Goal: Task Accomplishment & Management: Manage account settings

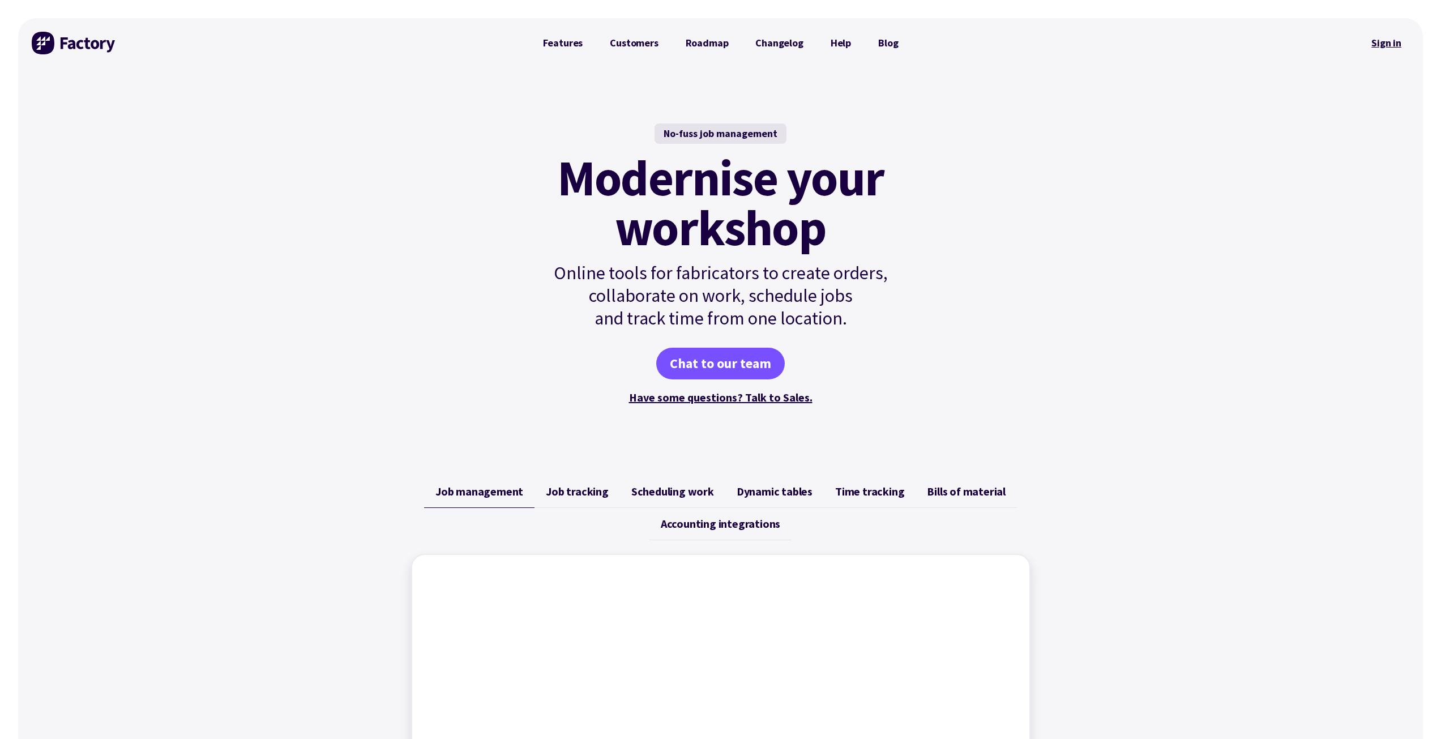
click at [1373, 43] on link "Sign in" at bounding box center [1387, 43] width 46 height 26
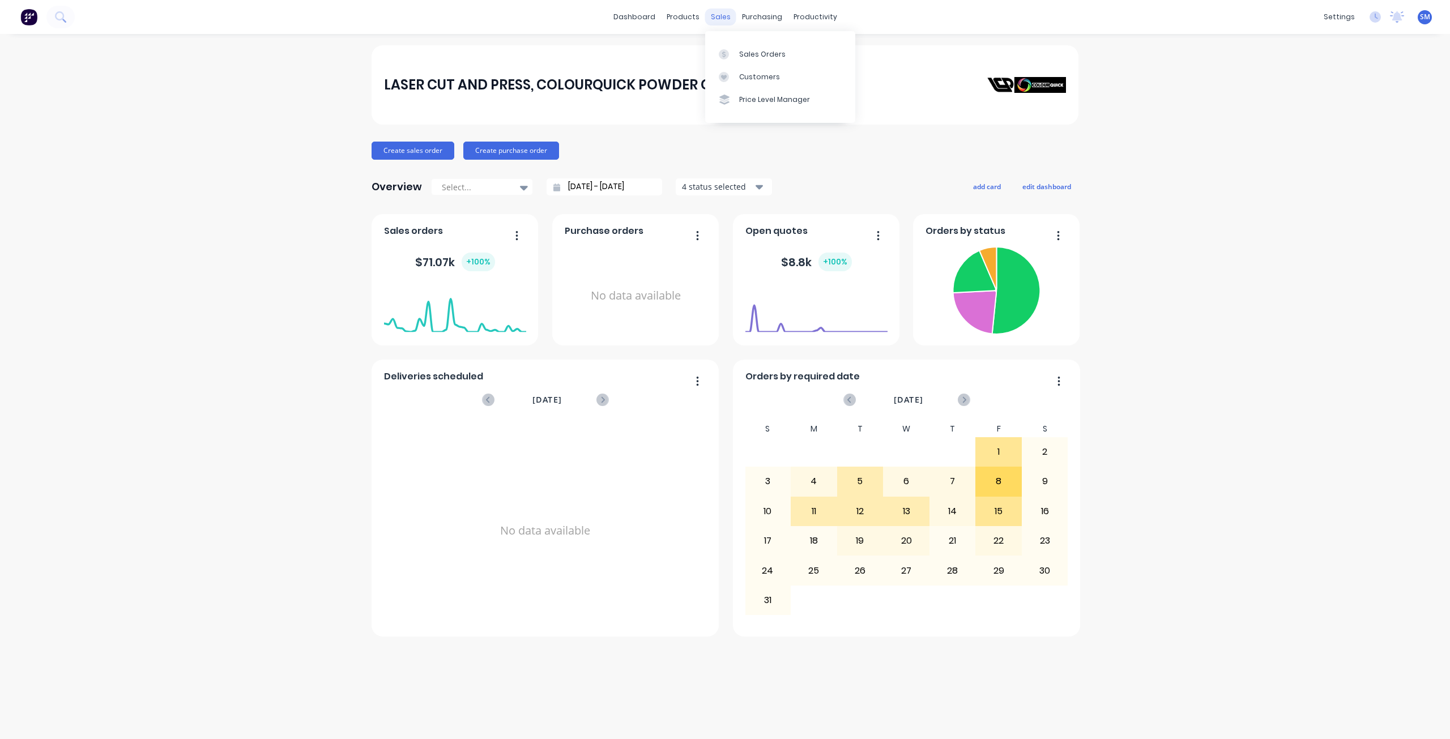
click at [716, 18] on div "sales" at bounding box center [720, 16] width 31 height 17
click at [753, 76] on div "Customers" at bounding box center [759, 77] width 41 height 10
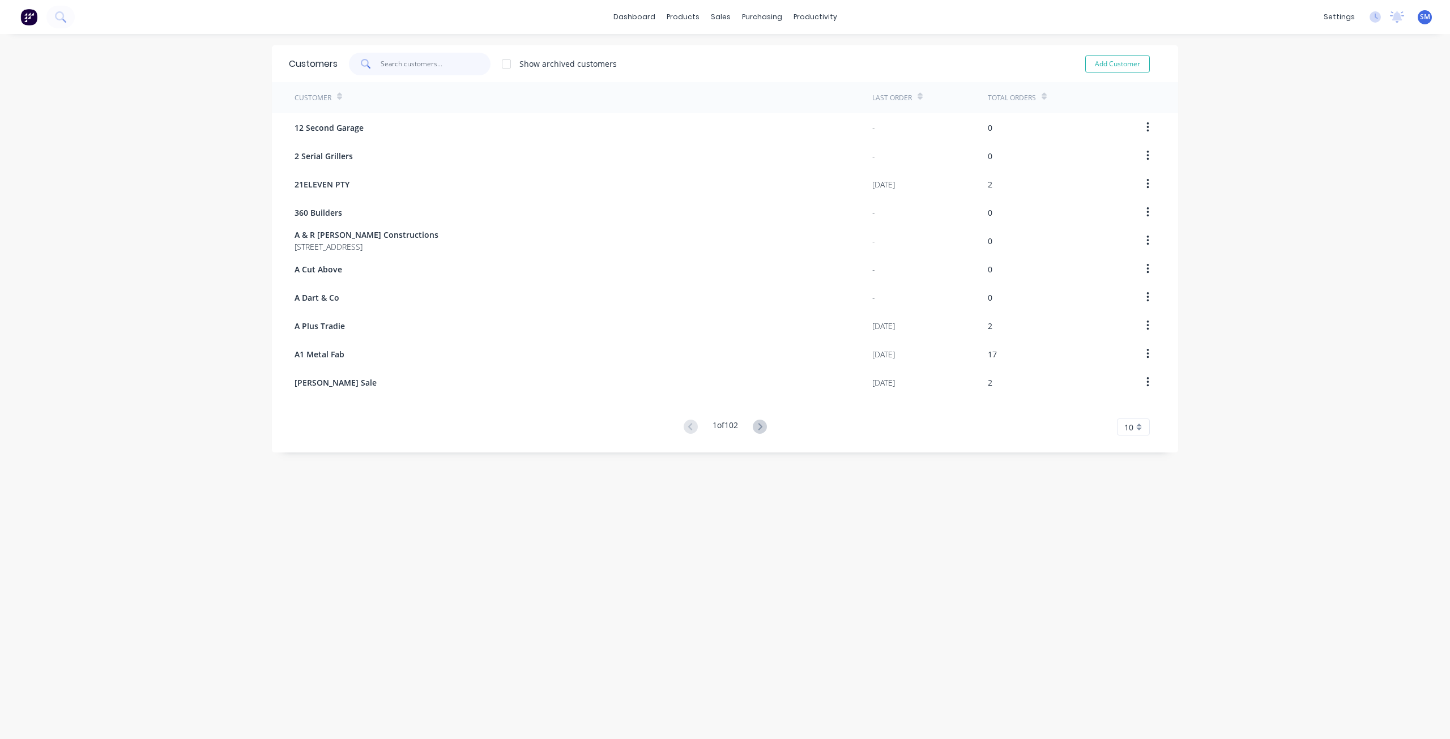
click at [397, 69] on input "text" at bounding box center [436, 64] width 110 height 23
type input "PWS"
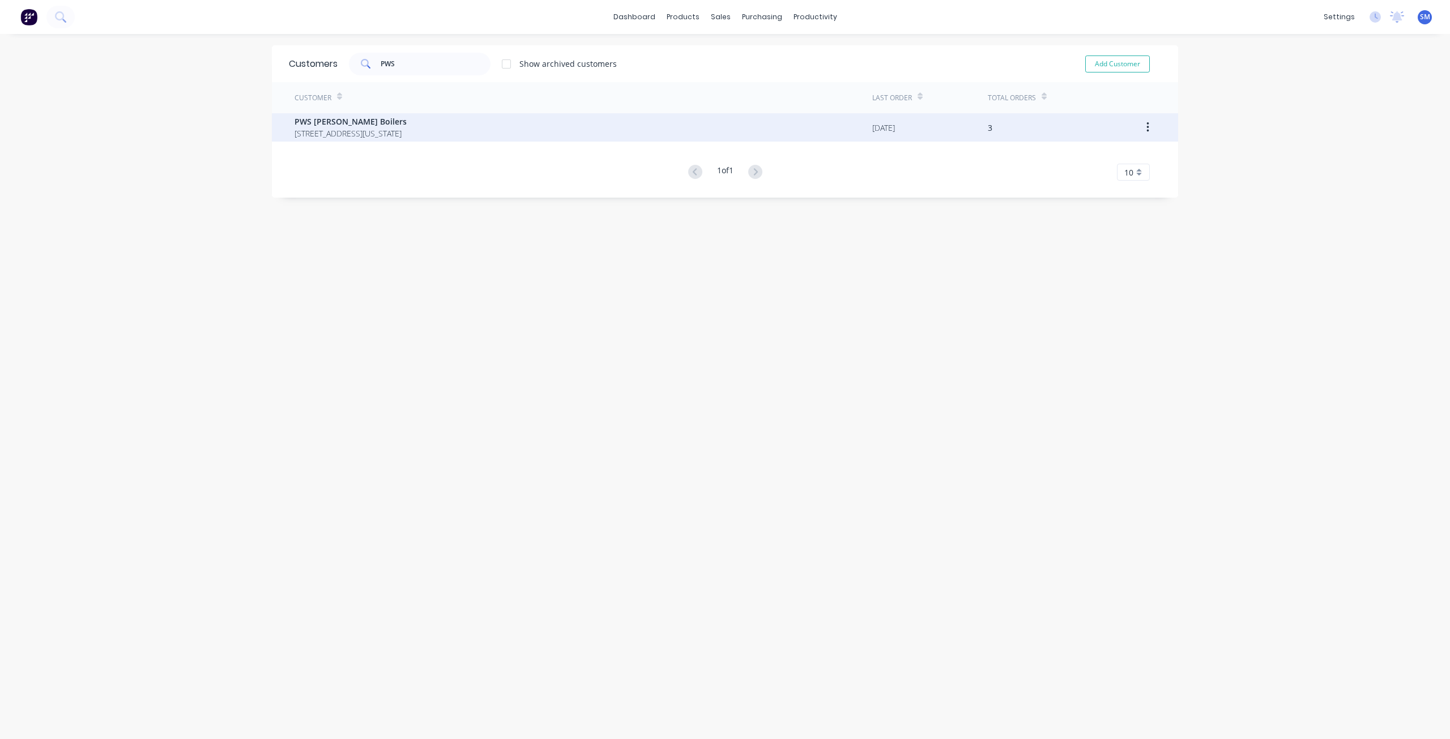
click at [353, 124] on span "PWS [PERSON_NAME] Boilers" at bounding box center [350, 122] width 112 height 12
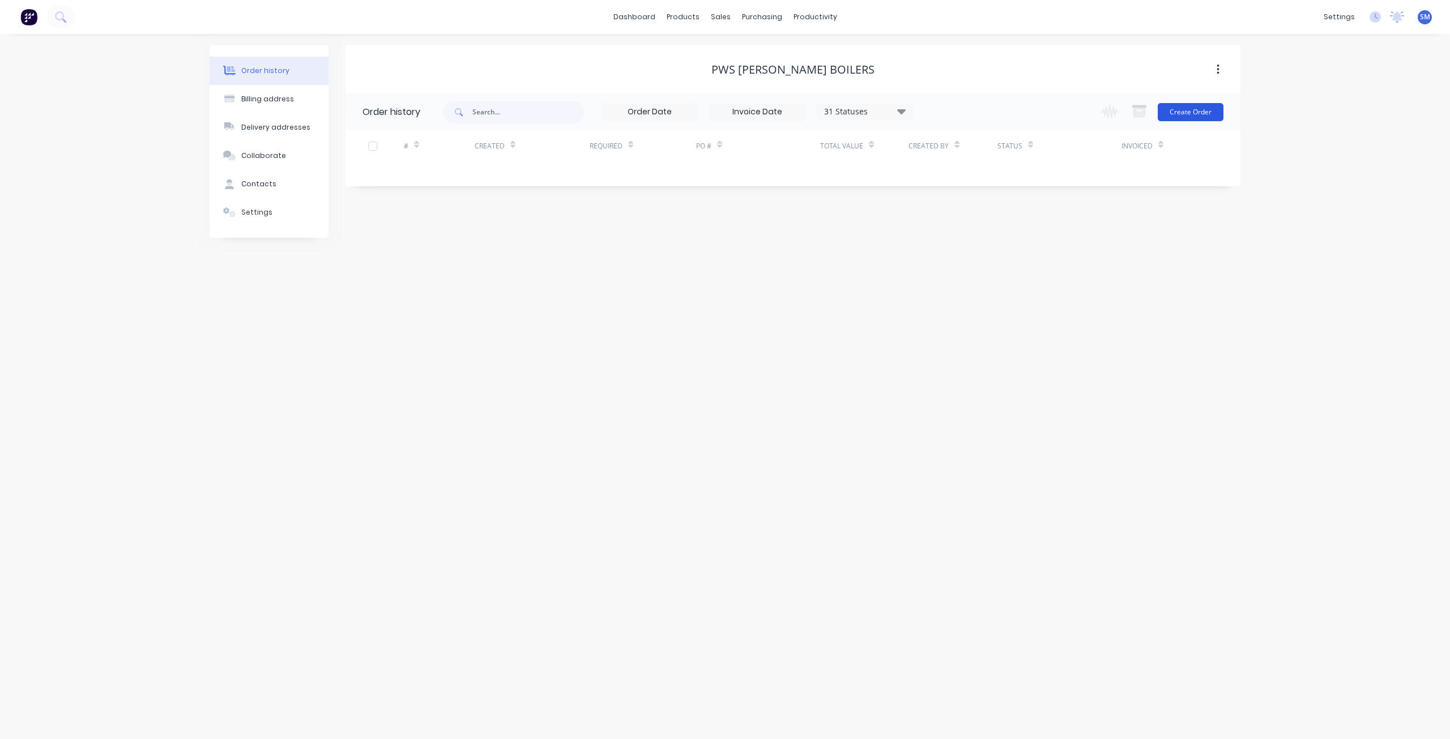
click at [1188, 112] on button "Create Order" at bounding box center [1191, 112] width 66 height 18
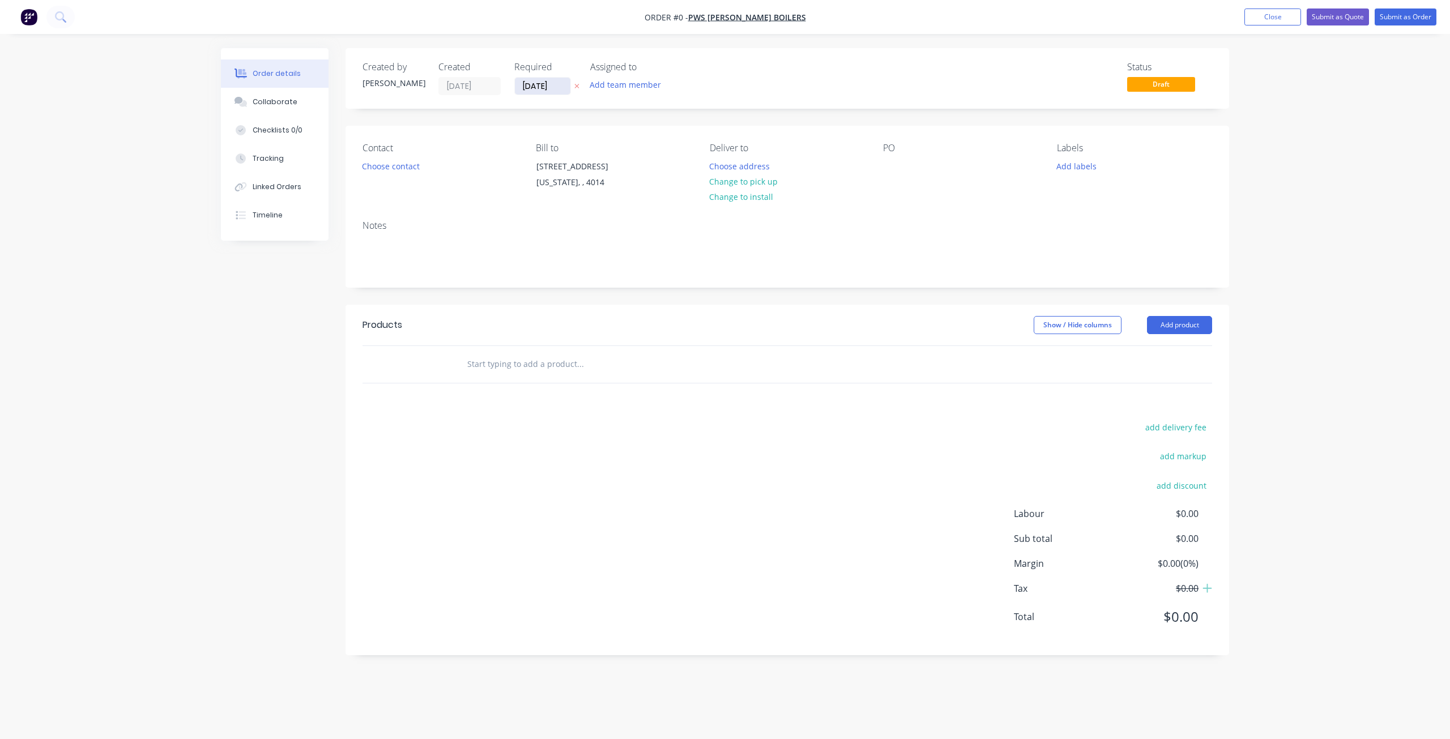
click at [544, 85] on input "14/08/25" at bounding box center [542, 86] width 55 height 17
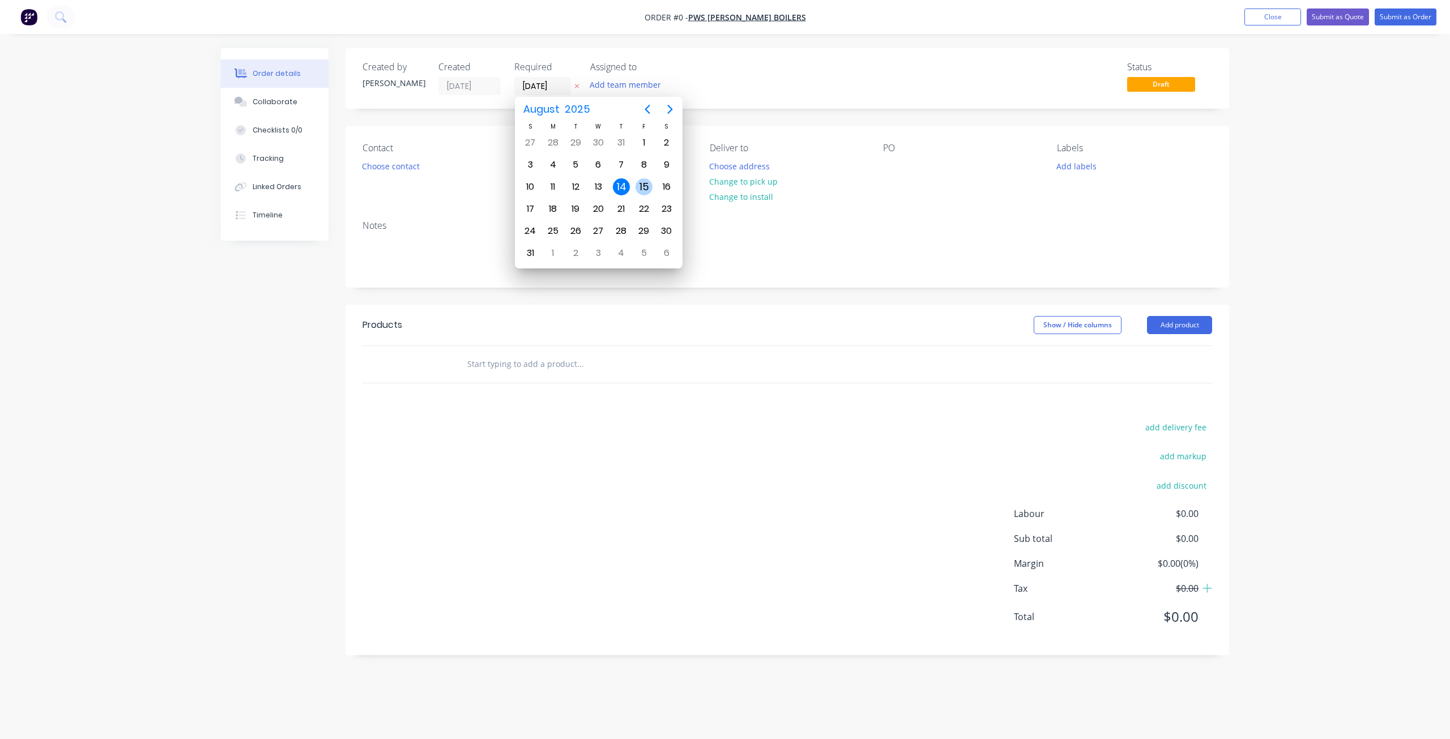
click at [653, 185] on div "15" at bounding box center [644, 187] width 23 height 22
type input "15/08/25"
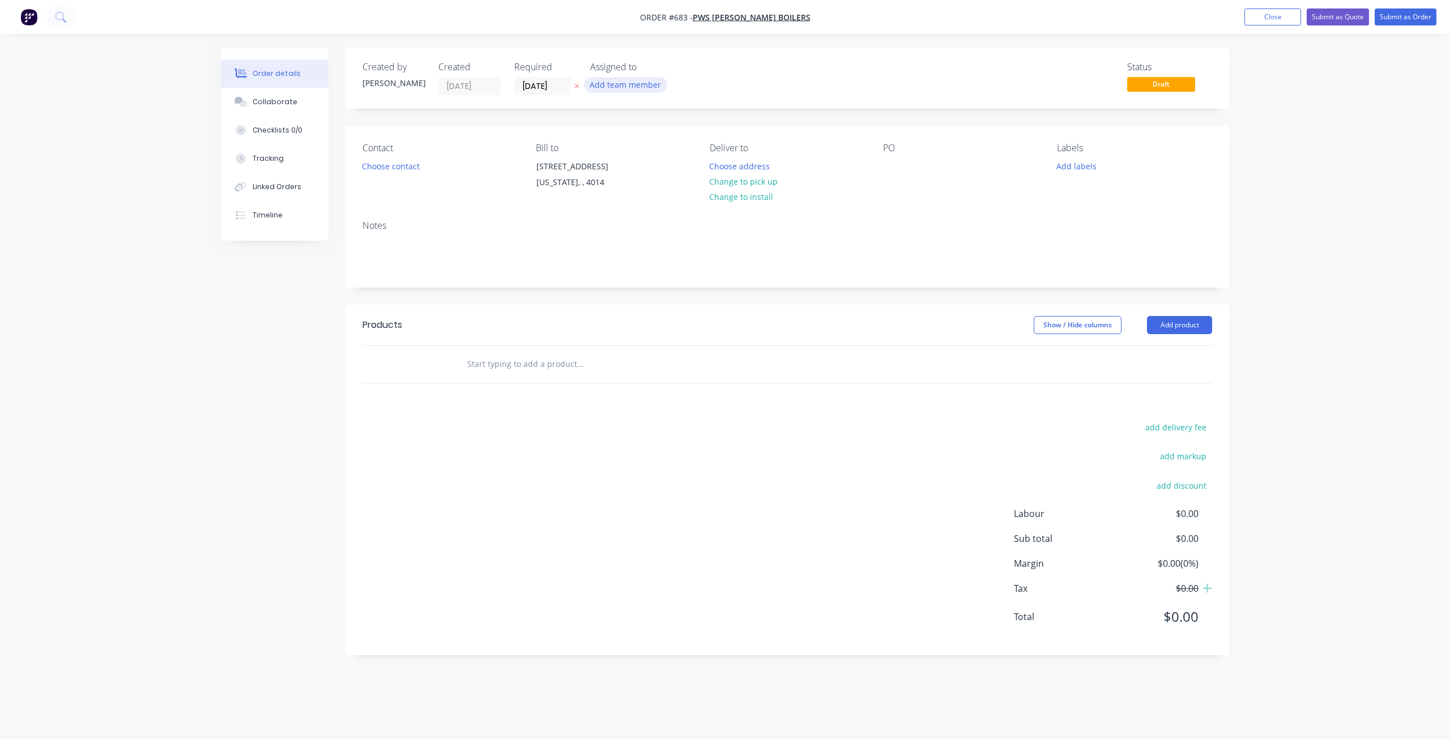
click at [633, 81] on button "Add team member" at bounding box center [625, 84] width 83 height 15
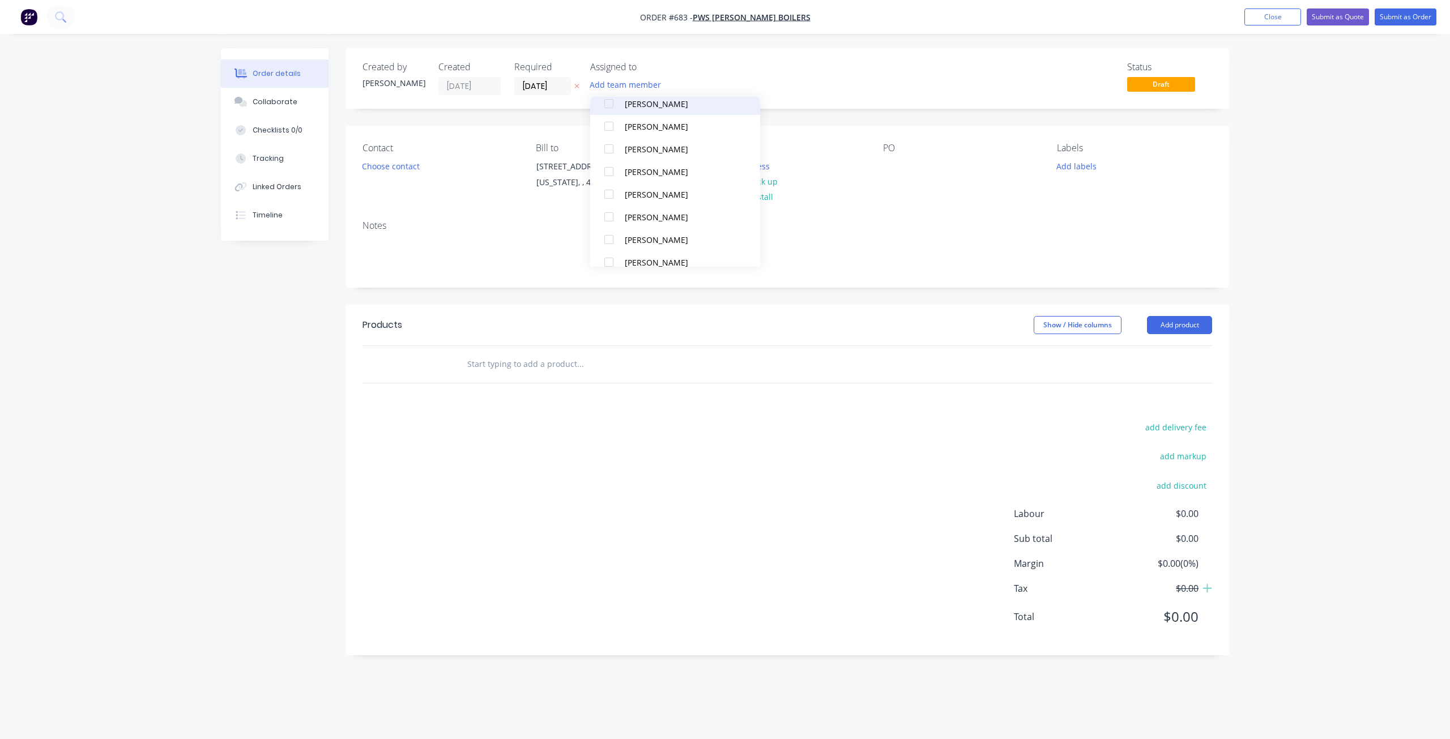
scroll to position [113, 0]
click at [608, 237] on div at bounding box center [608, 238] width 23 height 23
click at [609, 250] on div at bounding box center [608, 249] width 23 height 23
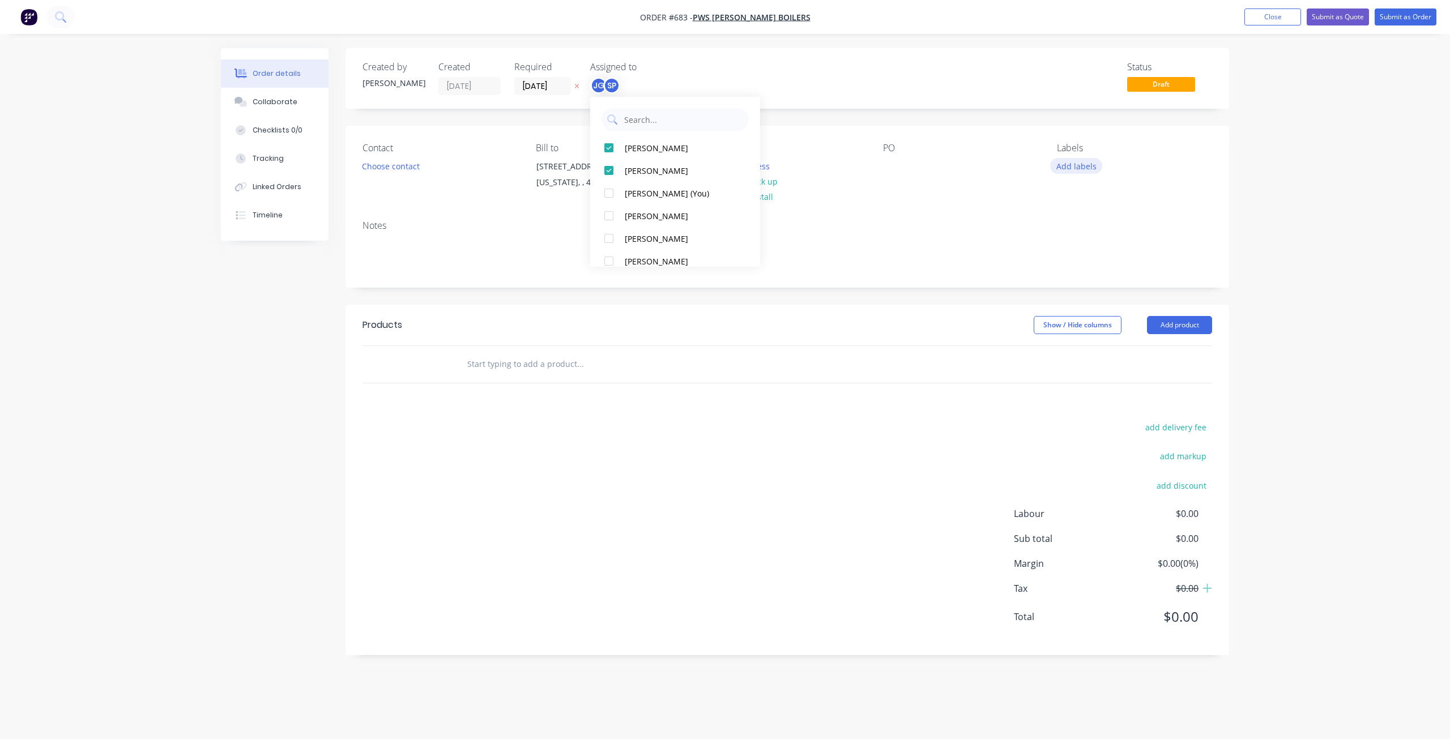
click at [1073, 165] on button "Add labels" at bounding box center [1076, 165] width 52 height 15
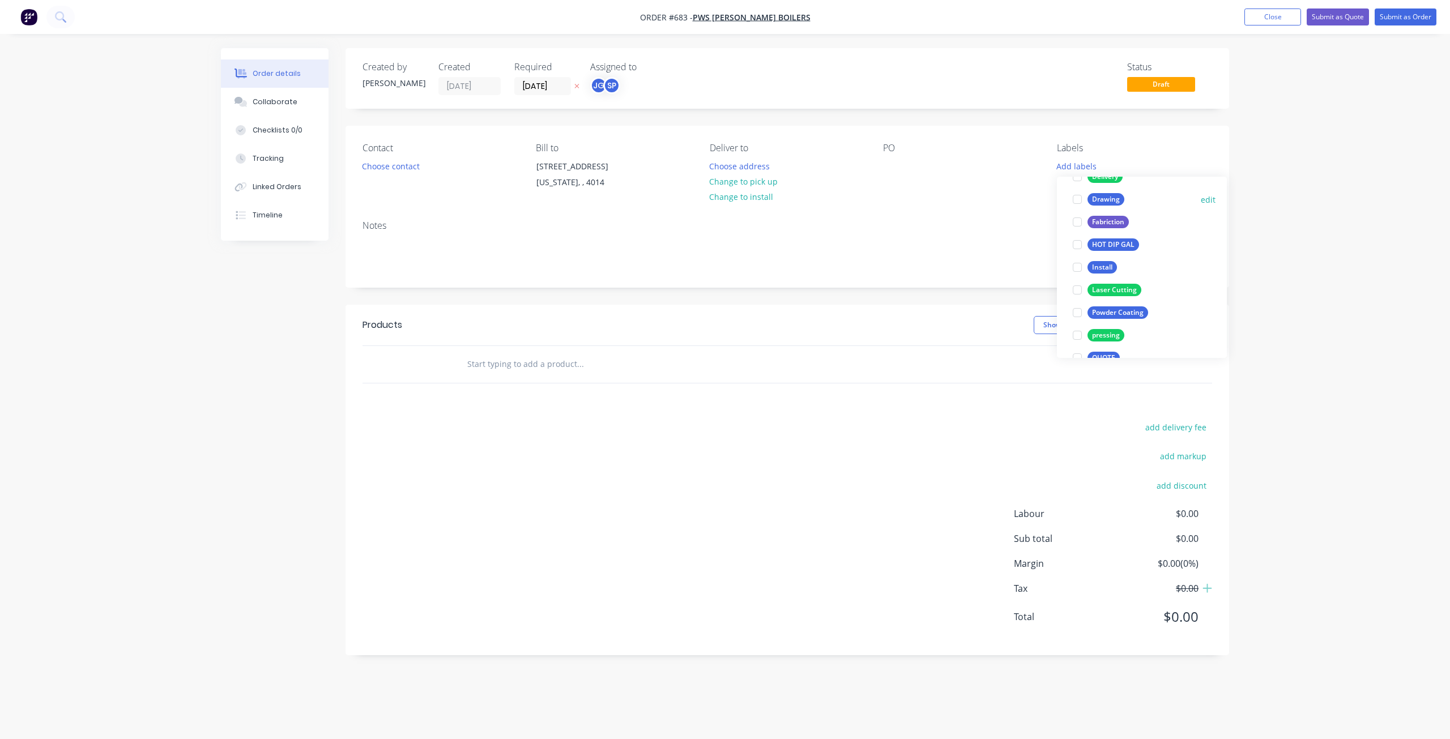
scroll to position [57, 0]
click at [1078, 256] on div at bounding box center [1077, 256] width 23 height 23
click at [1081, 232] on div at bounding box center [1077, 227] width 23 height 23
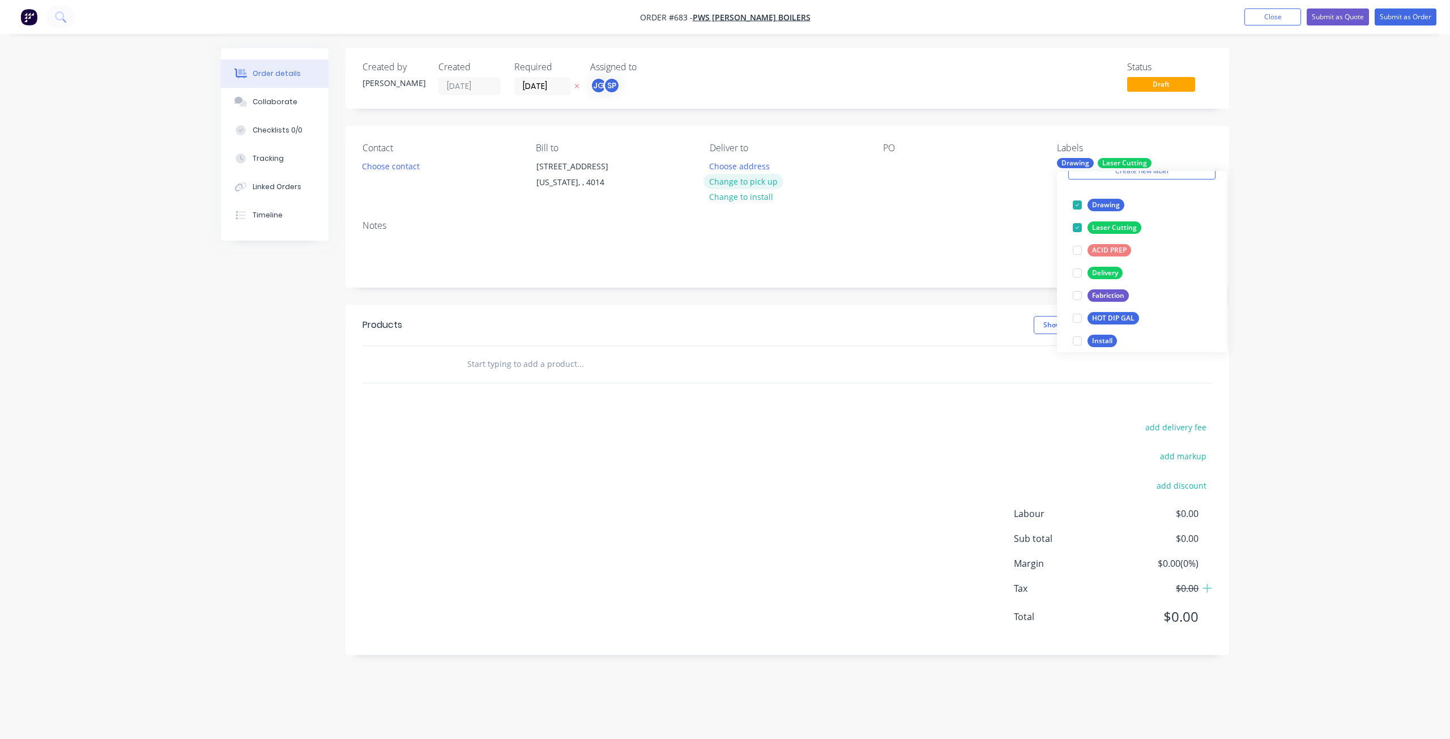
click at [746, 183] on button "Change to pick up" at bounding box center [743, 181] width 80 height 15
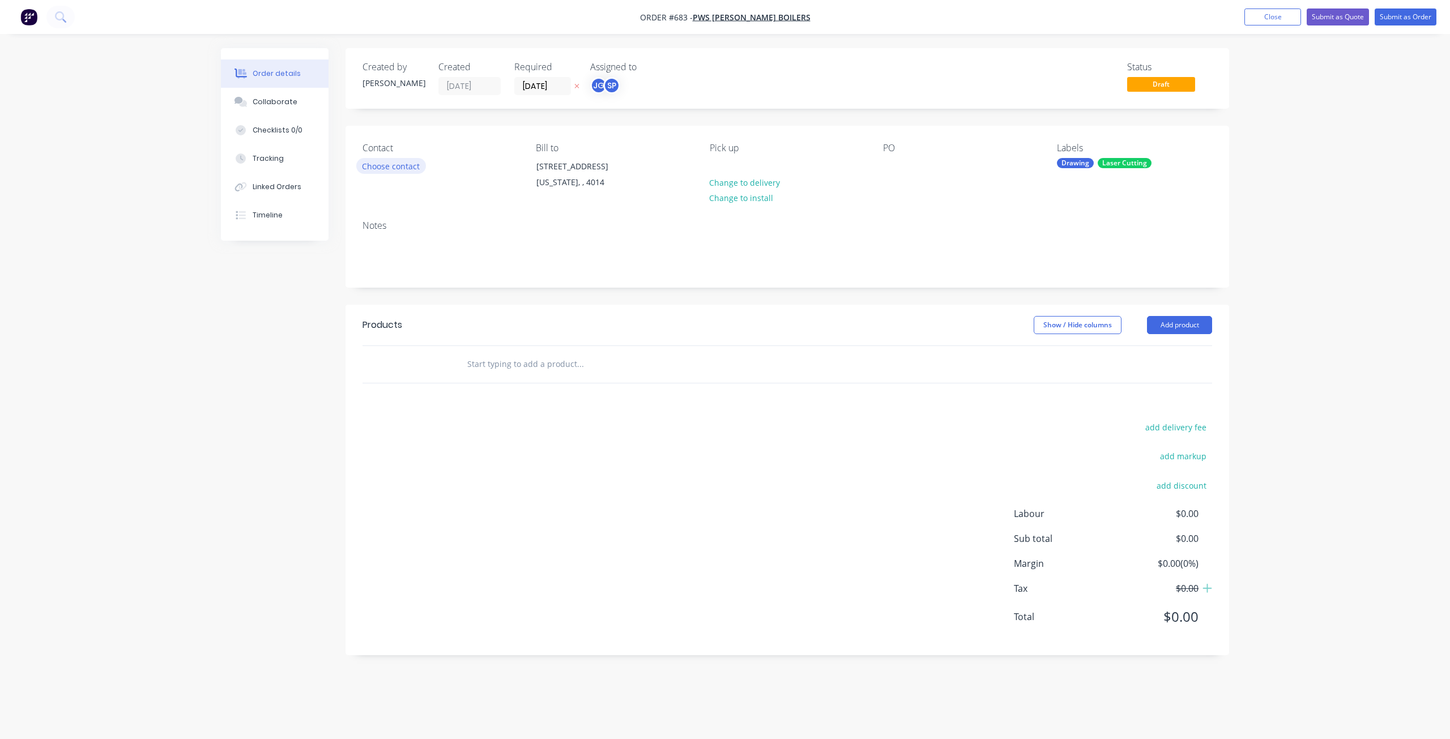
click at [395, 169] on button "Choose contact" at bounding box center [391, 165] width 70 height 15
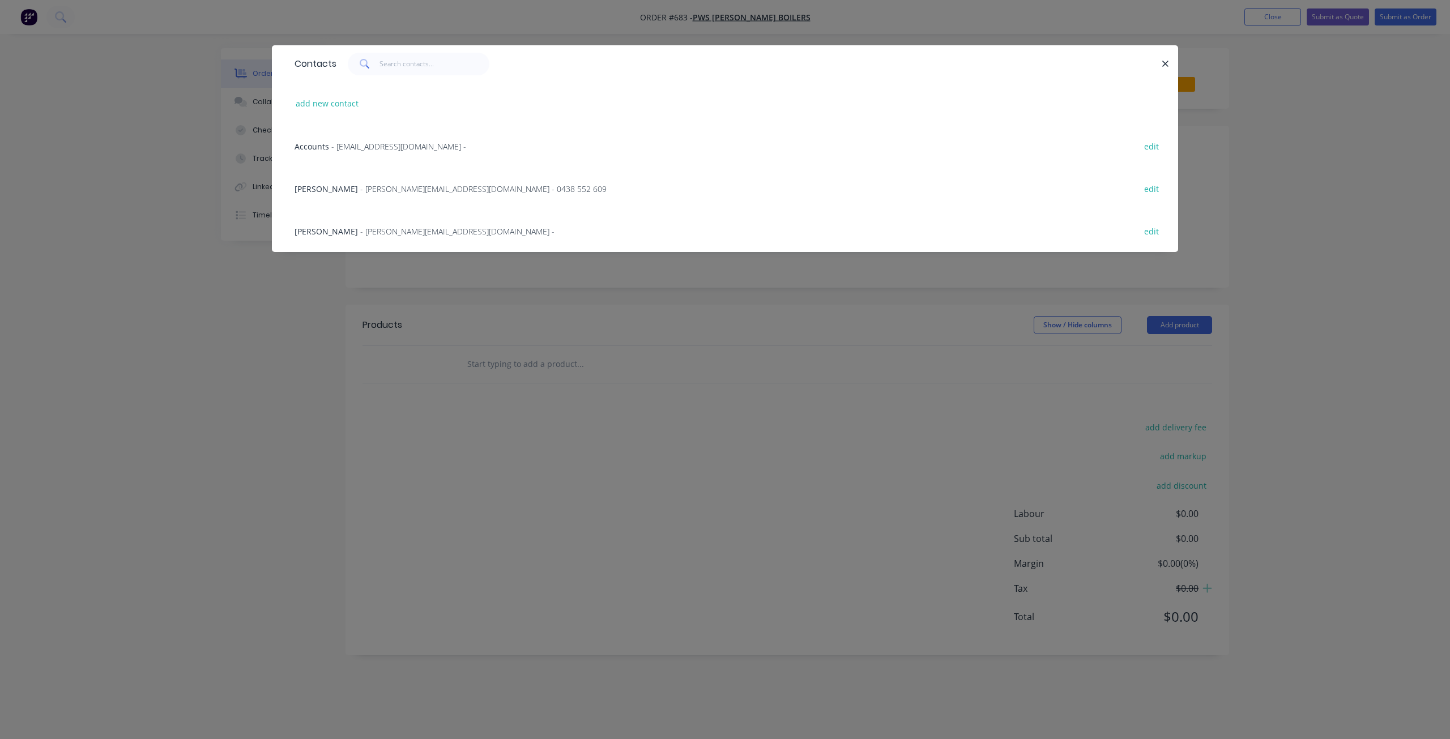
click at [360, 147] on span "- invoices@pwshuntboilers.com.au -" at bounding box center [398, 146] width 135 height 11
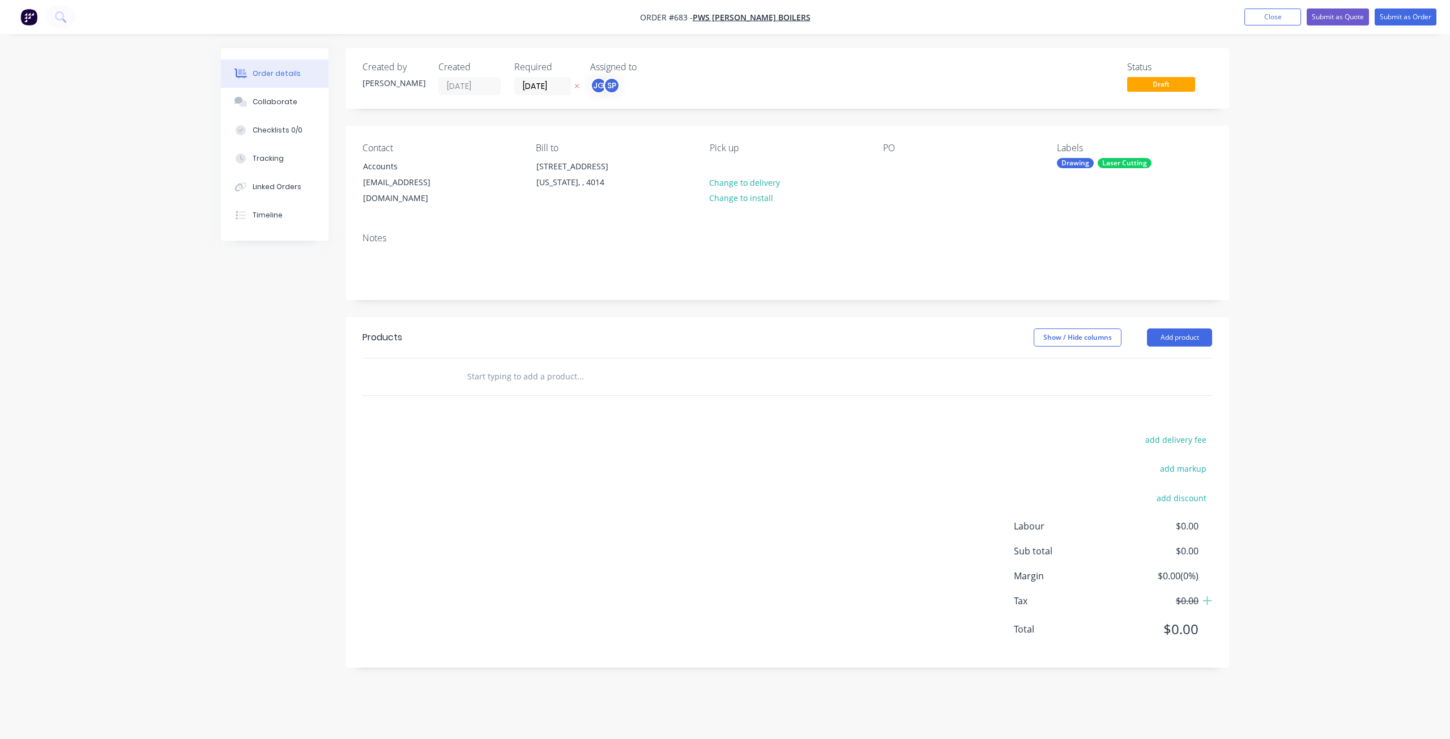
click at [890, 175] on div "PO" at bounding box center [960, 175] width 155 height 64
click at [883, 164] on div at bounding box center [892, 166] width 18 height 16
click at [265, 106] on div "Collaborate" at bounding box center [275, 102] width 45 height 10
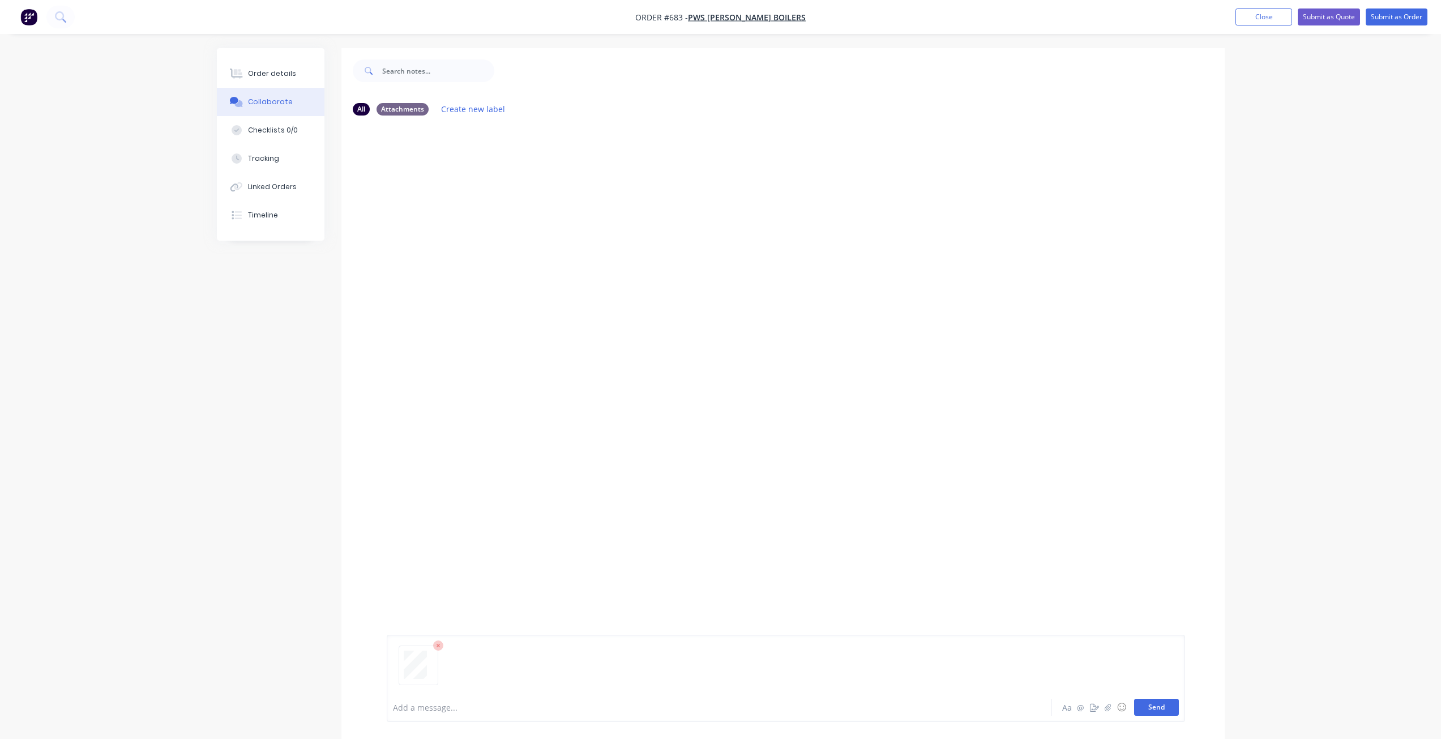
click at [1162, 706] on button "Send" at bounding box center [1156, 707] width 45 height 17
drag, startPoint x: 274, startPoint y: 77, endPoint x: 281, endPoint y: 78, distance: 7.4
click at [274, 78] on div "Order details" at bounding box center [272, 74] width 48 height 10
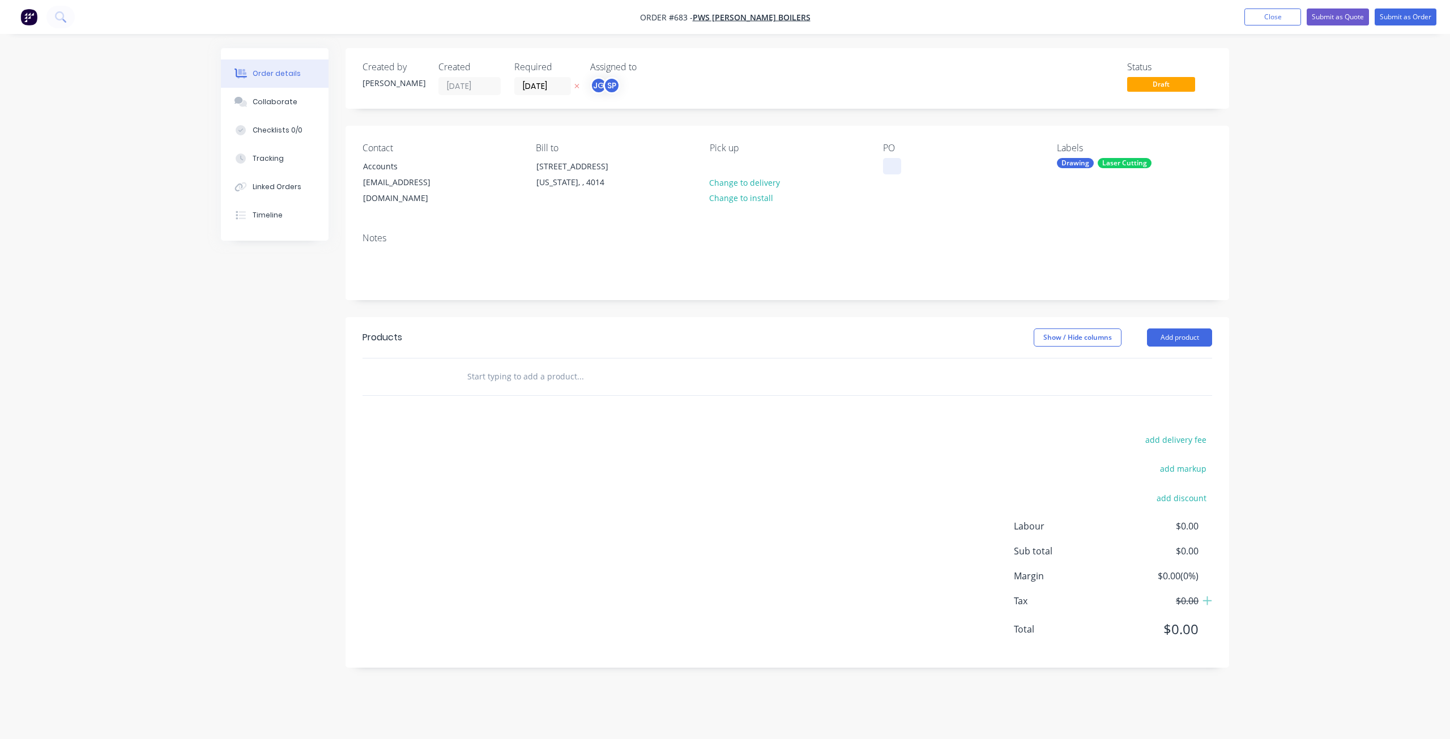
click at [890, 164] on div at bounding box center [892, 166] width 18 height 16
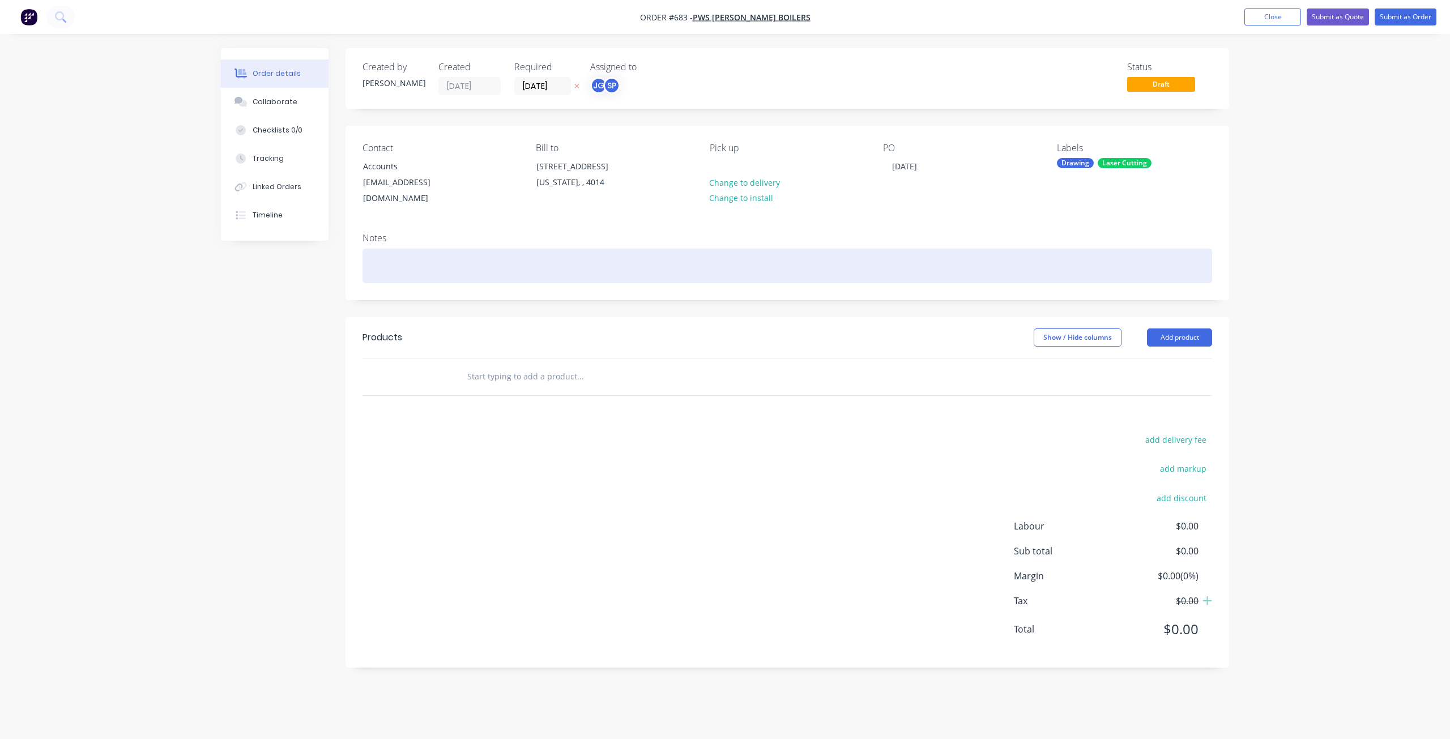
click at [370, 249] on div at bounding box center [786, 266] width 849 height 35
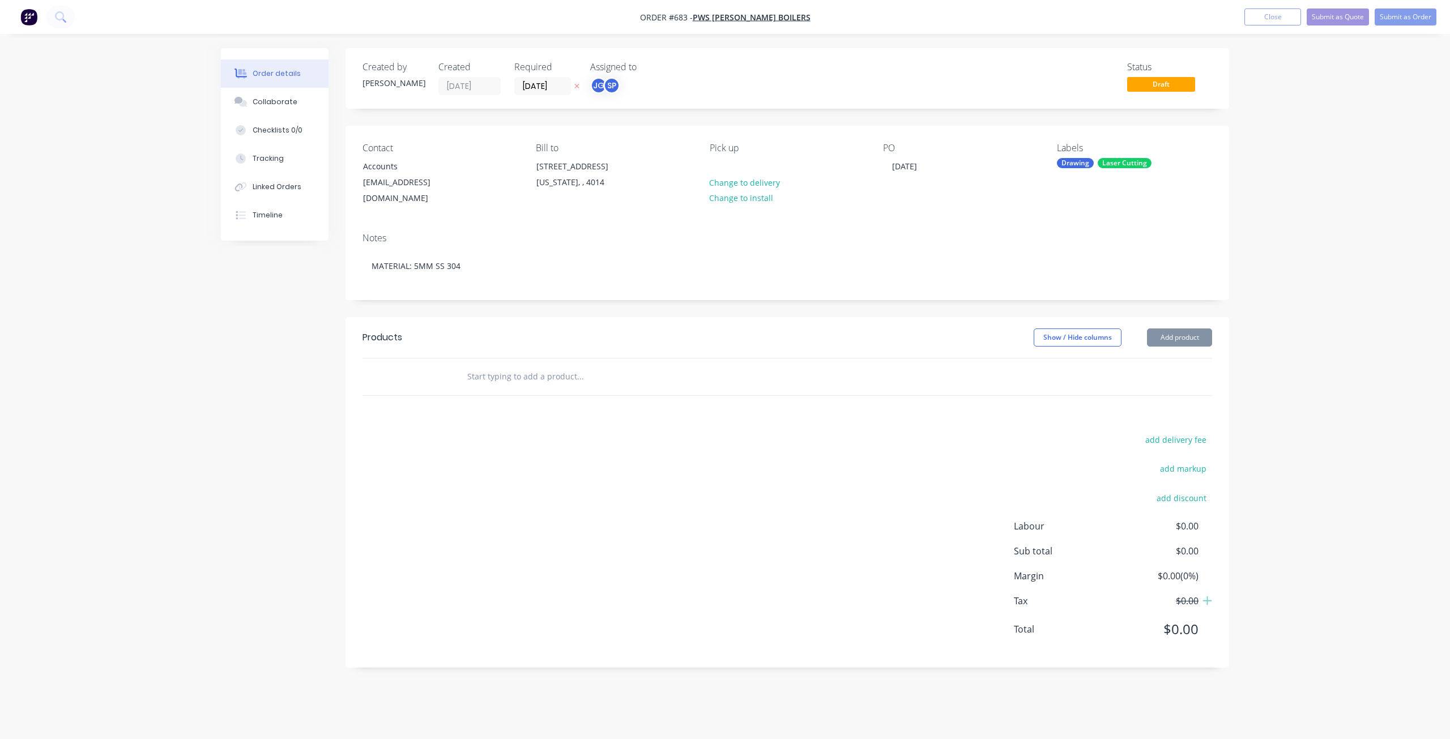
click at [468, 366] on input "text" at bounding box center [580, 376] width 227 height 23
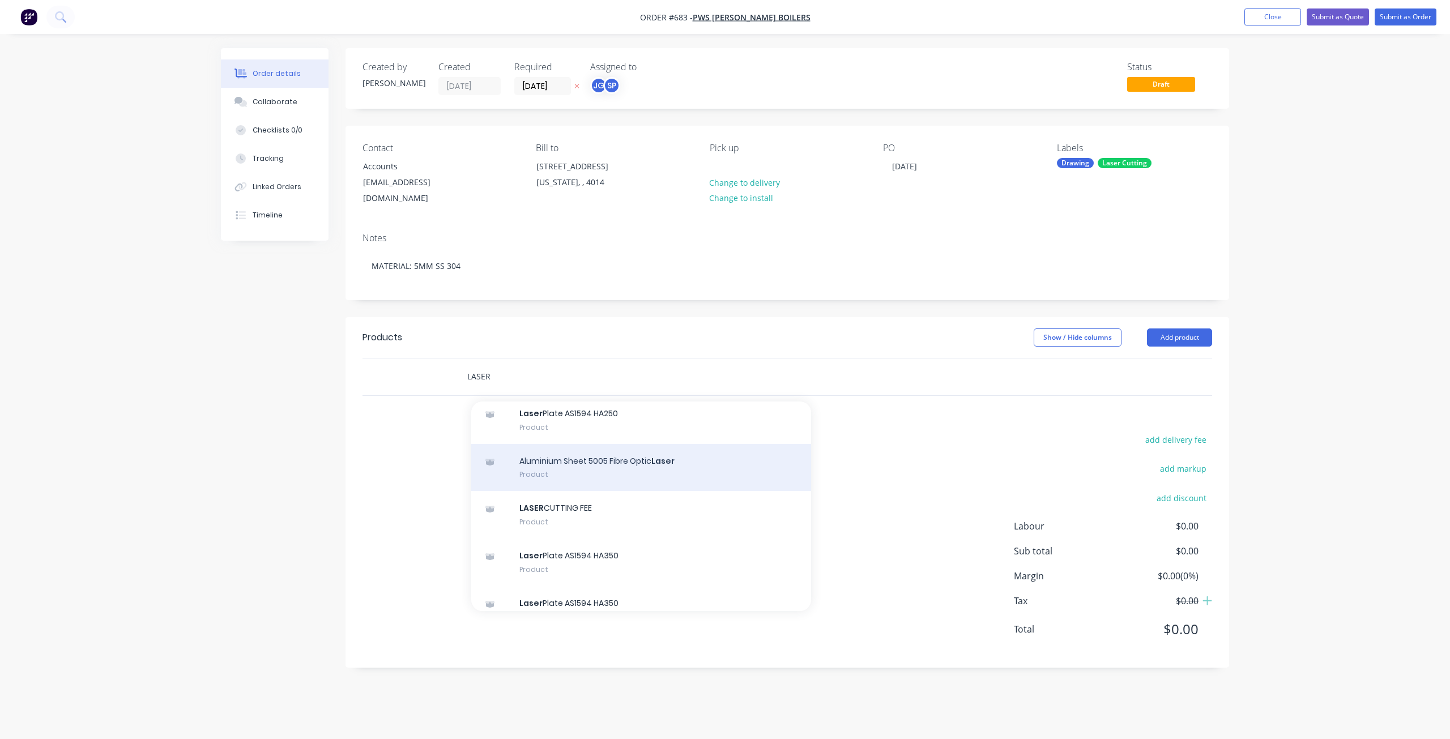
scroll to position [227, 0]
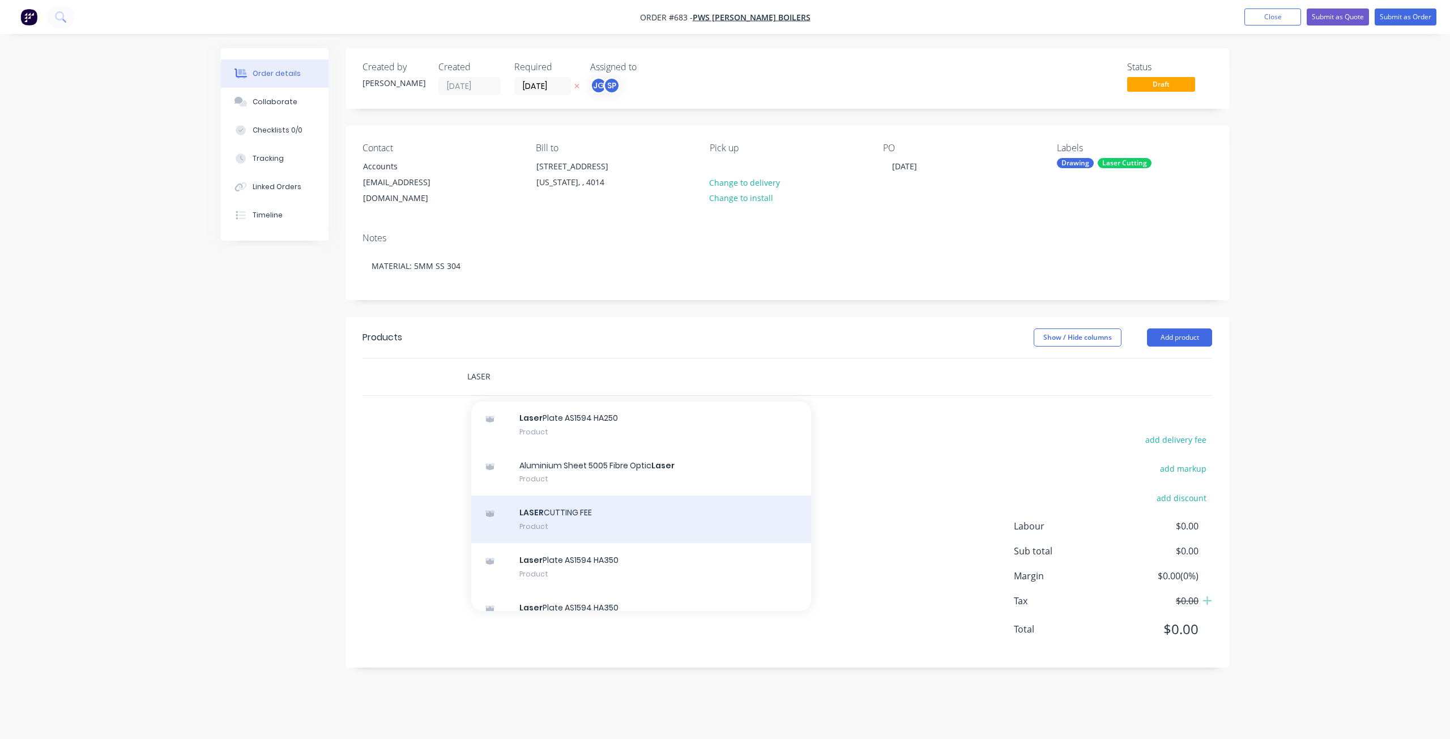
type input "LASER"
click at [554, 502] on div "LASER CUTTING FEE Product" at bounding box center [641, 520] width 340 height 48
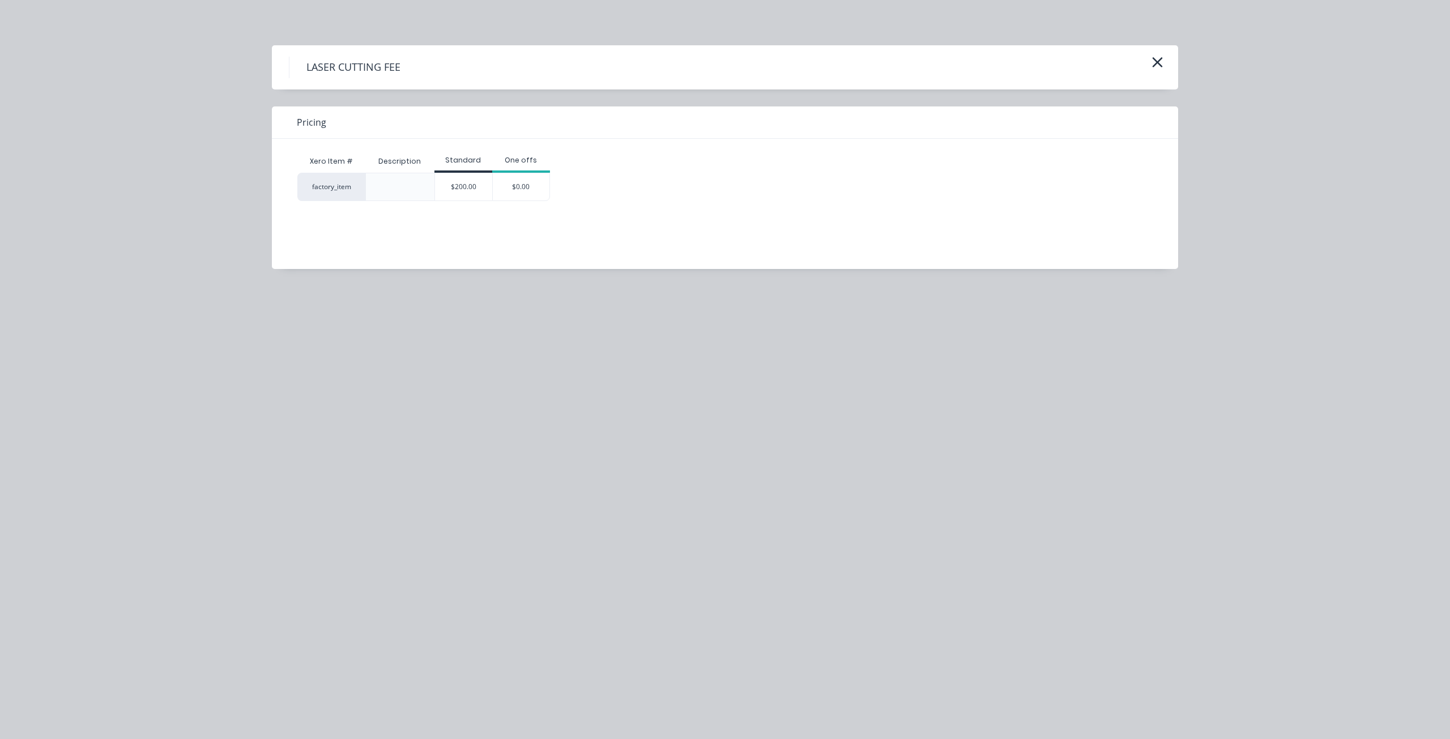
click at [451, 189] on div "$200.00" at bounding box center [463, 186] width 57 height 27
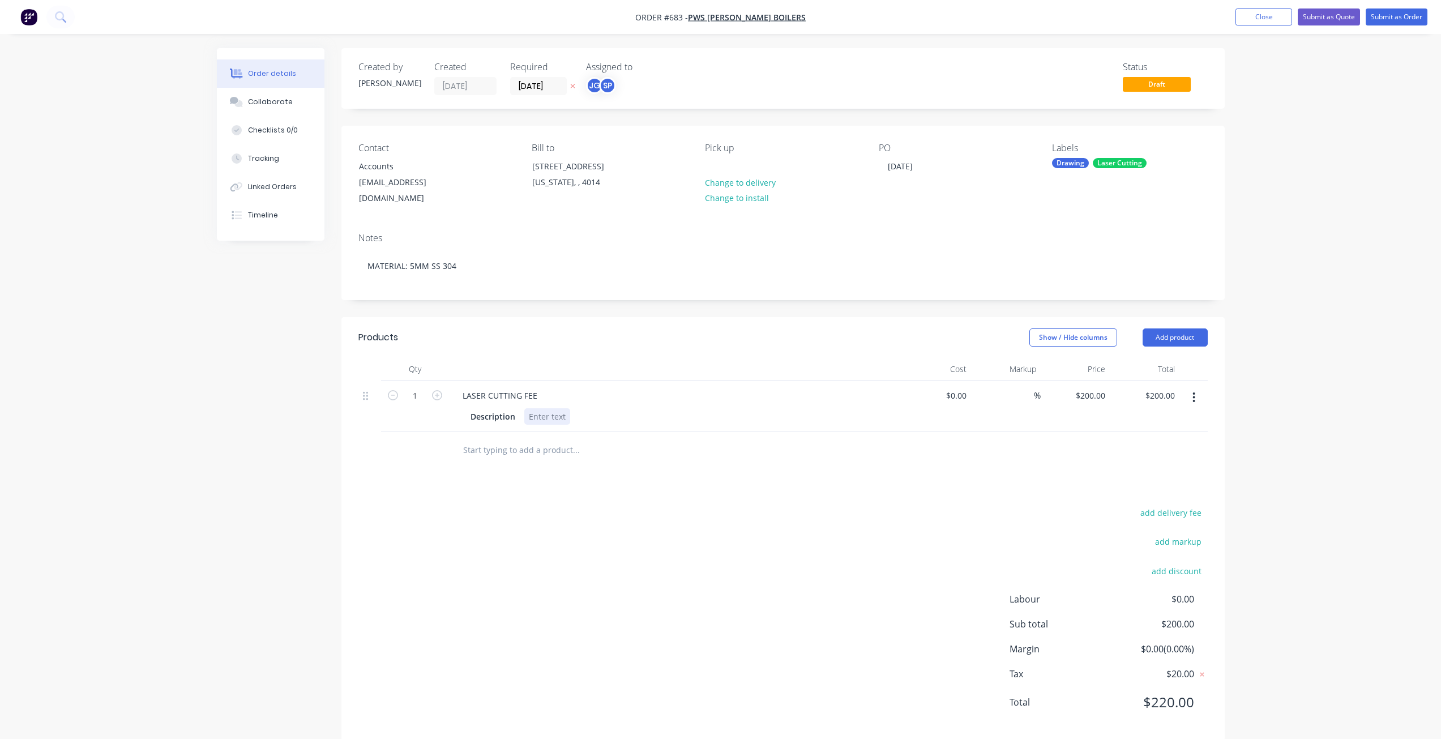
click at [537, 408] on div at bounding box center [547, 416] width 46 height 16
click at [869, 444] on div at bounding box center [782, 462] width 849 height 37
click at [1090, 387] on div "200 200" at bounding box center [1098, 395] width 24 height 16
type input "$1,419.60"
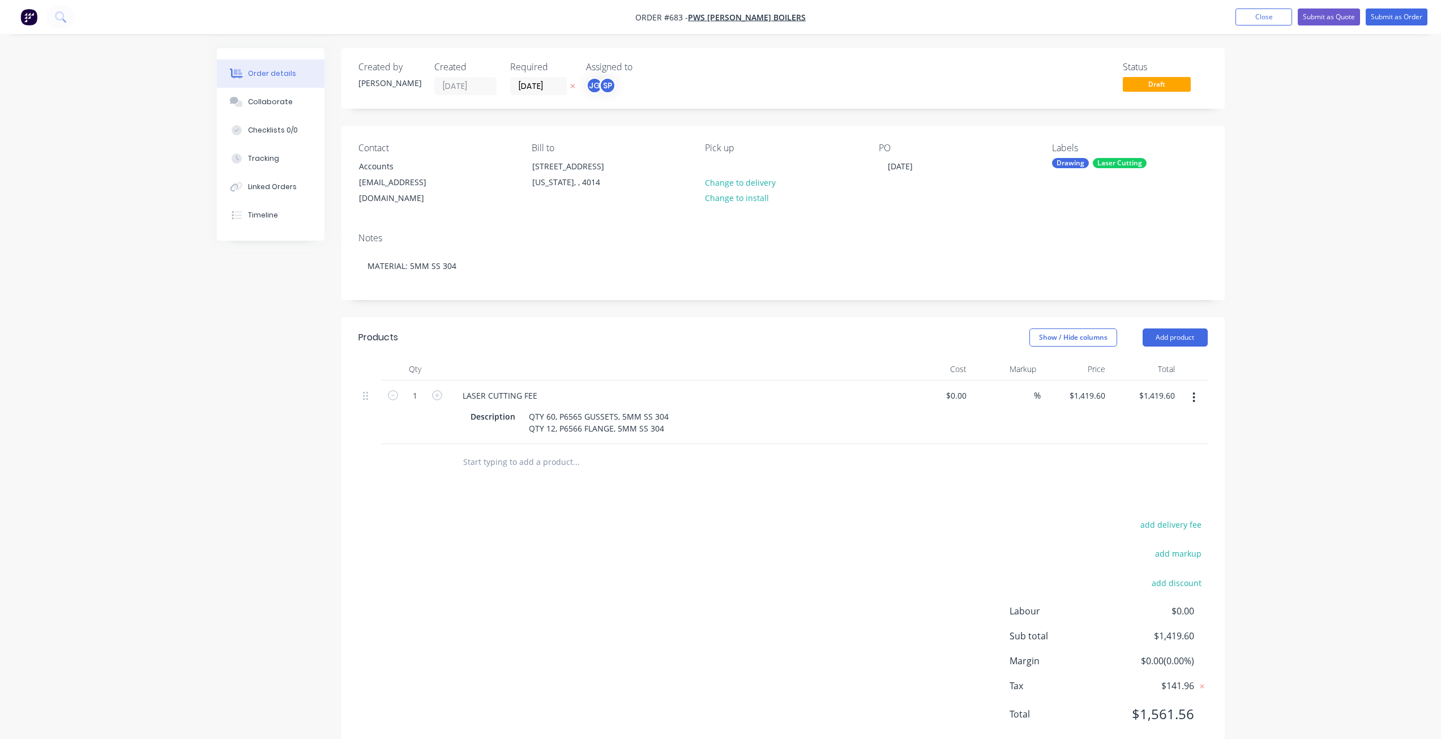
click at [1015, 444] on div at bounding box center [782, 462] width 849 height 37
click at [1387, 16] on button "Submit as Order" at bounding box center [1397, 16] width 62 height 17
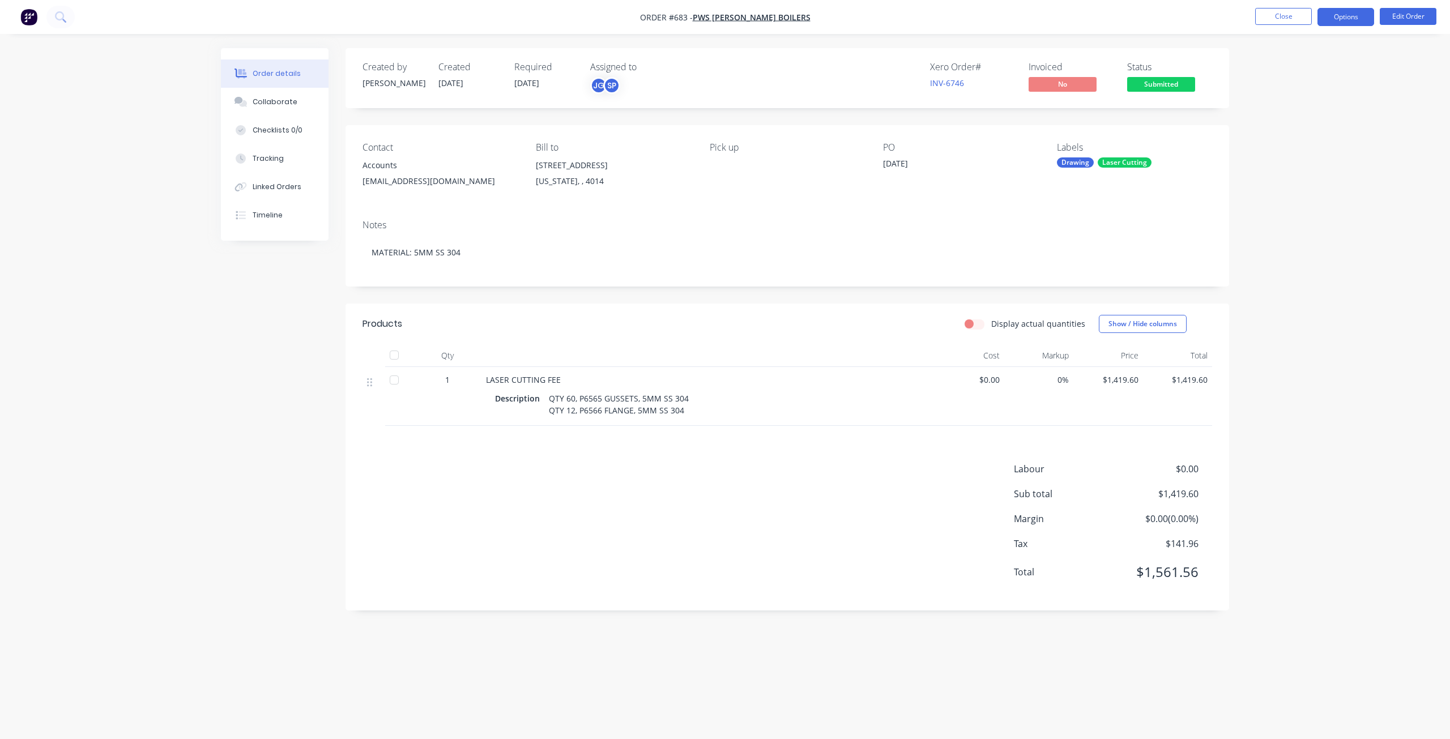
click at [1342, 20] on button "Options" at bounding box center [1345, 17] width 57 height 18
click at [1276, 134] on div "Work Order" at bounding box center [1311, 137] width 104 height 16
click at [1287, 116] on div "Without pricing" at bounding box center [1311, 114] width 104 height 16
click at [1279, 14] on button "Close" at bounding box center [1283, 16] width 57 height 17
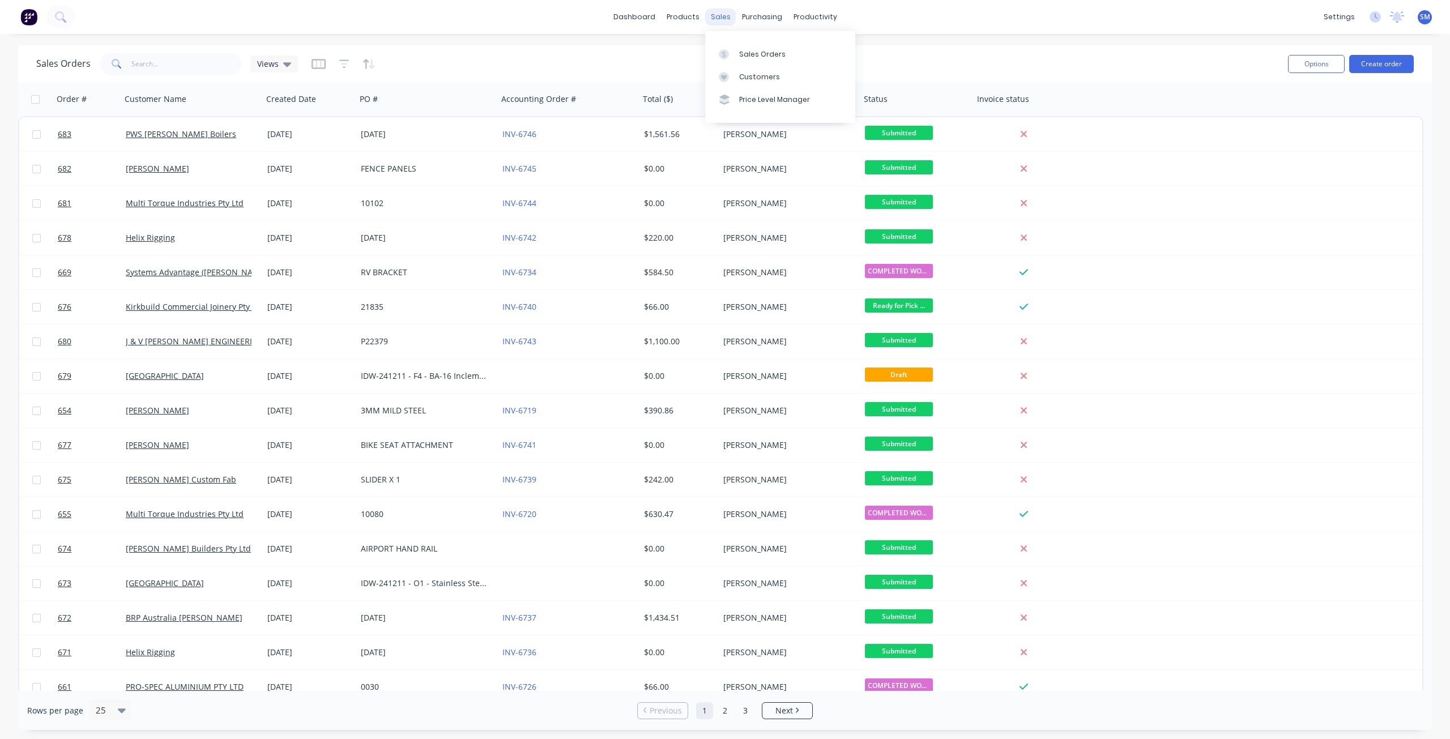
click at [719, 19] on div "sales" at bounding box center [720, 16] width 31 height 17
click at [745, 74] on div "Customers" at bounding box center [759, 77] width 41 height 10
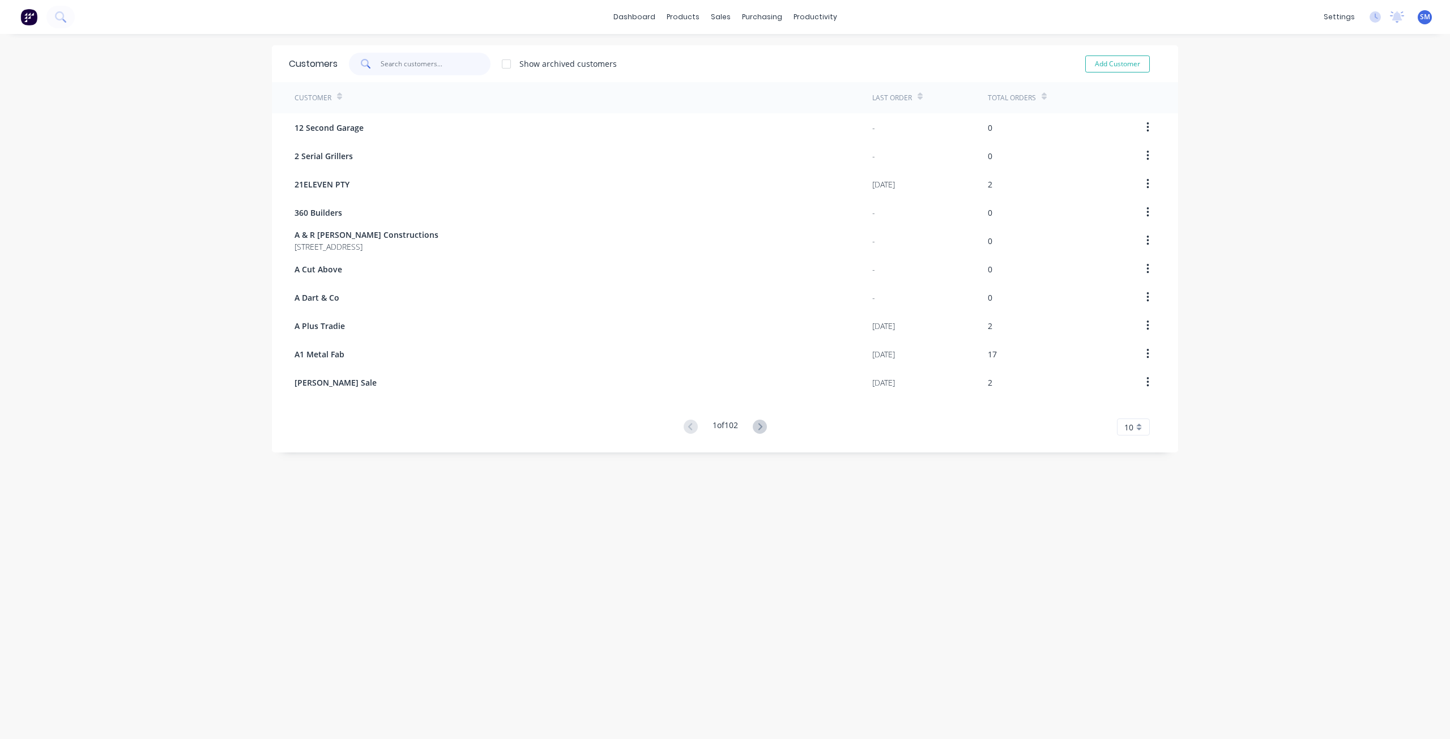
click at [383, 69] on input "text" at bounding box center [436, 64] width 110 height 23
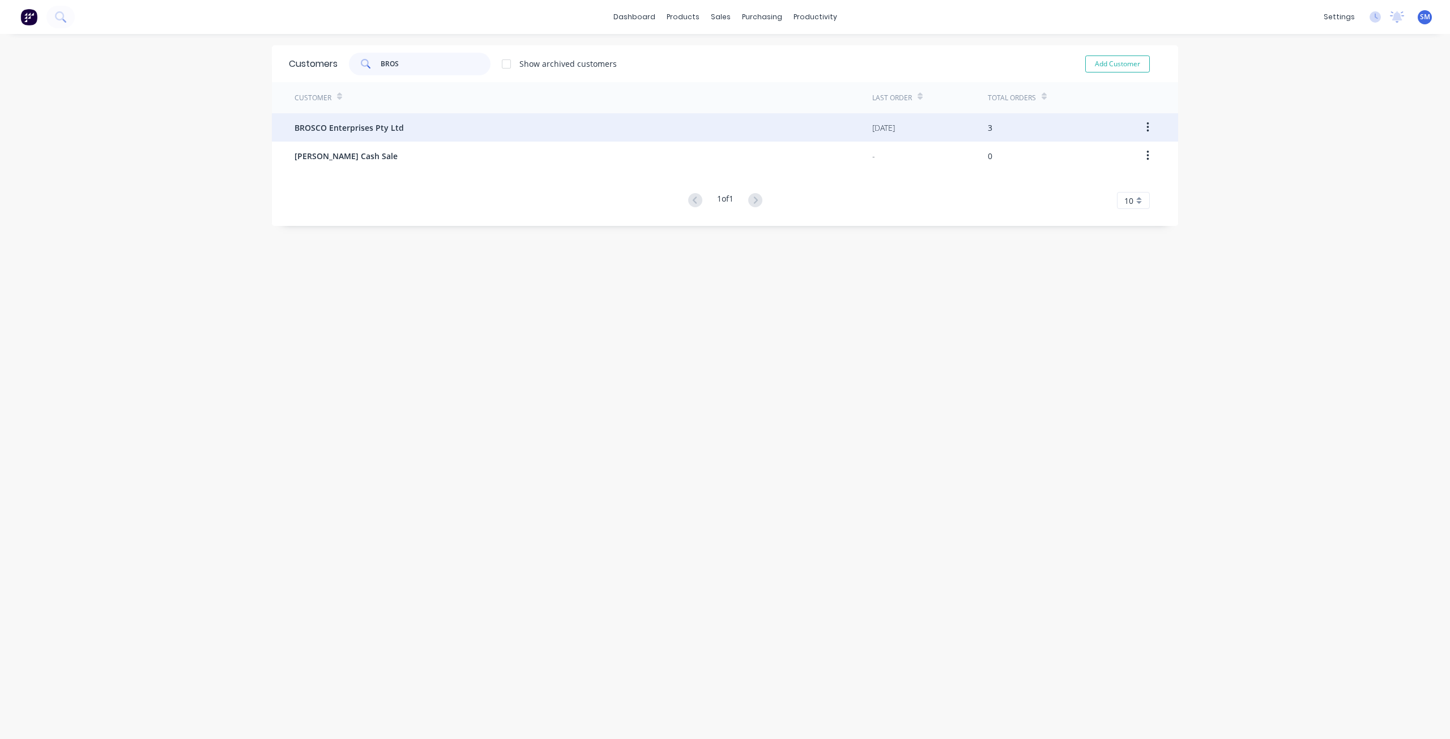
type input "BROS"
click at [346, 131] on span "BROSCO Enterprises Pty Ltd" at bounding box center [348, 128] width 109 height 12
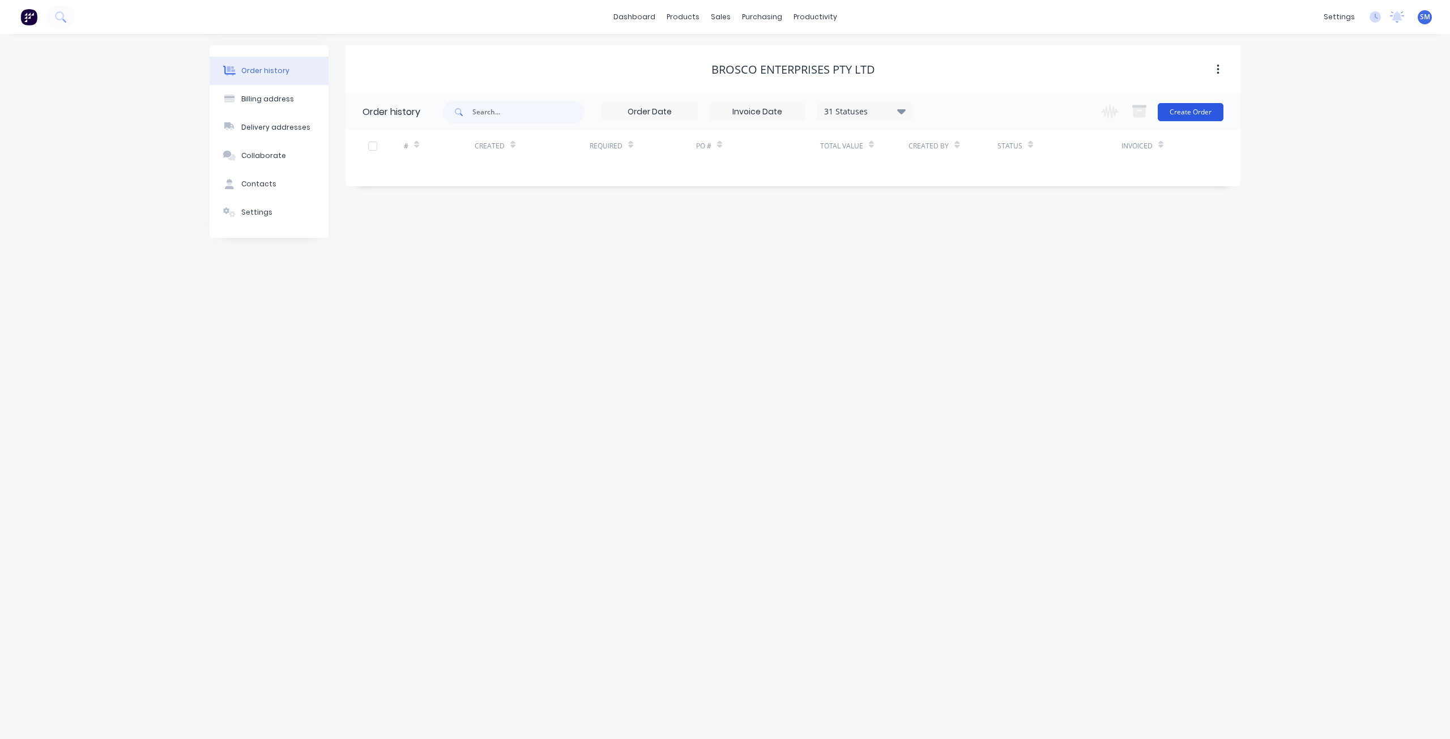
click at [1185, 112] on button "Create Order" at bounding box center [1191, 112] width 66 height 18
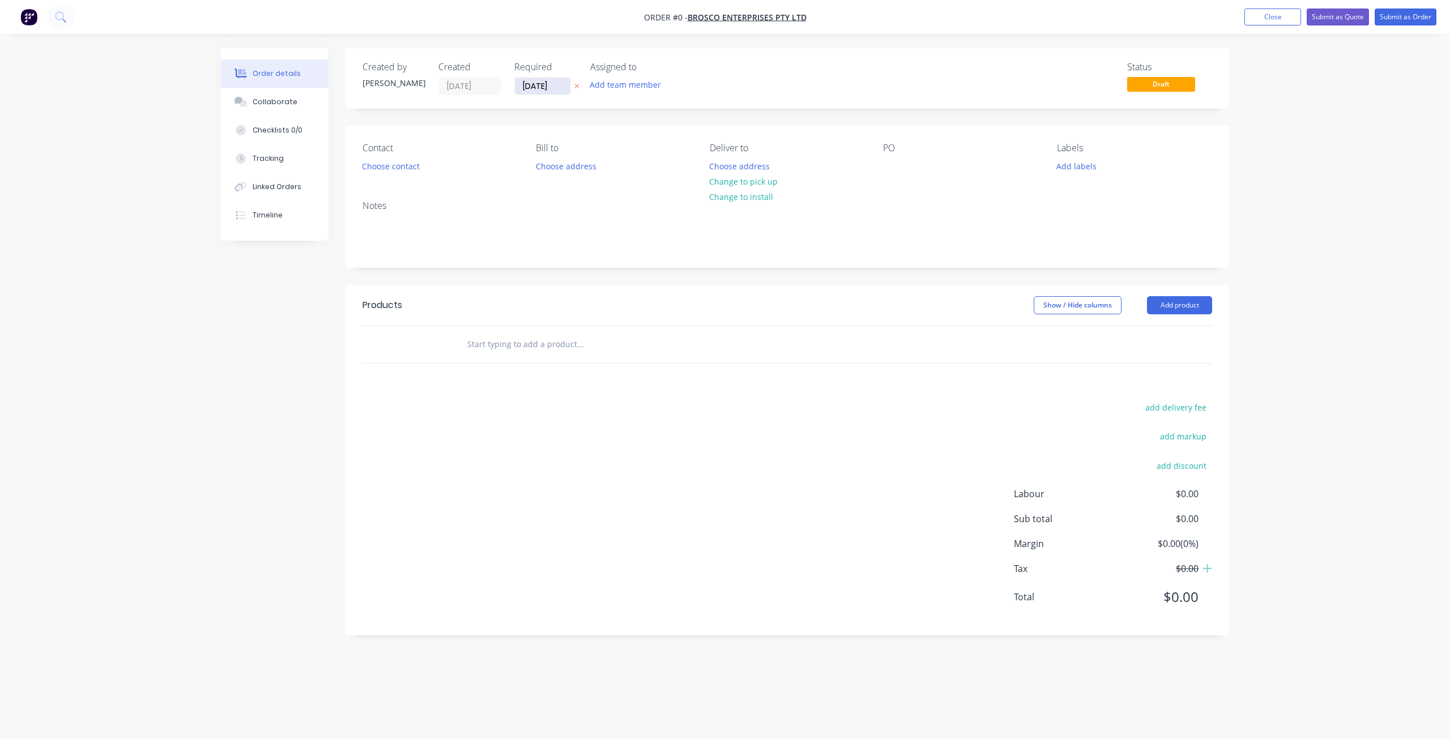
click at [544, 91] on input "14/08/25" at bounding box center [542, 86] width 55 height 17
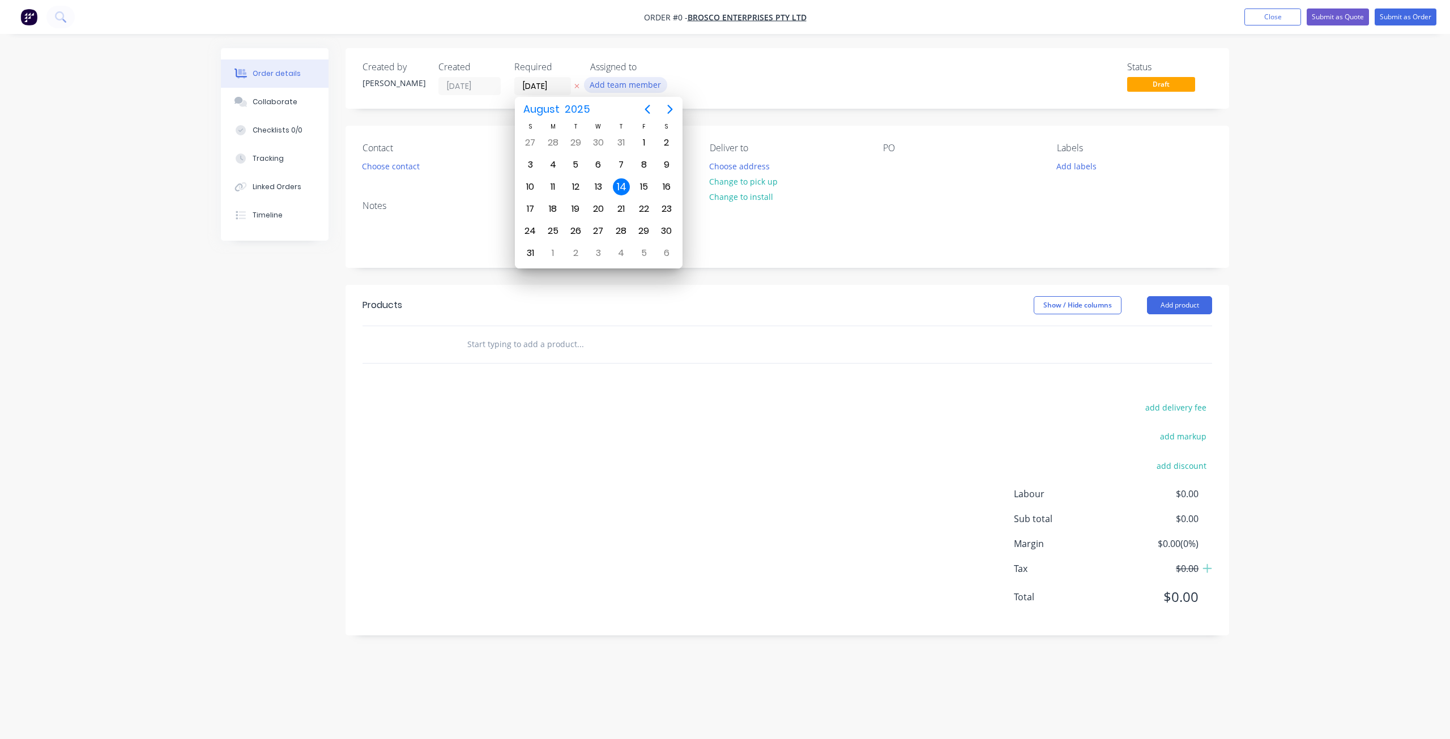
drag, startPoint x: 727, startPoint y: 93, endPoint x: 634, endPoint y: 87, distance: 93.0
click at [727, 92] on div "Status Draft" at bounding box center [957, 78] width 509 height 33
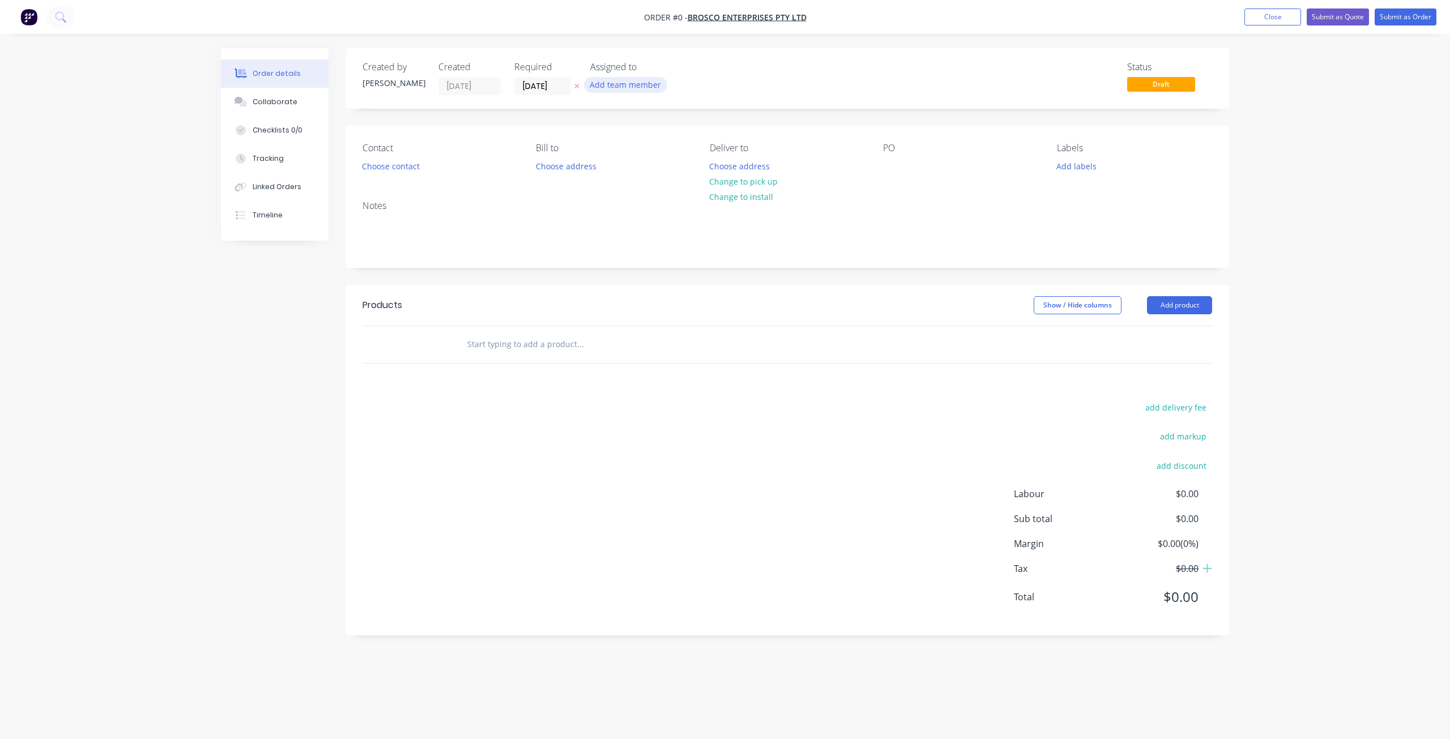
click at [615, 90] on button "Add team member" at bounding box center [625, 84] width 83 height 15
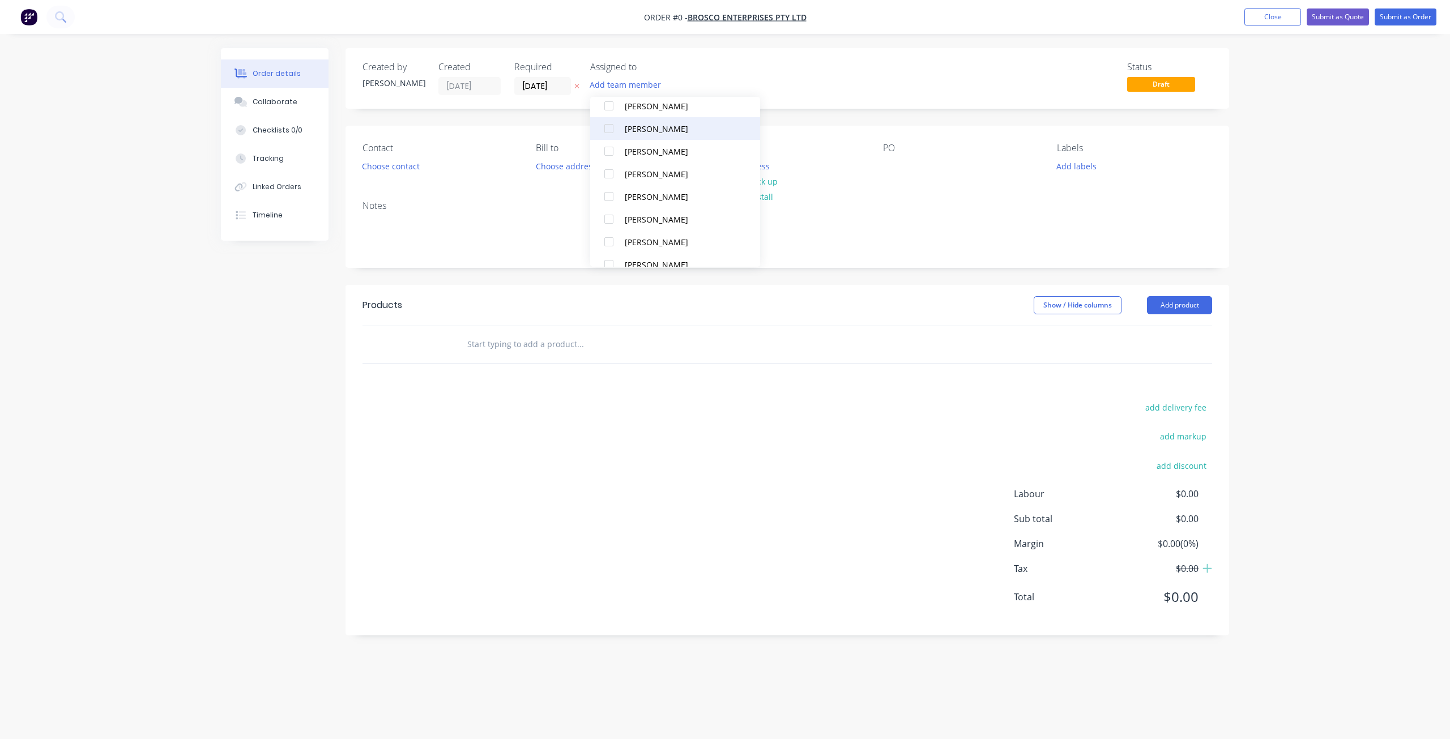
scroll to position [113, 0]
click at [609, 237] on div at bounding box center [608, 238] width 23 height 23
click at [607, 250] on div at bounding box center [608, 249] width 23 height 23
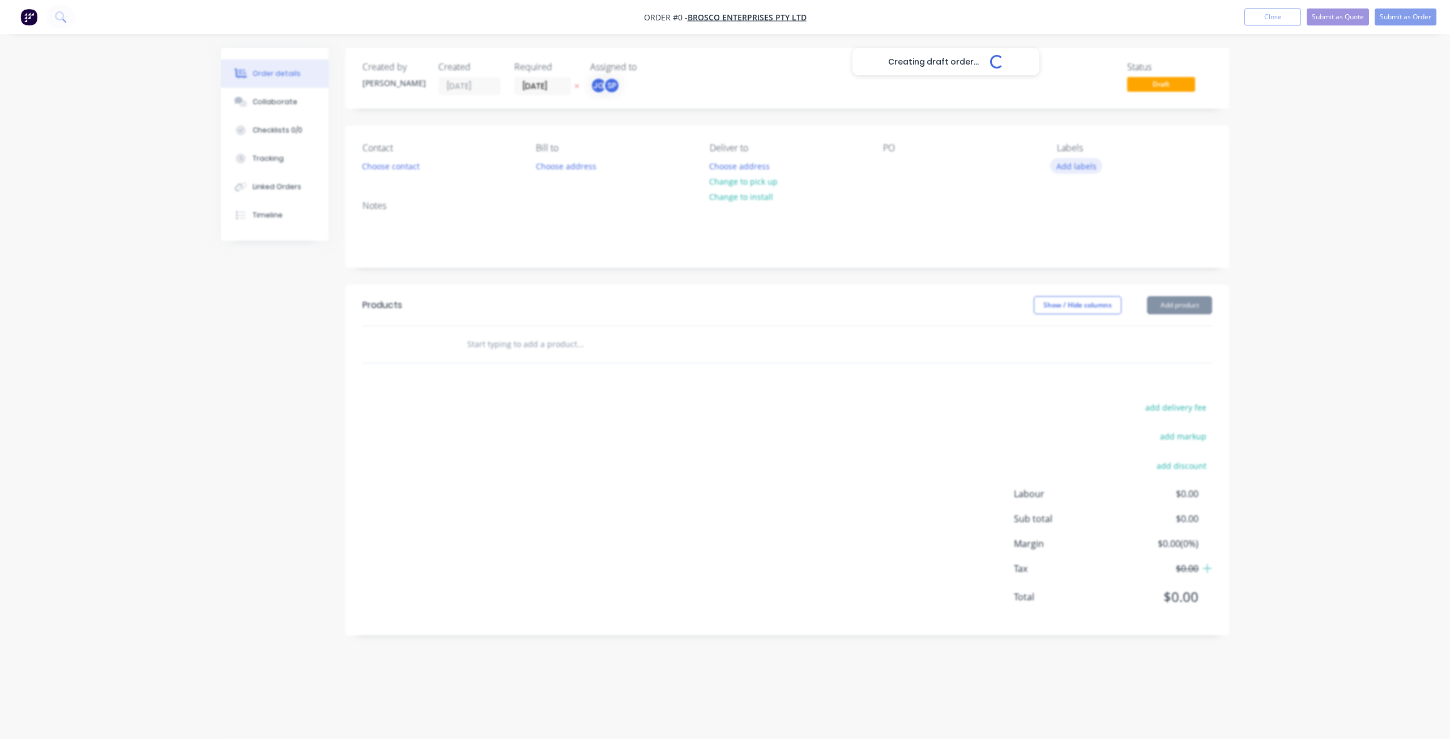
click at [1074, 168] on div "Creating draft order... Loading... Order details Collaborate Checklists 0/0 Tra…" at bounding box center [725, 350] width 1031 height 604
click at [1073, 165] on button "Add labels" at bounding box center [1076, 165] width 52 height 15
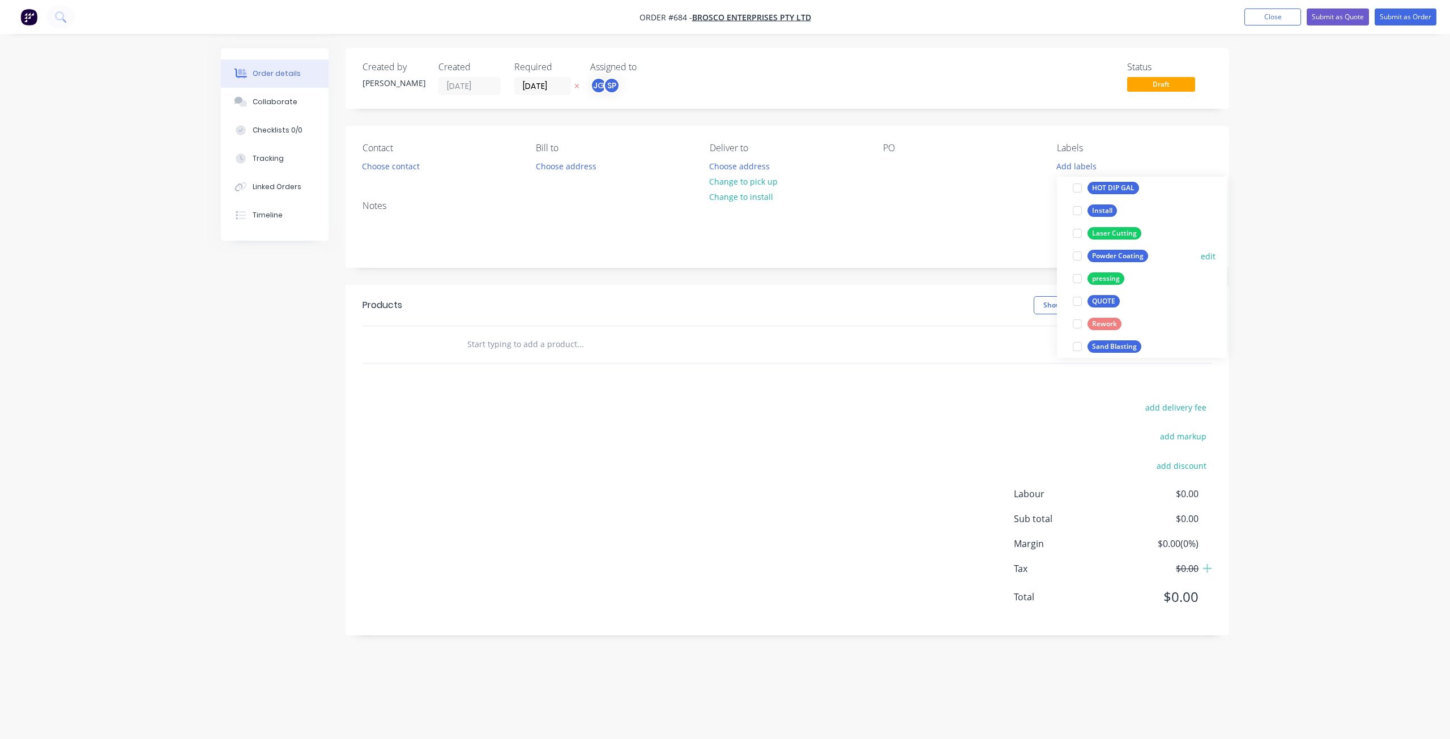
click at [1095, 252] on div "Powder Coating" at bounding box center [1117, 256] width 61 height 12
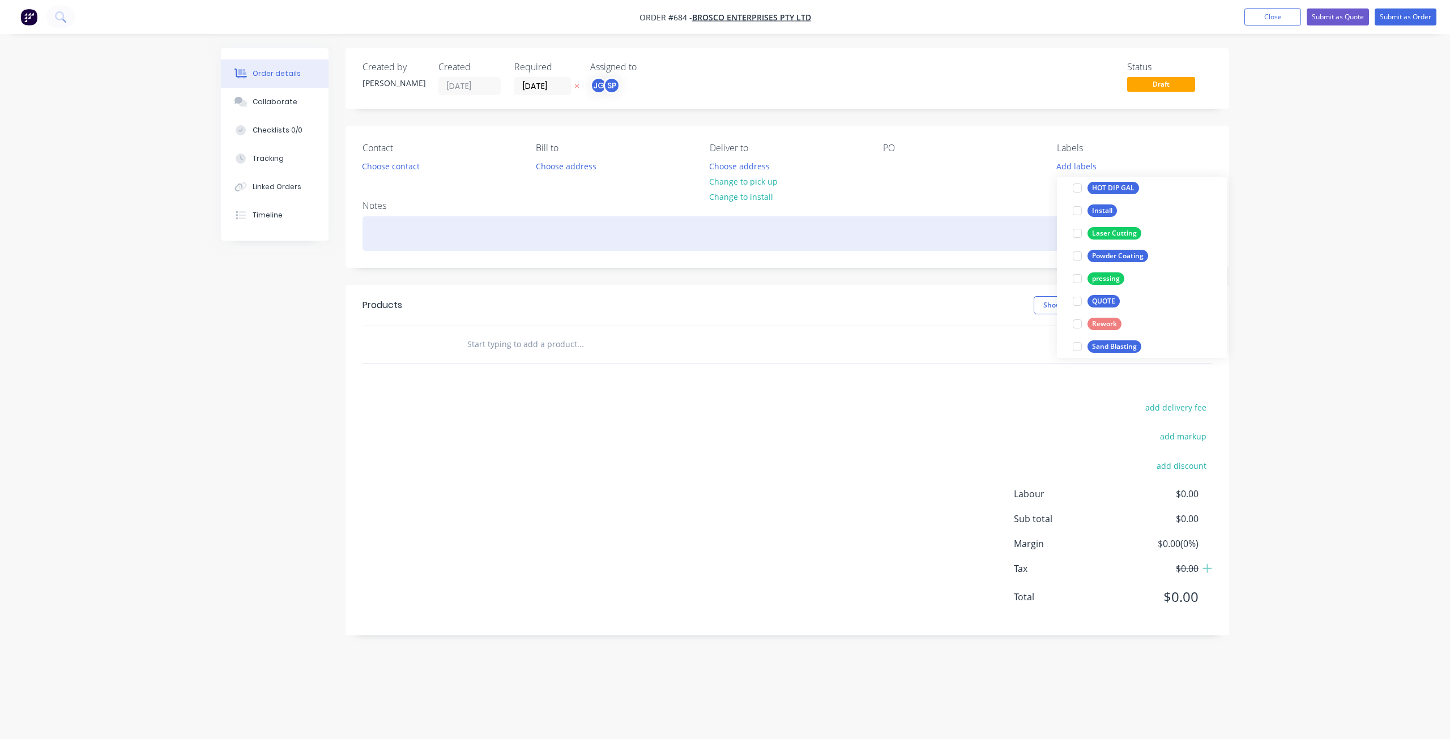
scroll to position [11, 0]
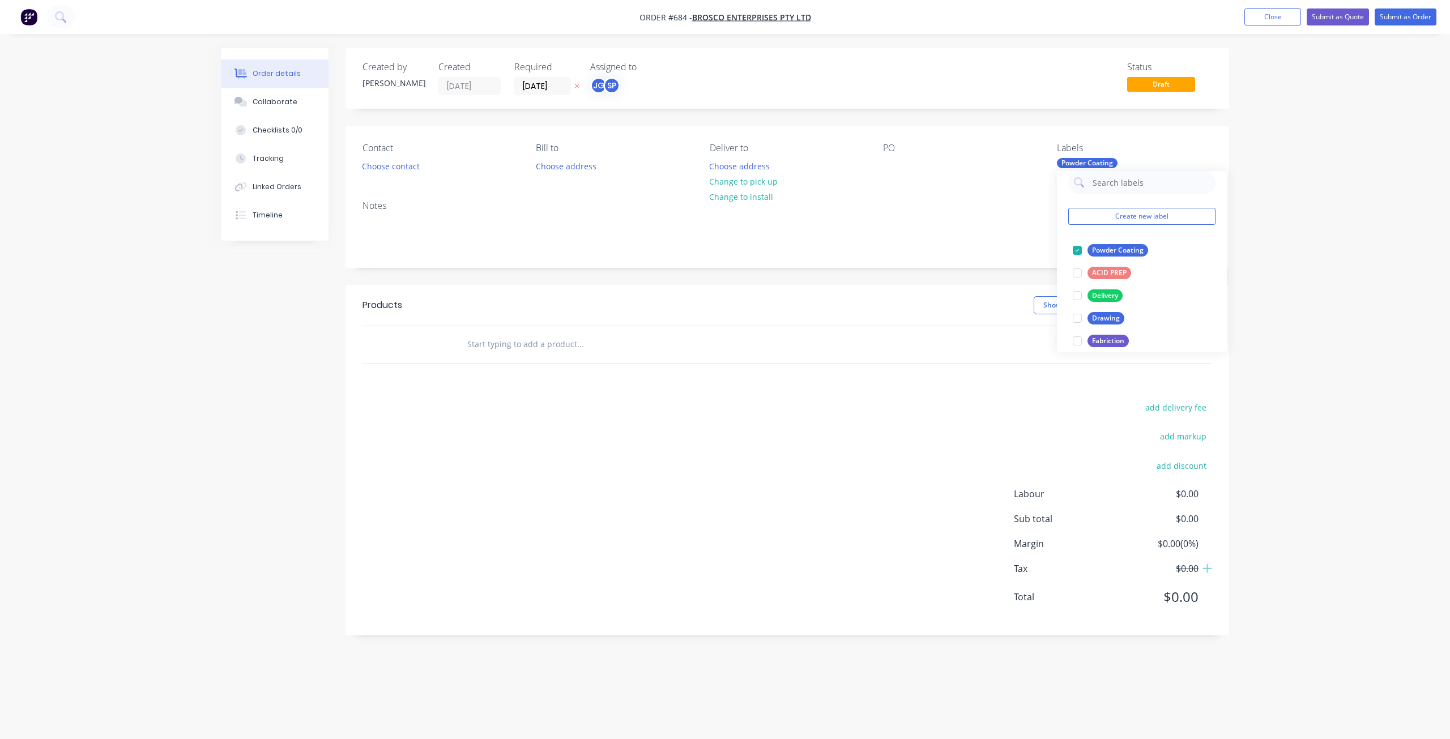
click at [878, 156] on div "Contact Choose contact Bill to Choose address Deliver to Choose address Change …" at bounding box center [786, 159] width 883 height 66
click at [895, 165] on div at bounding box center [892, 166] width 18 height 16
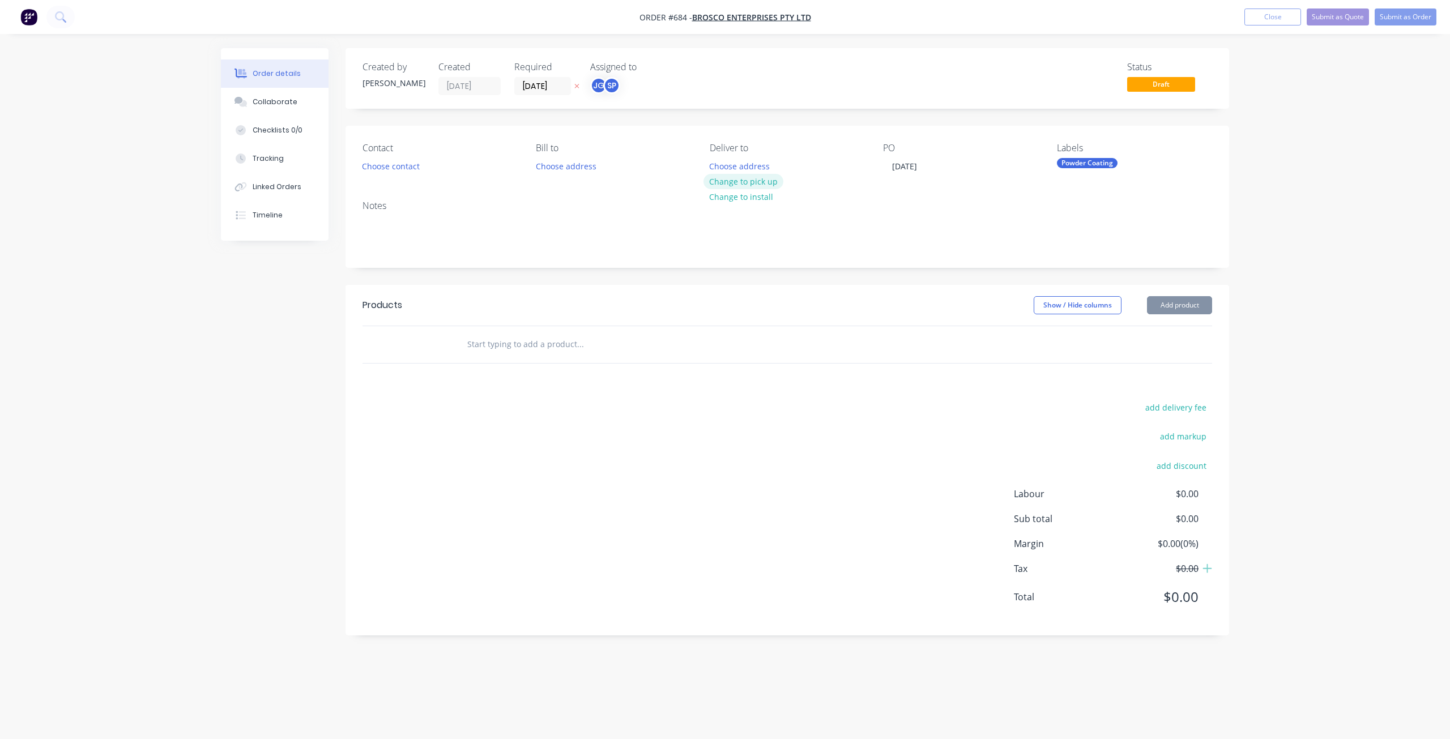
click at [745, 183] on button "Change to pick up" at bounding box center [743, 181] width 80 height 15
click at [389, 168] on button "Choose contact" at bounding box center [391, 165] width 70 height 15
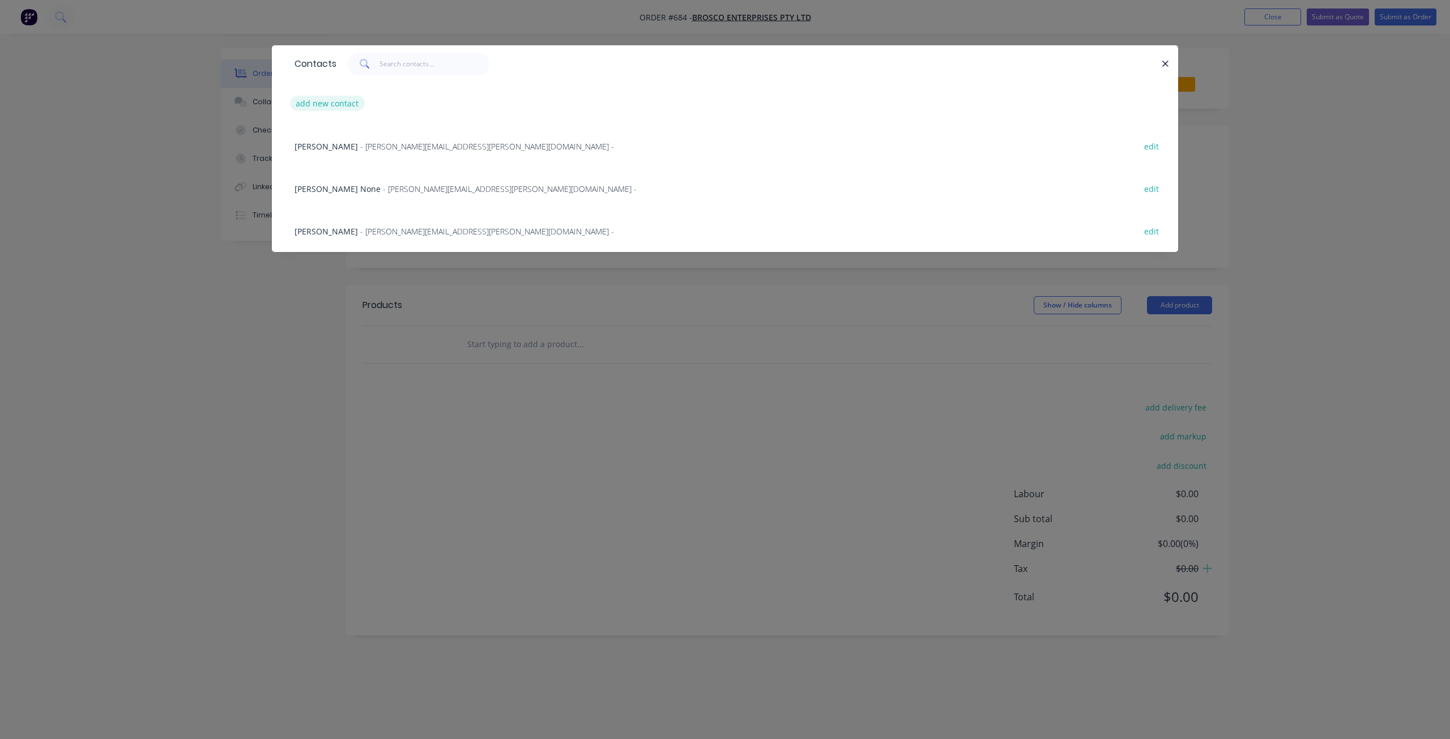
click at [341, 101] on button "add new contact" at bounding box center [327, 103] width 75 height 15
select select "AU"
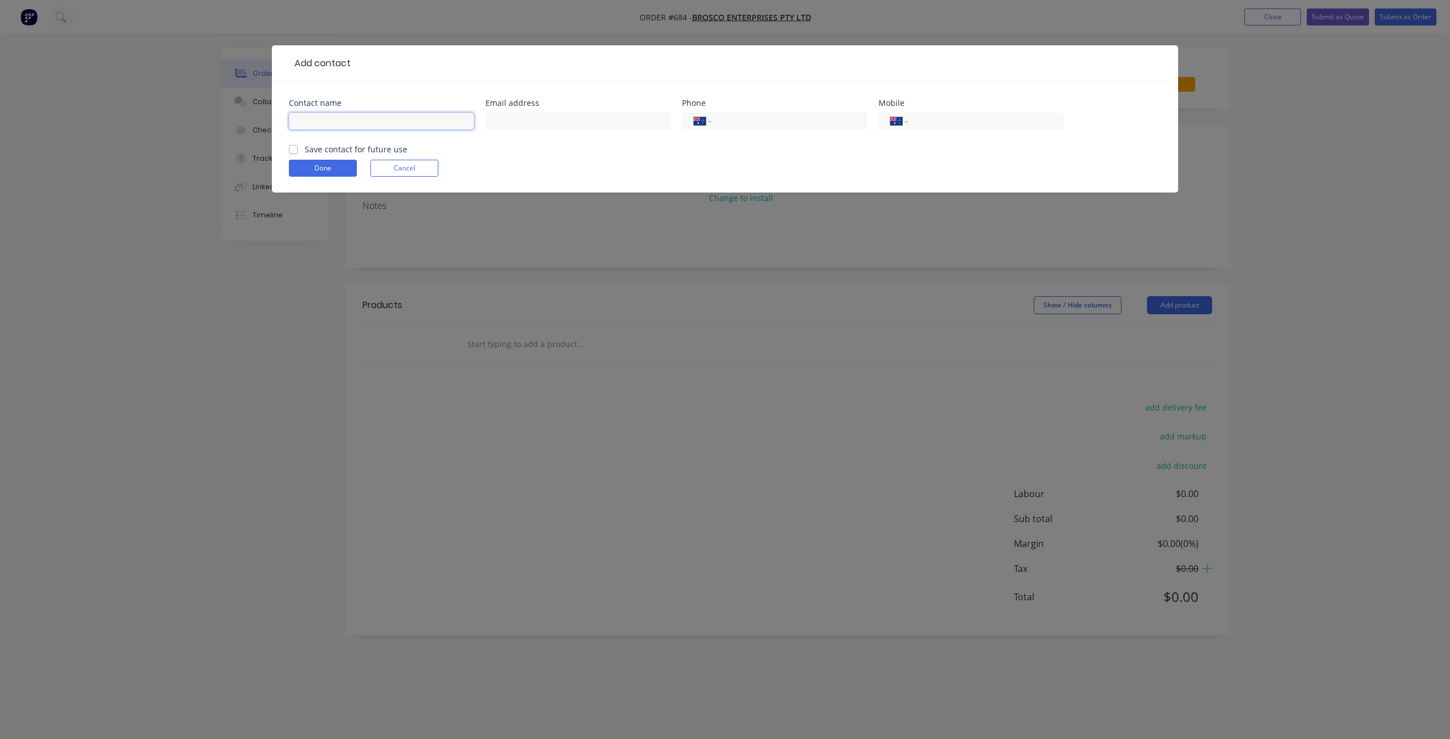
click at [316, 119] on input "text" at bounding box center [381, 121] width 185 height 17
type input "BRETT"
click at [928, 118] on input "tel" at bounding box center [984, 121] width 136 height 13
type input "0419 645 935"
click at [305, 150] on label "Save contact for future use" at bounding box center [356, 149] width 103 height 12
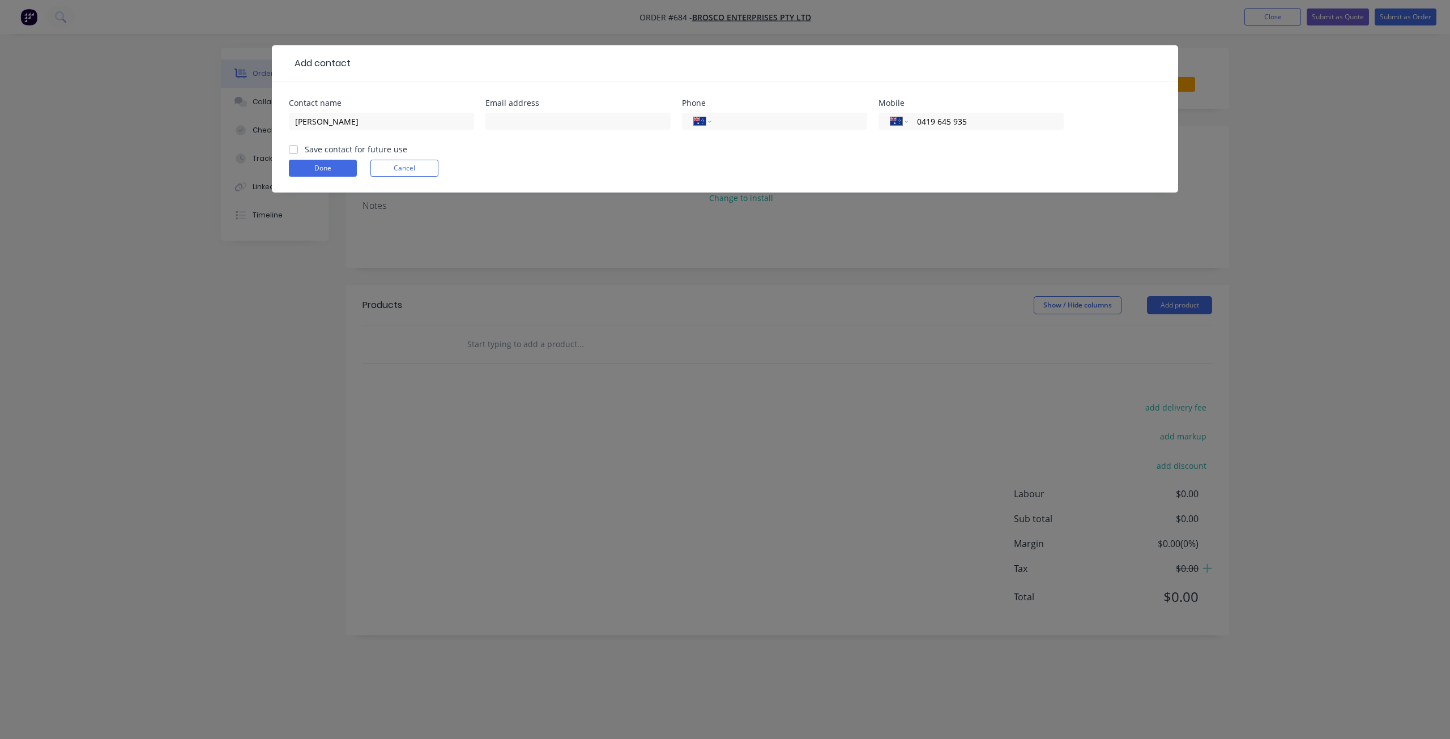
click at [293, 150] on input "Save contact for future use" at bounding box center [293, 148] width 9 height 11
checkbox input "true"
click at [309, 181] on form "Contact name BRETT Email address Phone International Afghanistan Åland Islands …" at bounding box center [725, 145] width 872 height 93
click at [319, 163] on button "Done" at bounding box center [323, 168] width 68 height 17
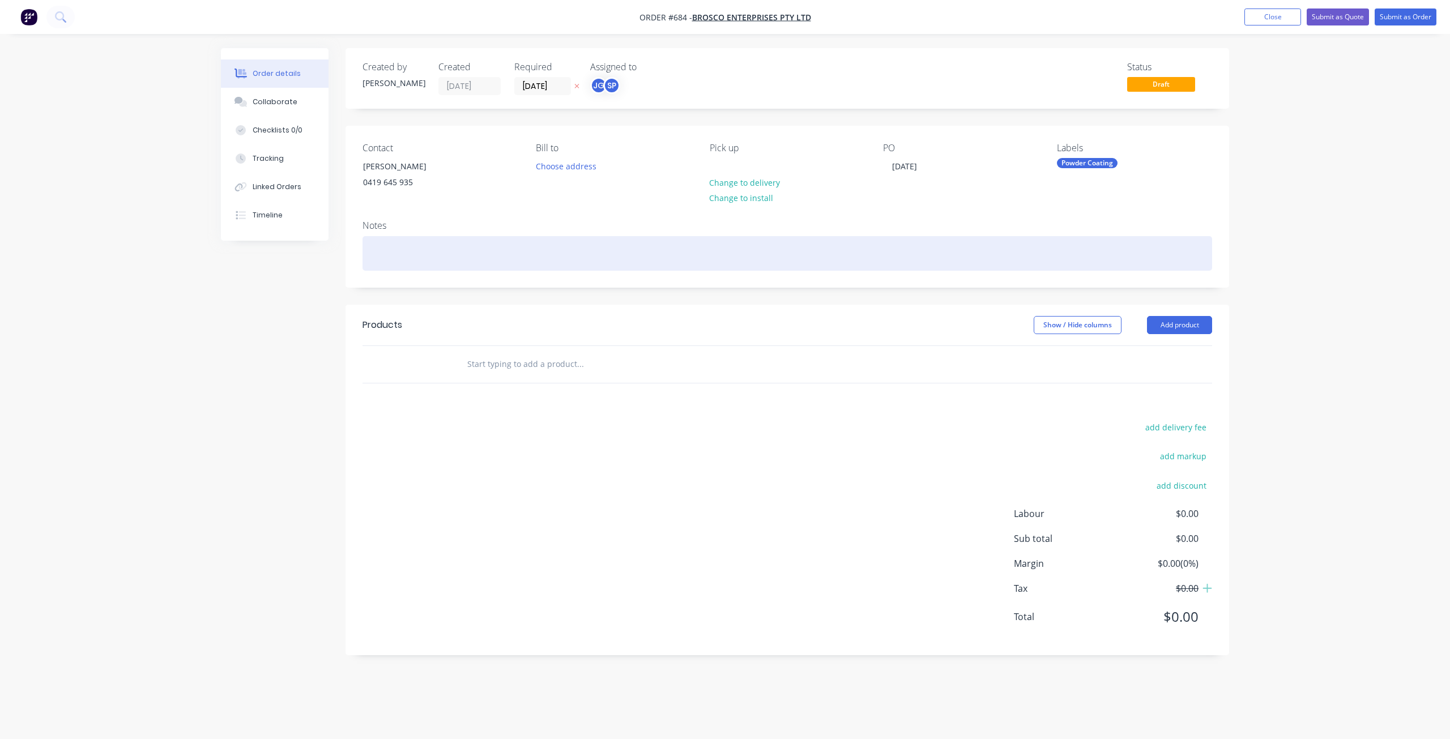
click at [386, 259] on div at bounding box center [786, 253] width 849 height 35
click at [427, 257] on div "MATERIAL : 1.5 GAL" at bounding box center [786, 253] width 849 height 35
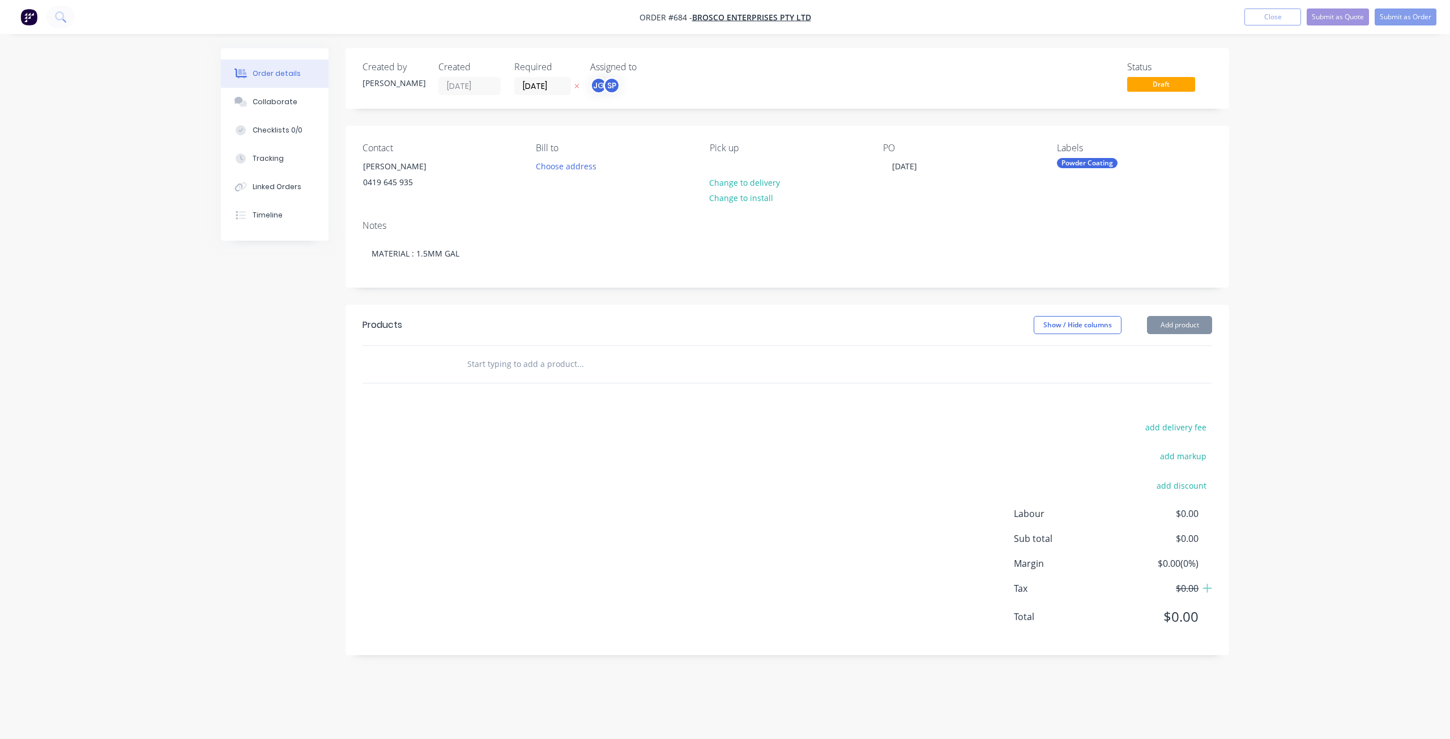
drag, startPoint x: 447, startPoint y: 370, endPoint x: 458, endPoint y: 373, distance: 11.1
click at [449, 370] on div at bounding box center [419, 364] width 68 height 37
click at [465, 367] on div at bounding box center [628, 364] width 340 height 23
click at [481, 364] on input "text" at bounding box center [580, 364] width 227 height 23
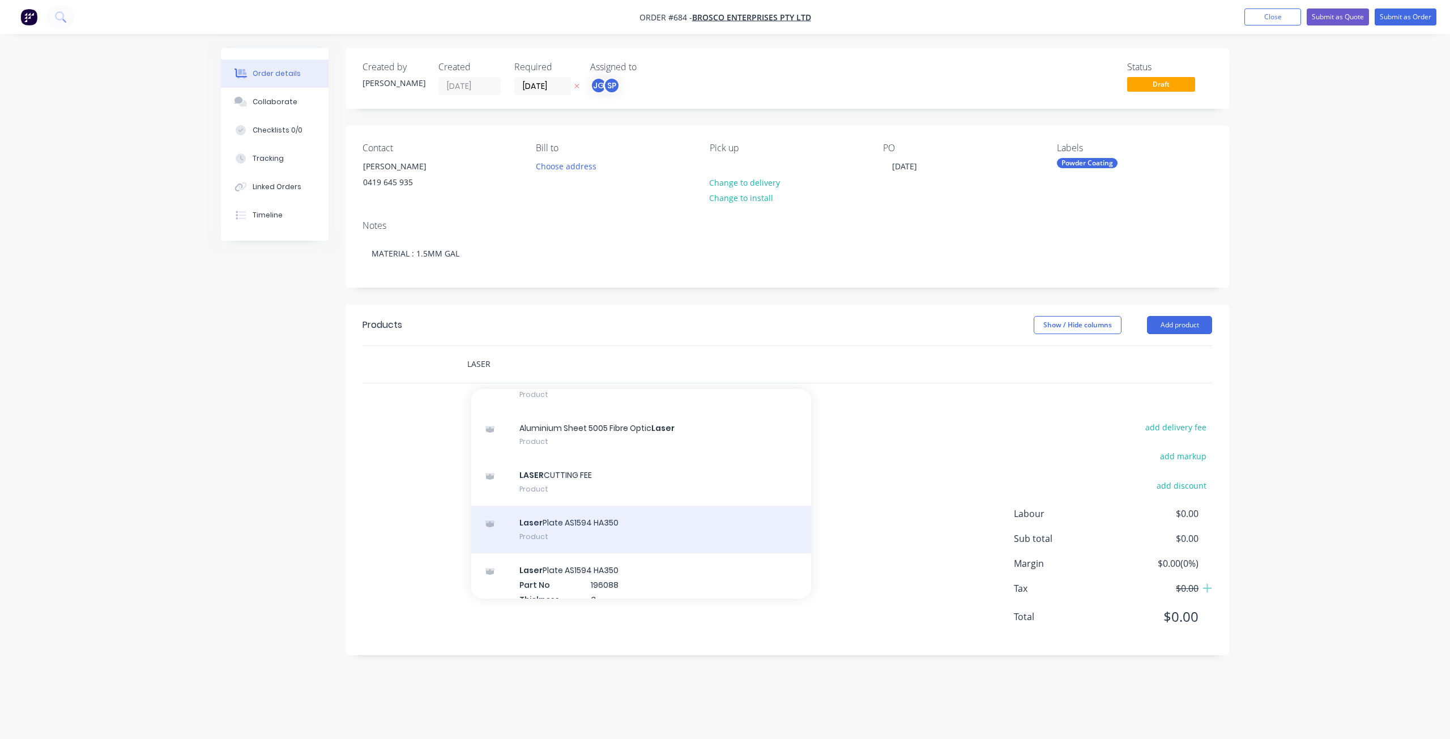
scroll to position [283, 0]
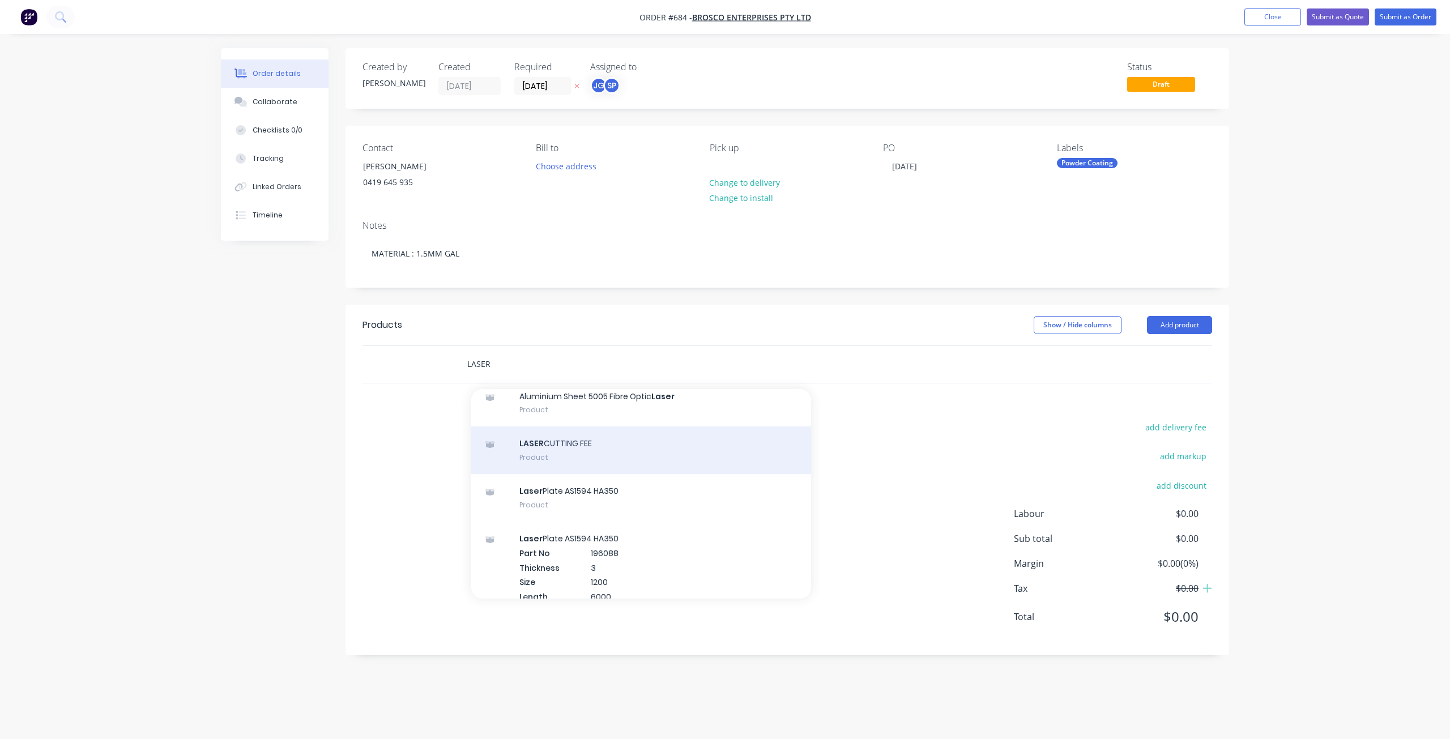
type input "LASER"
click at [557, 446] on div "LASER CUTTING FEE Product" at bounding box center [641, 450] width 340 height 48
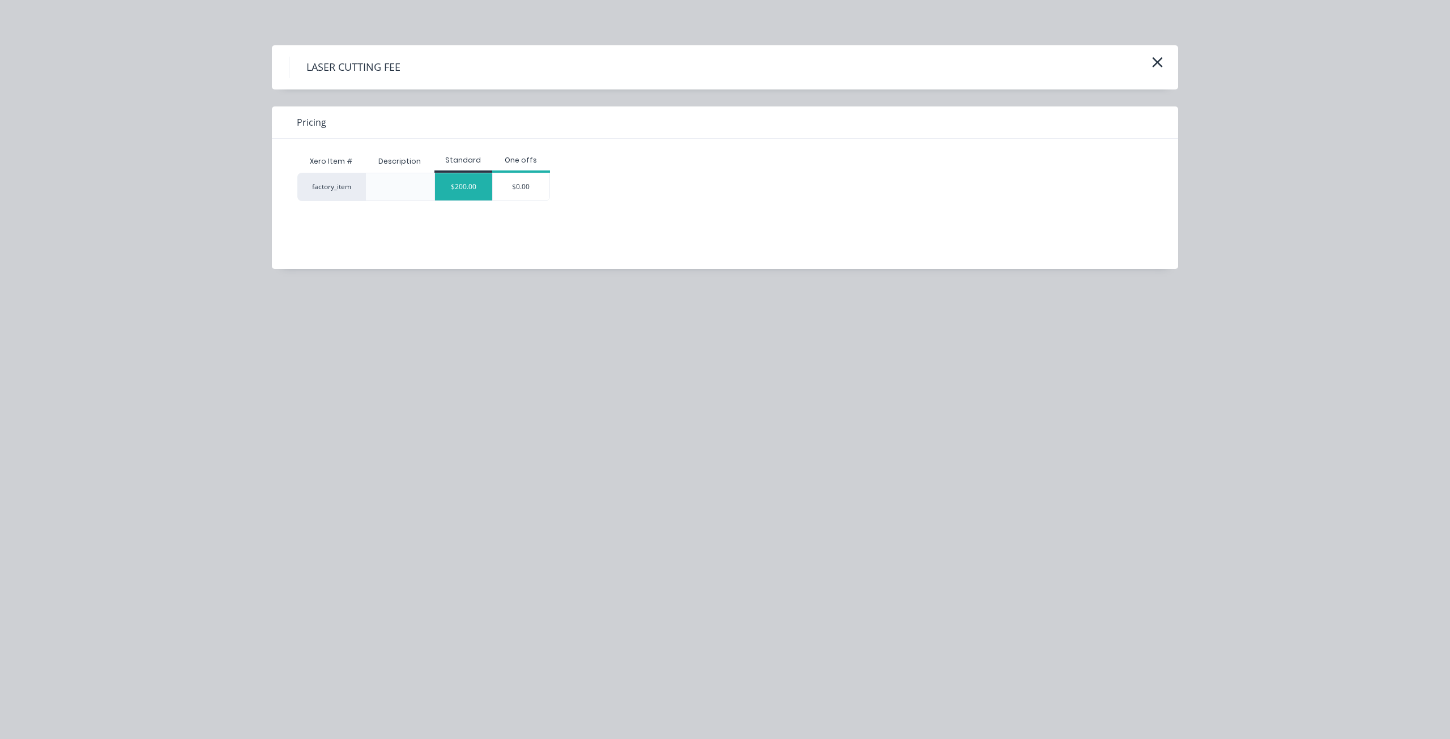
click at [451, 183] on div "$200.00" at bounding box center [463, 186] width 57 height 27
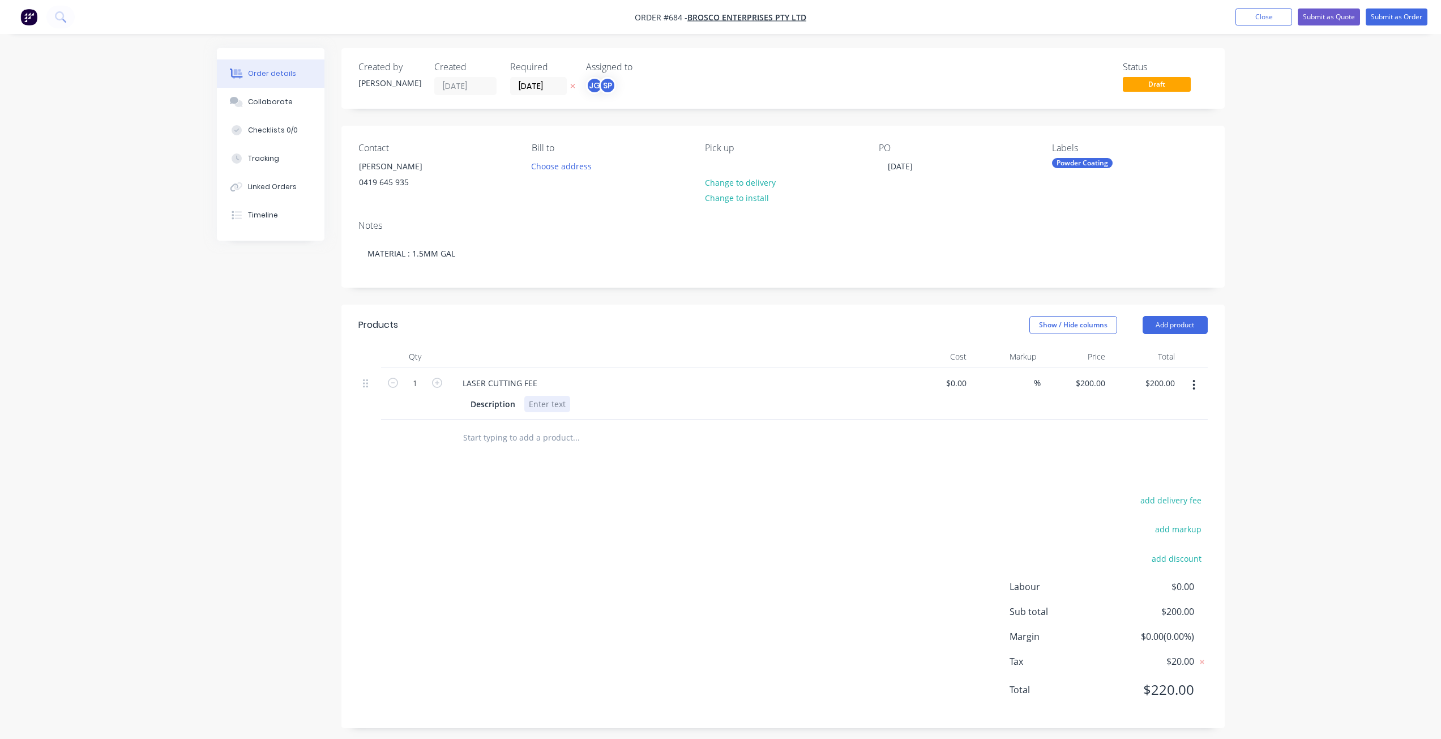
click at [537, 404] on div at bounding box center [547, 404] width 46 height 16
click at [616, 415] on div "QTY 4, PART 4 , 1.5MM GAL QTY 4, LATHE PLATE , 1.5 GAL" at bounding box center [583, 410] width 118 height 28
click at [1093, 386] on input "200" at bounding box center [1100, 383] width 19 height 16
type input "$165.00"
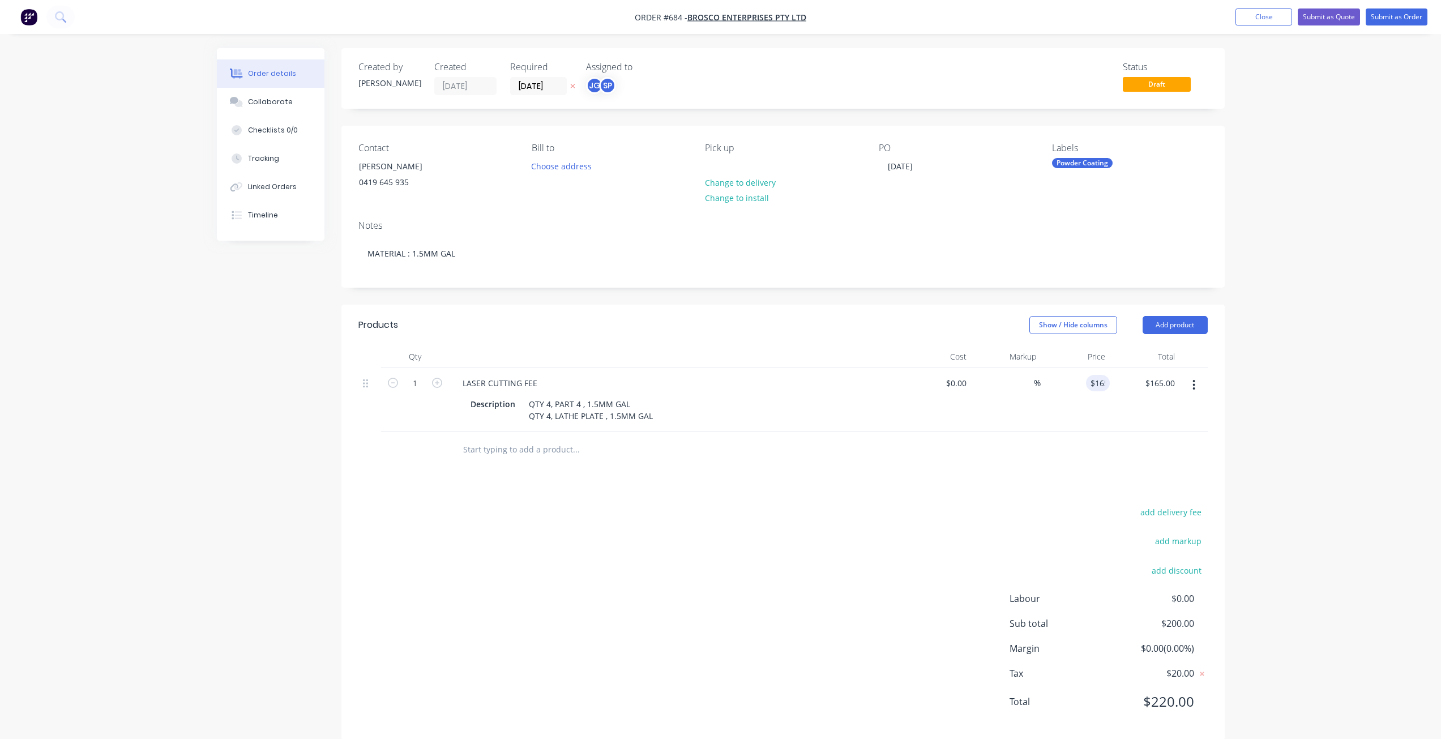
click at [1084, 418] on div "$165.00 165" at bounding box center [1076, 399] width 70 height 63
click at [996, 487] on div "Products Show / Hide columns Add product Qty Cost Markup Price Total 1 LASER CU…" at bounding box center [782, 522] width 883 height 435
click at [259, 100] on div "Collaborate" at bounding box center [270, 102] width 45 height 10
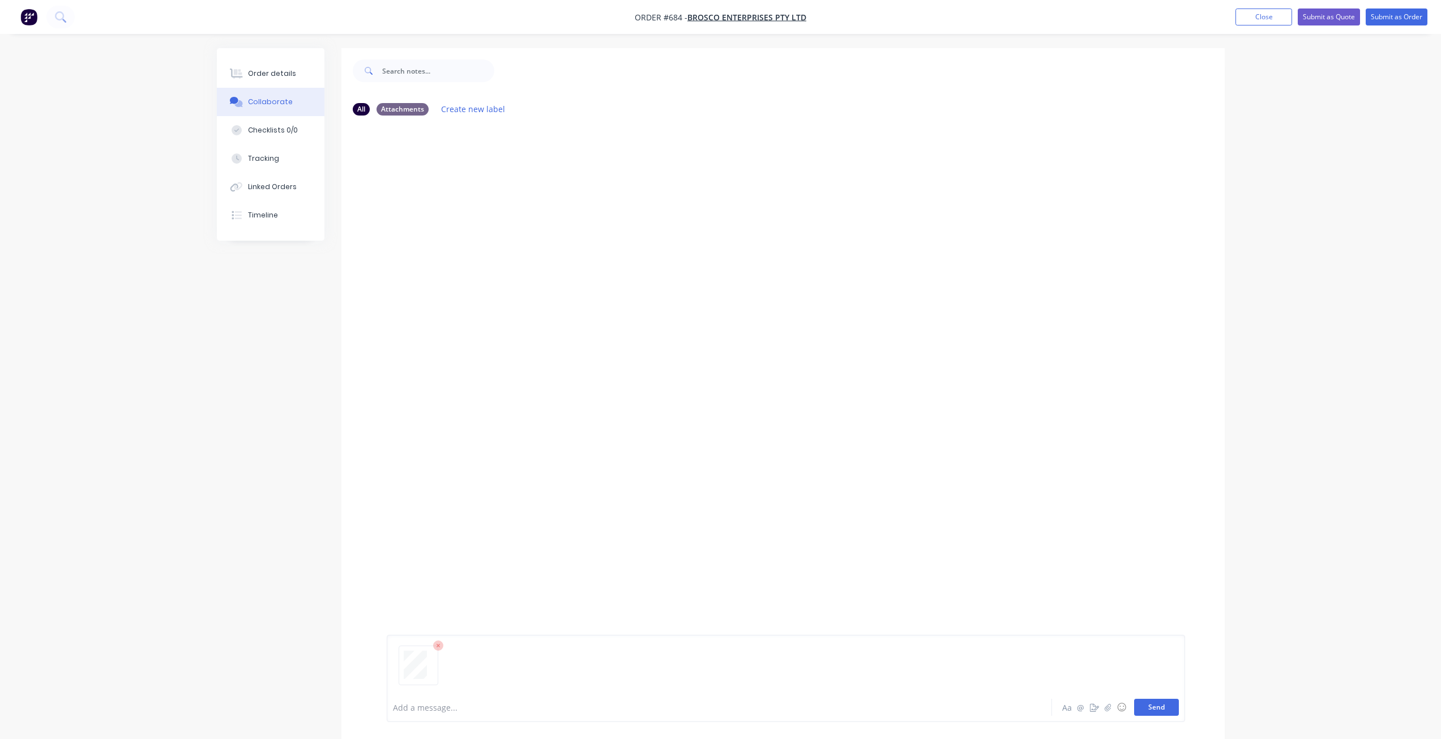
click at [1159, 706] on button "Send" at bounding box center [1156, 707] width 45 height 17
click at [261, 73] on div "Order details" at bounding box center [272, 74] width 48 height 10
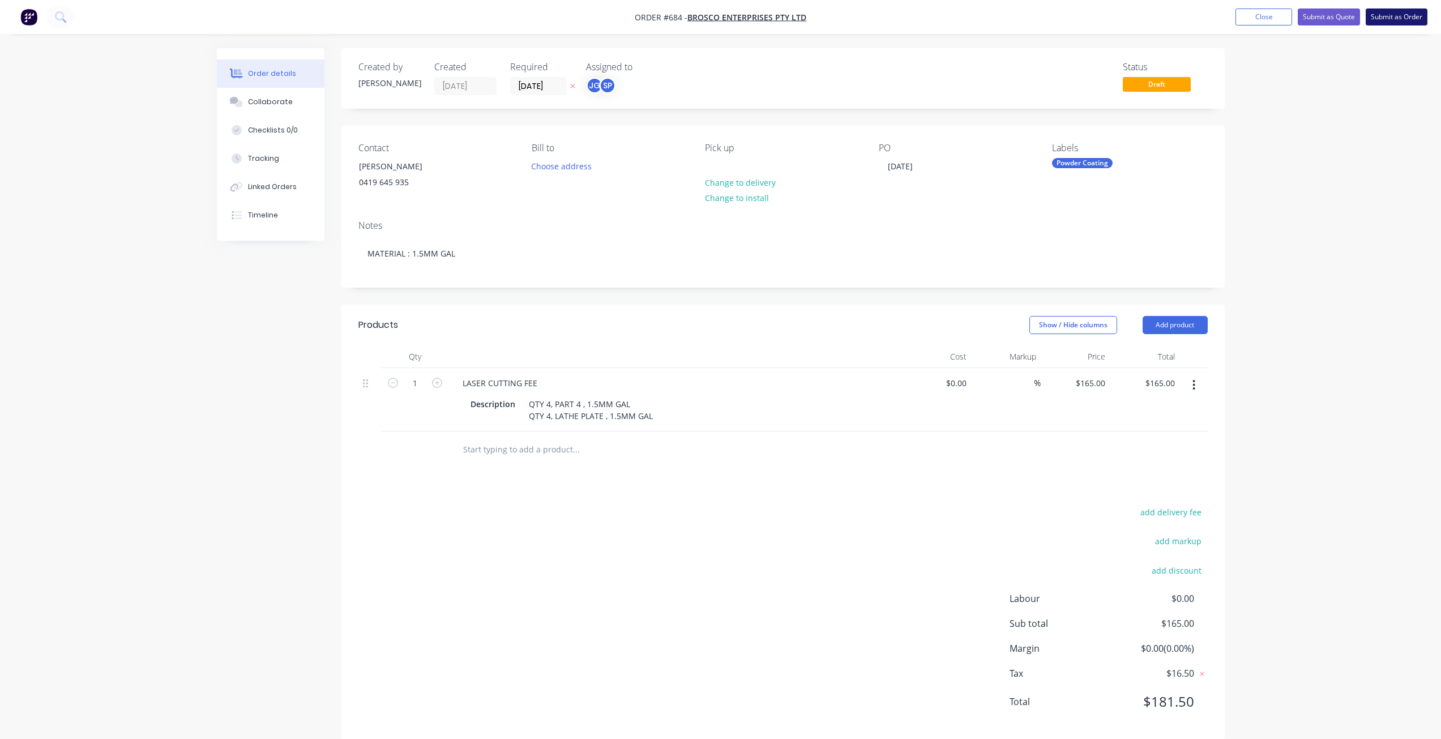
click at [1399, 19] on button "Submit as Order" at bounding box center [1397, 16] width 62 height 17
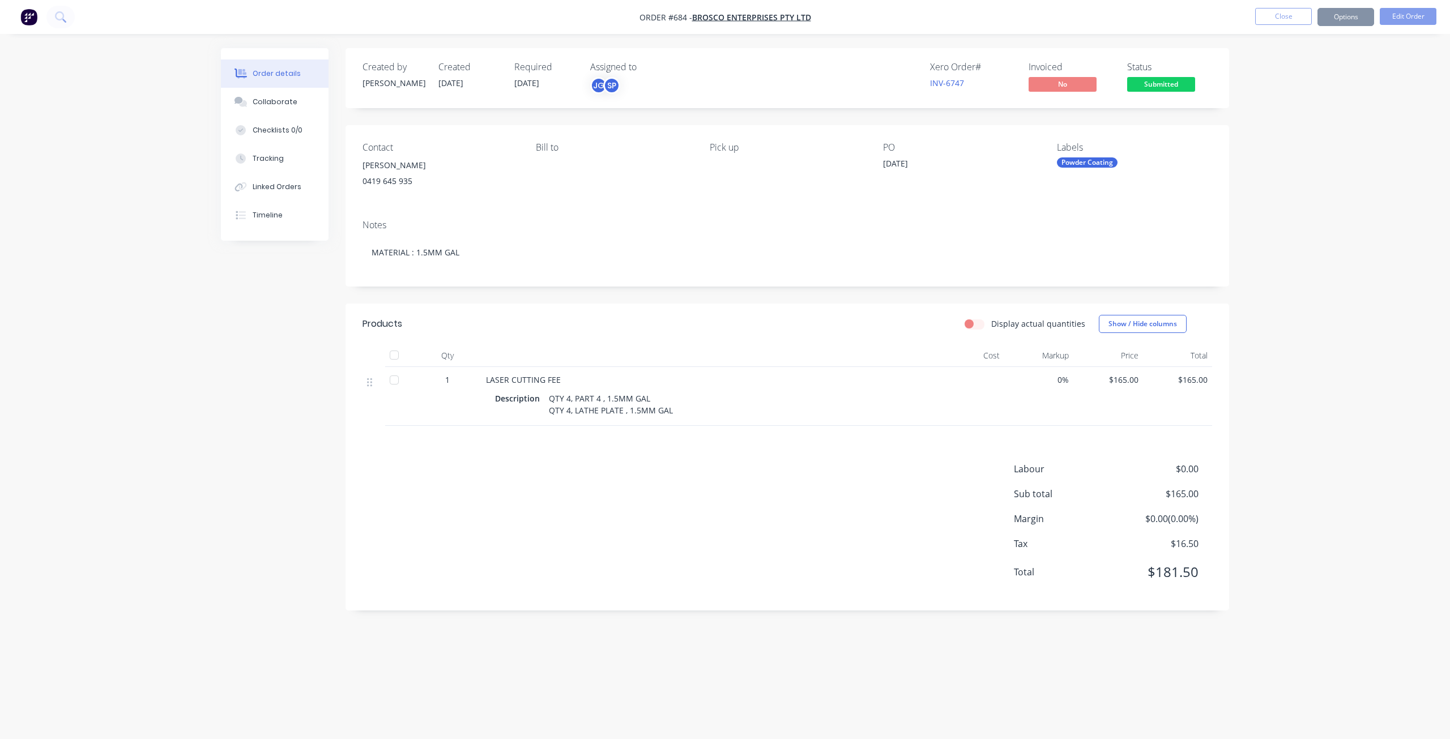
click at [1341, 20] on button "Options" at bounding box center [1345, 17] width 57 height 18
click at [1282, 138] on div "Work Order" at bounding box center [1311, 137] width 104 height 16
click at [1287, 109] on div "Without pricing" at bounding box center [1311, 114] width 104 height 16
click at [1270, 17] on button "Close" at bounding box center [1283, 16] width 57 height 17
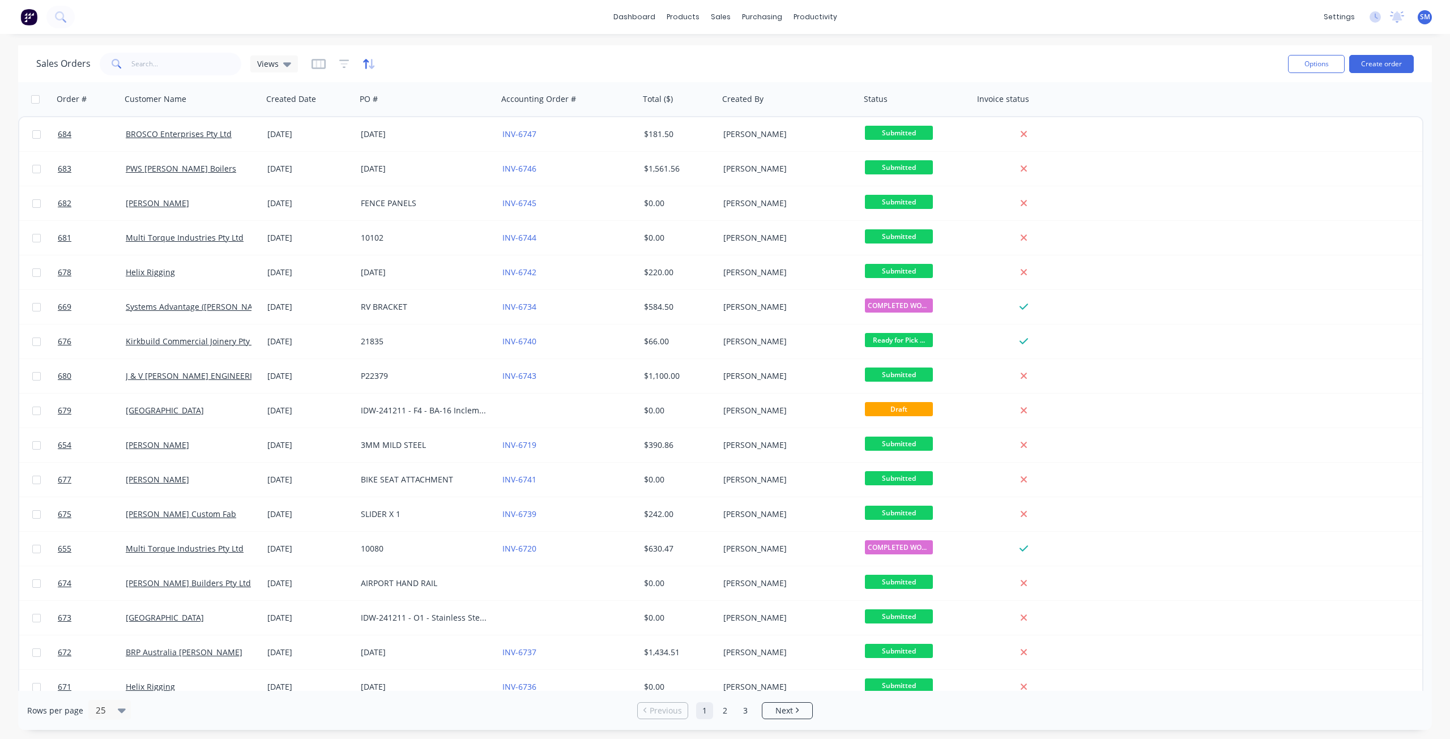
click at [365, 62] on icon "button" at bounding box center [366, 64] width 6 height 10
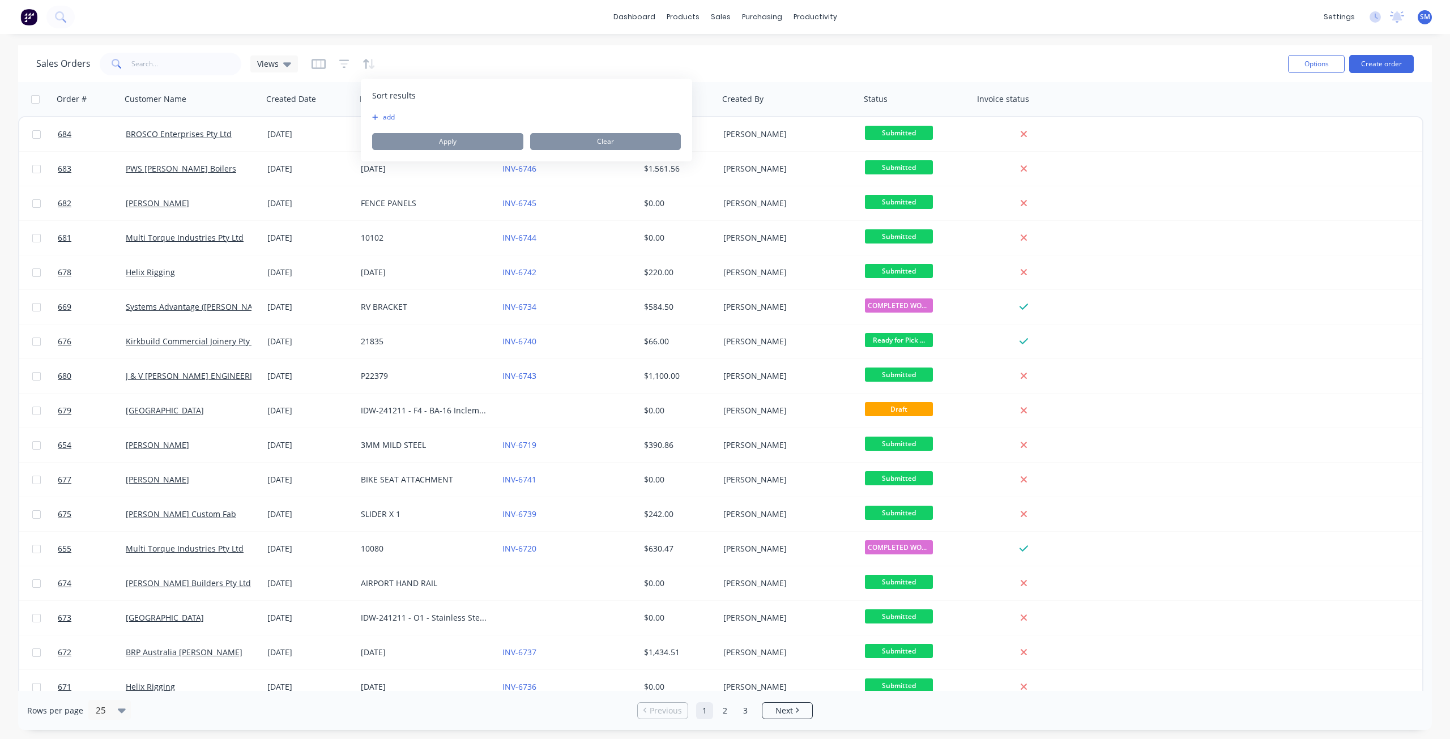
click at [385, 115] on button "add" at bounding box center [379, 117] width 14 height 9
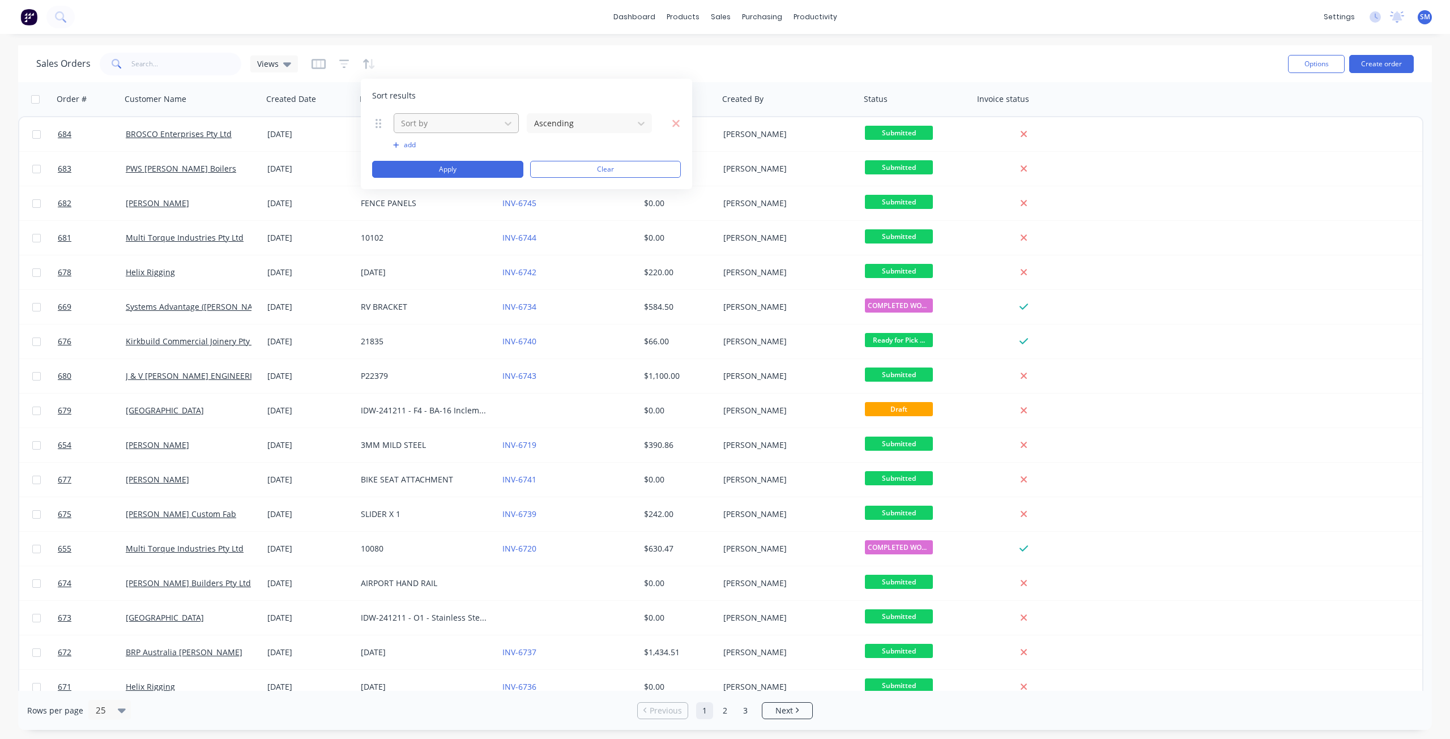
click at [454, 121] on div at bounding box center [447, 123] width 95 height 14
click at [425, 296] on div "Status" at bounding box center [456, 297] width 125 height 21
click at [450, 168] on button "Apply" at bounding box center [447, 169] width 151 height 17
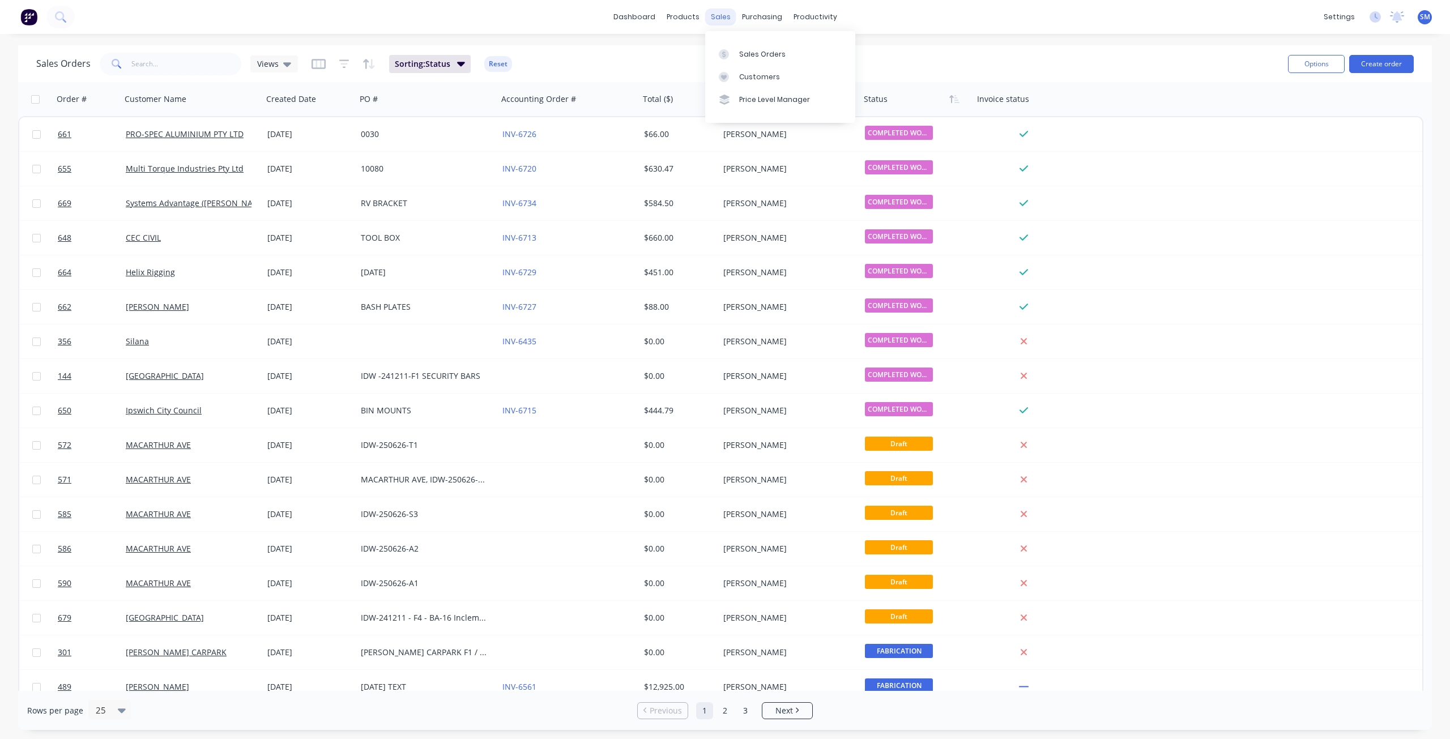
click at [716, 20] on div "sales" at bounding box center [720, 16] width 31 height 17
click at [749, 78] on div "Customers" at bounding box center [759, 77] width 41 height 10
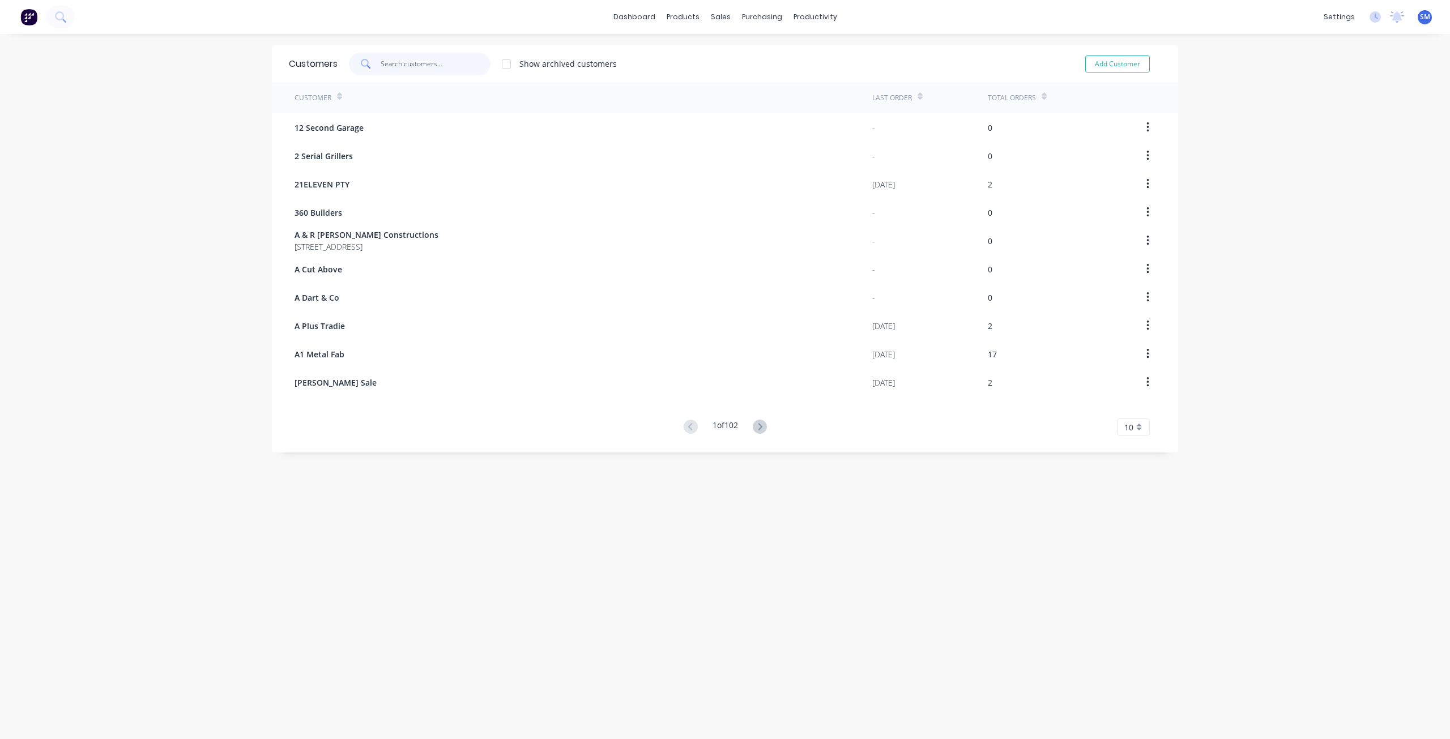
click at [402, 62] on input "text" at bounding box center [436, 64] width 110 height 23
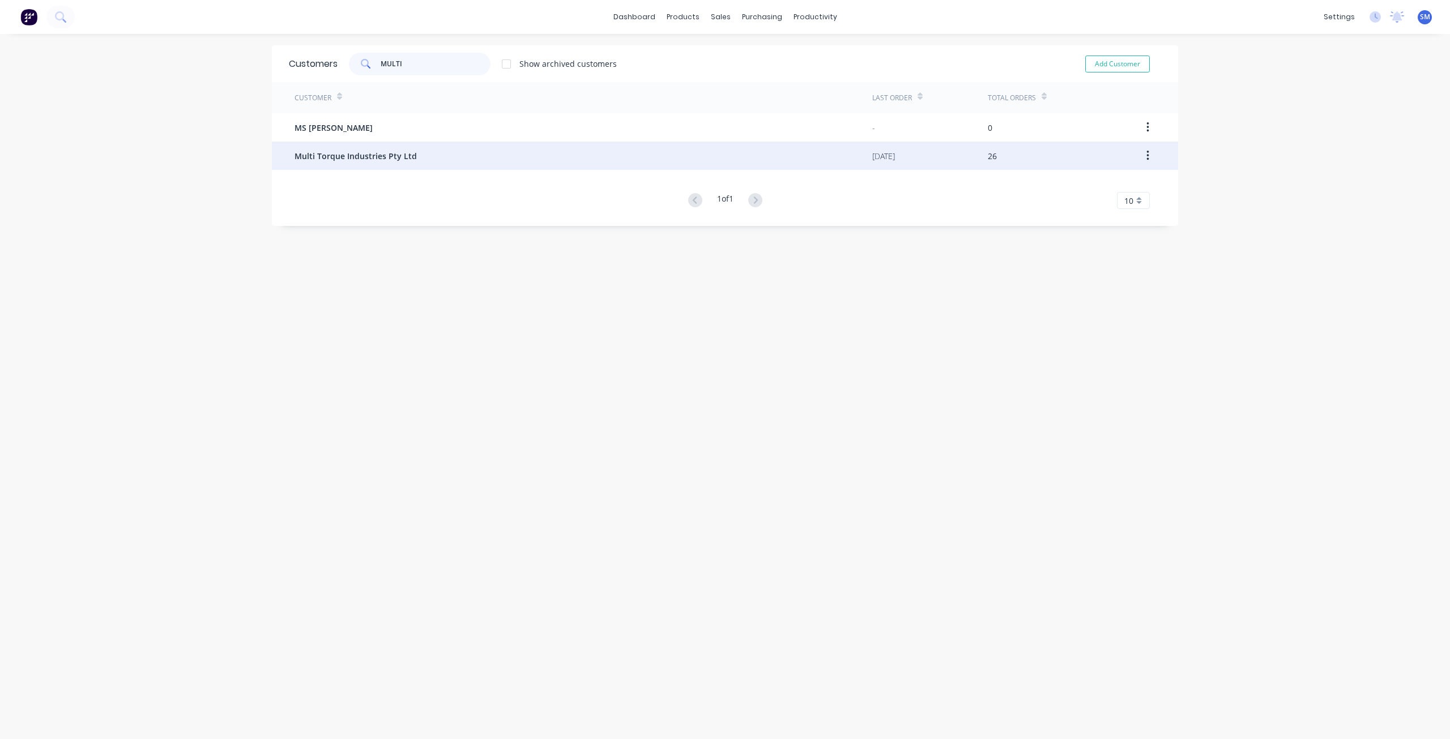
type input "MULTI"
click at [359, 151] on span "Multi Torque Industries Pty Ltd" at bounding box center [355, 156] width 122 height 12
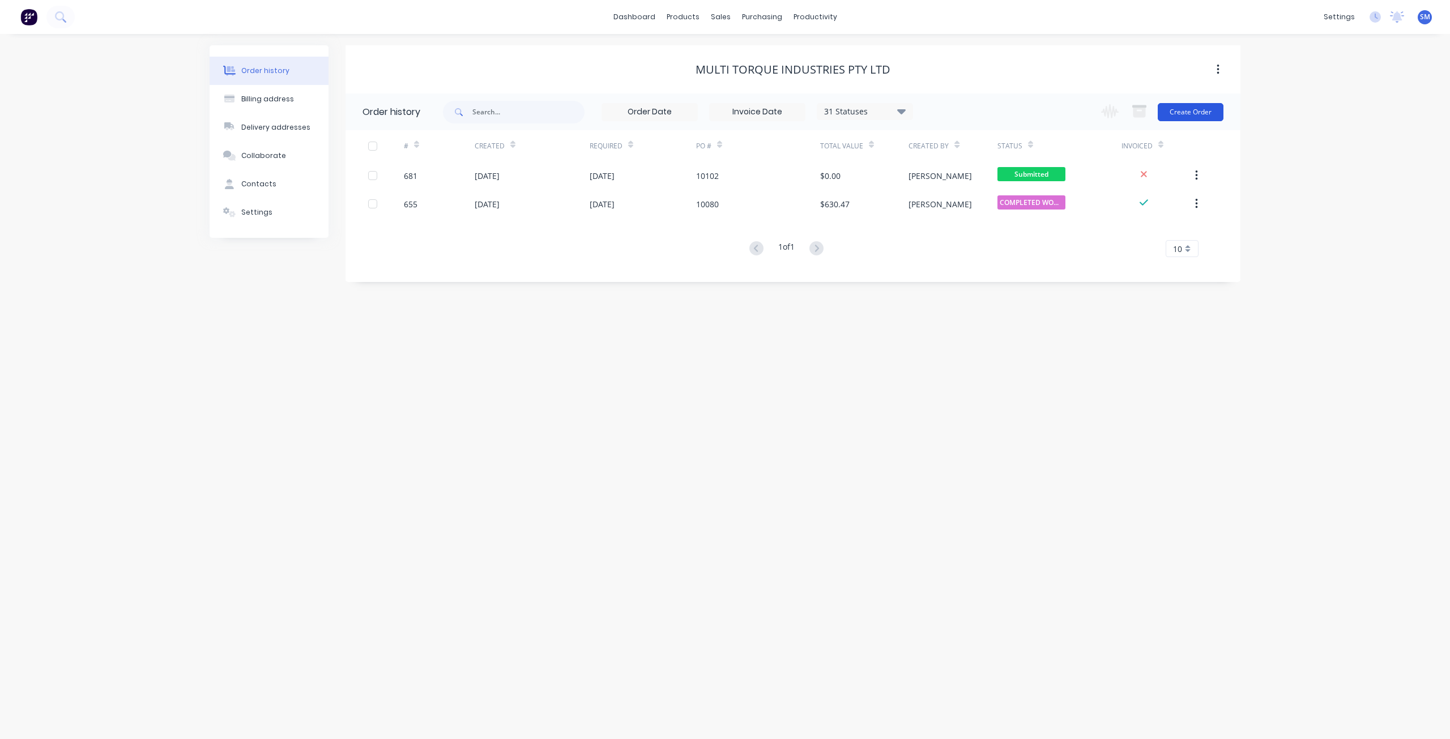
click at [1189, 114] on button "Create Order" at bounding box center [1191, 112] width 66 height 18
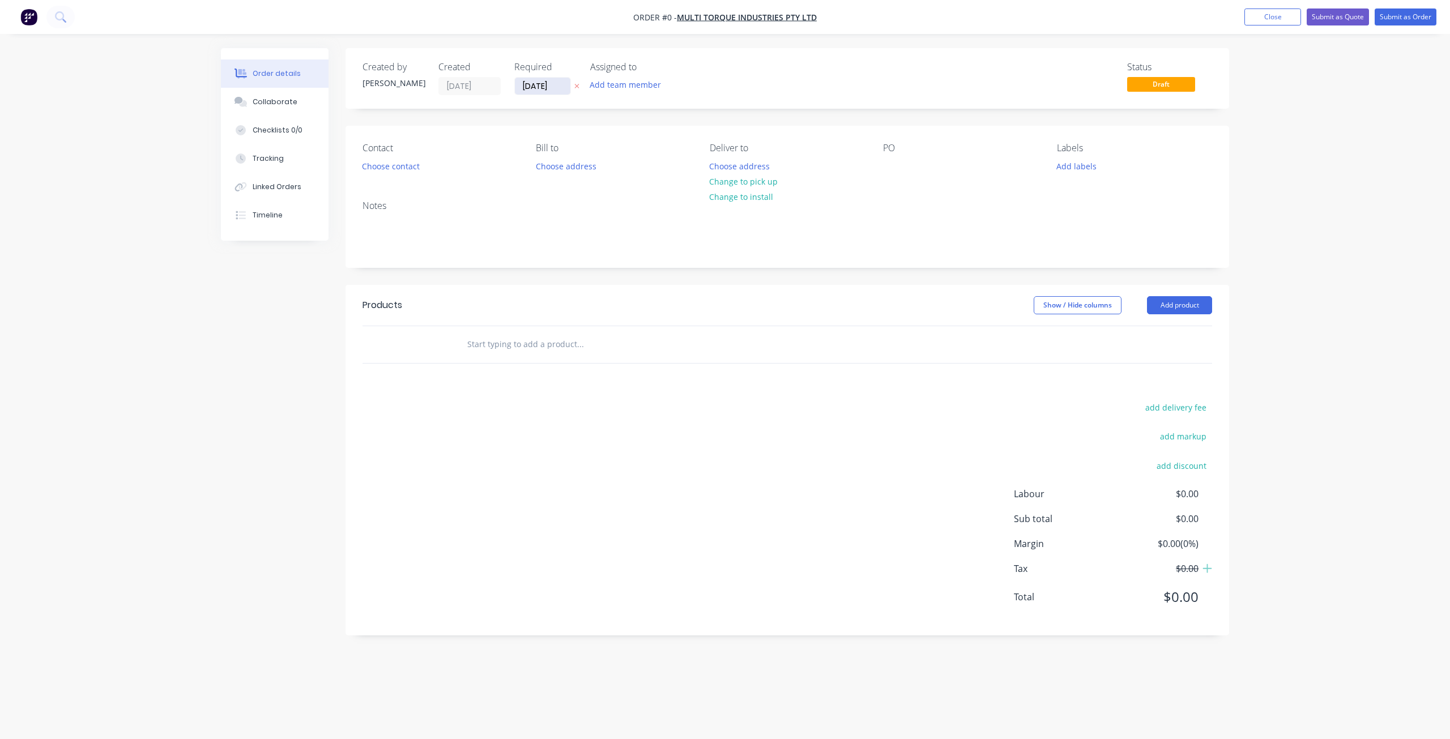
click at [543, 86] on input "14/08/25" at bounding box center [542, 86] width 55 height 17
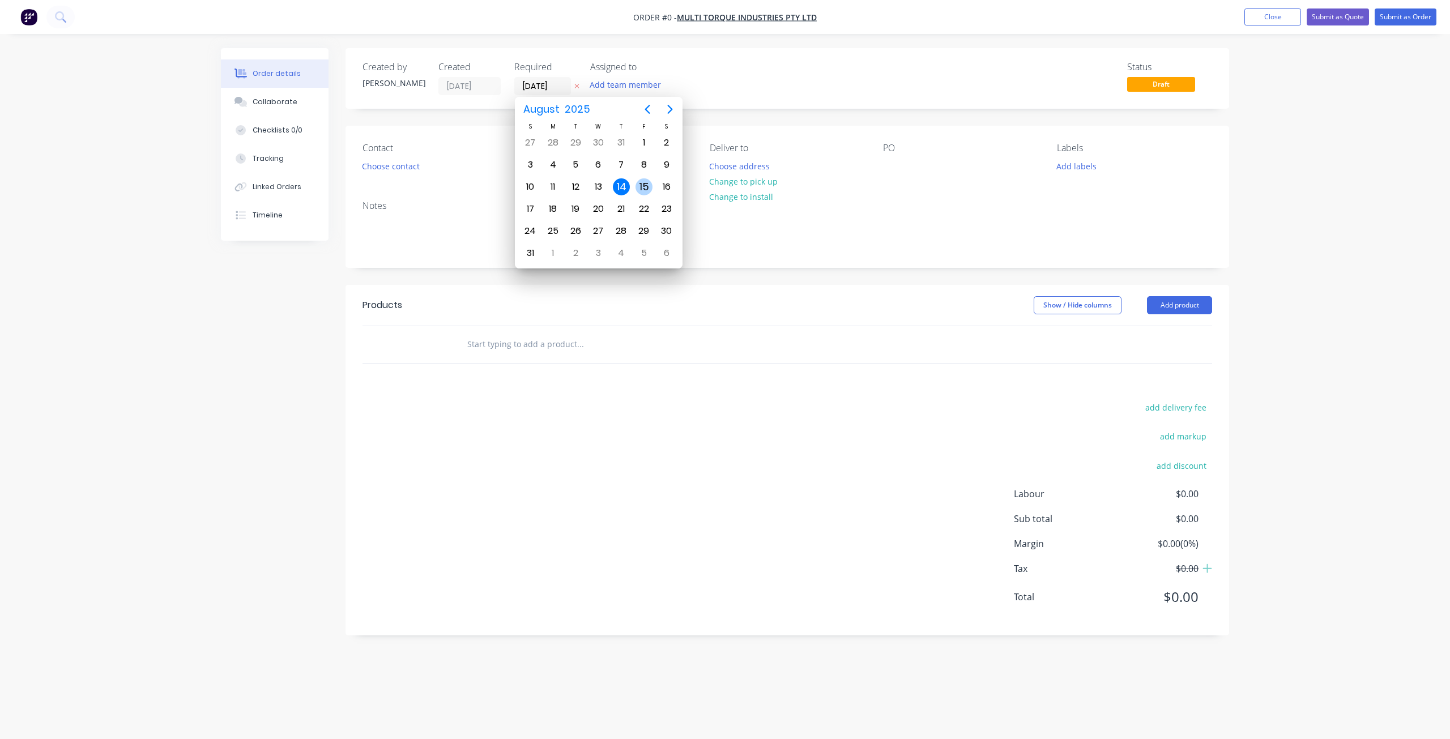
drag, startPoint x: 640, startPoint y: 185, endPoint x: 644, endPoint y: 177, distance: 9.4
click at [642, 184] on div "15" at bounding box center [643, 186] width 17 height 17
type input "15/08/25"
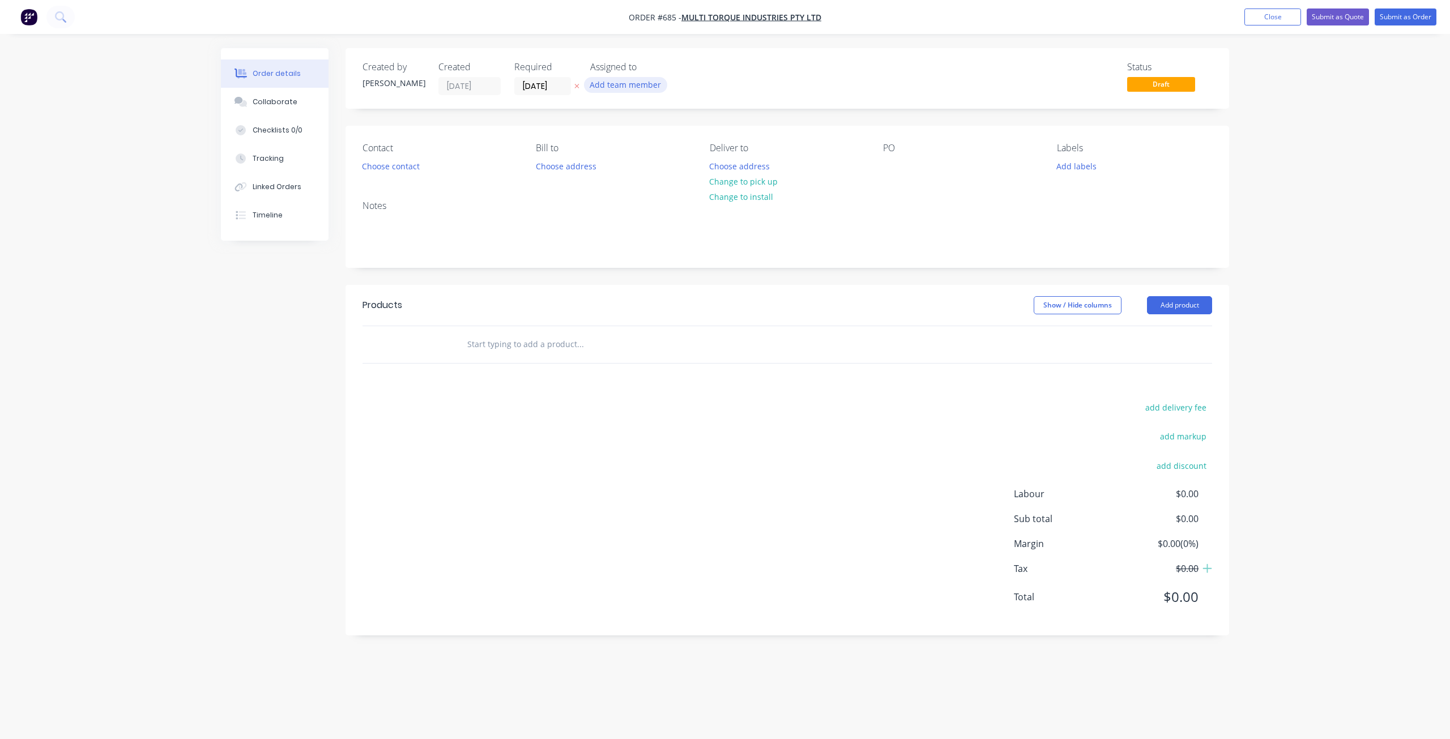
click at [626, 86] on button "Add team member" at bounding box center [625, 84] width 83 height 15
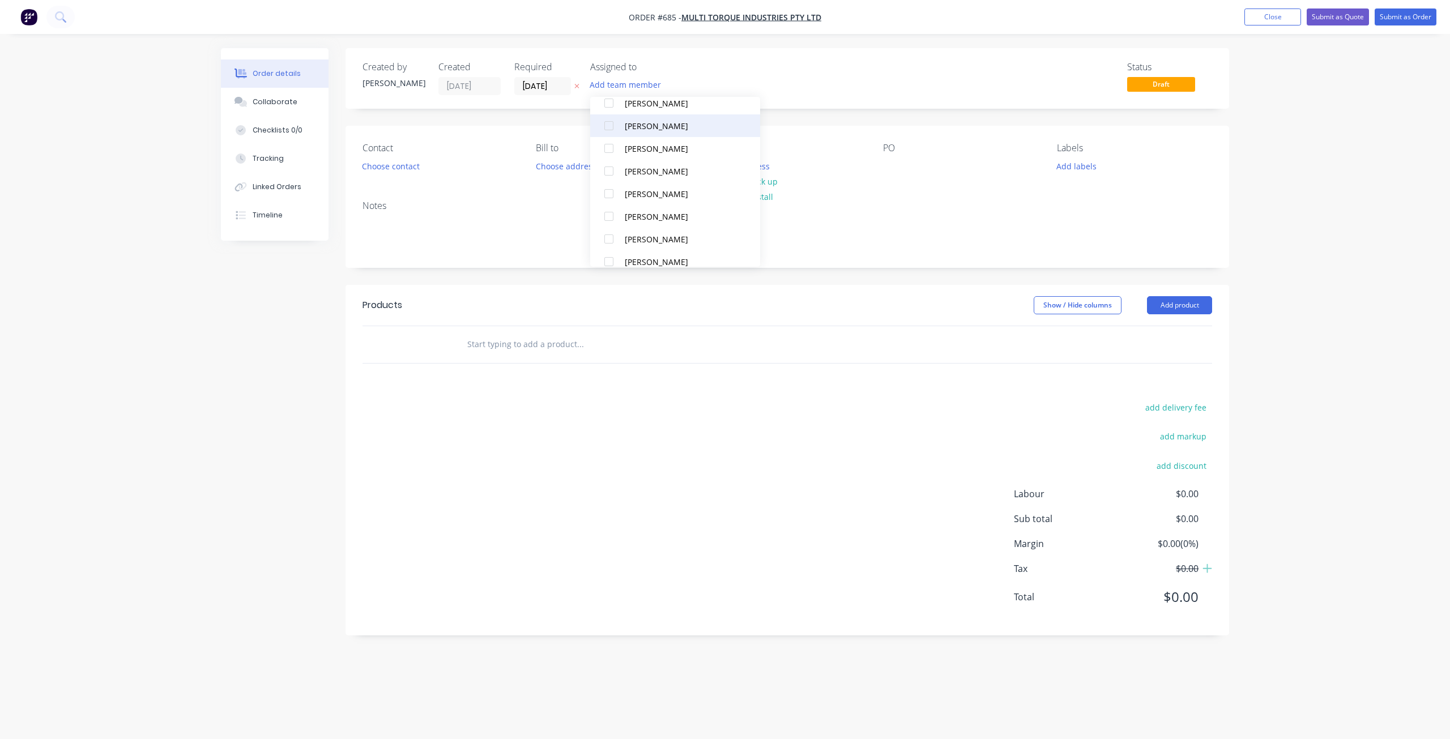
scroll to position [113, 0]
click at [608, 236] on div at bounding box center [608, 238] width 23 height 23
click at [609, 253] on div at bounding box center [608, 249] width 23 height 23
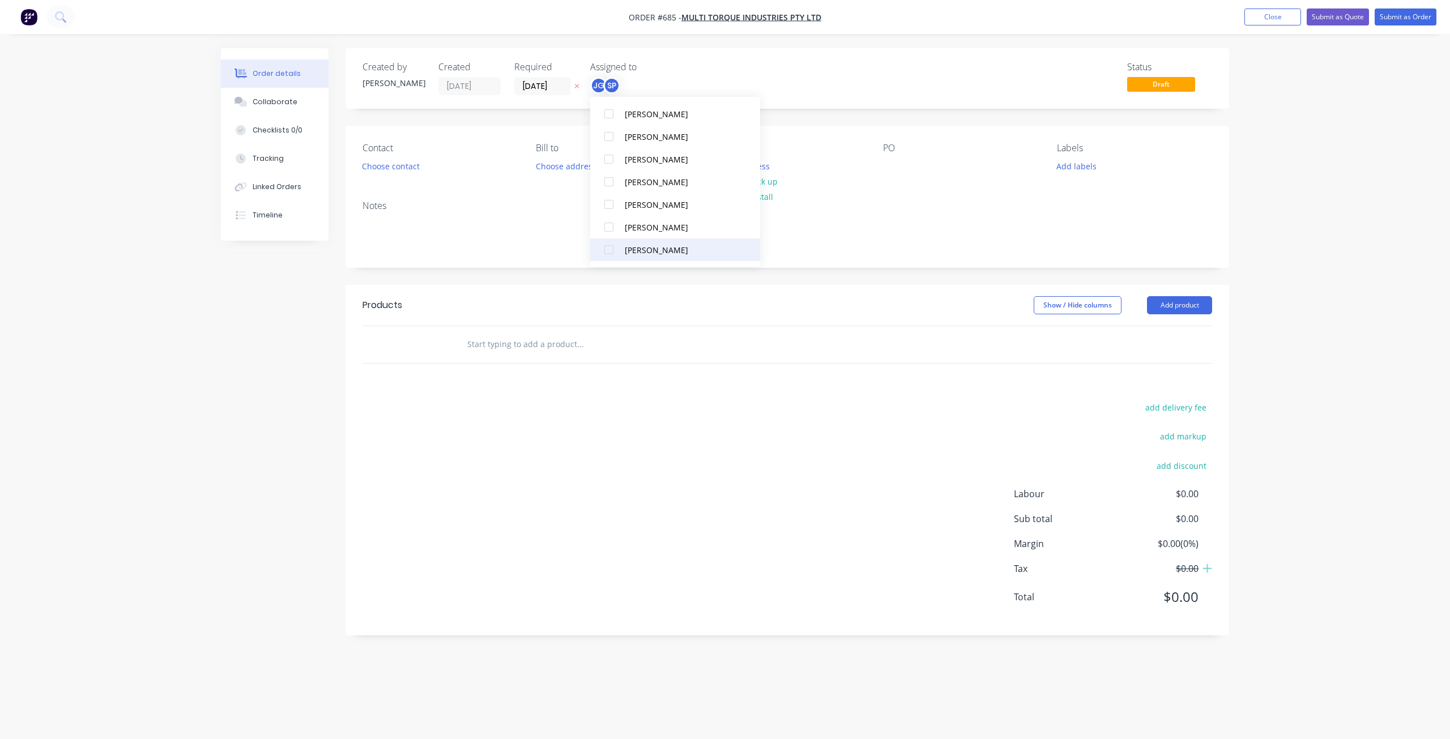
click at [608, 251] on div at bounding box center [608, 249] width 23 height 23
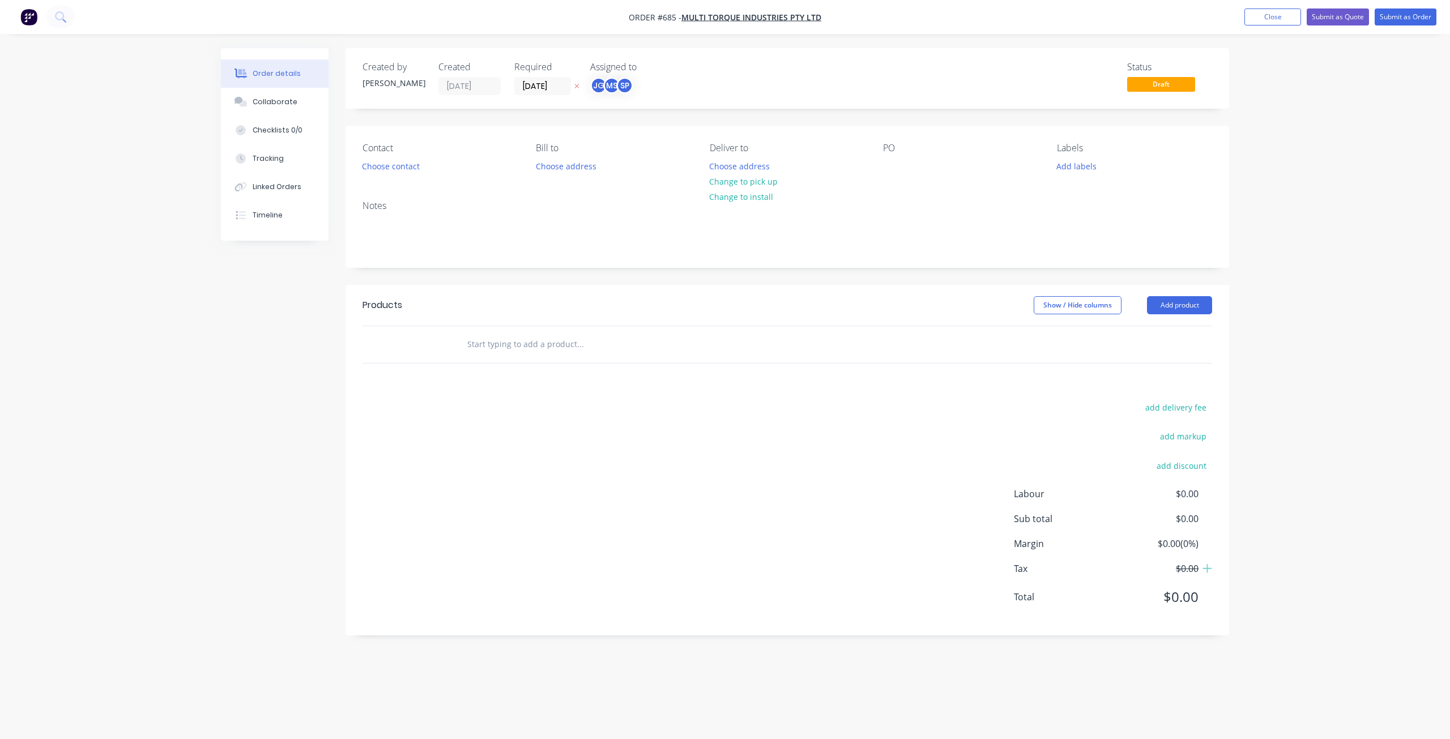
click at [831, 200] on div "Notes" at bounding box center [786, 229] width 883 height 76
click at [742, 182] on button "Change to pick up" at bounding box center [743, 181] width 80 height 15
click at [398, 164] on button "Choose contact" at bounding box center [391, 165] width 70 height 15
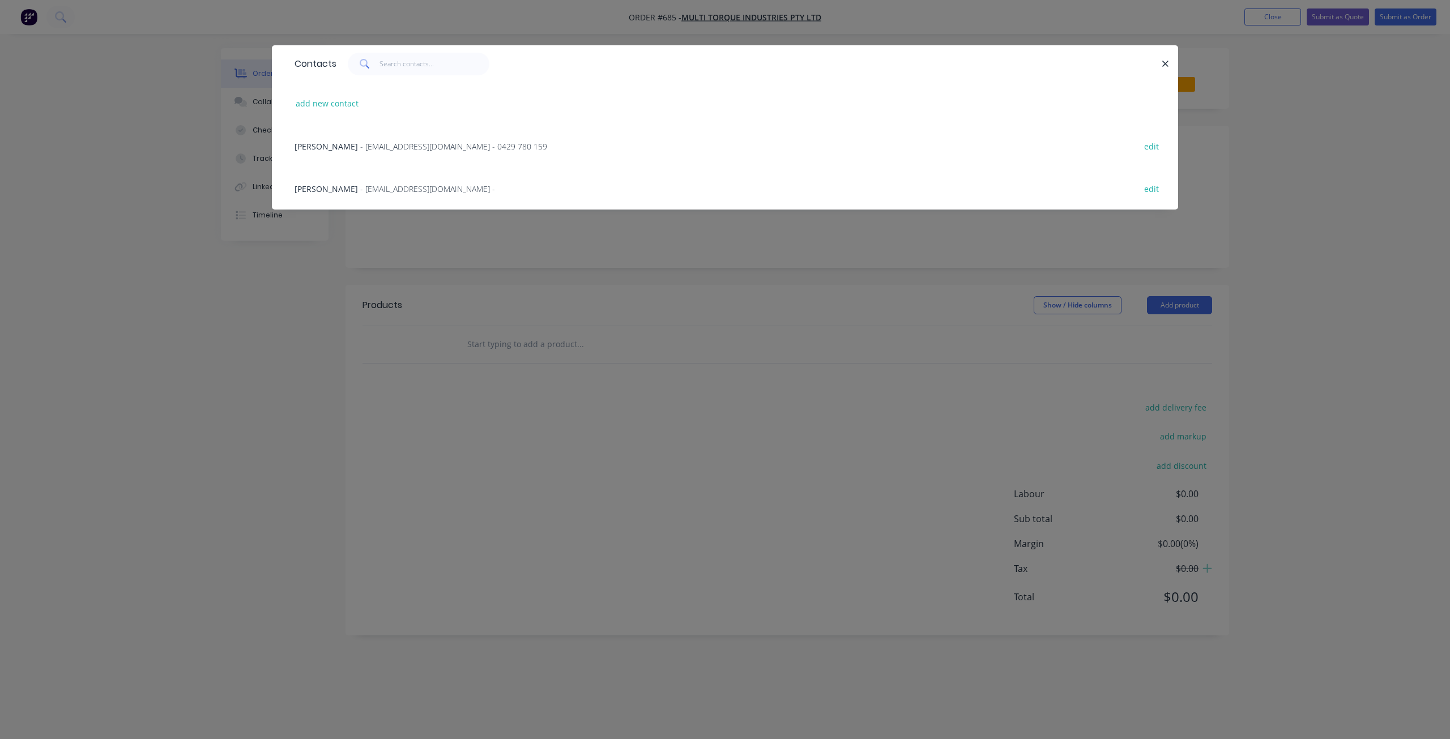
drag, startPoint x: 352, startPoint y: 143, endPoint x: 370, endPoint y: 144, distance: 18.2
click at [360, 143] on span "- accounts@multitorque.com - 0429 780 159" at bounding box center [453, 146] width 187 height 11
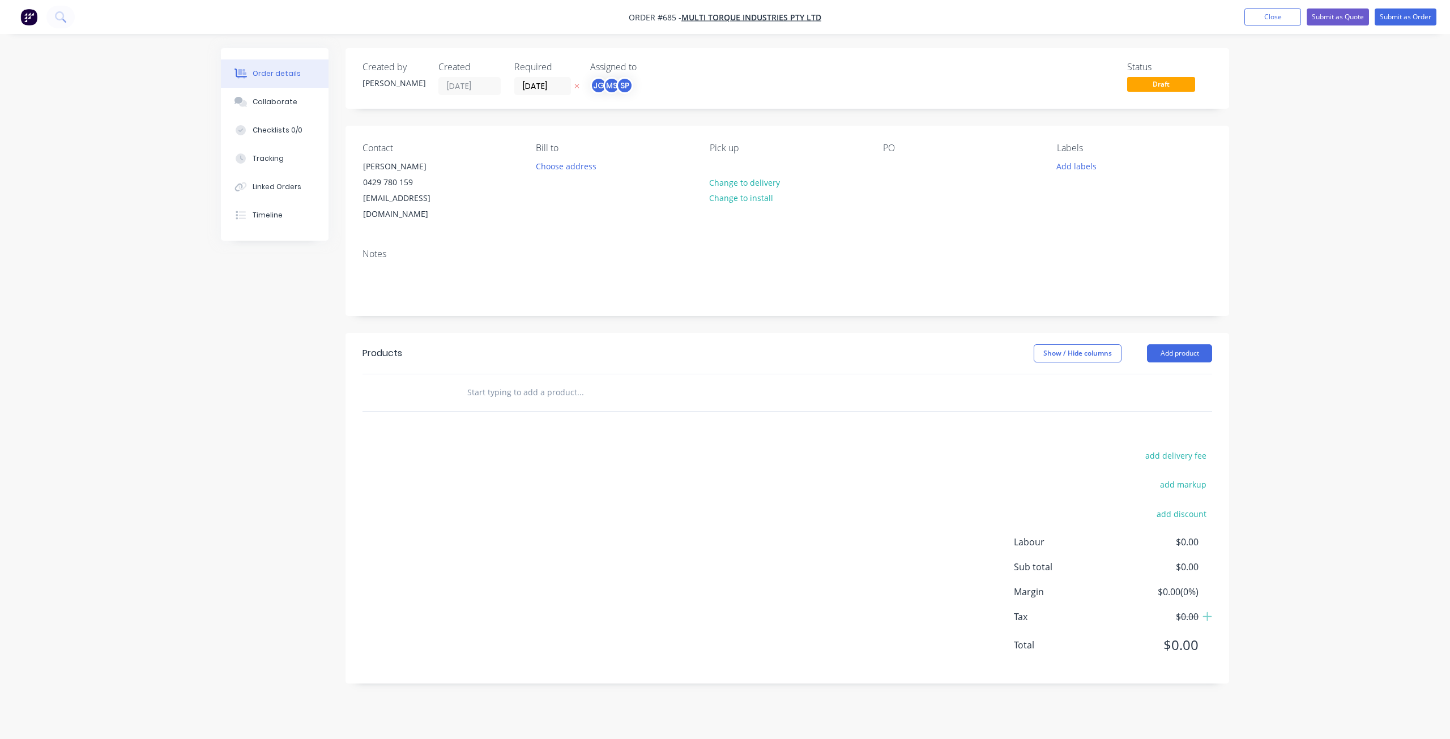
click at [870, 156] on div "Contact Fred Mienie 0429 780 159 accounts@multitorque.com Bill to Choose addres…" at bounding box center [786, 183] width 883 height 114
click at [888, 171] on div at bounding box center [892, 166] width 18 height 16
click at [1074, 165] on button "Add labels" at bounding box center [1076, 165] width 52 height 15
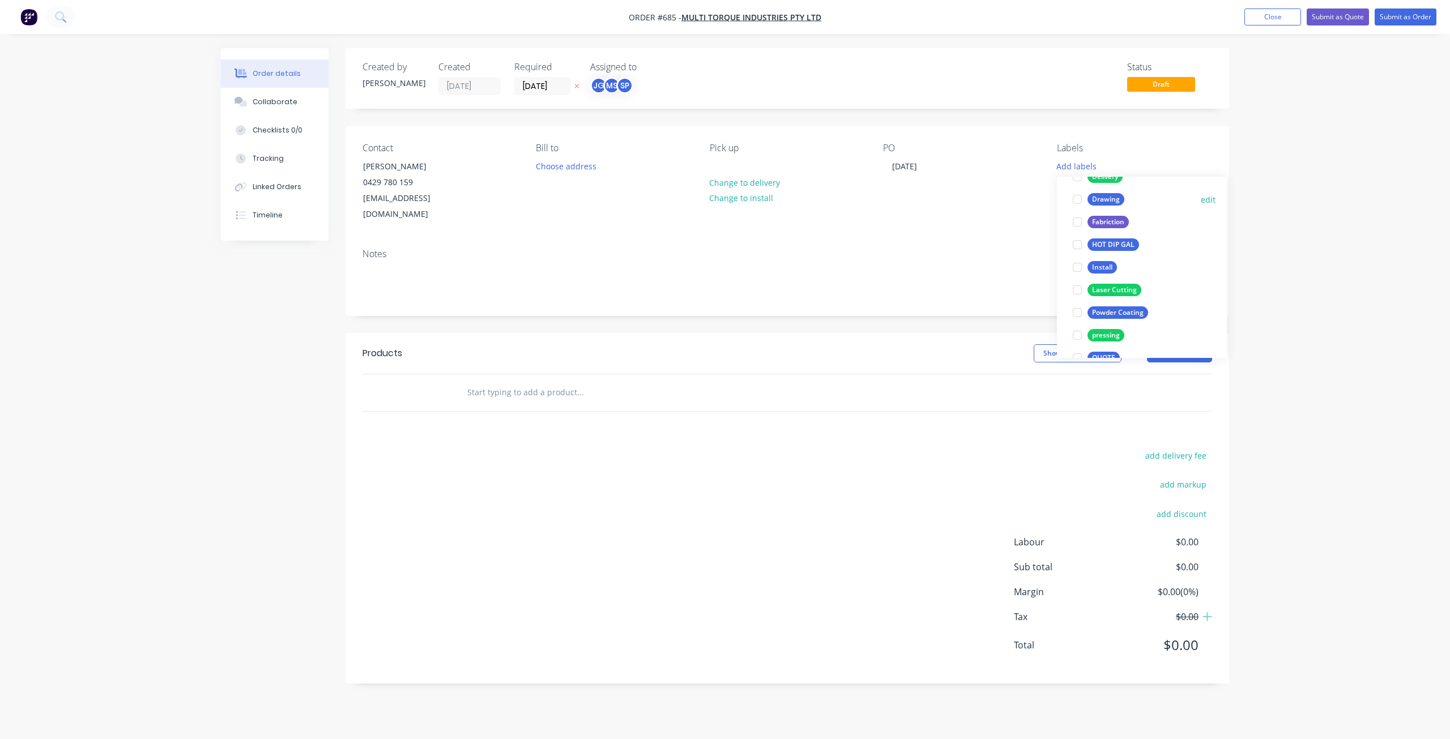
click at [1078, 200] on div at bounding box center [1077, 199] width 23 height 23
click at [1075, 260] on div at bounding box center [1077, 261] width 23 height 23
click at [1077, 284] on div at bounding box center [1077, 284] width 23 height 23
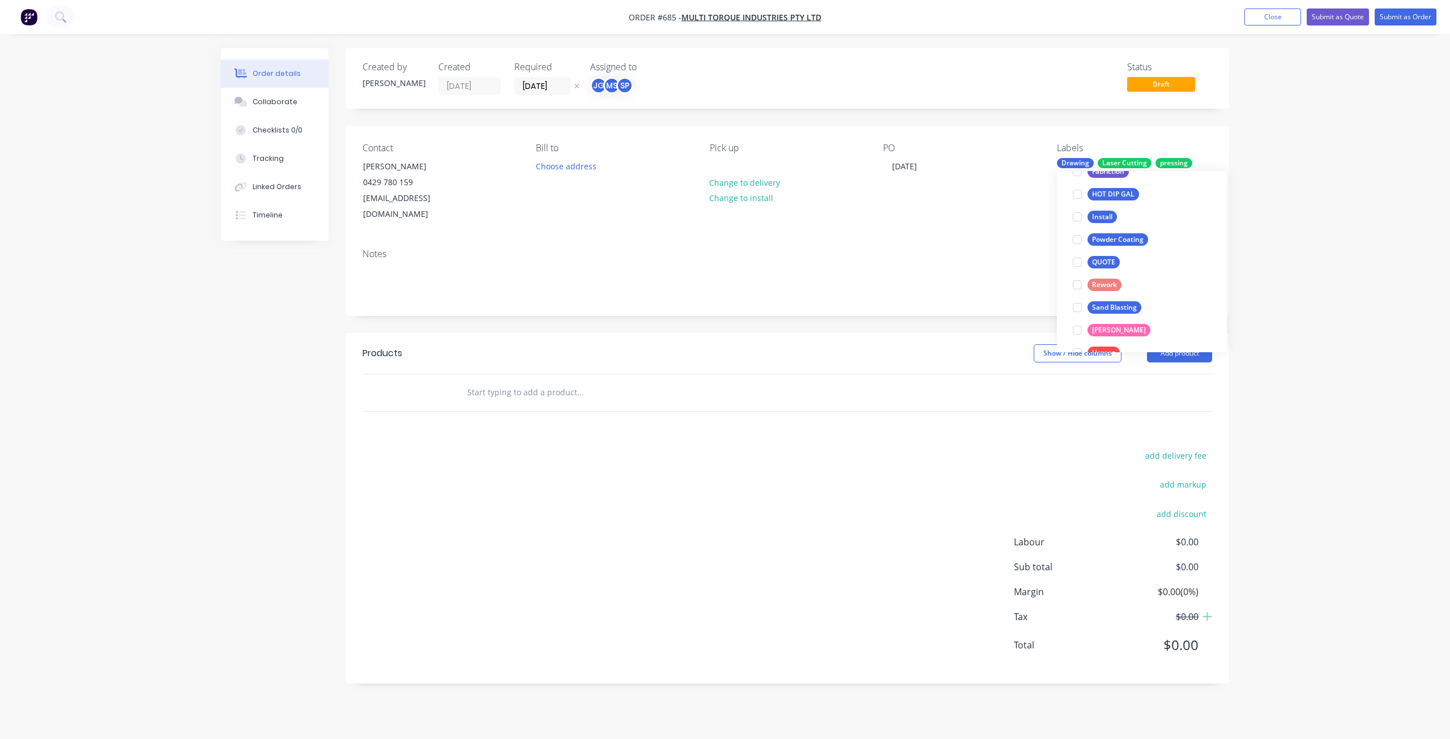
scroll to position [227, 0]
click at [1074, 333] on div at bounding box center [1077, 329] width 23 height 23
click at [978, 246] on div "Notes" at bounding box center [786, 278] width 883 height 76
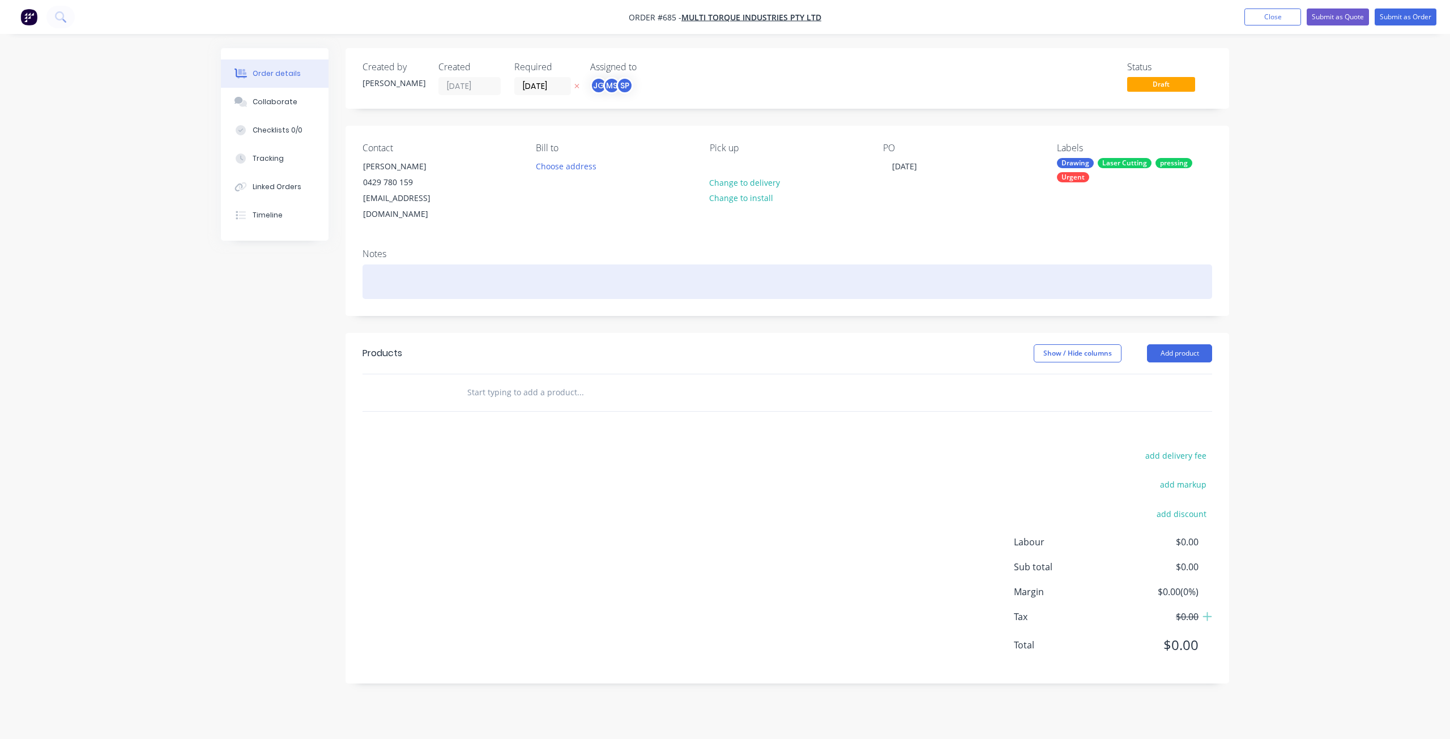
click at [404, 272] on div at bounding box center [786, 281] width 849 height 35
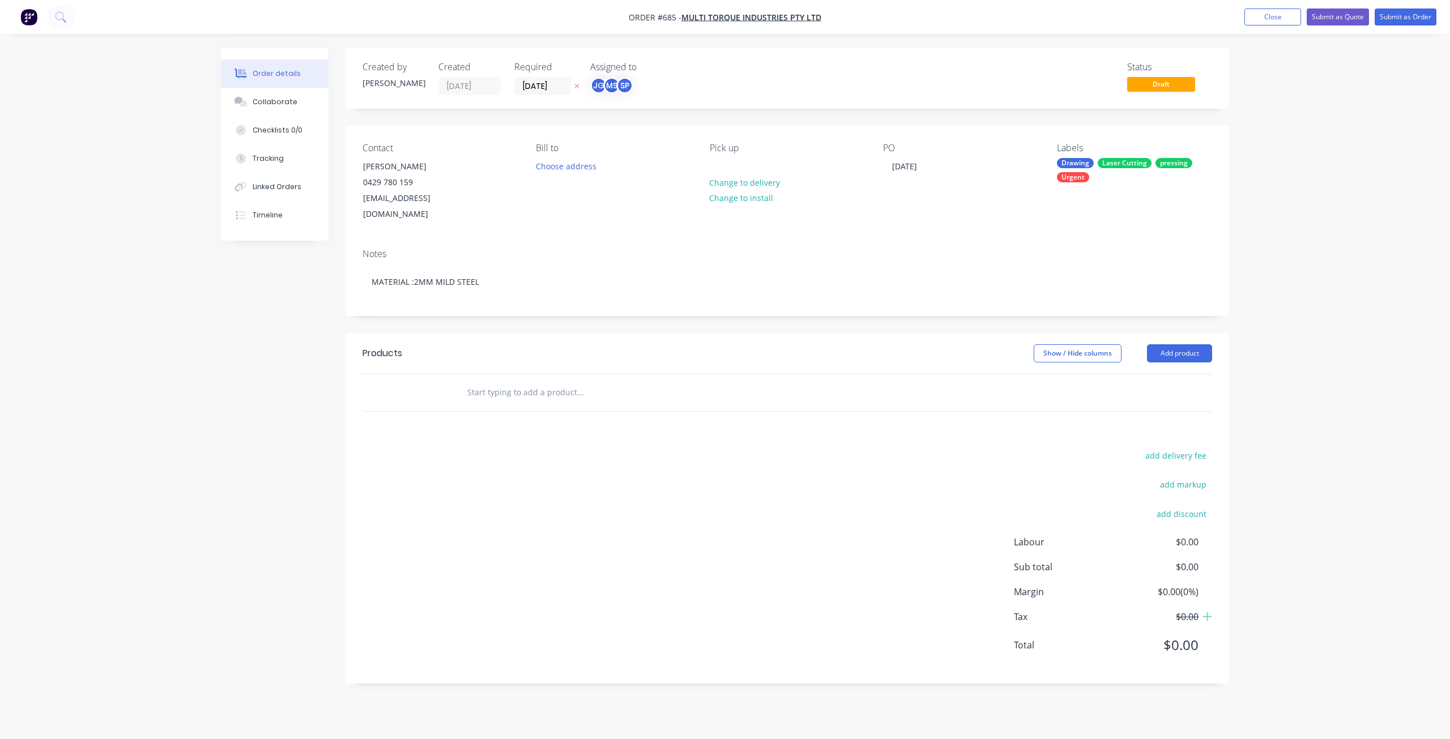
click at [466, 381] on div at bounding box center [628, 392] width 340 height 23
click at [486, 381] on input "text" at bounding box center [580, 392] width 227 height 23
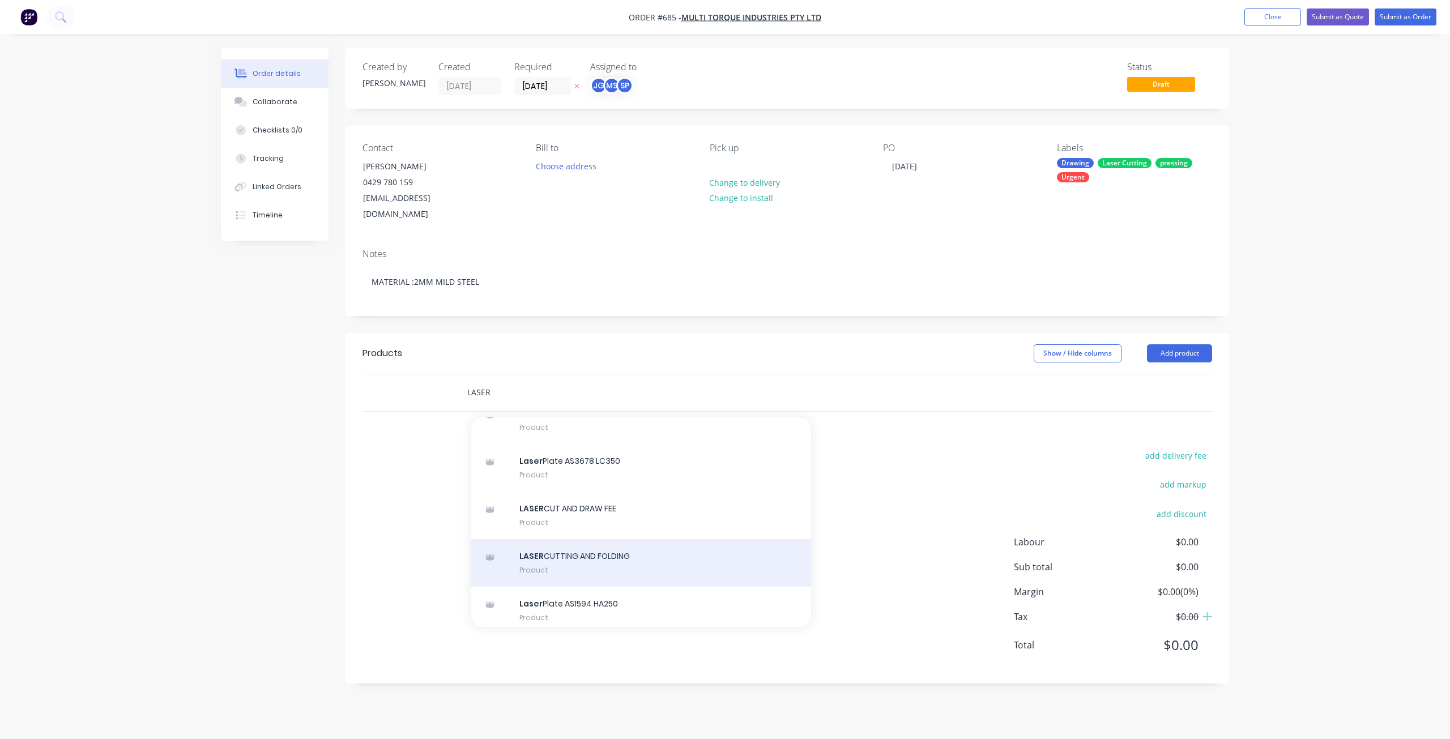
type input "LASER"
click at [589, 539] on div "LASER CUTTING AND FOLDING Product" at bounding box center [641, 563] width 340 height 48
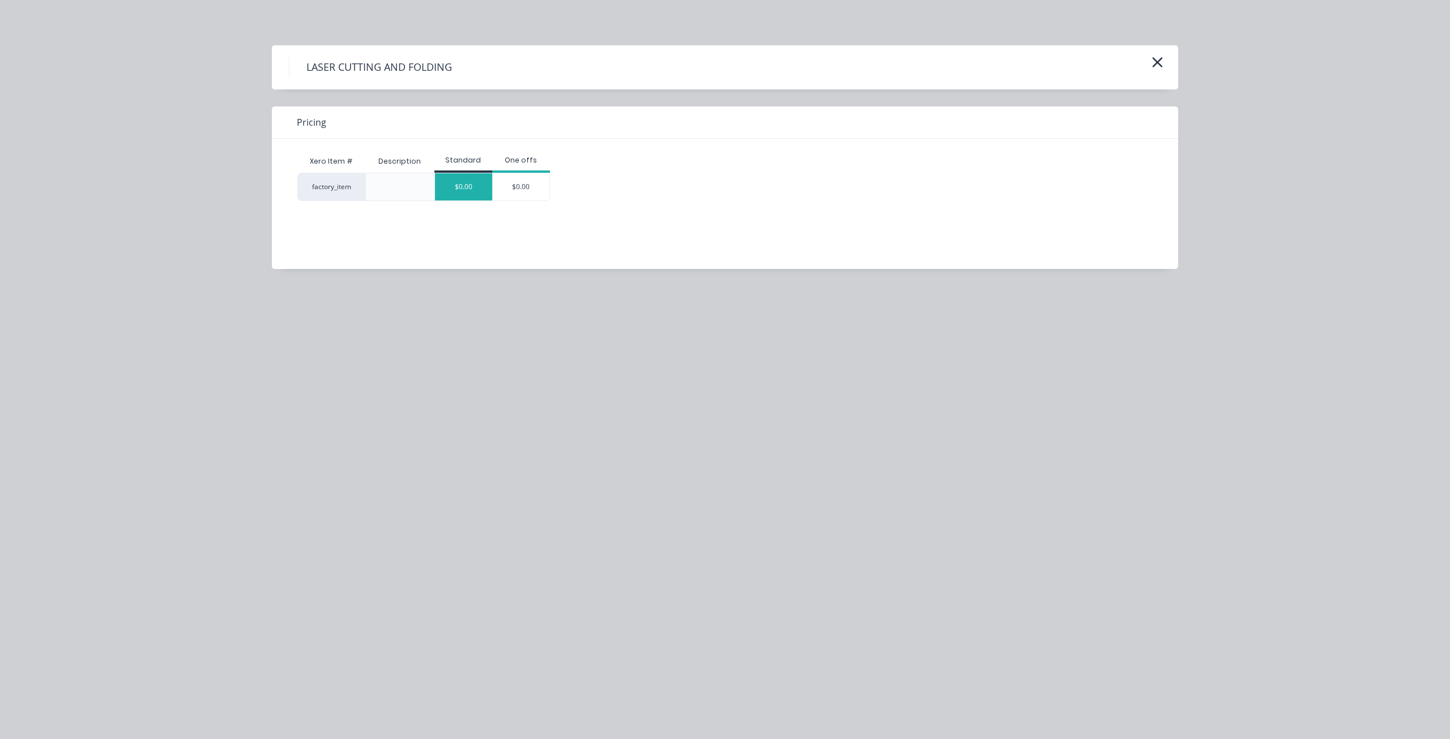
click at [469, 194] on div "$0.00" at bounding box center [463, 186] width 57 height 27
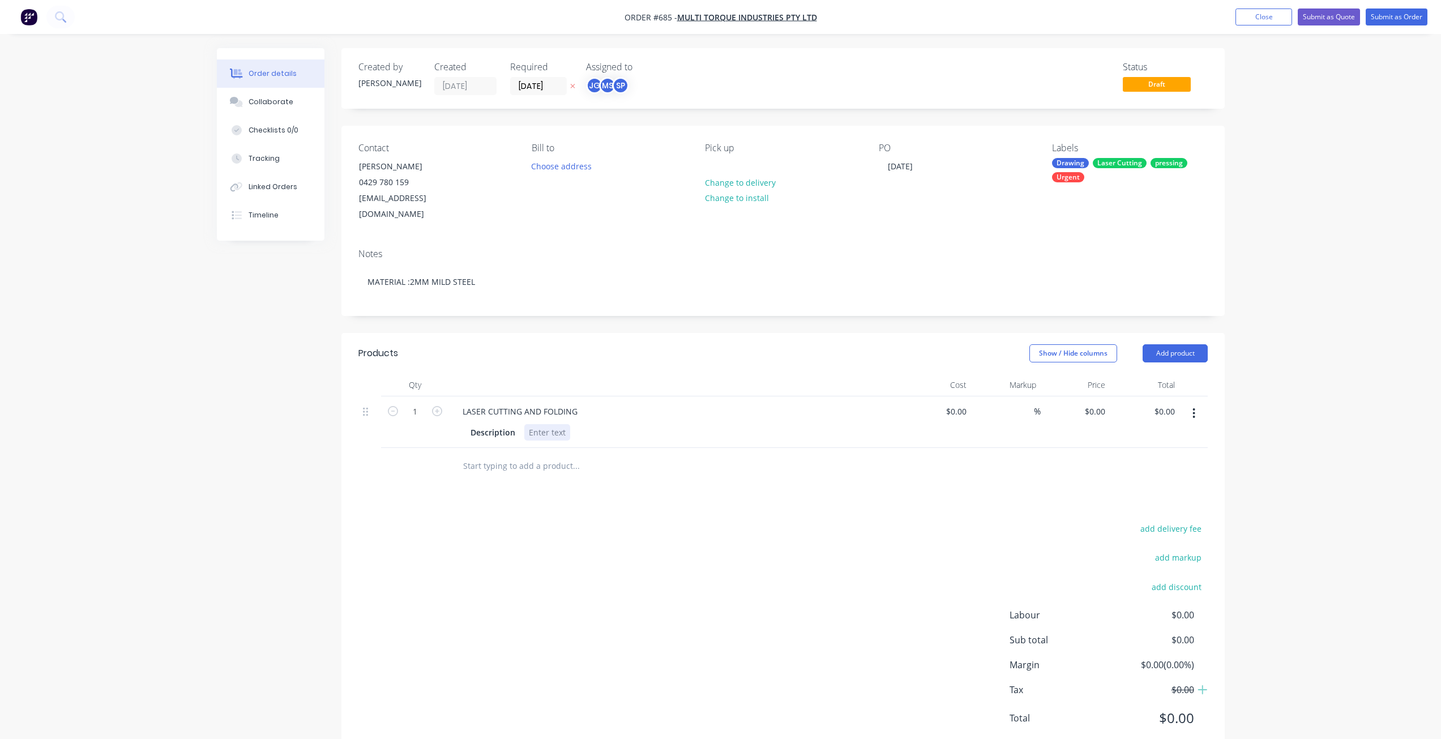
click at [539, 426] on div "LASER CUTTING AND FOLDING Description" at bounding box center [675, 422] width 453 height 52
click at [693, 424] on div "Description QTY 1 , P5883-001-14-REWORK , 2MM M/S" at bounding box center [673, 432] width 415 height 16
click at [687, 424] on div "QTY 1 , P5883-001-14-REWORK , 2MM M/S" at bounding box center [607, 432] width 167 height 16
click at [768, 426] on div "LASER CUTTING AND FOLDING Description QTY 1 , P5883-001-14-REWORK , 2MM M/S 179…" at bounding box center [675, 422] width 453 height 52
click at [962, 403] on input at bounding box center [964, 411] width 13 height 16
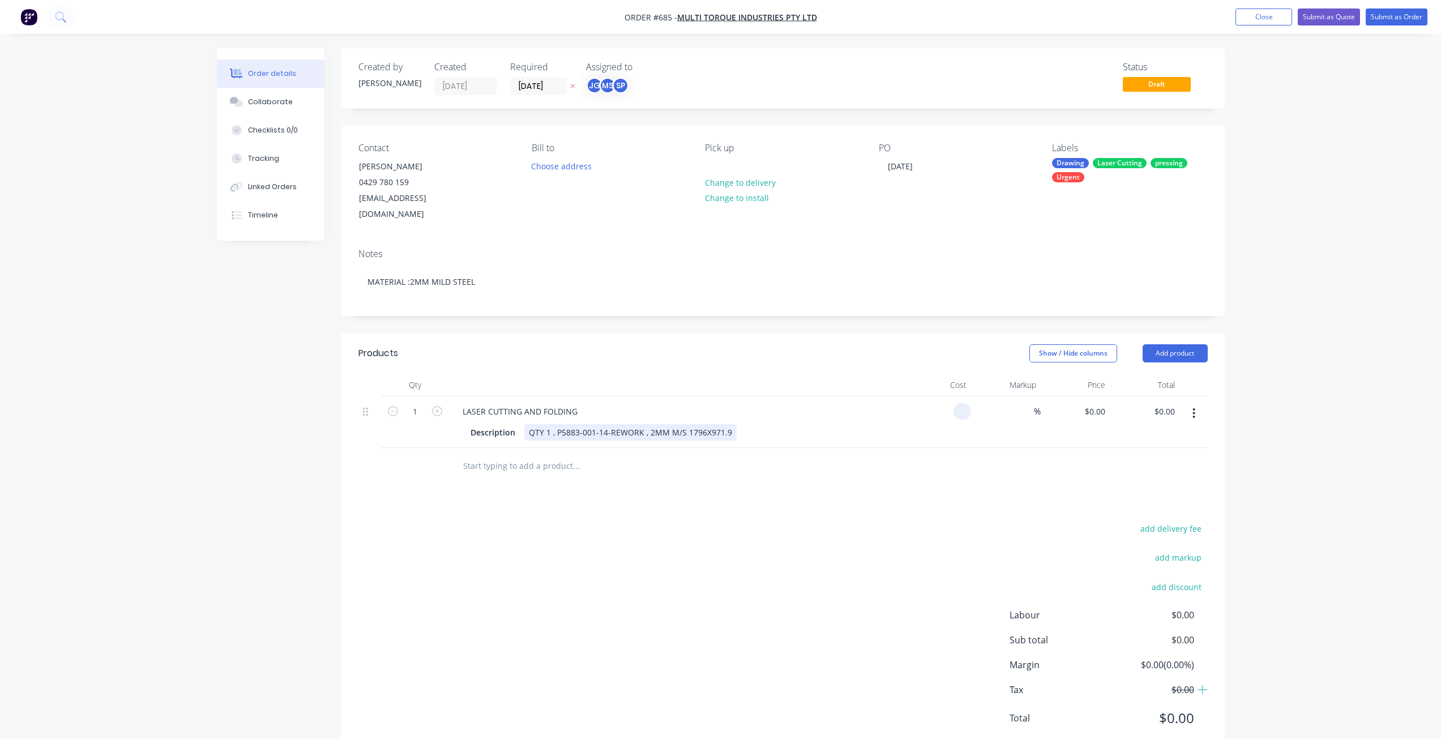
type input "$0.00"
click at [738, 424] on div "Description QTY 1 , P5883-001-14-REWORK , 2MM M/S 1796X971.9" at bounding box center [673, 432] width 415 height 16
click at [757, 424] on div "QTY 1 , P5883-001-14-REWORK , 2MM M/S 1796X971.9 (REQIURES" at bounding box center [651, 432] width 255 height 16
click at [771, 424] on div "QTY 1 , P5883-001-14-REWORK , 2MM M/S 1796X971.9 (REQUIRES" at bounding box center [651, 432] width 255 height 16
click at [1107, 403] on input "0" at bounding box center [1097, 411] width 26 height 16
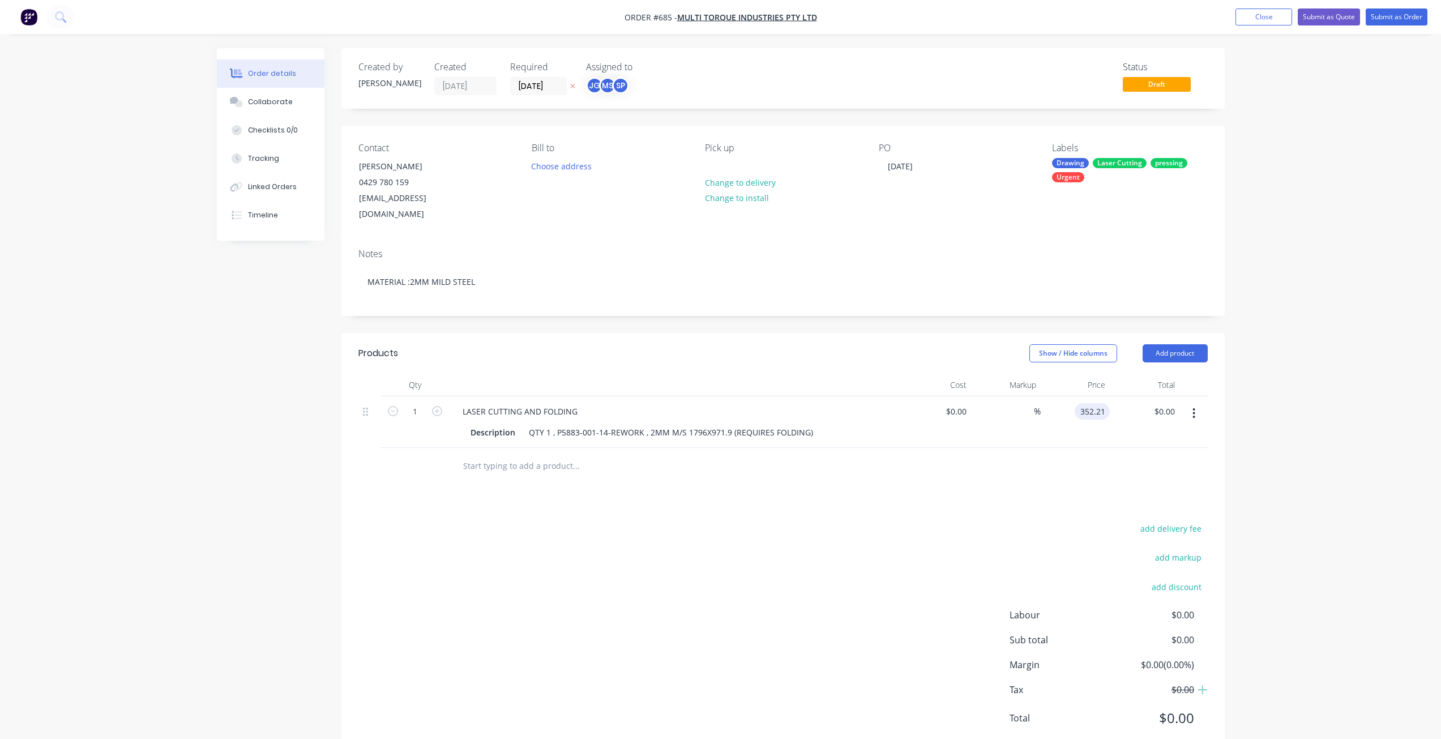
type input "$352.21"
type input "352.21"
click at [1395, 18] on button "Submit as Order" at bounding box center [1397, 16] width 62 height 17
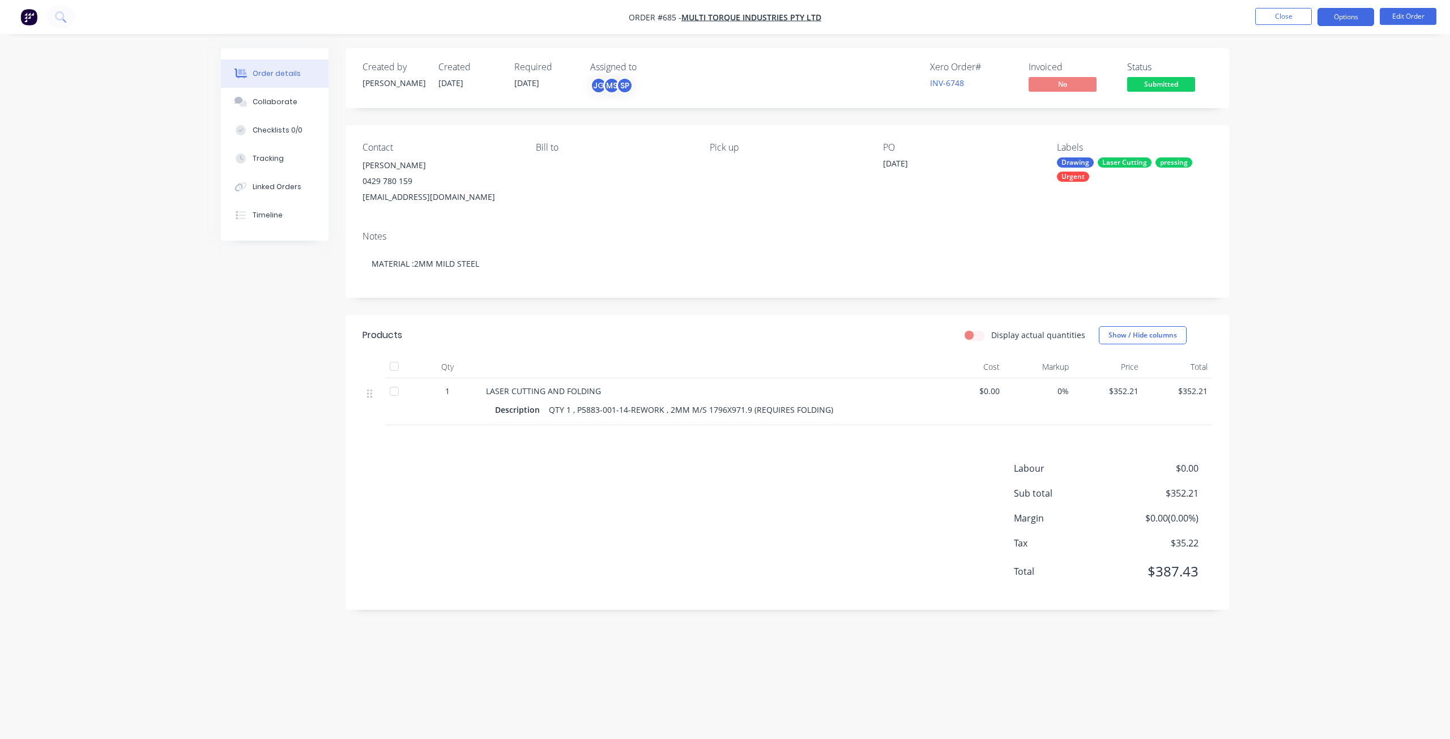
click at [1340, 18] on button "Options" at bounding box center [1345, 17] width 57 height 18
click at [1280, 137] on div "Work Order" at bounding box center [1311, 137] width 104 height 16
click at [1282, 113] on div "Without pricing" at bounding box center [1311, 114] width 104 height 16
click at [290, 101] on div "Collaborate" at bounding box center [275, 102] width 45 height 10
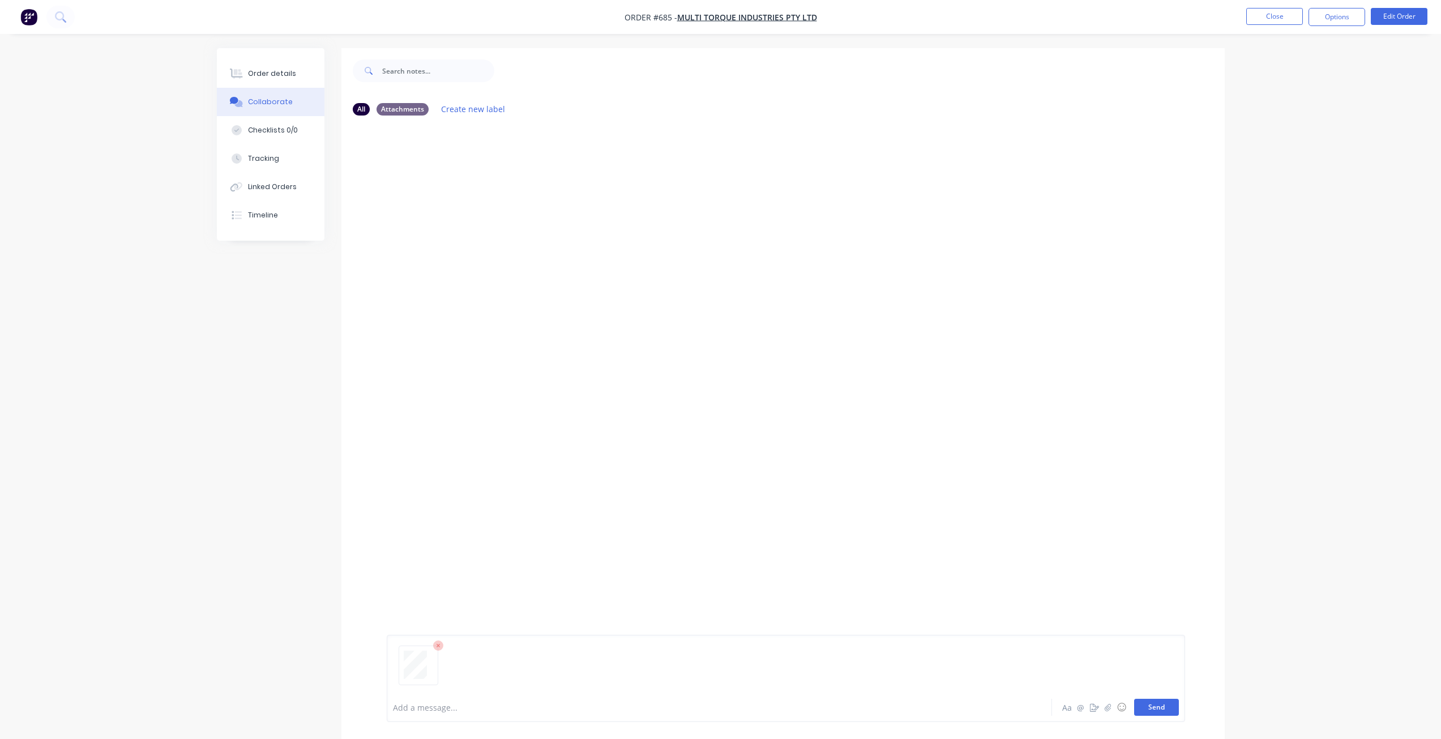
click at [1161, 706] on button "Send" at bounding box center [1156, 707] width 45 height 17
click at [273, 67] on button "Order details" at bounding box center [271, 73] width 108 height 28
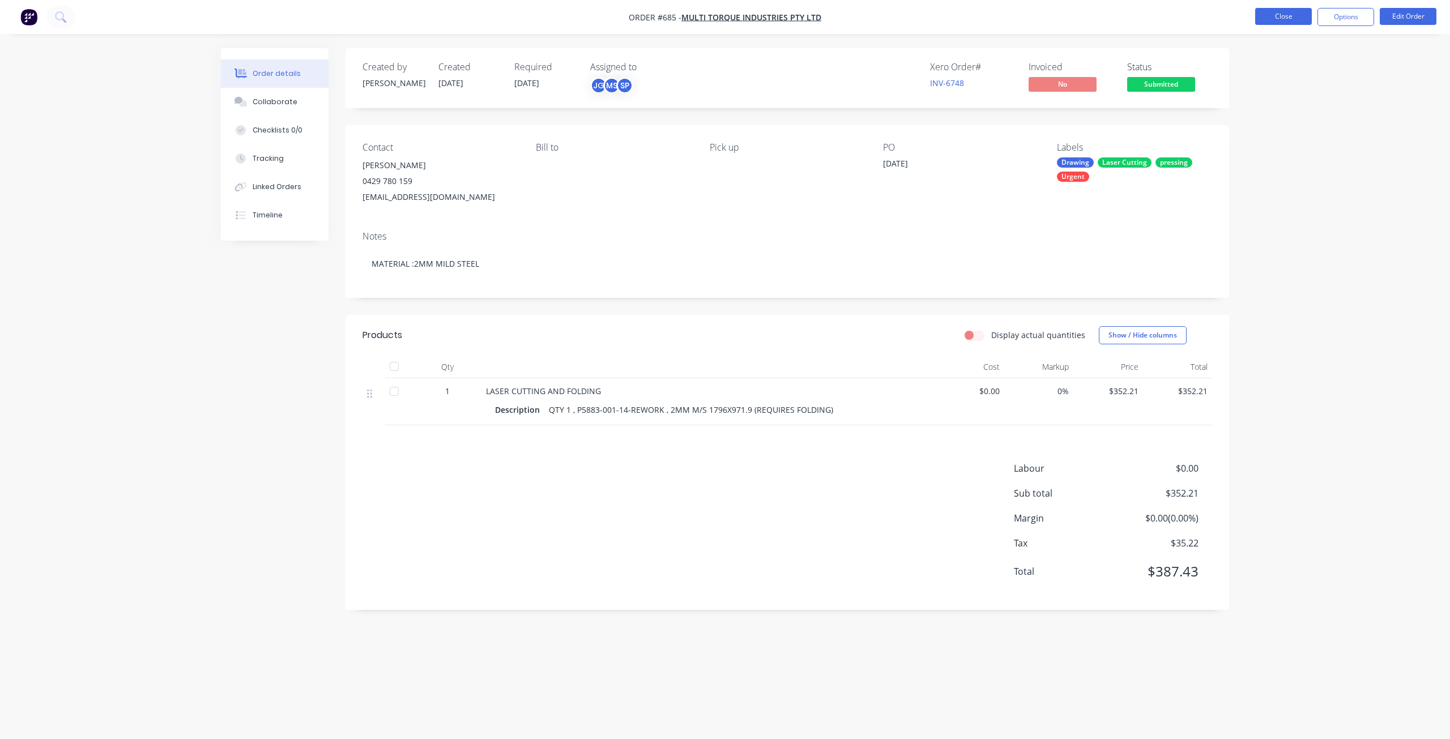
click at [1300, 18] on button "Close" at bounding box center [1283, 16] width 57 height 17
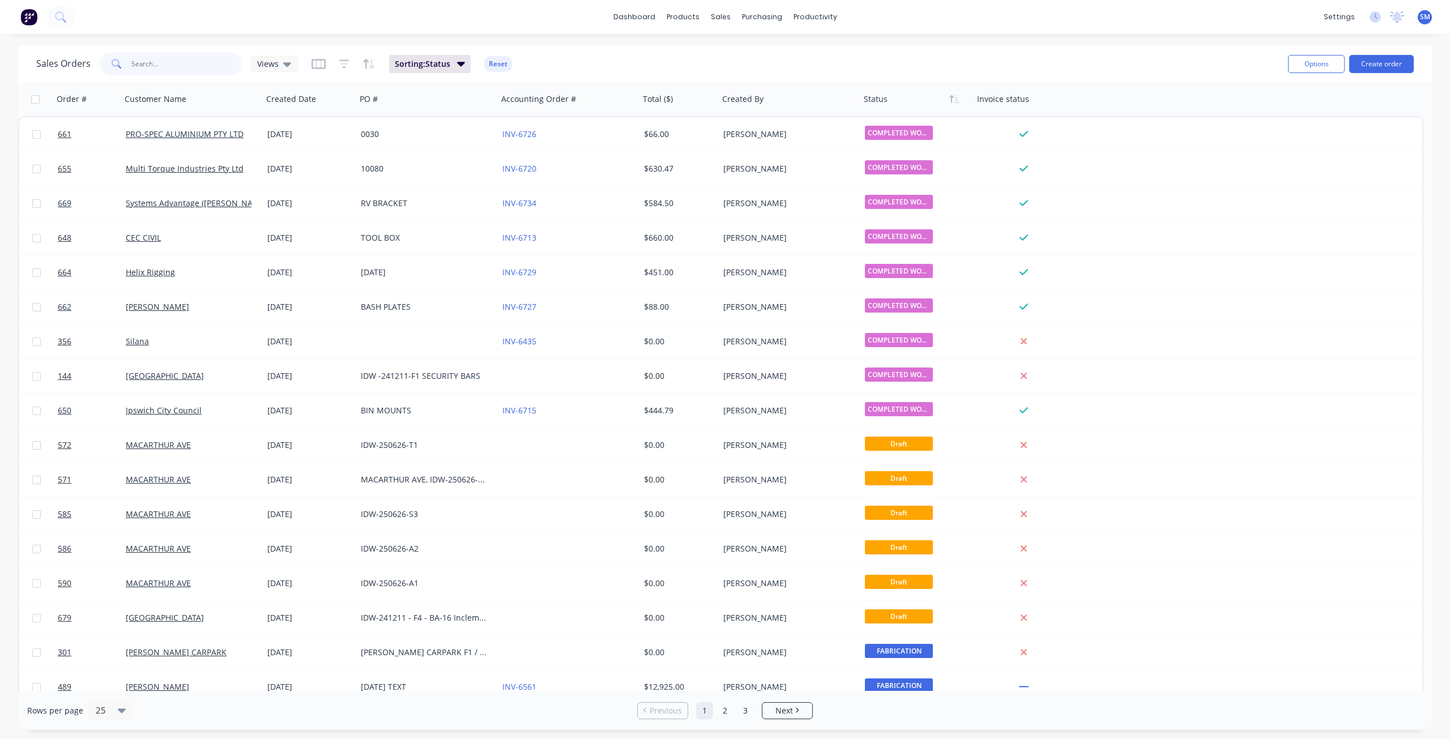
click at [144, 60] on input "text" at bounding box center [186, 64] width 110 height 23
type input "677"
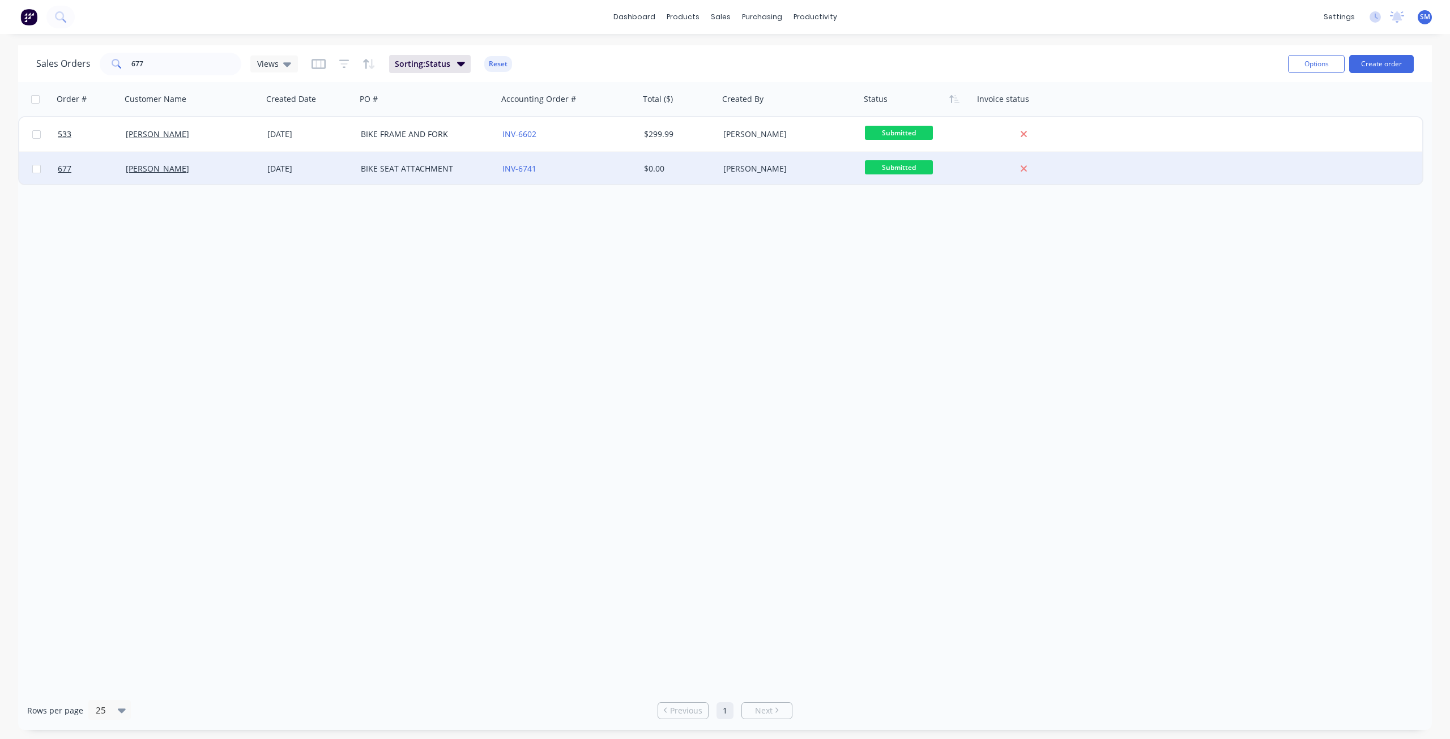
click at [190, 174] on div "JIM XINES" at bounding box center [189, 168] width 126 height 11
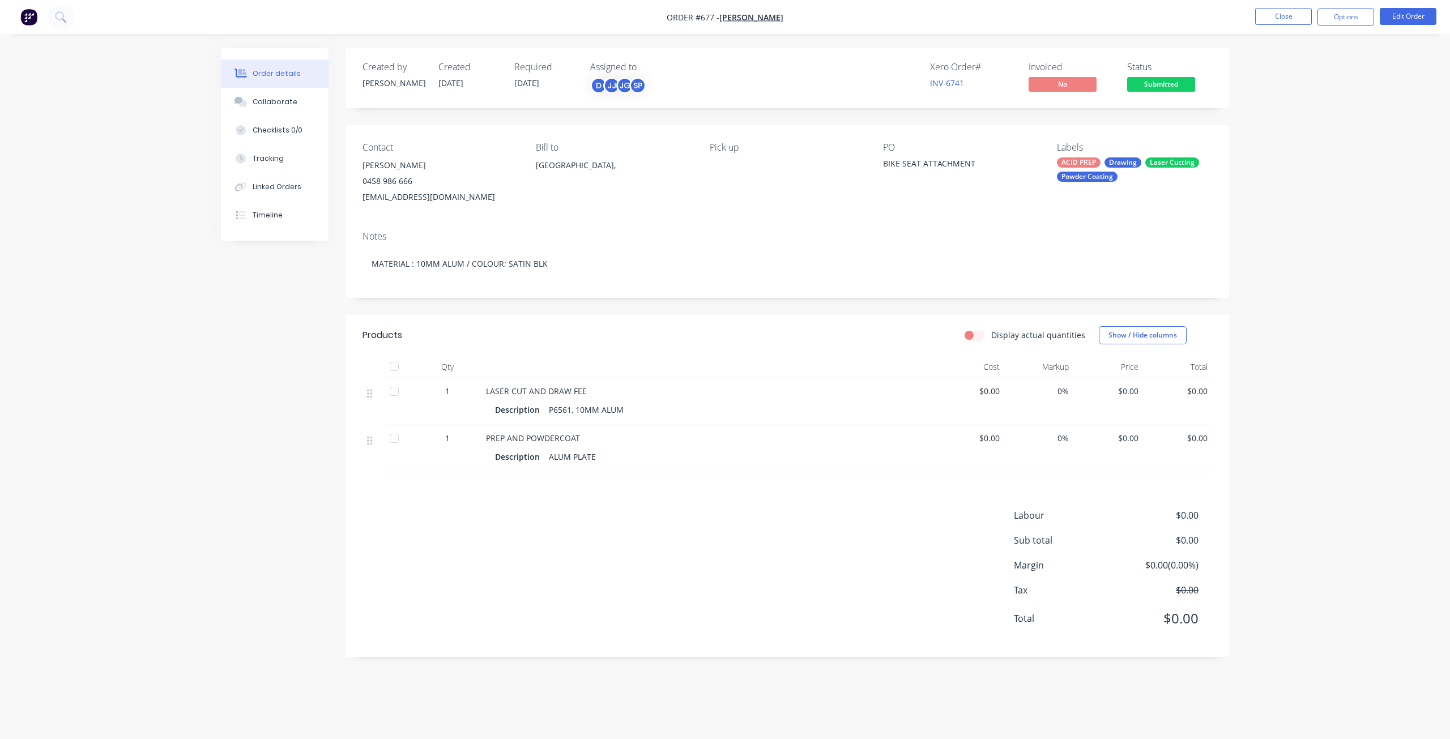
click at [992, 395] on span "$0.00" at bounding box center [969, 391] width 61 height 12
click at [1345, 15] on button "Options" at bounding box center [1345, 17] width 57 height 18
click at [1415, 16] on button "Edit Order" at bounding box center [1408, 16] width 57 height 17
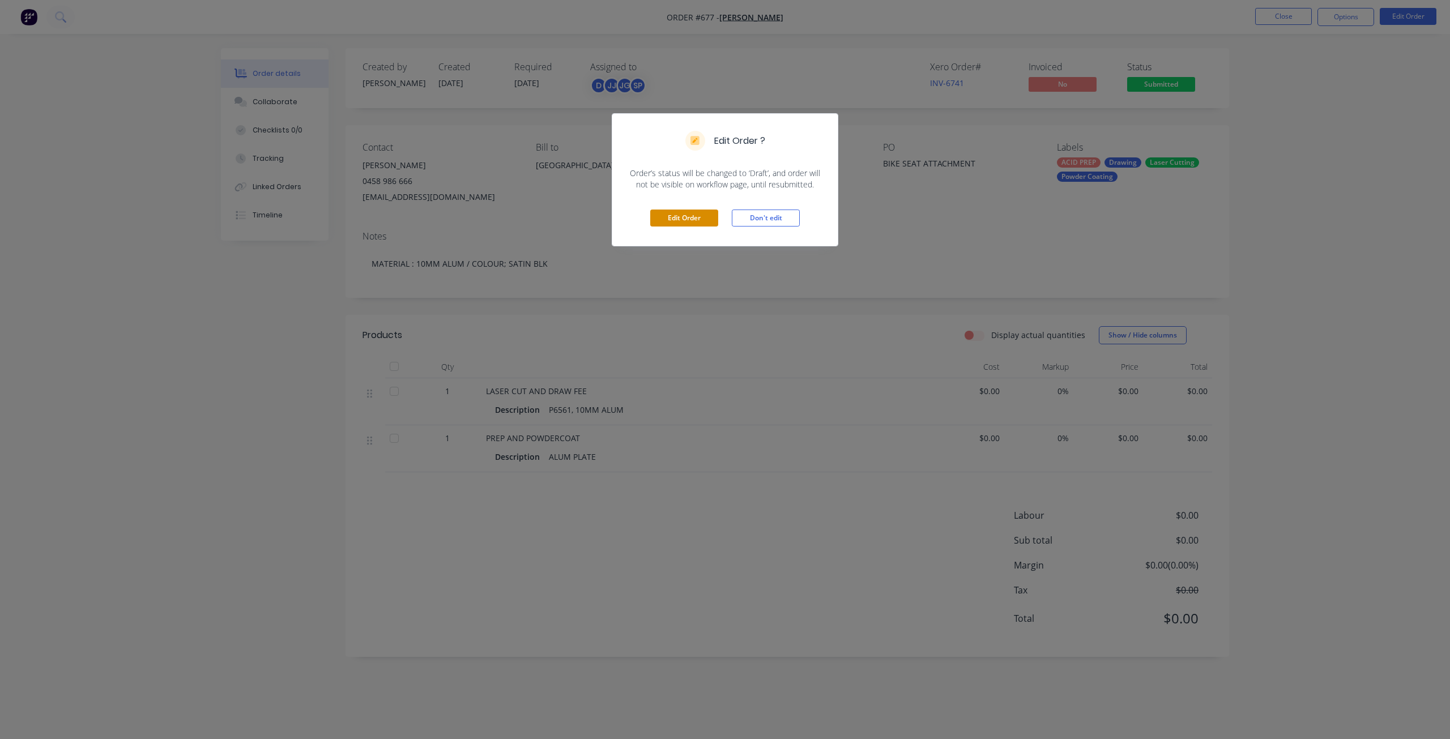
click at [687, 215] on button "Edit Order" at bounding box center [684, 218] width 68 height 17
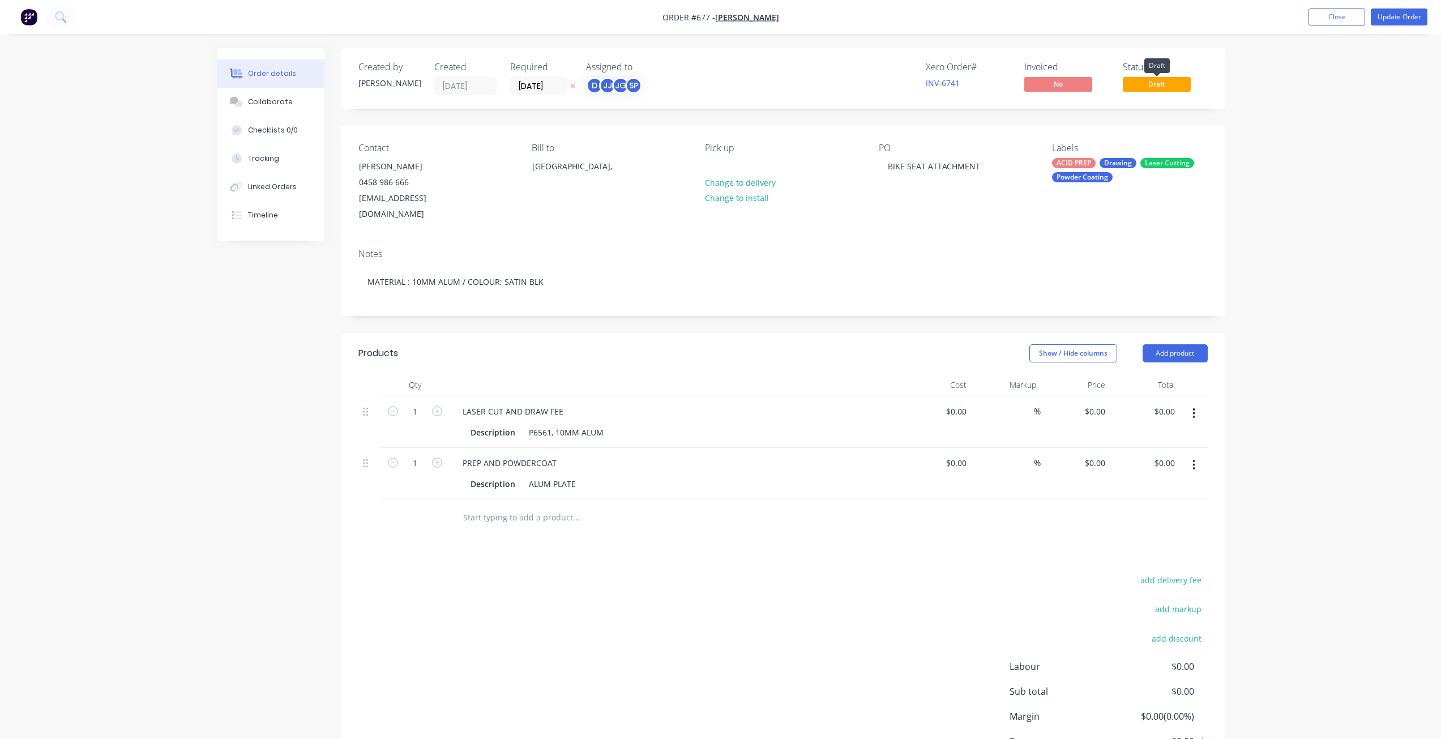
click at [1154, 84] on span "Draft" at bounding box center [1157, 84] width 68 height 14
click at [1103, 403] on input "0" at bounding box center [1103, 411] width 13 height 16
type input "$380.00"
click at [1099, 455] on input "0" at bounding box center [1097, 463] width 26 height 16
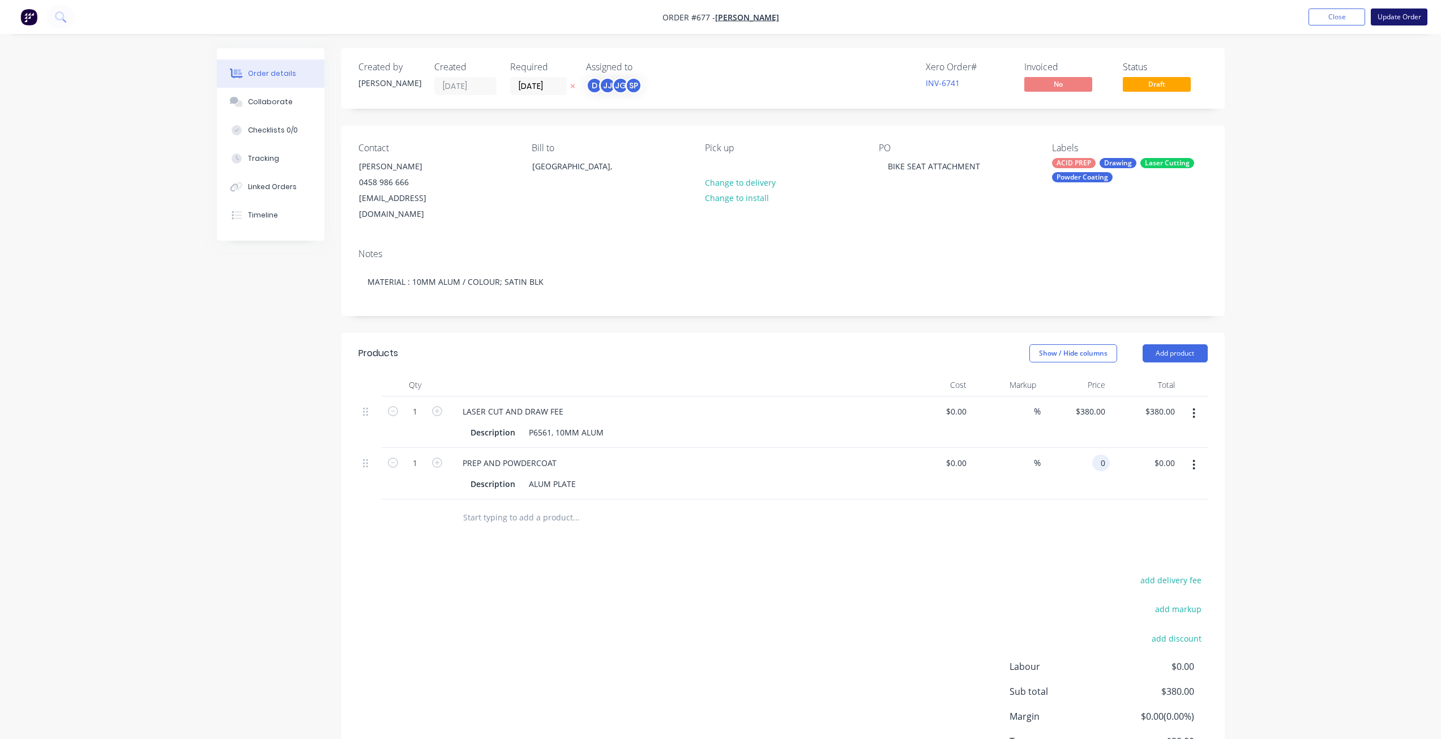
type input "$0.00"
click at [1390, 20] on button "Update Order" at bounding box center [1399, 16] width 57 height 17
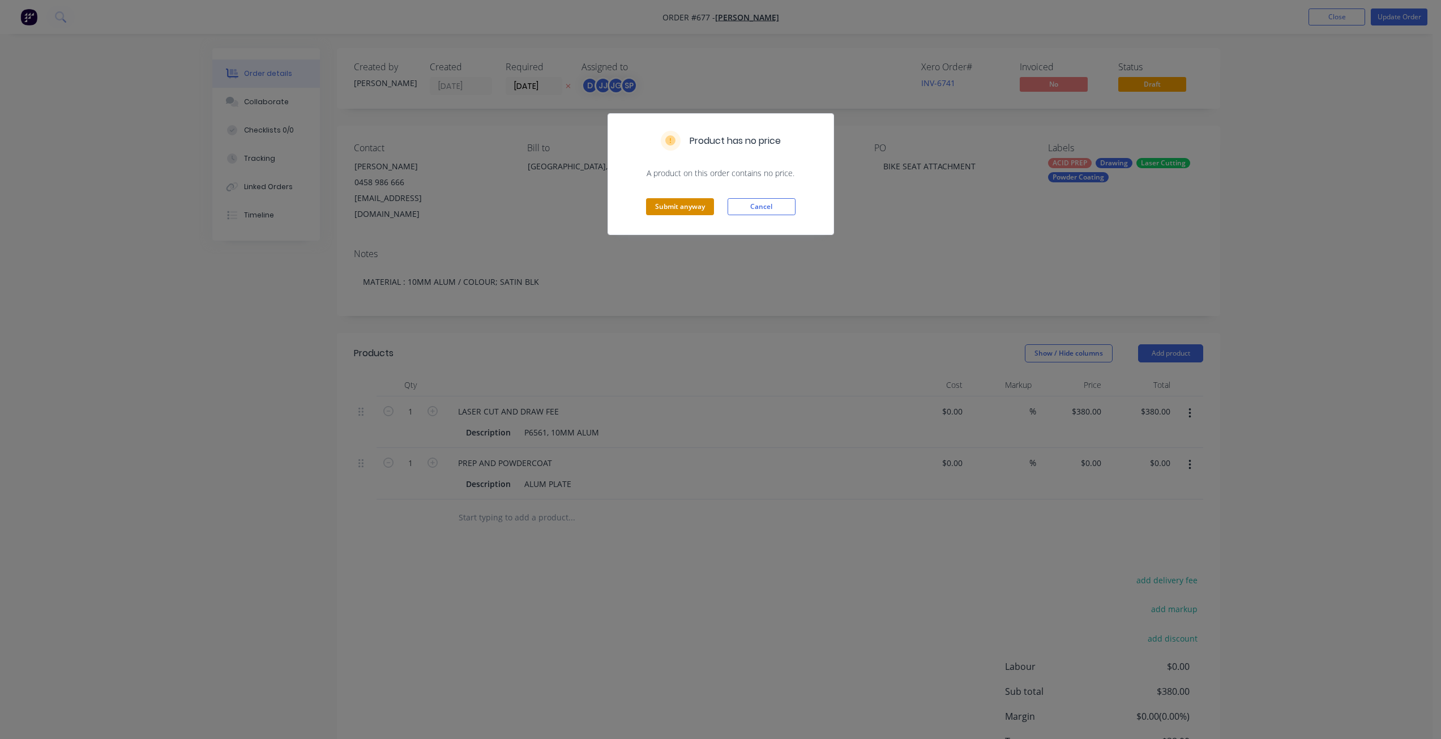
click at [680, 204] on button "Submit anyway" at bounding box center [680, 206] width 68 height 17
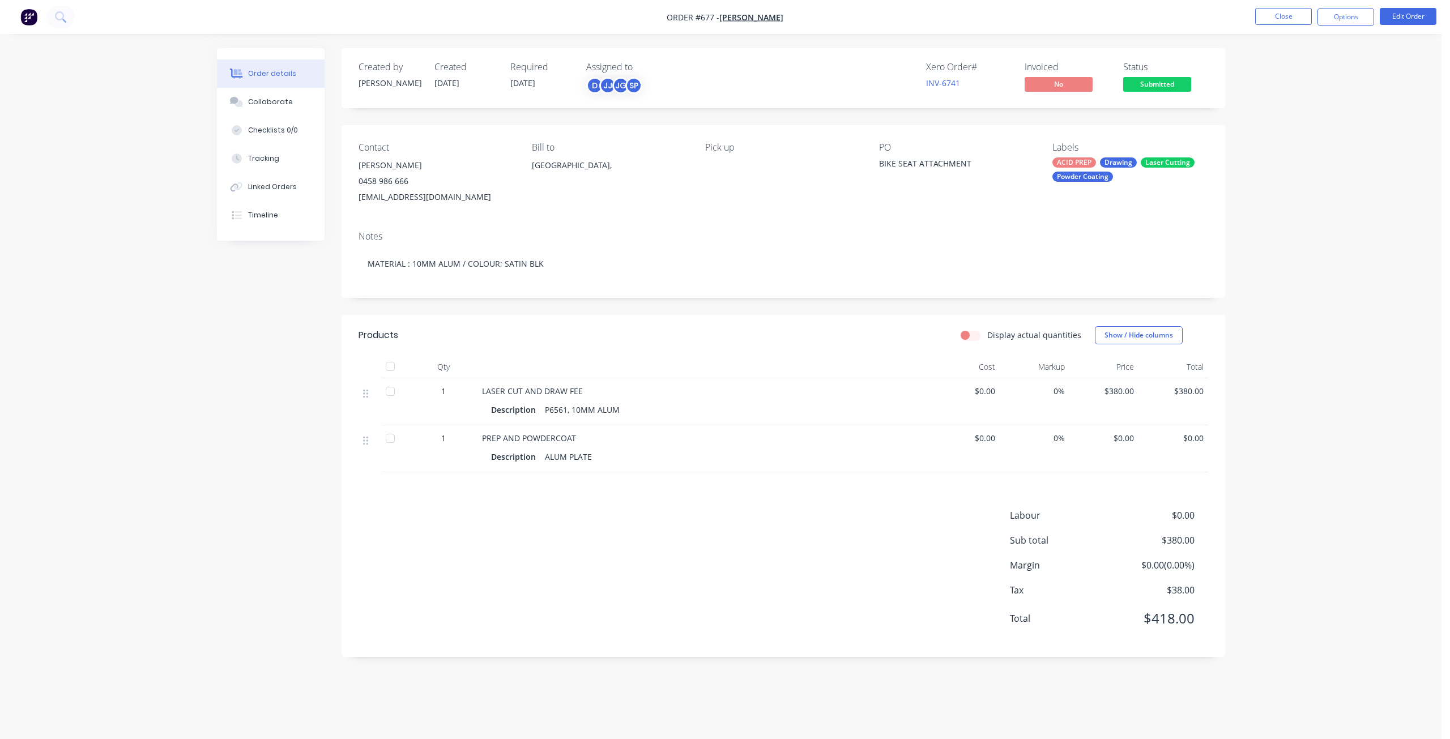
click at [1152, 86] on span "Submitted" at bounding box center [1157, 84] width 68 height 14
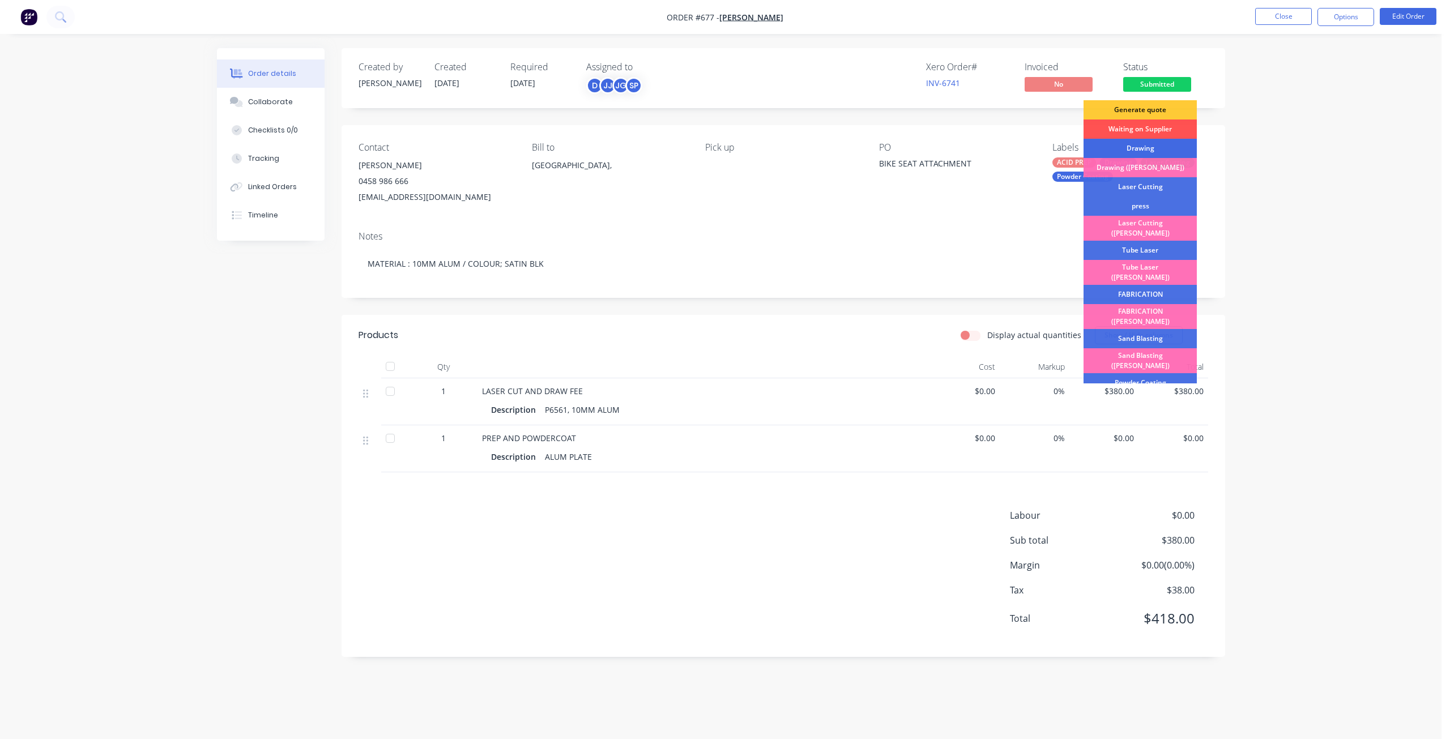
click at [1126, 152] on div "Drawing" at bounding box center [1139, 148] width 113 height 19
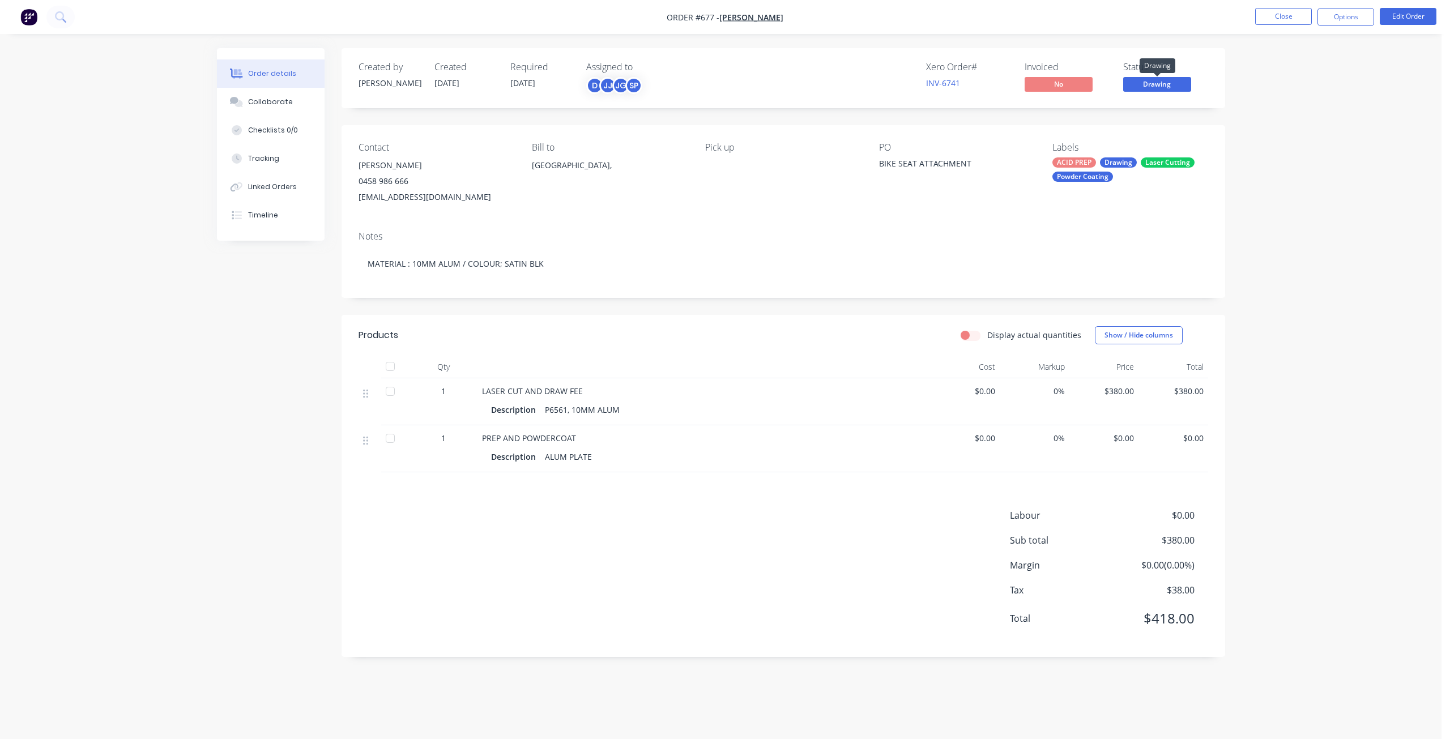
click at [1152, 84] on span "Drawing" at bounding box center [1157, 84] width 68 height 14
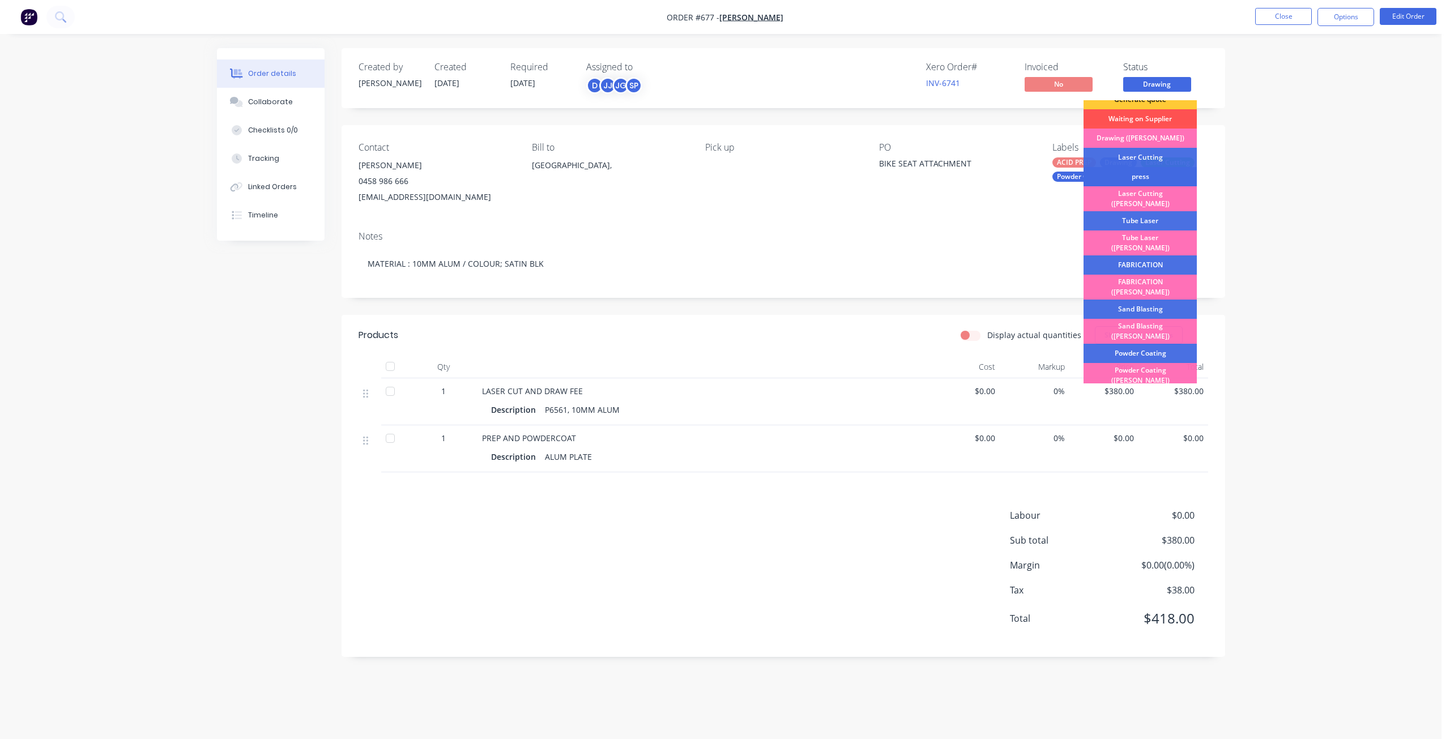
scroll to position [57, 0]
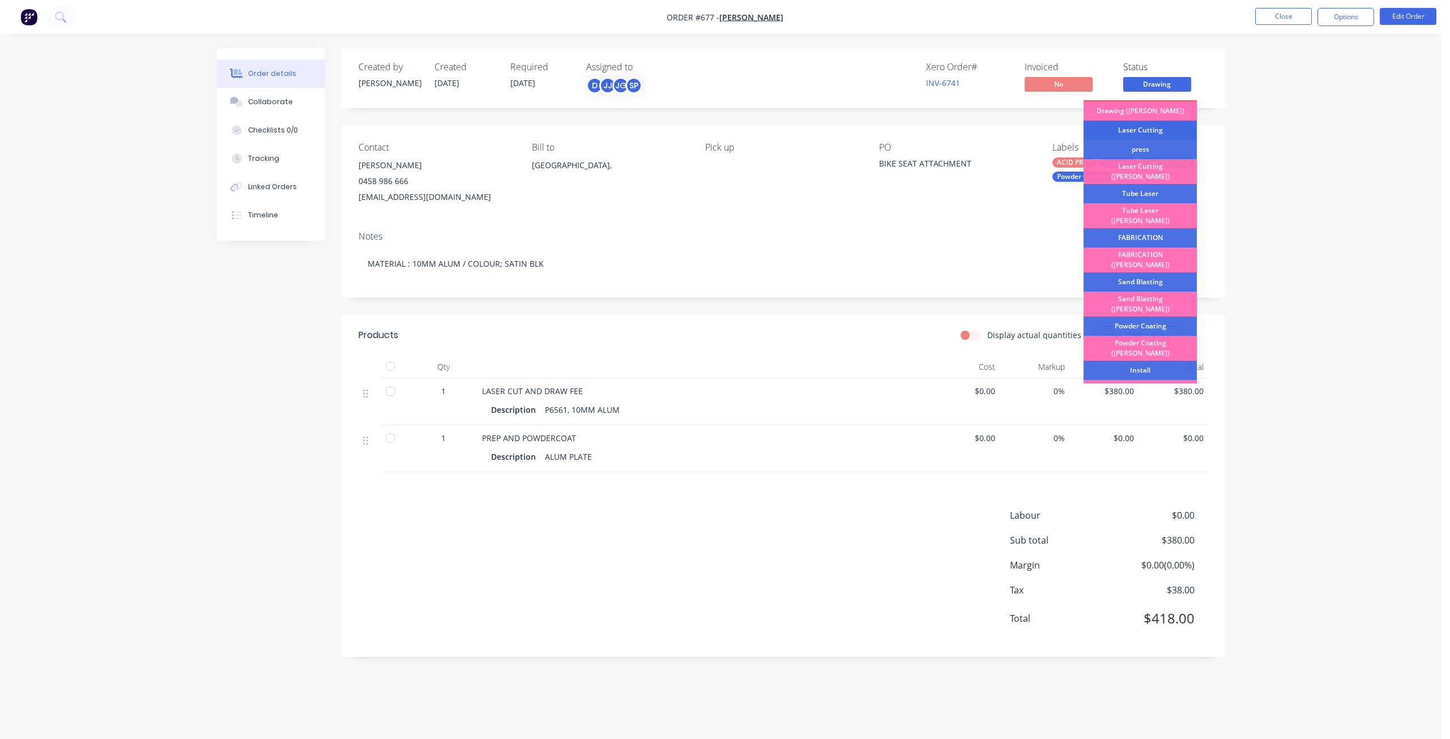
click at [1128, 129] on div "Laser Cutting" at bounding box center [1139, 130] width 113 height 19
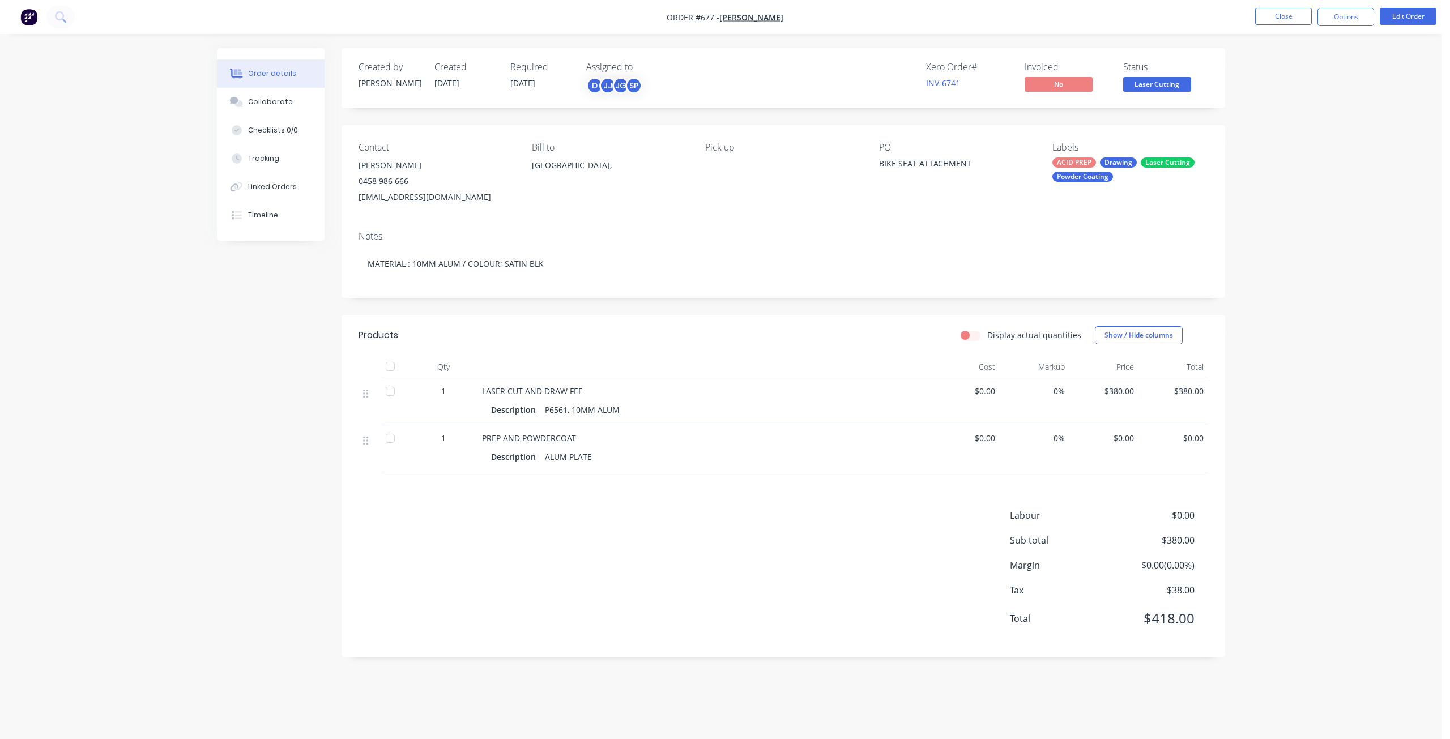
click at [1144, 88] on span "Laser Cutting" at bounding box center [1157, 84] width 68 height 14
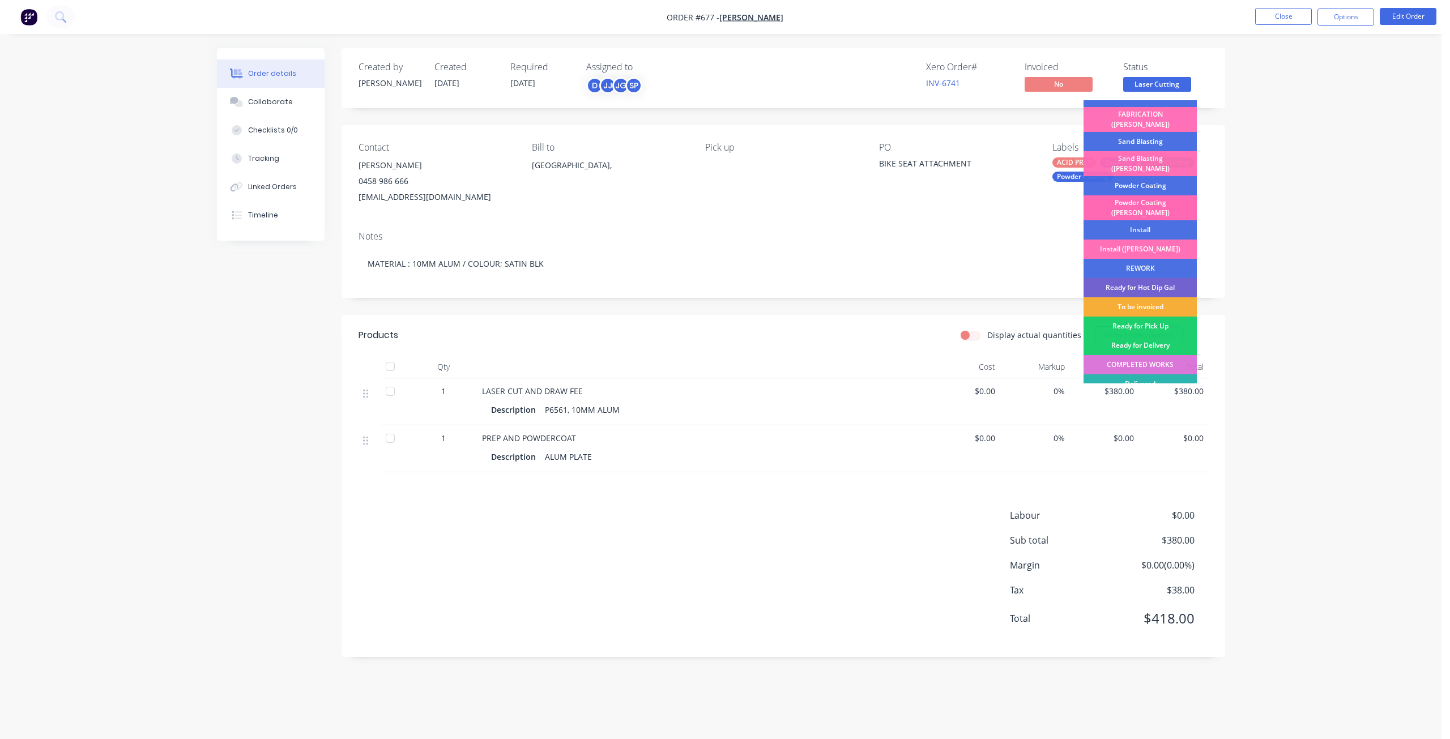
scroll to position [198, 0]
click at [1139, 175] on div "Powder Coating" at bounding box center [1139, 184] width 113 height 19
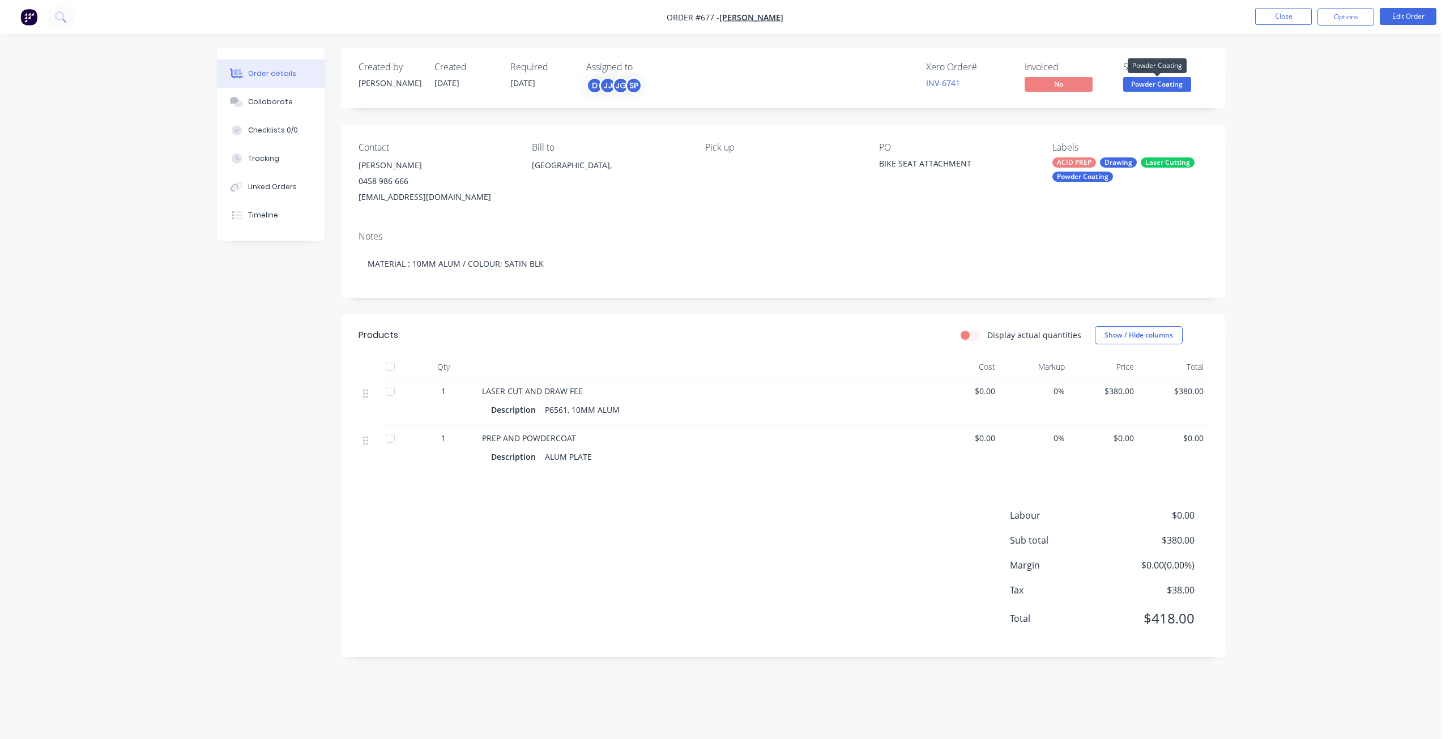
click at [1142, 88] on span "Powder Coating" at bounding box center [1157, 84] width 68 height 14
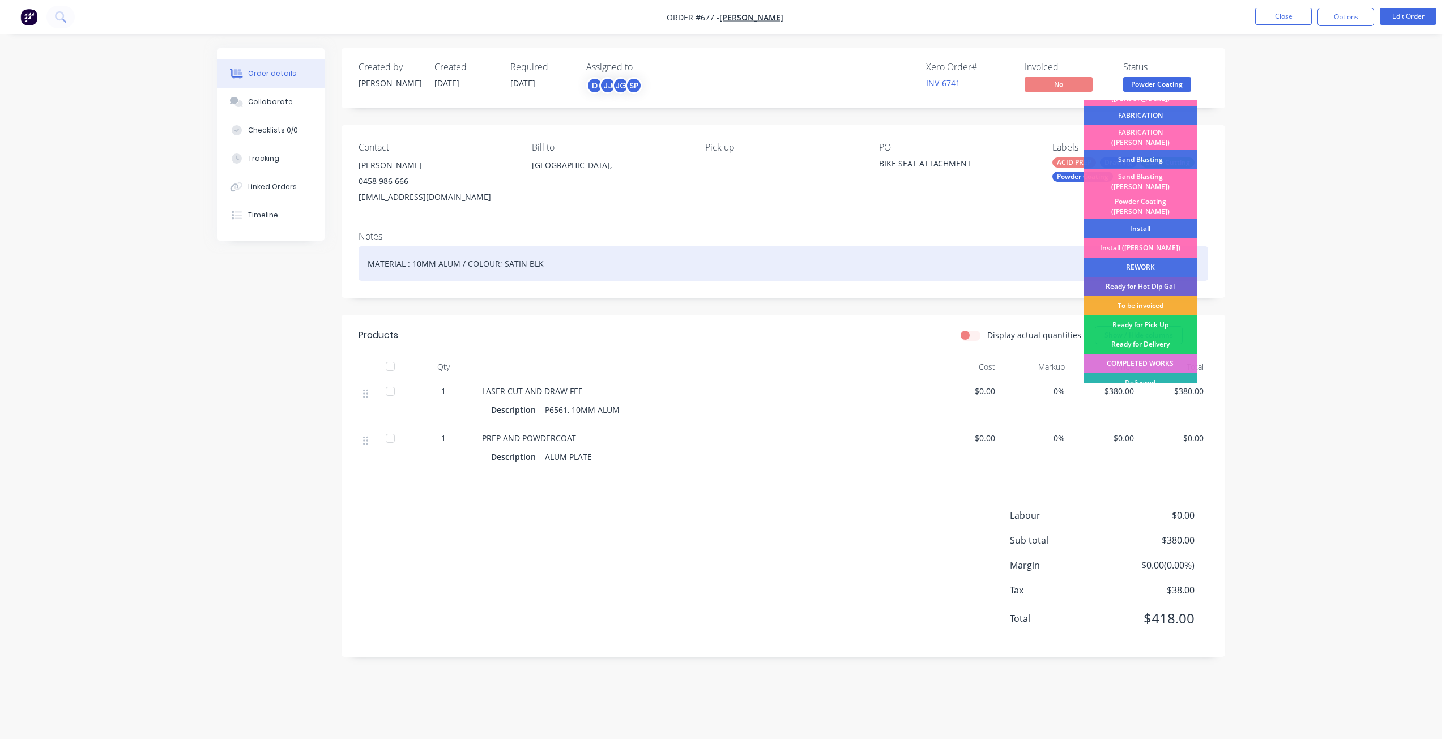
click at [1141, 296] on div "To be invoiced" at bounding box center [1139, 305] width 113 height 19
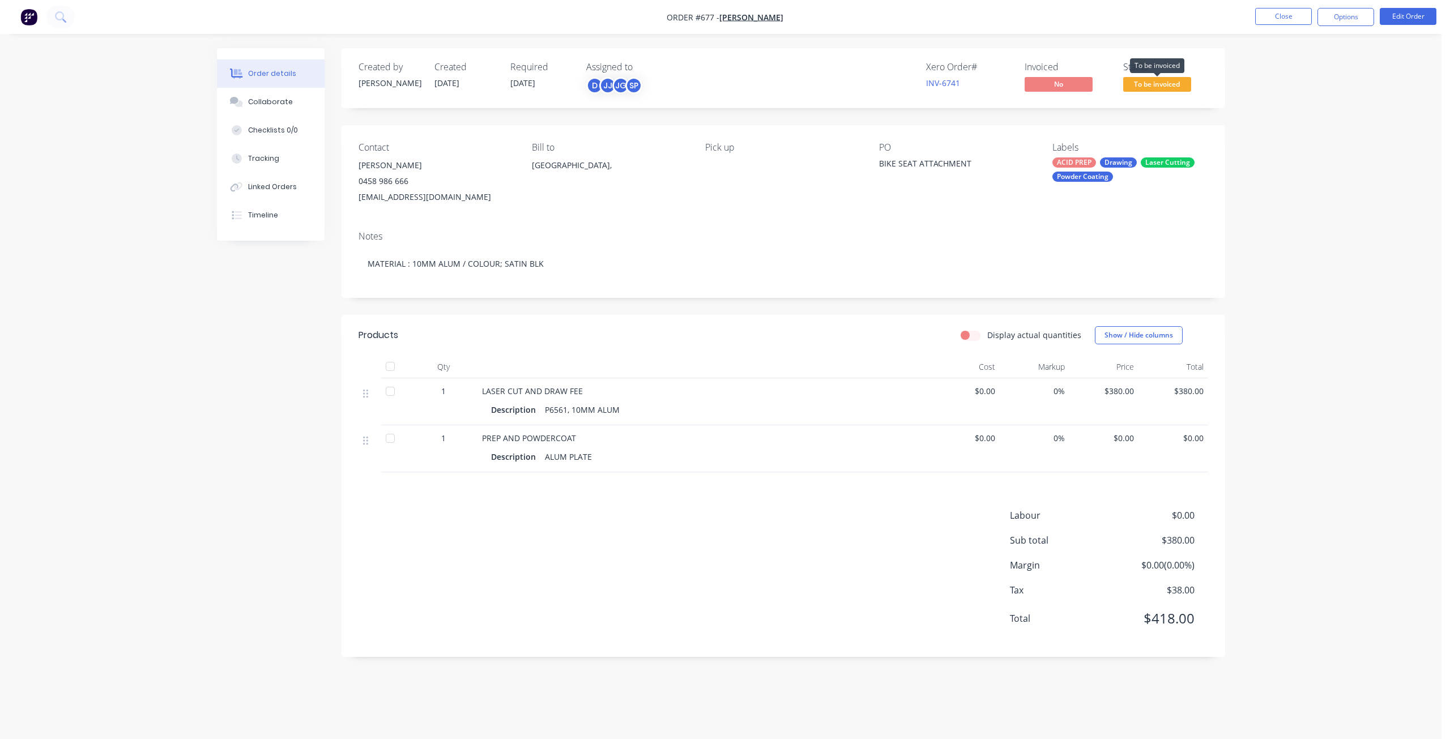
click at [1144, 84] on span "To be invoiced" at bounding box center [1157, 84] width 68 height 14
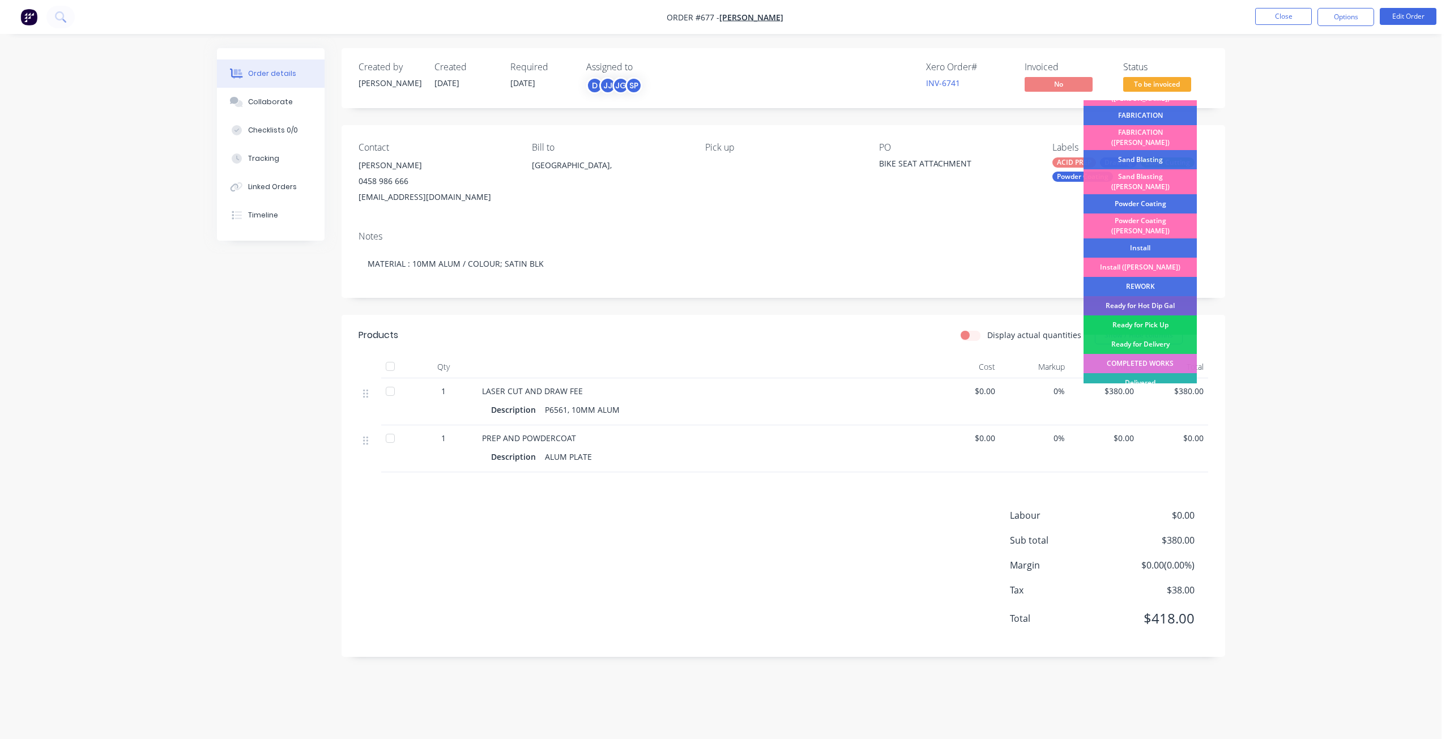
click at [1141, 315] on div "Ready for Pick Up" at bounding box center [1139, 324] width 113 height 19
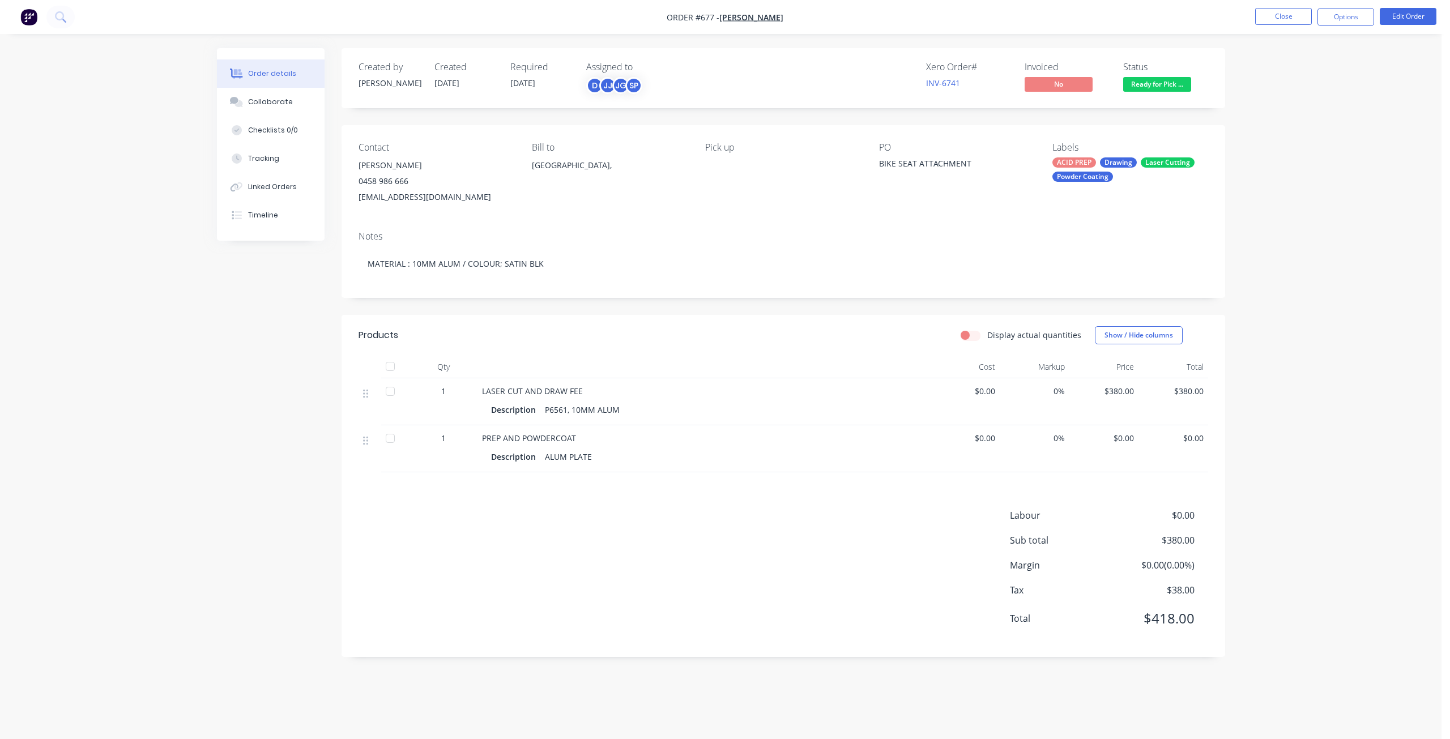
click at [592, 390] on div "LASER CUT AND DRAW FEE" at bounding box center [704, 391] width 444 height 12
click at [1397, 17] on button "Edit Order" at bounding box center [1408, 16] width 57 height 17
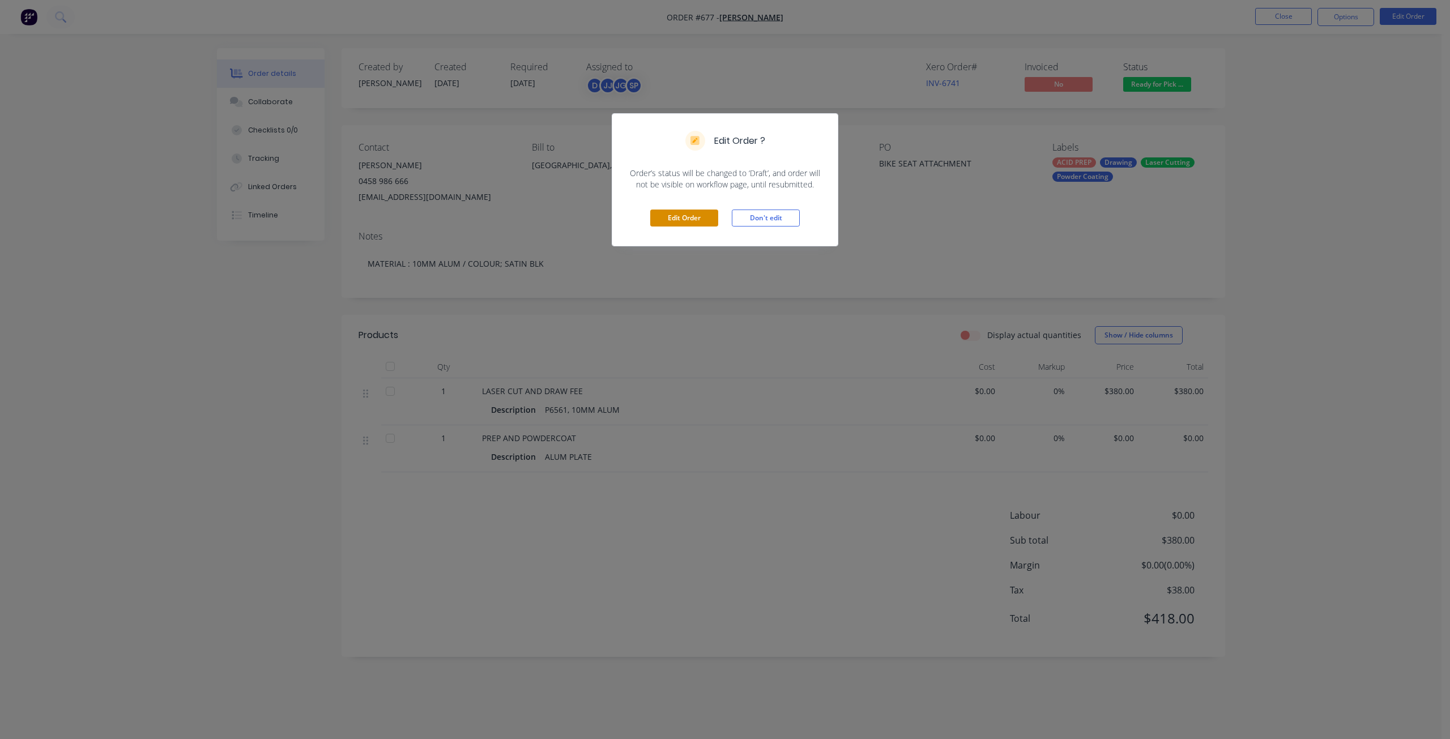
click at [676, 219] on button "Edit Order" at bounding box center [684, 218] width 68 height 17
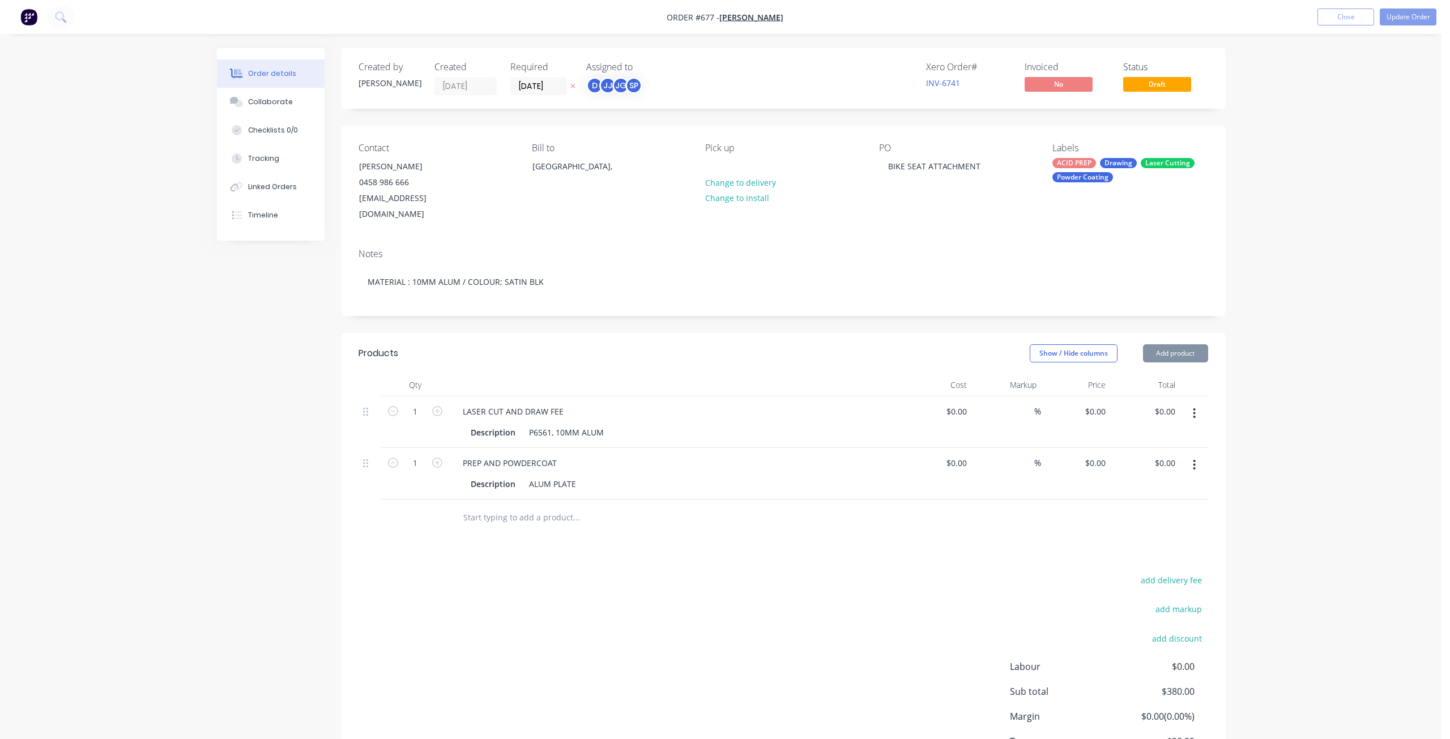
type input "$380.00"
click at [564, 403] on div "LASER CUT AND DRAW FEE" at bounding box center [508, 411] width 119 height 16
click at [898, 424] on div "$0.00 $0.00" at bounding box center [933, 422] width 70 height 52
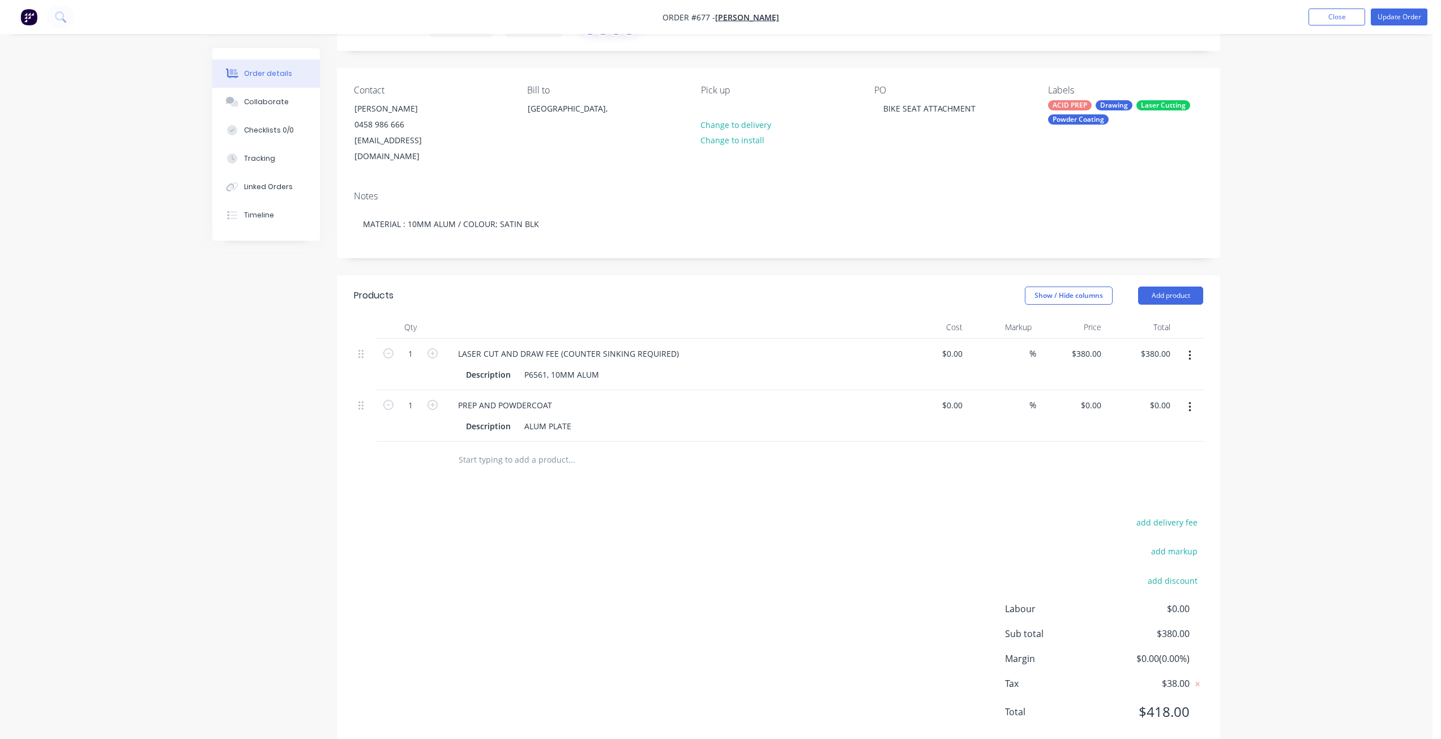
scroll to position [0, 0]
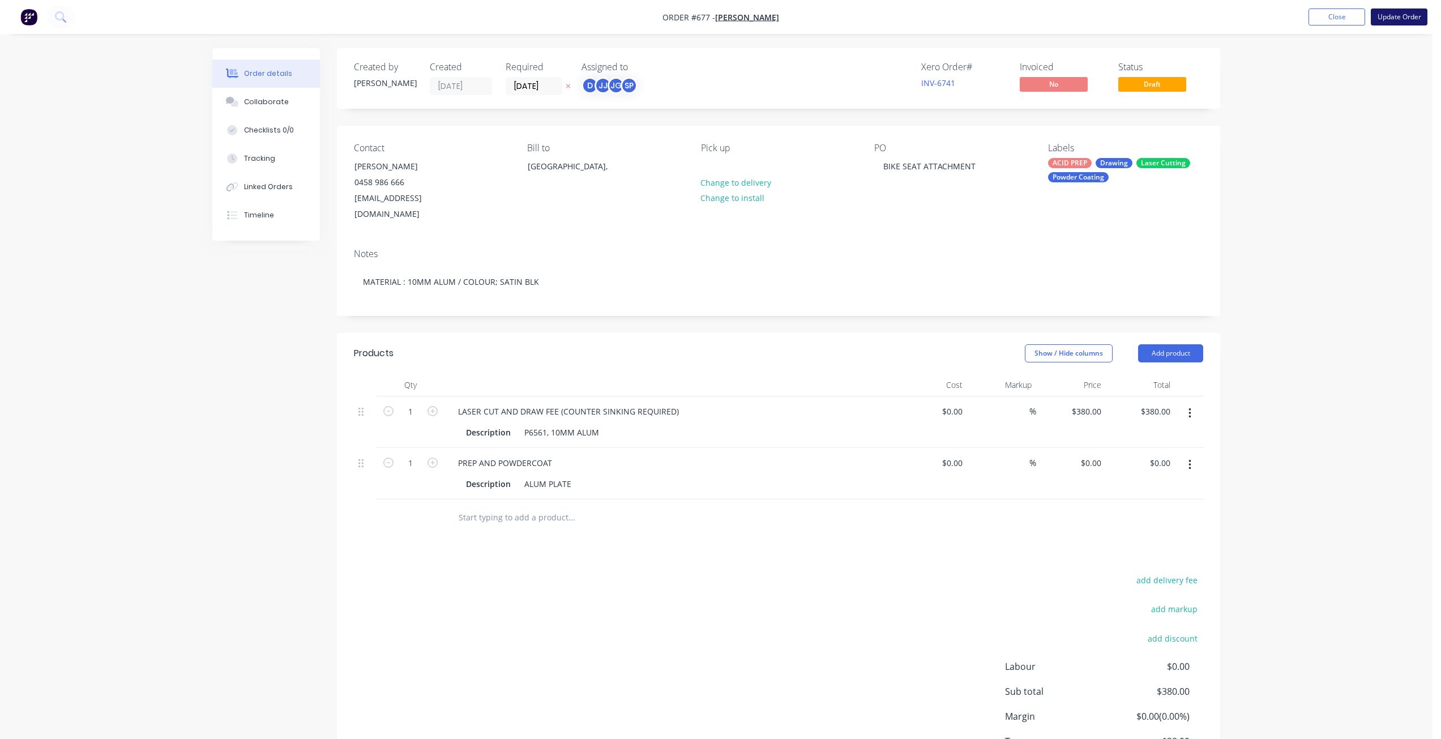
click at [1402, 18] on button "Update Order" at bounding box center [1399, 16] width 57 height 17
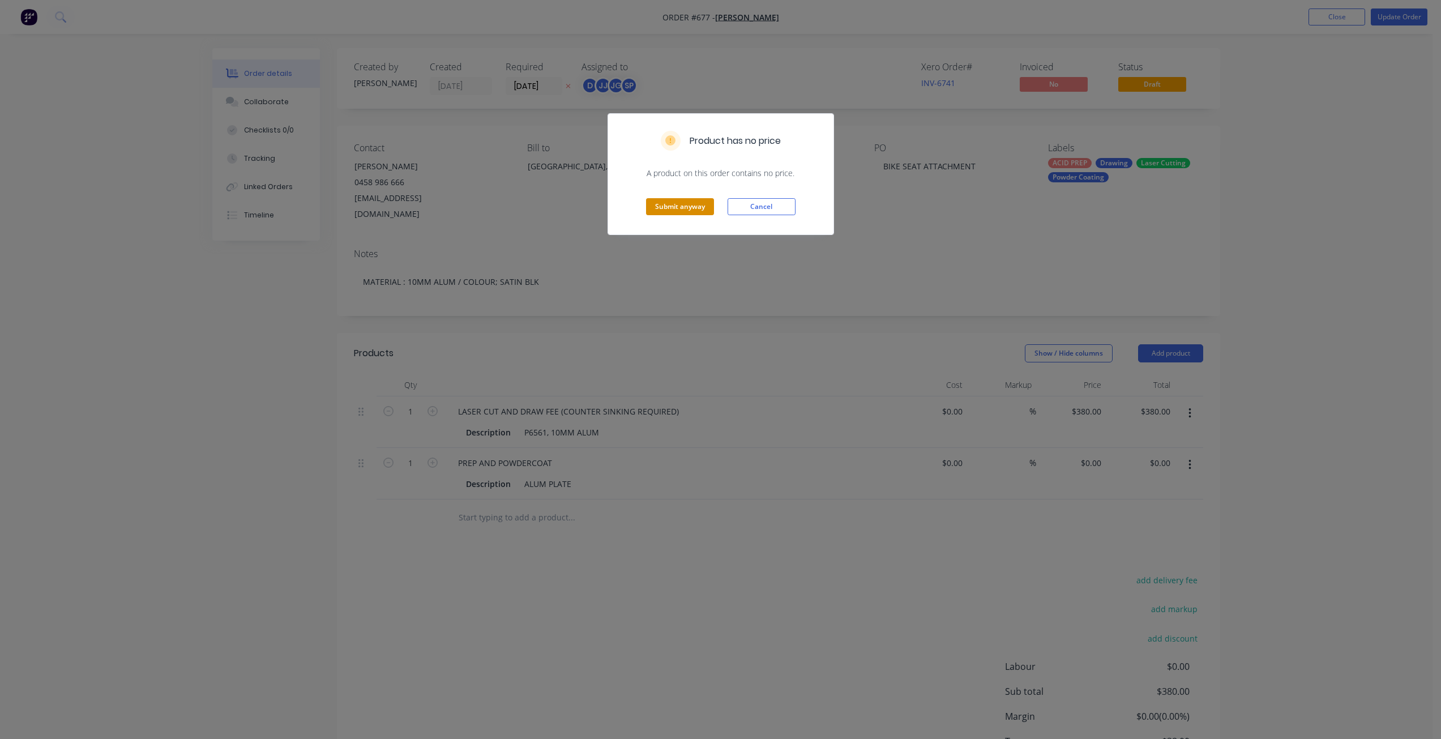
click at [684, 211] on button "Submit anyway" at bounding box center [680, 206] width 68 height 17
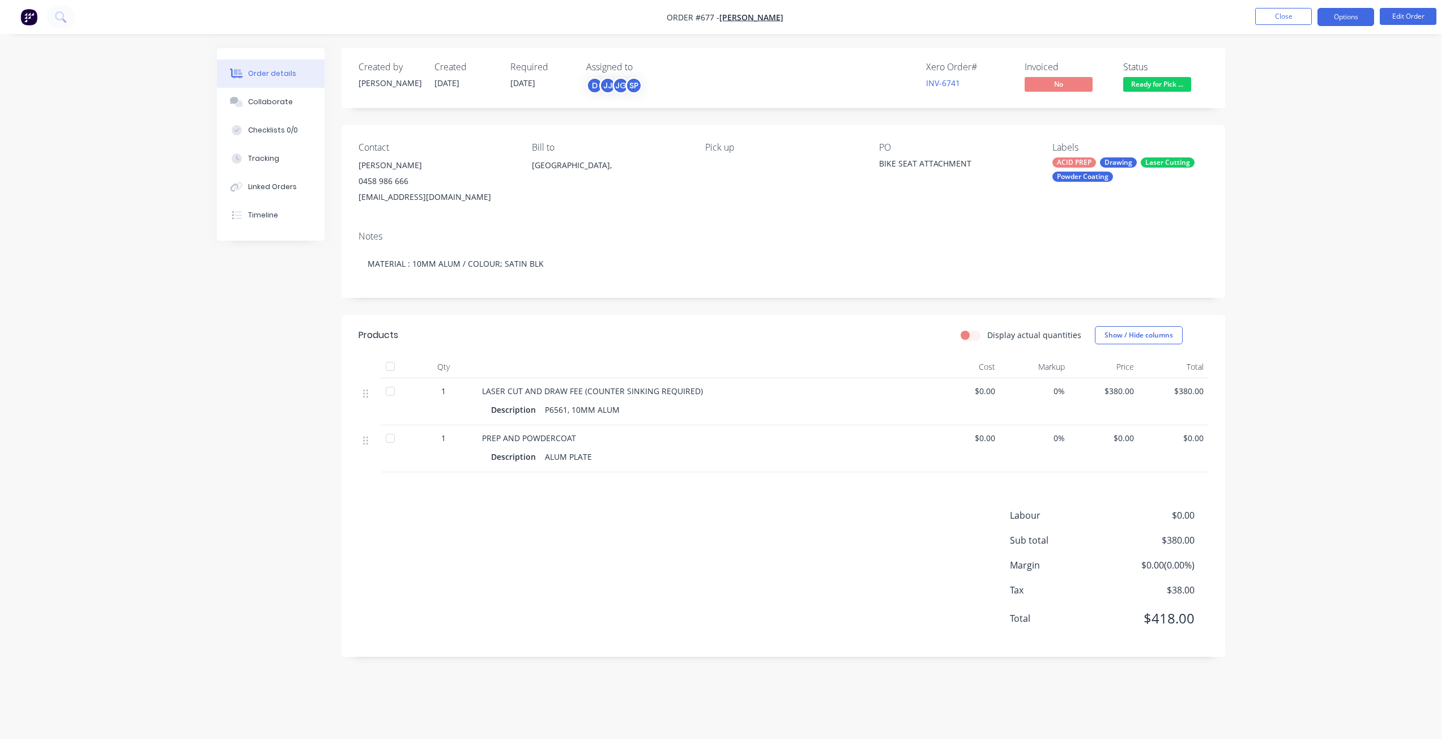
click at [1328, 13] on button "Options" at bounding box center [1345, 17] width 57 height 18
click at [1265, 67] on div "Invoice" at bounding box center [1311, 69] width 104 height 16
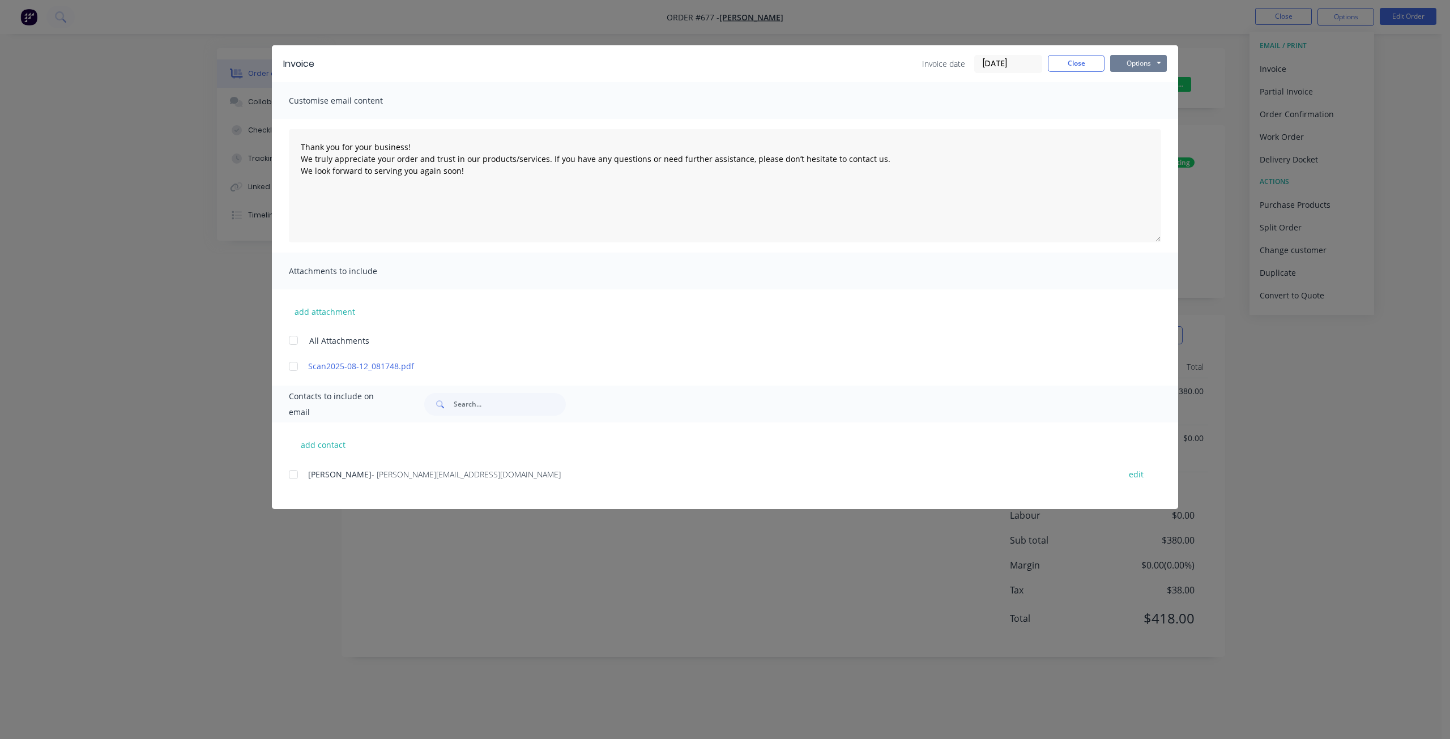
click at [1141, 66] on button "Options" at bounding box center [1138, 63] width 57 height 17
click at [1136, 103] on button "Print" at bounding box center [1146, 102] width 72 height 19
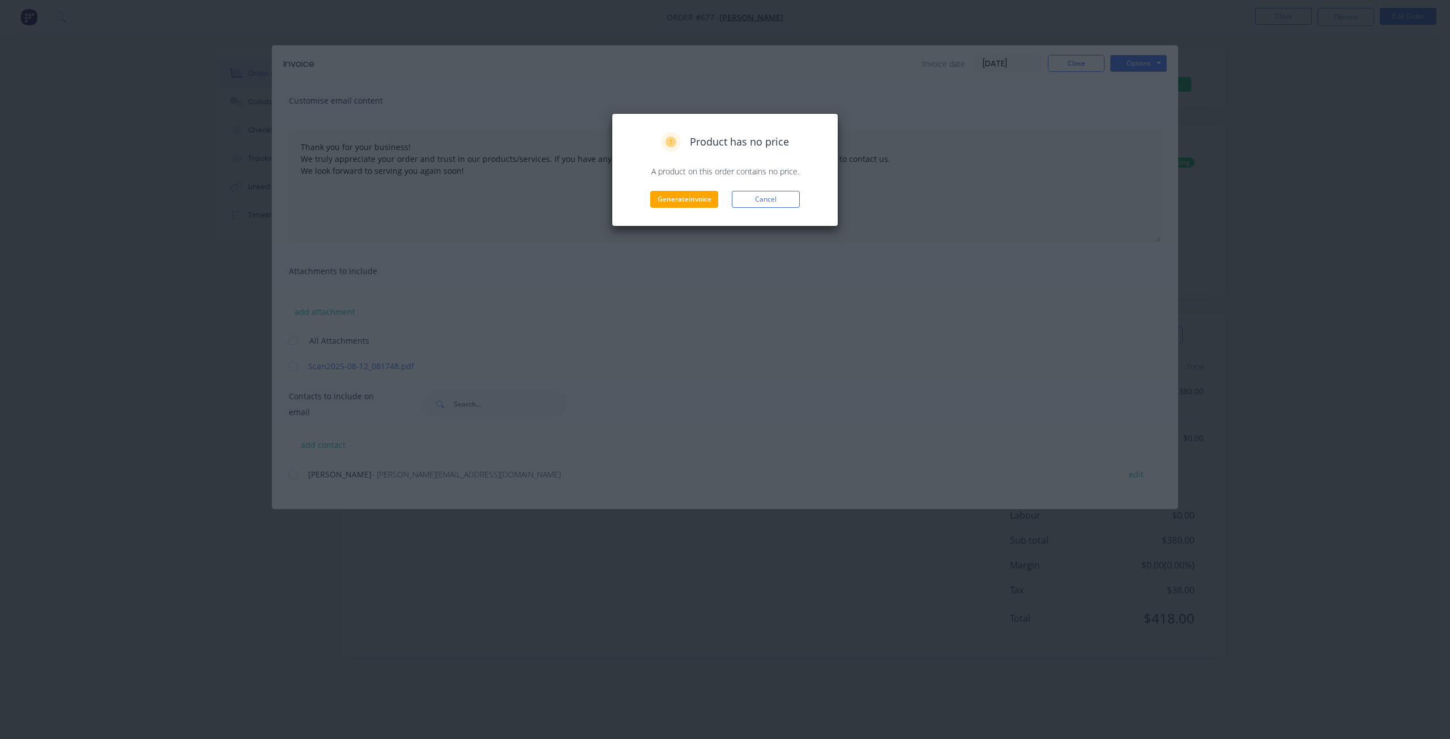
click at [1062, 66] on div "Product has no price A product on this order contains no price. Generate invoic…" at bounding box center [725, 369] width 1450 height 739
click at [763, 200] on button "Cancel" at bounding box center [766, 199] width 68 height 17
type textarea "Thank you for your business! We truly appreciate your order and trust in our pr…"
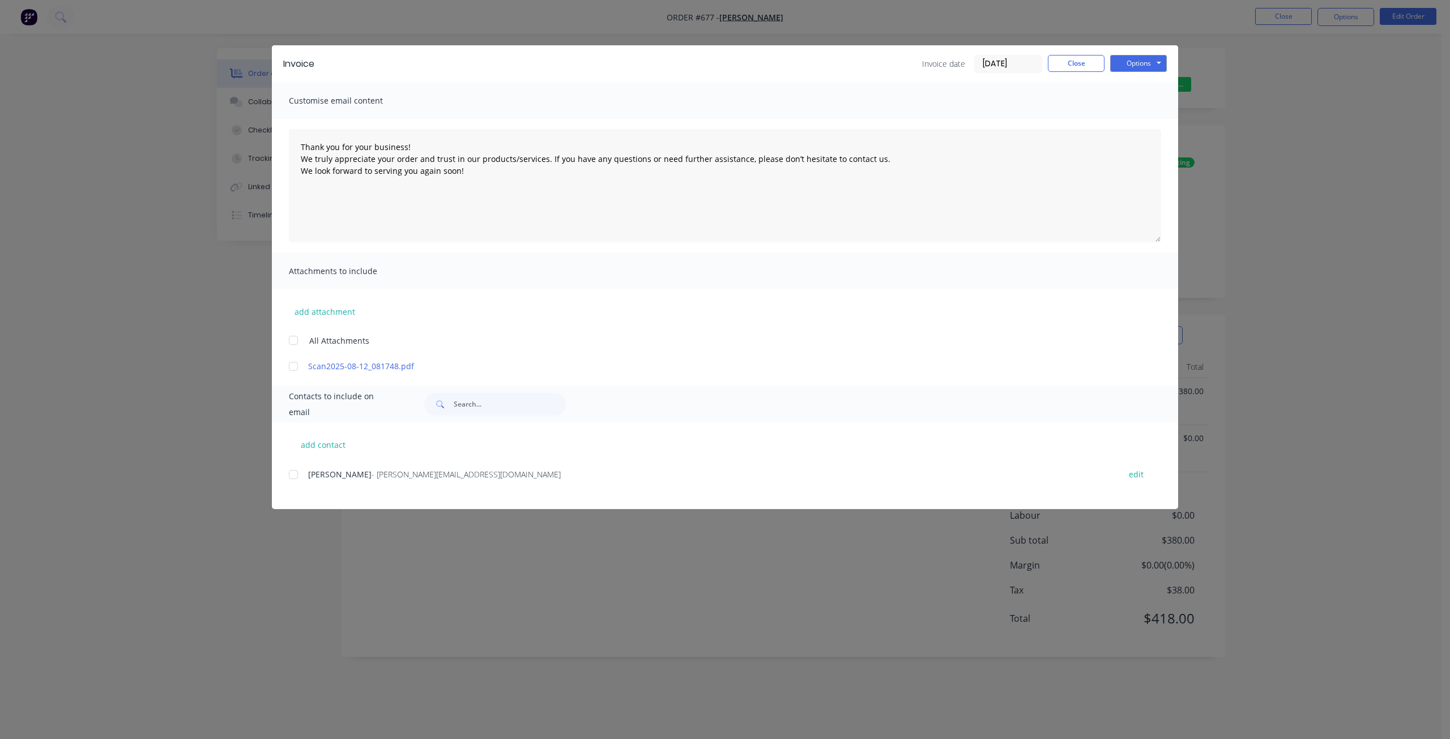
click at [1300, 17] on div "Invoice Invoice date 14/08/25 Close Options Preview Print Email Customise email…" at bounding box center [725, 369] width 1450 height 739
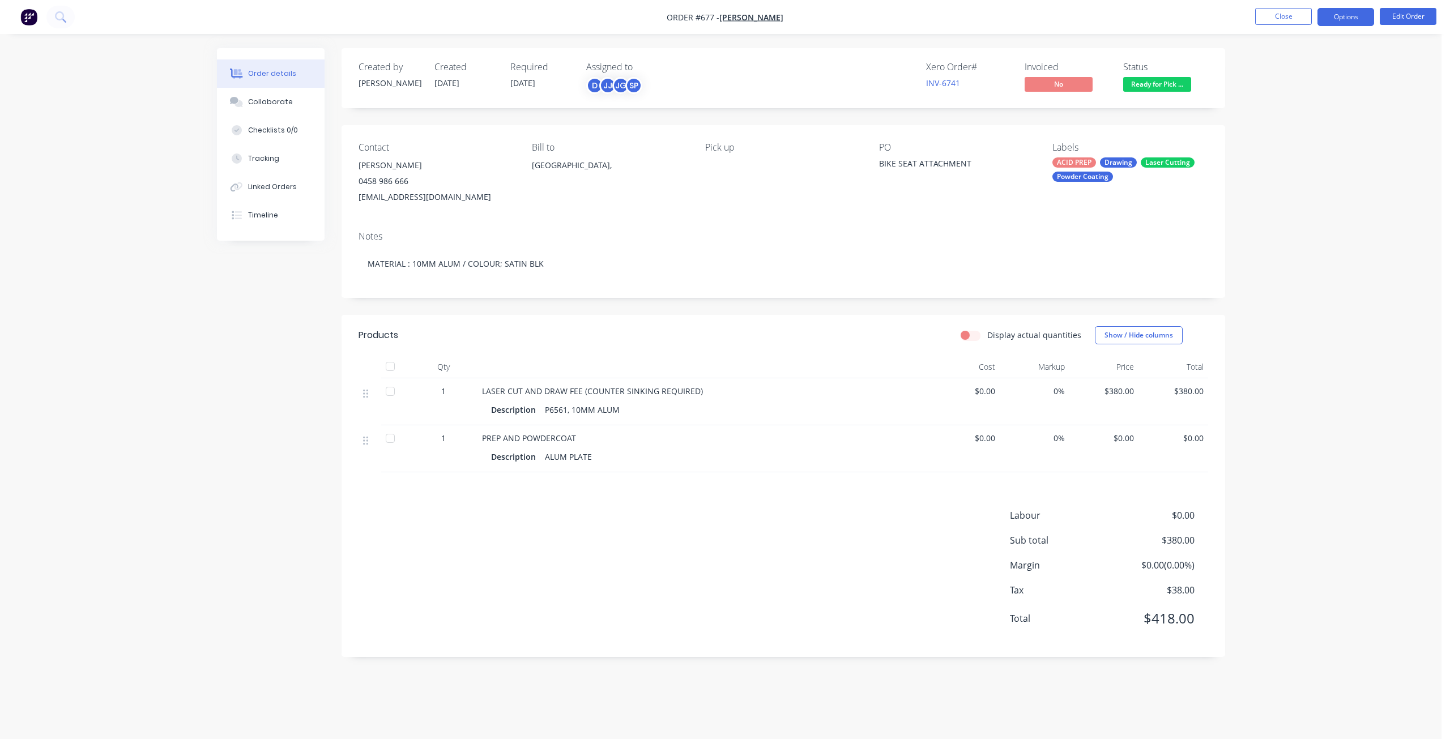
click at [1343, 16] on button "Options" at bounding box center [1345, 17] width 57 height 18
click at [1269, 70] on div "Invoice" at bounding box center [1311, 69] width 104 height 16
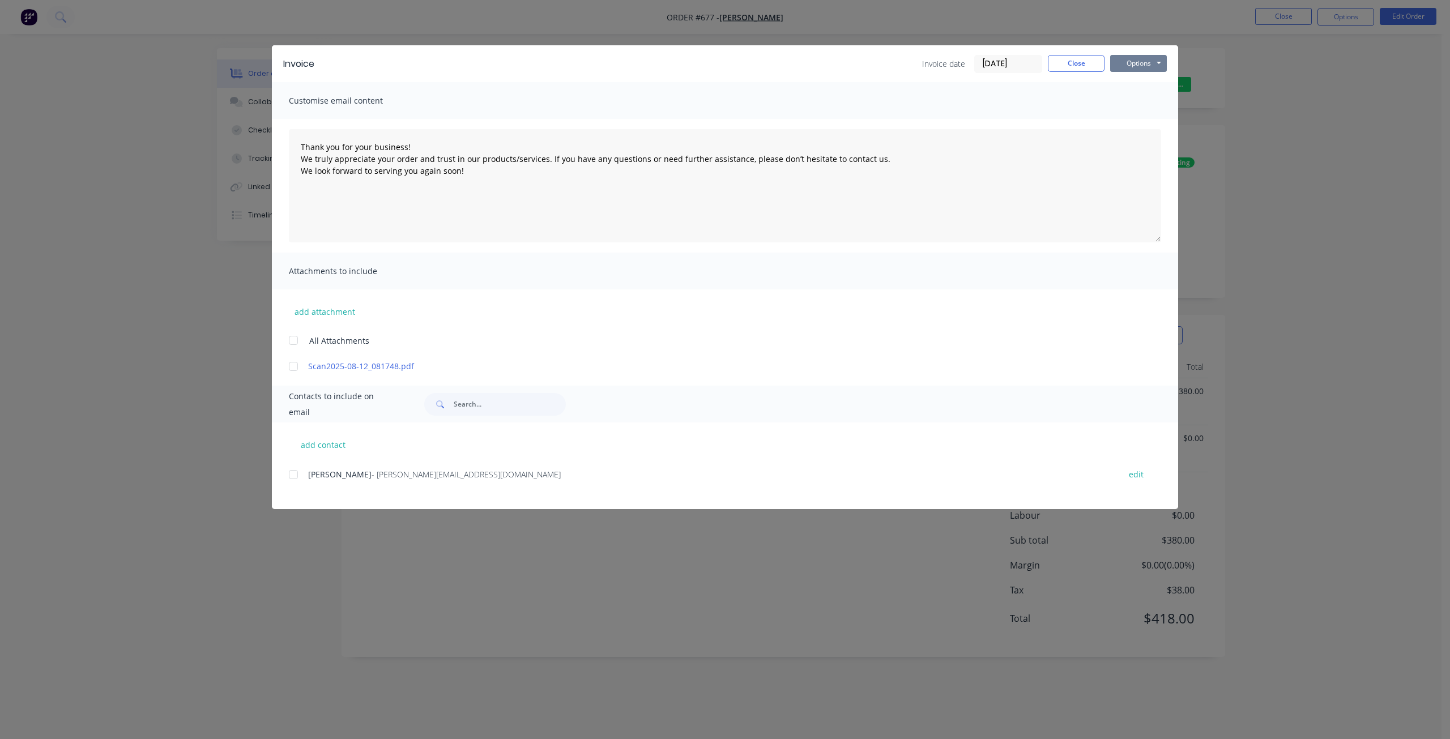
click at [1131, 66] on button "Options" at bounding box center [1138, 63] width 57 height 17
click at [1140, 103] on button "Print" at bounding box center [1146, 102] width 72 height 19
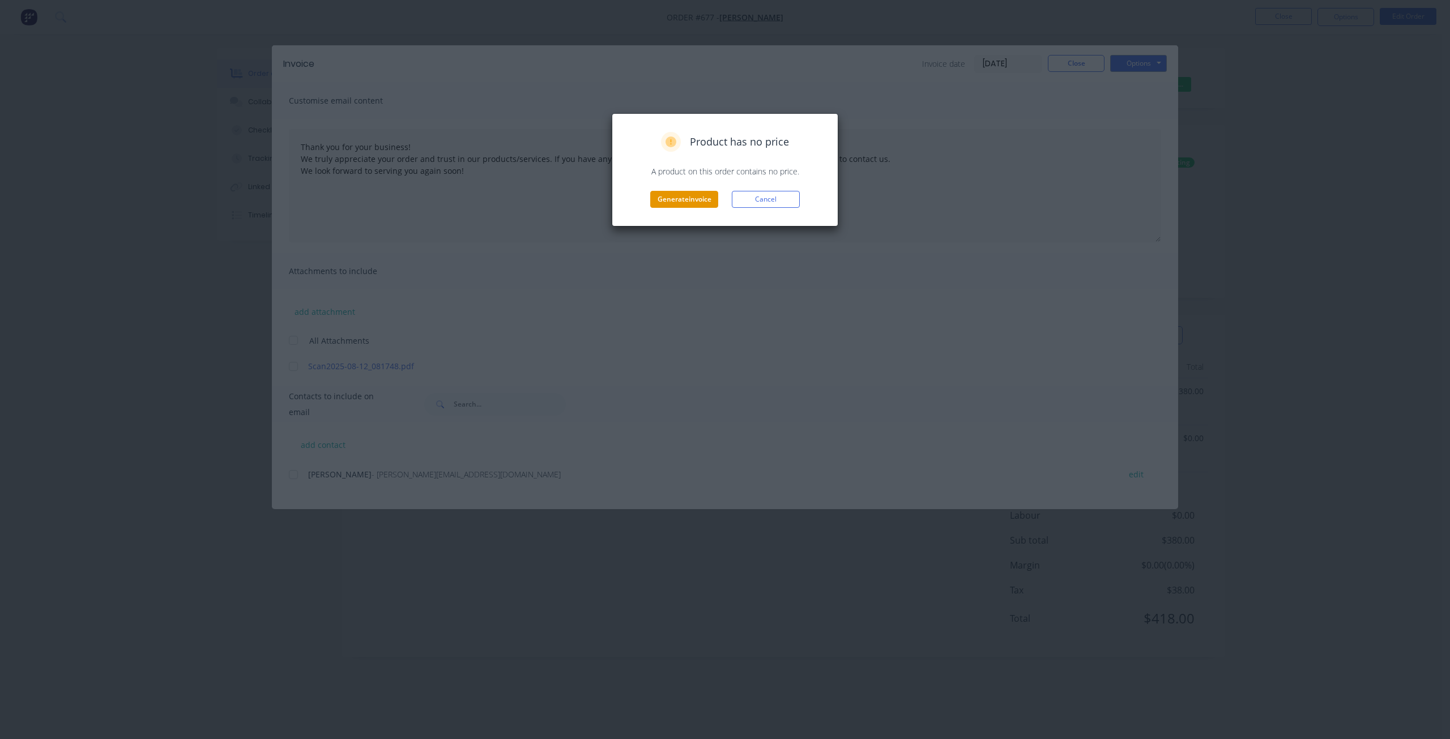
click at [674, 193] on button "Generate invoice" at bounding box center [684, 199] width 68 height 17
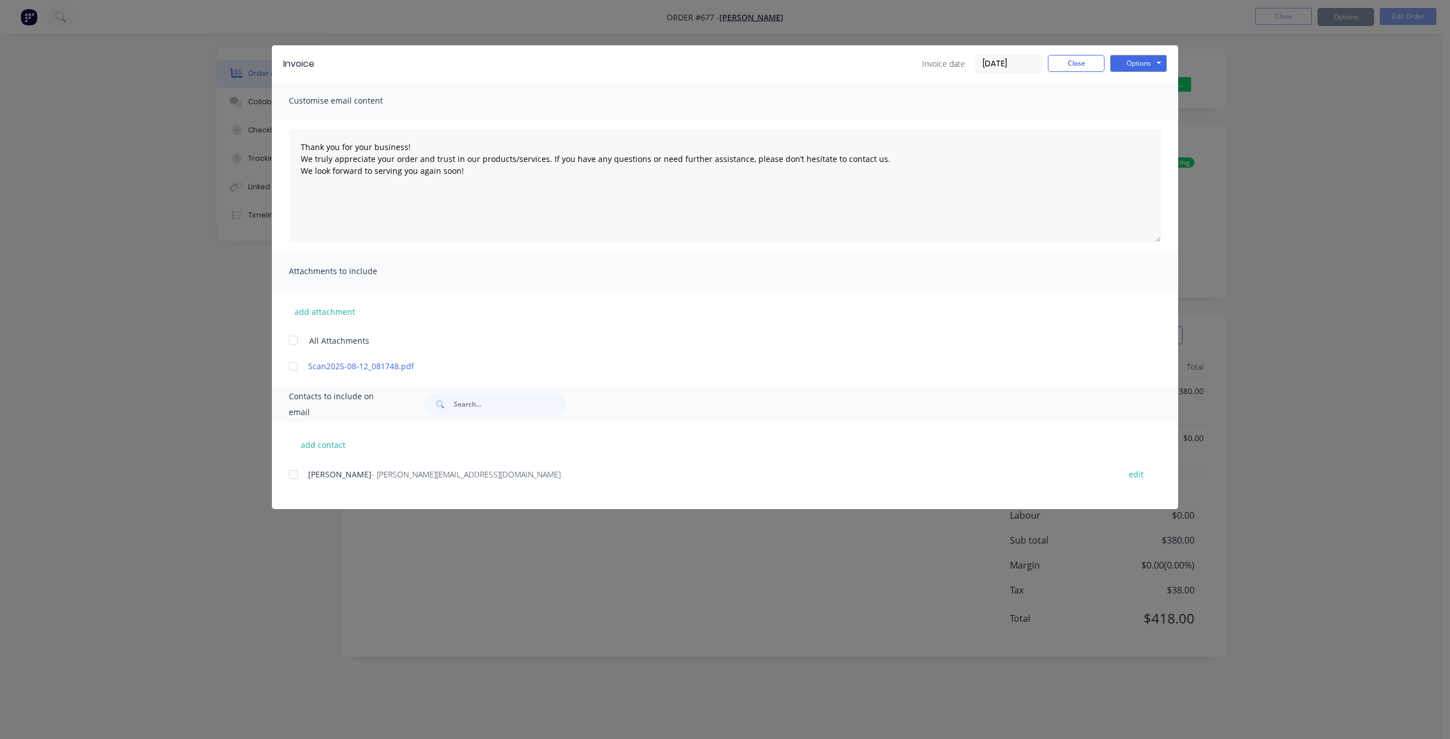
type textarea "Thank you for your business! We truly appreciate your order and trust in our pr…"
click at [1070, 62] on button "Close" at bounding box center [1076, 63] width 57 height 17
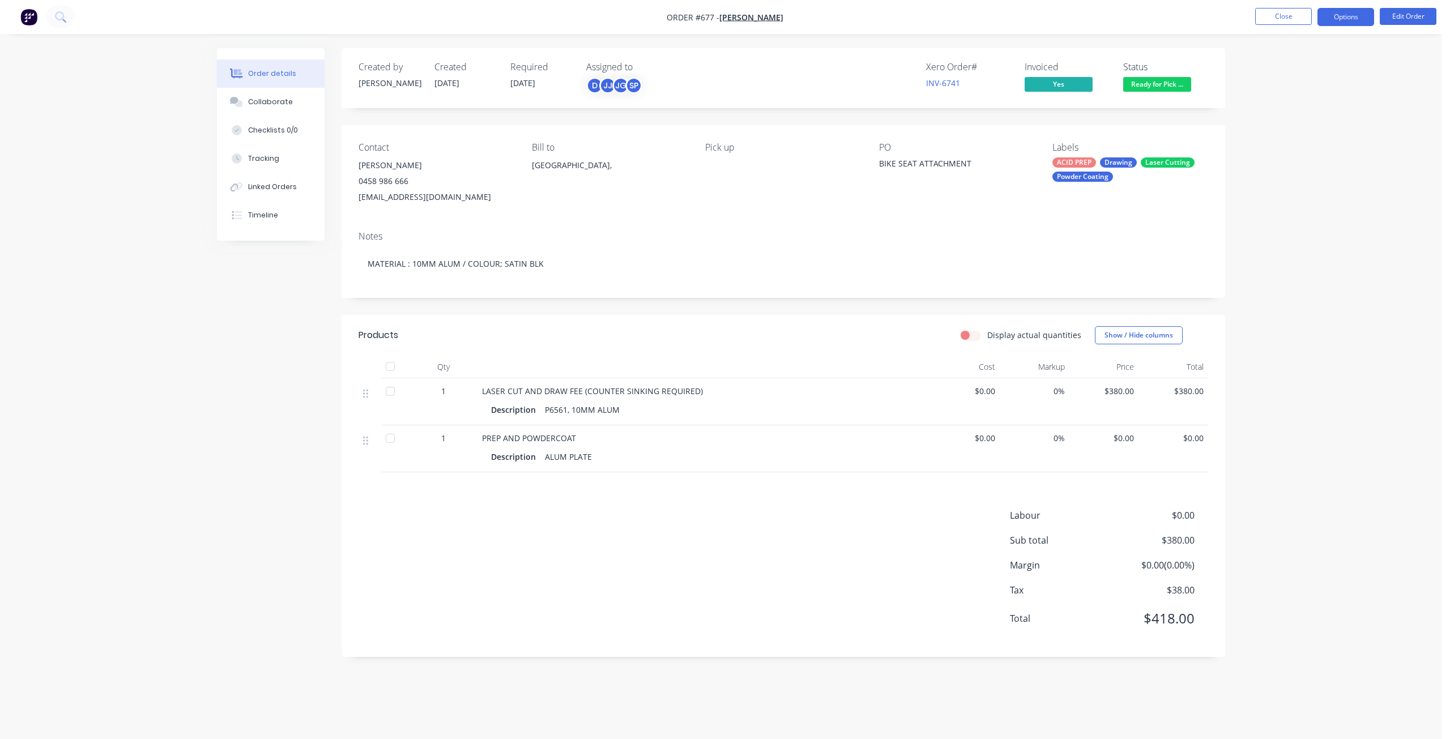
click at [1338, 19] on button "Options" at bounding box center [1345, 17] width 57 height 18
click at [1279, 71] on div "Invoice" at bounding box center [1311, 69] width 104 height 16
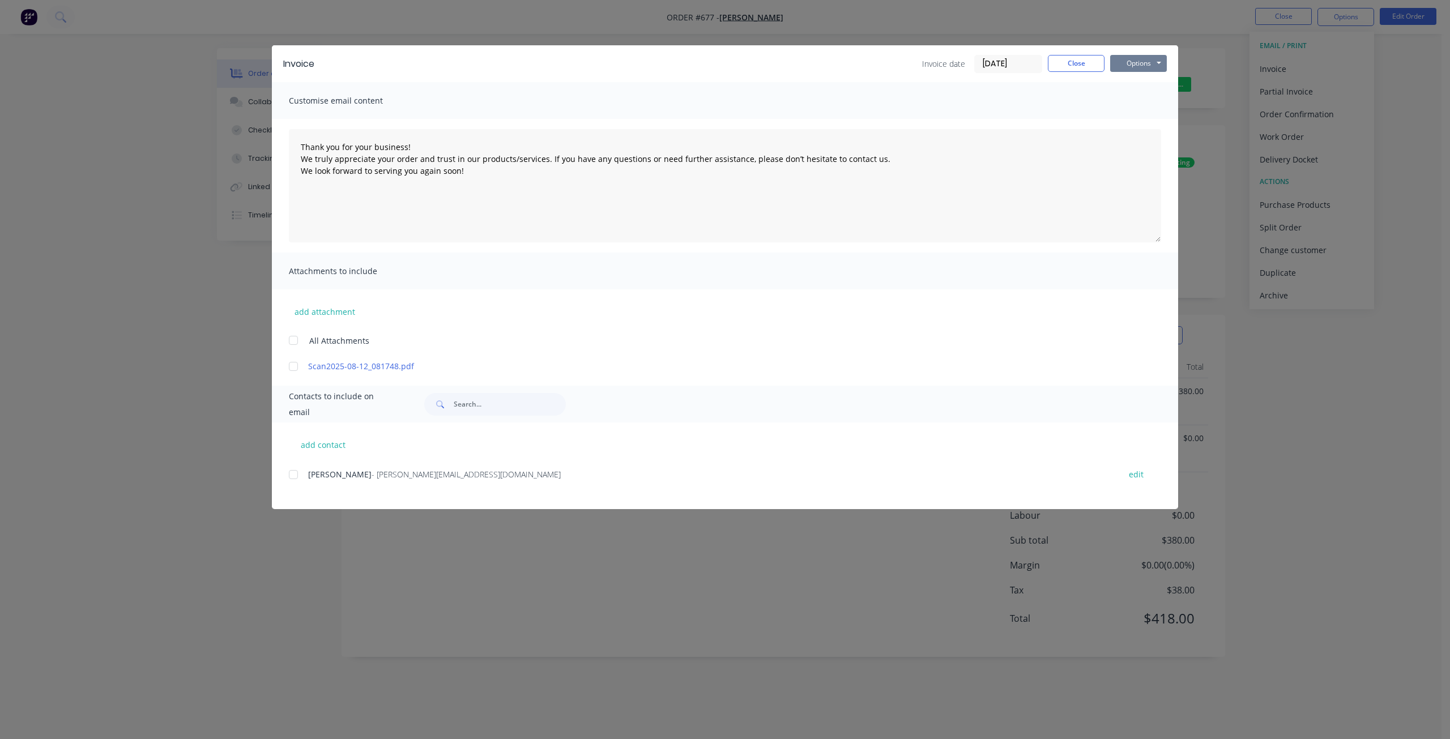
click at [1152, 67] on button "Options" at bounding box center [1138, 63] width 57 height 17
click at [1134, 96] on button "Print" at bounding box center [1146, 102] width 72 height 19
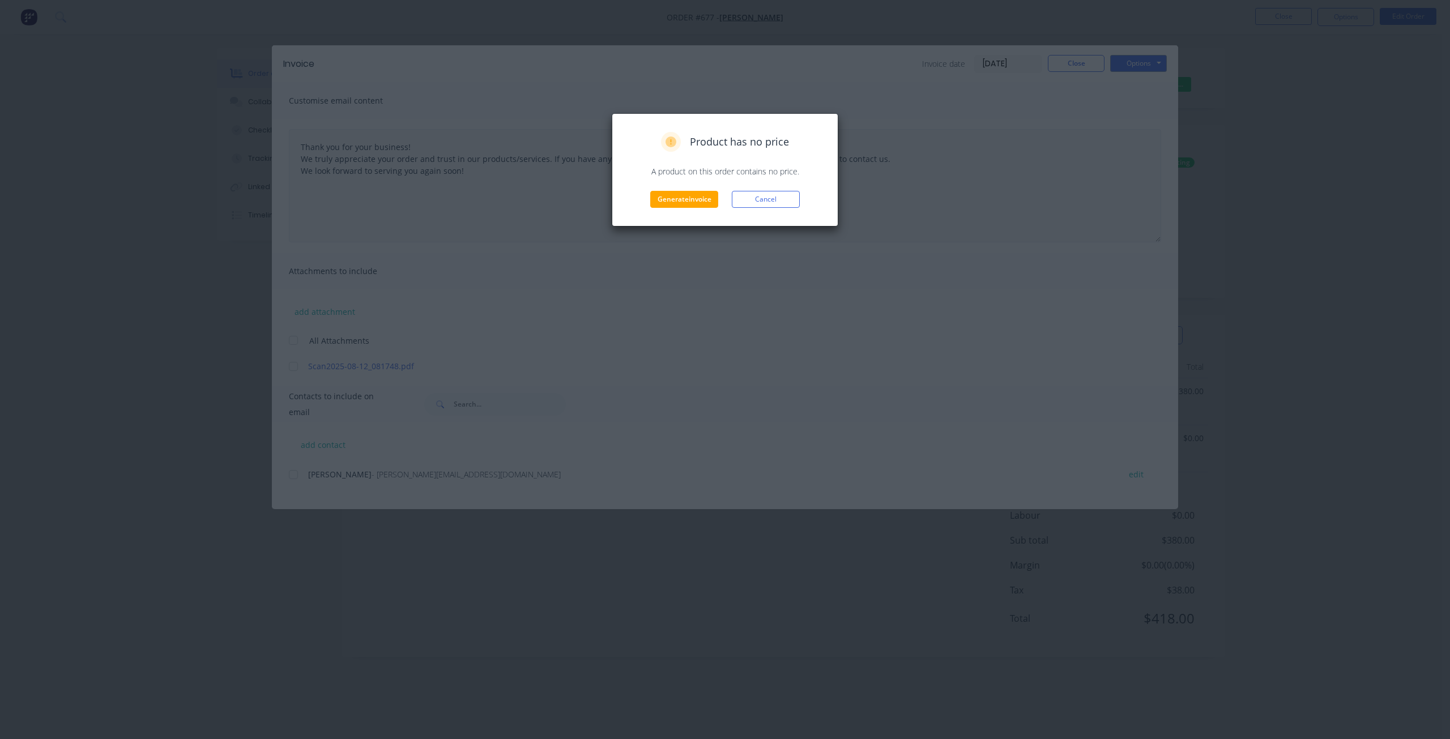
click at [741, 195] on button "Cancel" at bounding box center [766, 199] width 68 height 17
type textarea "Thank you for your business! We truly appreciate your order and trust in our pr…"
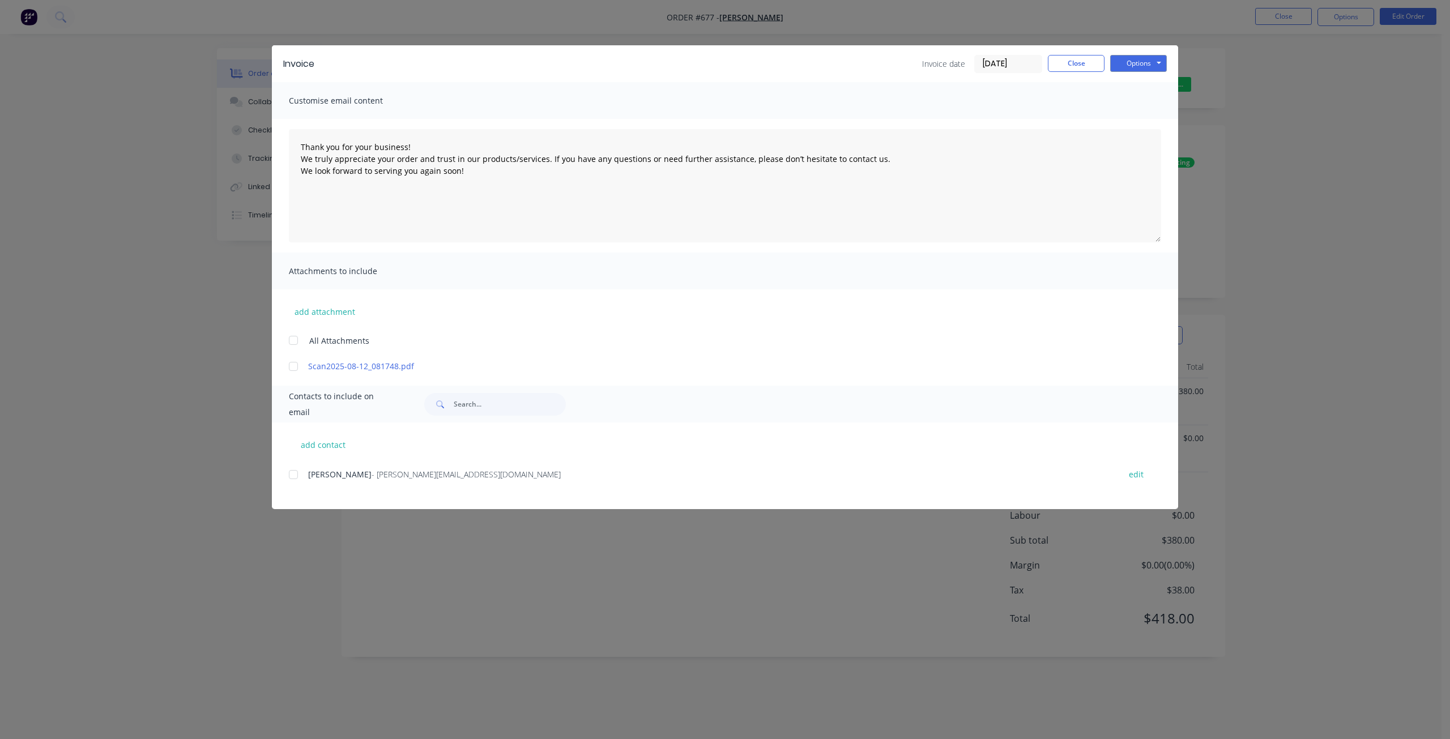
click at [1270, 16] on div "Invoice Invoice date 14/08/25 Close Options Preview Print Email Customise email…" at bounding box center [725, 369] width 1450 height 739
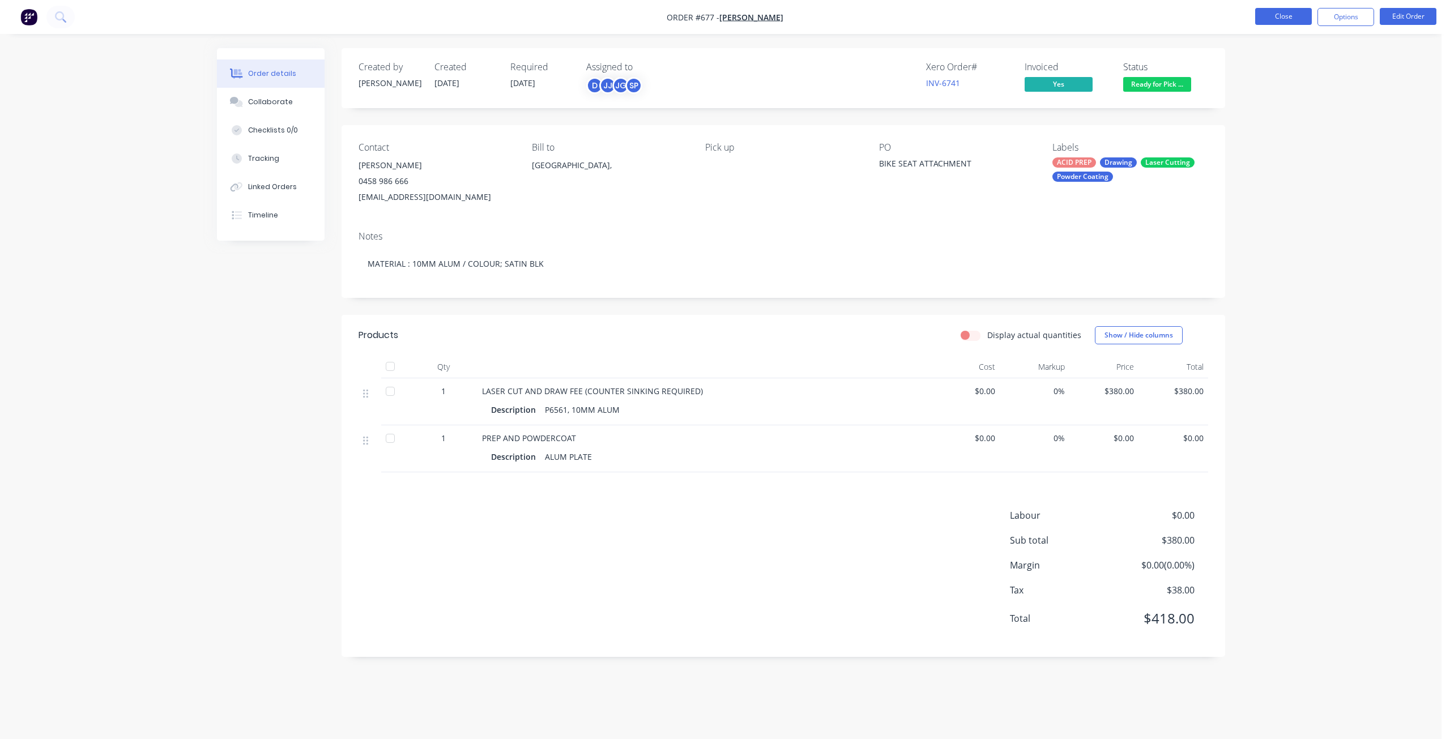
click at [1279, 12] on button "Close" at bounding box center [1283, 16] width 57 height 17
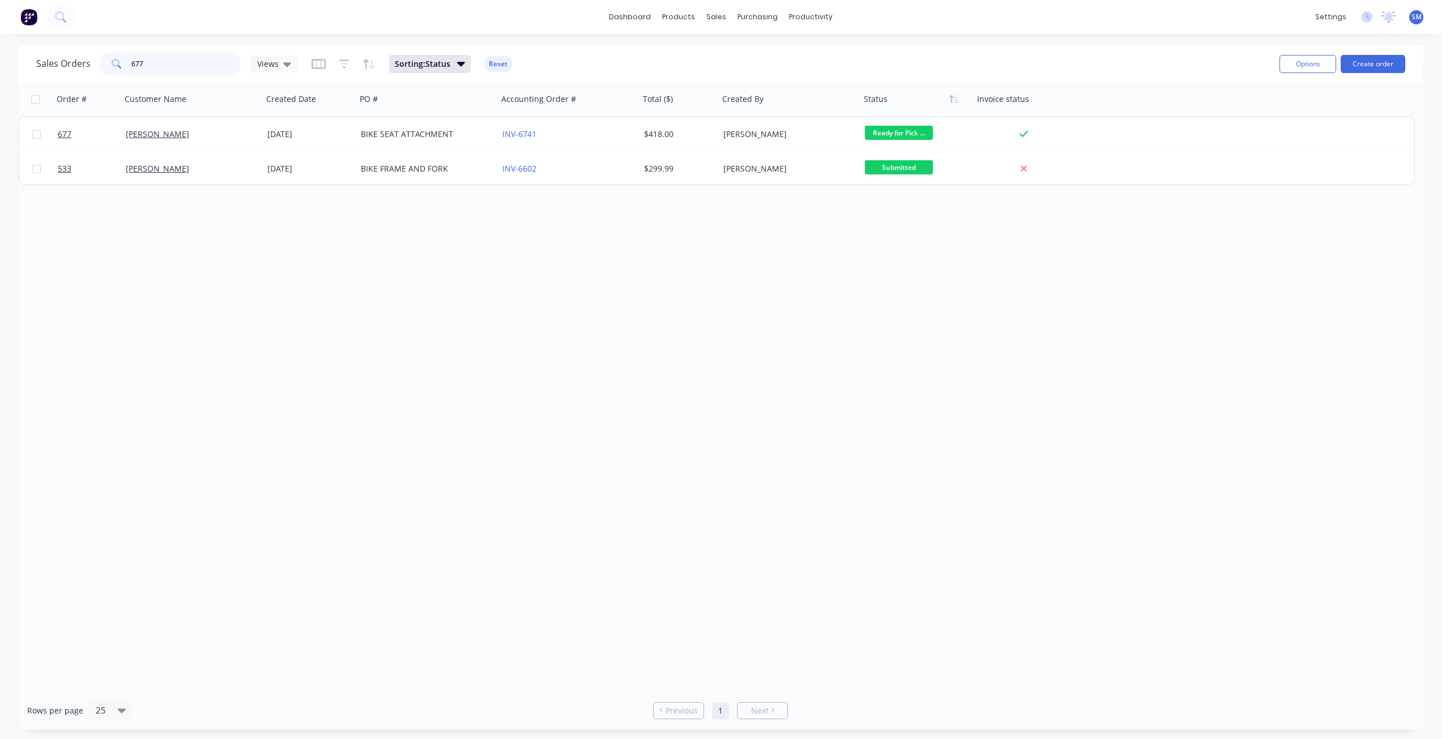
drag, startPoint x: 155, startPoint y: 58, endPoint x: 94, endPoint y: 58, distance: 60.6
click at [97, 58] on div "Sales Orders 677 Views" at bounding box center [167, 64] width 262 height 23
type input "IPSWICH"
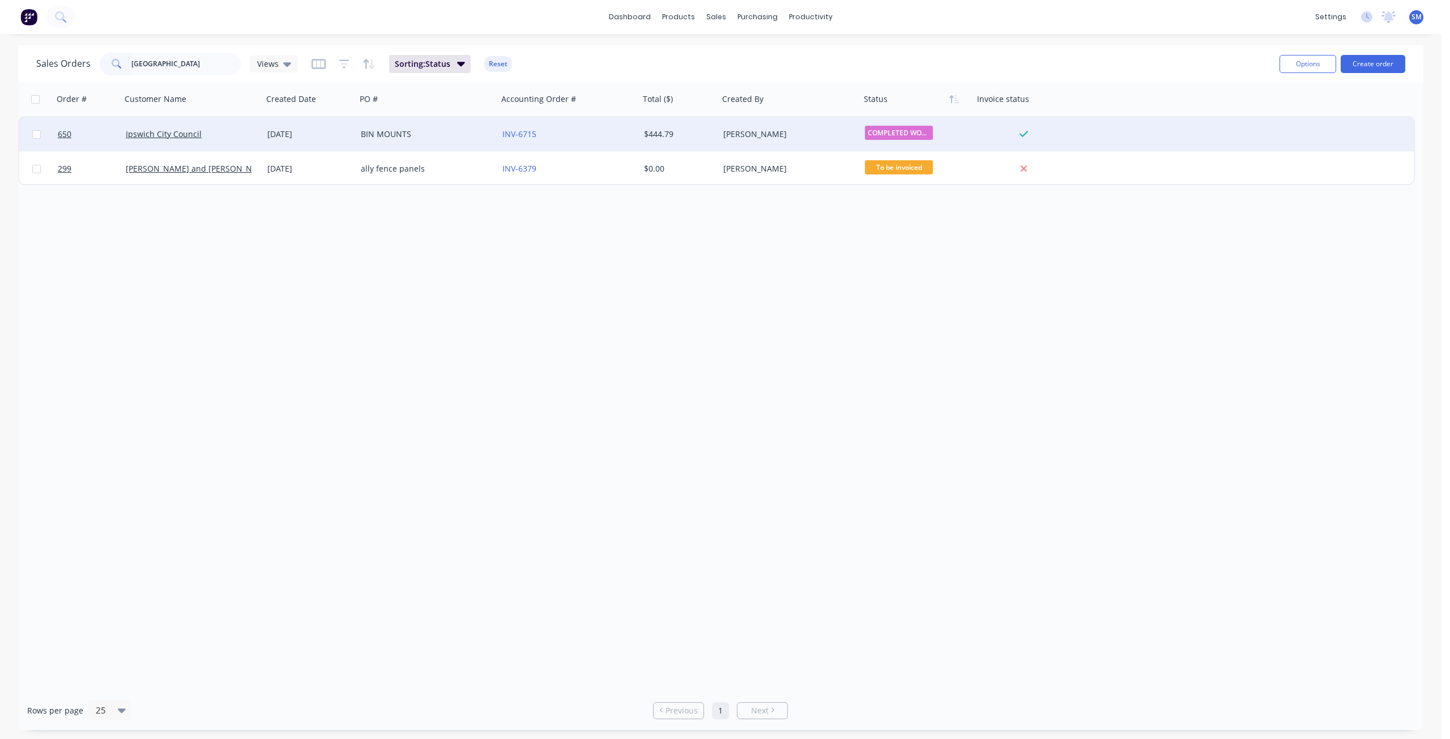
click at [204, 135] on div "Ipswich City Council" at bounding box center [189, 134] width 126 height 11
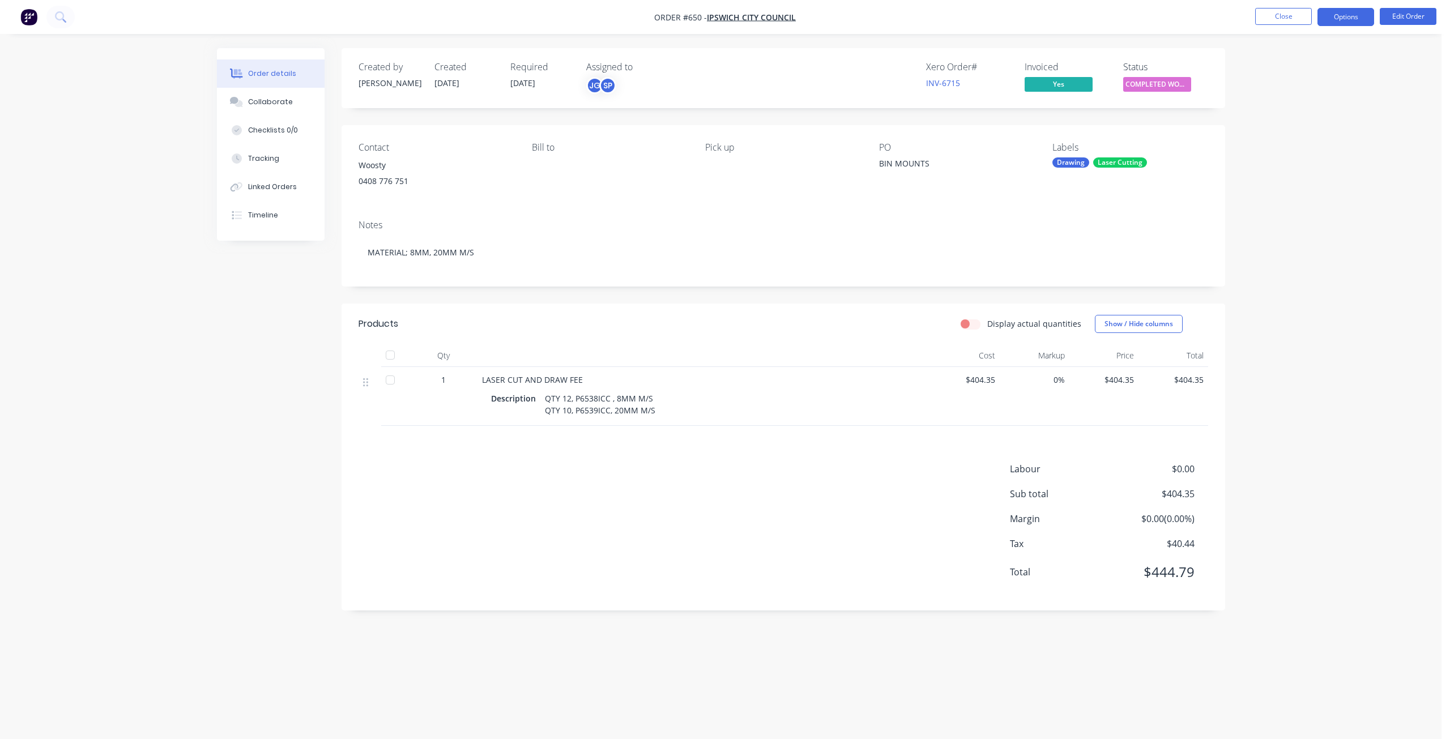
click at [1351, 19] on button "Options" at bounding box center [1345, 17] width 57 height 18
click at [1283, 250] on div "Duplicate" at bounding box center [1311, 250] width 104 height 16
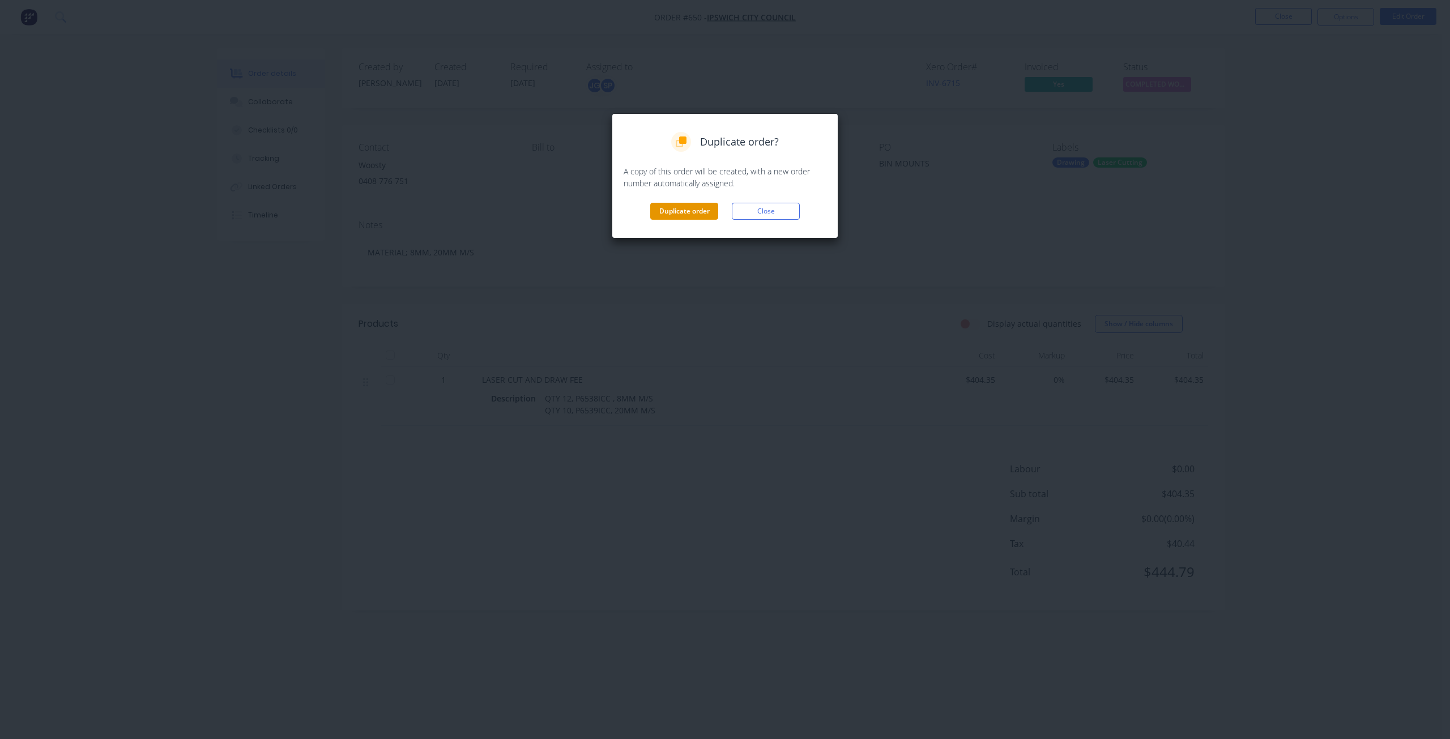
click at [680, 212] on button "Duplicate order" at bounding box center [684, 211] width 68 height 17
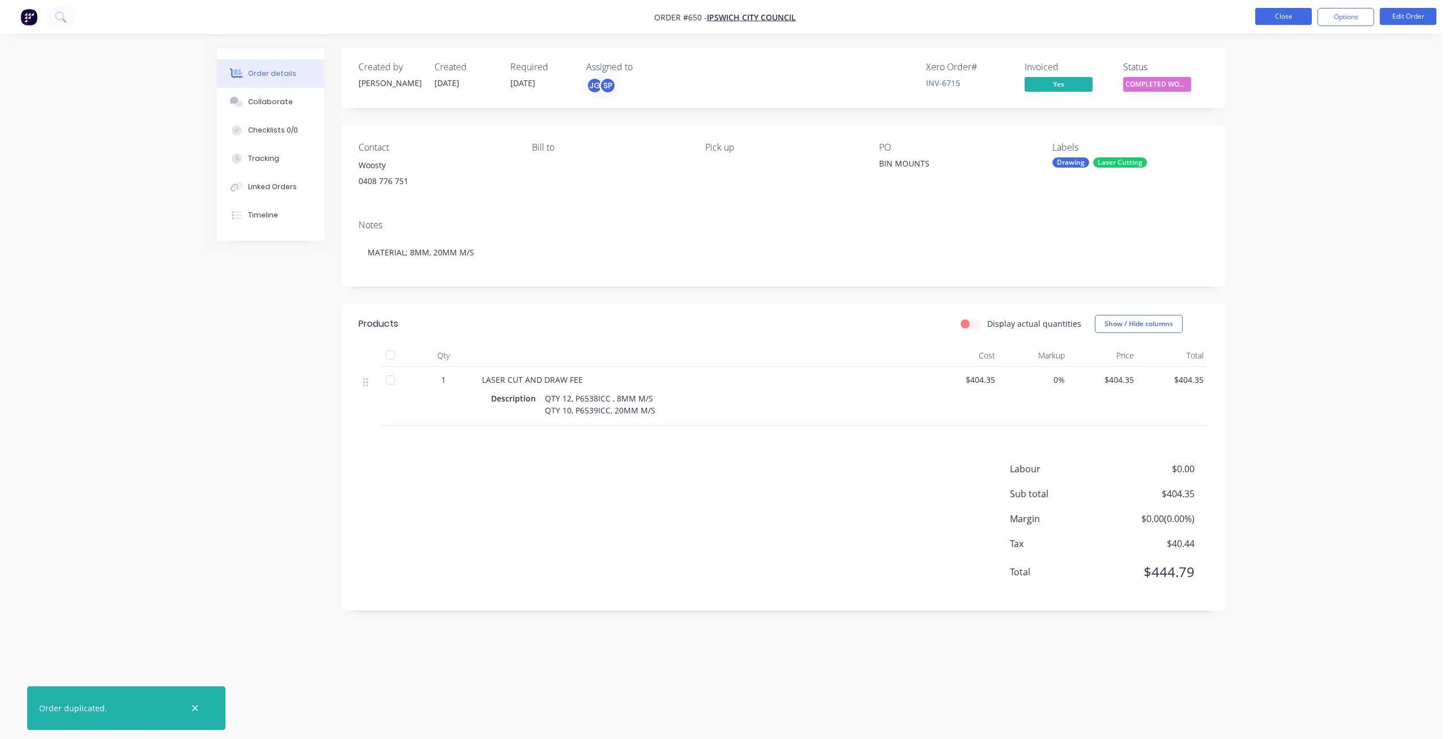
click at [1274, 20] on button "Close" at bounding box center [1283, 16] width 57 height 17
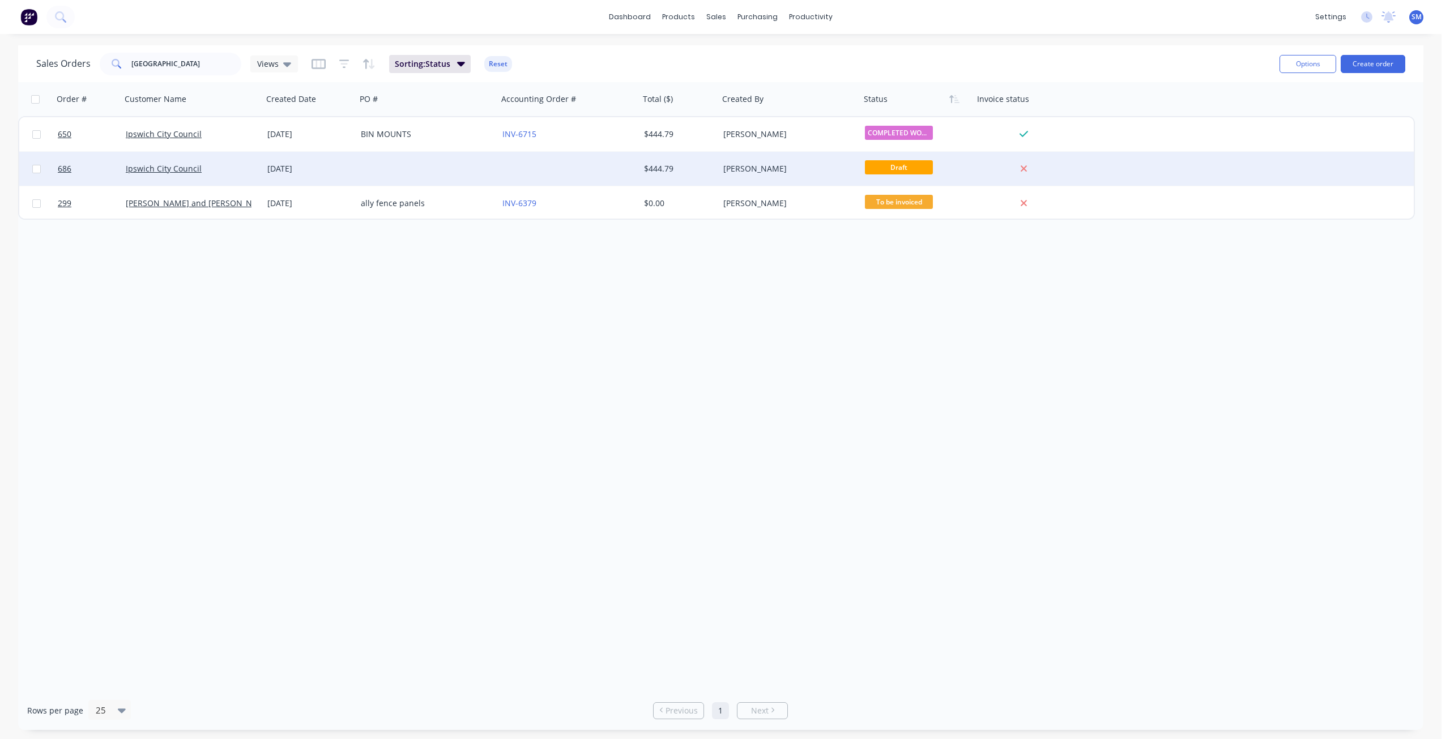
click at [408, 173] on div at bounding box center [427, 169] width 142 height 34
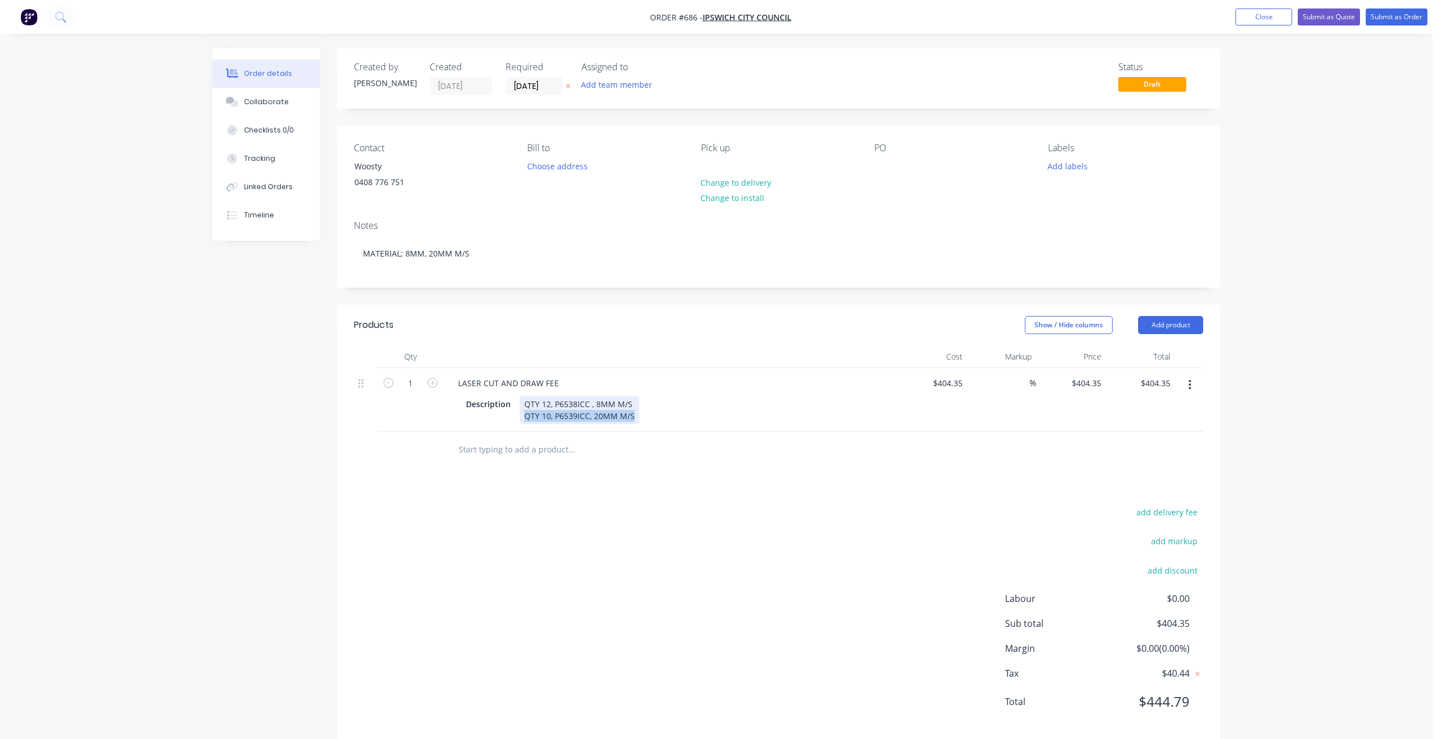
drag, startPoint x: 635, startPoint y: 417, endPoint x: 498, endPoint y: 413, distance: 137.1
click at [498, 413] on div "Description QTY 12, P6538ICC , 8MM M/S QTY 10, P6539ICC, 20MM M/S" at bounding box center [669, 410] width 415 height 28
click at [549, 405] on div "QTY 12, P6538ICC , 8MM M/S" at bounding box center [578, 404] width 117 height 16
click at [954, 388] on input "404.35" at bounding box center [949, 383] width 35 height 16
type input "$0.00"
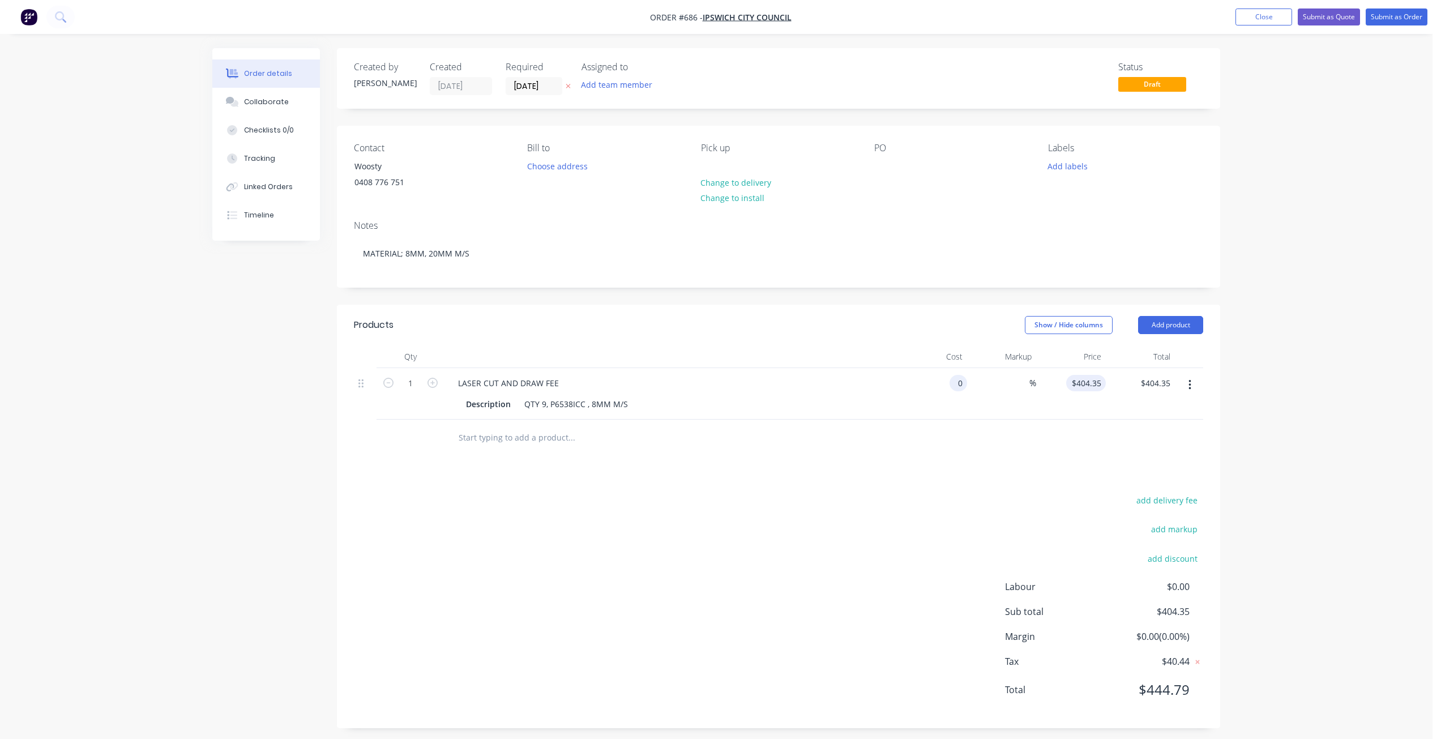
type input "0"
type input "$0.00"
click at [1091, 383] on div "0 0" at bounding box center [1097, 383] width 18 height 16
type input "$0.00"
drag, startPoint x: 1007, startPoint y: 460, endPoint x: 972, endPoint y: 462, distance: 35.2
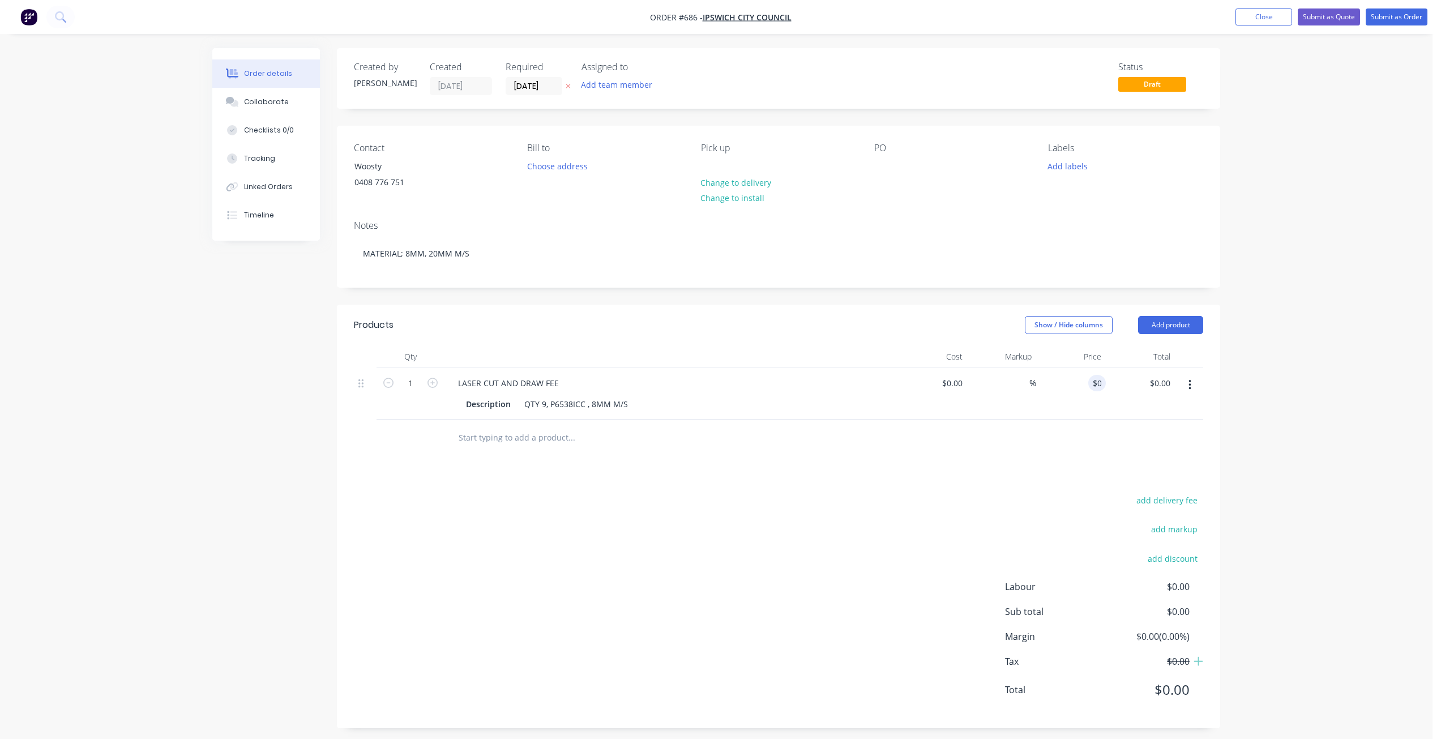
click at [1007, 456] on div at bounding box center [778, 438] width 849 height 37
click at [610, 84] on button "Add team member" at bounding box center [616, 84] width 83 height 15
click at [599, 238] on div at bounding box center [600, 238] width 23 height 23
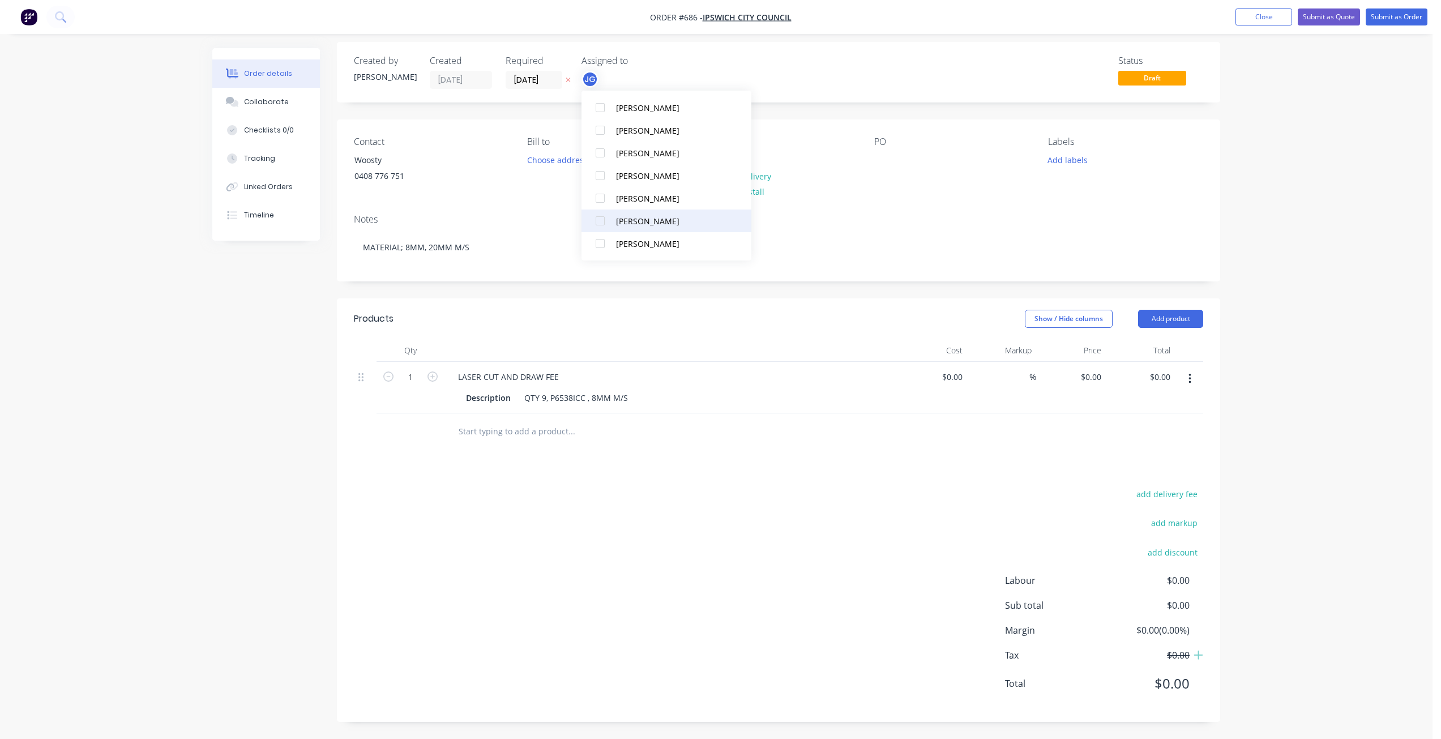
scroll to position [18, 0]
click at [600, 232] on div at bounding box center [600, 243] width 23 height 23
click at [1063, 152] on button "Add labels" at bounding box center [1067, 159] width 52 height 15
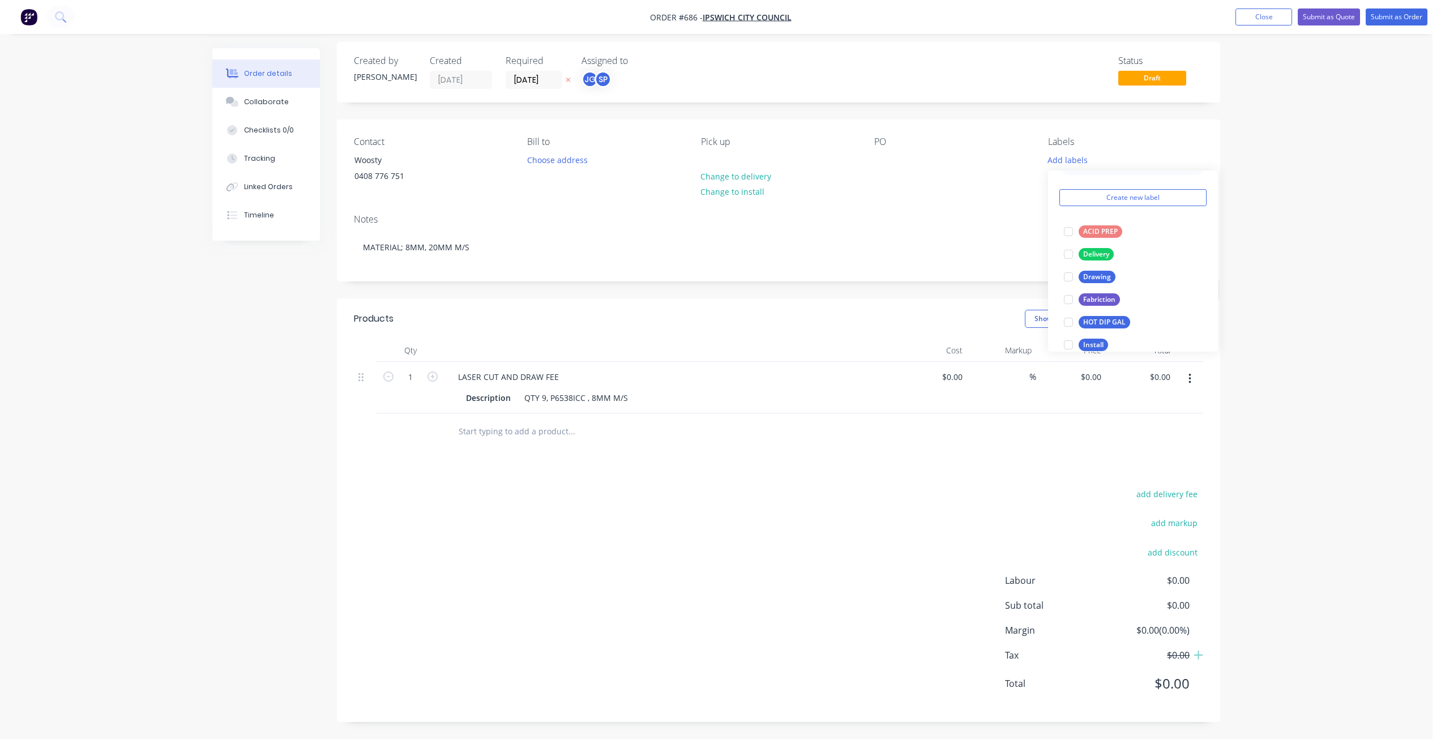
scroll to position [57, 0]
click at [1069, 240] on div at bounding box center [1068, 249] width 23 height 23
click at [1069, 210] on div at bounding box center [1068, 221] width 23 height 23
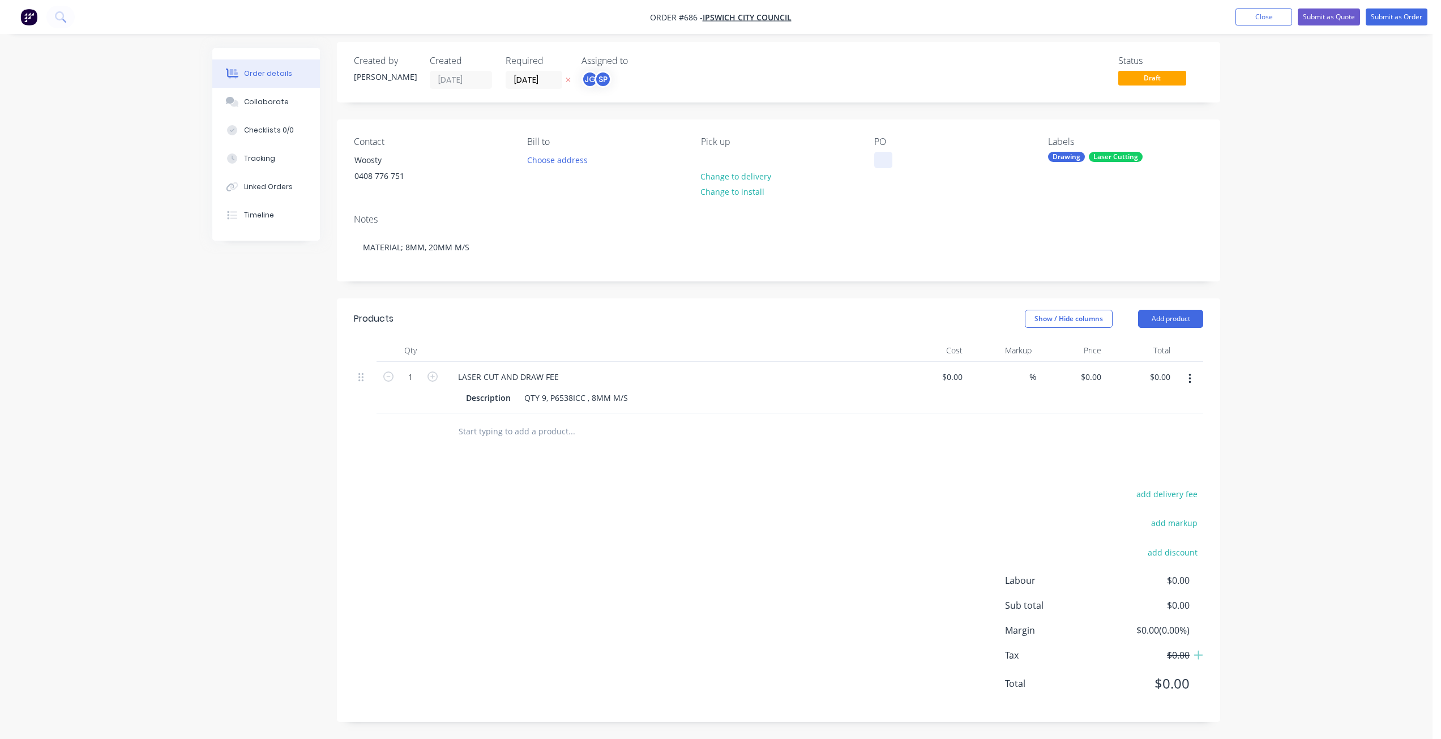
click at [882, 152] on div at bounding box center [883, 160] width 18 height 16
click at [971, 214] on div "Notes" at bounding box center [778, 219] width 849 height 11
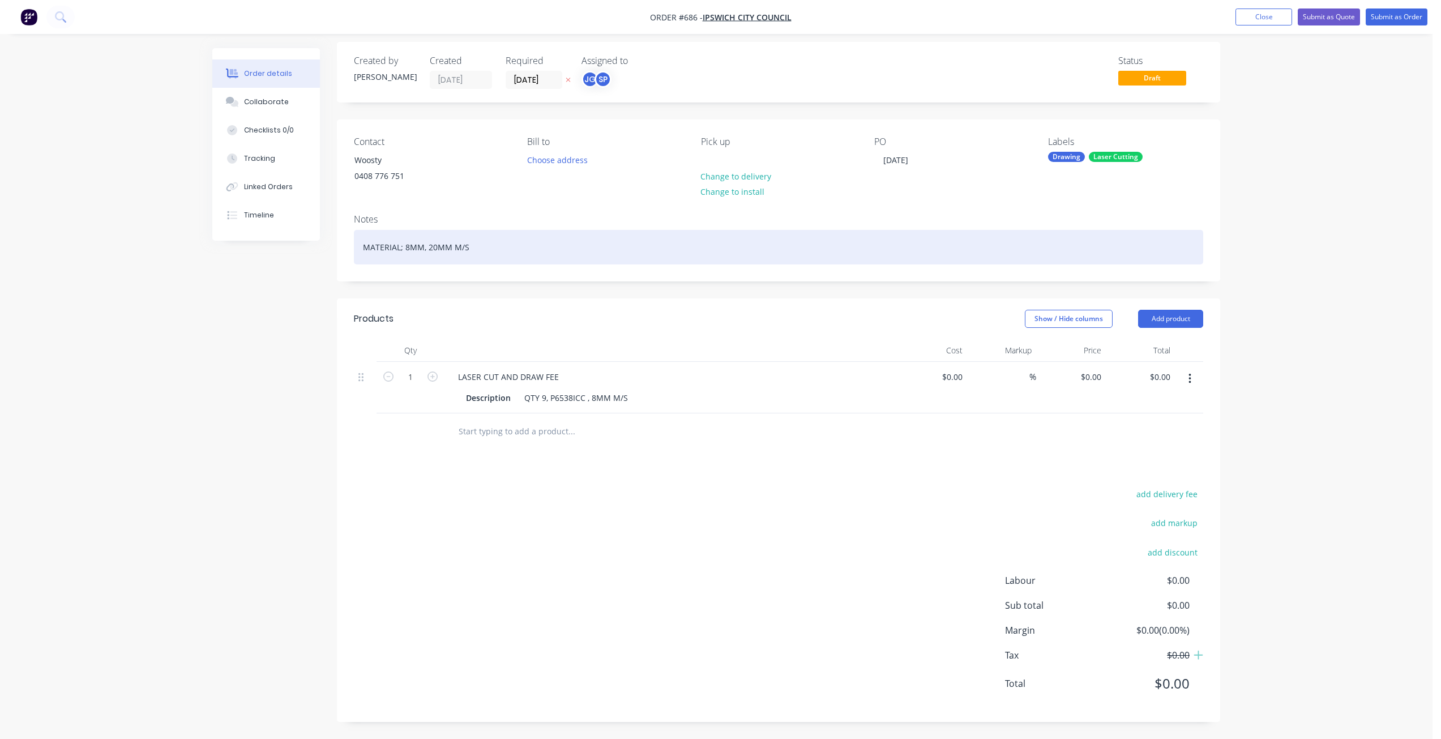
click at [451, 236] on div "MATERIAL; 8MM, 20MM M/S" at bounding box center [778, 247] width 849 height 35
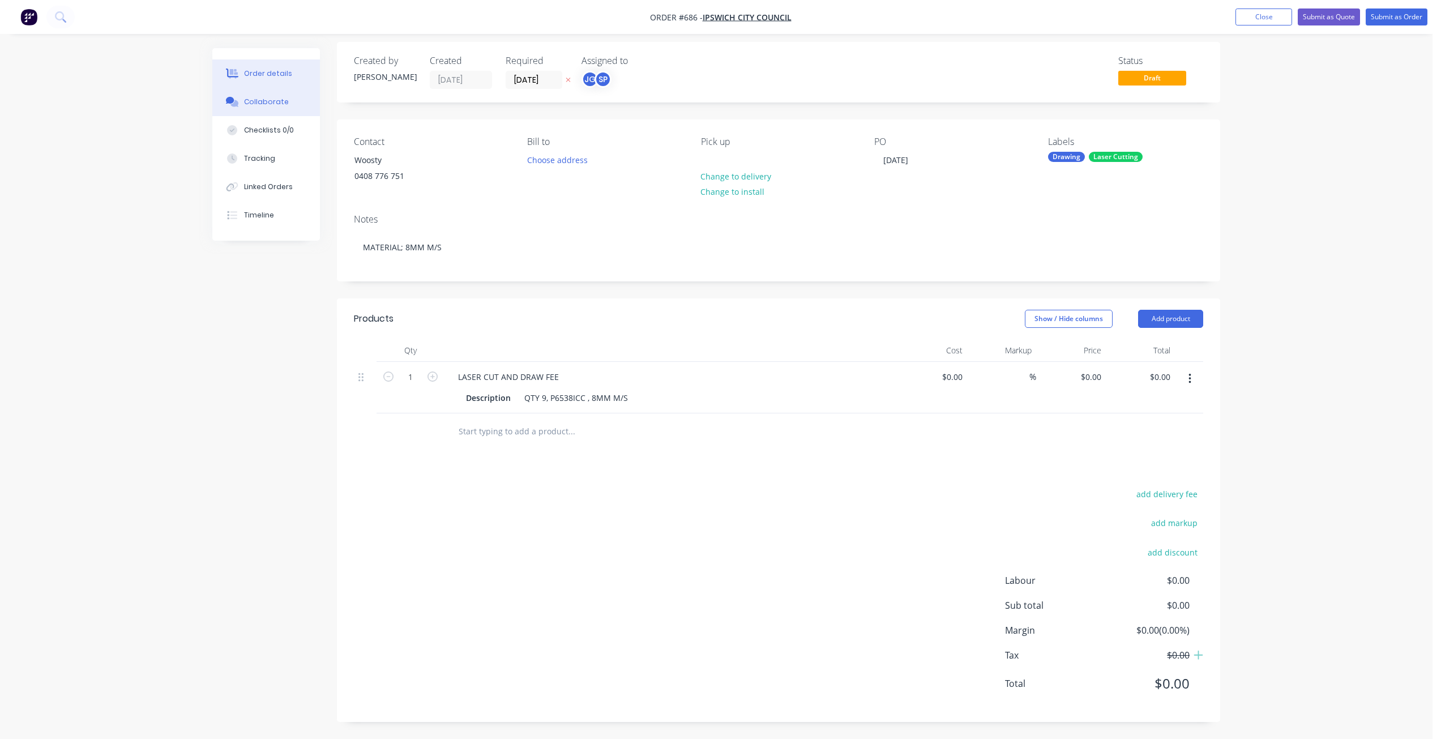
click at [262, 100] on div "Collaborate" at bounding box center [266, 102] width 45 height 10
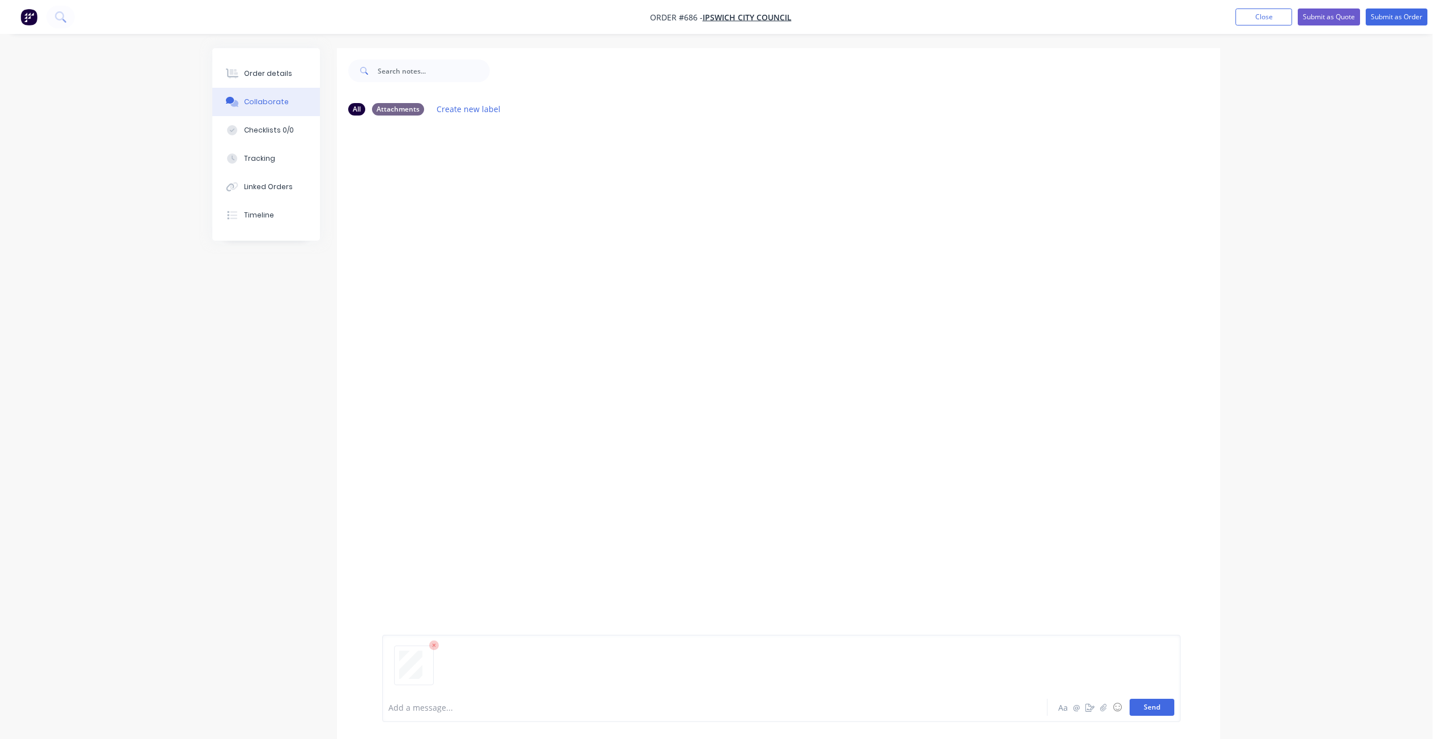
click at [1144, 702] on button "Send" at bounding box center [1152, 707] width 45 height 17
click at [1388, 16] on button "Submit as Order" at bounding box center [1397, 16] width 62 height 17
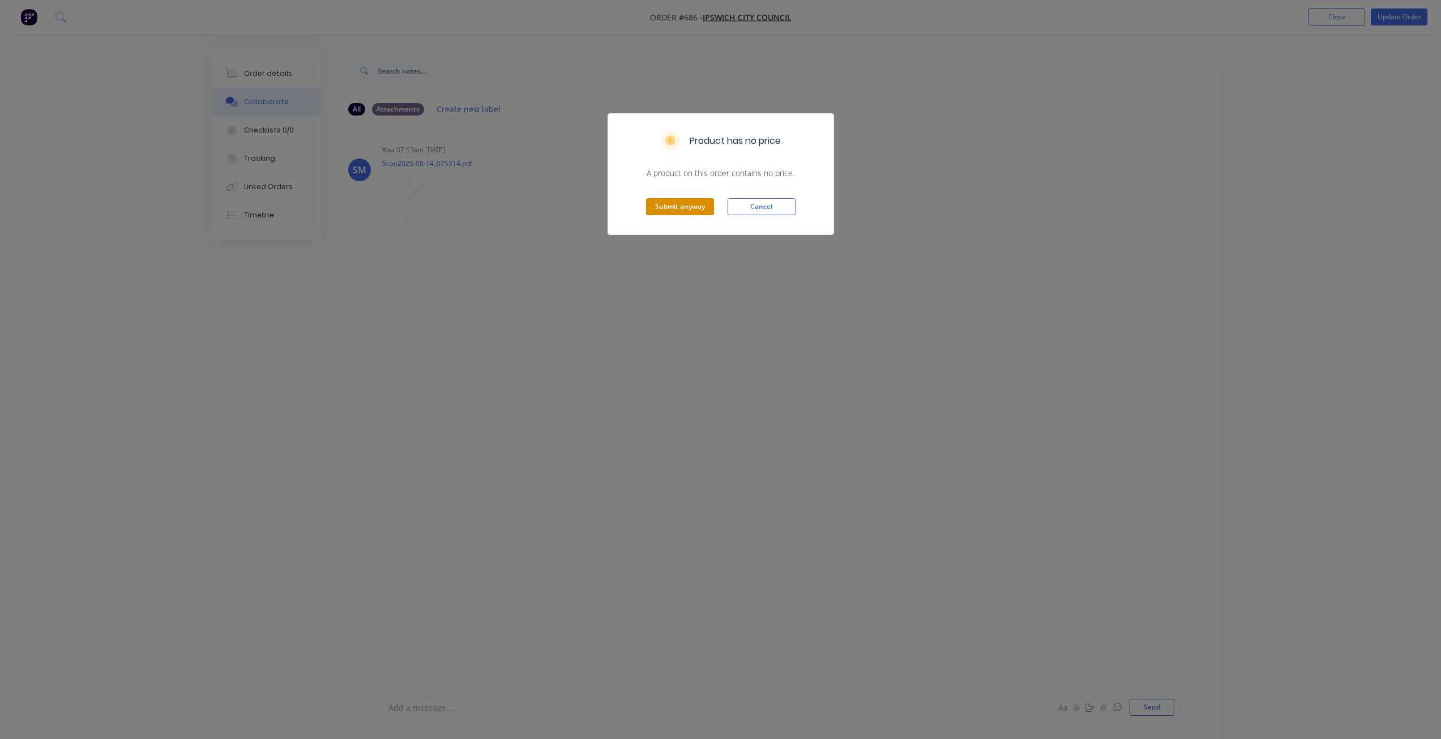
click at [657, 205] on button "Submit anyway" at bounding box center [680, 206] width 68 height 17
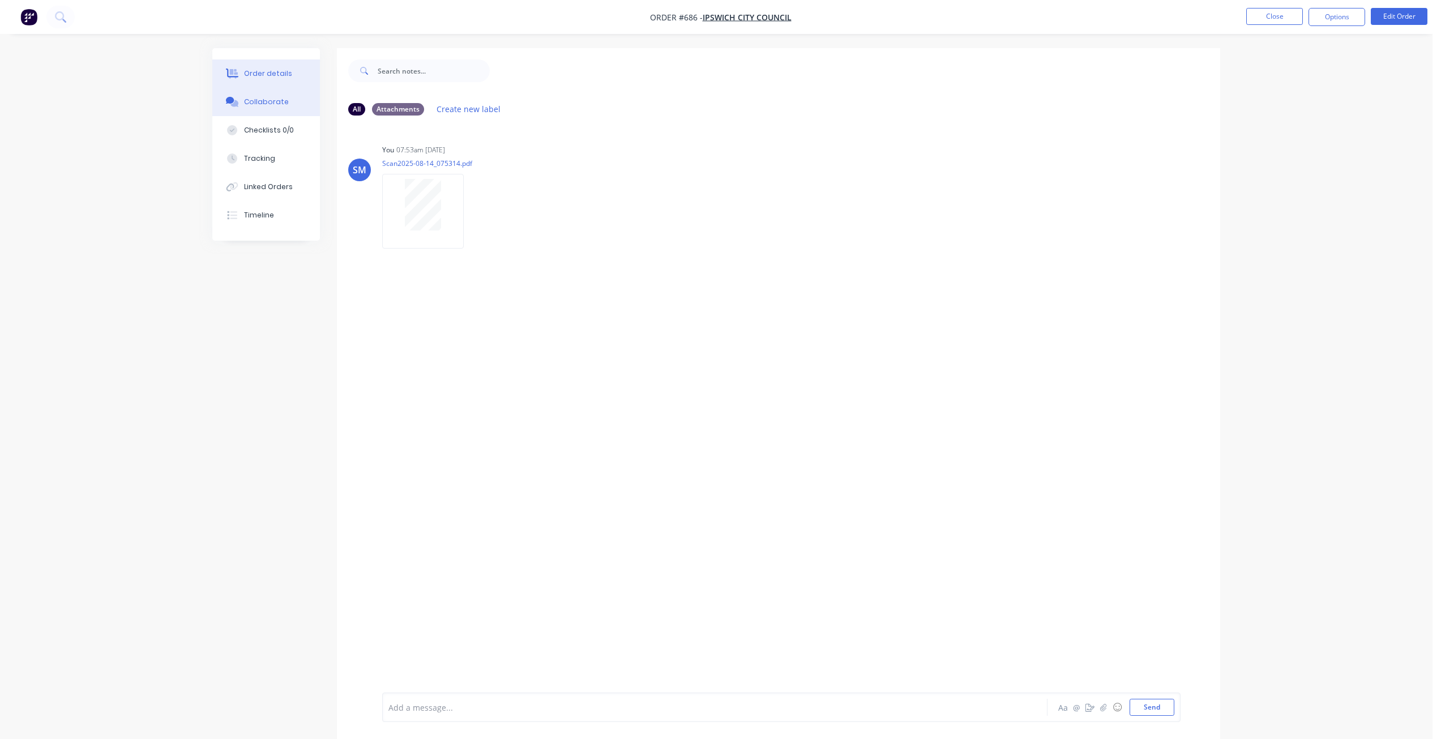
click at [285, 74] on div "Order details" at bounding box center [268, 74] width 48 height 10
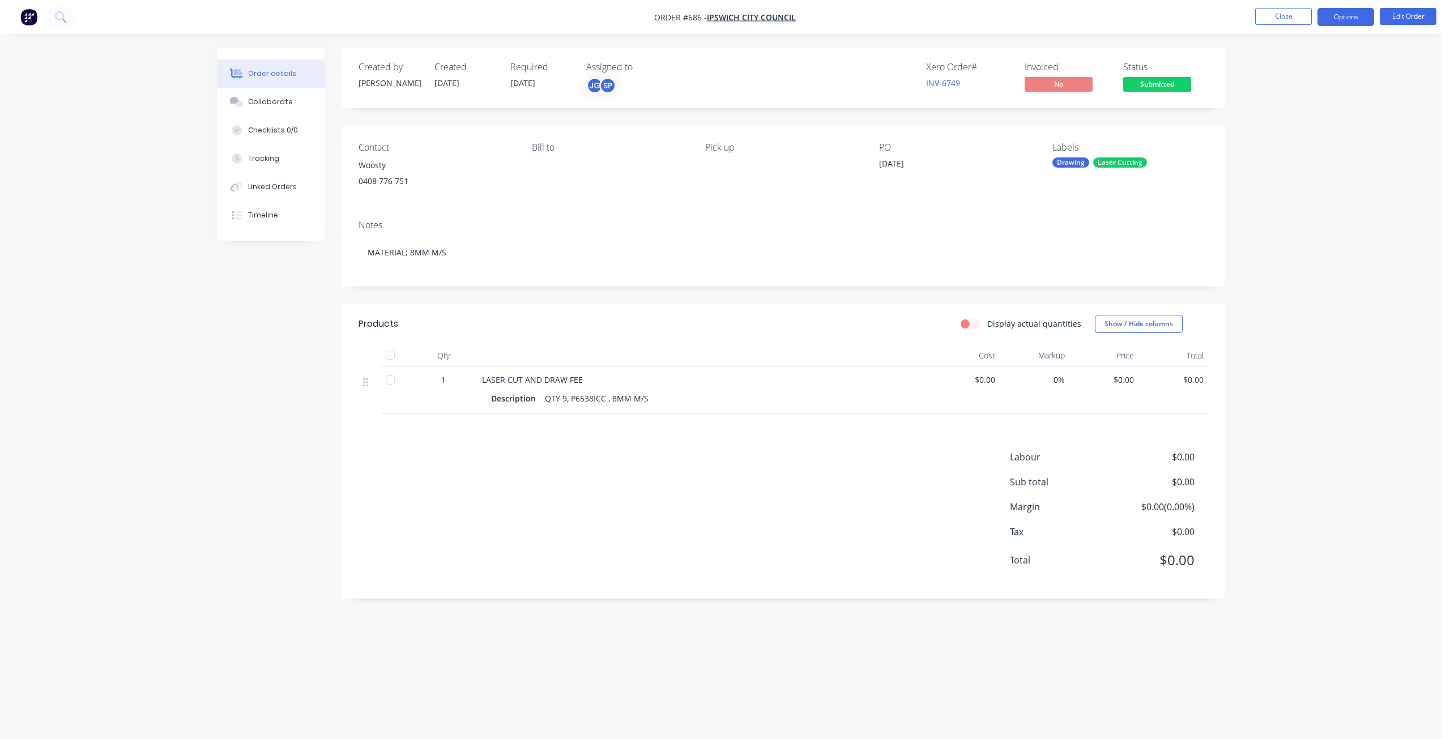
click at [1348, 10] on button "Options" at bounding box center [1345, 17] width 57 height 18
click at [1287, 136] on div "Work Order" at bounding box center [1311, 137] width 104 height 16
click at [1293, 117] on div "Without pricing" at bounding box center [1311, 114] width 104 height 16
click at [1284, 11] on button "Close" at bounding box center [1283, 16] width 57 height 17
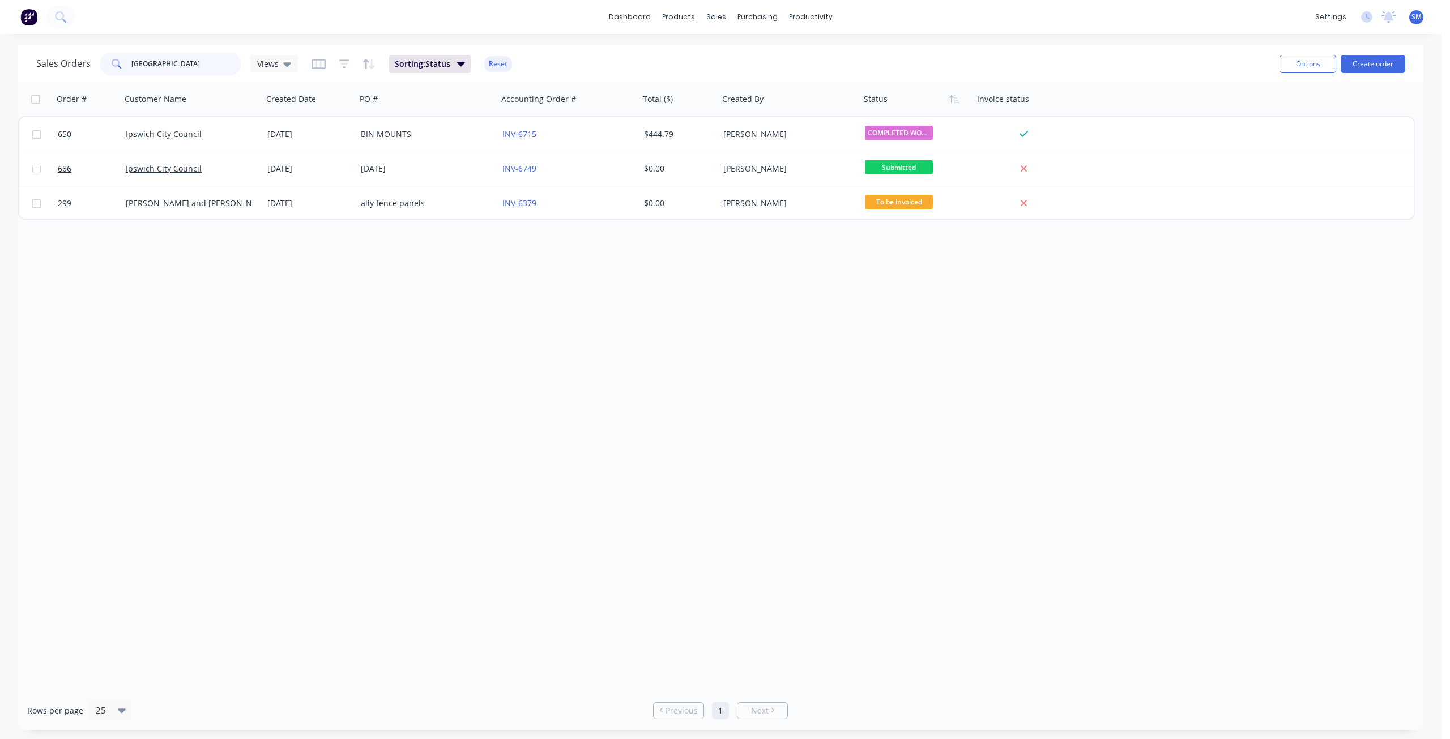
drag, startPoint x: 174, startPoint y: 63, endPoint x: 122, endPoint y: 65, distance: 51.6
click at [123, 67] on div "IPSWICH" at bounding box center [171, 64] width 142 height 23
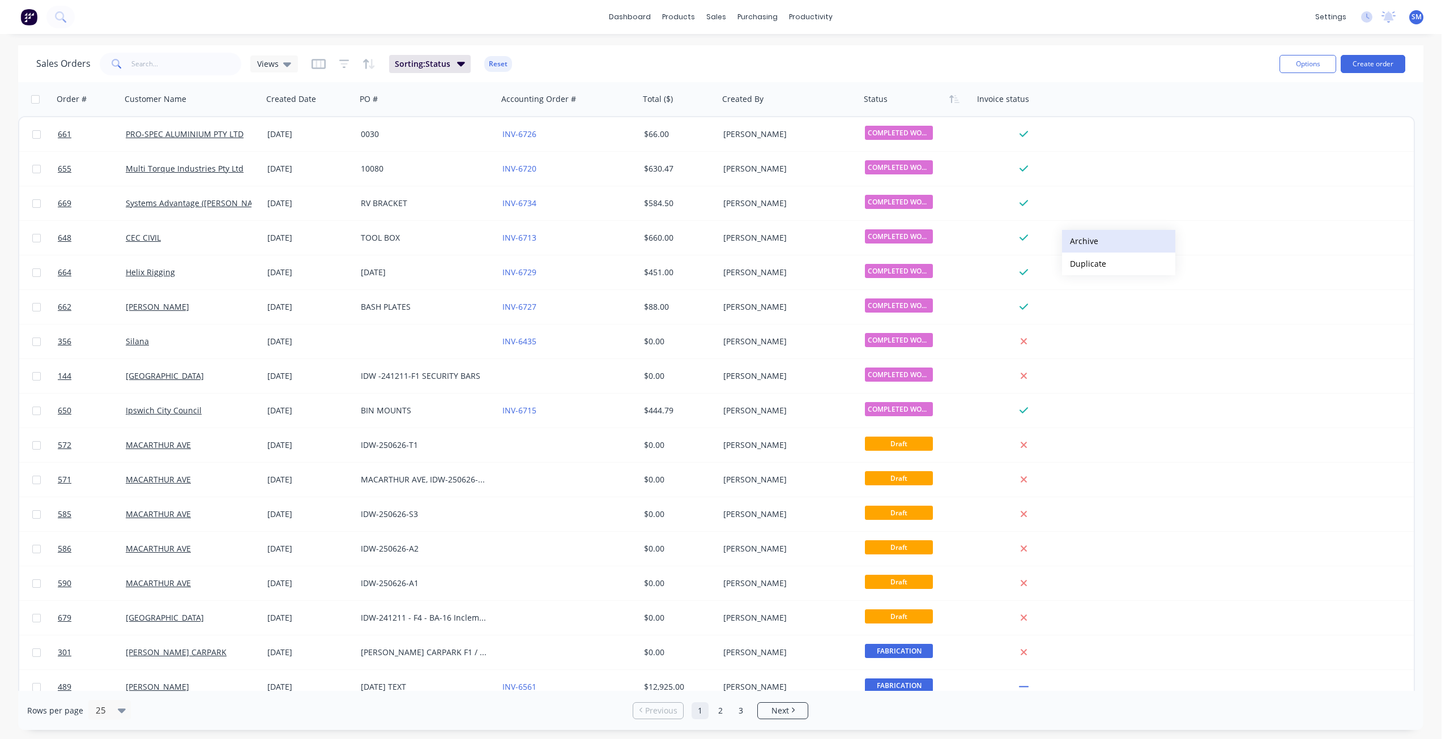
click at [1085, 243] on button "Archive" at bounding box center [1118, 241] width 113 height 23
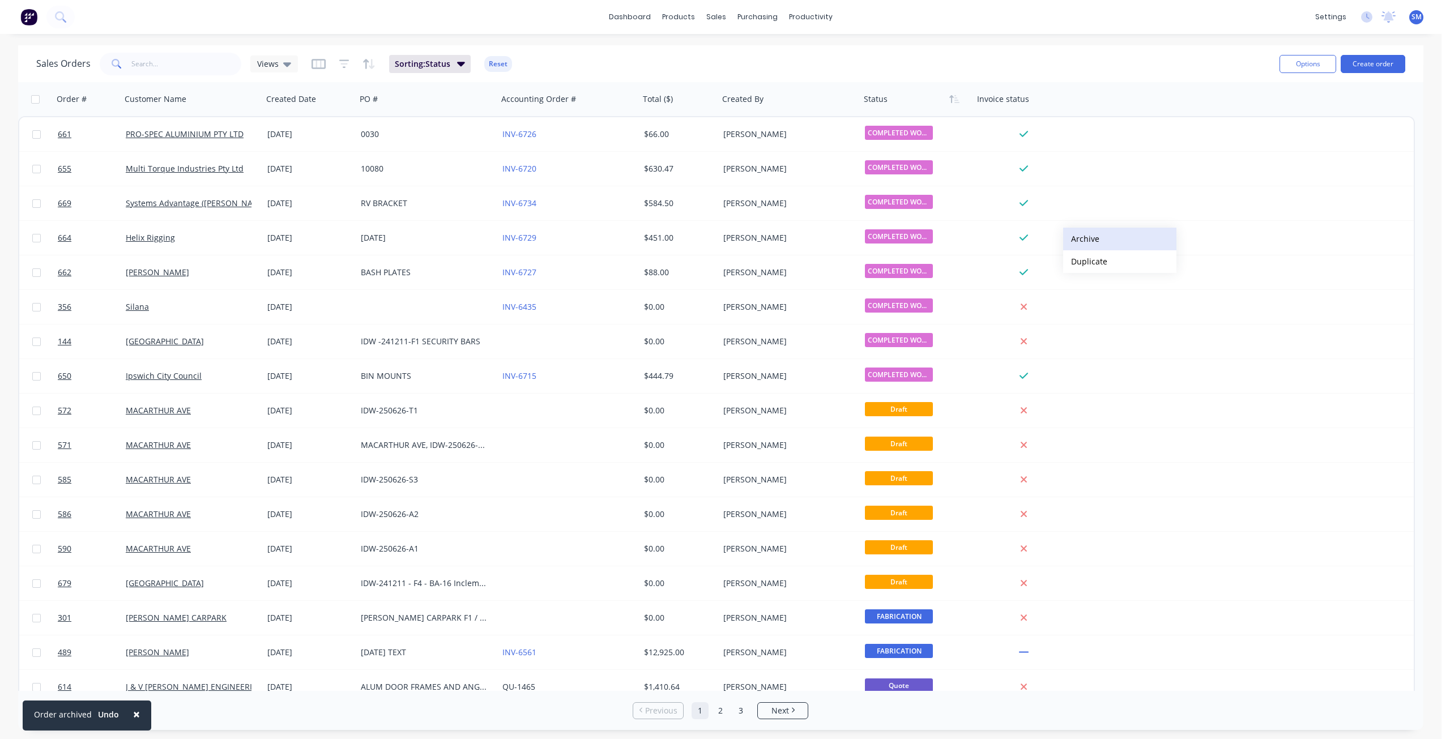
click at [1082, 238] on button "Archive" at bounding box center [1119, 239] width 113 height 23
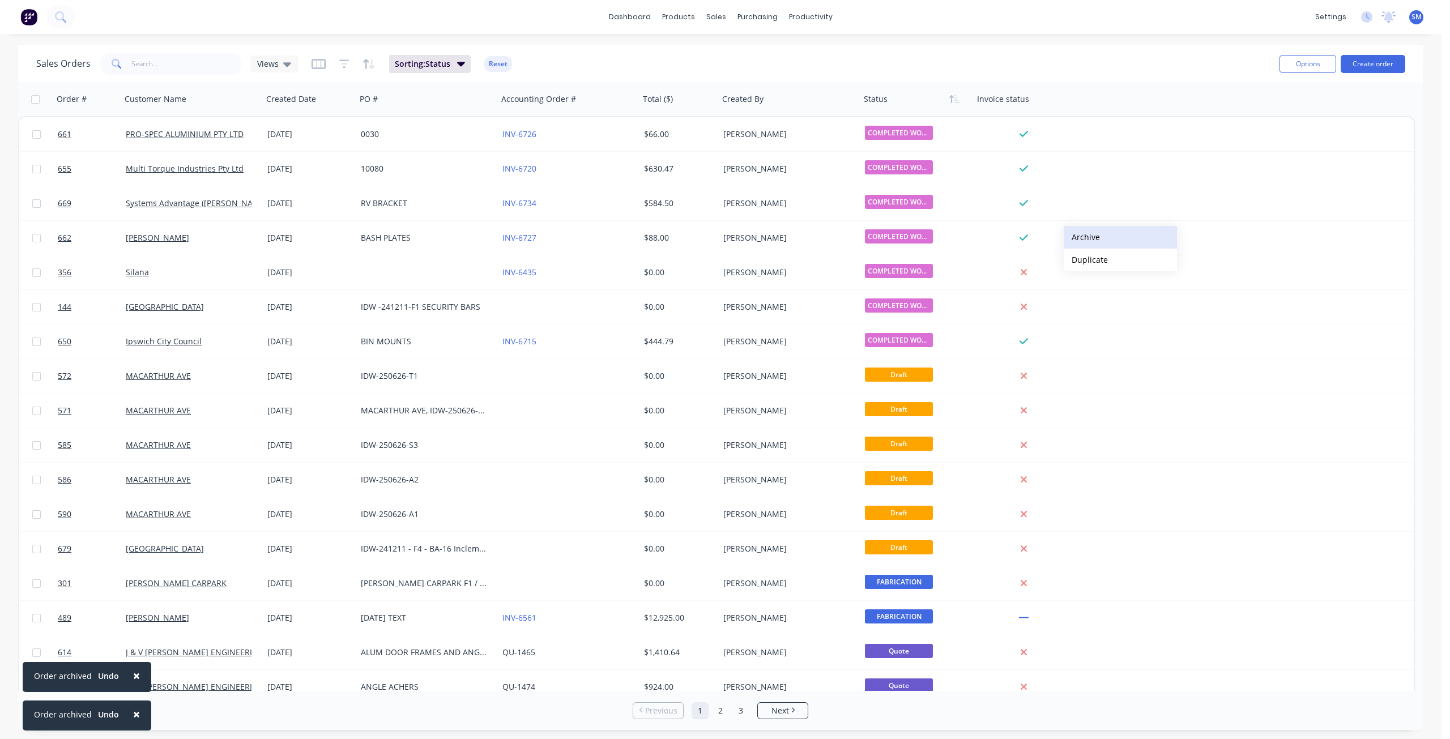
click at [1083, 238] on button "Archive" at bounding box center [1120, 237] width 113 height 23
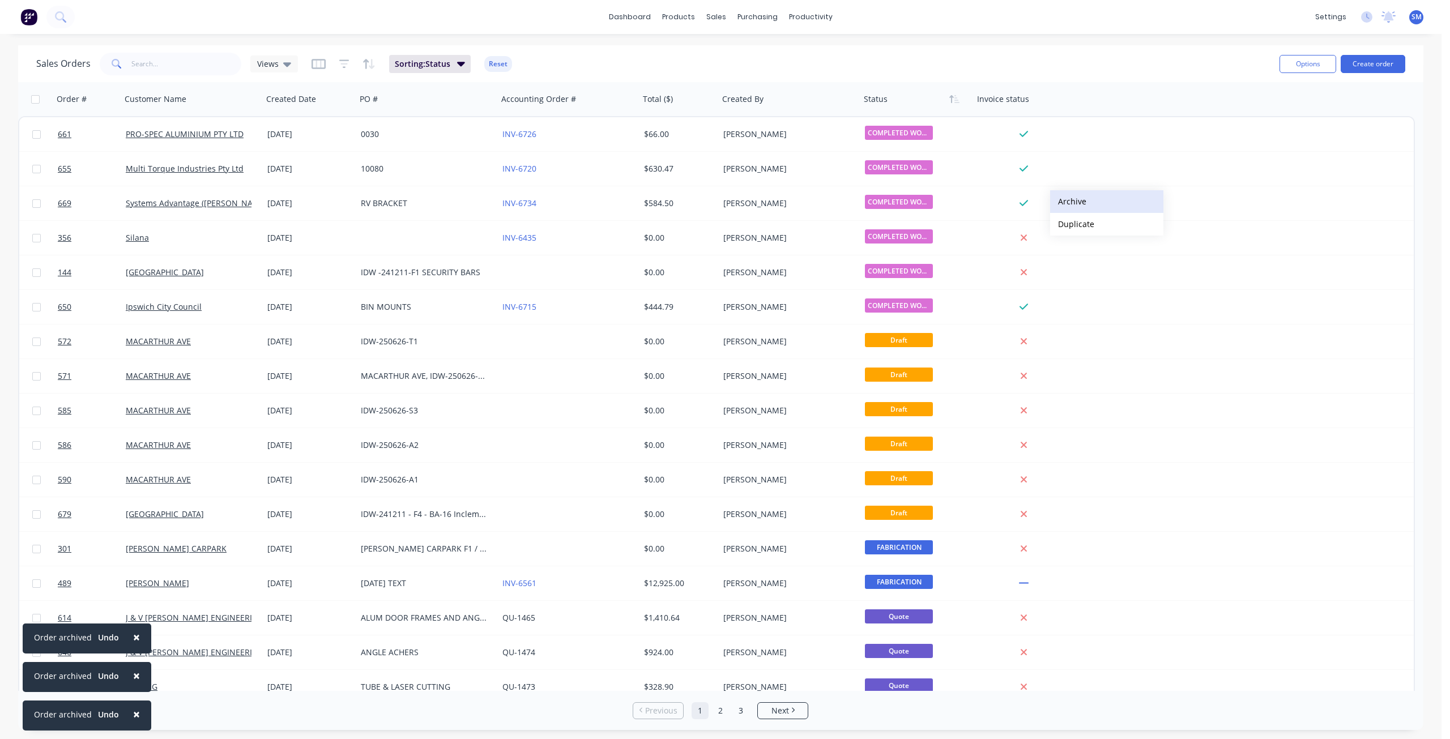
click at [1068, 204] on button "Archive" at bounding box center [1106, 201] width 113 height 23
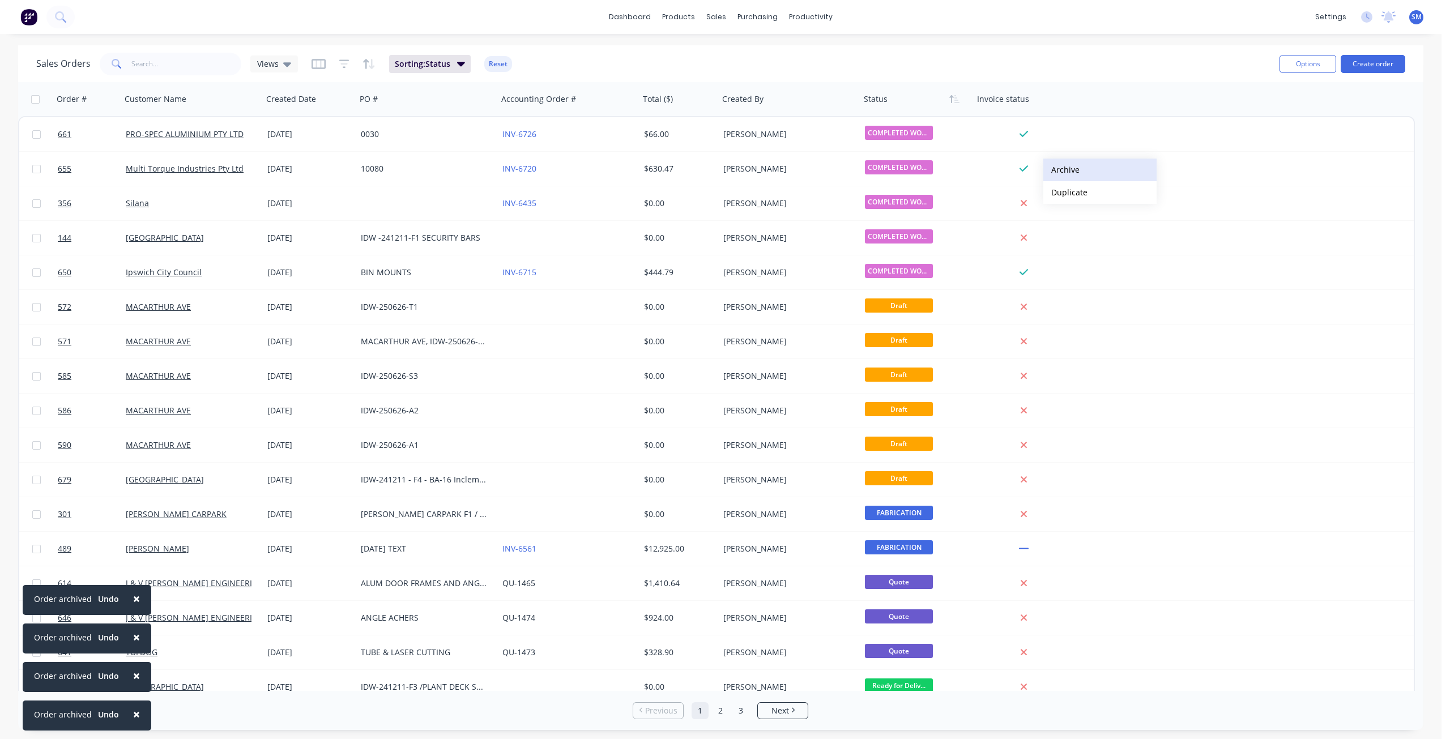
click at [1065, 170] on button "Archive" at bounding box center [1099, 170] width 113 height 23
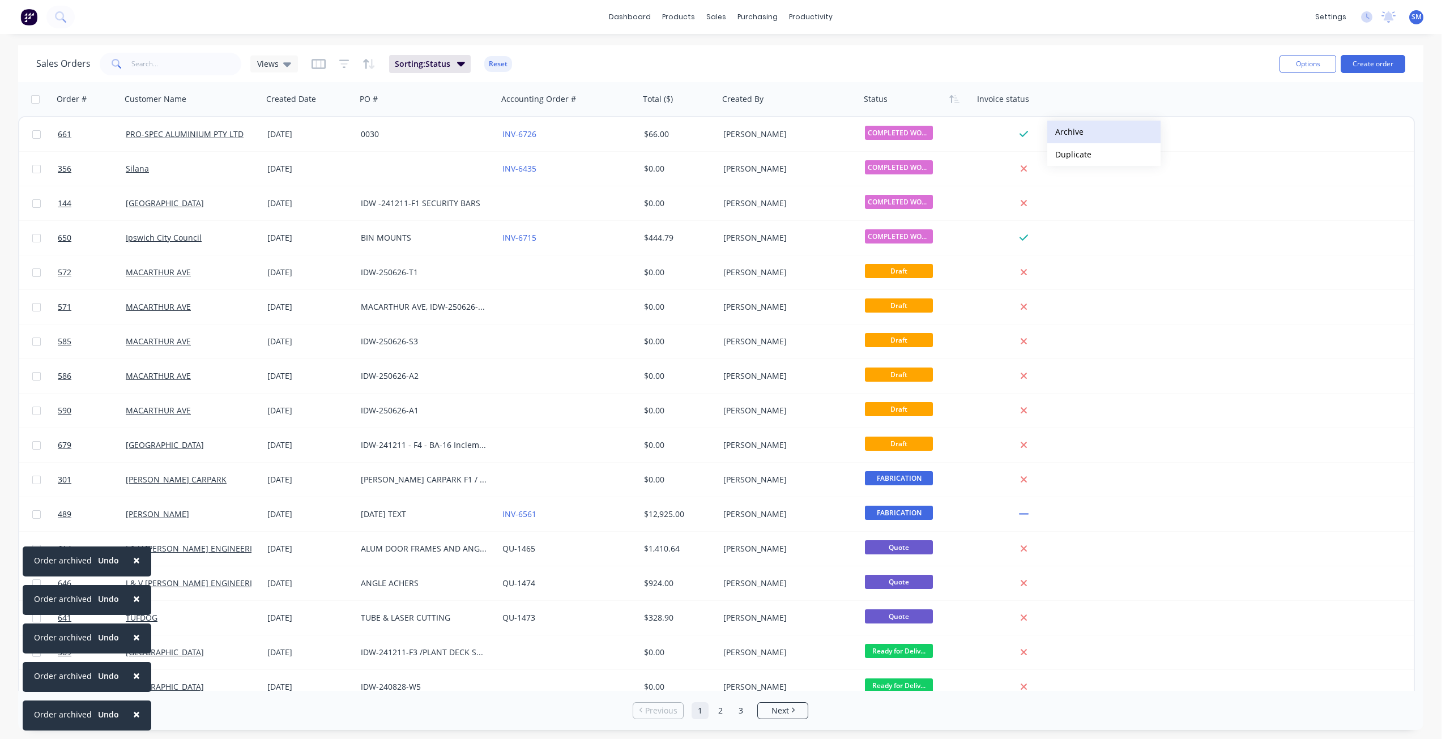
click at [1067, 133] on button "Archive" at bounding box center [1103, 132] width 113 height 23
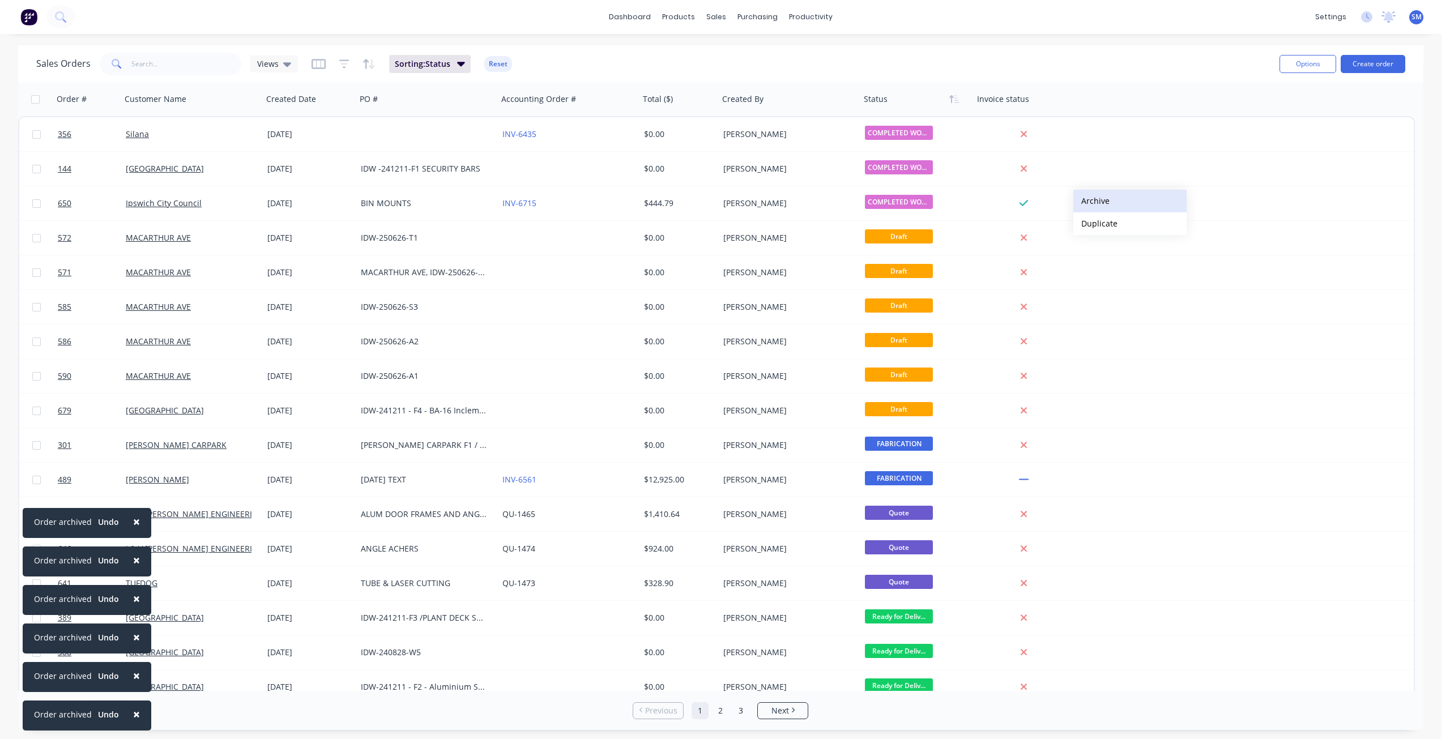
click at [1090, 199] on button "Archive" at bounding box center [1129, 201] width 113 height 23
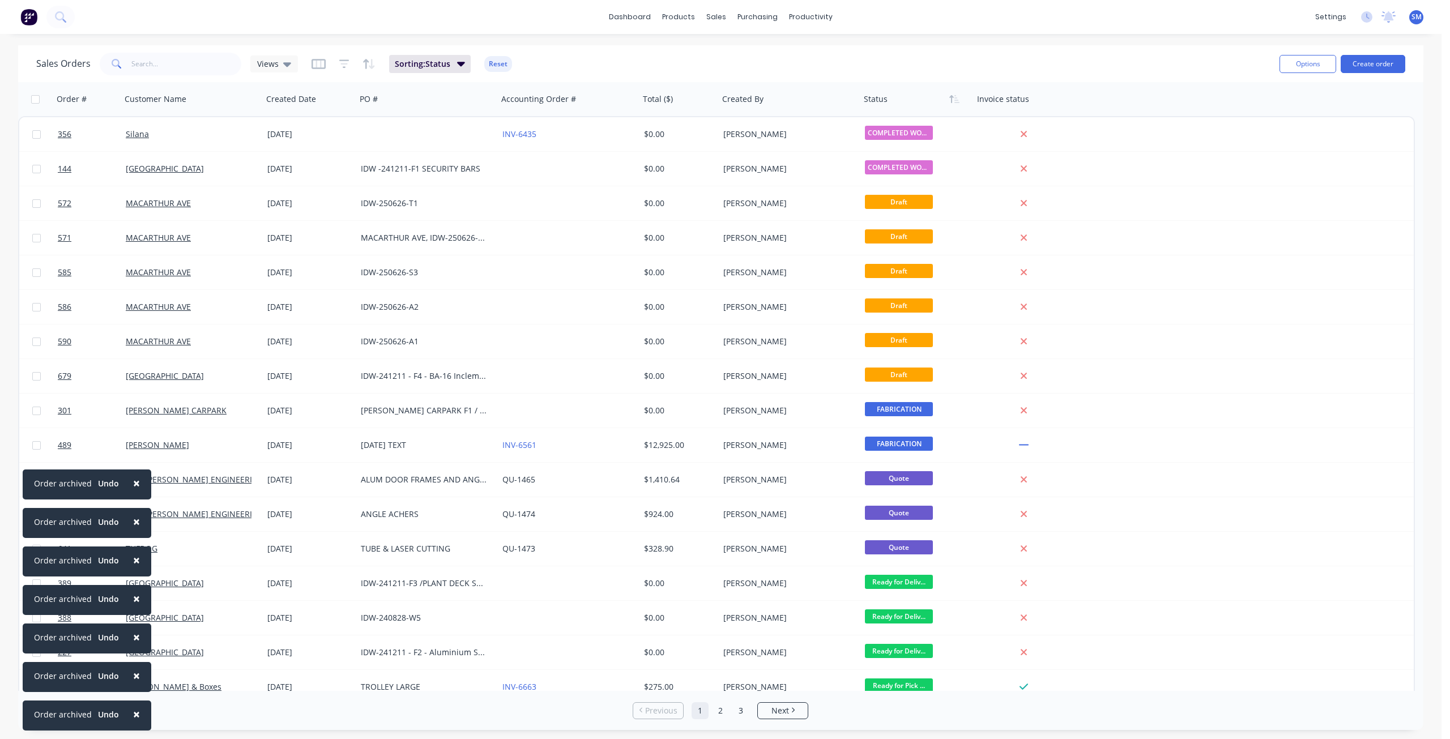
click at [134, 714] on span "×" at bounding box center [136, 714] width 7 height 16
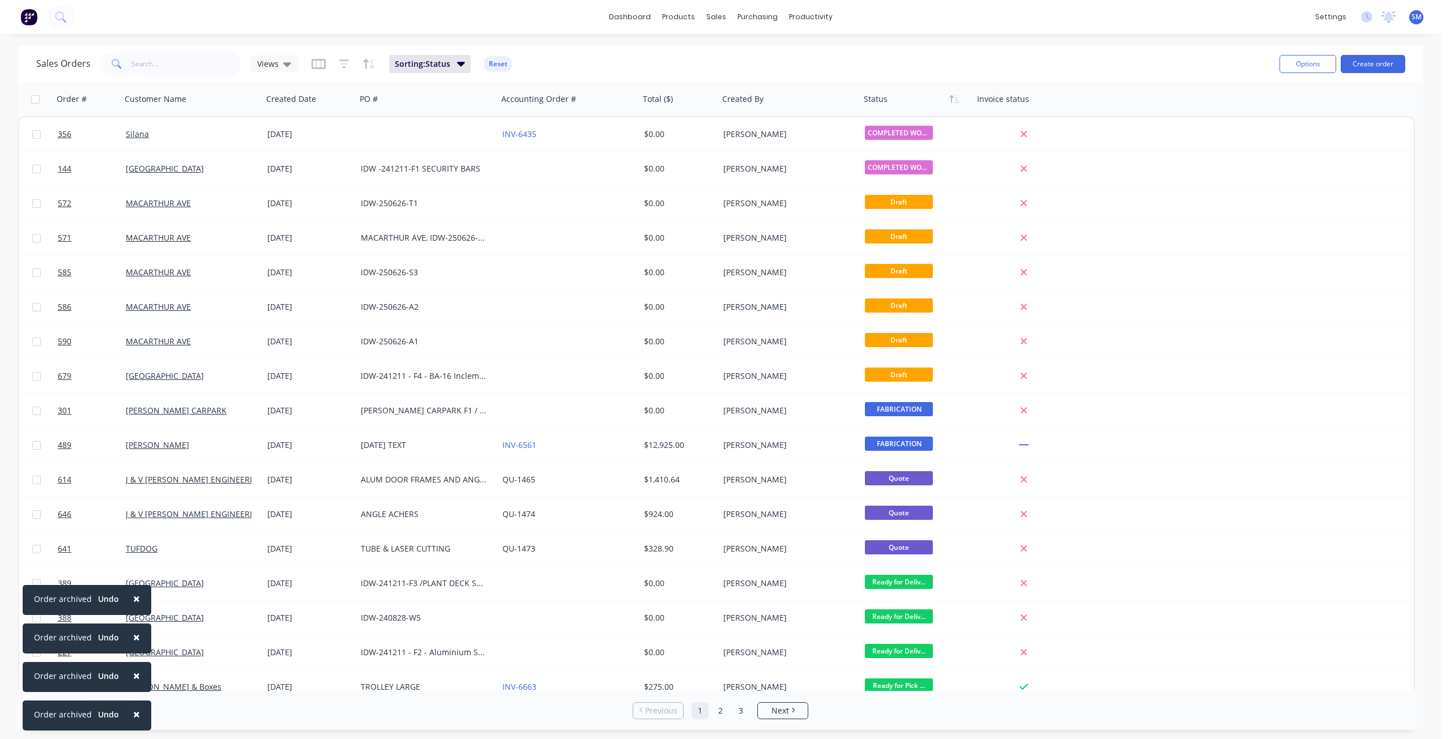
click at [134, 714] on span "×" at bounding box center [136, 714] width 7 height 16
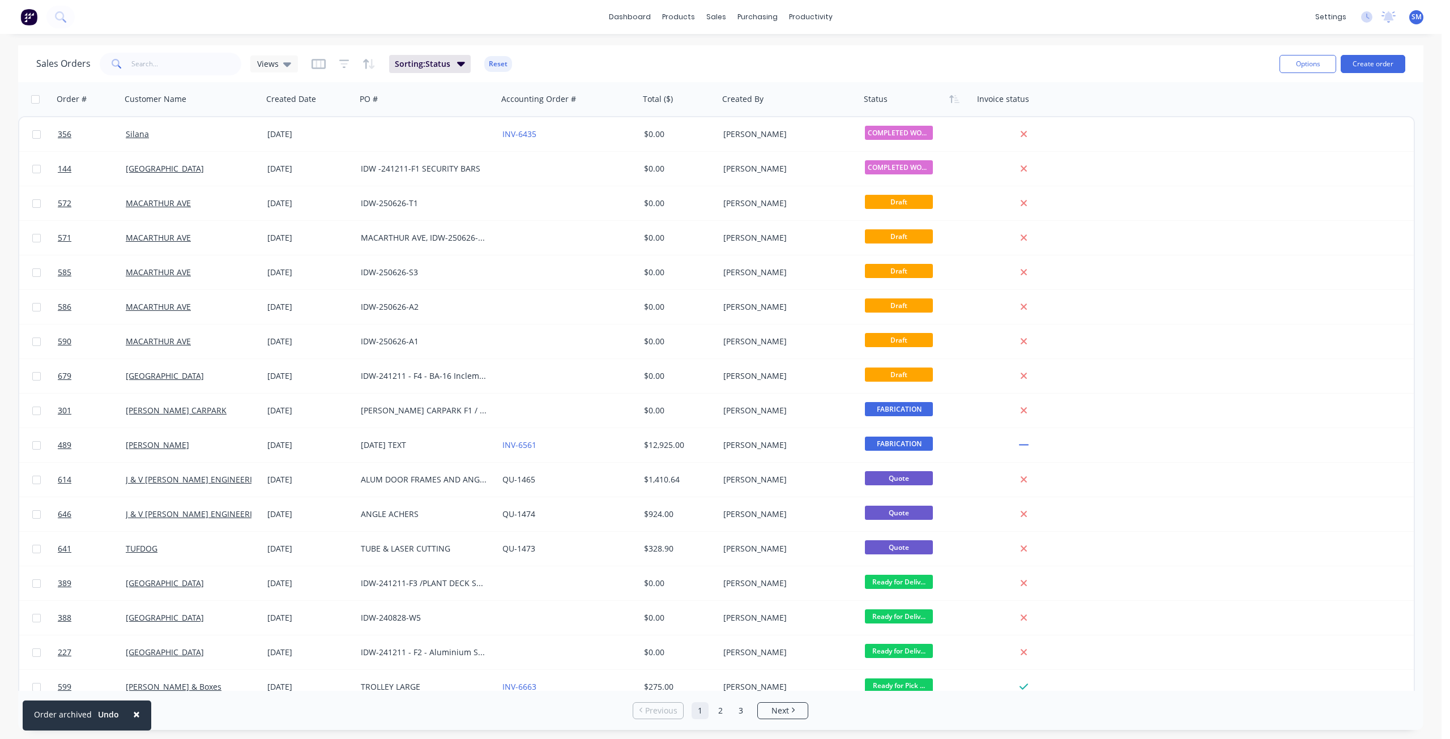
click at [134, 714] on span "×" at bounding box center [136, 714] width 7 height 16
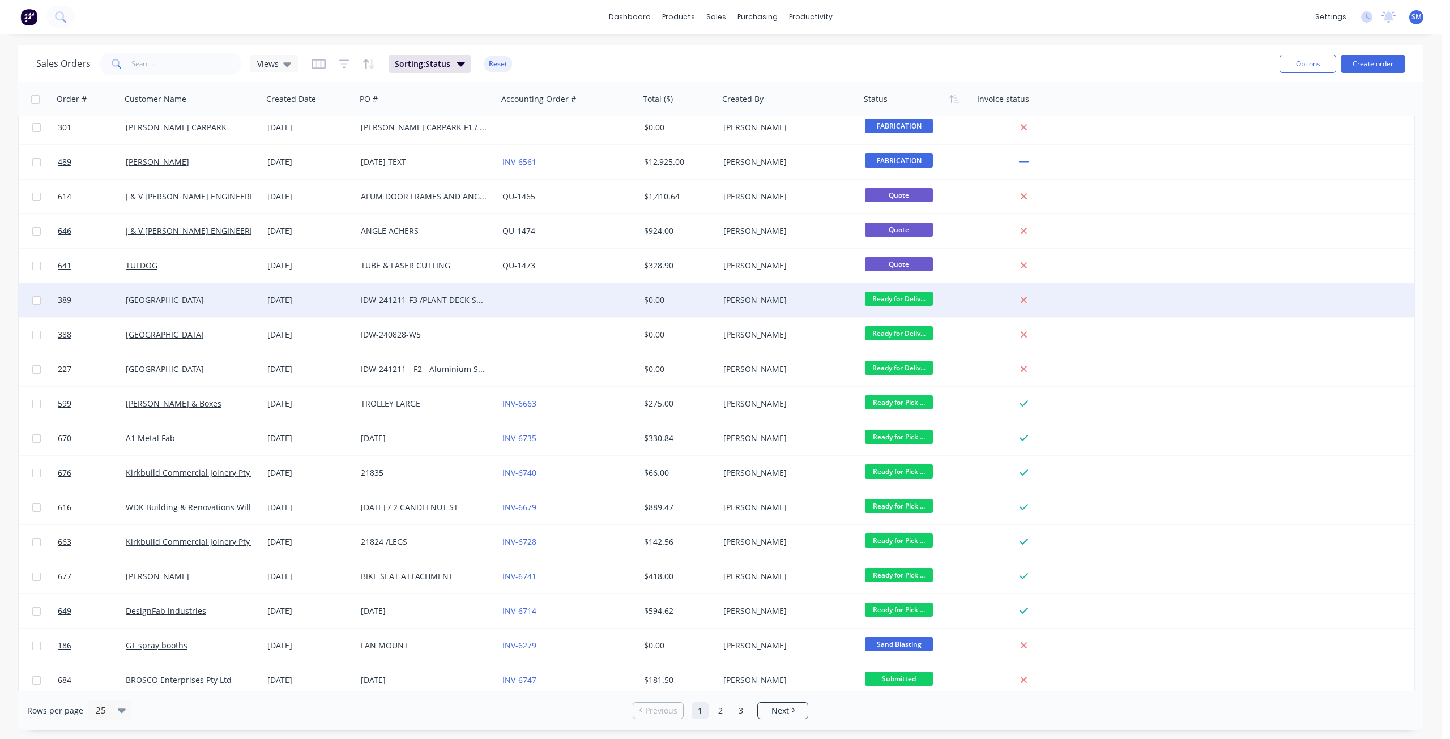
scroll to position [289, 0]
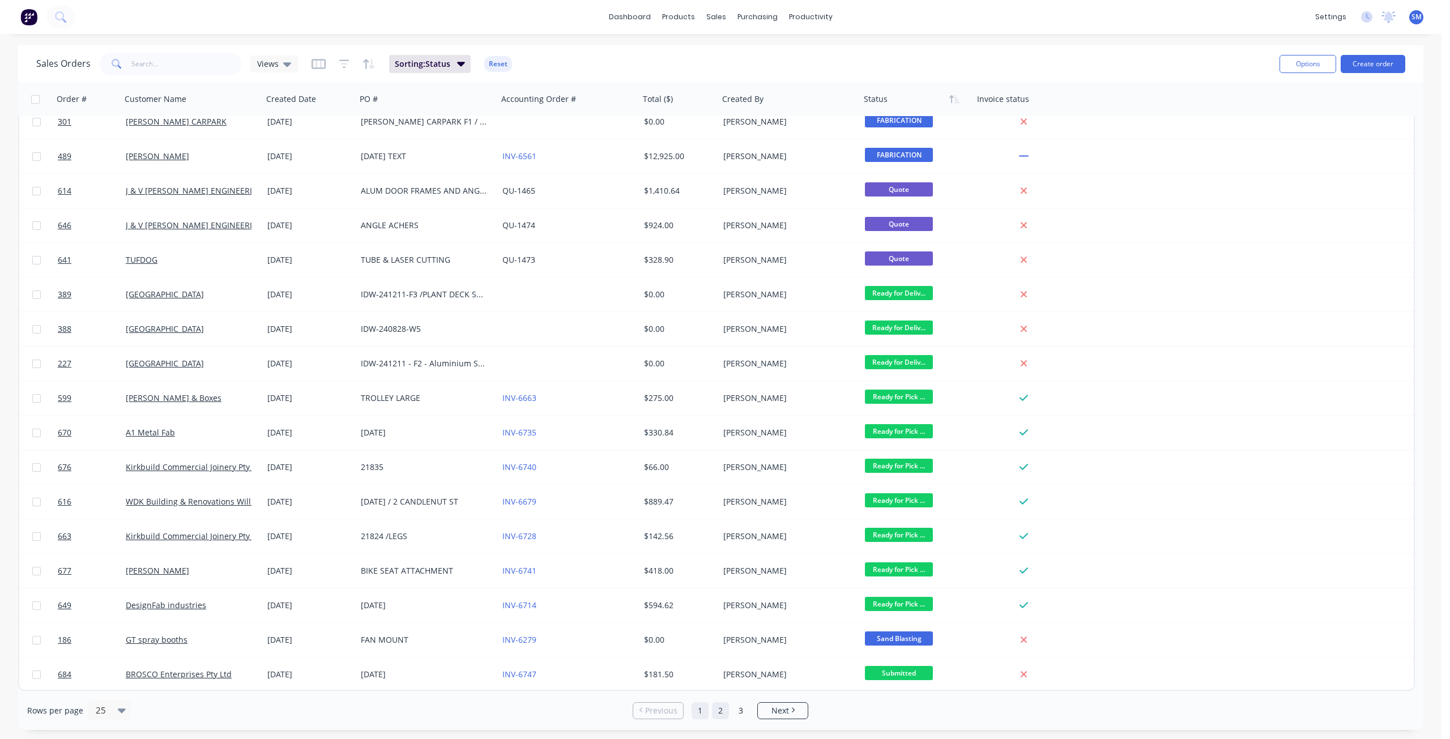
click at [721, 710] on link "2" at bounding box center [720, 710] width 17 height 17
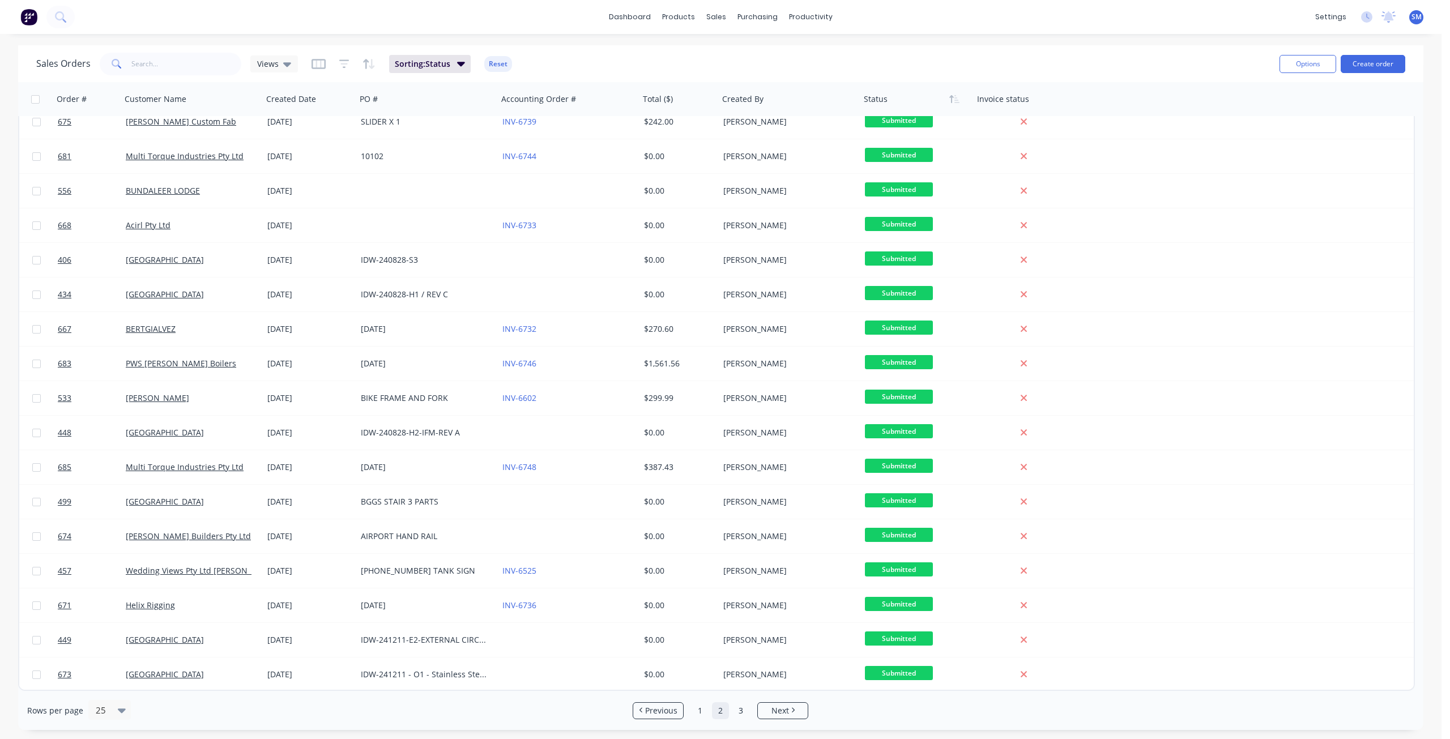
scroll to position [0, 0]
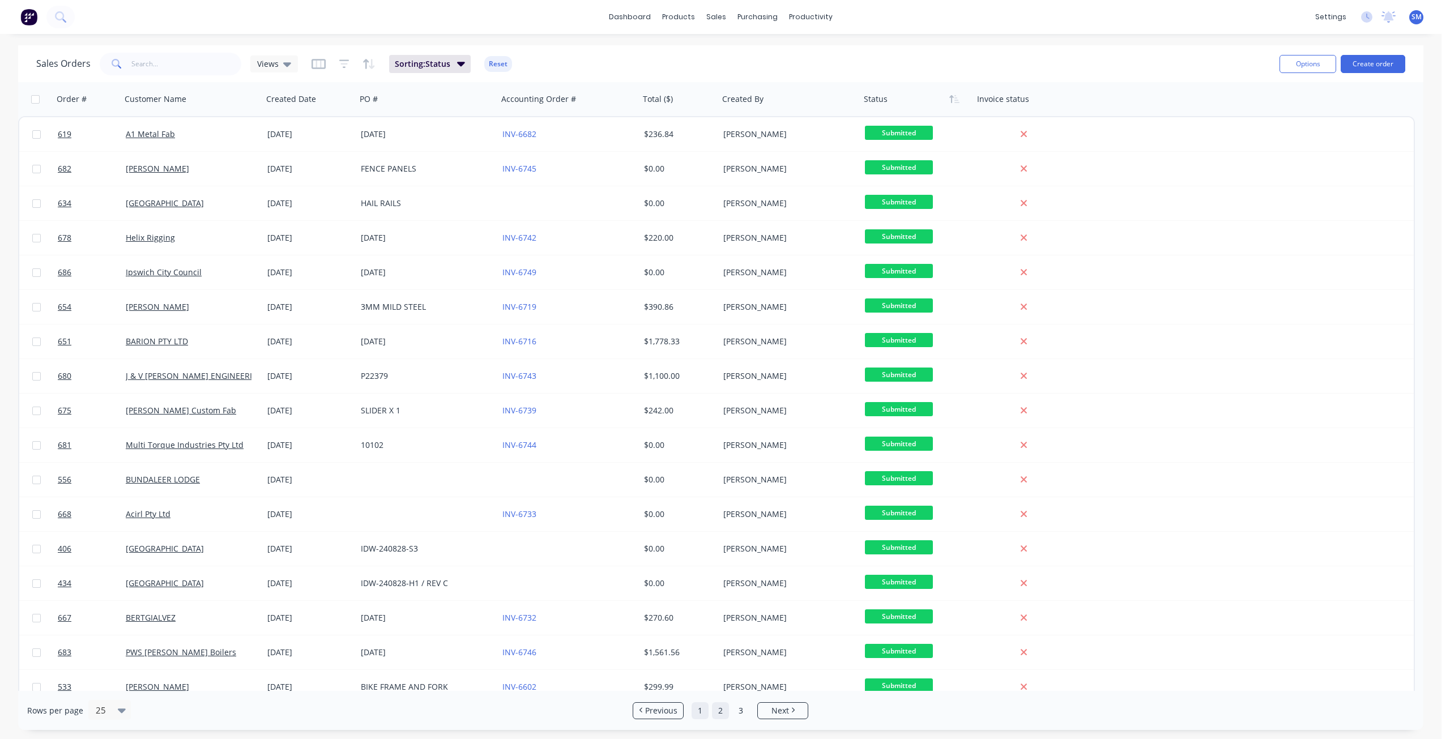
click at [699, 715] on link "1" at bounding box center [699, 710] width 17 height 17
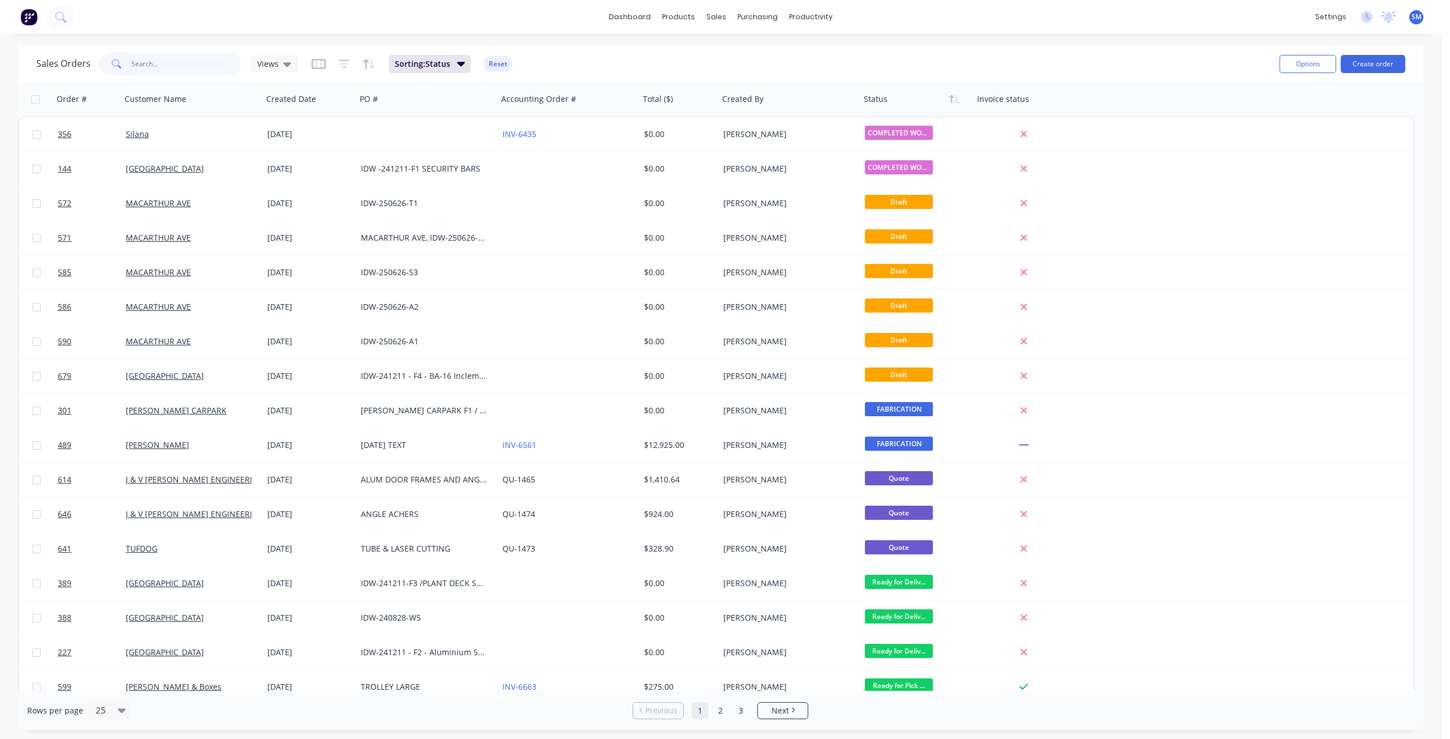
click at [143, 63] on input "text" at bounding box center [186, 64] width 110 height 23
type input "675"
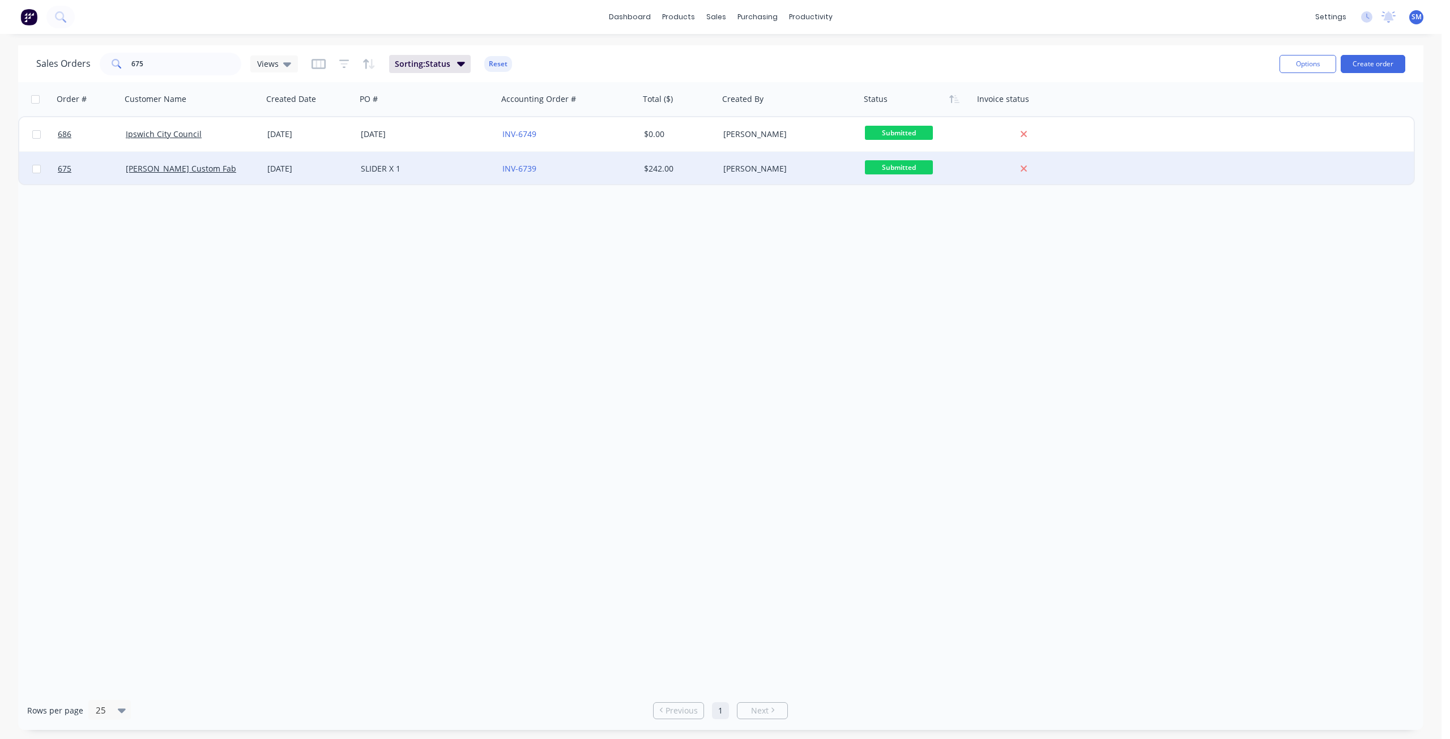
click at [348, 172] on div "12 Aug 2025" at bounding box center [309, 168] width 84 height 11
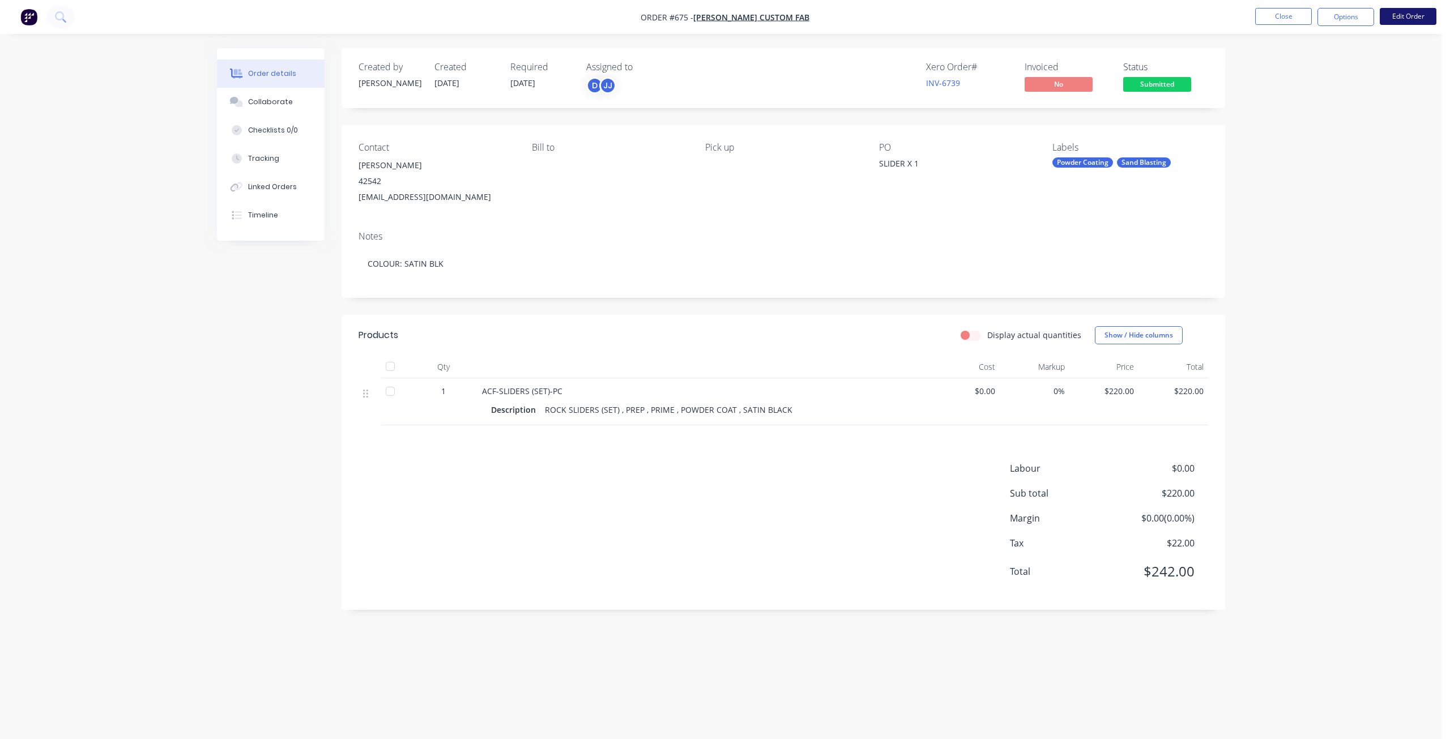
click at [1397, 20] on button "Edit Order" at bounding box center [1408, 16] width 57 height 17
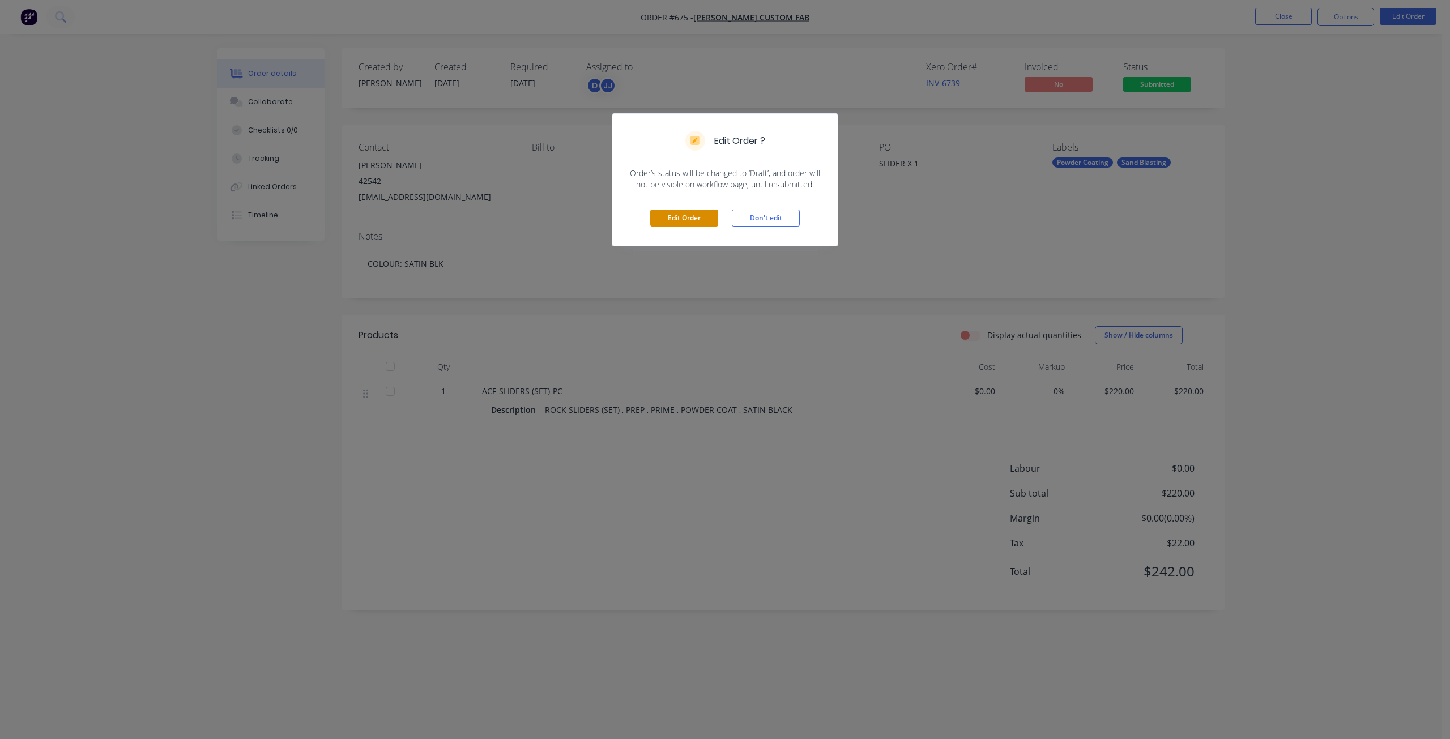
click at [701, 215] on button "Edit Order" at bounding box center [684, 218] width 68 height 17
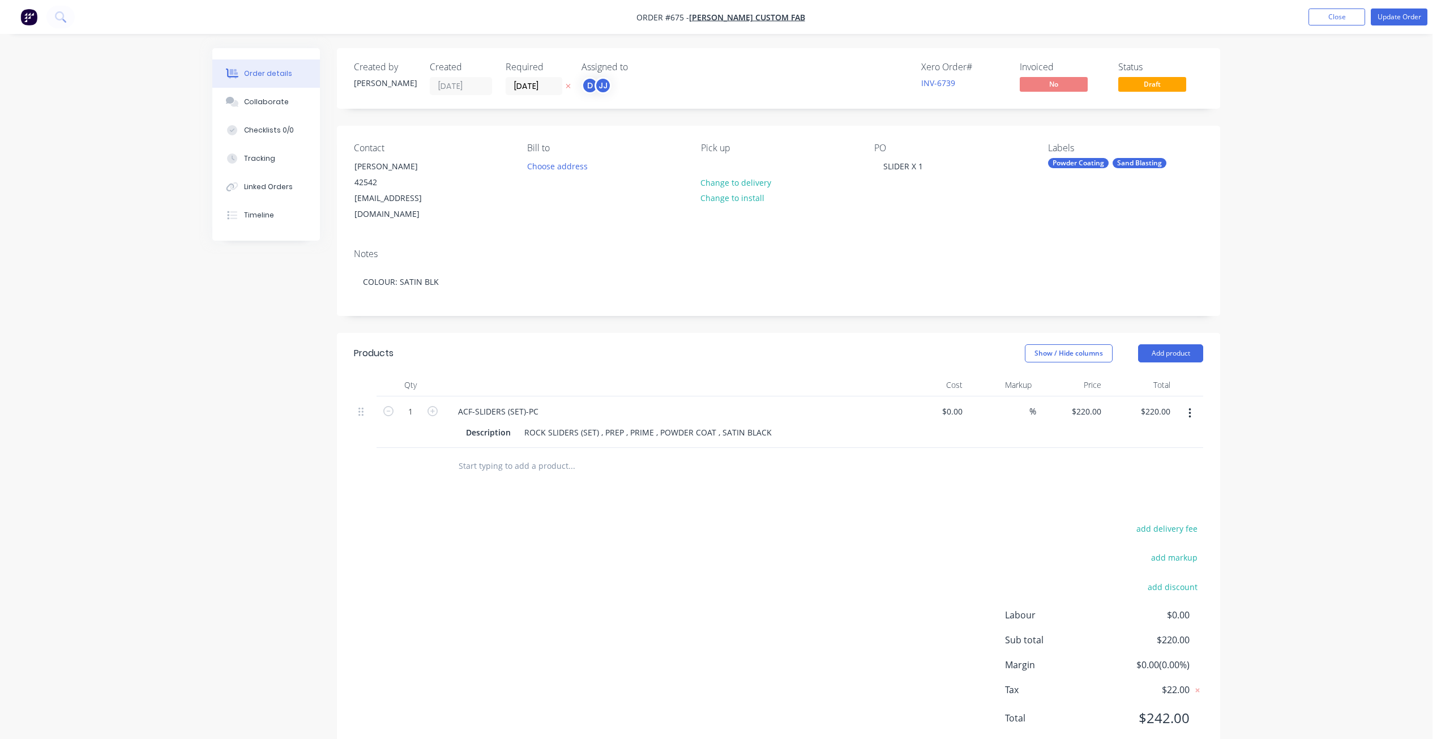
click at [470, 455] on input "text" at bounding box center [571, 466] width 227 height 23
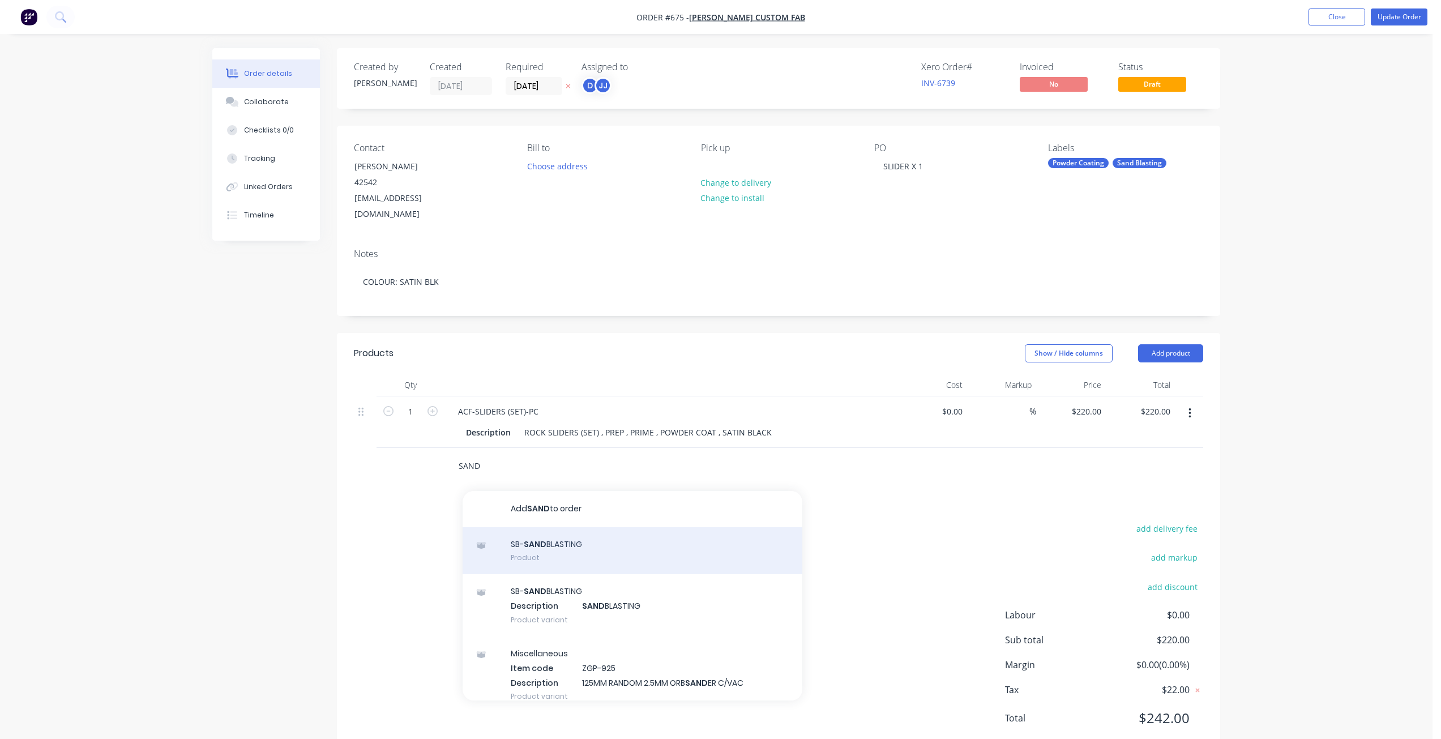
type input "SAND"
click at [546, 527] on div "SB- SAND BLASTING Product" at bounding box center [633, 551] width 340 height 48
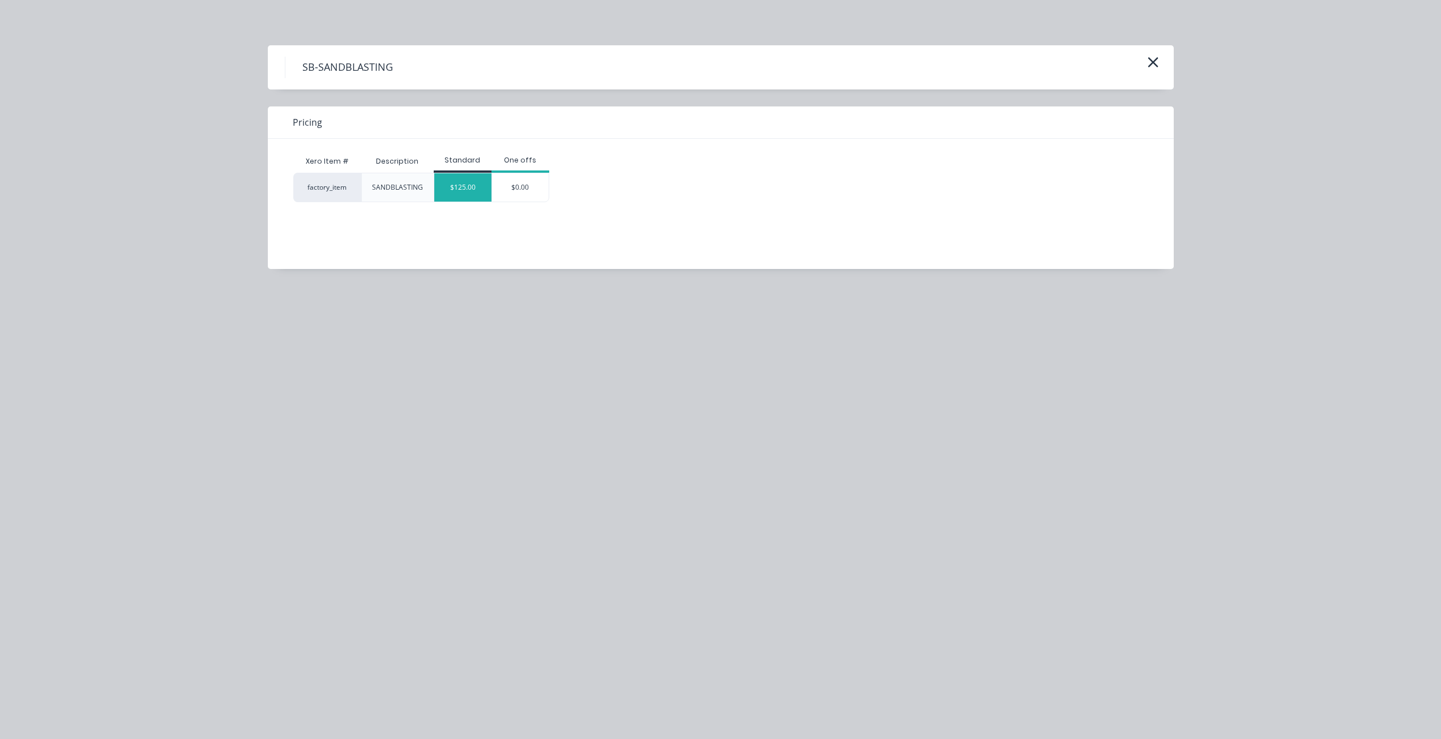
click at [463, 190] on div "$125.00" at bounding box center [462, 187] width 57 height 28
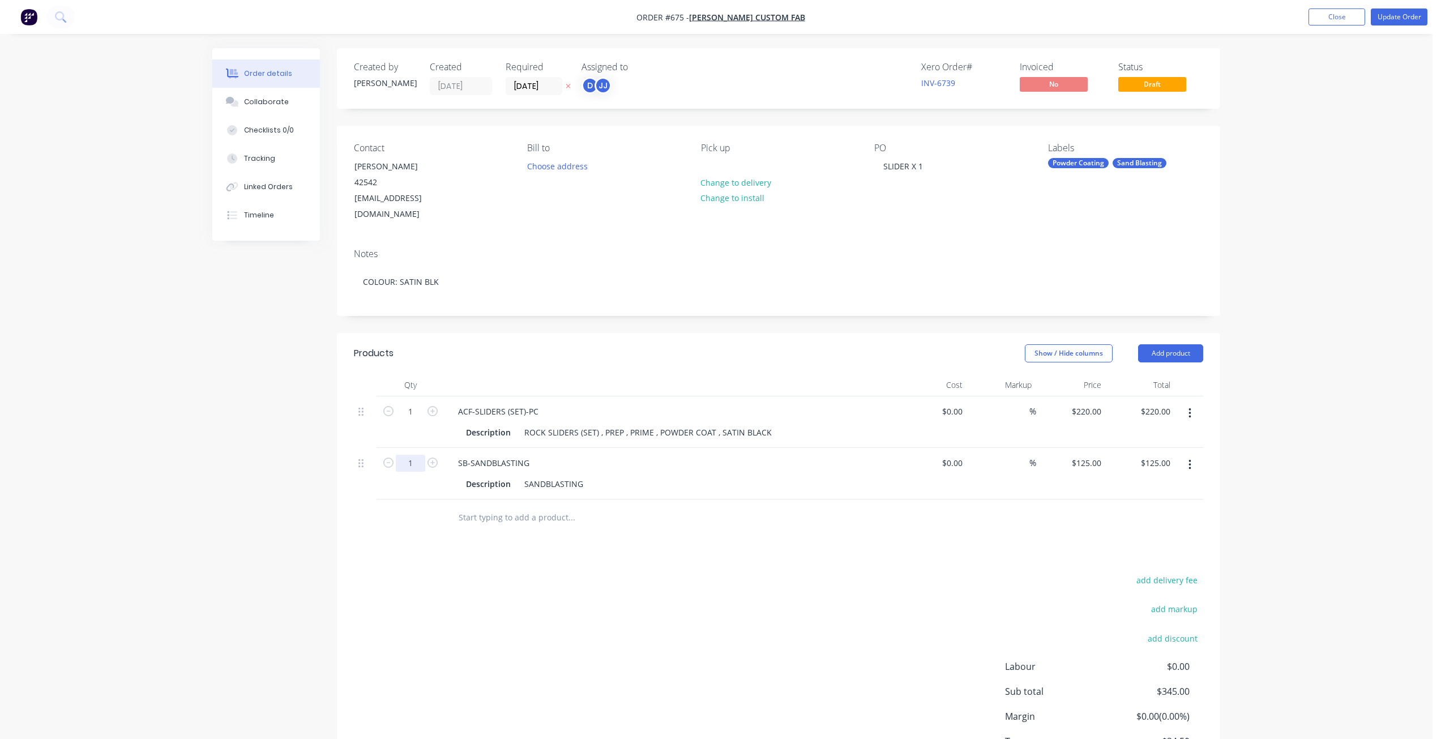
click at [407, 420] on input "1" at bounding box center [410, 411] width 29 height 17
type input "0.25"
type input "$31.25"
click at [539, 507] on input "text" at bounding box center [571, 517] width 227 height 23
click at [744, 507] on div at bounding box center [619, 517] width 340 height 23
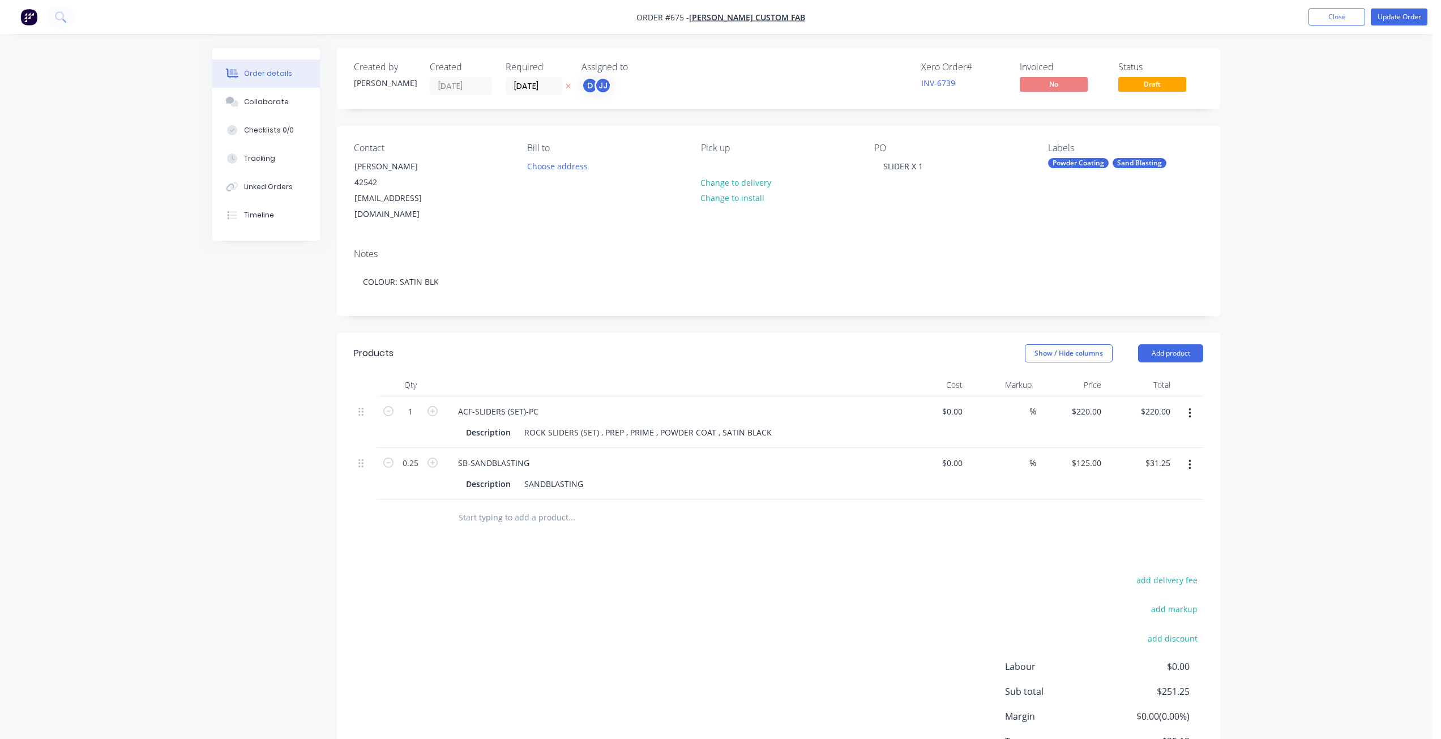
click at [740, 499] on div at bounding box center [649, 517] width 408 height 37
click at [748, 476] on div "Description SANDBLASTING" at bounding box center [669, 484] width 415 height 16
drag, startPoint x: 1064, startPoint y: 436, endPoint x: 1082, endPoint y: 443, distance: 19.0
click at [1065, 448] on div "$125.00 $125.00" at bounding box center [1071, 474] width 70 height 52
click at [1088, 455] on input "125" at bounding box center [1096, 463] width 19 height 16
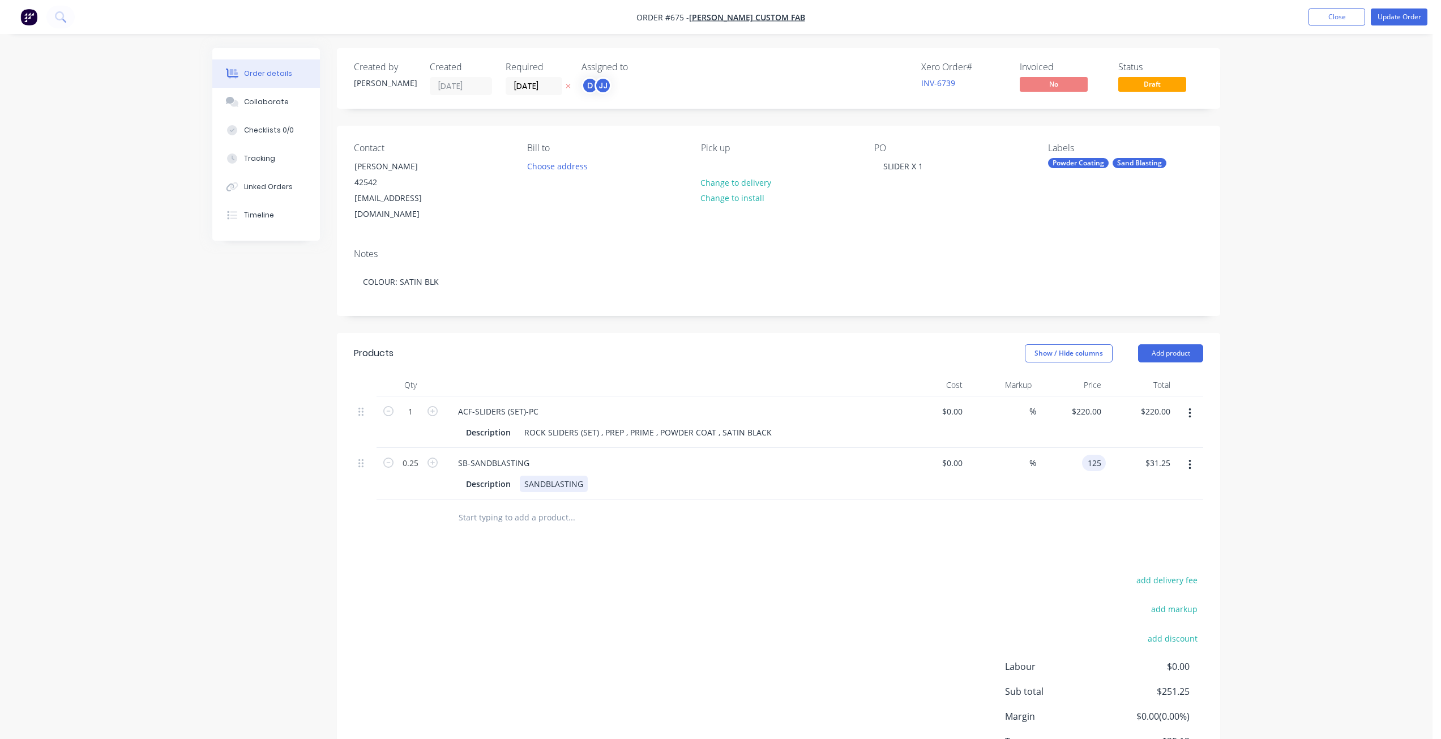
type input "$125.00"
click at [785, 473] on div "Description SANDBLASTING" at bounding box center [671, 482] width 444 height 19
click at [626, 506] on input "text" at bounding box center [571, 517] width 227 height 23
click at [266, 98] on div "Collaborate" at bounding box center [266, 102] width 45 height 10
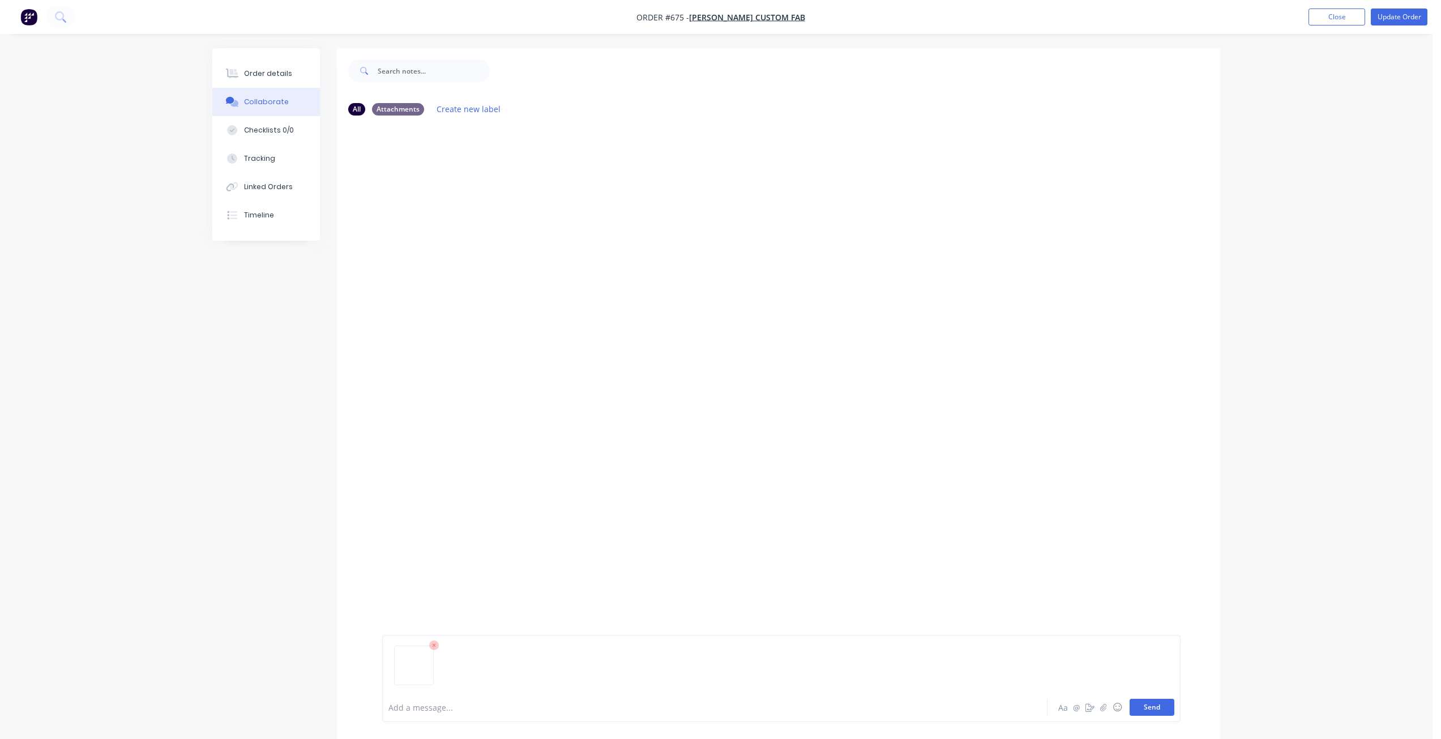
click at [1148, 708] on button "Send" at bounding box center [1152, 707] width 45 height 17
click at [1406, 21] on button "Update Order" at bounding box center [1399, 16] width 57 height 17
click at [1269, 22] on button "Close" at bounding box center [1274, 16] width 57 height 17
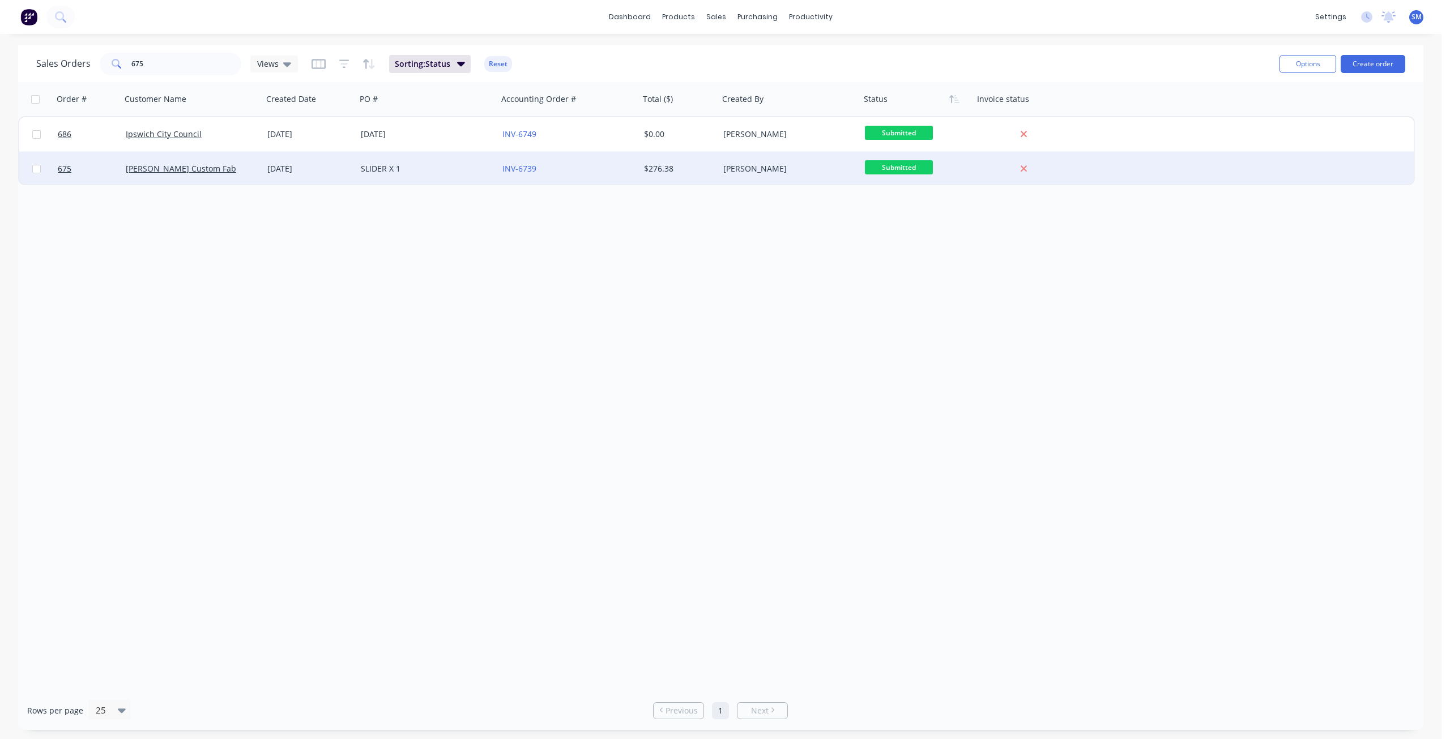
click at [438, 173] on div "SLIDER X 1" at bounding box center [424, 168] width 126 height 11
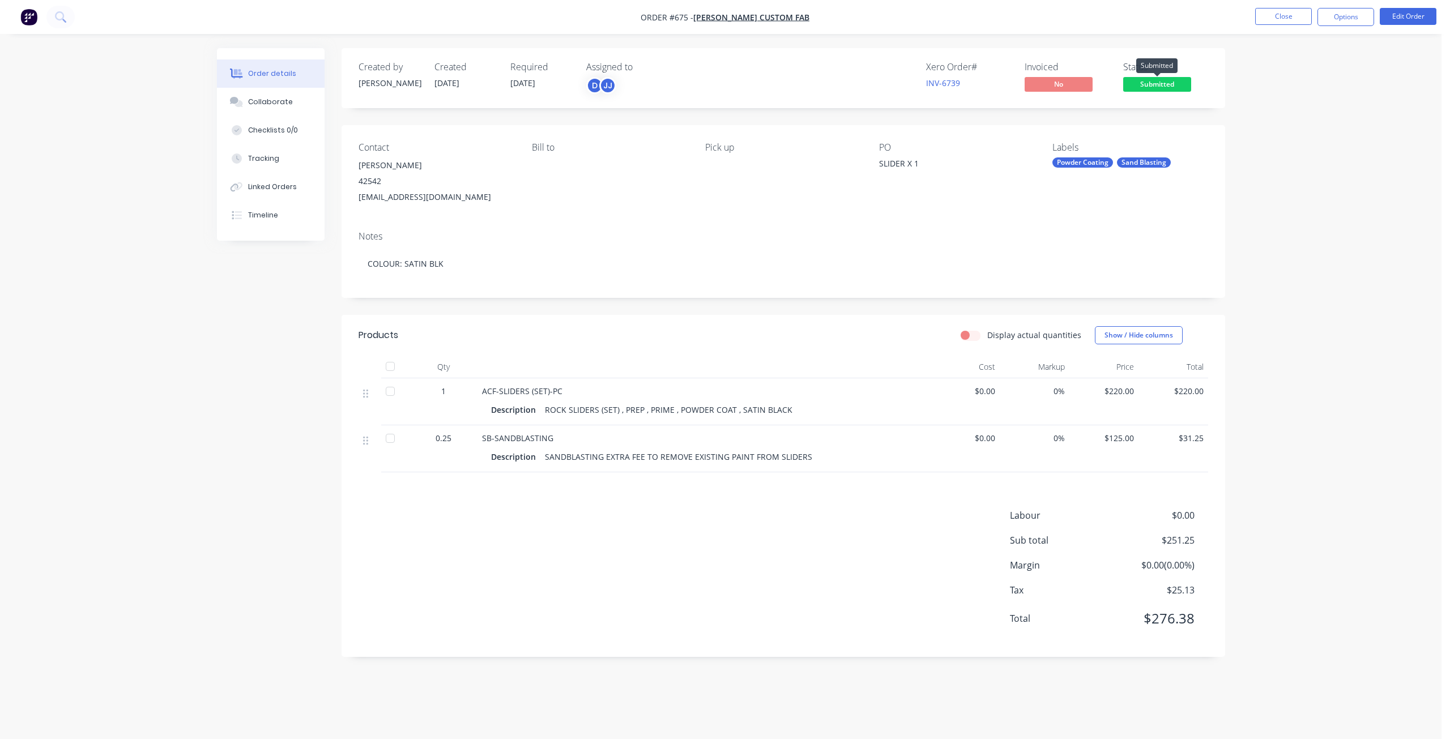
click at [1152, 83] on span "Submitted" at bounding box center [1157, 84] width 68 height 14
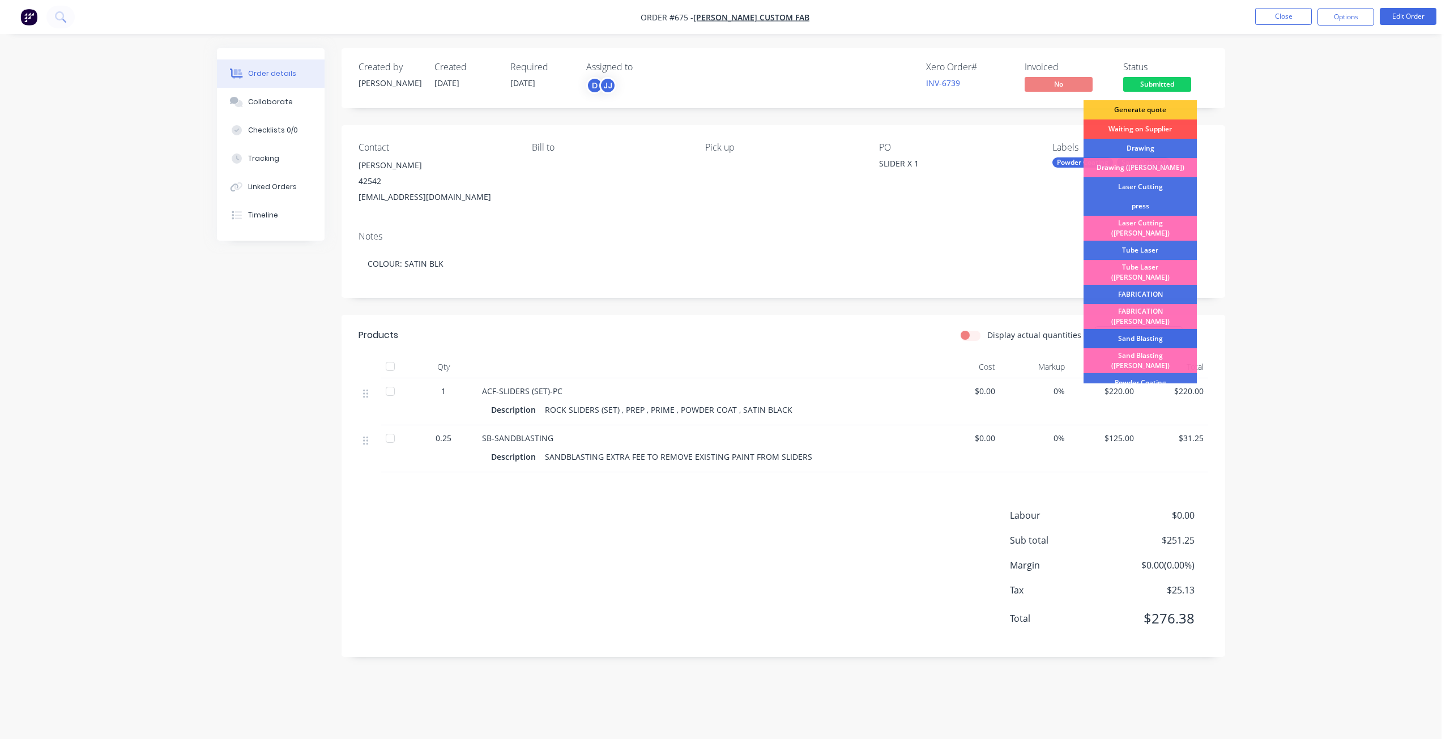
click at [1131, 329] on div "Sand Blasting" at bounding box center [1139, 338] width 113 height 19
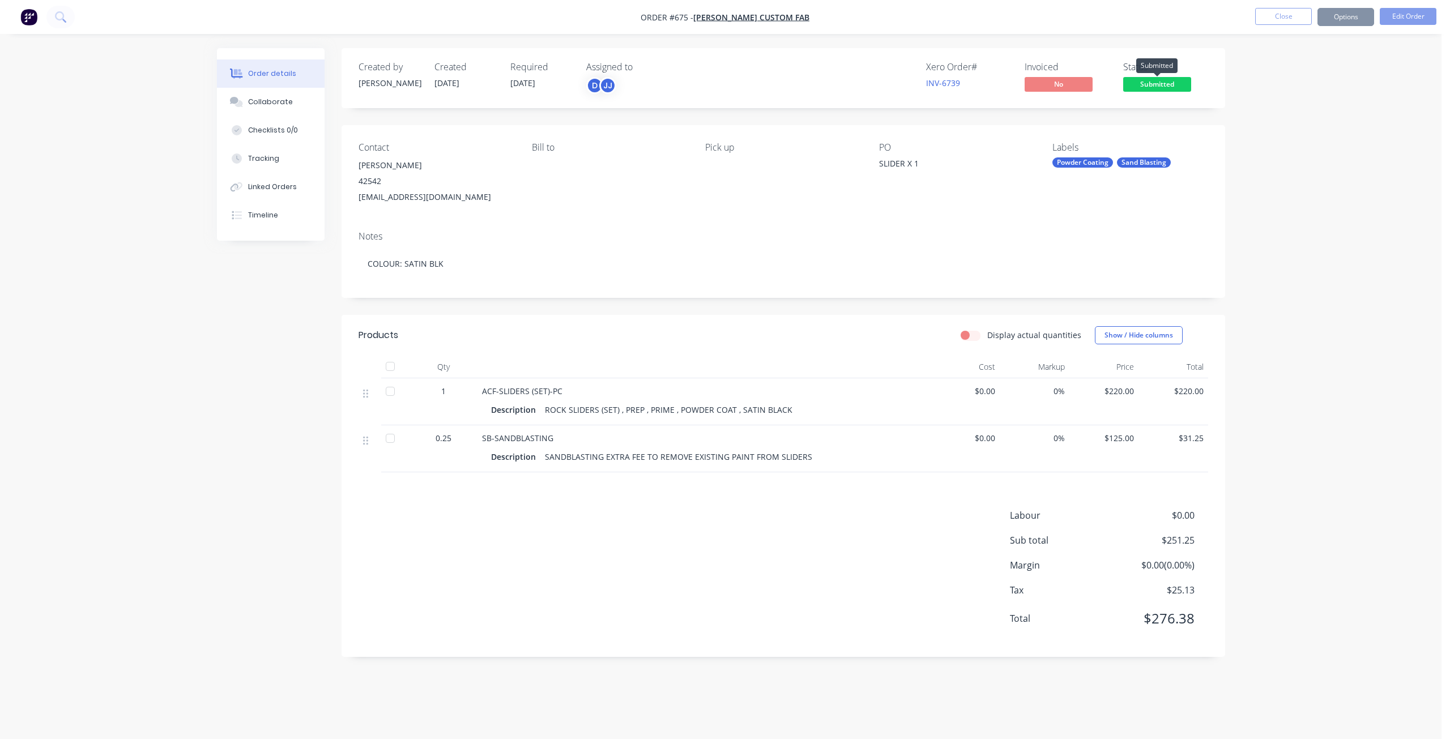
click at [1155, 84] on span "Submitted" at bounding box center [1157, 84] width 68 height 14
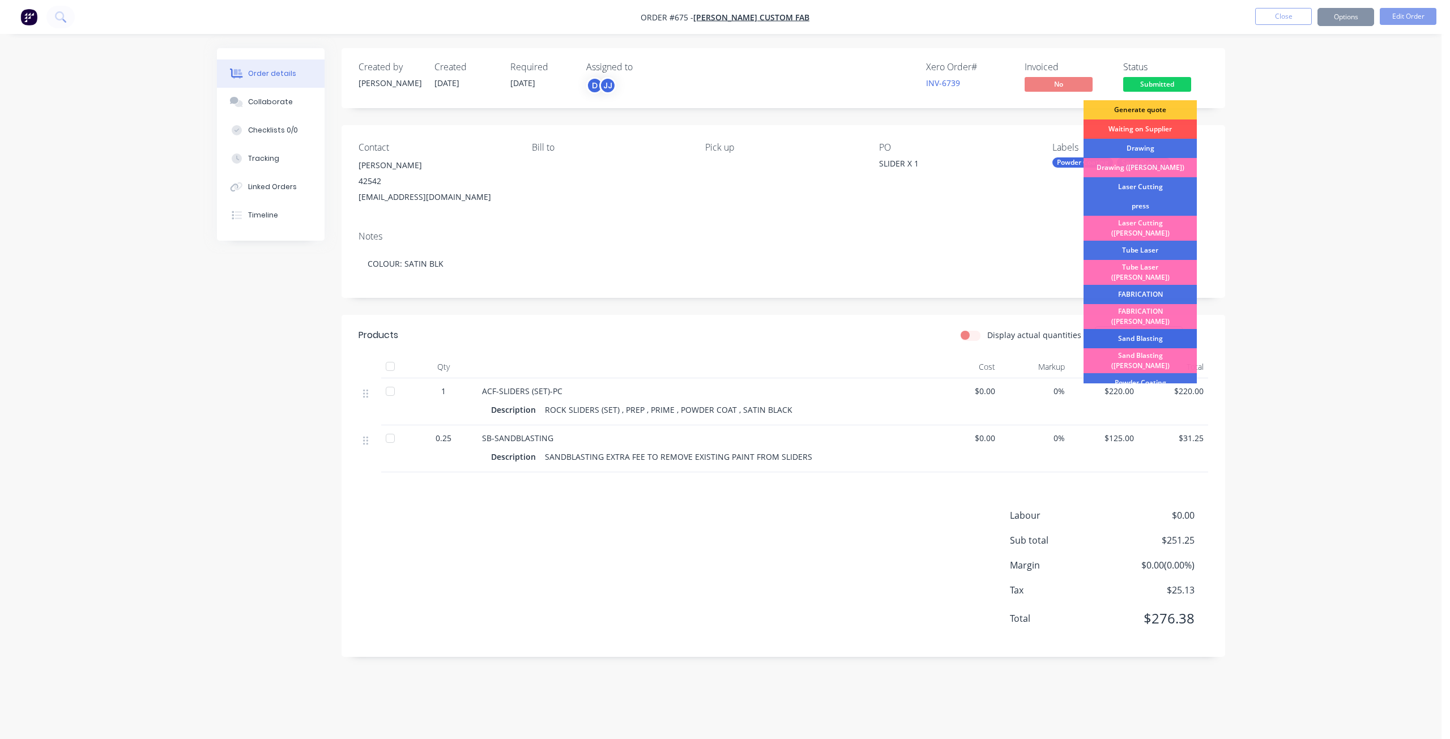
click at [1142, 329] on div "Sand Blasting" at bounding box center [1139, 338] width 113 height 19
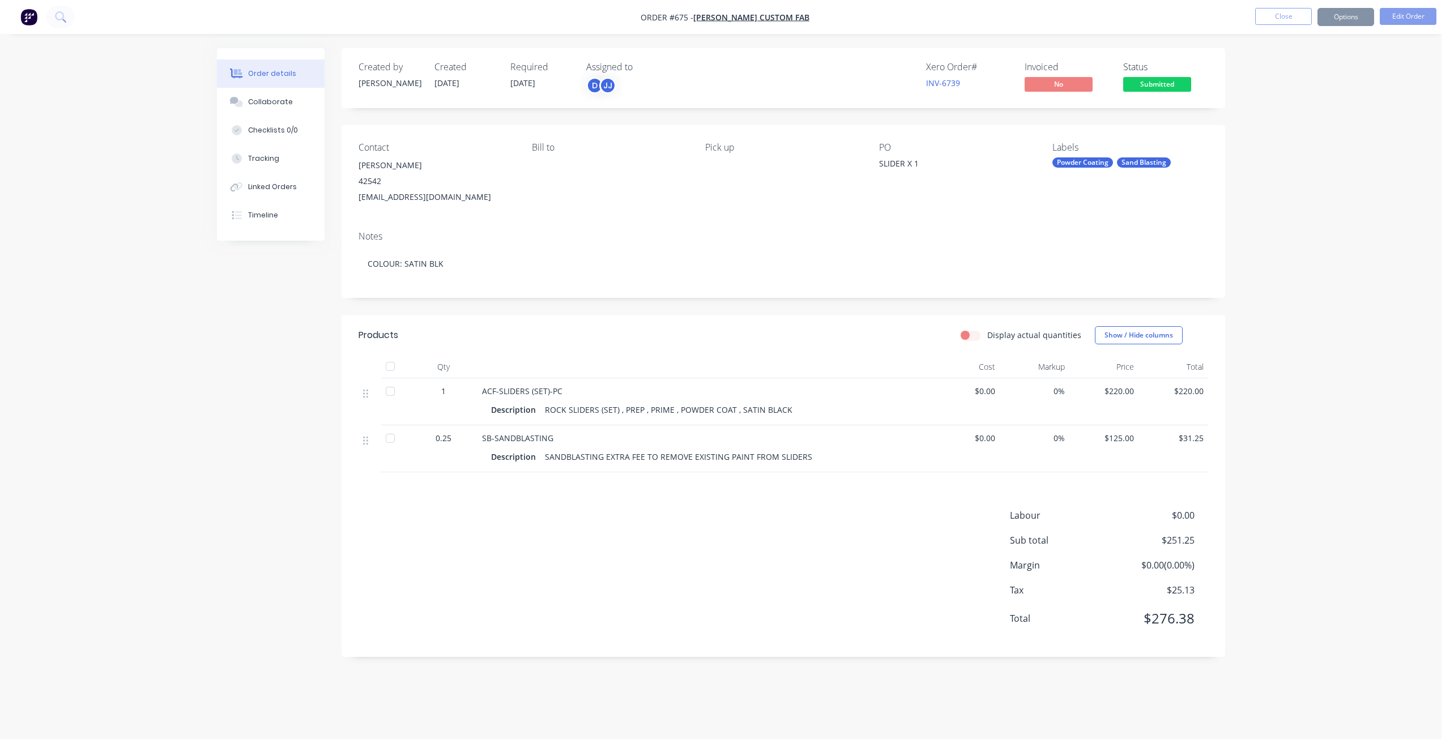
click at [1380, 62] on div "Order details Collaborate Checklists 0/0 Tracking Linked Orders Timeline Order …" at bounding box center [720, 369] width 1441 height 739
click at [1282, 18] on button "Close" at bounding box center [1283, 16] width 57 height 17
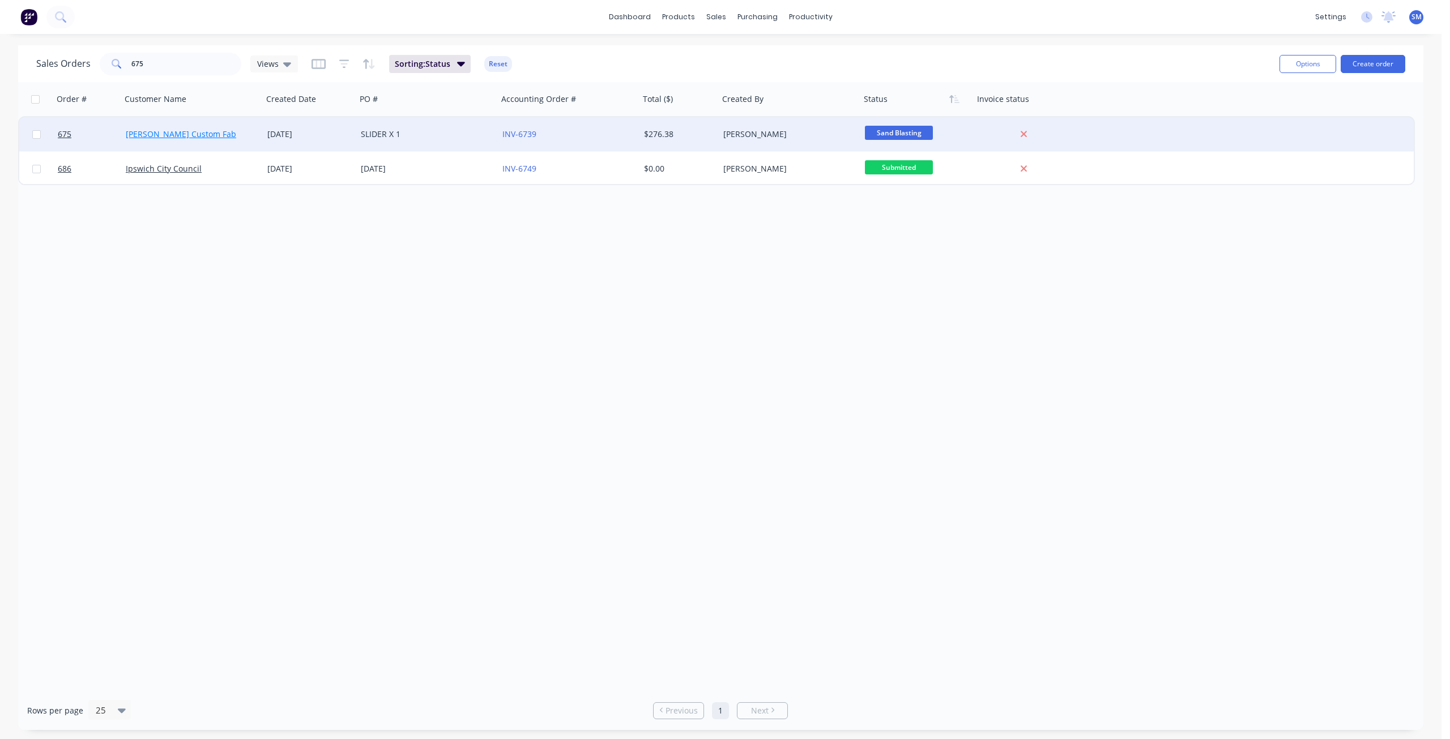
click at [199, 138] on link "Armstrong Custom Fab" at bounding box center [181, 134] width 110 height 11
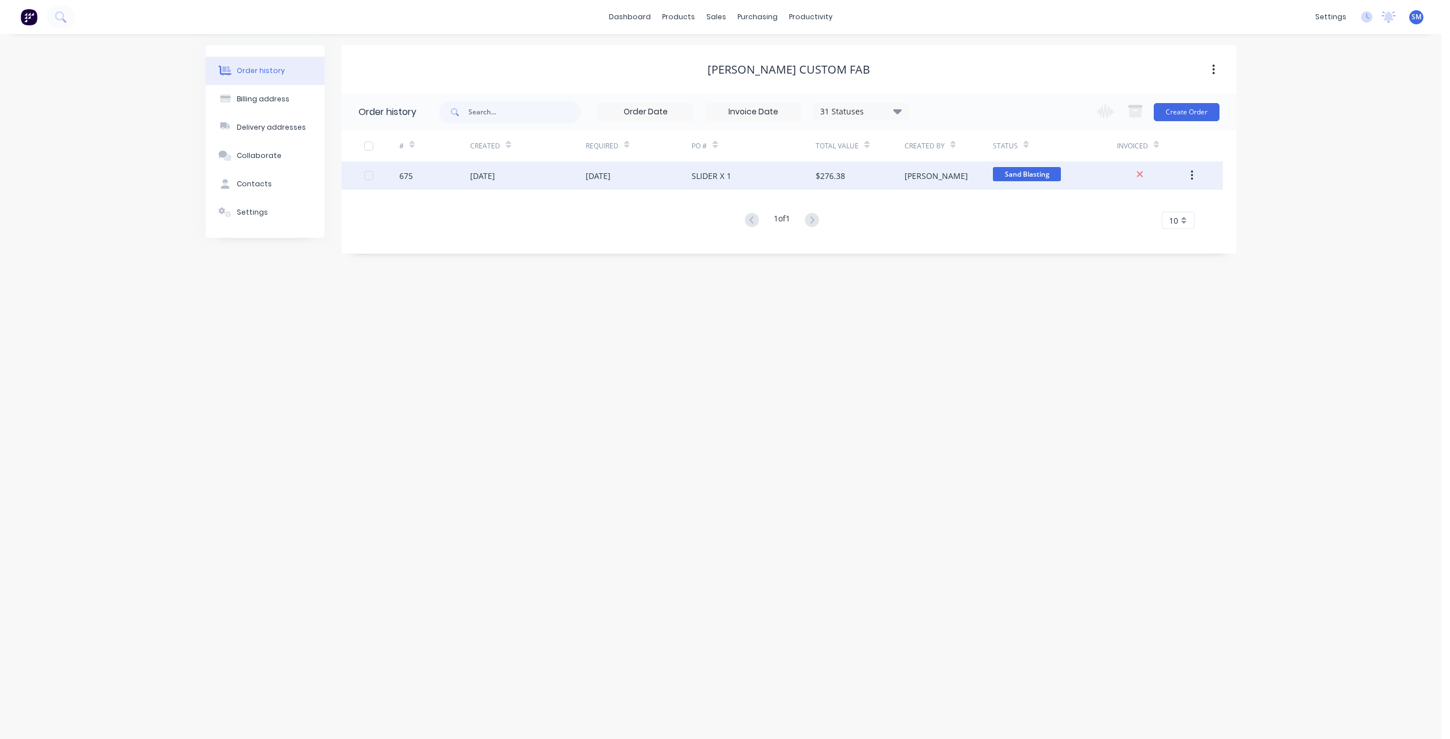
click at [610, 177] on div "15 Aug 2025" at bounding box center [598, 176] width 25 height 12
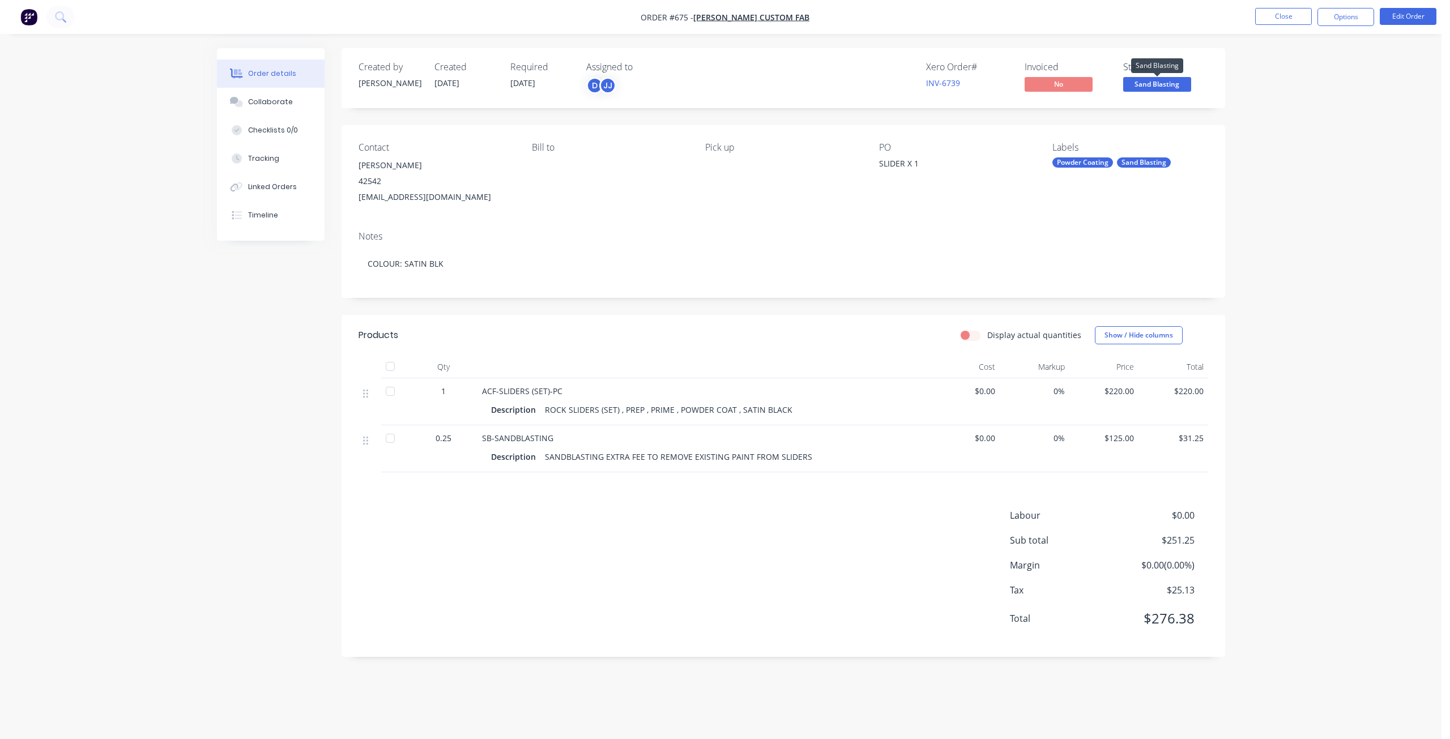
click at [1164, 86] on span "Sand Blasting" at bounding box center [1157, 84] width 68 height 14
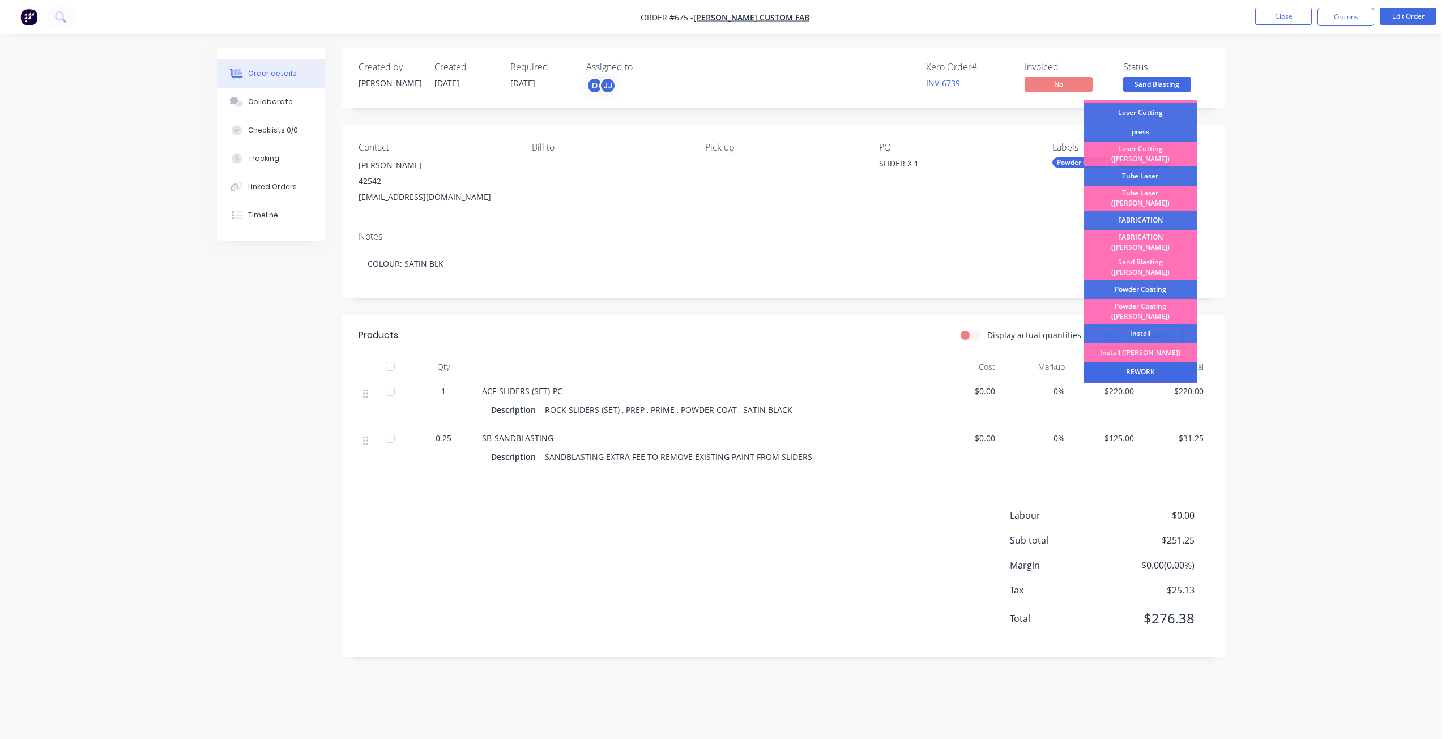
scroll to position [85, 0]
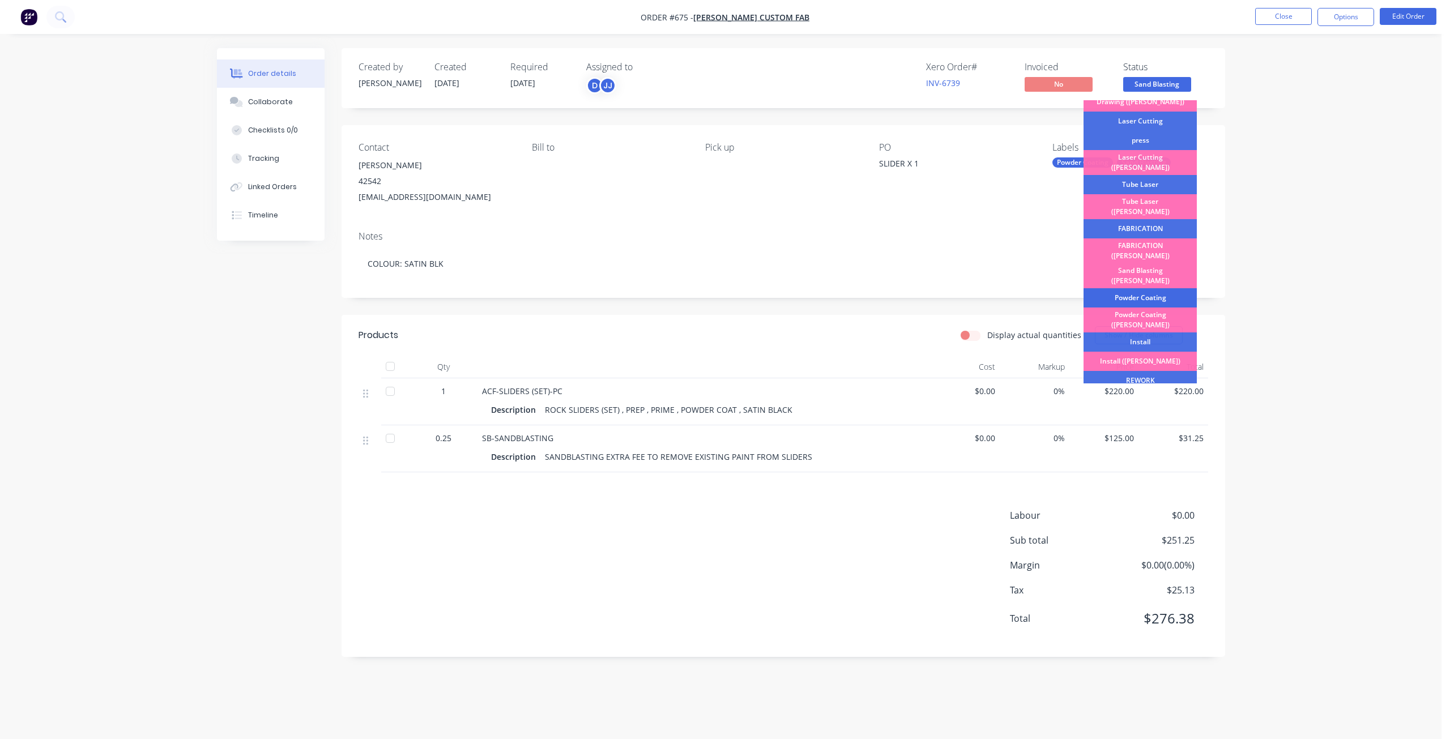
click at [1135, 288] on div "Powder Coating" at bounding box center [1139, 297] width 113 height 19
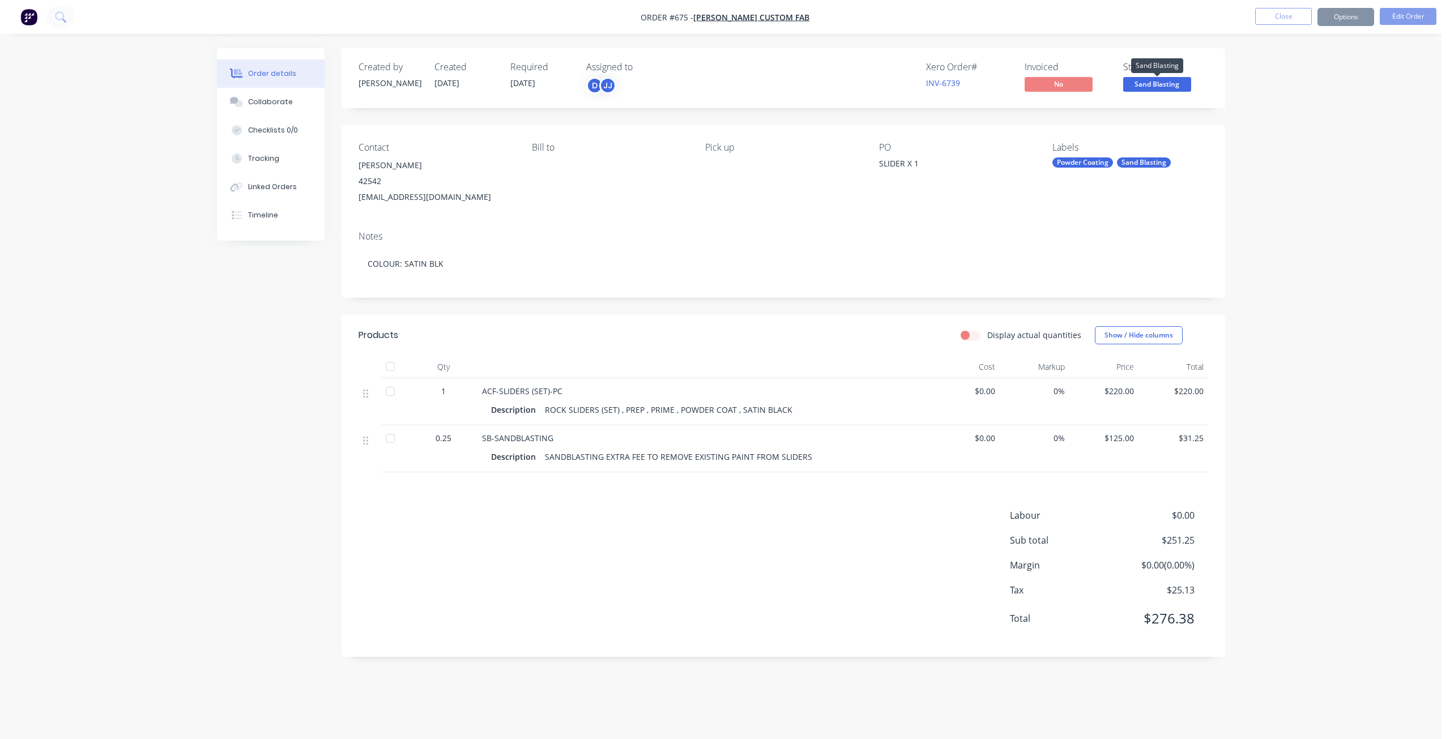
click at [1158, 87] on span "Sand Blasting" at bounding box center [1157, 84] width 68 height 14
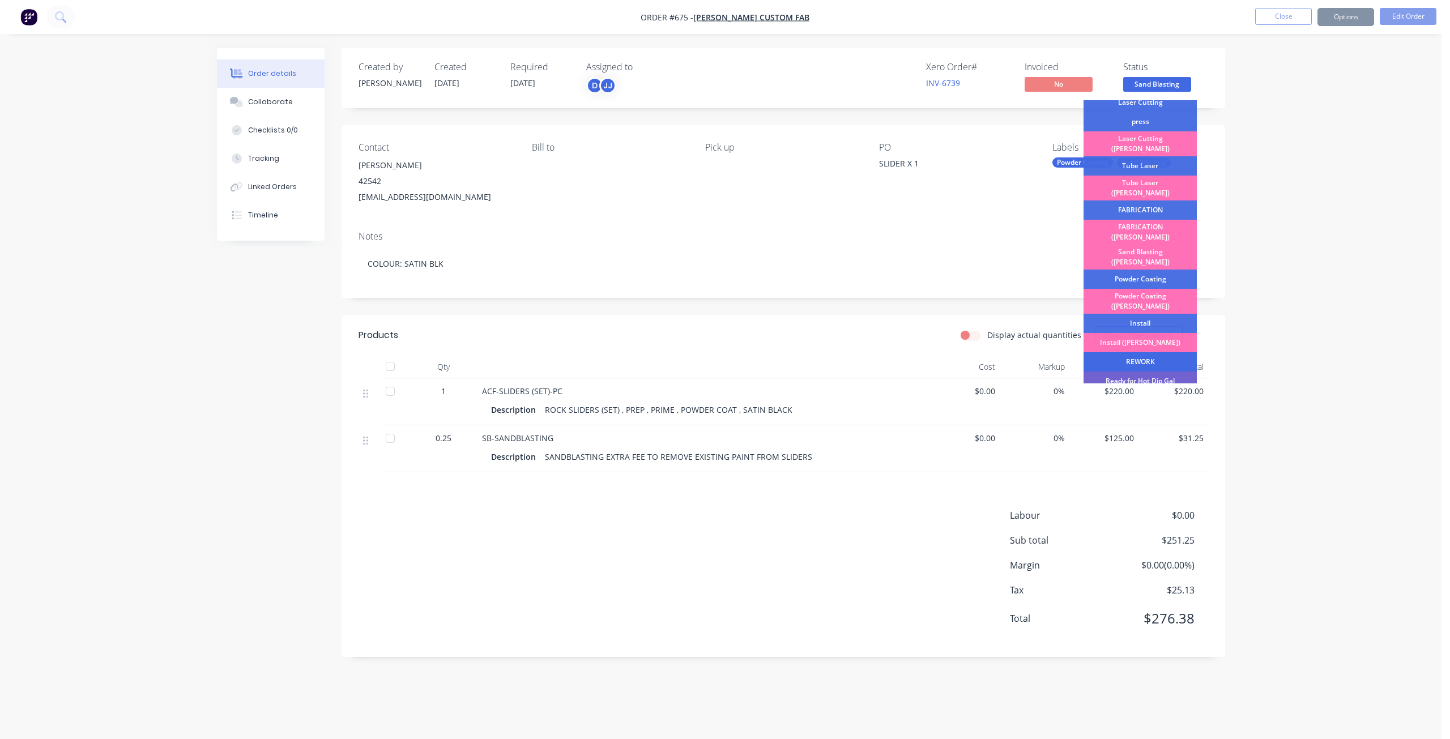
scroll to position [113, 0]
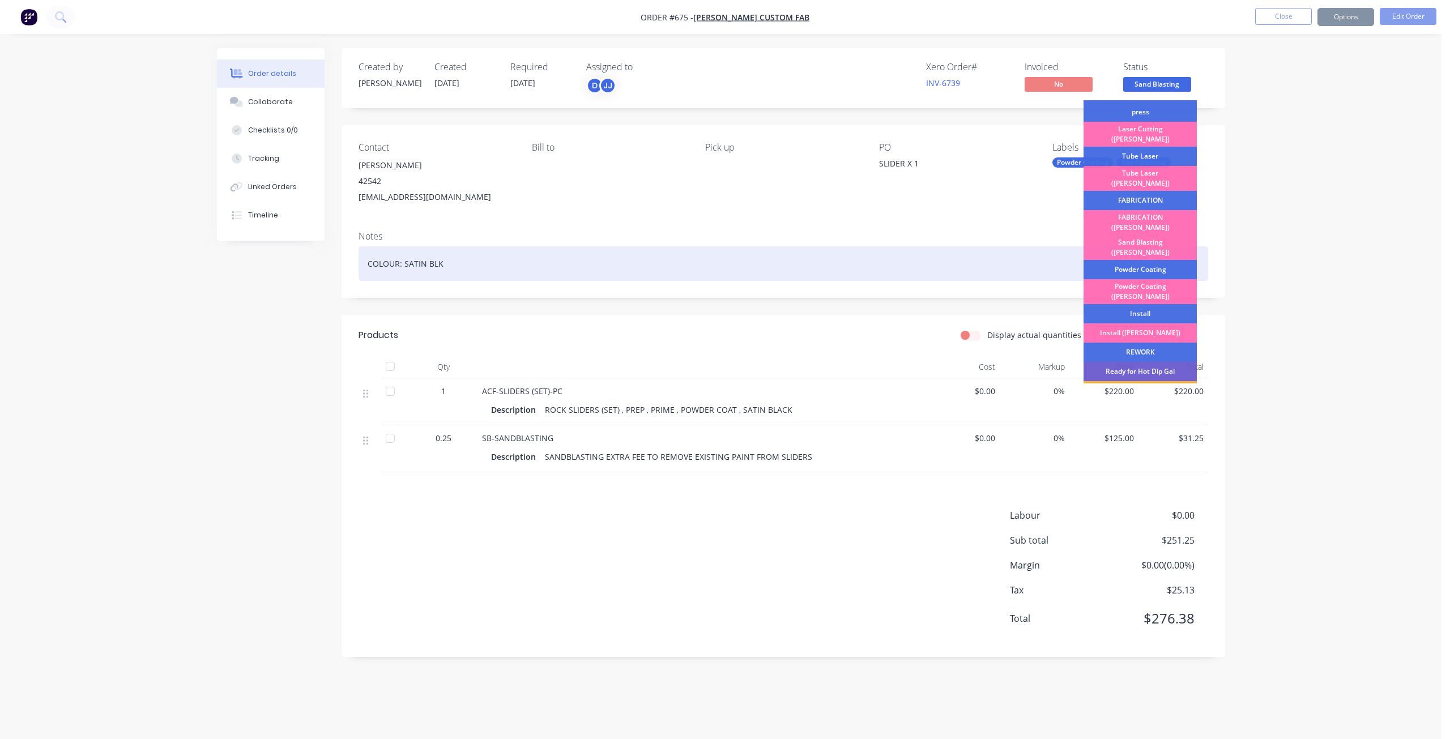
click at [1129, 260] on div "Powder Coating" at bounding box center [1139, 269] width 113 height 19
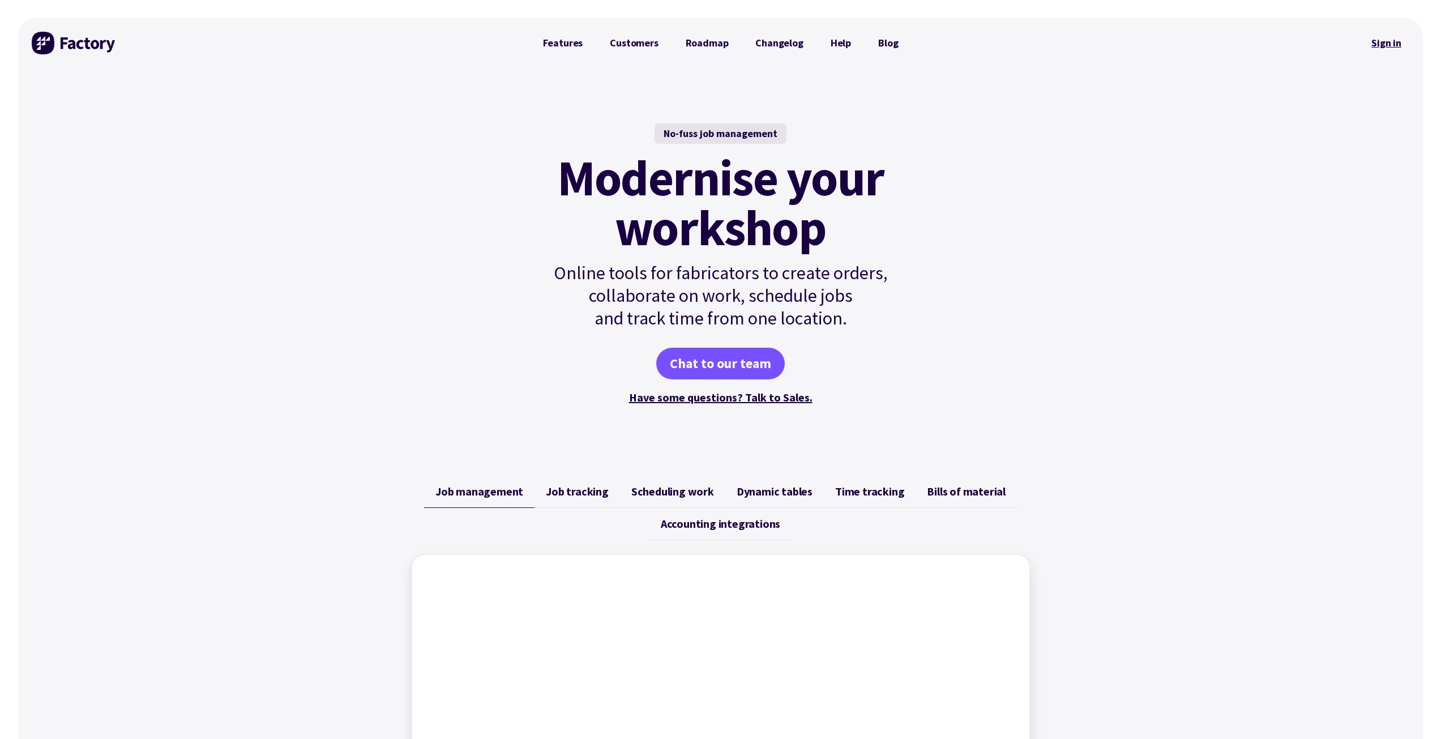
click at [1388, 43] on link "Sign in" at bounding box center [1387, 43] width 46 height 26
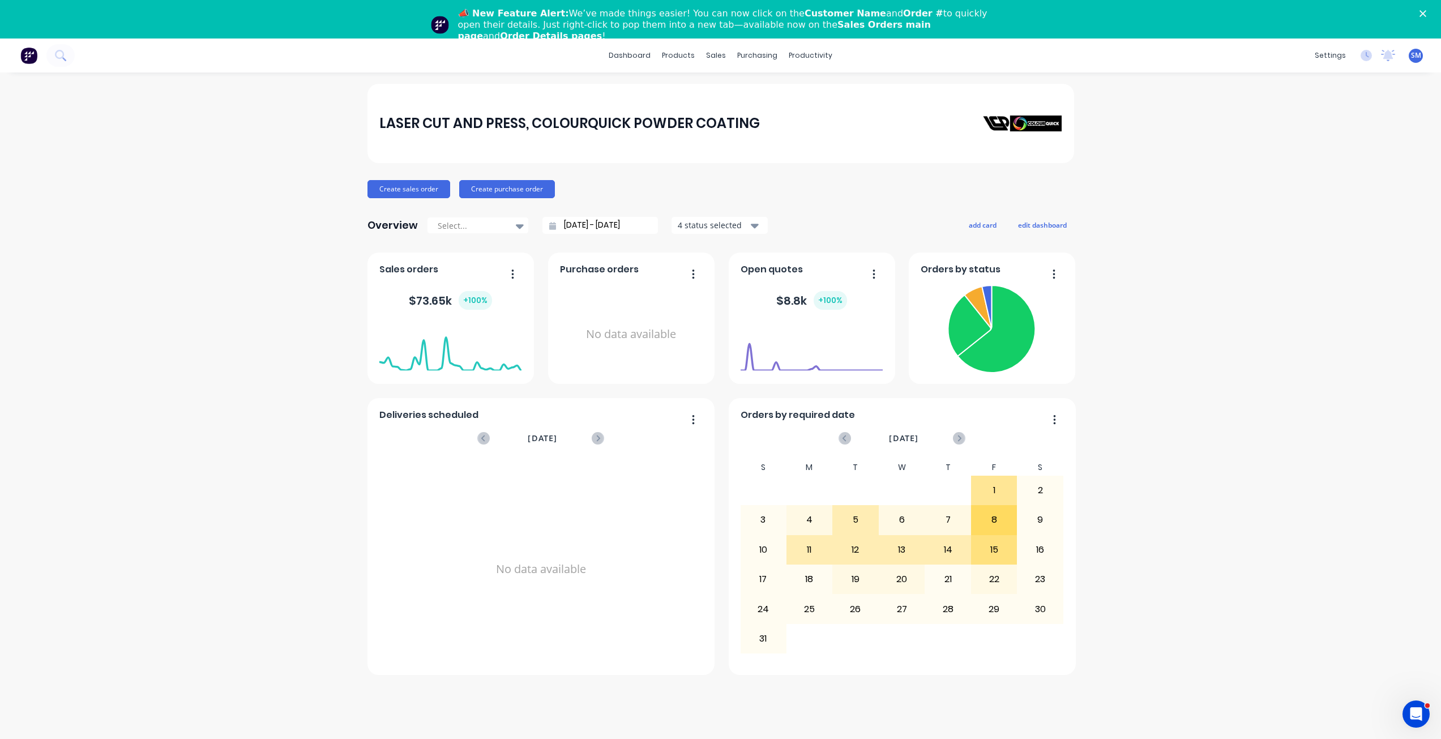
click at [1431, 11] on div "Close" at bounding box center [1425, 13] width 11 height 7
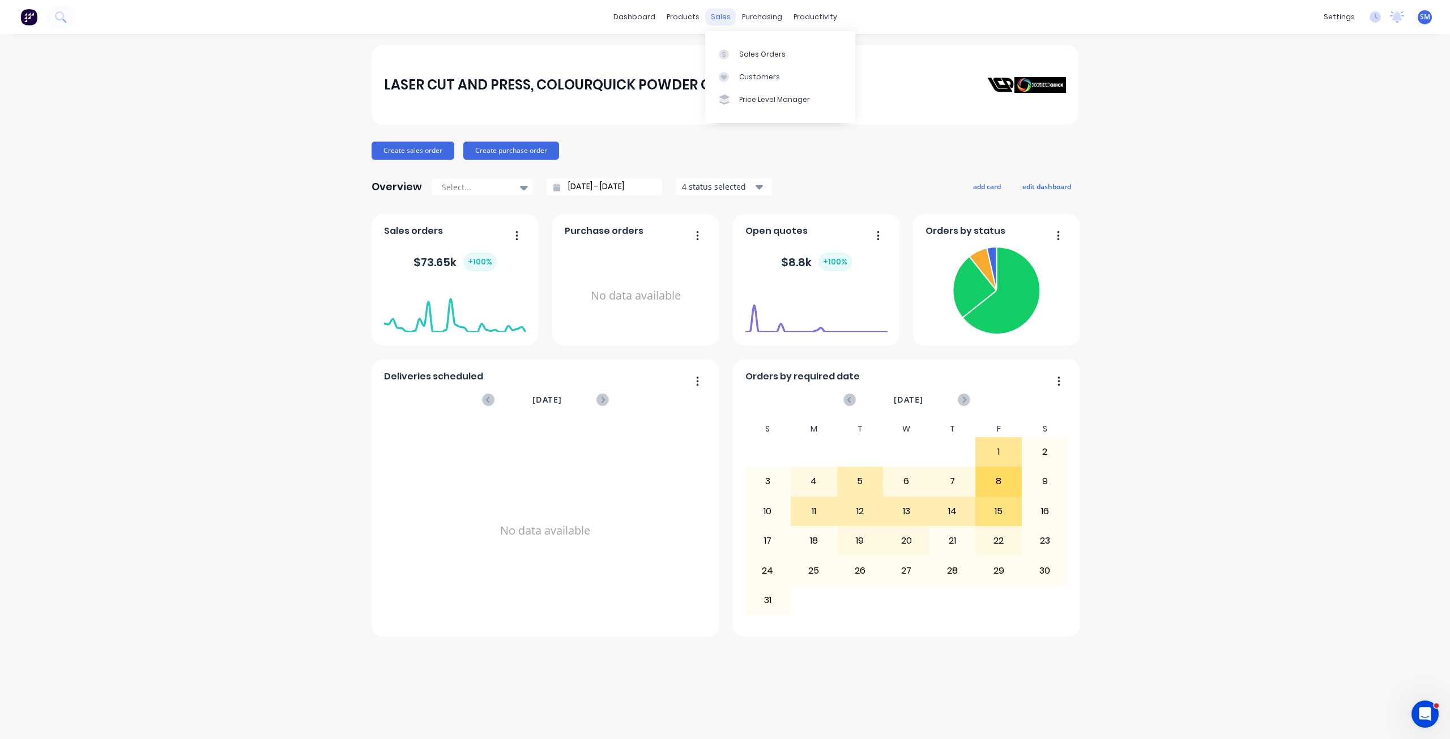
click at [715, 15] on div "sales" at bounding box center [720, 16] width 31 height 17
click at [754, 54] on div "Sales Orders" at bounding box center [762, 54] width 46 height 10
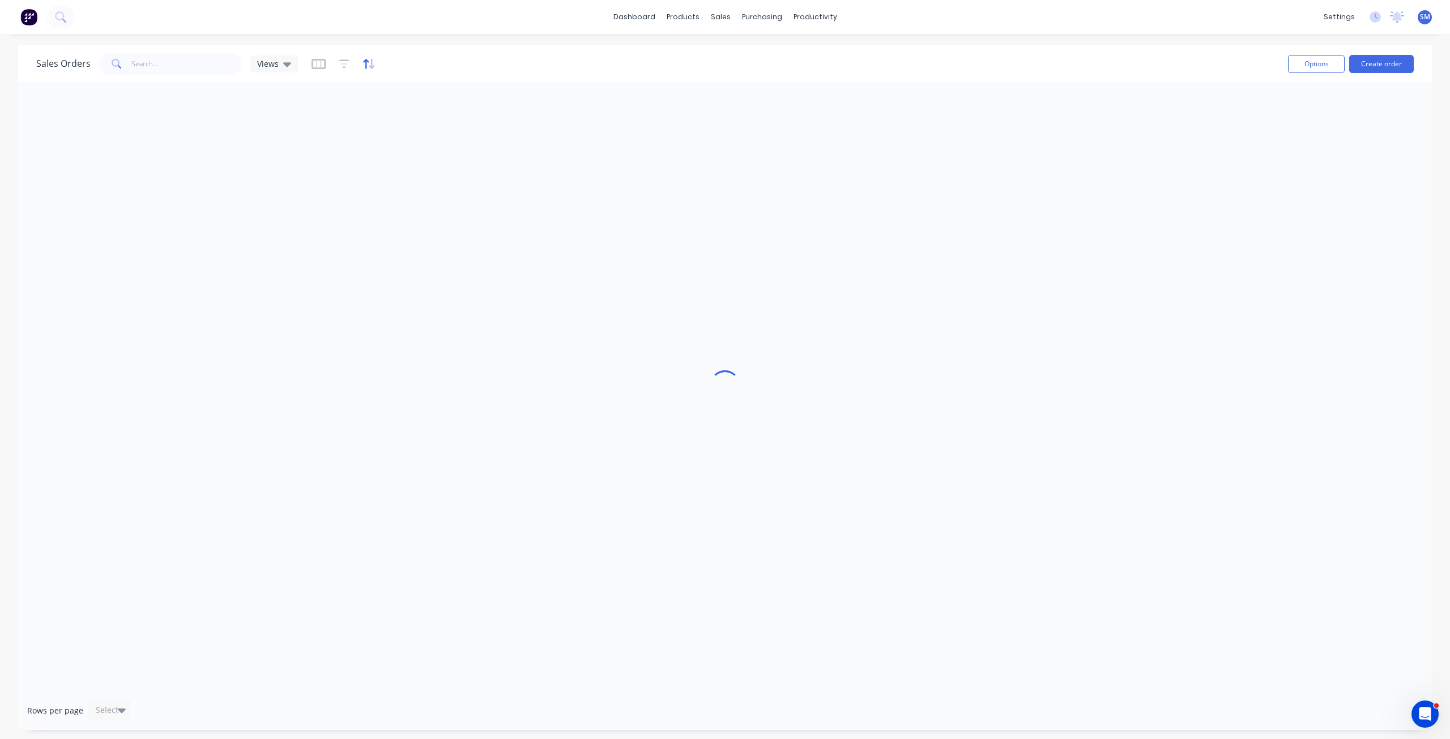
click at [362, 65] on icon "button" at bounding box center [368, 63] width 13 height 11
click at [382, 118] on button "add" at bounding box center [379, 117] width 14 height 9
click at [428, 125] on div at bounding box center [447, 123] width 95 height 14
click at [498, 121] on div at bounding box center [508, 123] width 20 height 20
click at [404, 145] on button "add" at bounding box center [456, 144] width 126 height 9
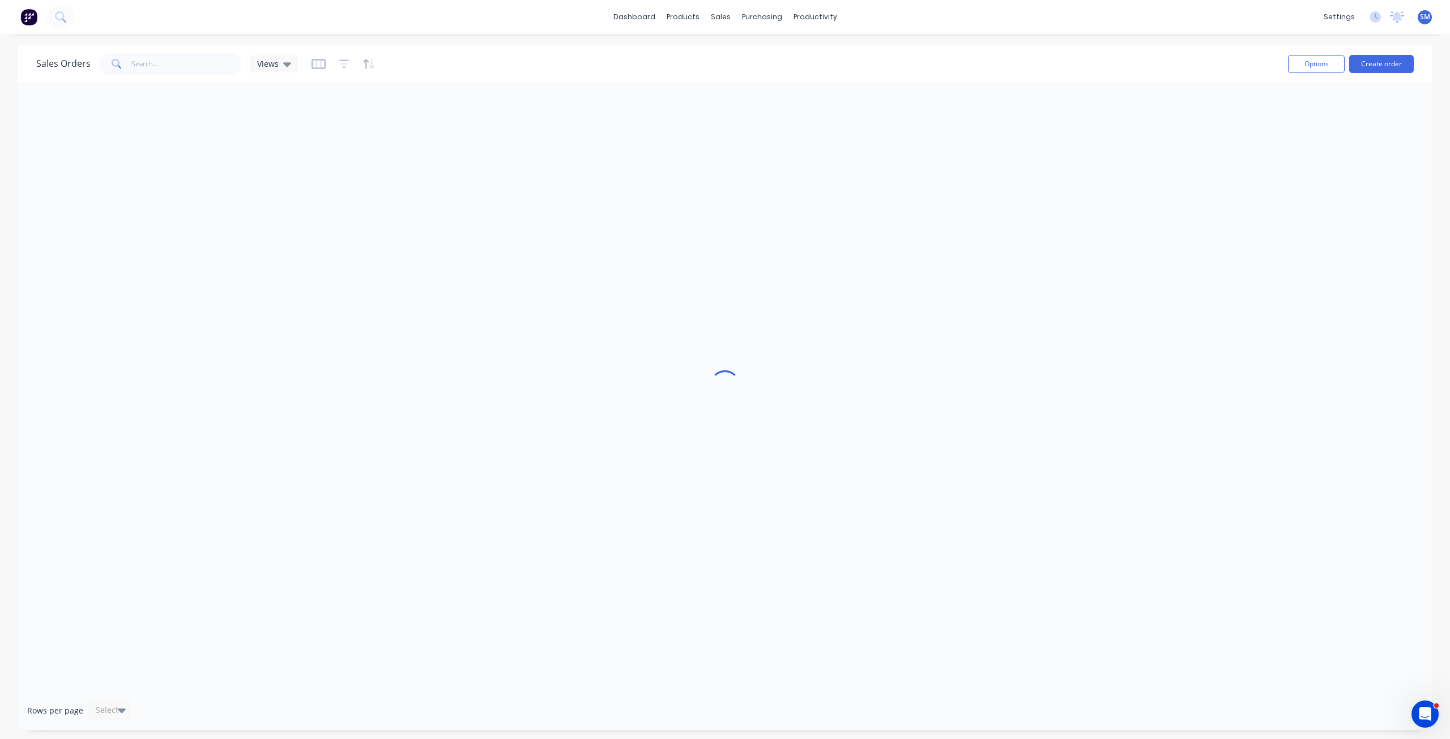
click at [783, 182] on div at bounding box center [724, 386] width 1413 height 609
click at [367, 62] on icon "button" at bounding box center [368, 63] width 13 height 11
click at [509, 123] on icon at bounding box center [508, 124] width 7 height 4
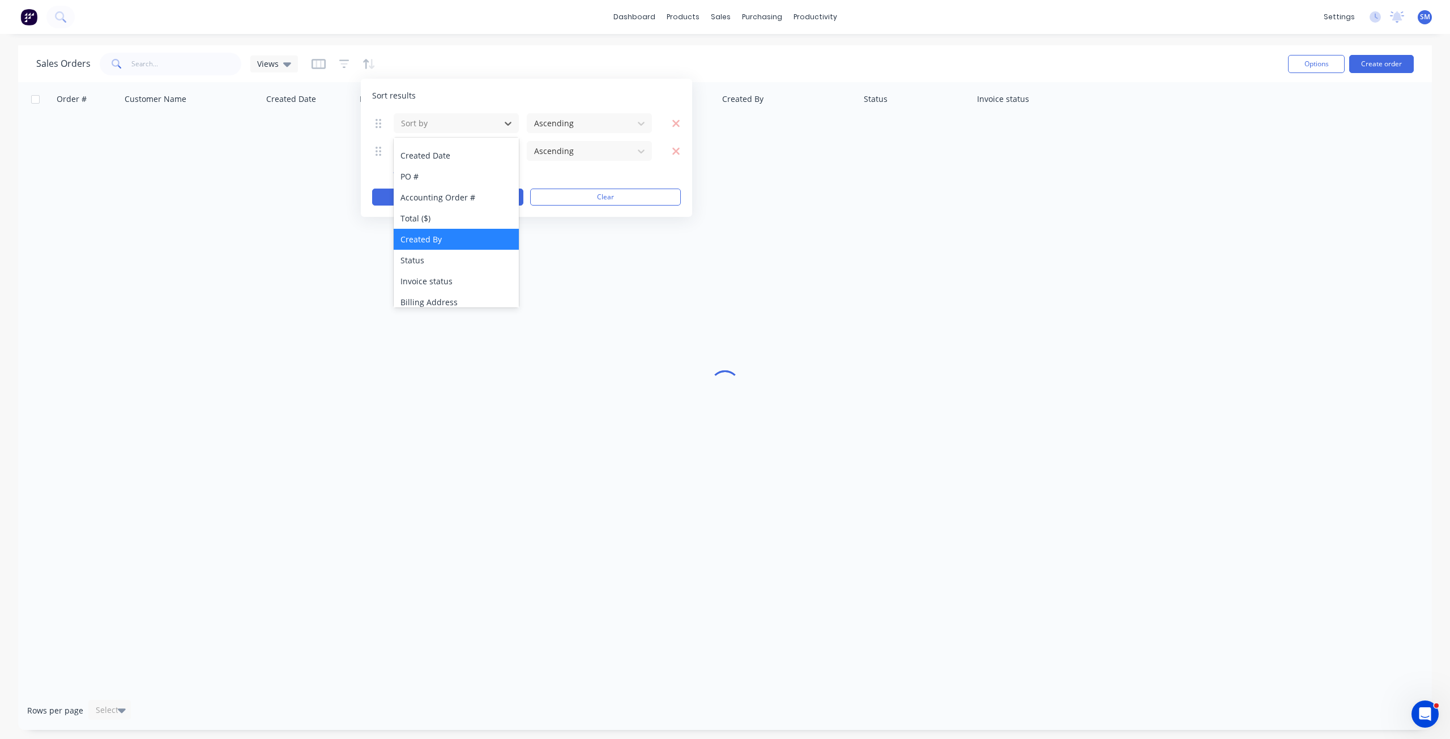
scroll to position [57, 0]
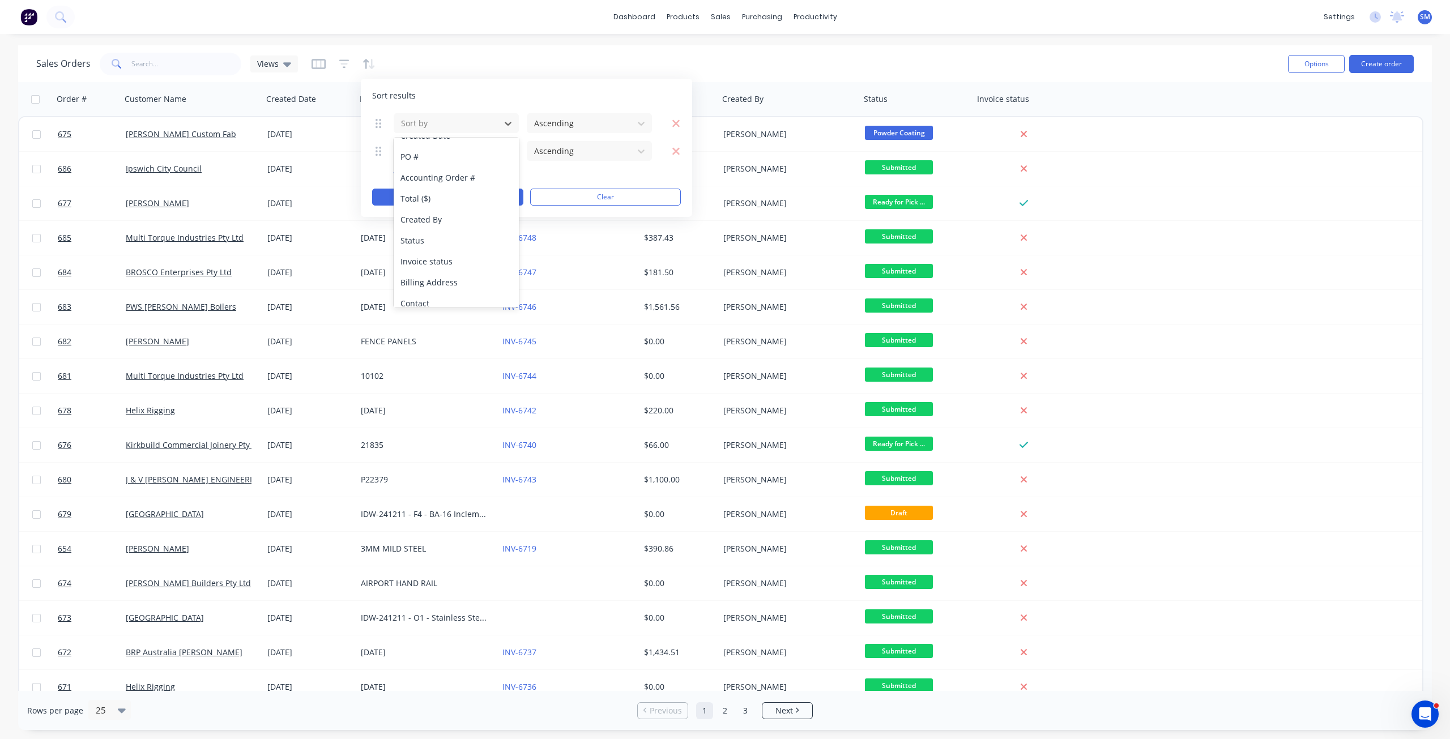
click at [422, 240] on div "Status" at bounding box center [456, 240] width 125 height 21
click at [413, 200] on button "Apply" at bounding box center [447, 197] width 151 height 17
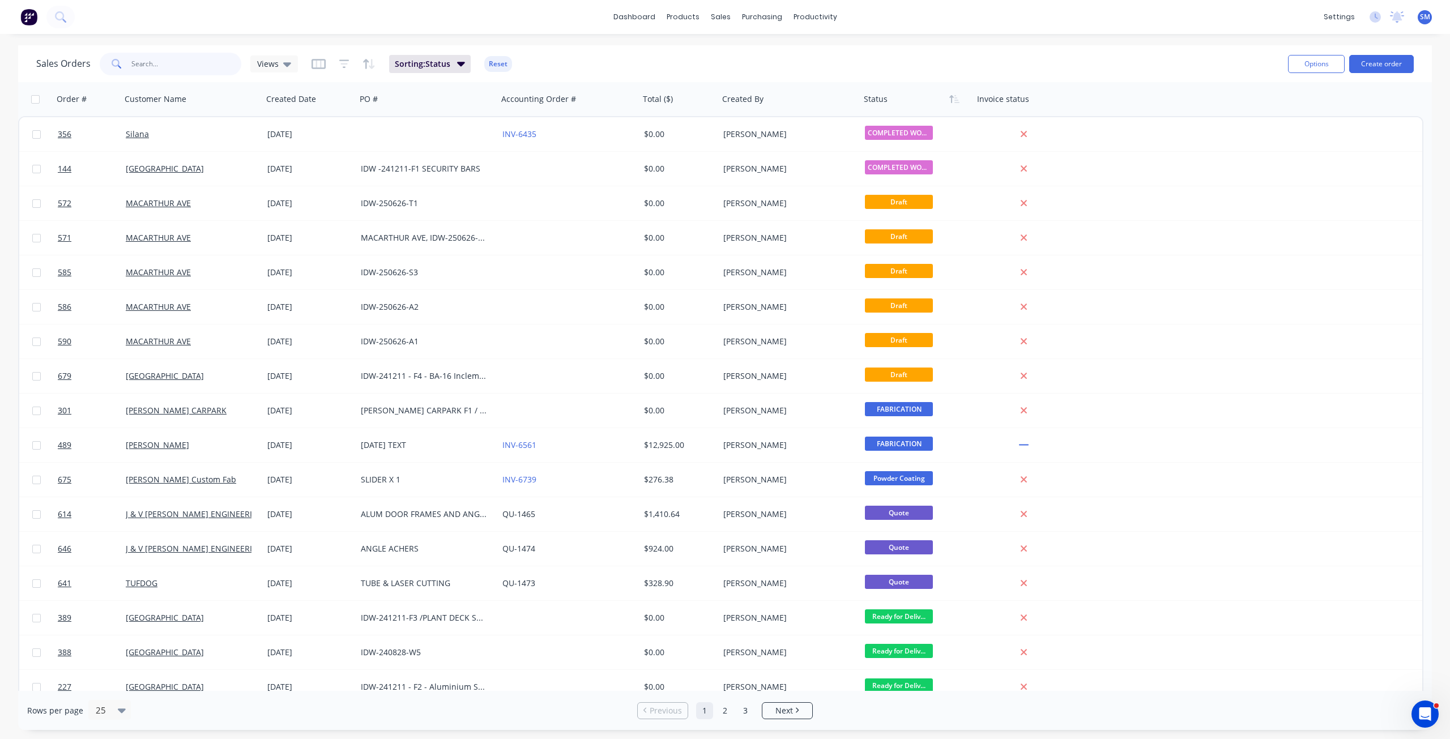
click at [150, 70] on input "text" at bounding box center [186, 64] width 110 height 23
type input "675"
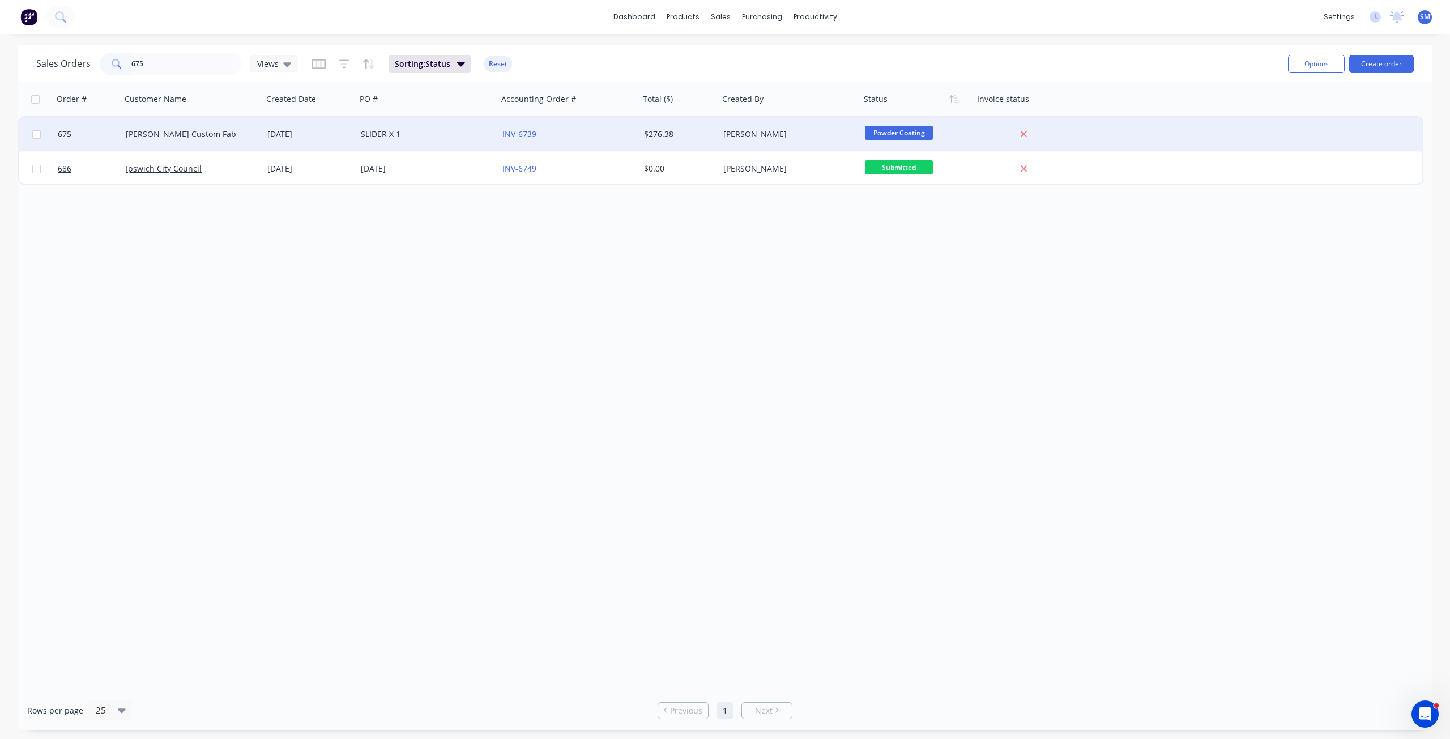
click at [407, 139] on div "SLIDER X 1" at bounding box center [424, 134] width 126 height 11
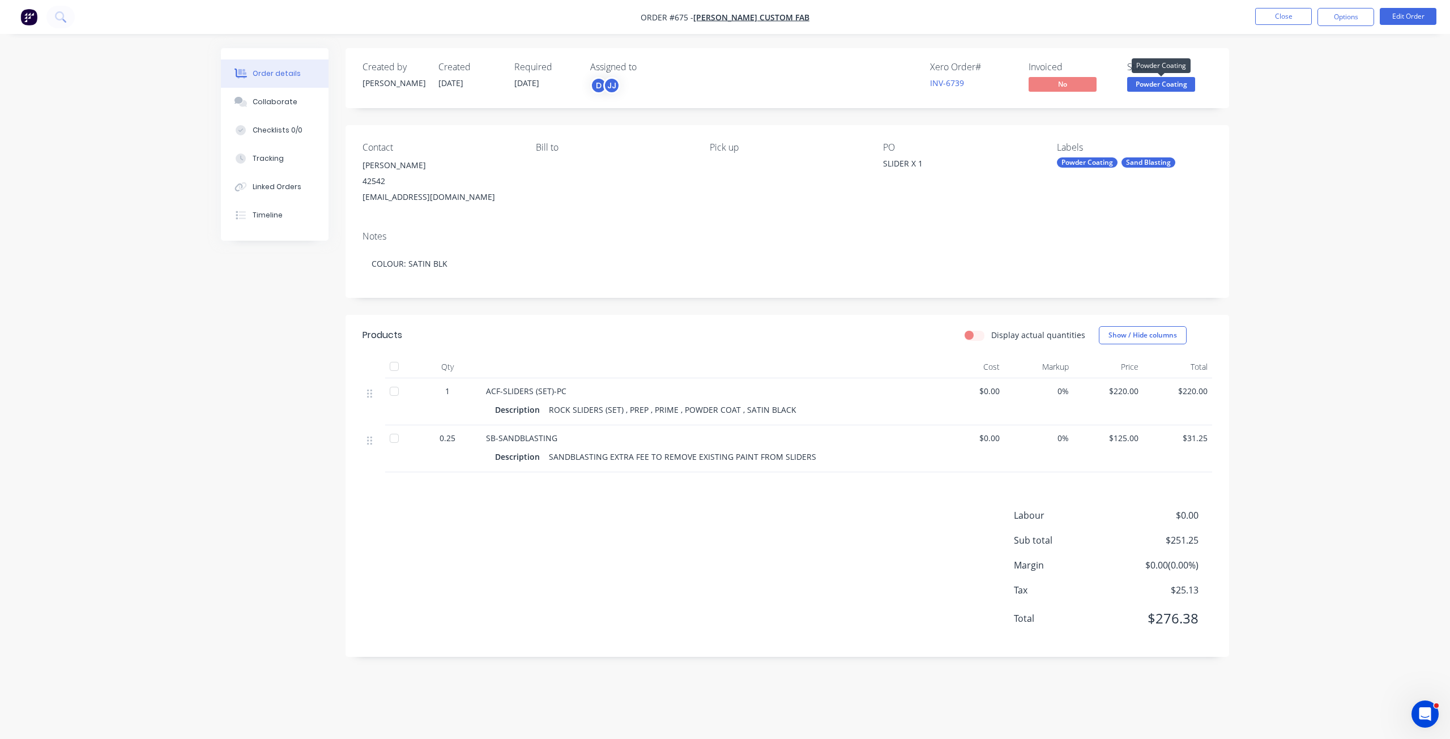
click at [1144, 87] on span "Powder Coating" at bounding box center [1161, 84] width 68 height 14
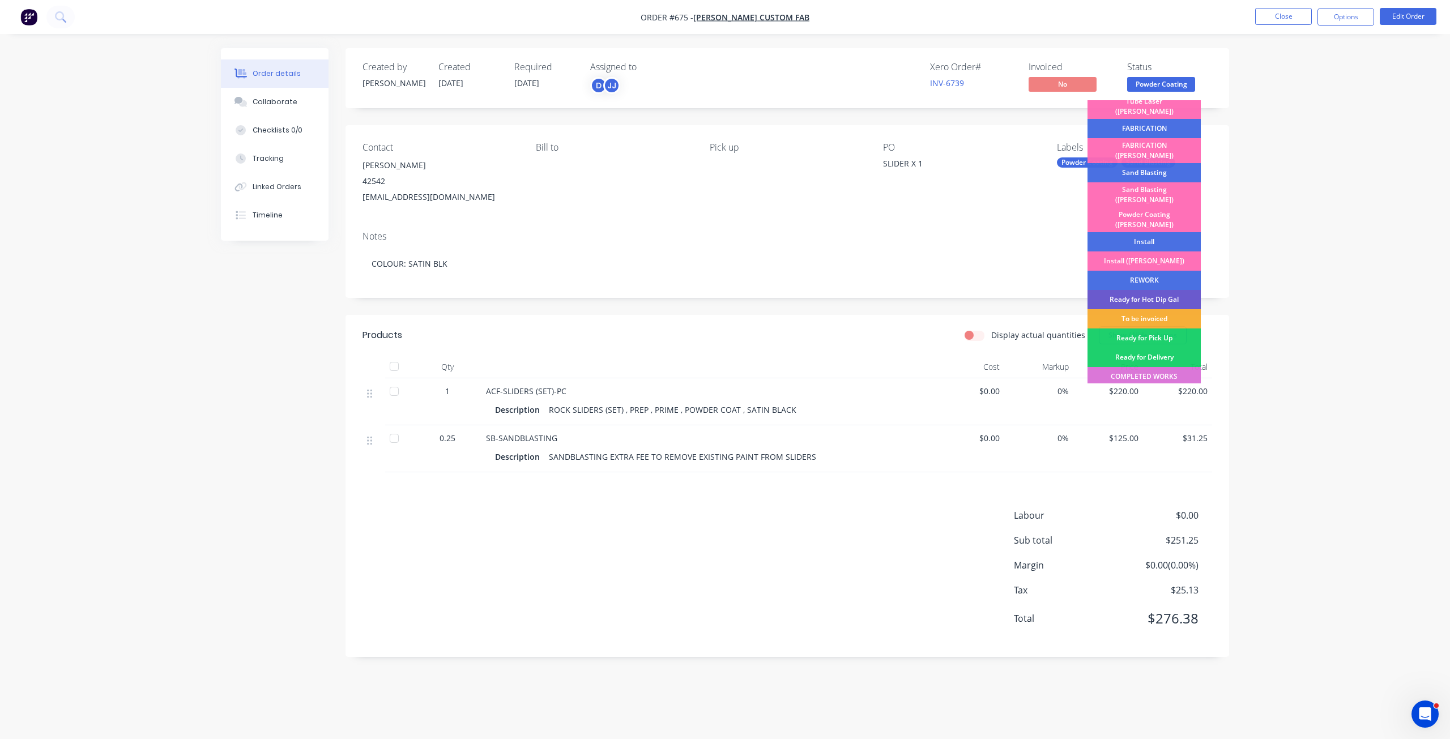
scroll to position [198, 0]
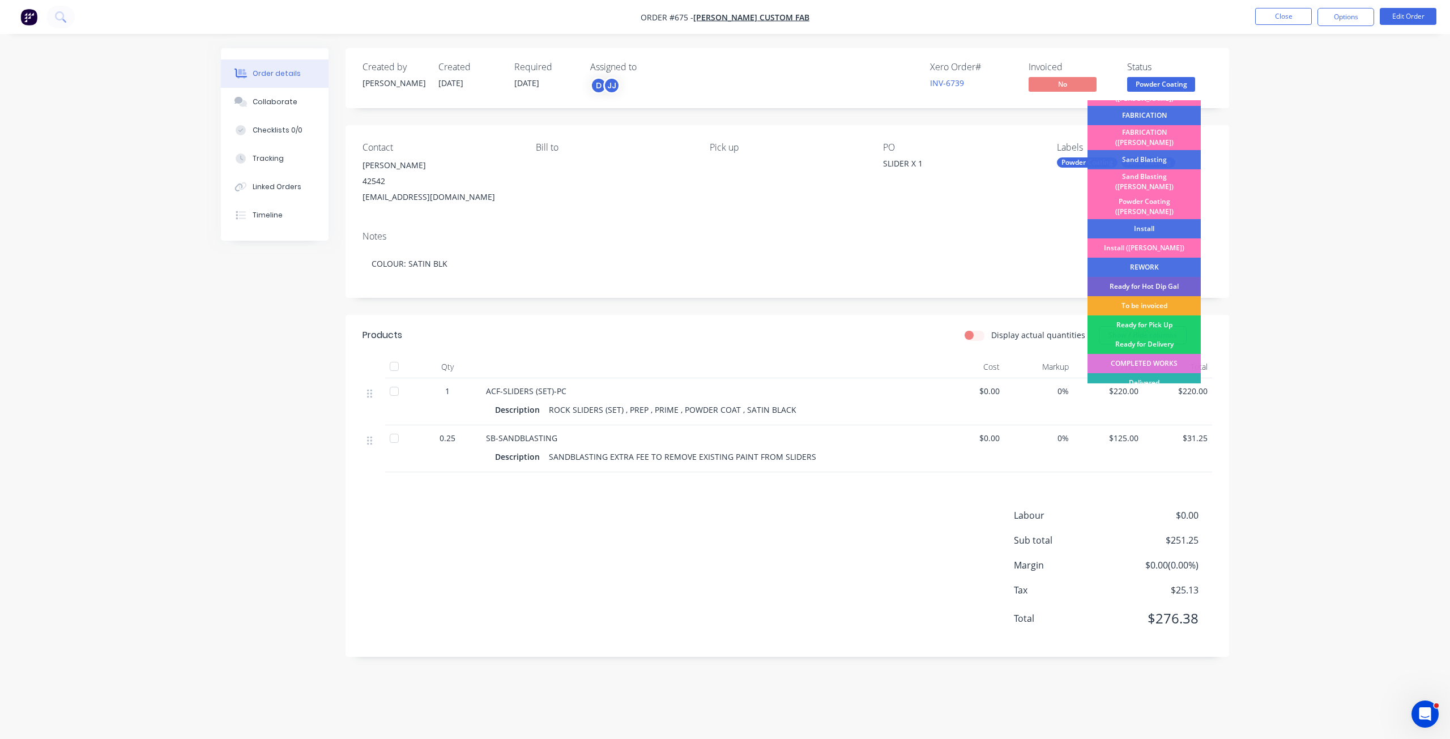
click at [1135, 296] on div "To be invoiced" at bounding box center [1143, 305] width 113 height 19
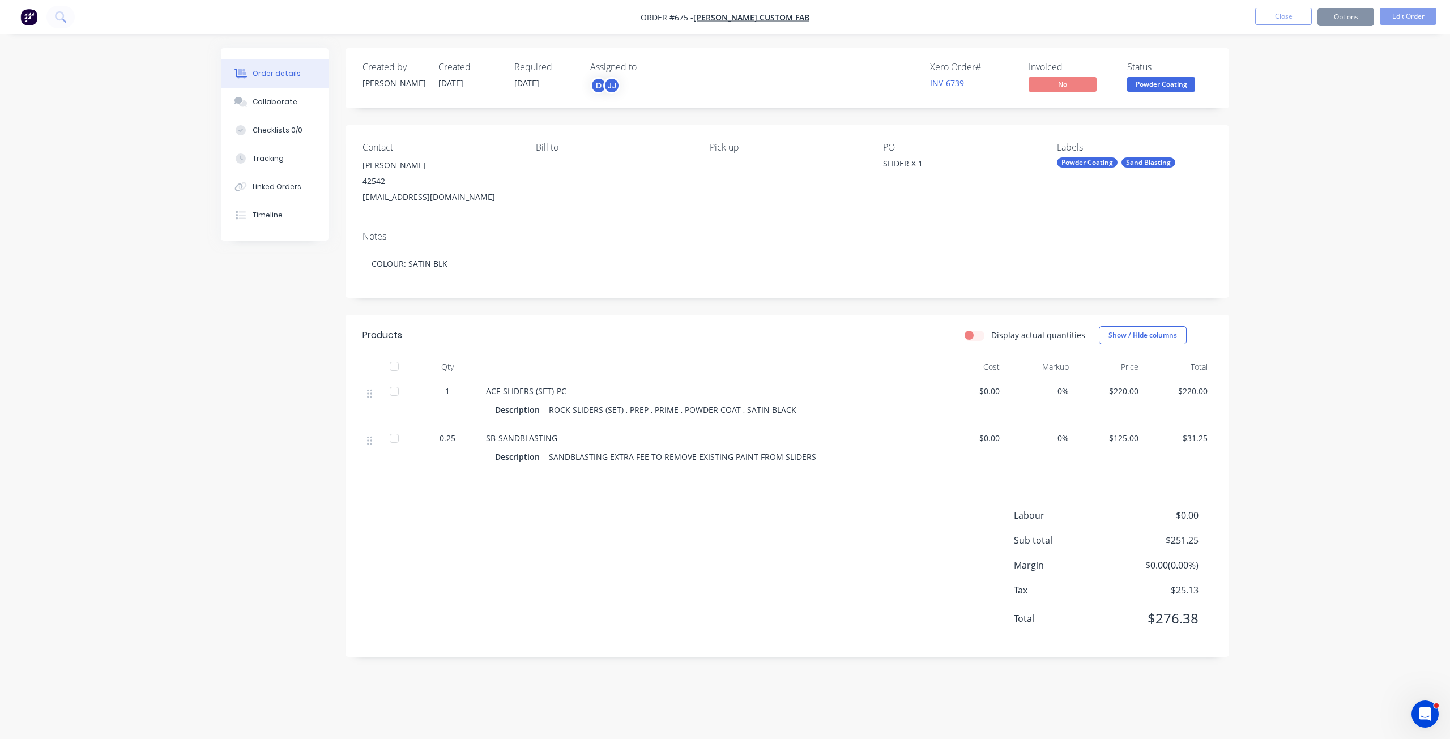
click at [1151, 82] on span "Powder Coating" at bounding box center [1161, 84] width 68 height 14
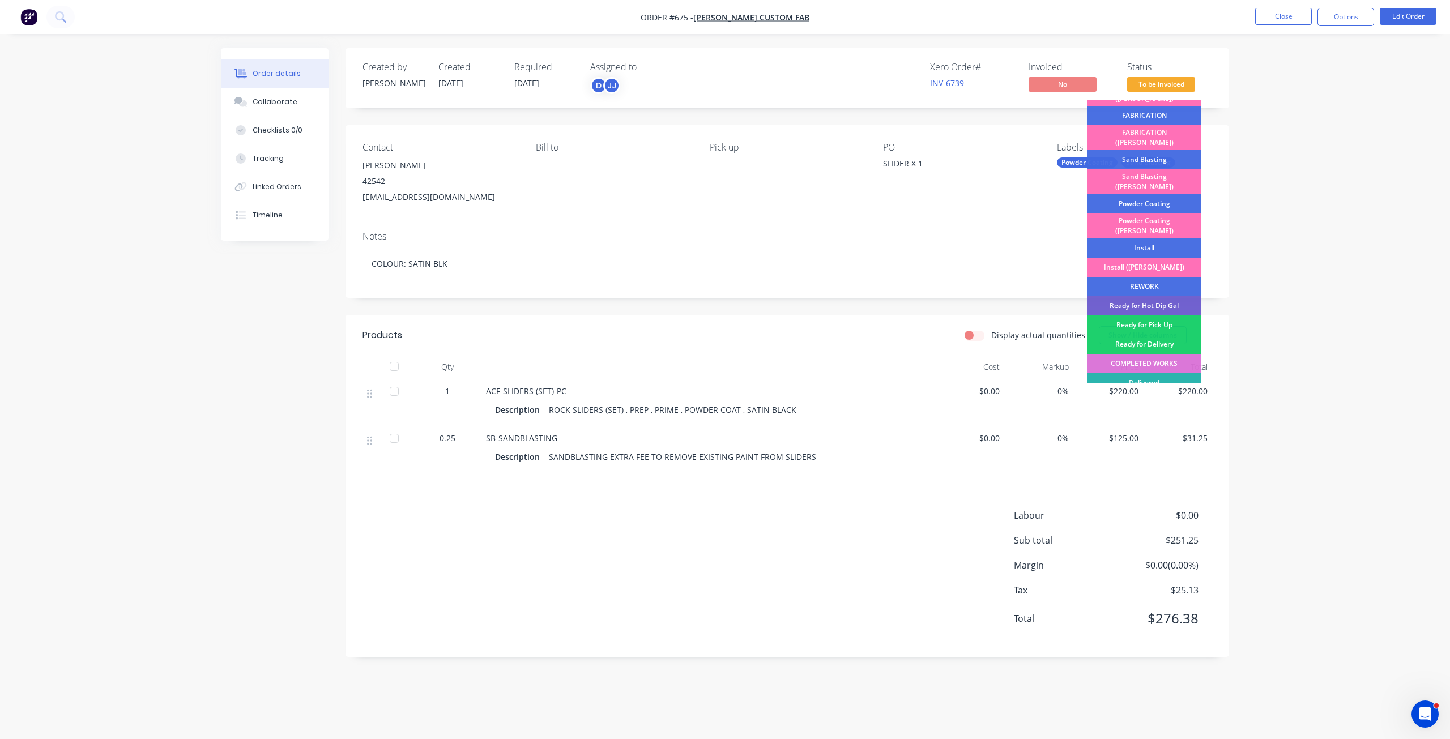
click at [984, 226] on div "Notes COLOUR: SATIN BLK" at bounding box center [786, 260] width 883 height 76
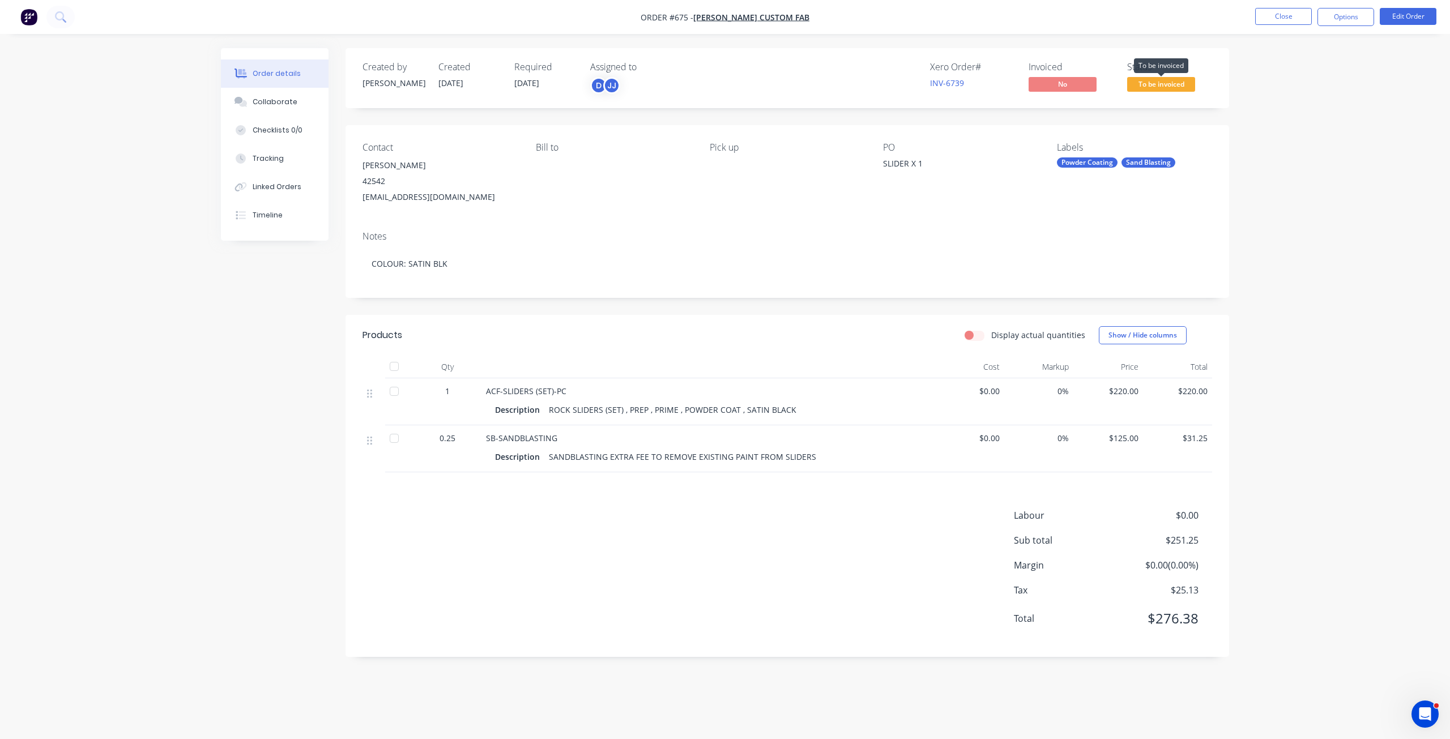
click at [1150, 80] on span "To be invoiced" at bounding box center [1161, 84] width 68 height 14
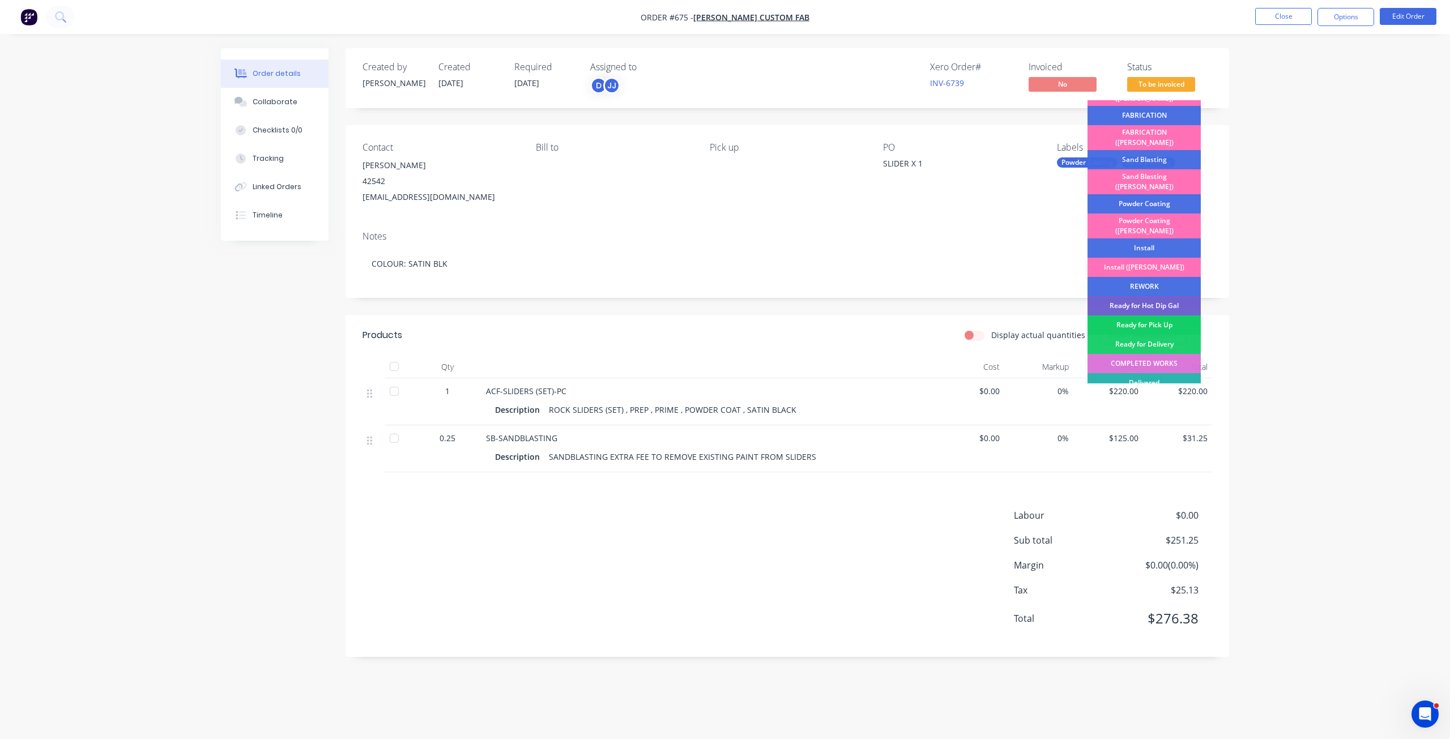
click at [1131, 315] on div "Ready for Pick Up" at bounding box center [1143, 324] width 113 height 19
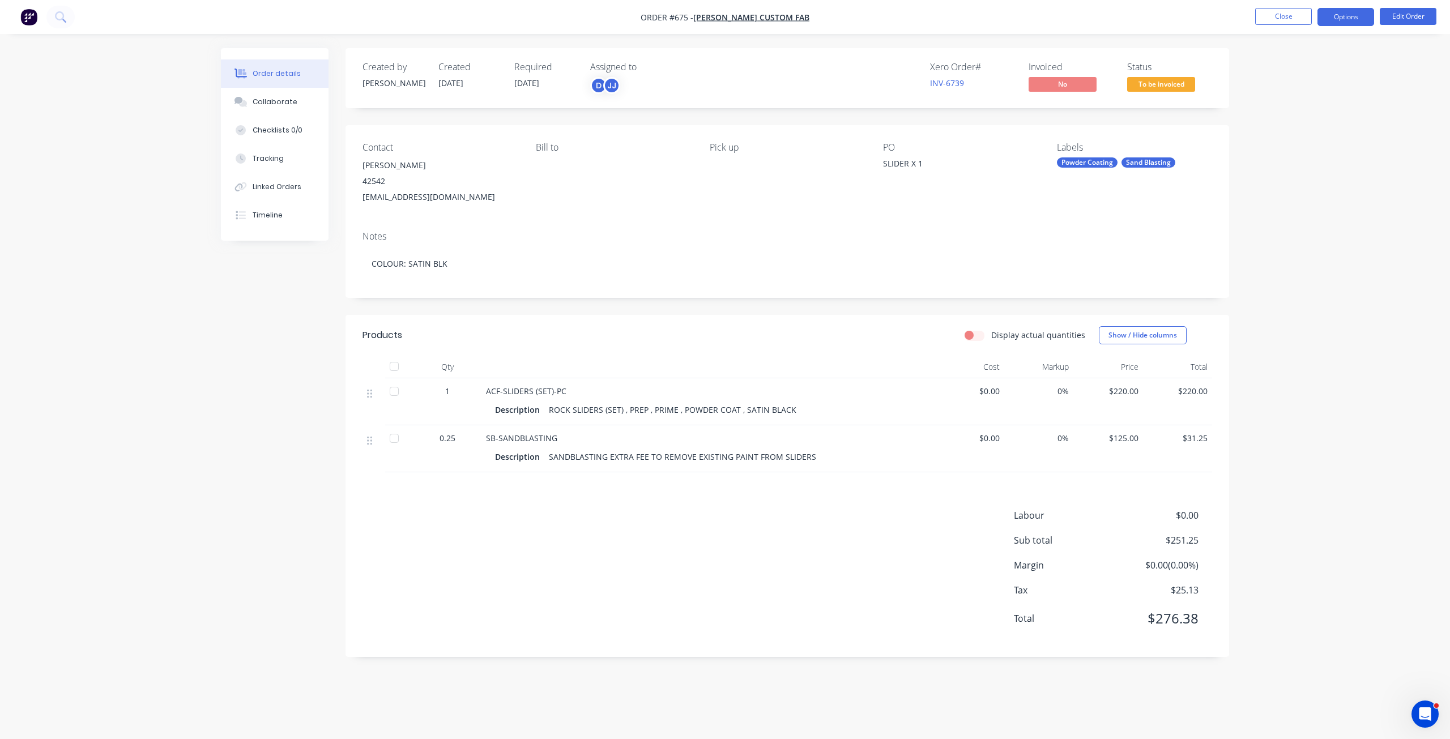
click at [1342, 19] on button "Options" at bounding box center [1345, 17] width 57 height 18
click at [1275, 67] on div "Invoice" at bounding box center [1311, 69] width 104 height 16
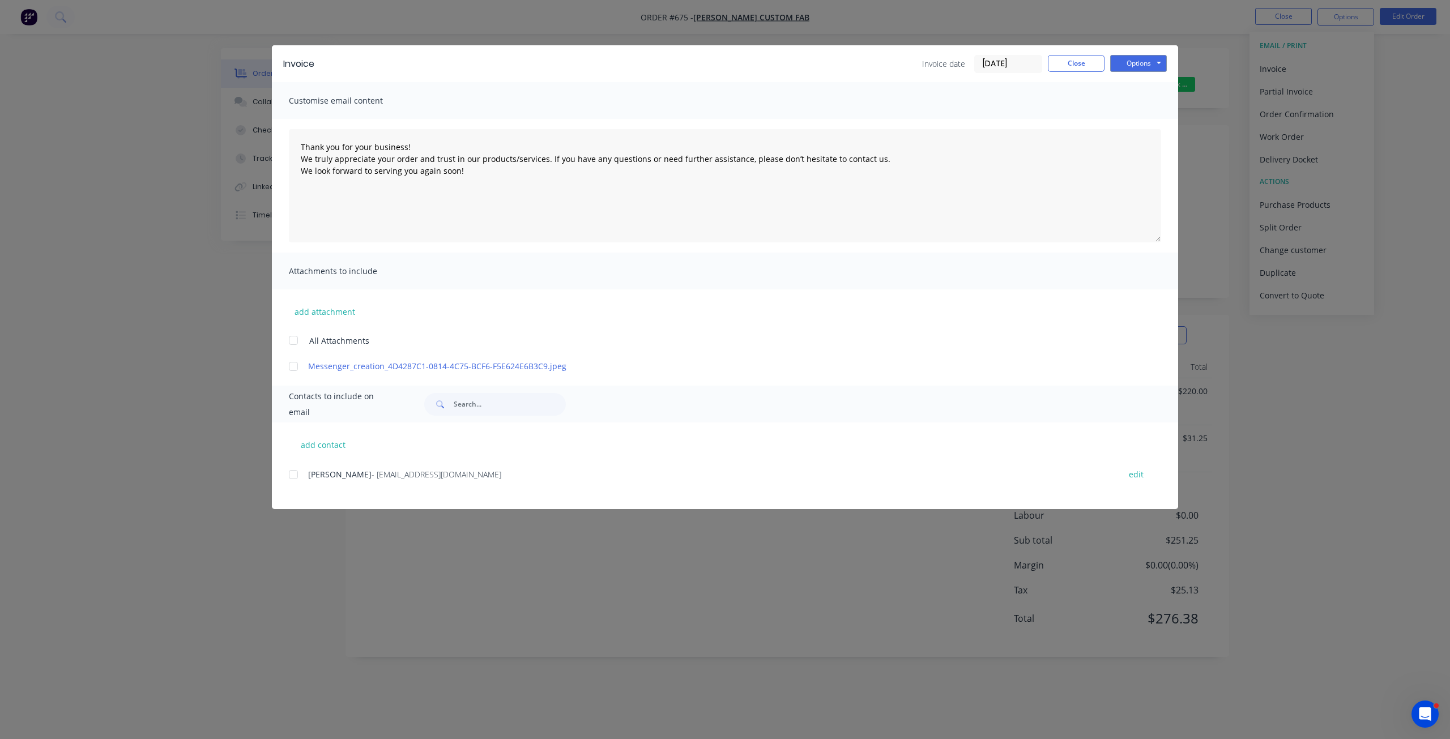
click at [295, 473] on div at bounding box center [293, 474] width 23 height 23
click at [1126, 68] on button "Options" at bounding box center [1138, 63] width 57 height 17
click at [1137, 121] on button "Email" at bounding box center [1146, 121] width 72 height 19
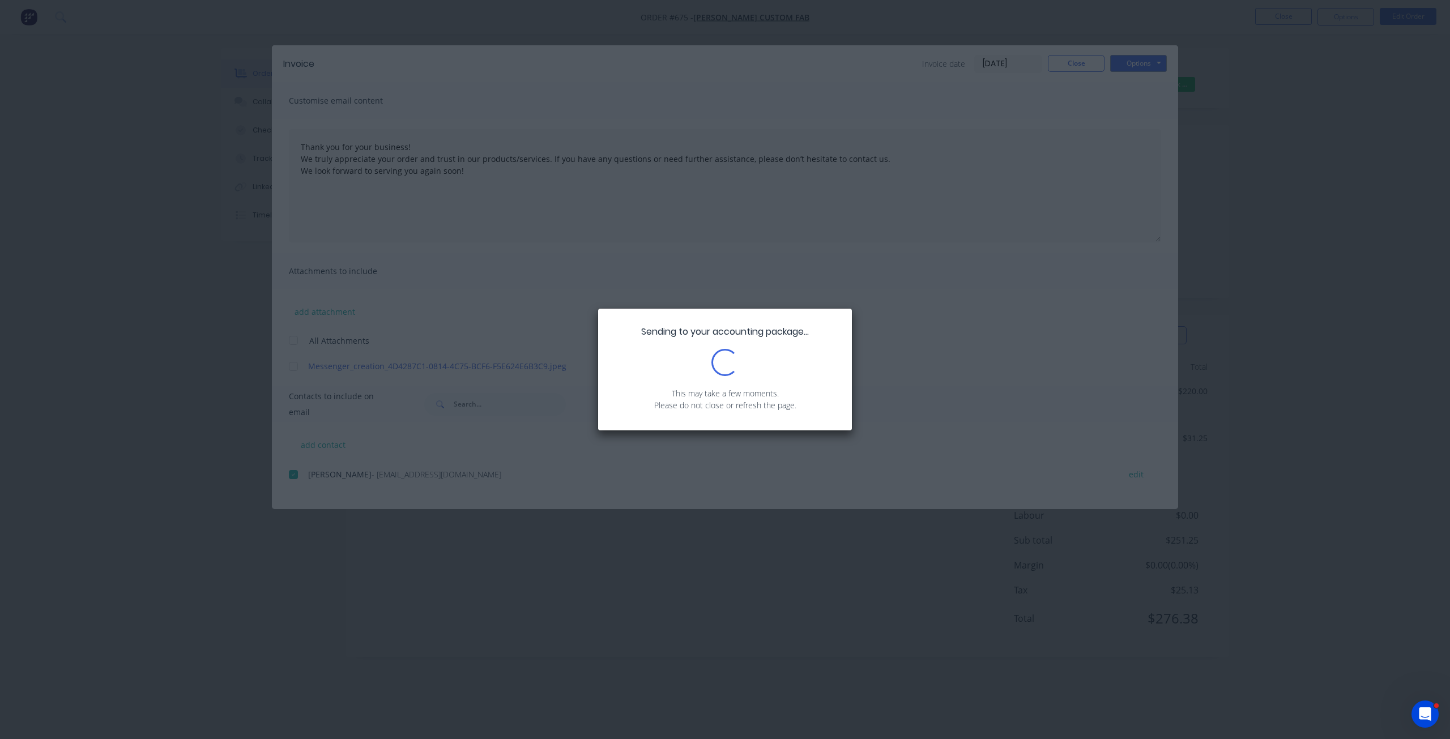
type textarea "Thank you for your business! We truly appreciate your order and trust in our pr…"
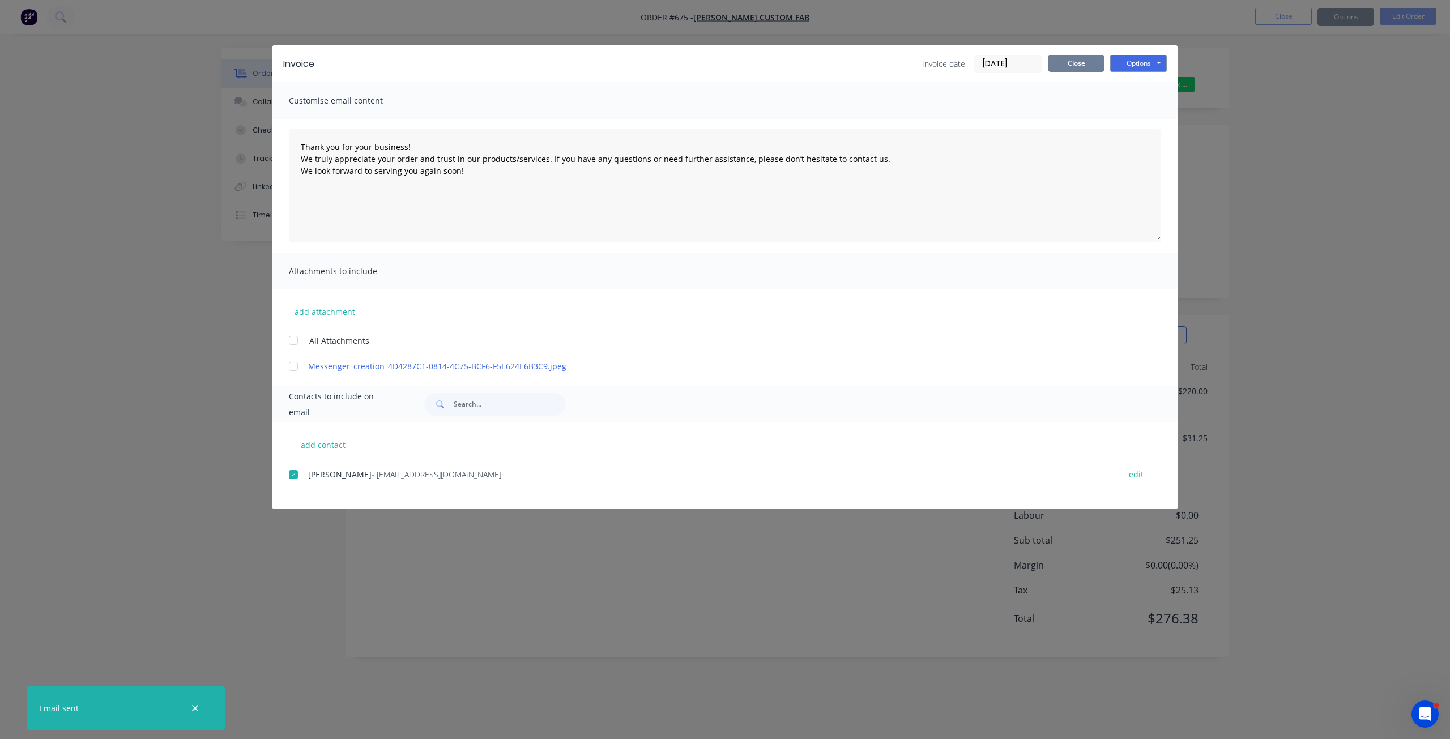
click at [1061, 65] on button "Close" at bounding box center [1076, 63] width 57 height 17
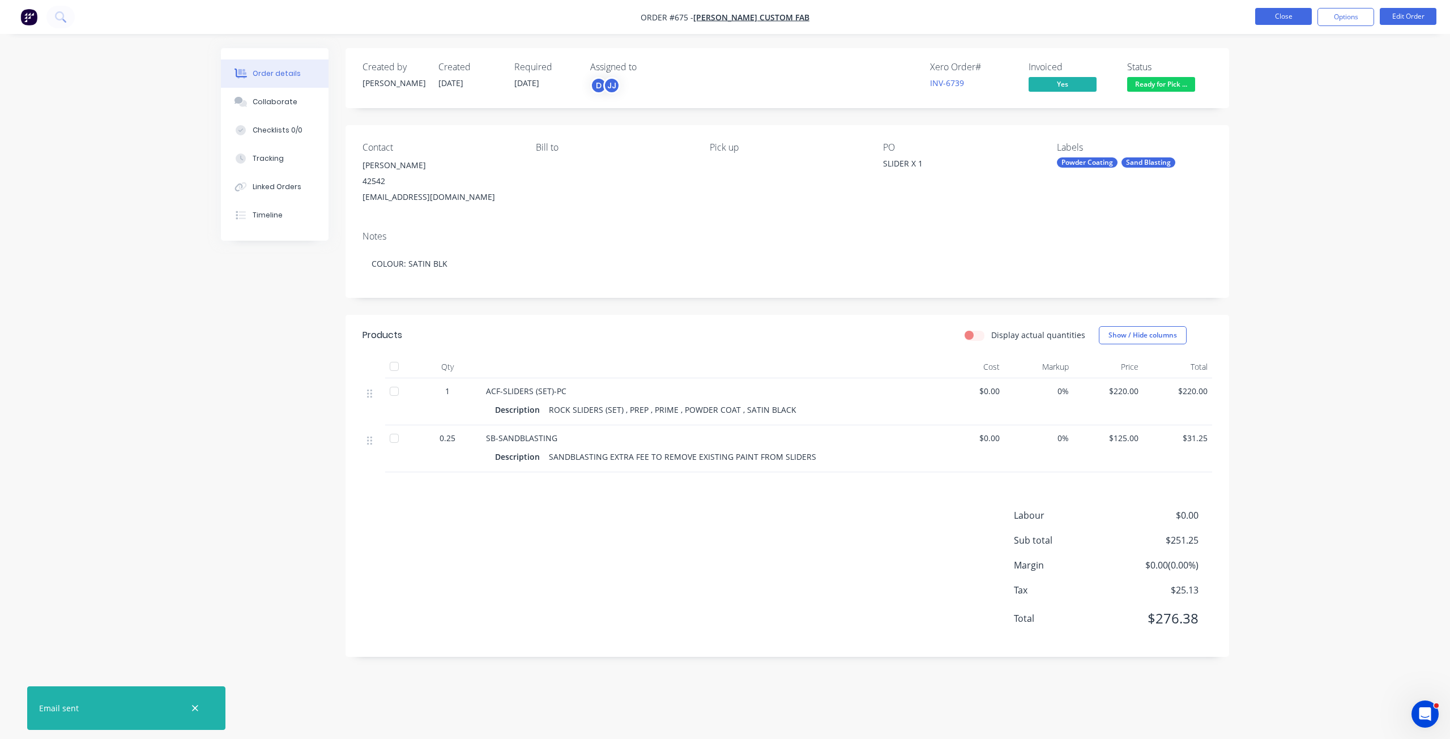
click at [1270, 16] on button "Close" at bounding box center [1283, 16] width 57 height 17
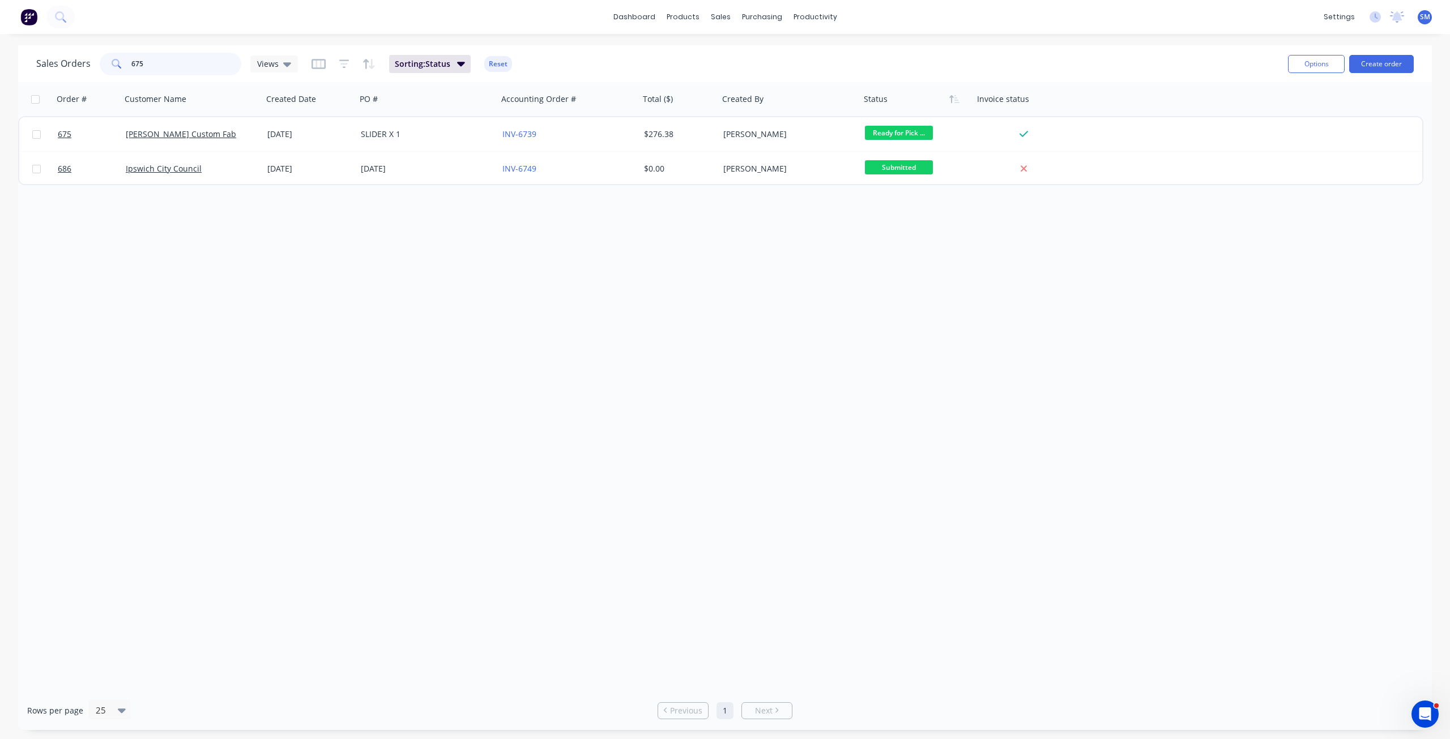
drag, startPoint x: 148, startPoint y: 63, endPoint x: 100, endPoint y: 70, distance: 48.6
click at [100, 70] on div "675" at bounding box center [171, 64] width 142 height 23
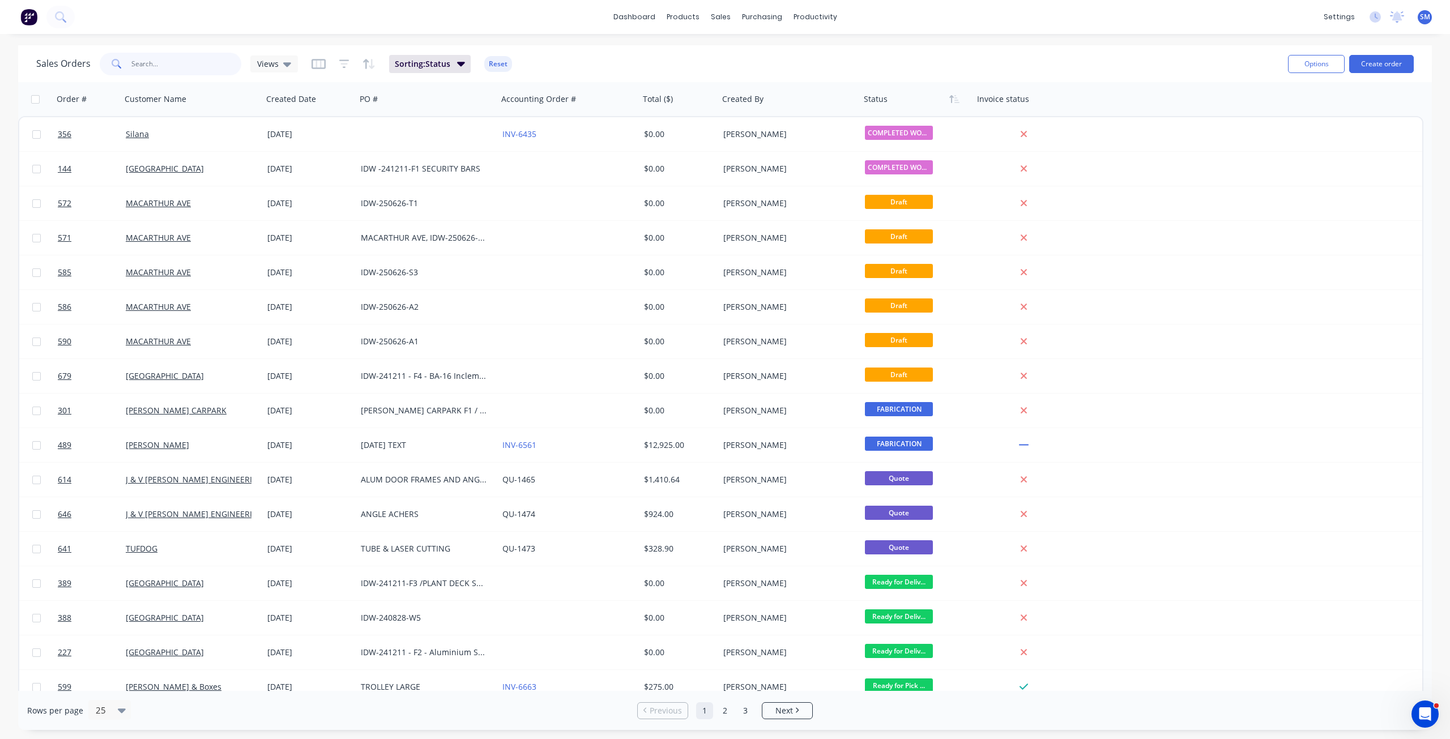
click at [142, 69] on input "text" at bounding box center [186, 64] width 110 height 23
type input "671"
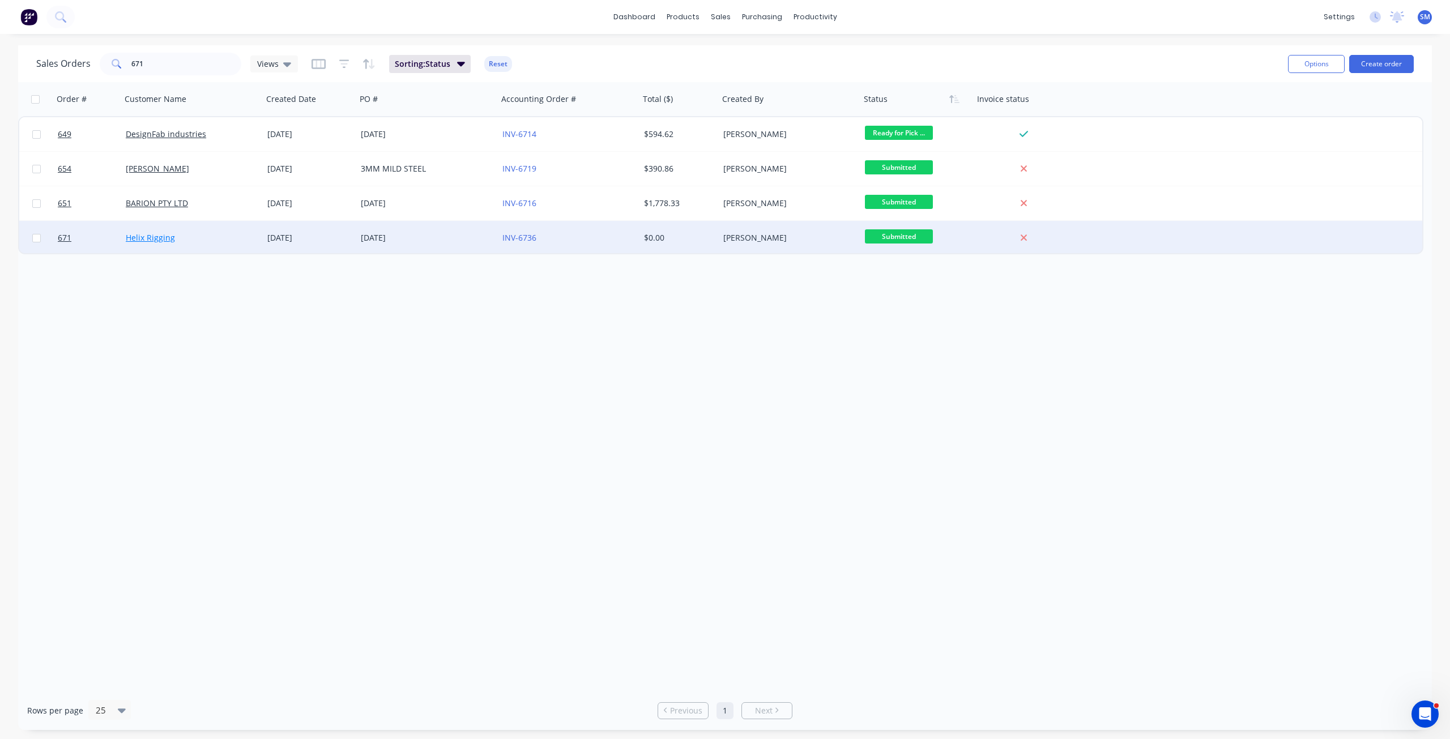
click at [163, 242] on link "Helix Rigging" at bounding box center [150, 237] width 49 height 11
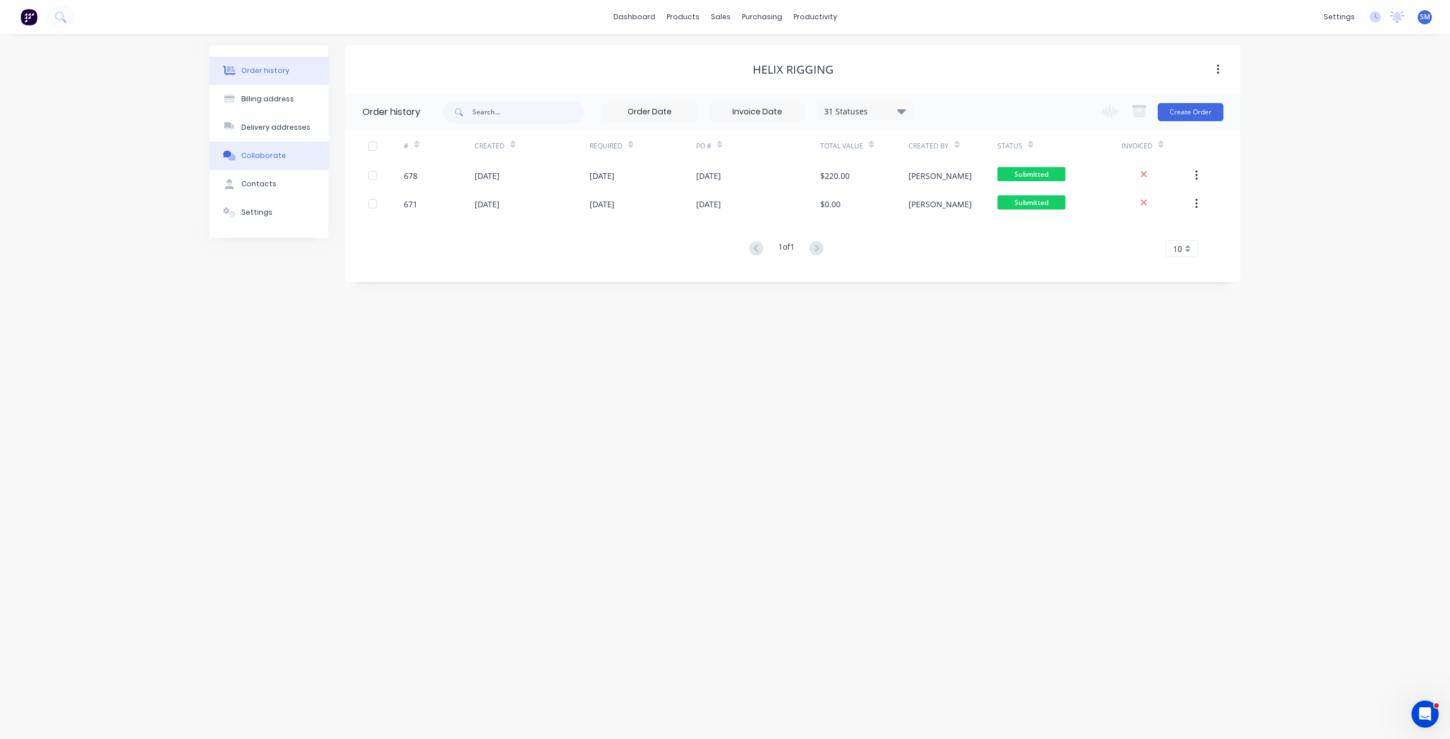
click at [275, 156] on div "Collaborate" at bounding box center [263, 156] width 45 height 10
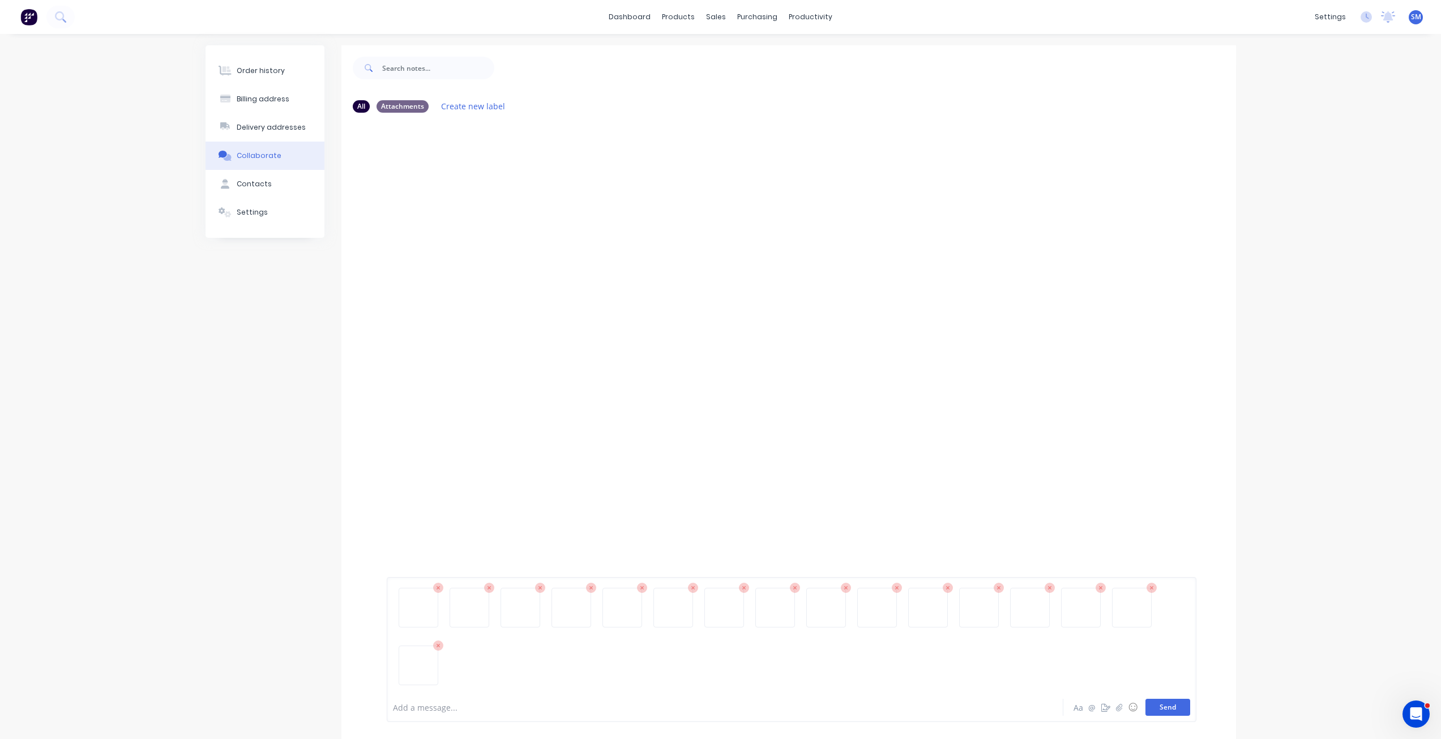
click at [1165, 706] on button "Send" at bounding box center [1168, 707] width 45 height 17
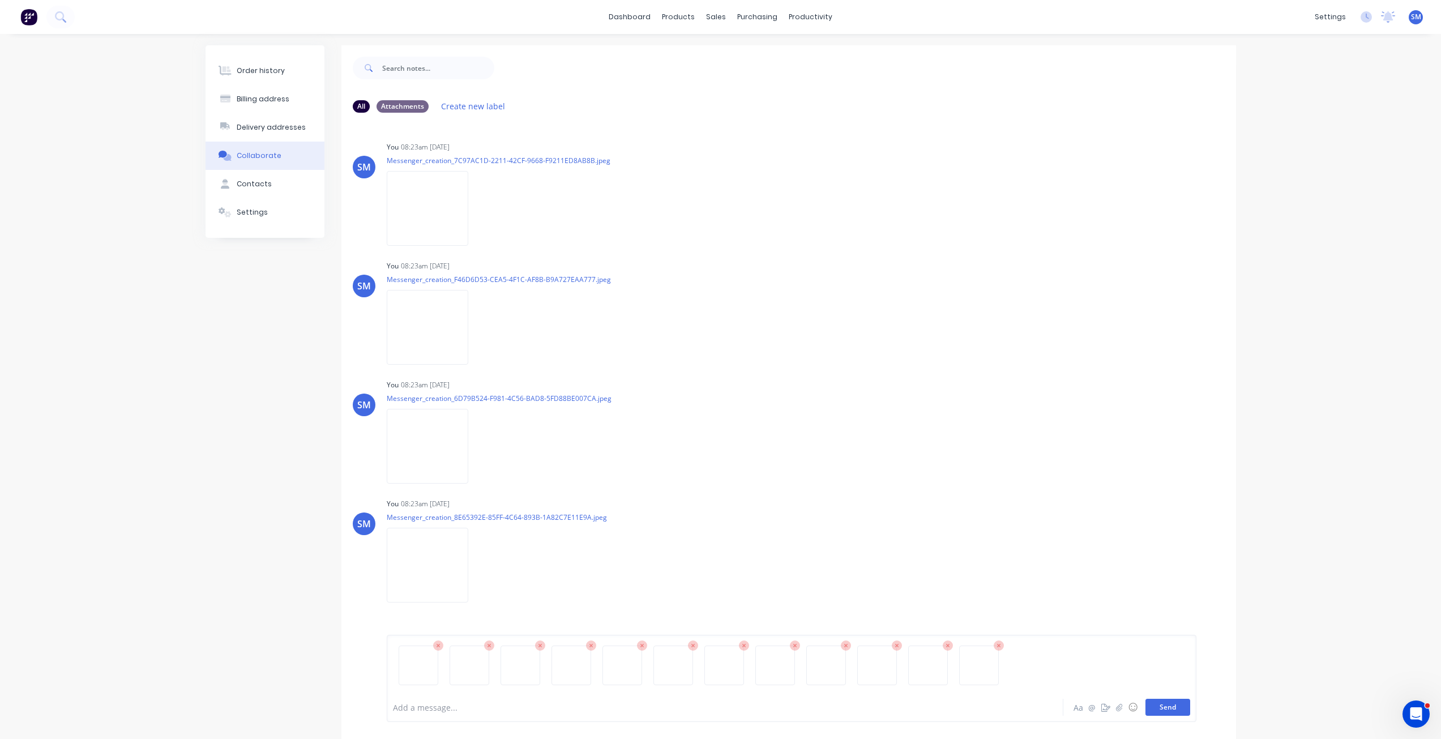
click at [1180, 712] on button "Send" at bounding box center [1168, 707] width 45 height 17
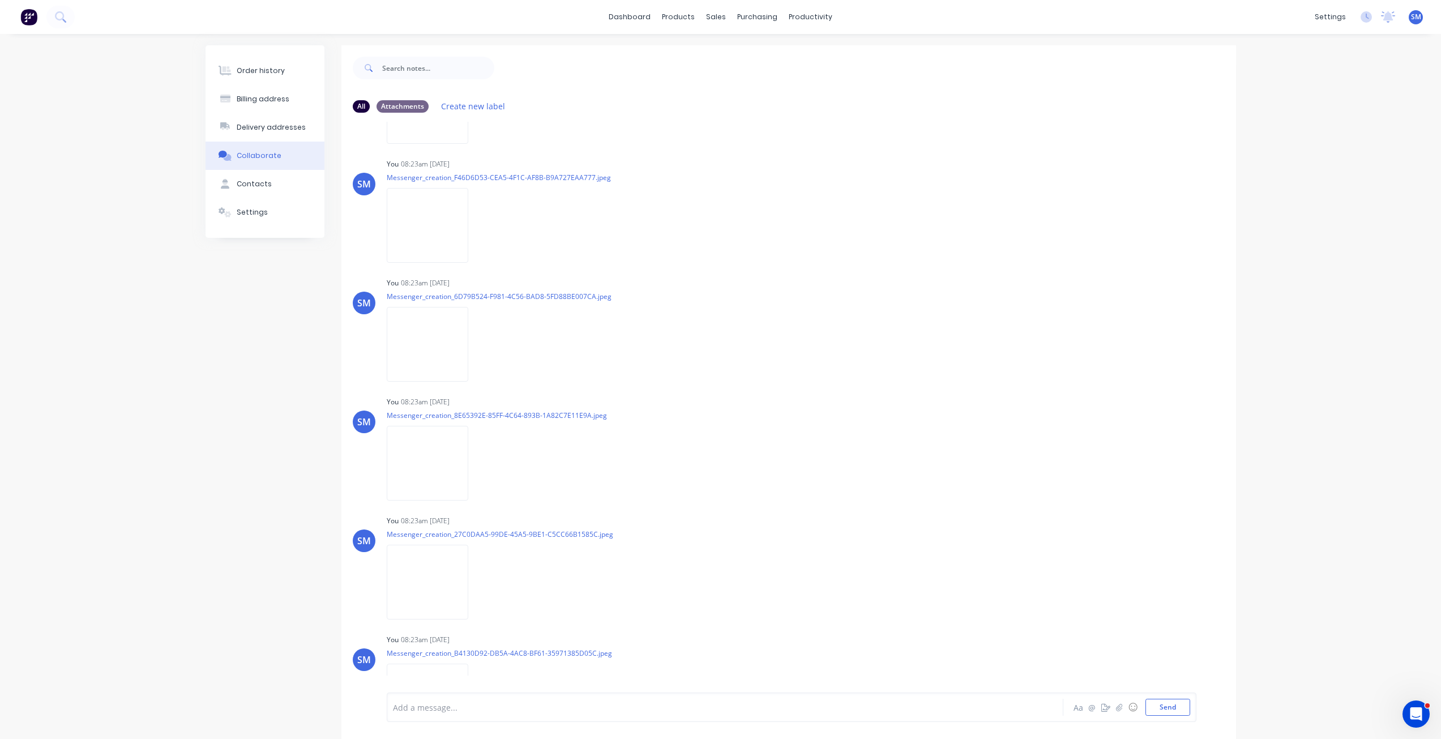
scroll to position [99, 0]
click at [425, 468] on img at bounding box center [428, 466] width 82 height 74
click at [263, 67] on div "Order history" at bounding box center [261, 71] width 48 height 10
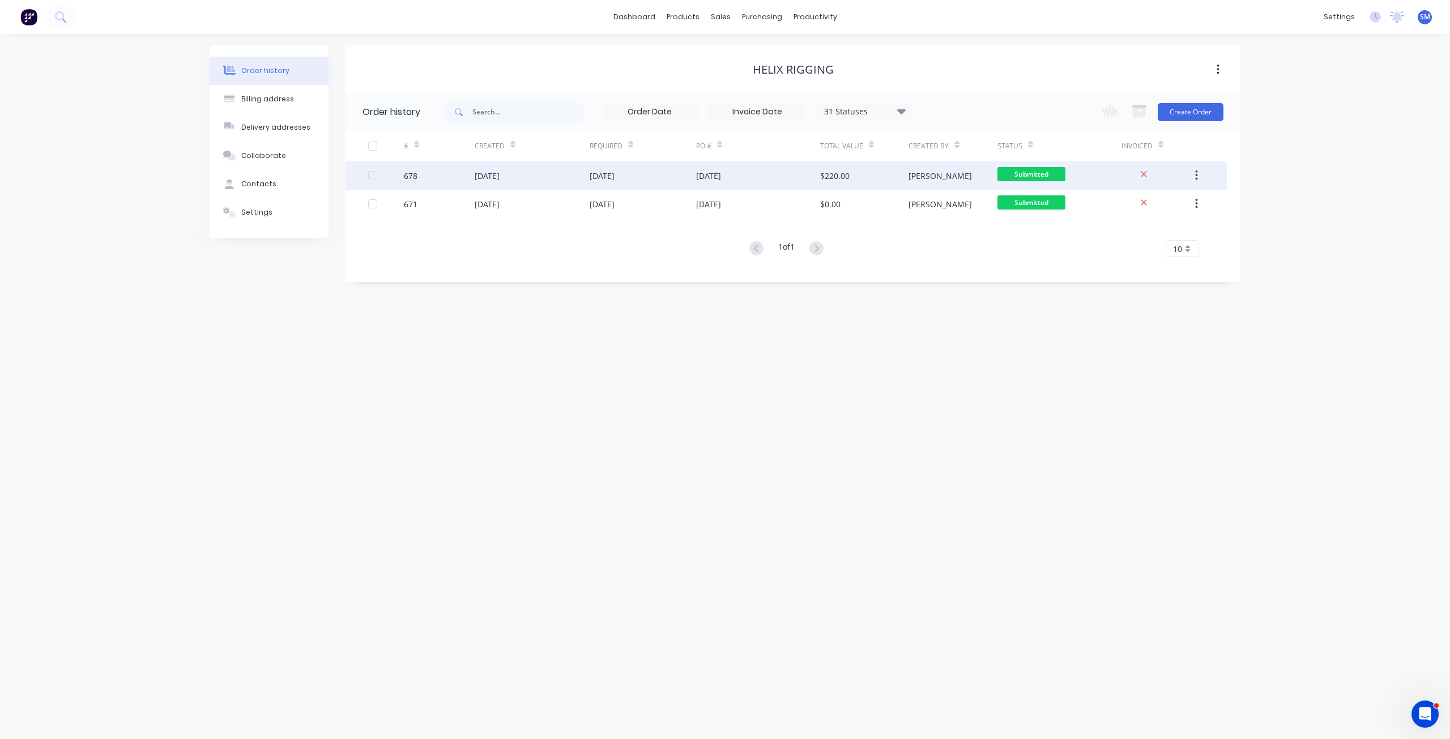
click at [493, 176] on div "12 Aug 2025" at bounding box center [487, 176] width 25 height 12
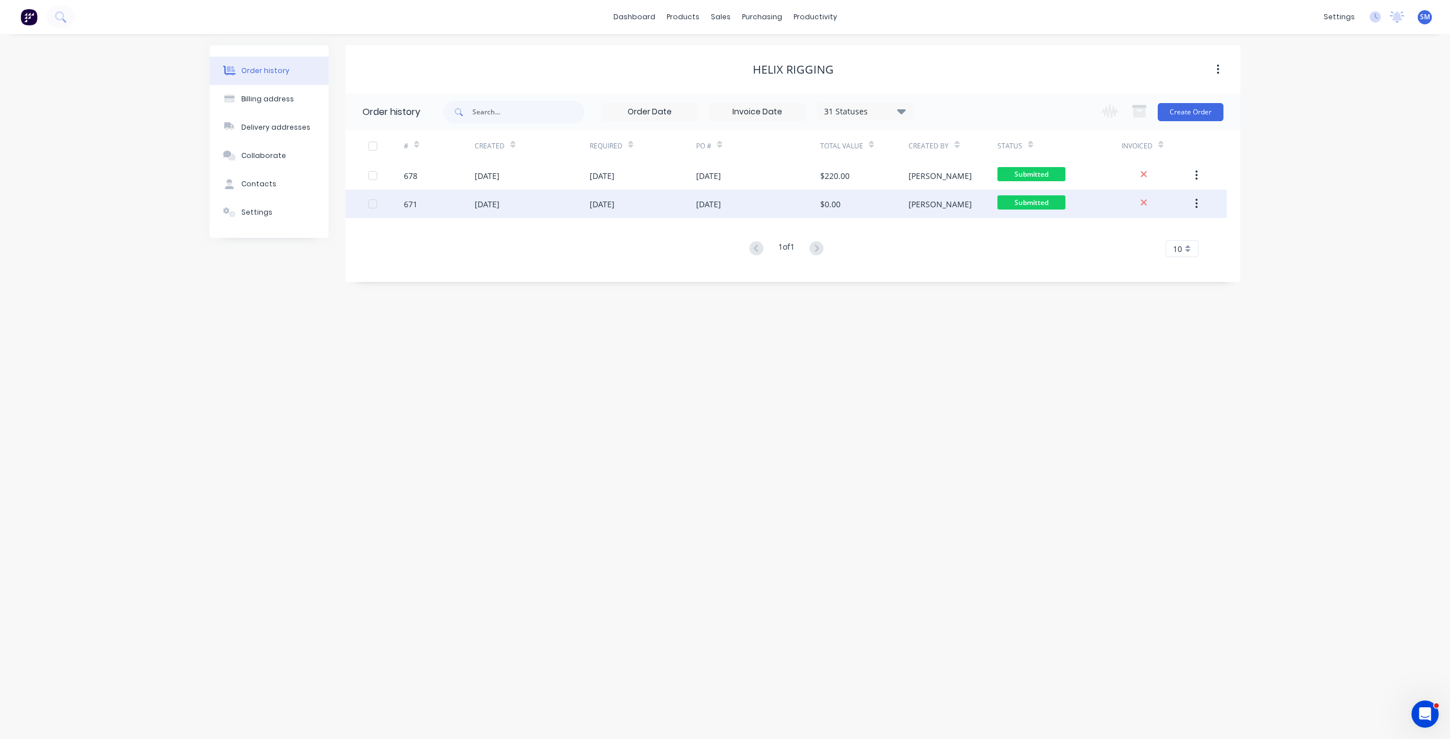
click at [498, 206] on div "11 Aug 2025" at bounding box center [487, 204] width 25 height 12
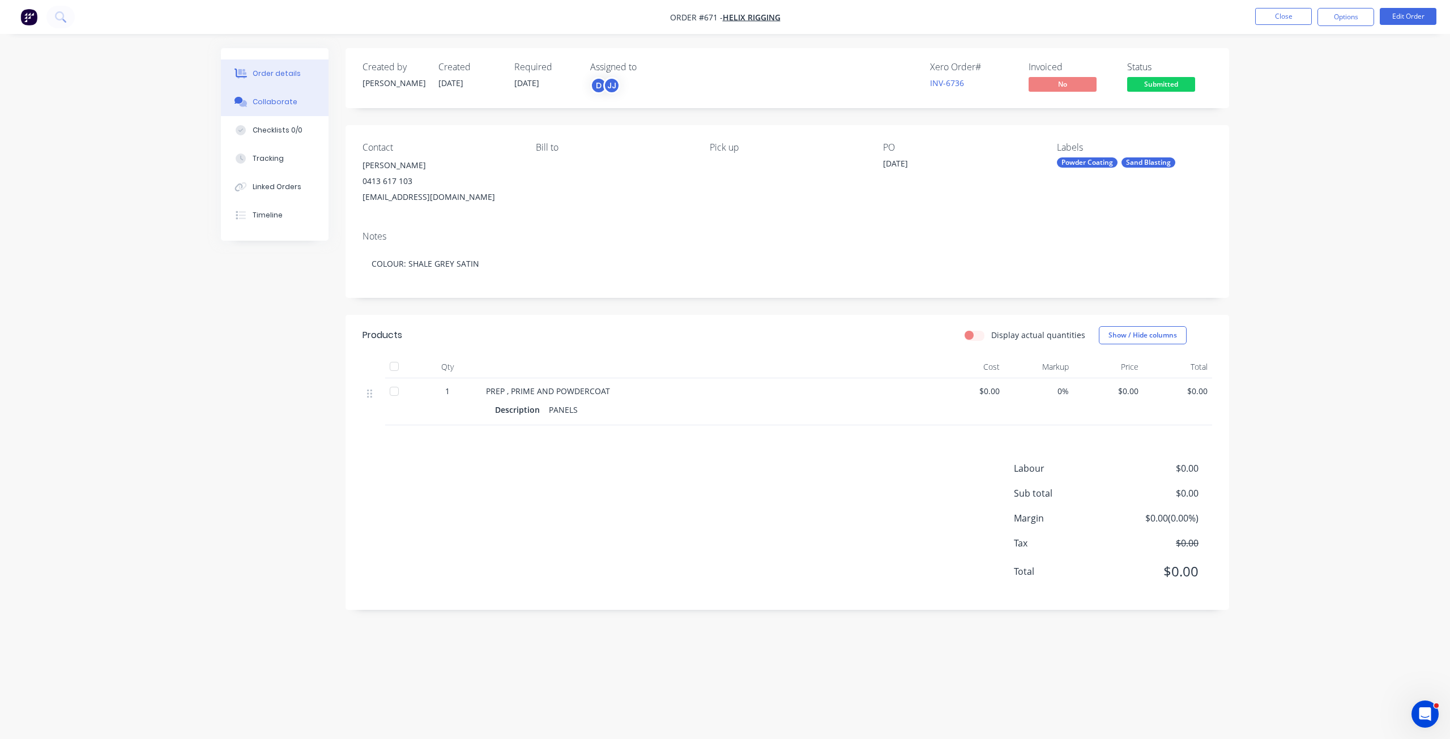
click at [271, 100] on div "Collaborate" at bounding box center [275, 102] width 45 height 10
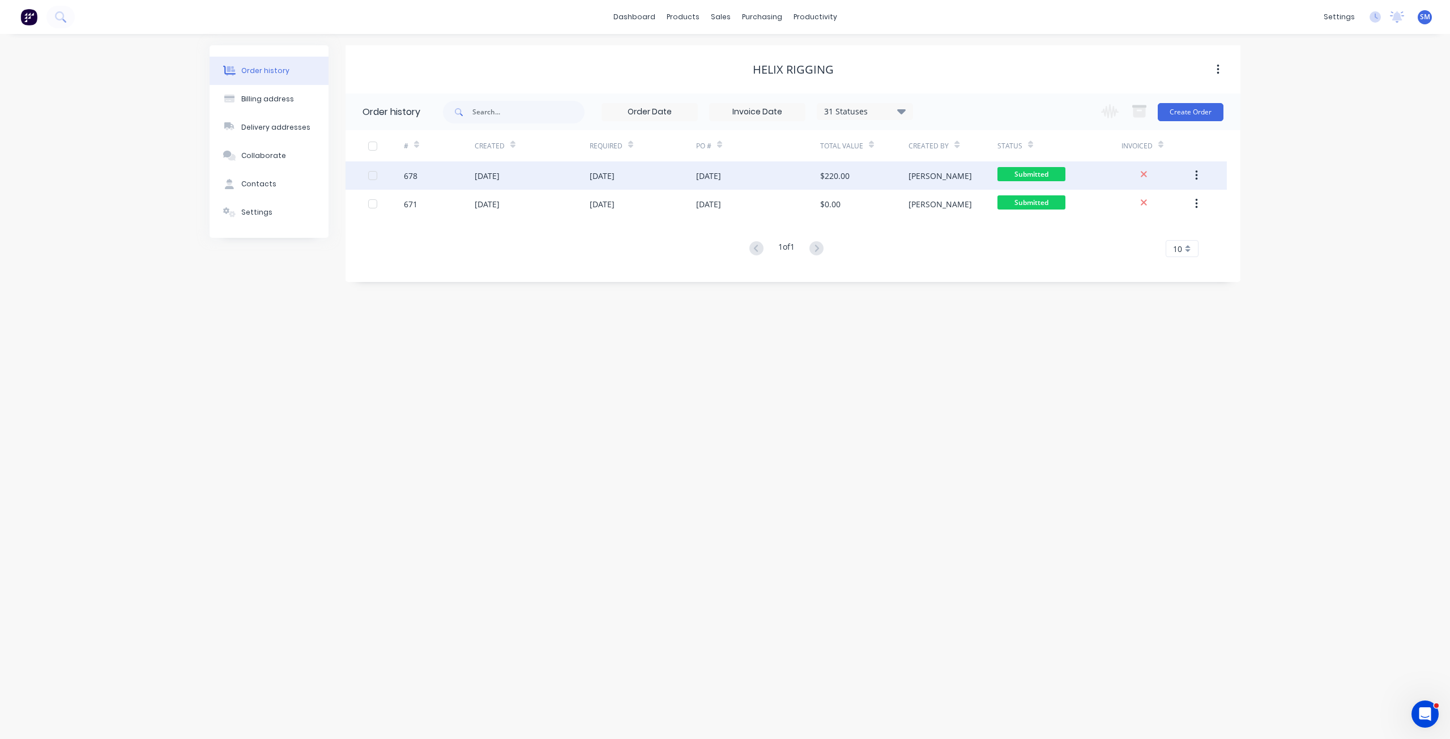
click at [499, 177] on div "12 Aug 2025" at bounding box center [487, 176] width 25 height 12
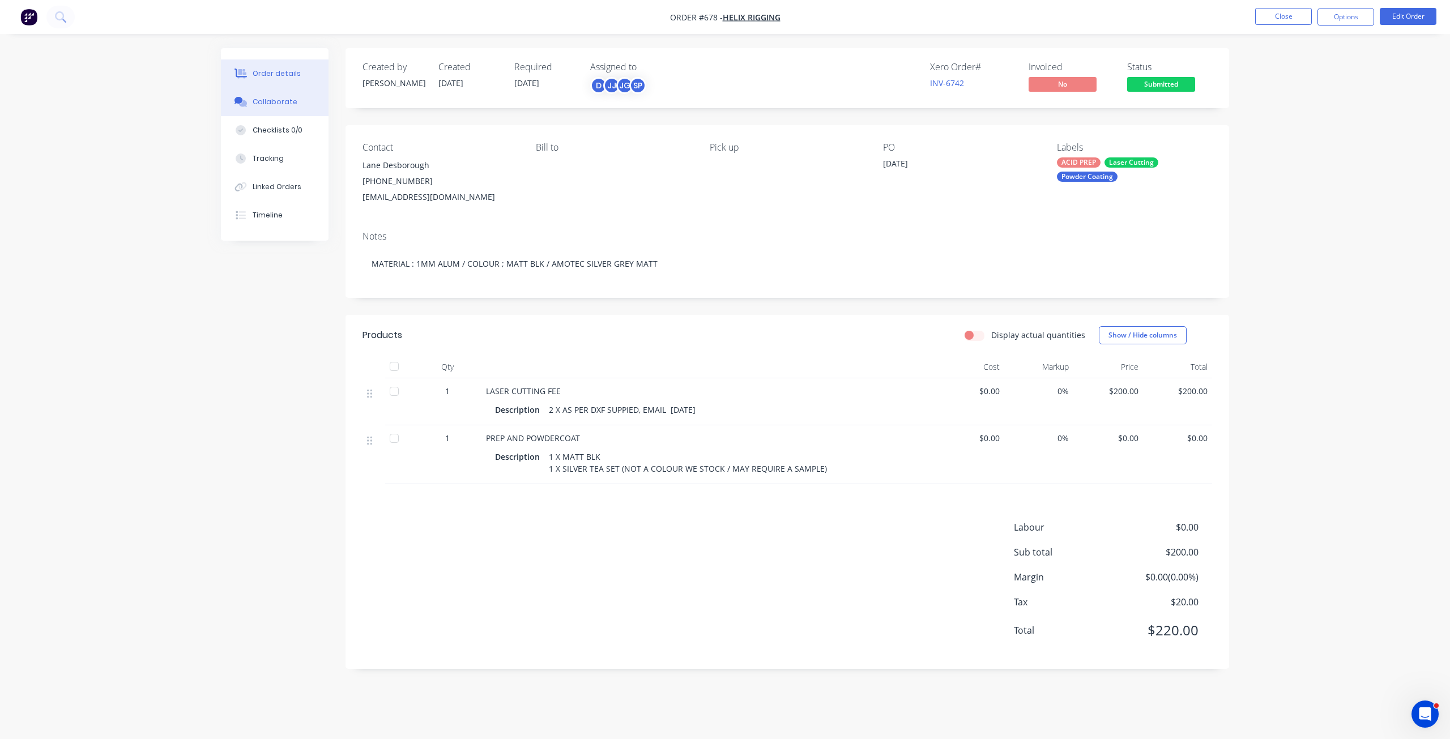
click at [277, 99] on div "Collaborate" at bounding box center [275, 102] width 45 height 10
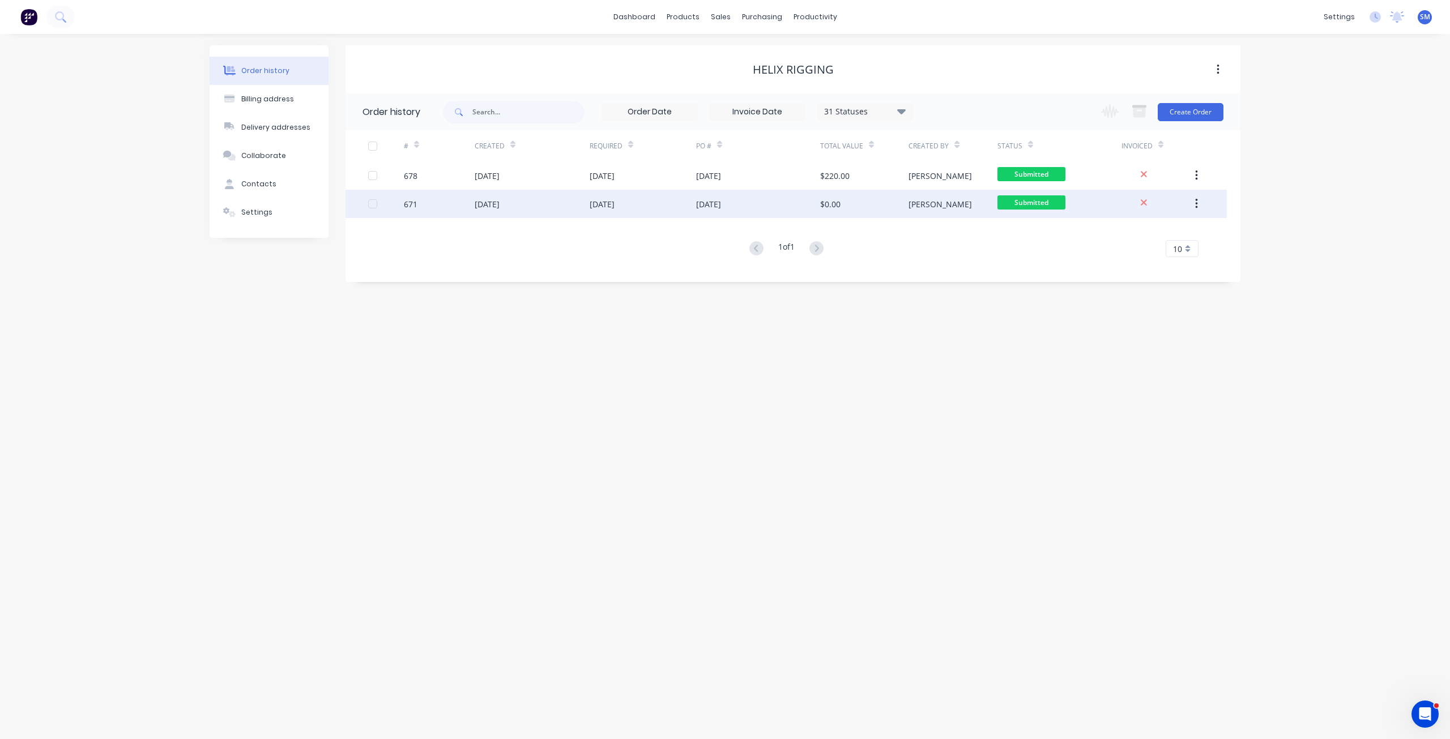
click at [499, 207] on div "11 Aug 2025" at bounding box center [487, 204] width 25 height 12
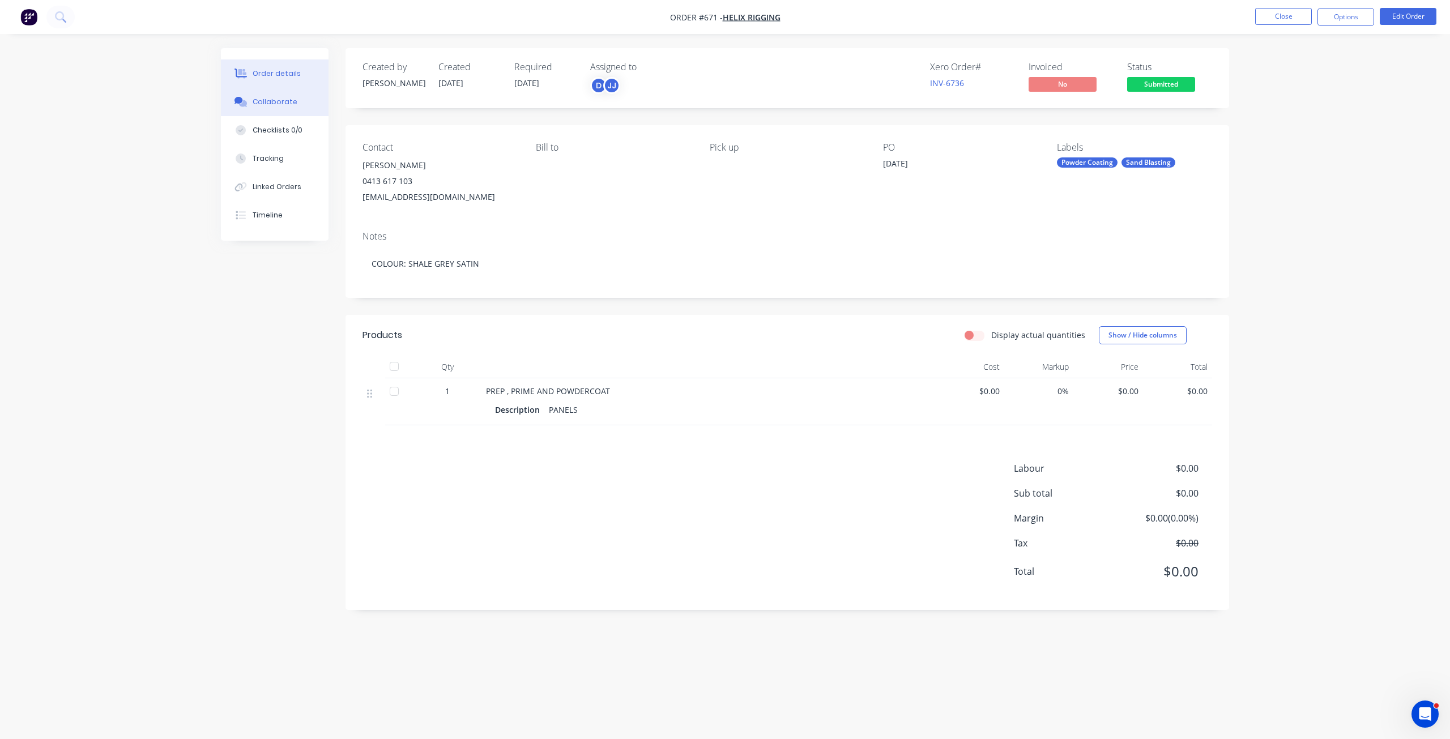
click at [275, 99] on div "Collaborate" at bounding box center [275, 102] width 45 height 10
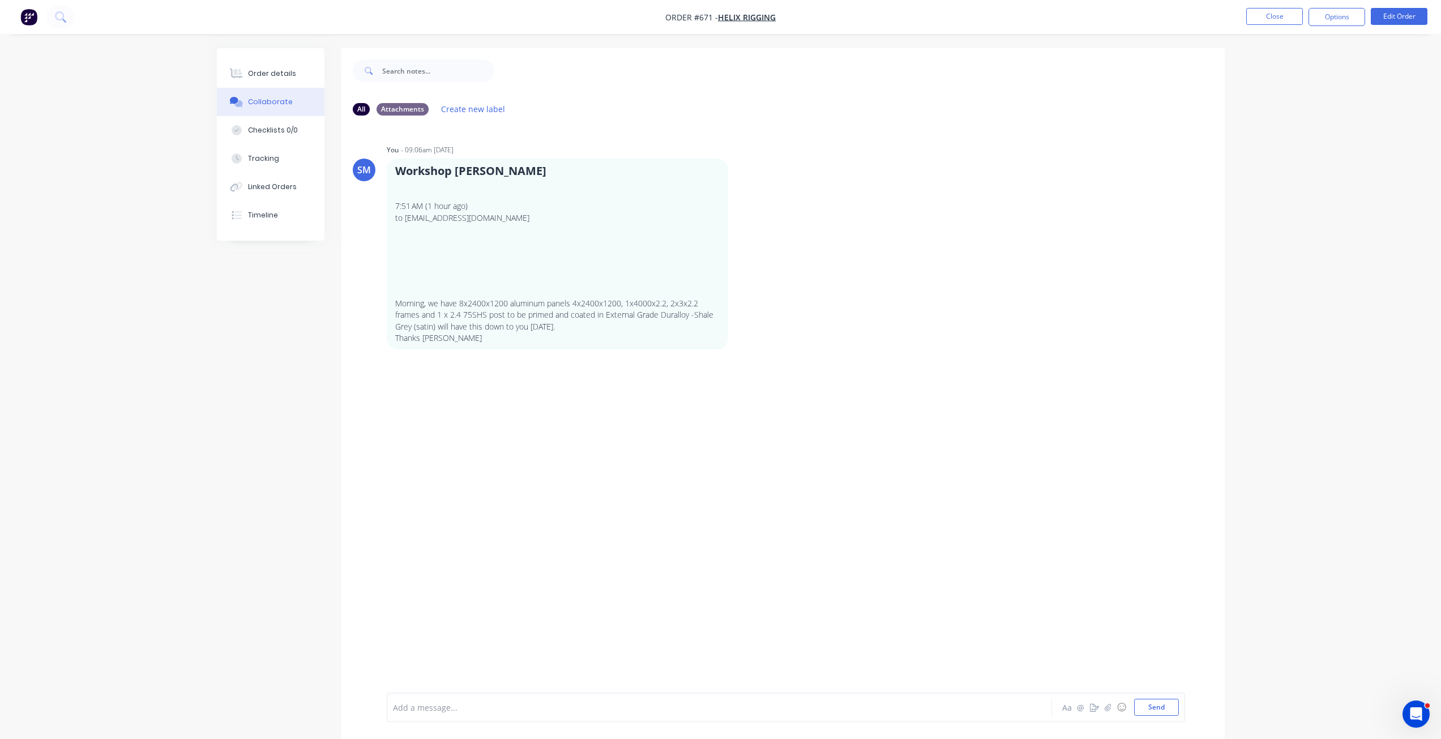
click at [570, 354] on div "SM You - 09:06am 11/08/25 Workshop Foreman 7:51 AM (1 hour ago) to info@lcp1.co…" at bounding box center [782, 409] width 883 height 568
click at [1155, 708] on button "Send" at bounding box center [1156, 707] width 45 height 17
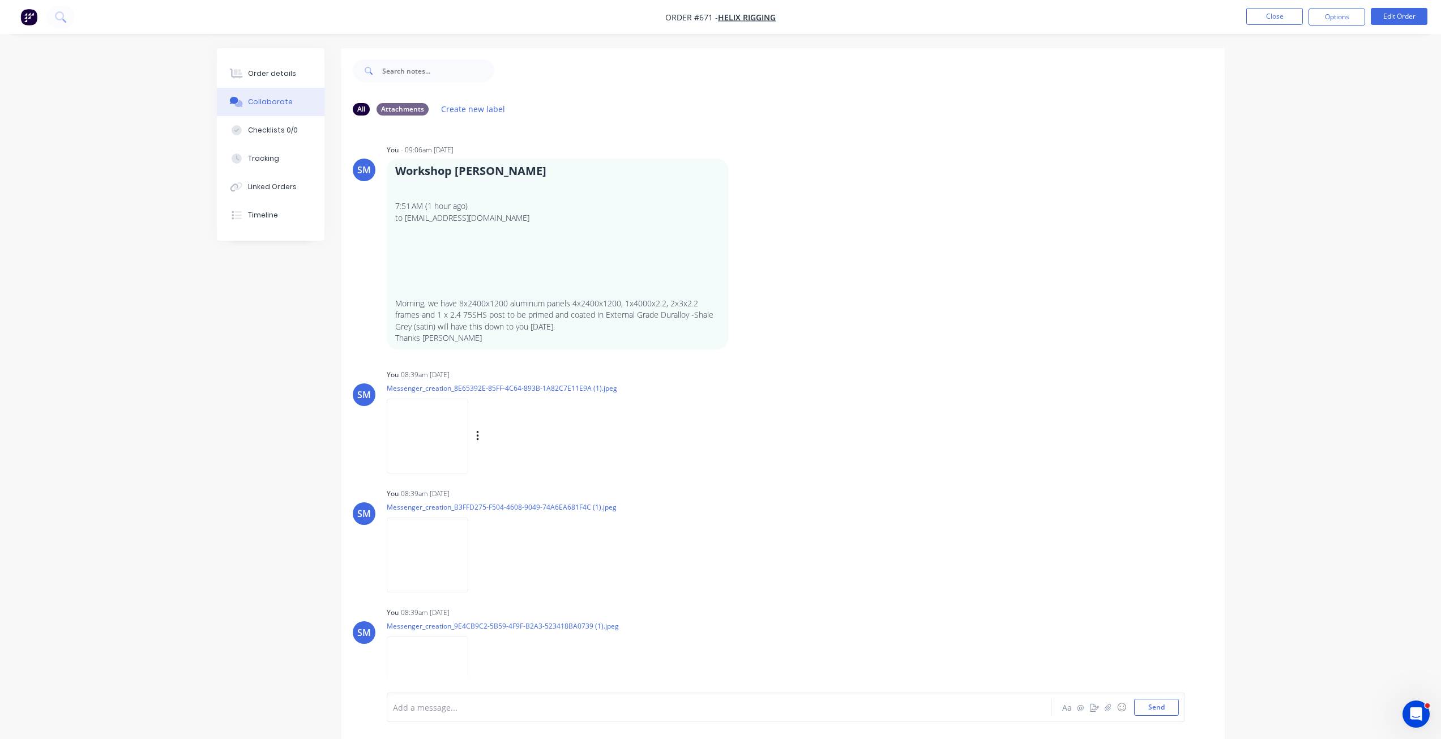
click at [437, 399] on img at bounding box center [428, 436] width 82 height 74
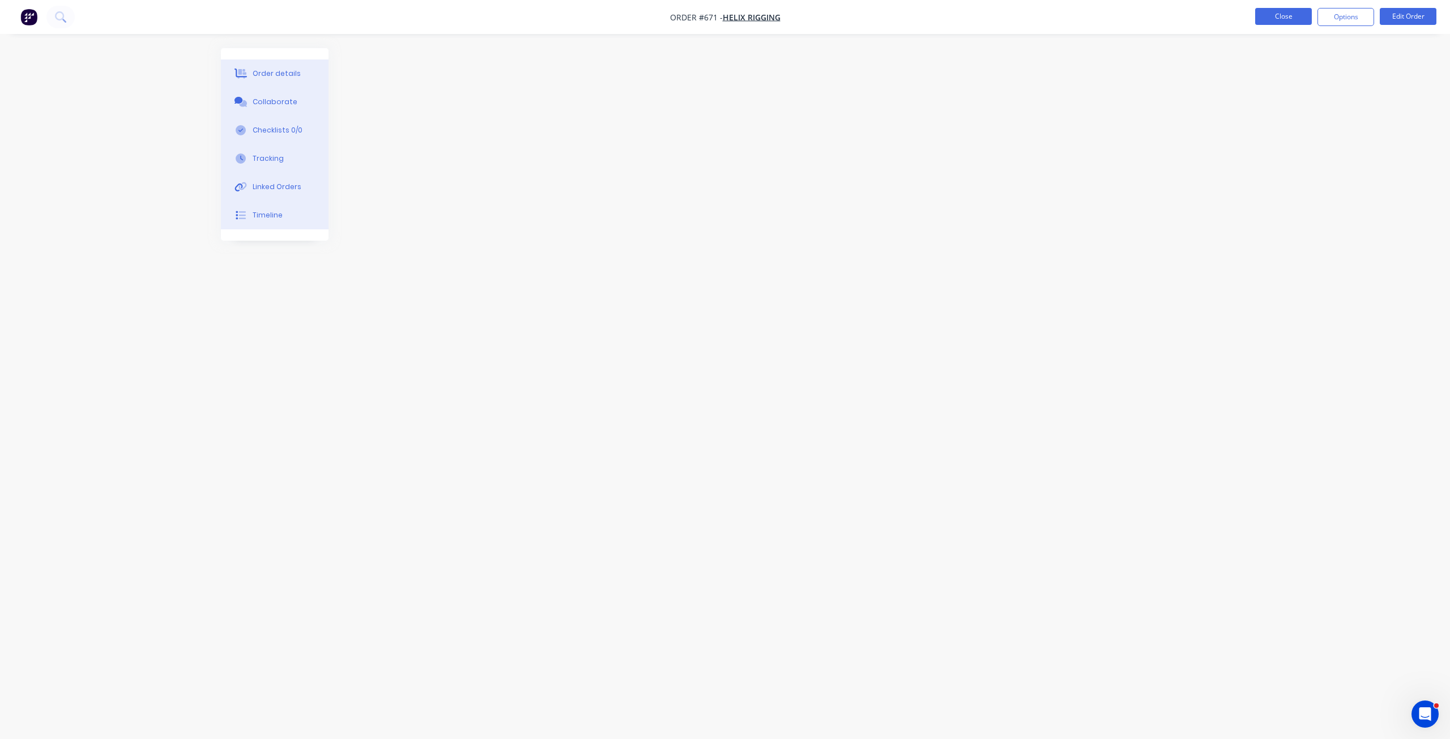
click at [1292, 14] on button "Close" at bounding box center [1283, 16] width 57 height 17
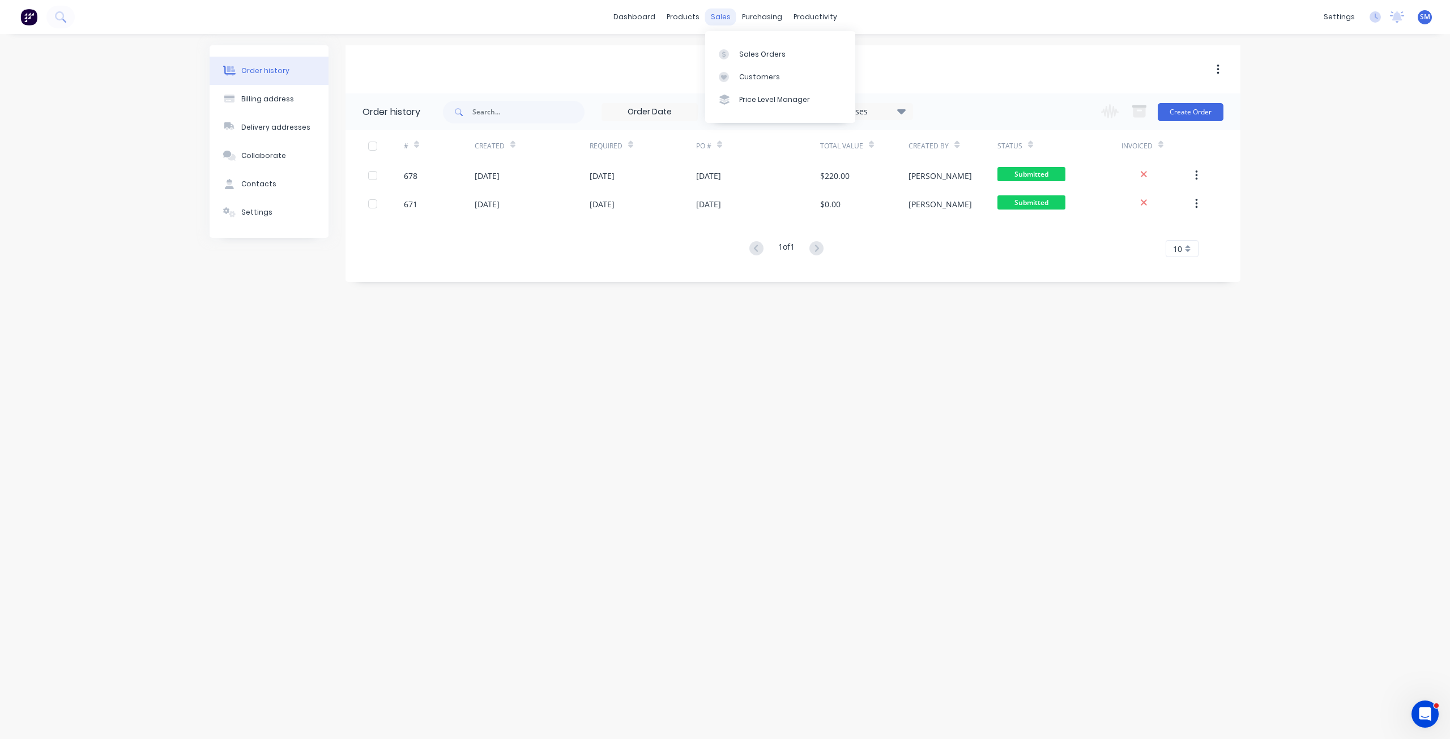
click at [720, 17] on div "sales" at bounding box center [720, 16] width 31 height 17
click at [749, 57] on div "Sales Orders" at bounding box center [762, 54] width 46 height 10
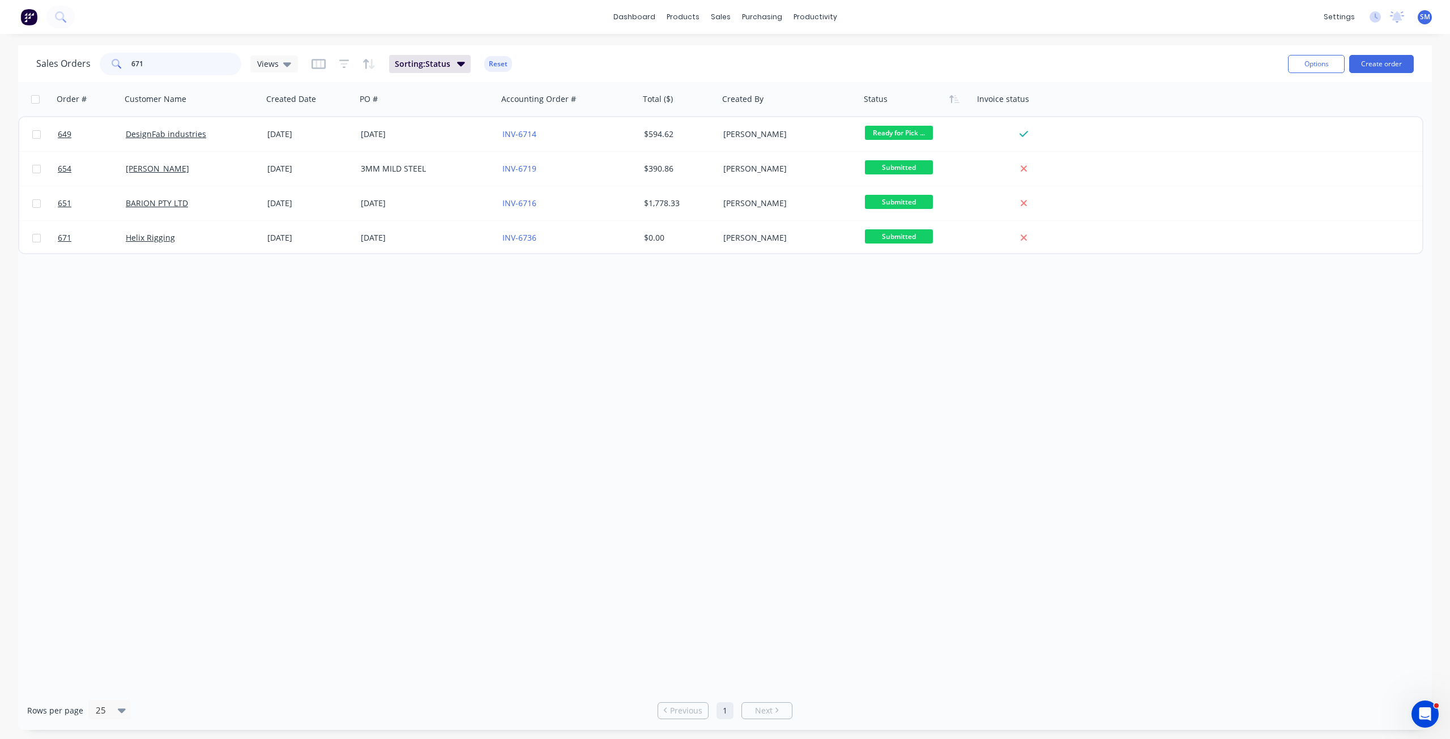
drag, startPoint x: 155, startPoint y: 69, endPoint x: 96, endPoint y: 67, distance: 58.9
click at [96, 67] on div "Sales Orders 671 Views" at bounding box center [167, 64] width 262 height 23
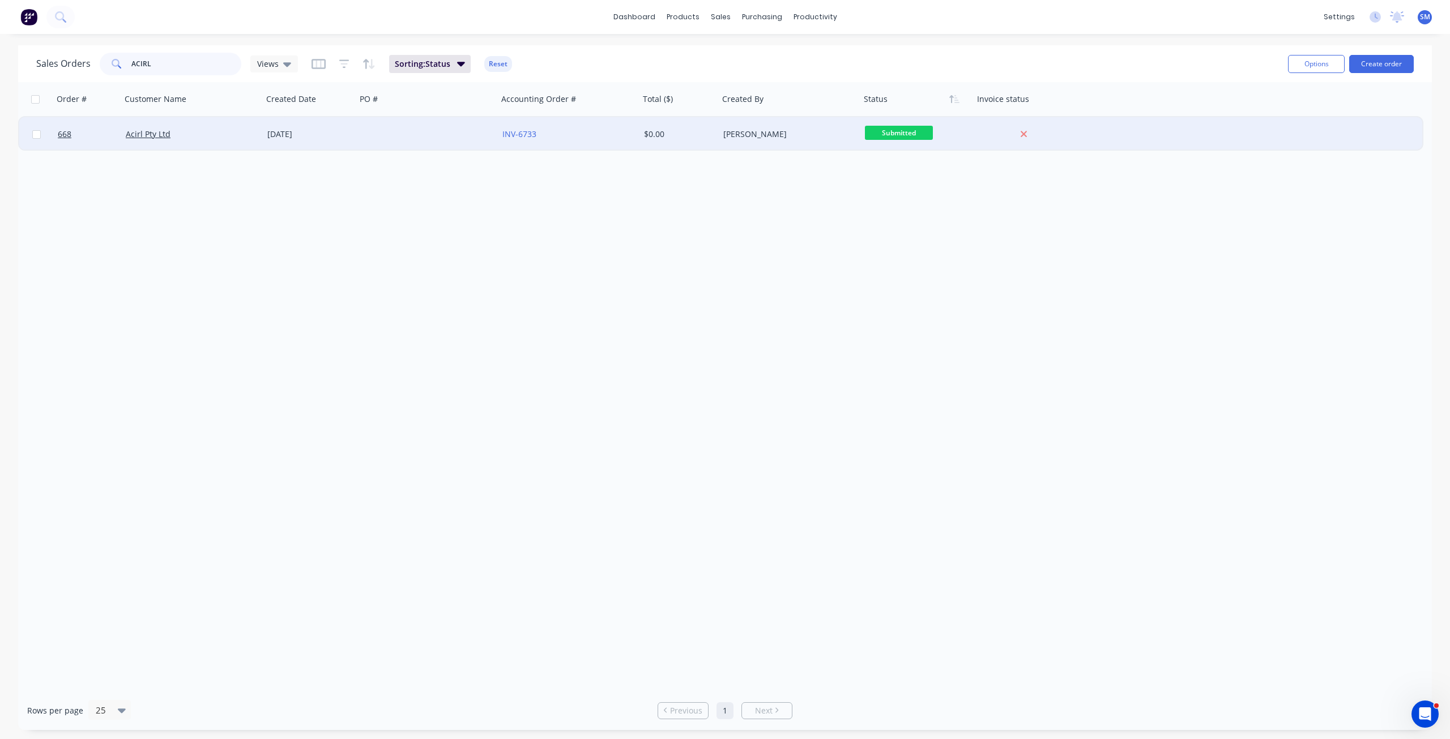
type input "ACIRL"
click at [247, 140] on div "Acirl Pty Ltd" at bounding box center [192, 134] width 142 height 34
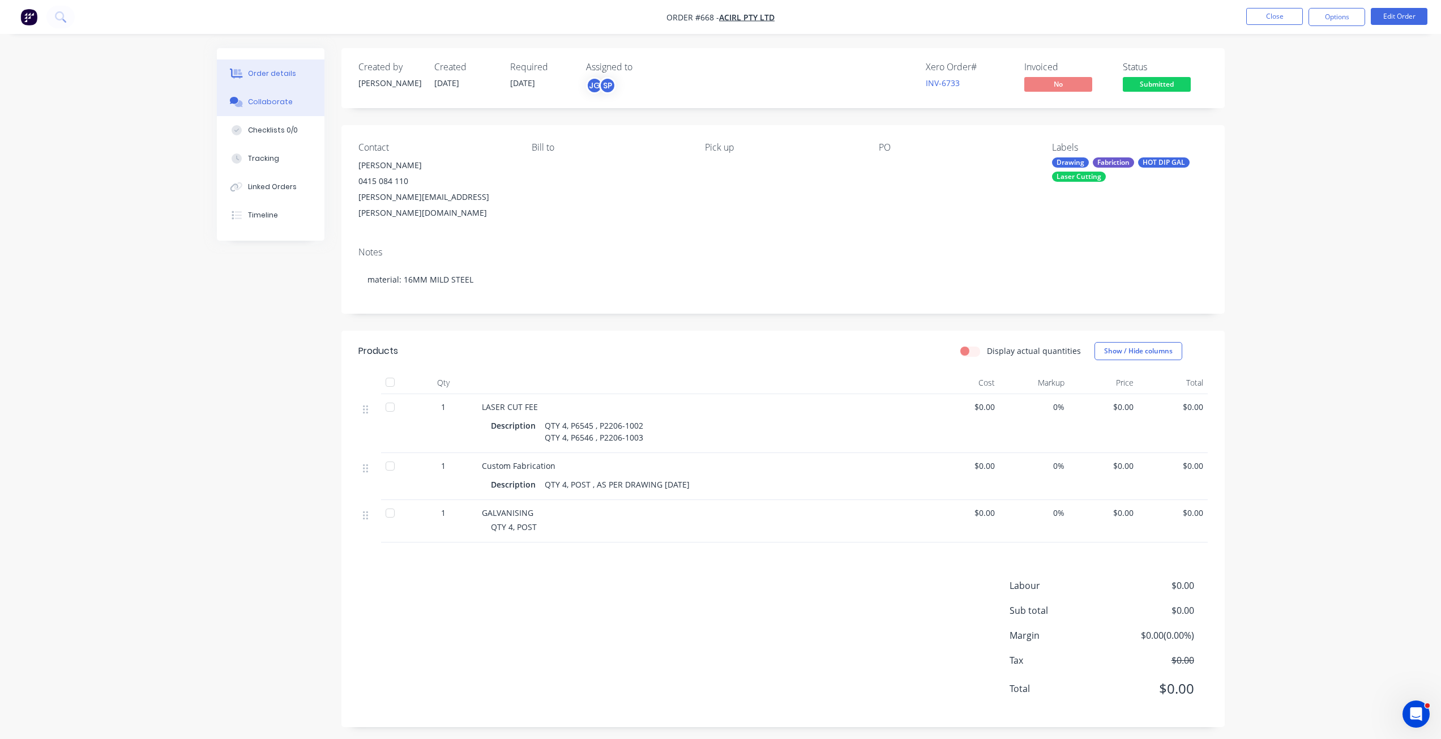
click at [275, 101] on div "Collaborate" at bounding box center [270, 102] width 45 height 10
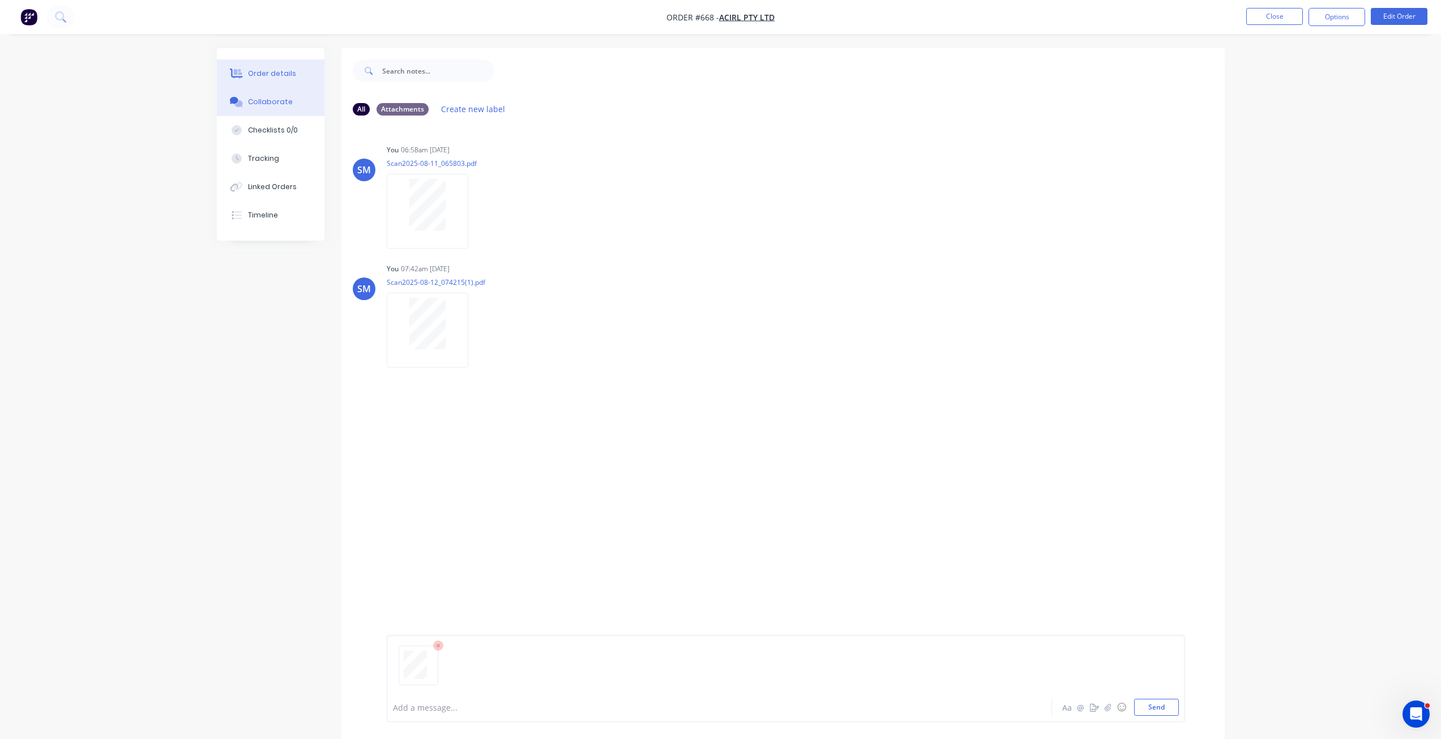
click at [264, 74] on div "Order details" at bounding box center [272, 74] width 48 height 10
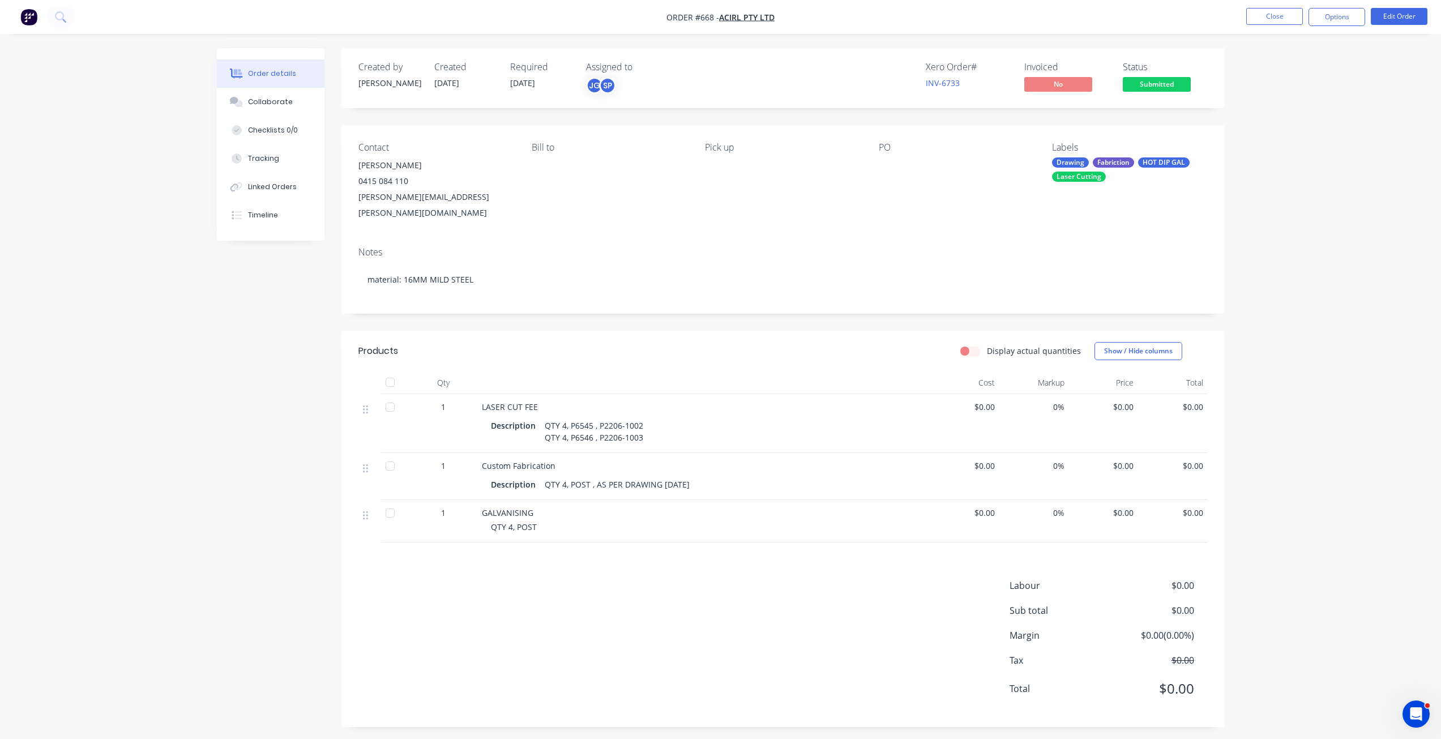
click at [909, 146] on div "PO" at bounding box center [956, 147] width 155 height 11
click at [897, 153] on div "PO" at bounding box center [956, 181] width 155 height 79
click at [1407, 12] on button "Edit Order" at bounding box center [1399, 16] width 57 height 17
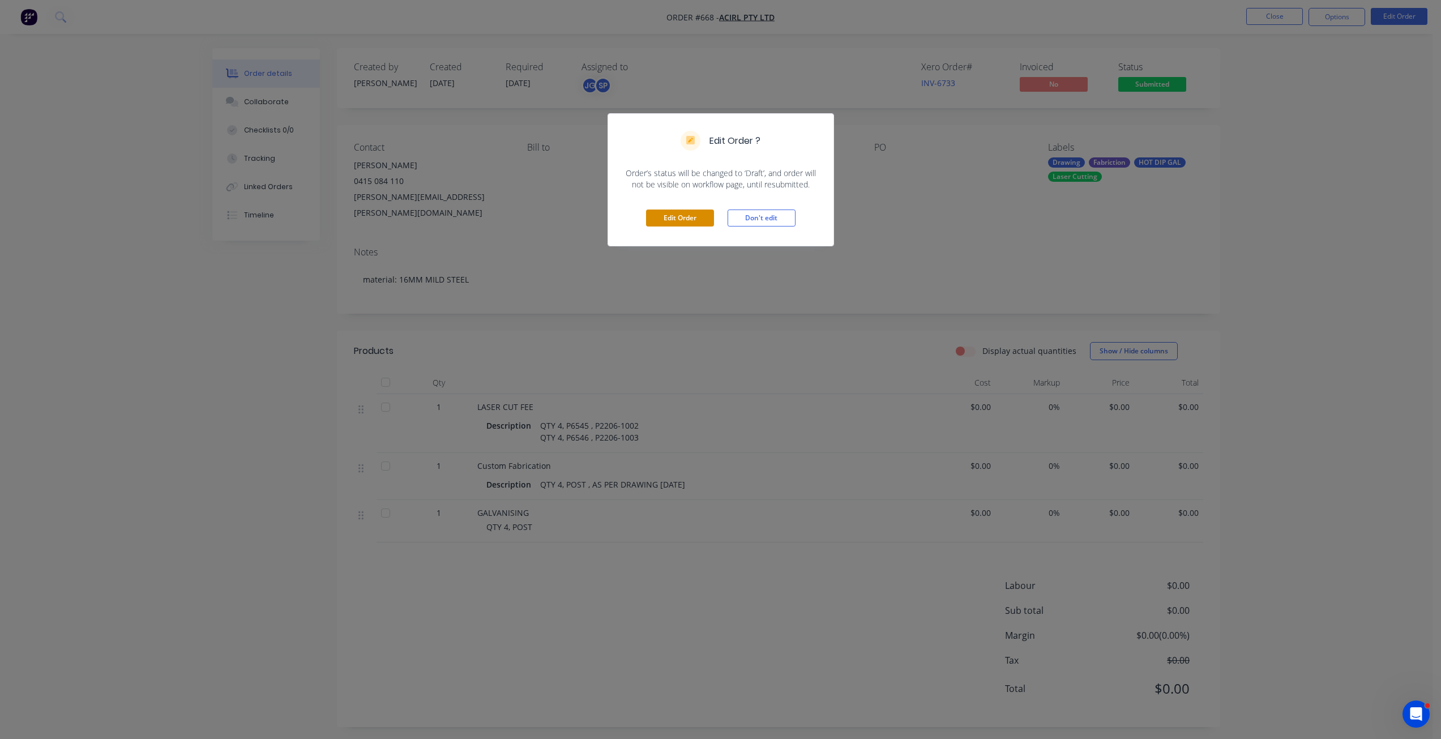
click at [672, 222] on button "Edit Order" at bounding box center [680, 218] width 68 height 17
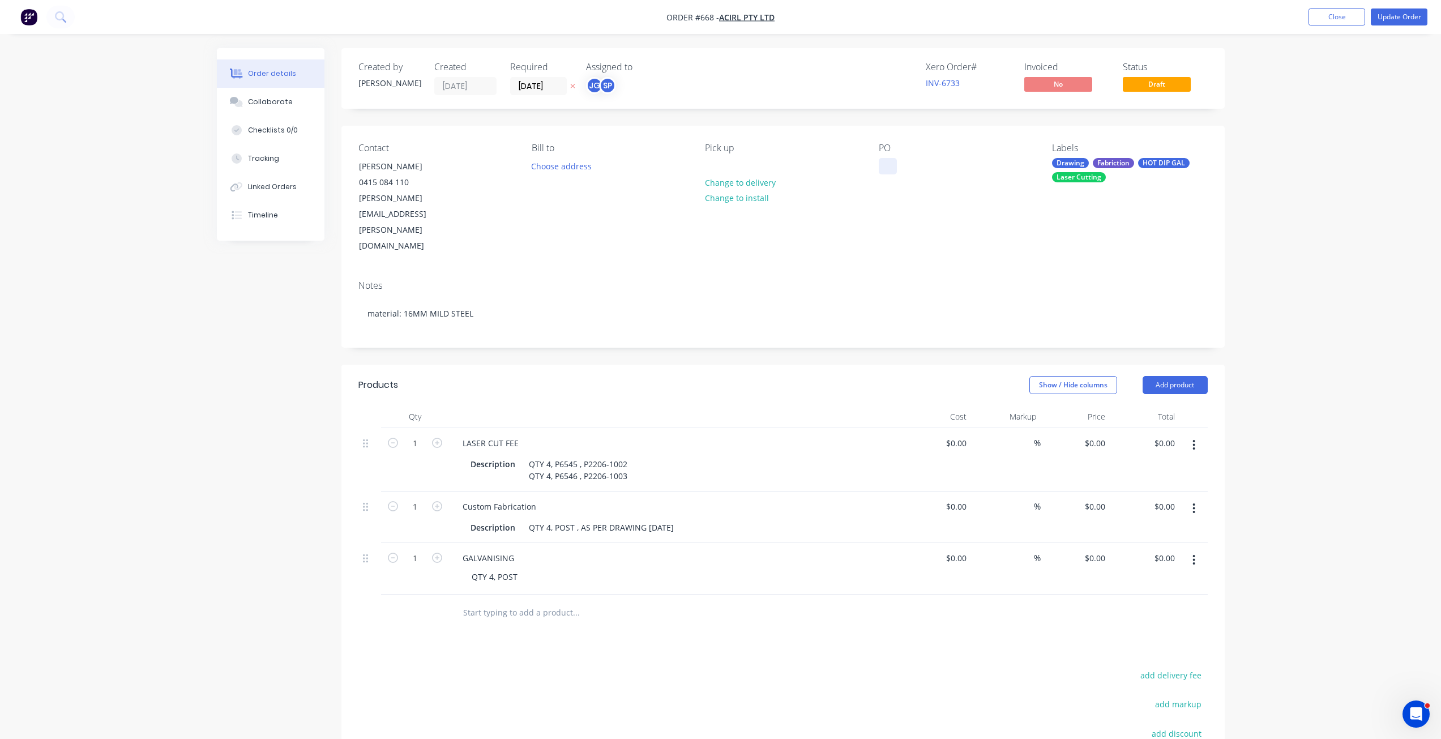
click at [879, 161] on div at bounding box center [888, 166] width 18 height 16
click at [949, 193] on div "PO QU-1482" at bounding box center [956, 199] width 155 height 112
click at [1398, 19] on button "Update Order" at bounding box center [1399, 16] width 57 height 17
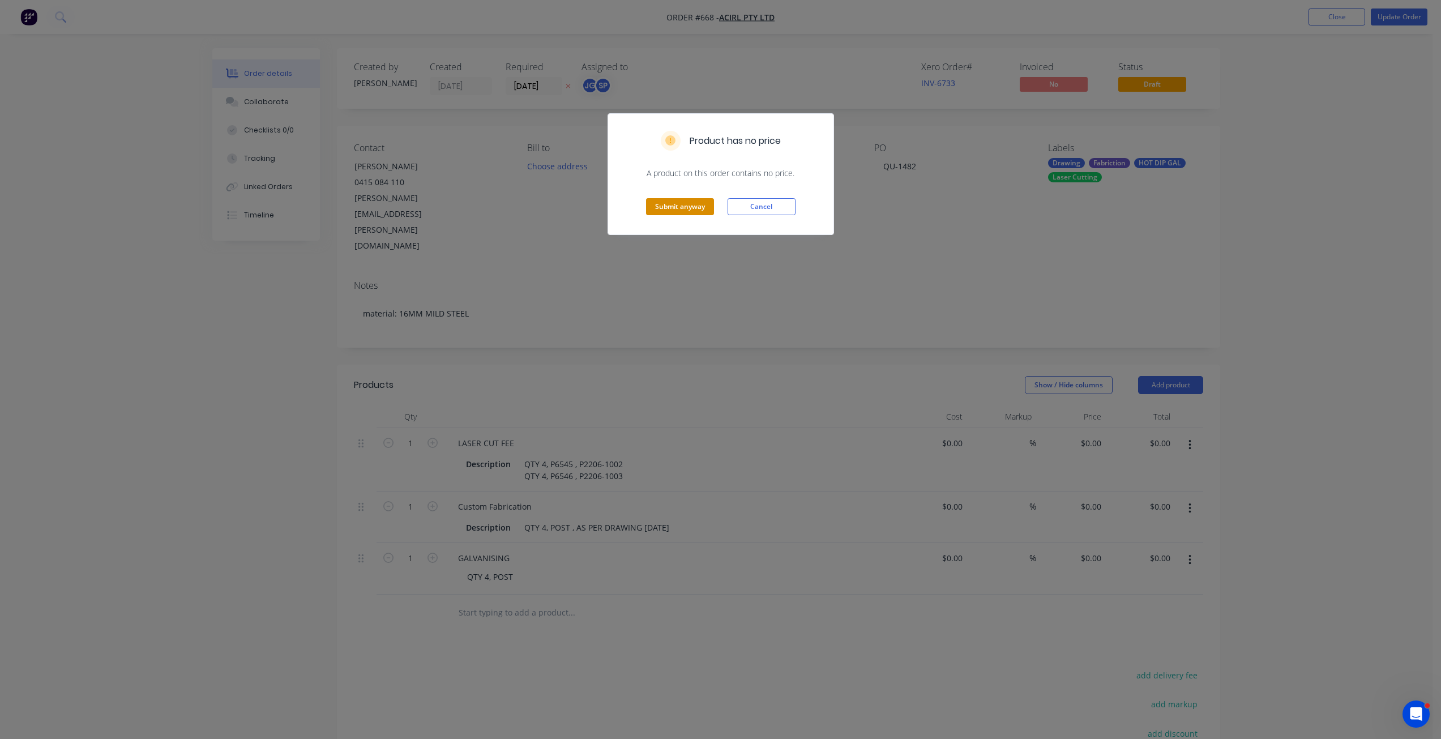
click at [680, 207] on button "Submit anyway" at bounding box center [680, 206] width 68 height 17
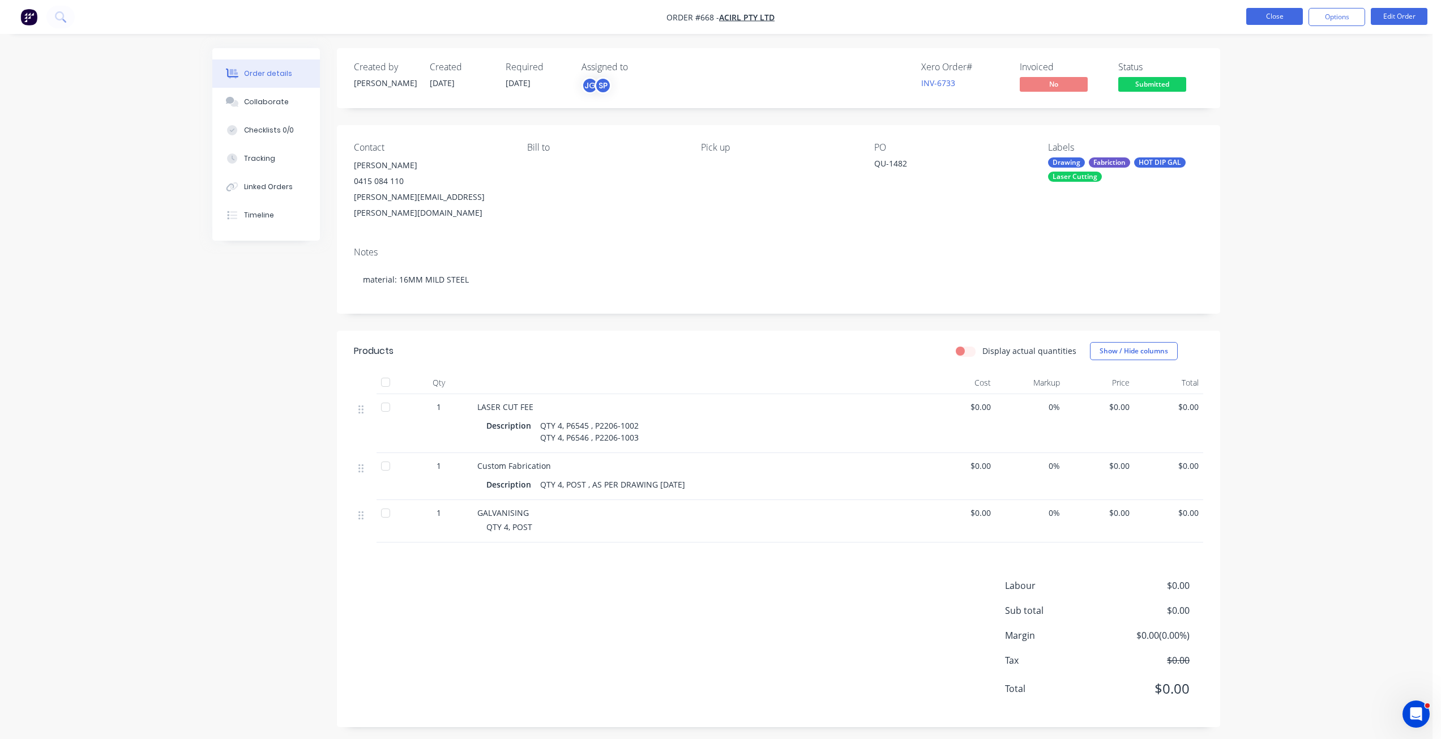
click at [1274, 11] on button "Close" at bounding box center [1274, 16] width 57 height 17
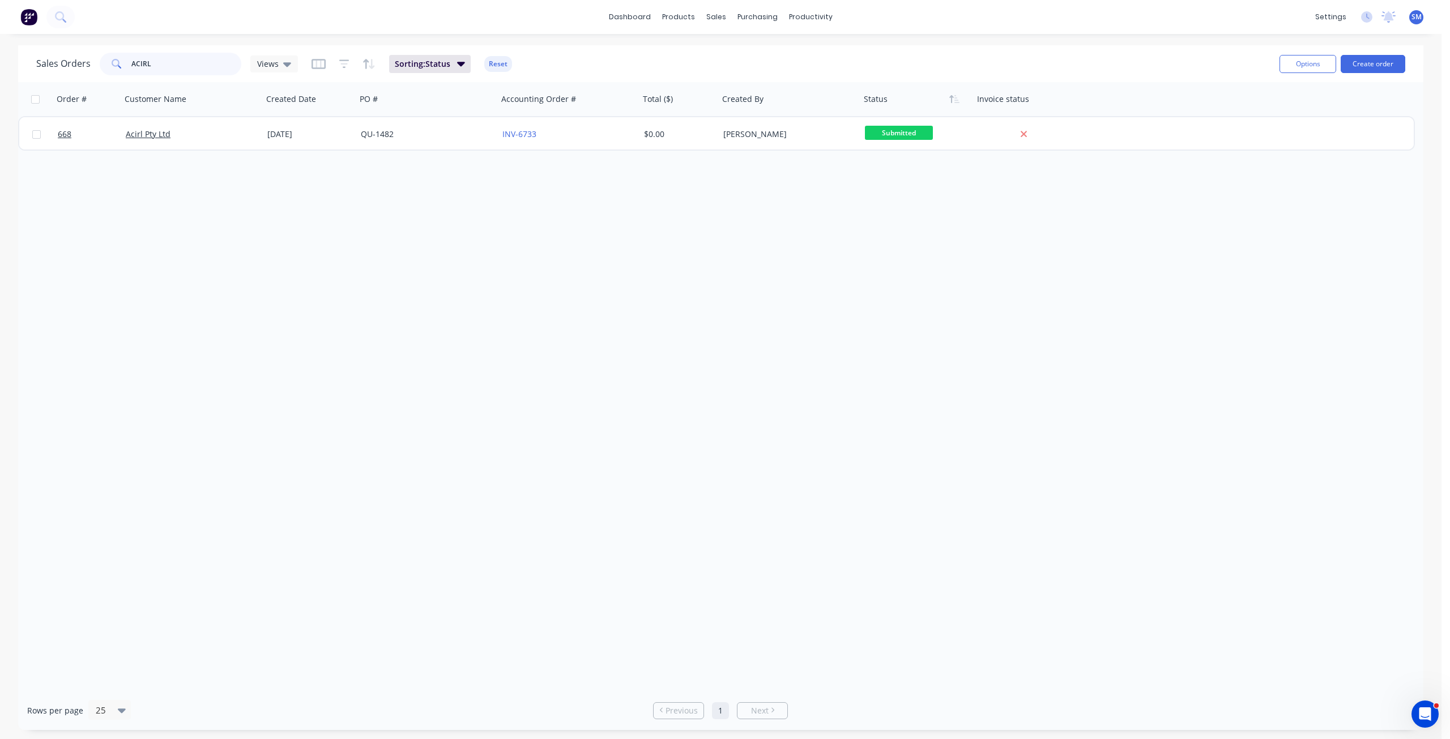
drag, startPoint x: 160, startPoint y: 61, endPoint x: 86, endPoint y: 66, distance: 74.3
click at [86, 66] on div "Sales Orders ACIRL Views" at bounding box center [167, 64] width 262 height 23
type input "HELIX"
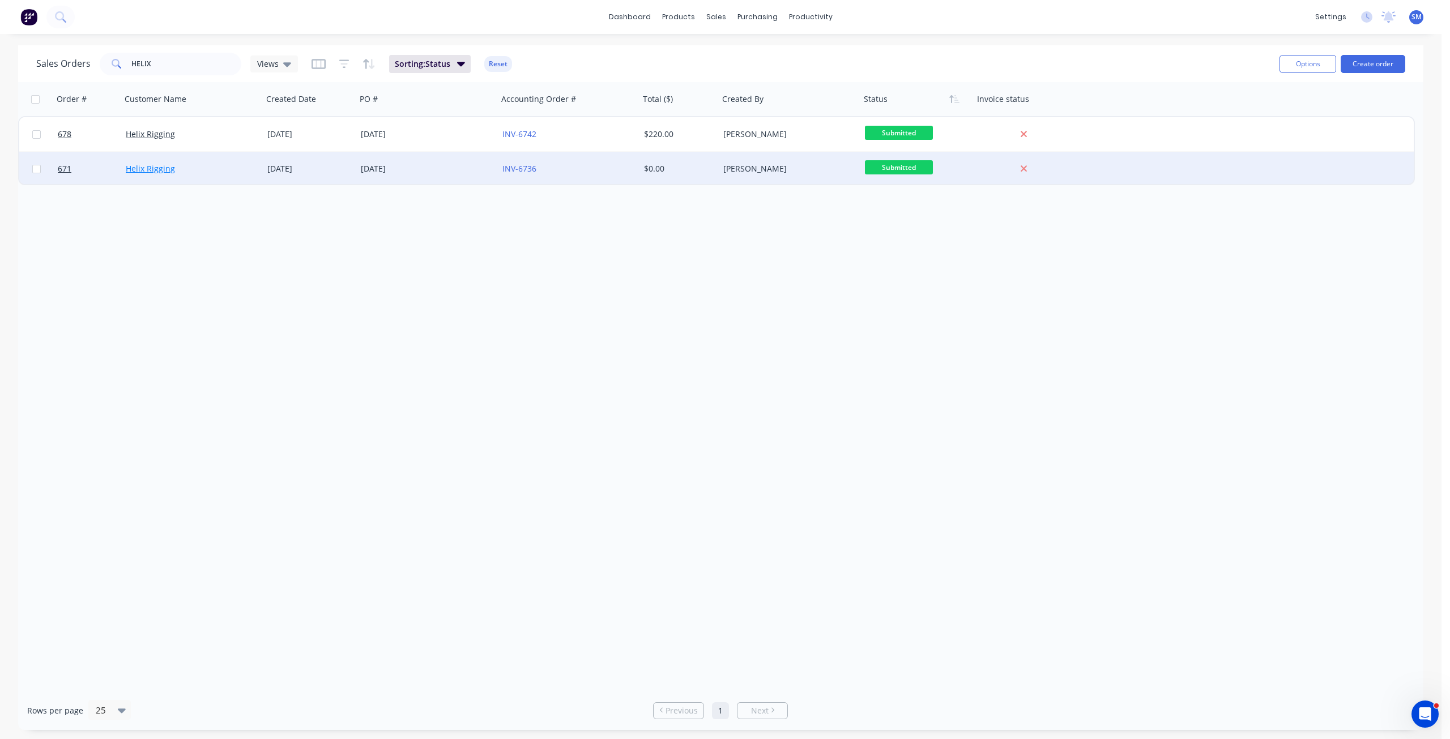
click at [144, 166] on link "Helix Rigging" at bounding box center [150, 168] width 49 height 11
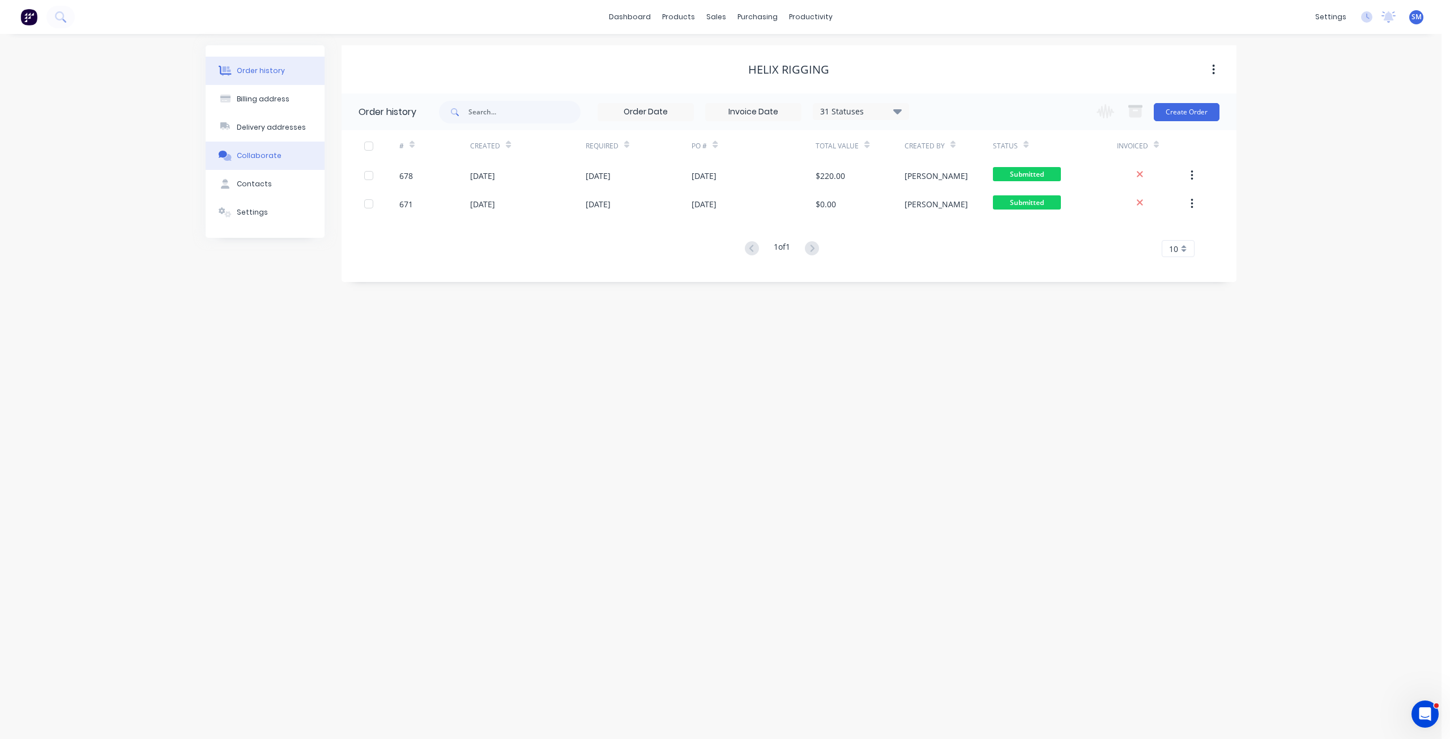
click at [262, 159] on div "Collaborate" at bounding box center [259, 156] width 45 height 10
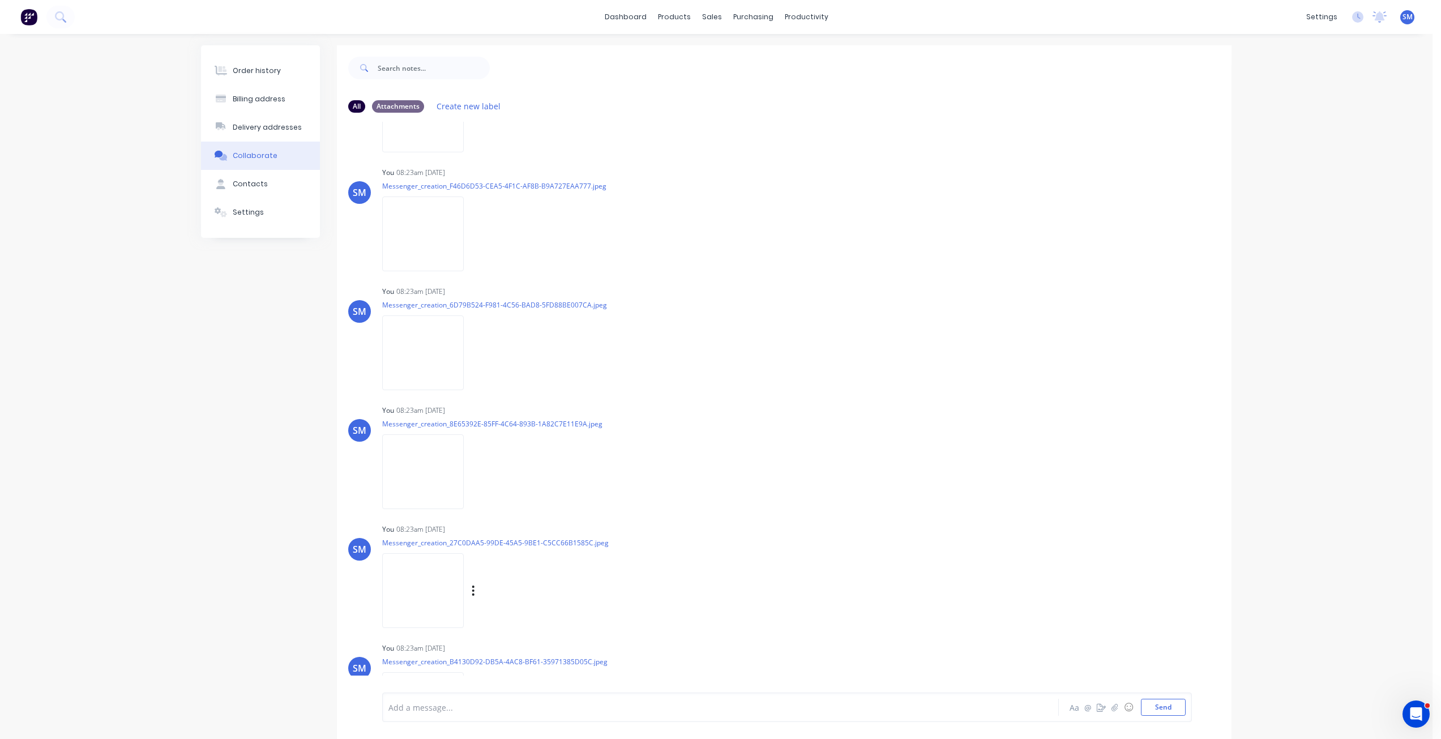
scroll to position [283, 0]
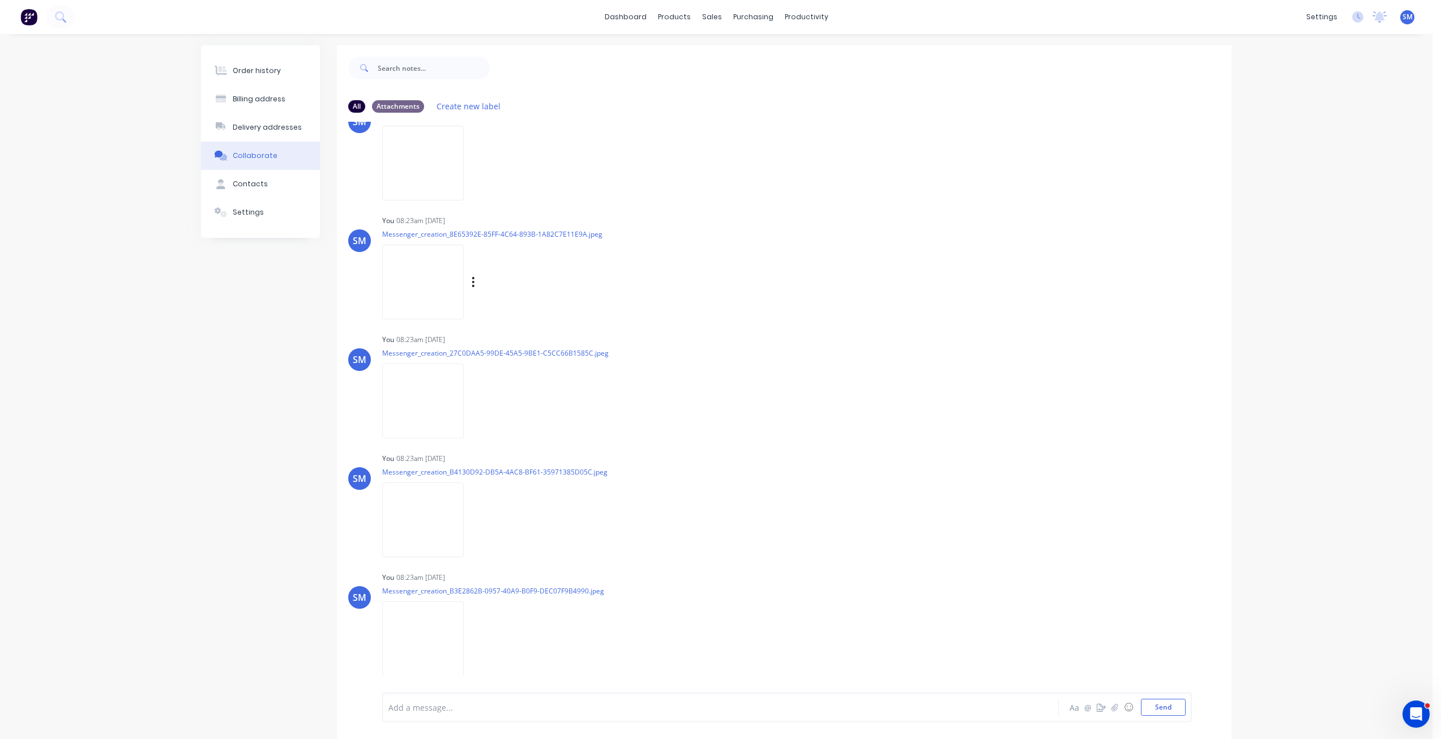
click at [424, 285] on img at bounding box center [423, 282] width 82 height 74
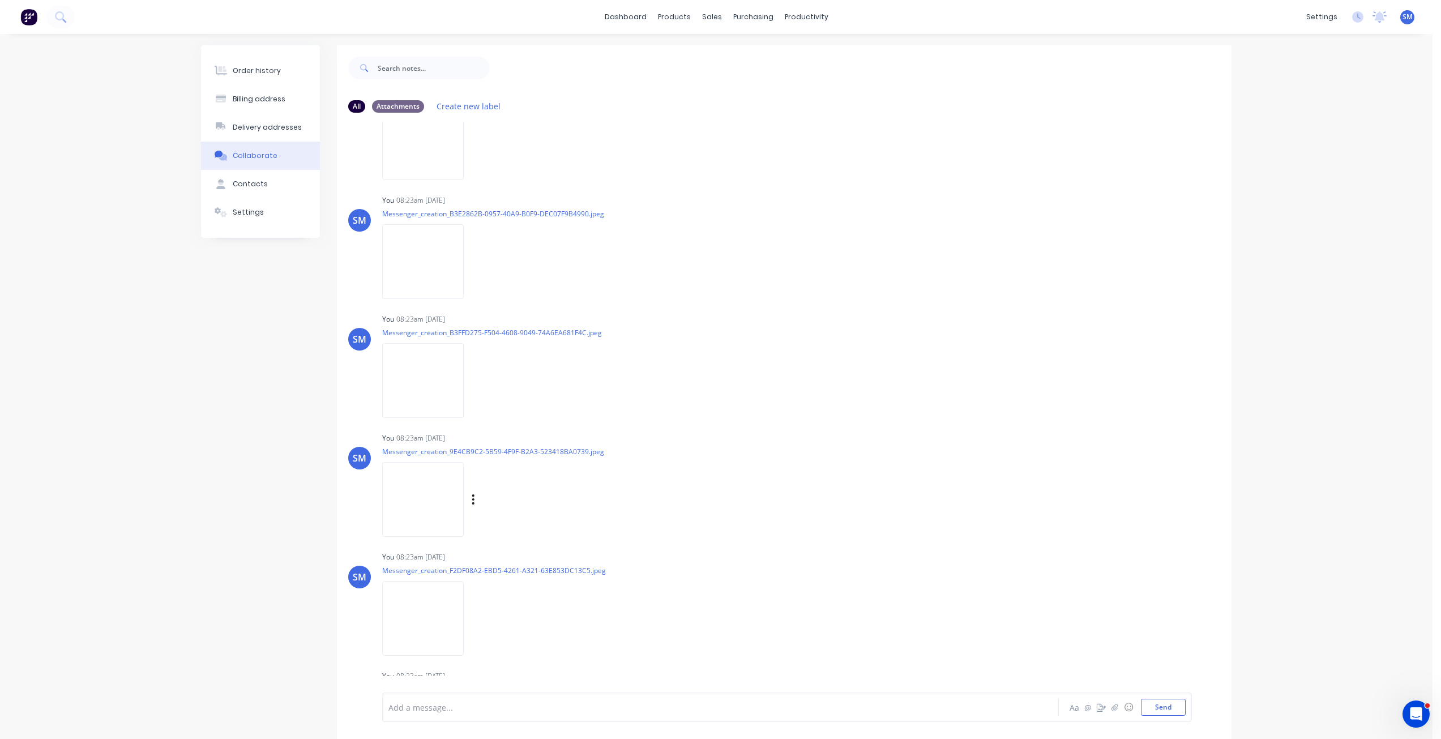
scroll to position [680, 0]
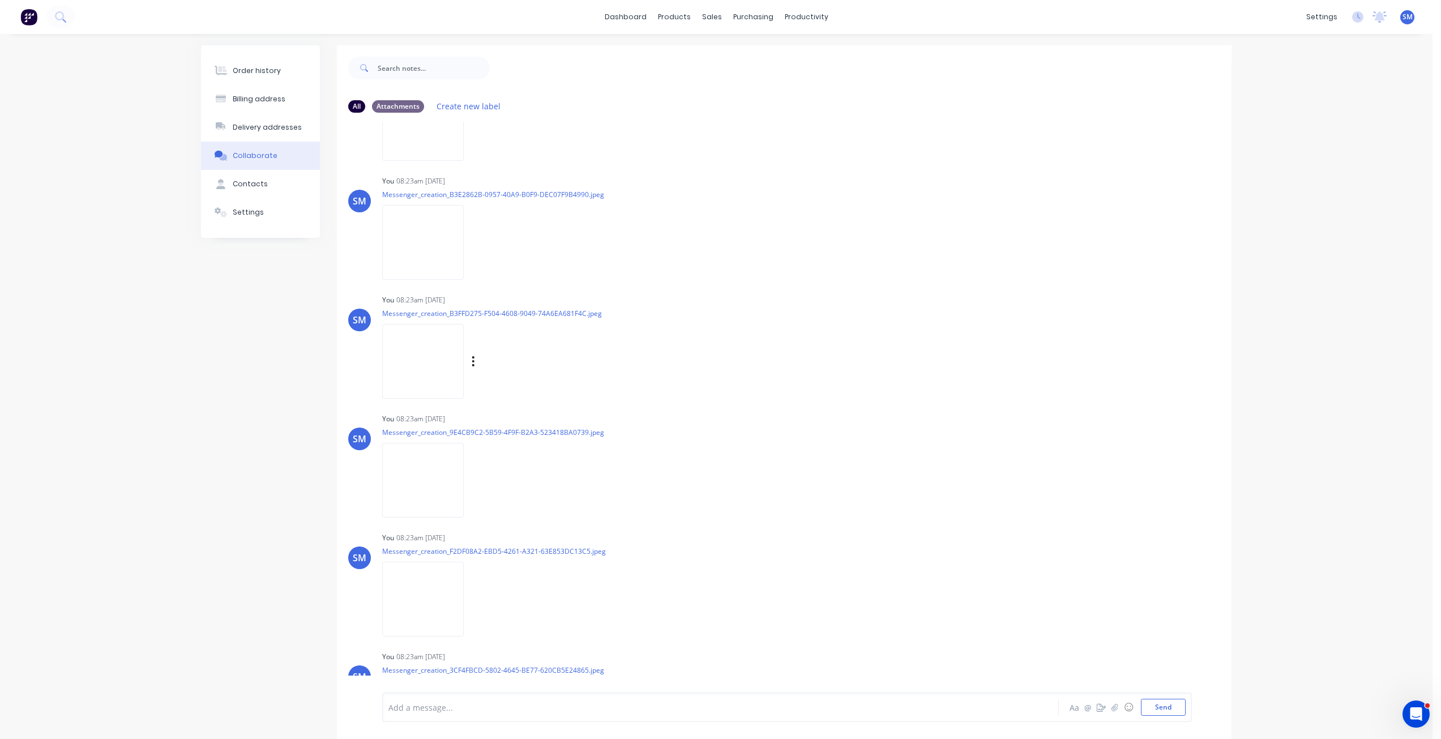
click at [436, 365] on img at bounding box center [423, 361] width 82 height 74
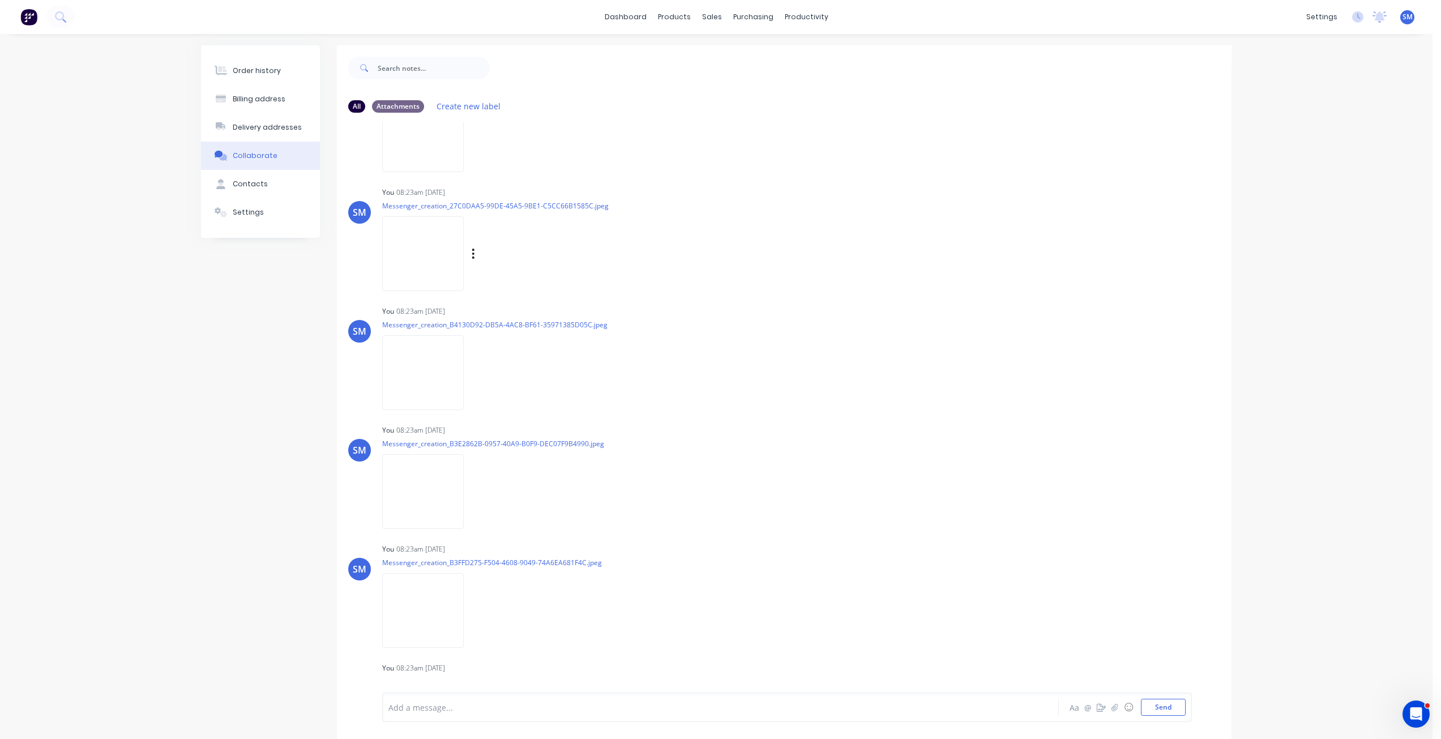
scroll to position [396, 0]
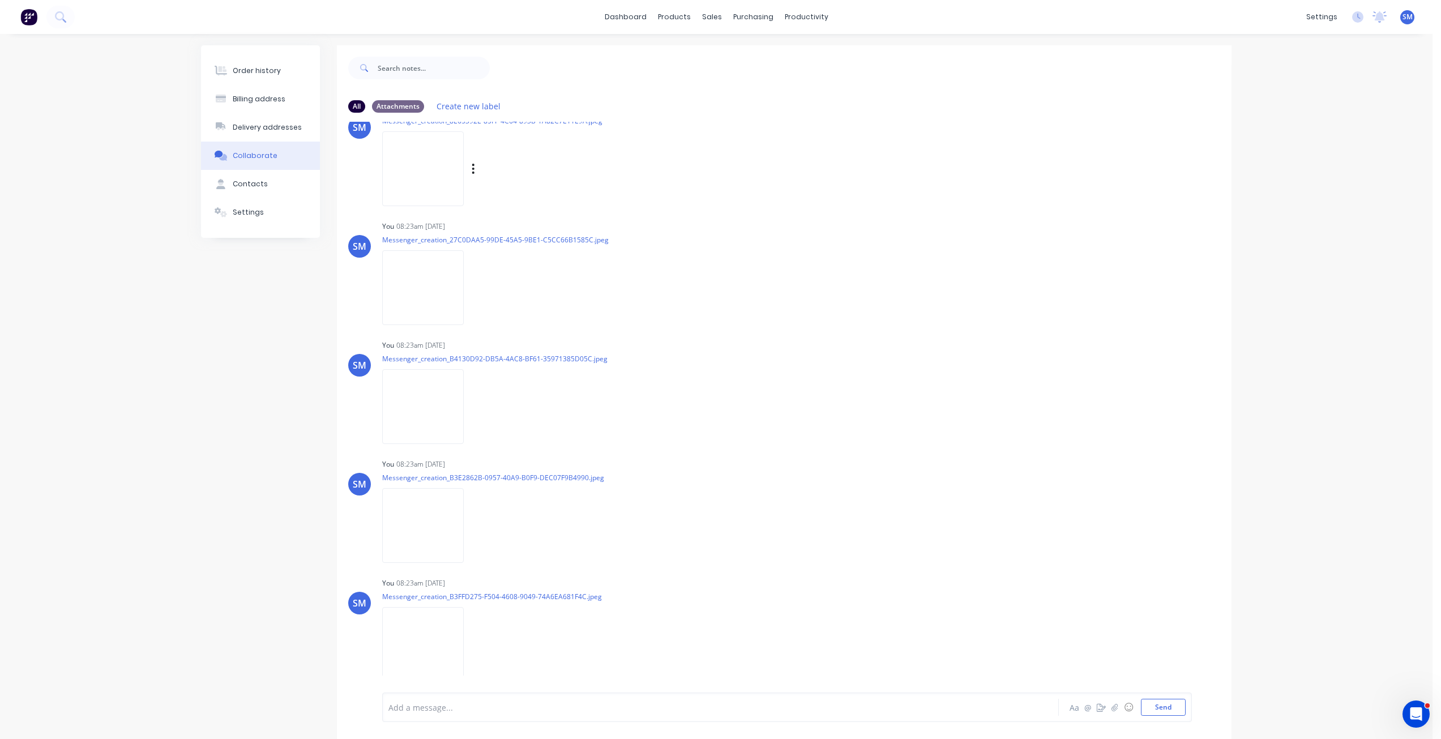
click at [433, 173] on img at bounding box center [423, 168] width 82 height 74
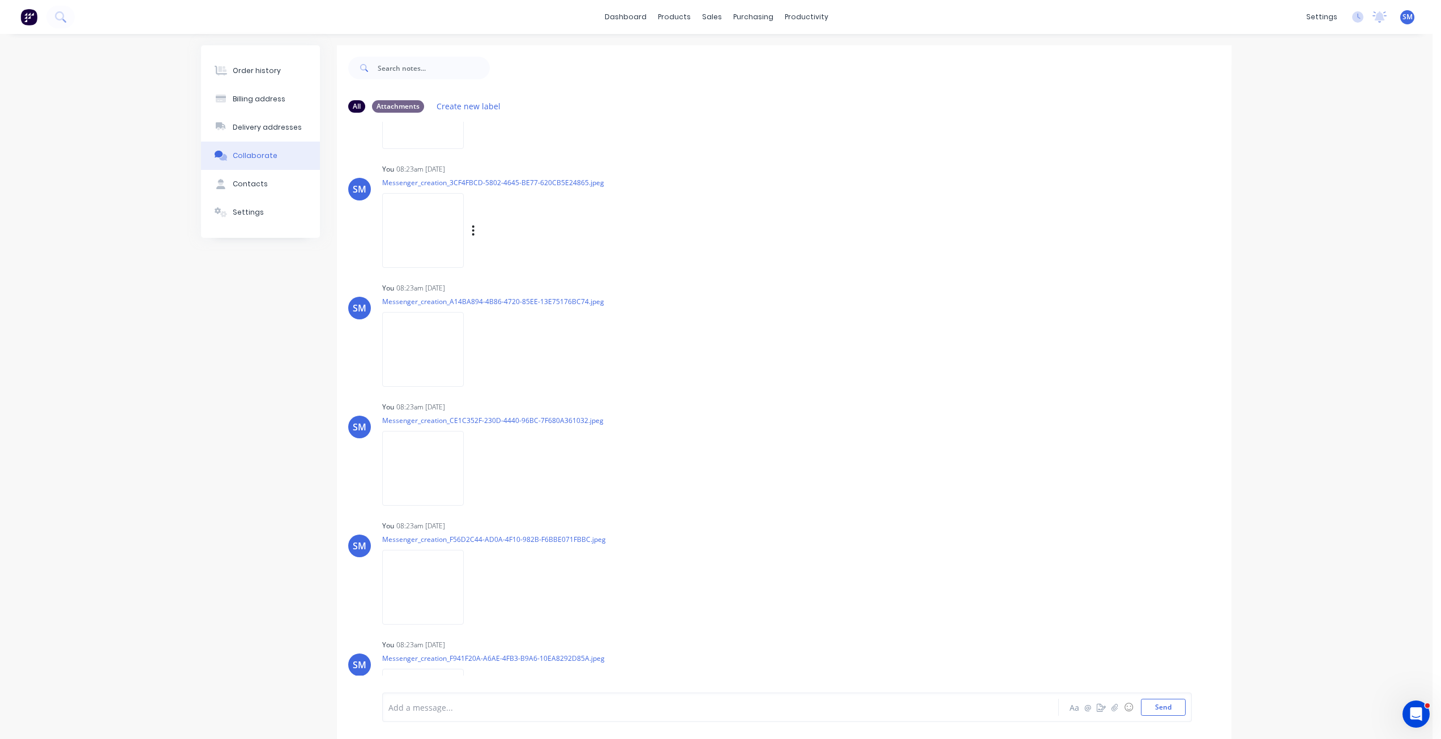
scroll to position [1246, 0]
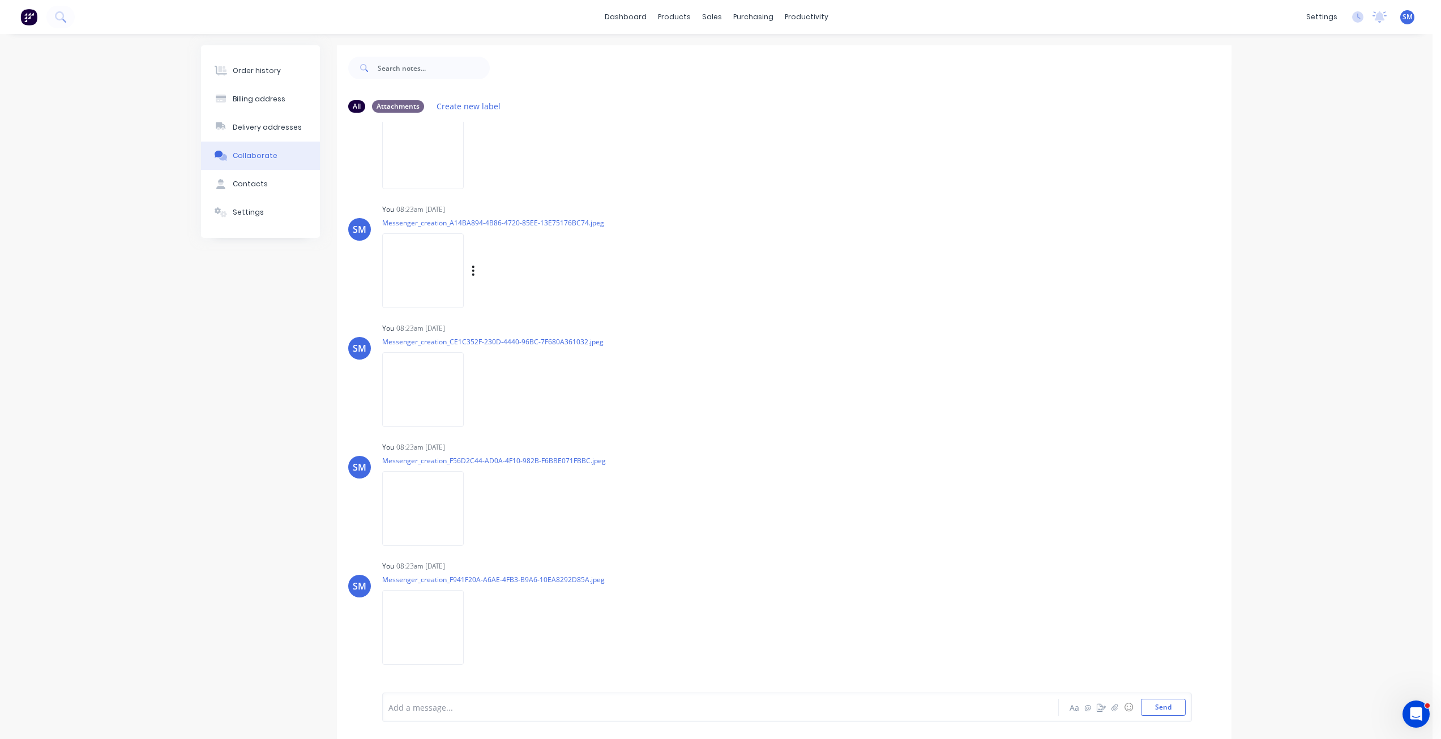
click at [422, 281] on img at bounding box center [423, 270] width 82 height 74
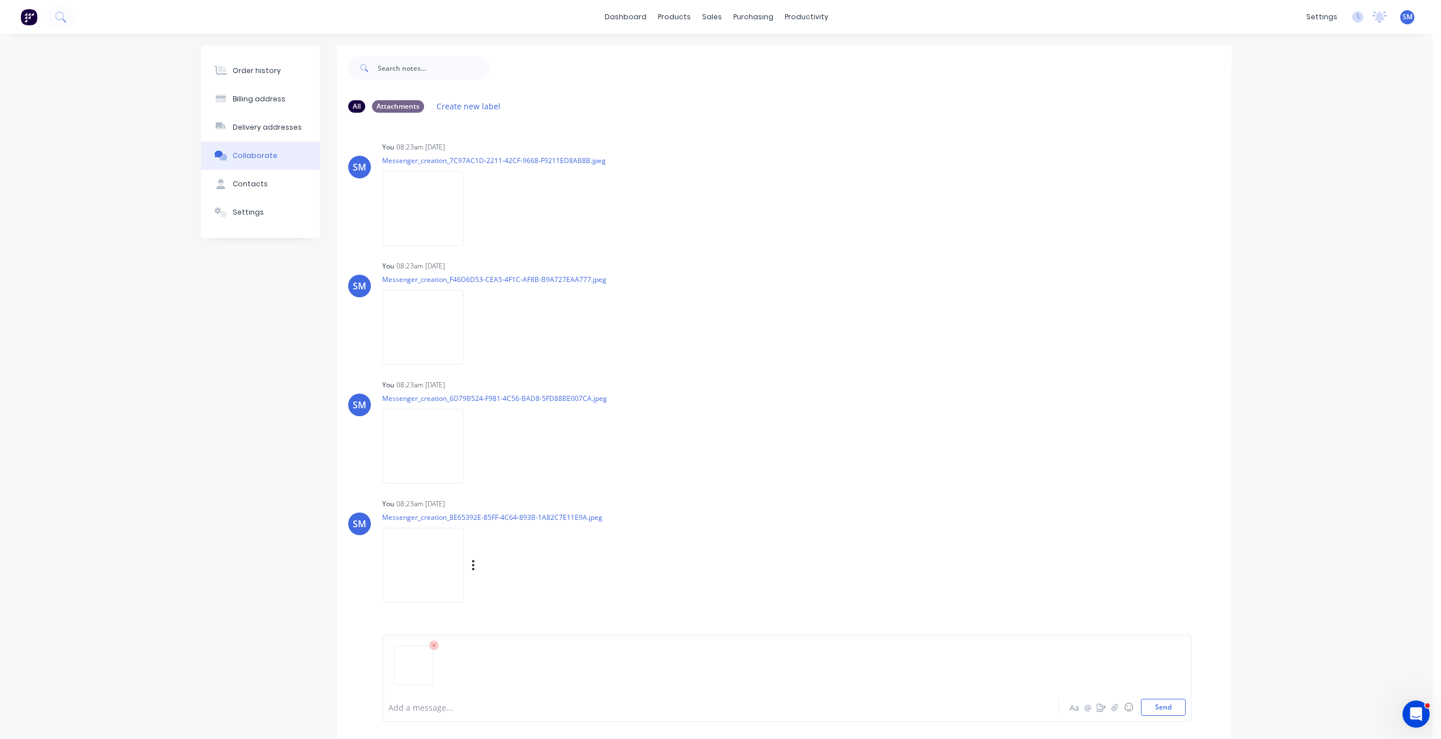
click at [434, 544] on img at bounding box center [423, 565] width 82 height 74
drag, startPoint x: 712, startPoint y: 20, endPoint x: 725, endPoint y: 48, distance: 30.7
click at [712, 20] on div "sales" at bounding box center [712, 16] width 31 height 17
click at [741, 54] on div "Sales Orders" at bounding box center [754, 54] width 46 height 10
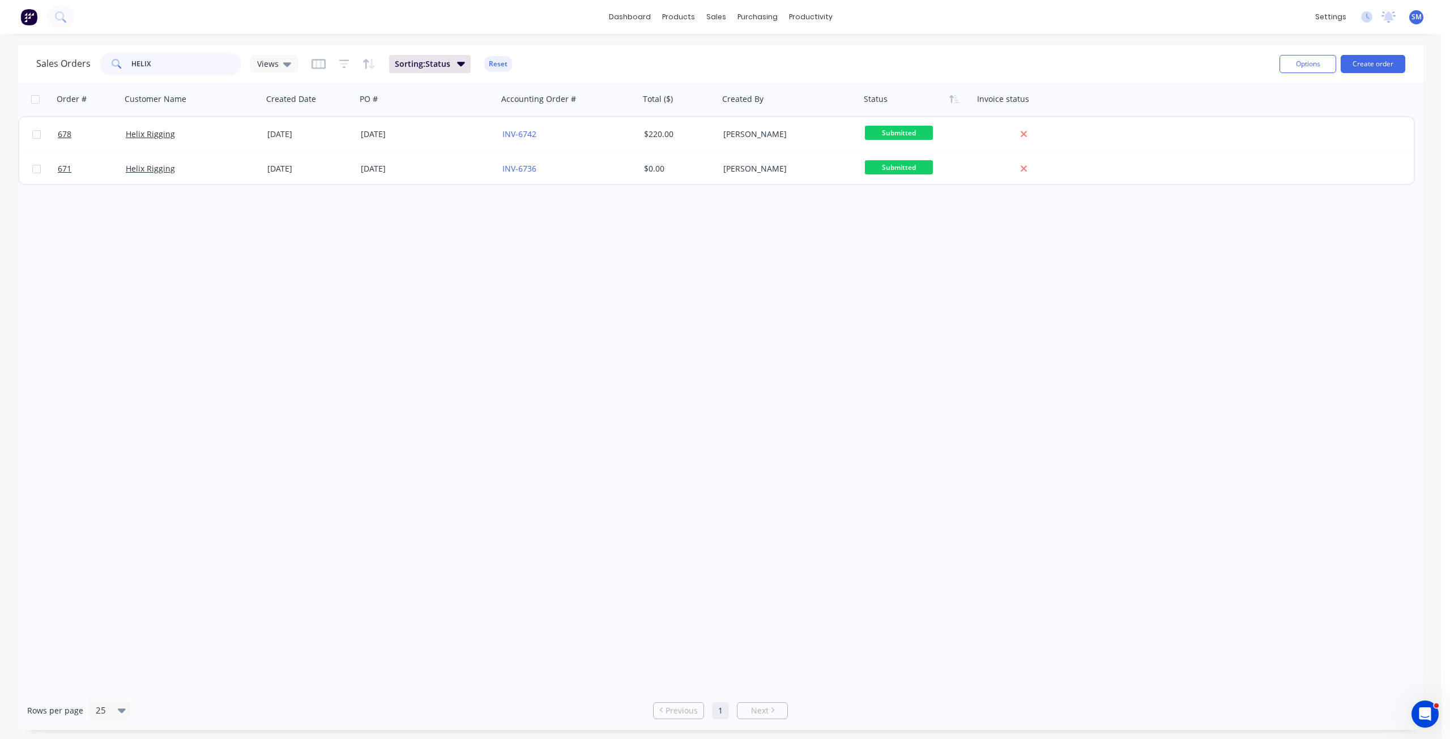
drag, startPoint x: 156, startPoint y: 60, endPoint x: 95, endPoint y: 65, distance: 61.4
click at [95, 65] on div "Sales Orders HELIX Views" at bounding box center [167, 64] width 262 height 23
type input "MULTI"
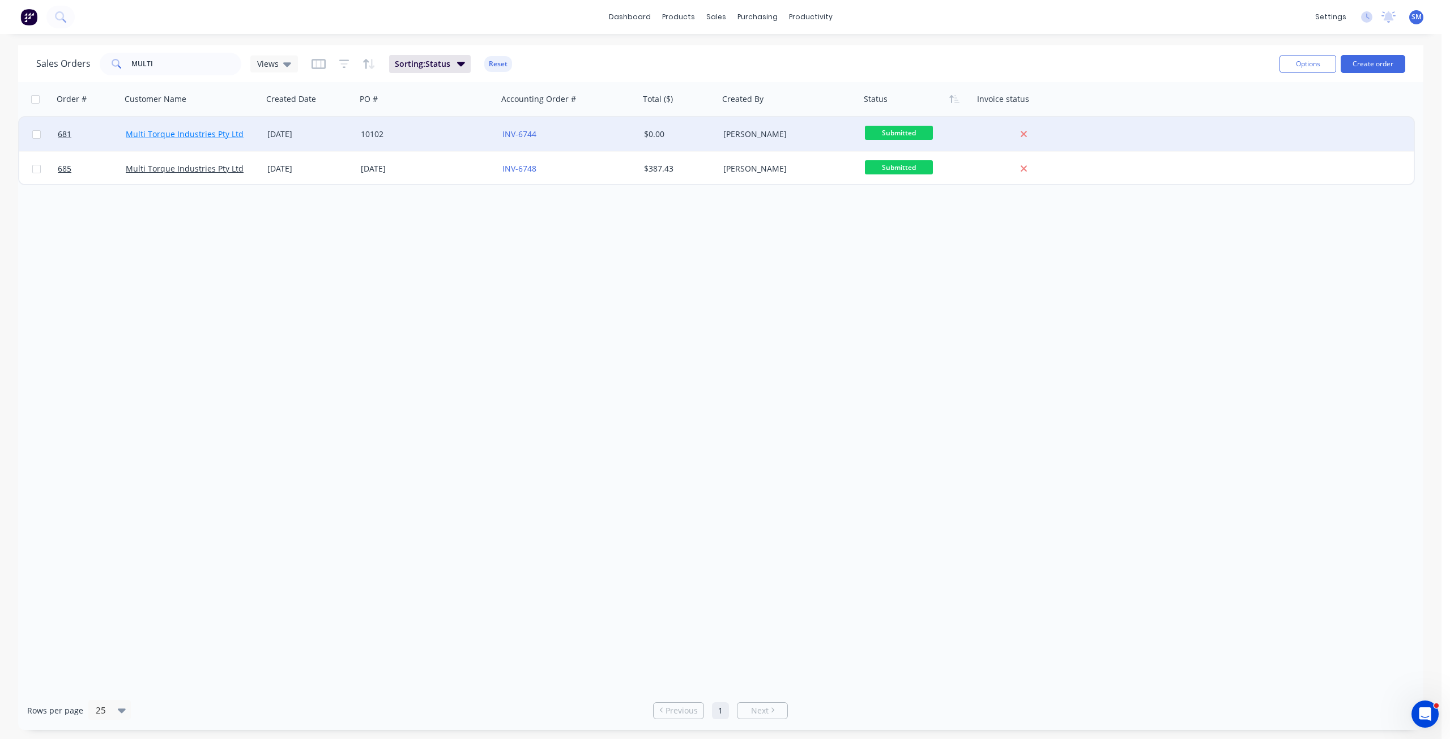
click at [169, 131] on link "Multi Torque Industries Pty Ltd" at bounding box center [185, 134] width 118 height 11
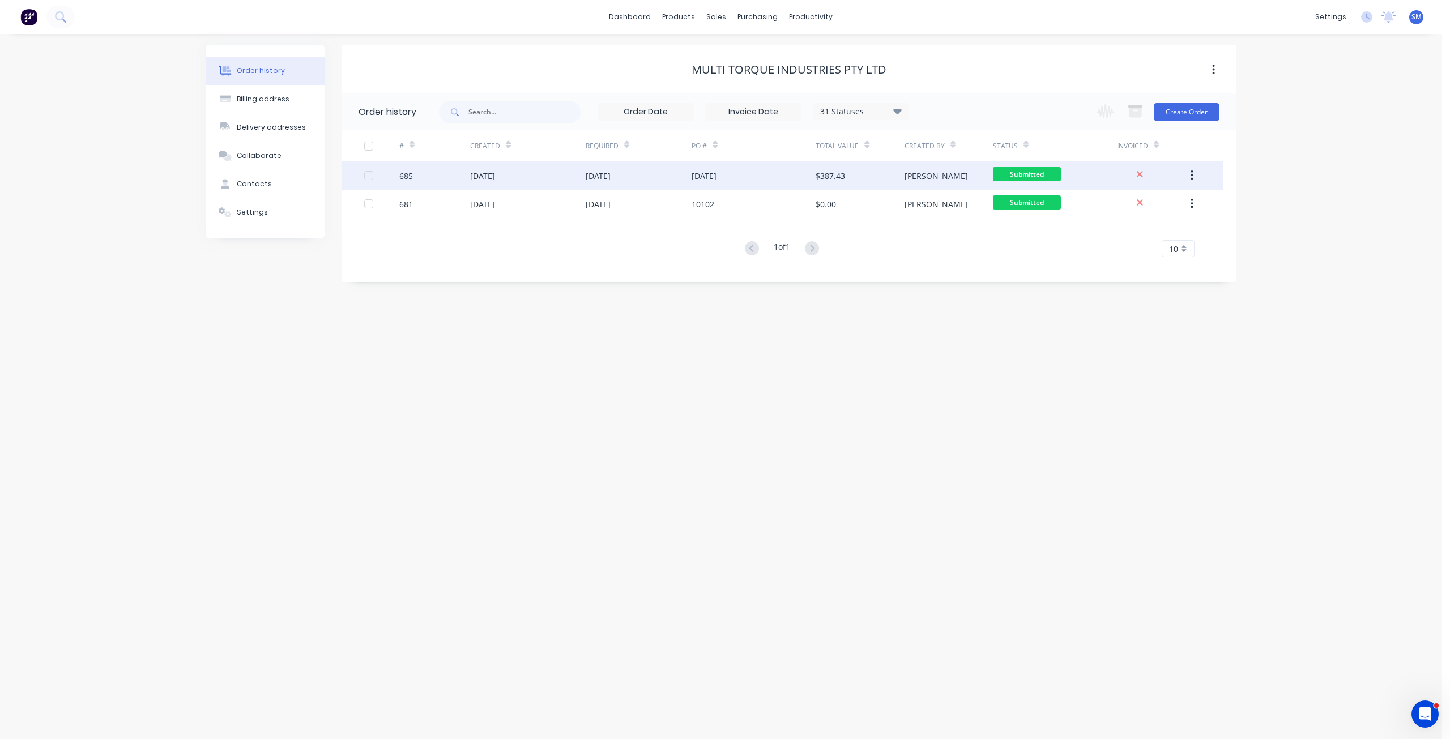
click at [596, 175] on div "15 Aug 2025" at bounding box center [598, 176] width 25 height 12
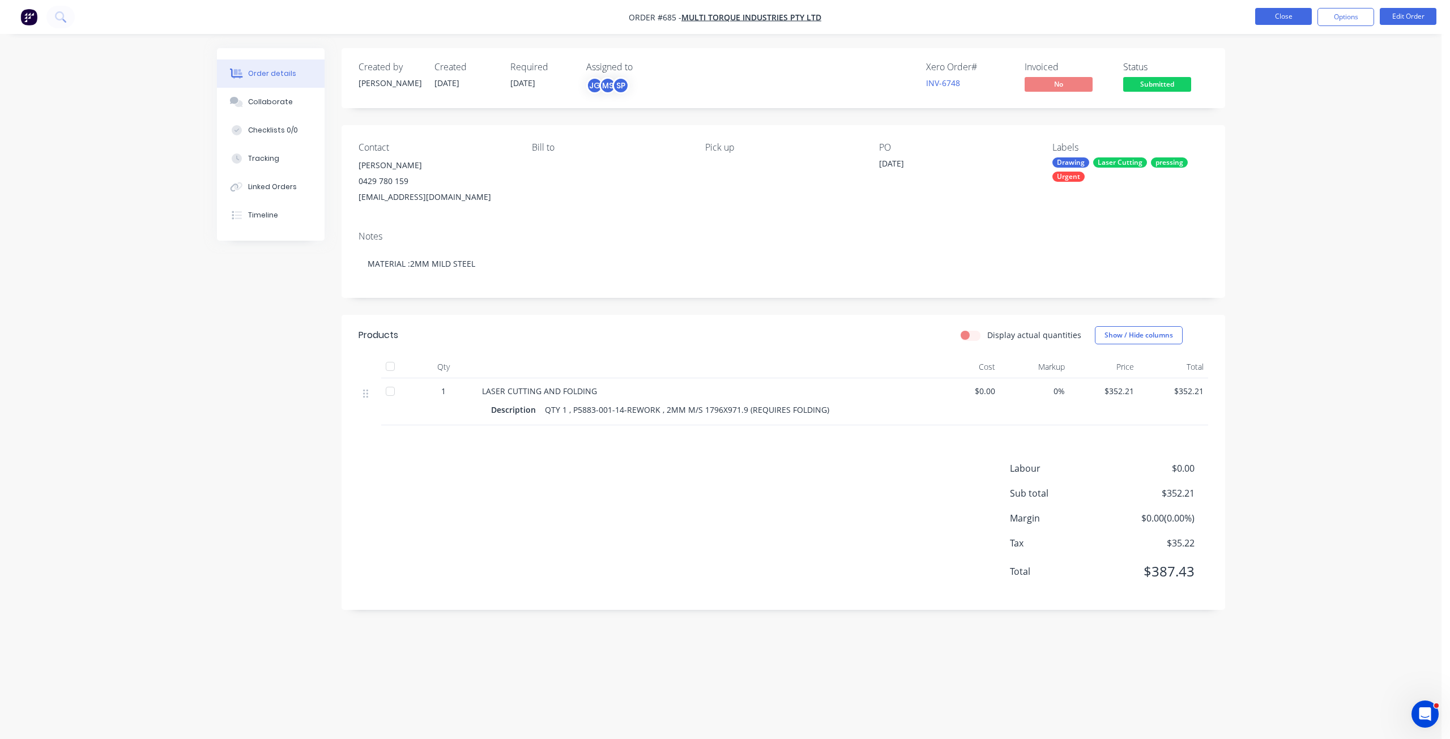
click at [1275, 19] on button "Close" at bounding box center [1283, 16] width 57 height 17
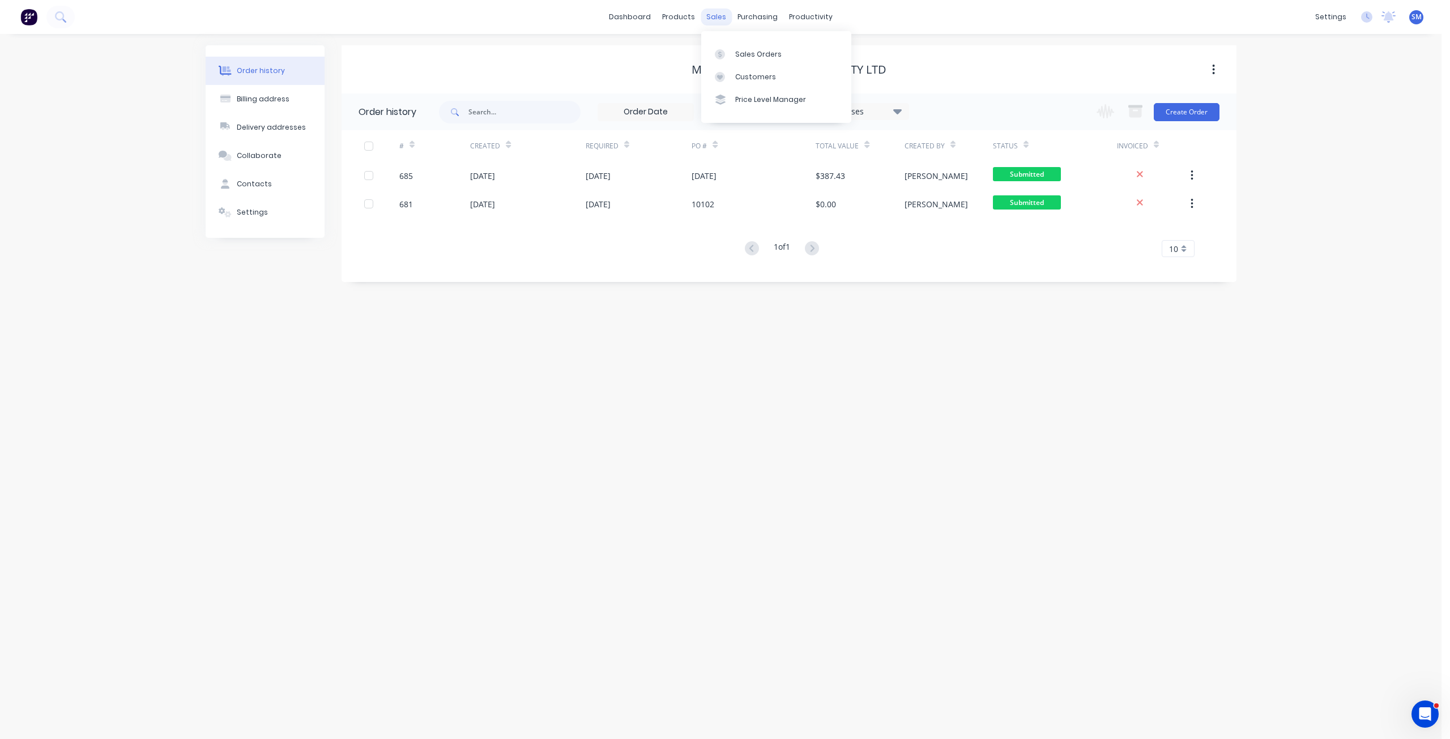
click at [714, 19] on div "sales" at bounding box center [716, 16] width 31 height 17
click at [737, 78] on div "Customers" at bounding box center [755, 77] width 41 height 10
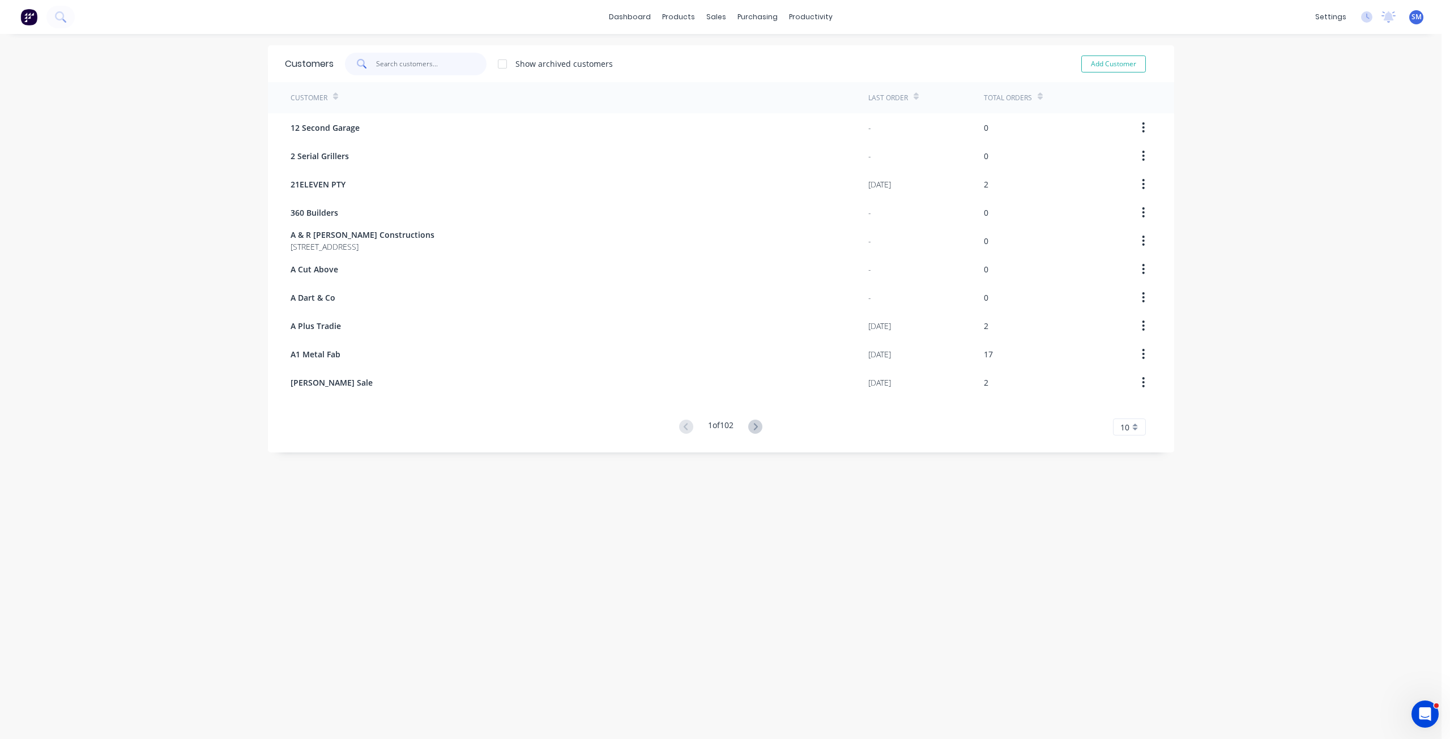
click at [396, 62] on input "text" at bounding box center [431, 64] width 110 height 23
drag, startPoint x: 713, startPoint y: 15, endPoint x: 723, endPoint y: 42, distance: 28.3
click at [712, 15] on div "sales" at bounding box center [716, 16] width 31 height 17
click at [743, 55] on div "Sales Orders" at bounding box center [754, 54] width 46 height 10
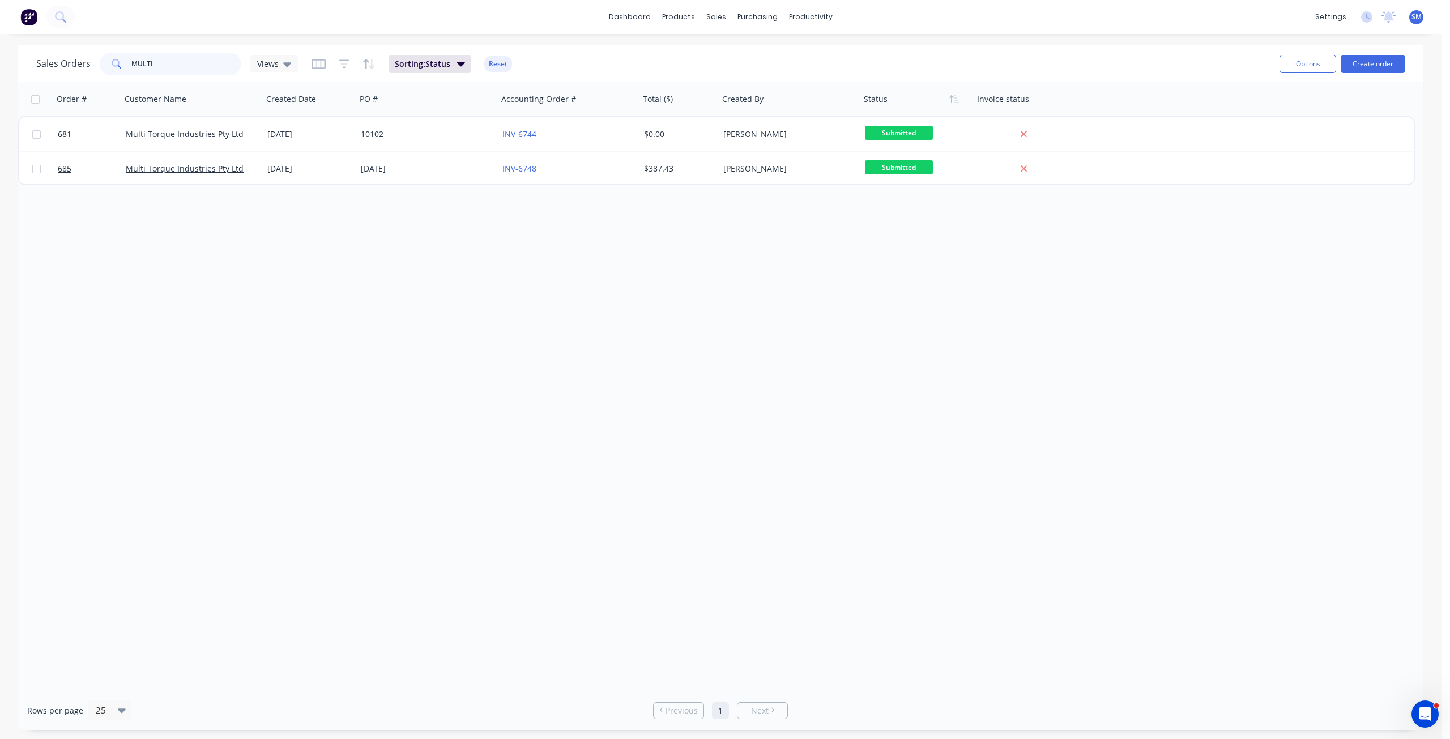
drag, startPoint x: 165, startPoint y: 63, endPoint x: 78, endPoint y: 55, distance: 88.1
click at [78, 55] on div "Sales Orders MULTI Views" at bounding box center [167, 64] width 262 height 23
type input "HELIX"
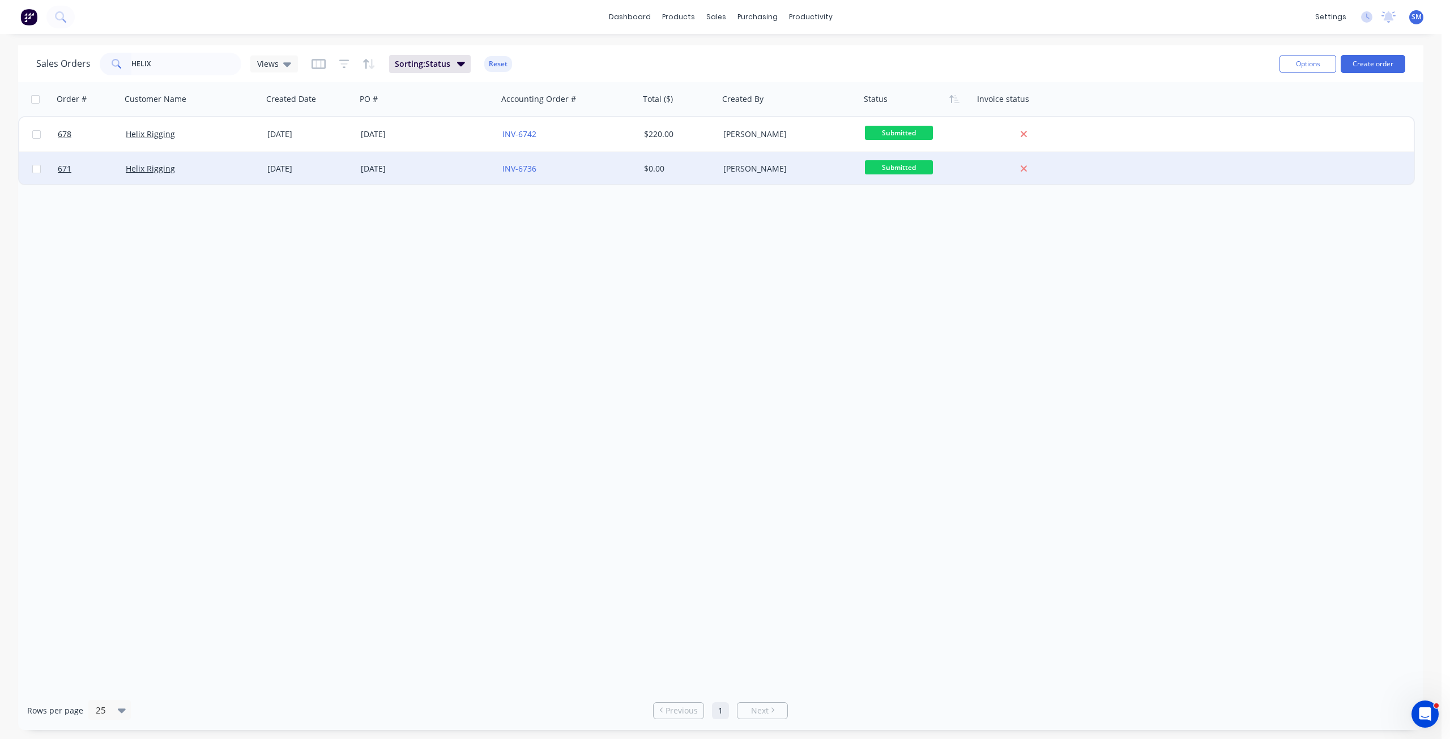
click at [400, 177] on div "11-08-2025" at bounding box center [427, 169] width 142 height 34
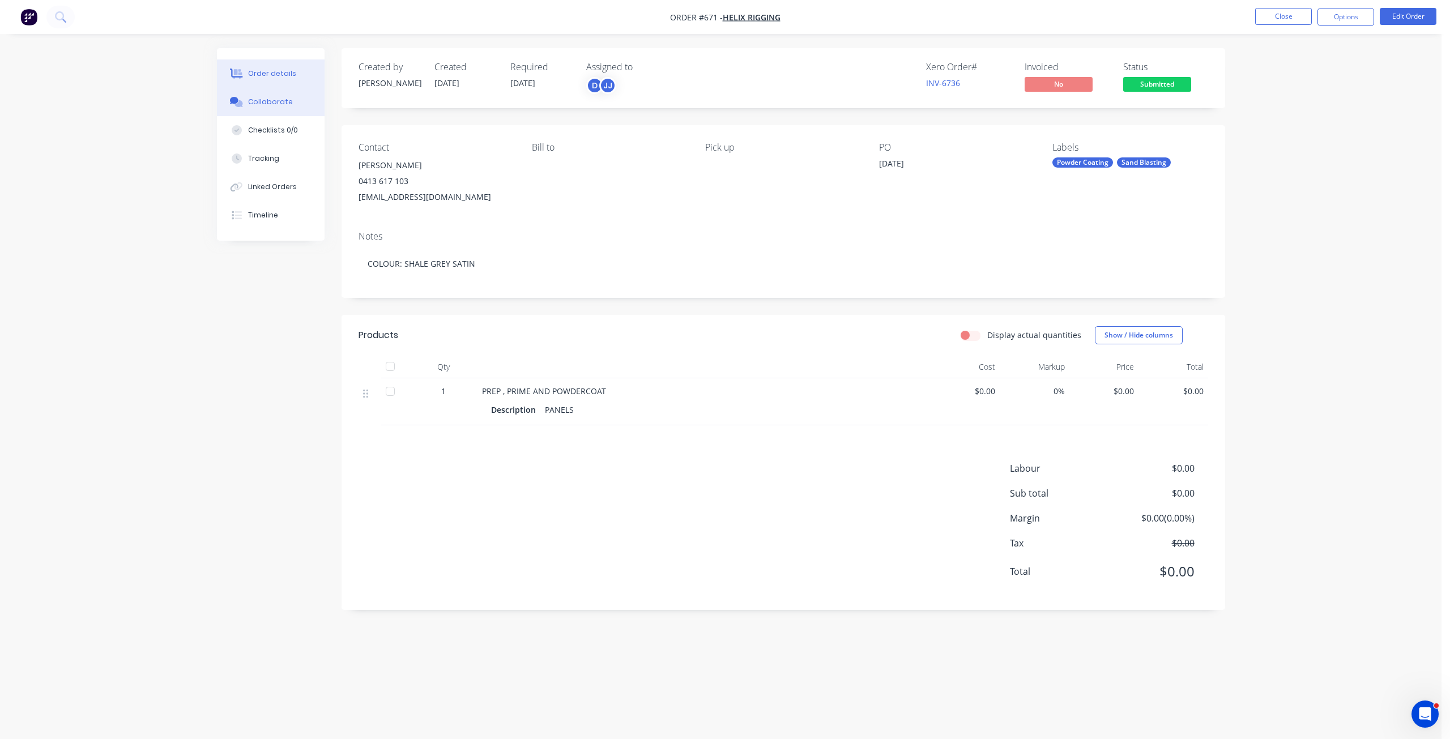
click at [276, 101] on div "Collaborate" at bounding box center [270, 102] width 45 height 10
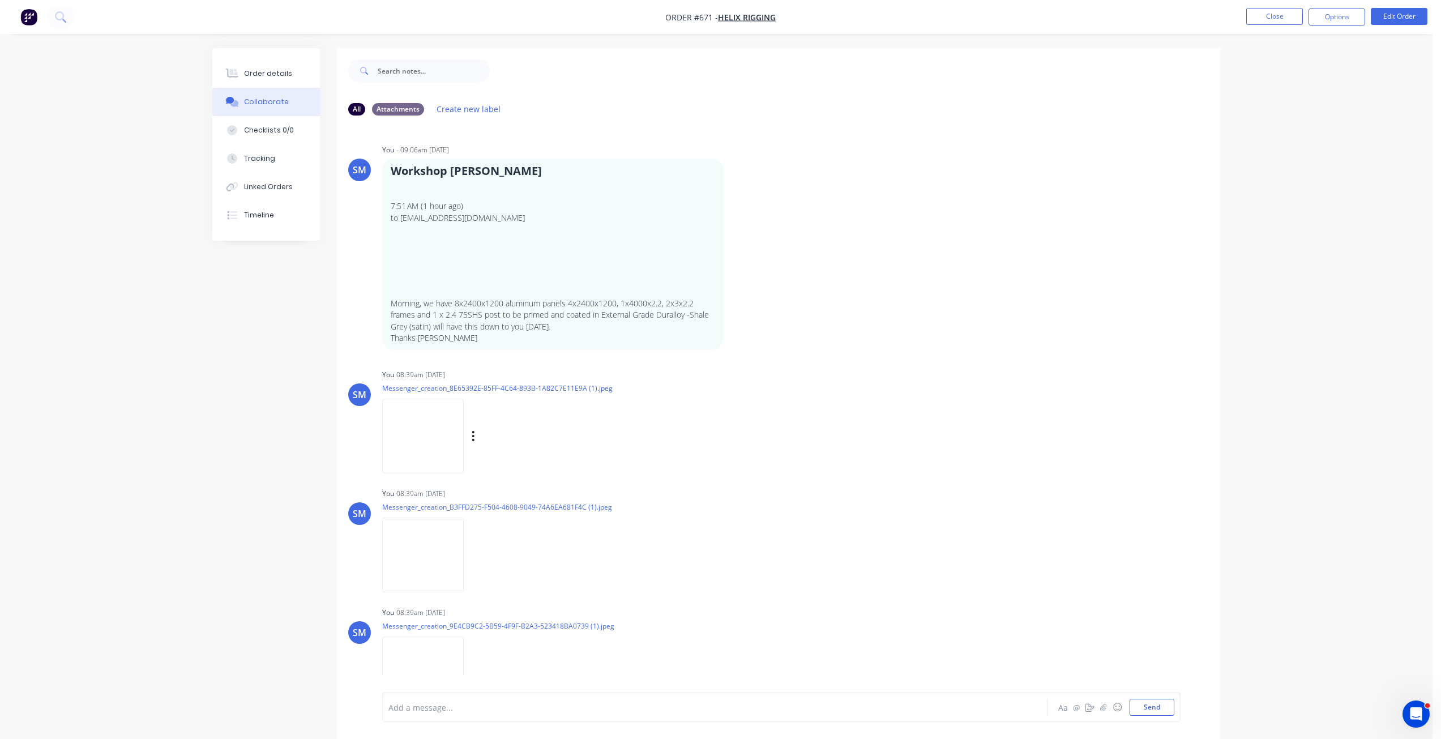
click at [422, 399] on img at bounding box center [423, 436] width 82 height 74
click at [433, 399] on img at bounding box center [423, 436] width 82 height 74
click at [473, 430] on icon "button" at bounding box center [473, 436] width 3 height 13
click at [515, 454] on button "Download" at bounding box center [547, 466] width 127 height 25
click at [1252, 22] on button "Close" at bounding box center [1274, 16] width 57 height 17
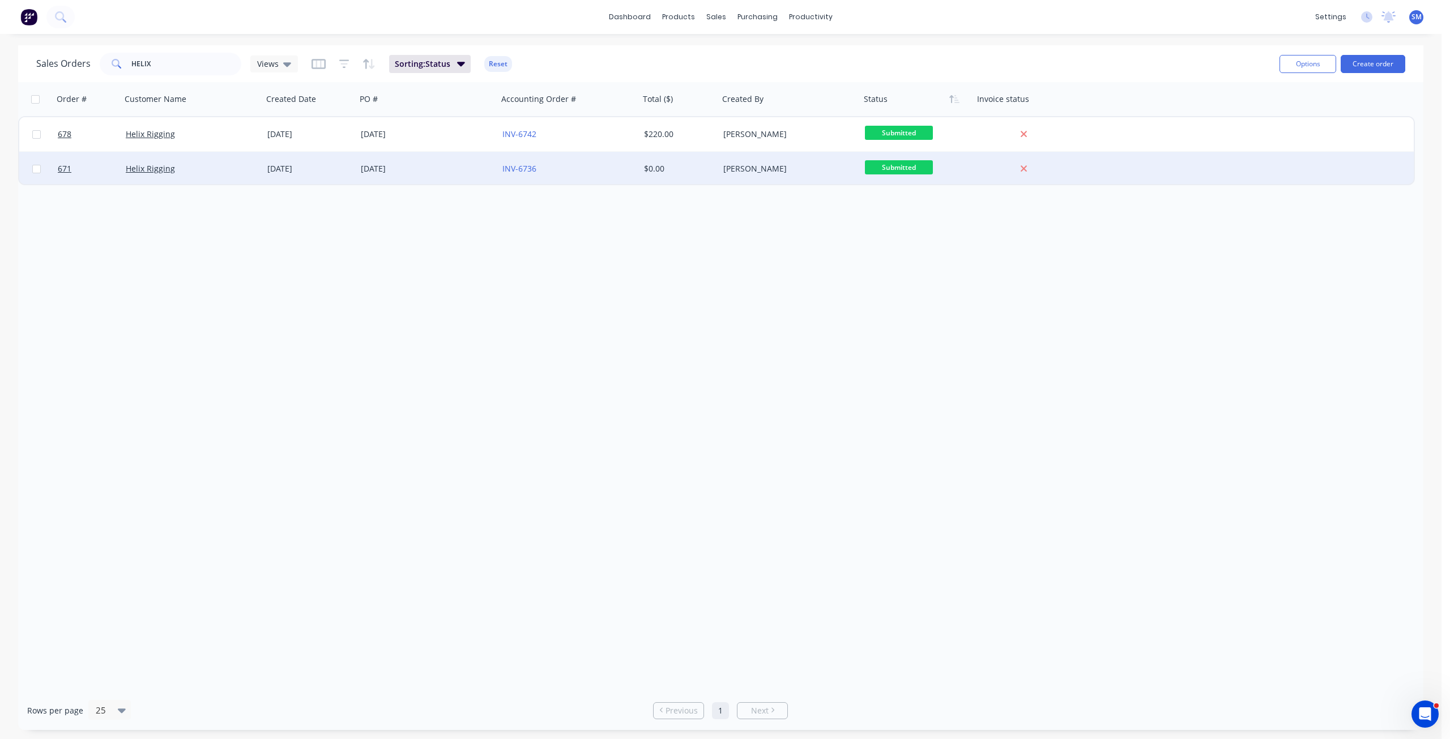
click at [358, 172] on div "11-08-2025" at bounding box center [427, 169] width 142 height 34
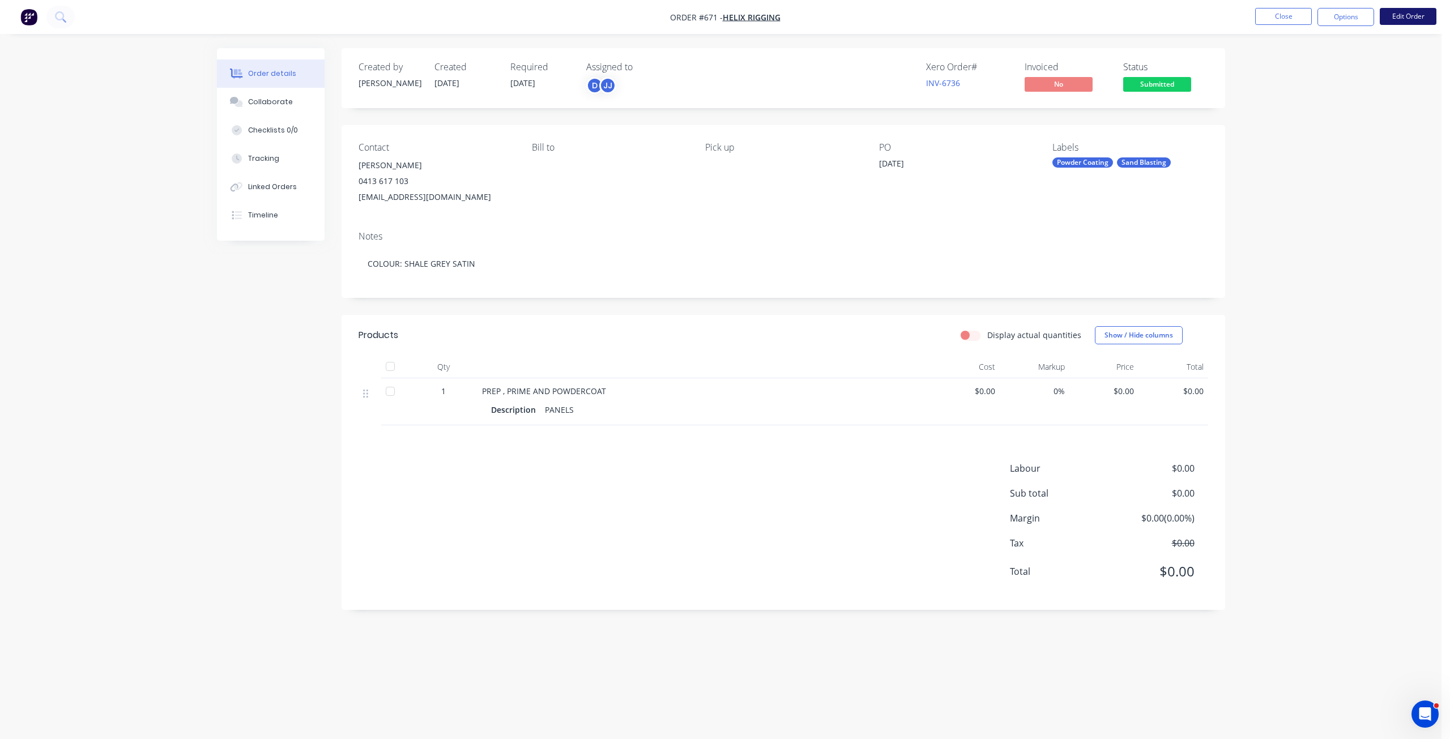
click at [1403, 16] on button "Edit Order" at bounding box center [1408, 16] width 57 height 17
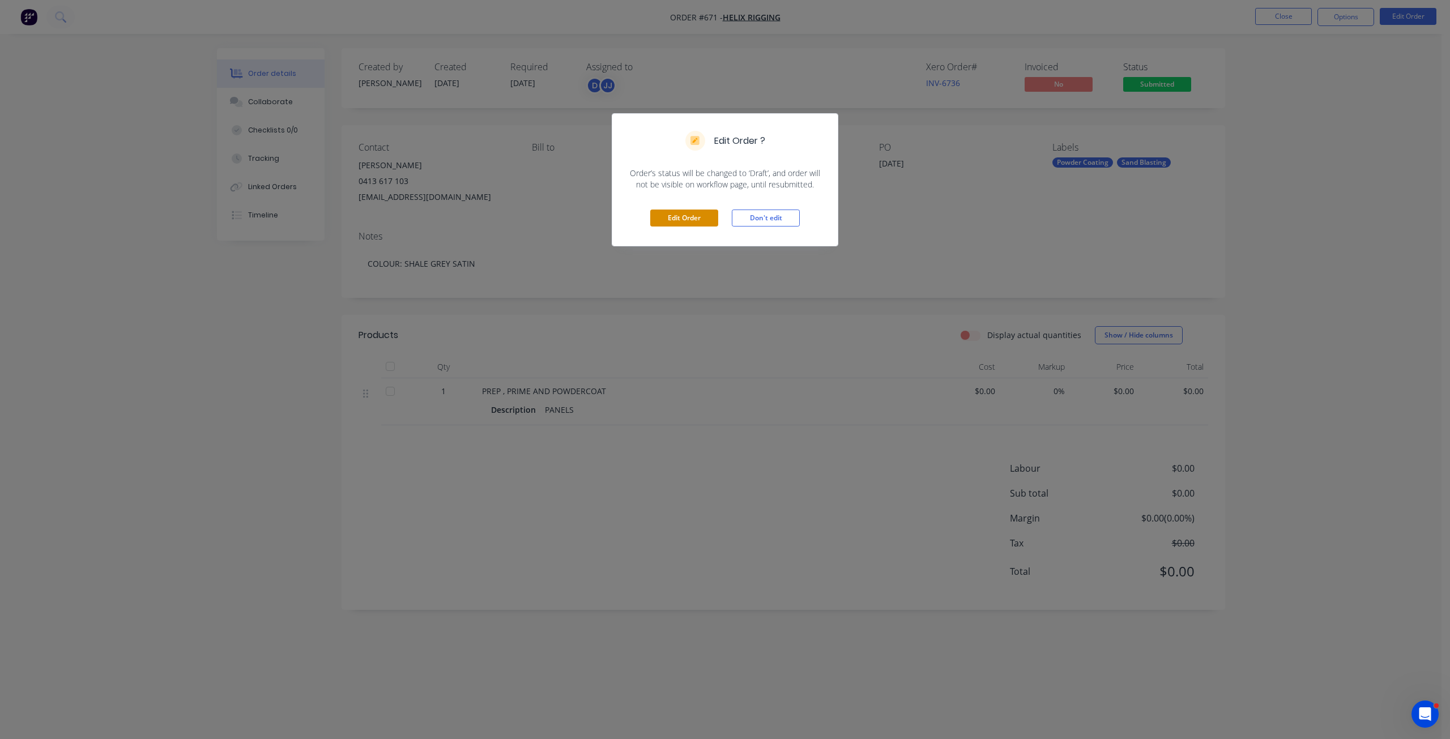
click at [674, 220] on button "Edit Order" at bounding box center [684, 218] width 68 height 17
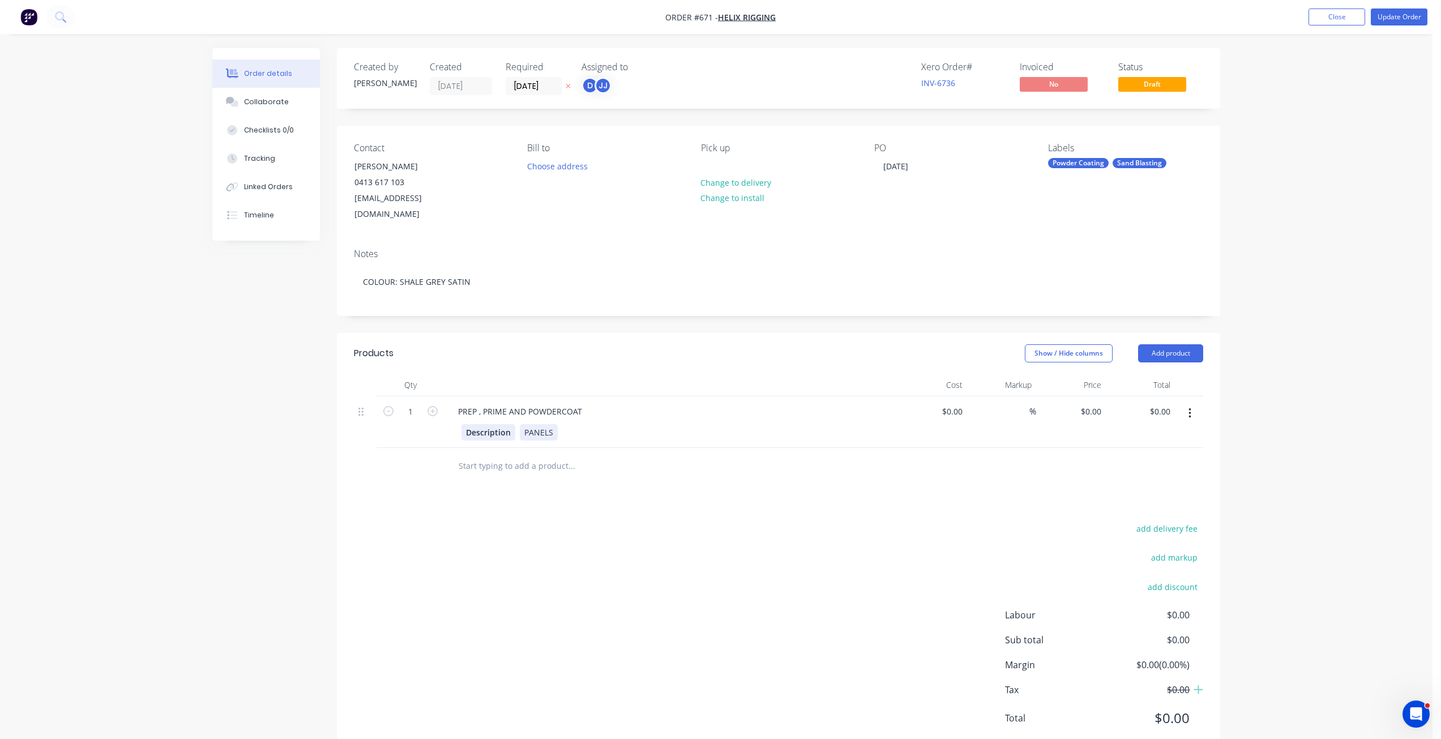
drag, startPoint x: 556, startPoint y: 414, endPoint x: 511, endPoint y: 413, distance: 45.3
click at [511, 424] on div "Description PANELS" at bounding box center [669, 432] width 415 height 16
click at [266, 97] on div "Collaborate" at bounding box center [266, 102] width 45 height 10
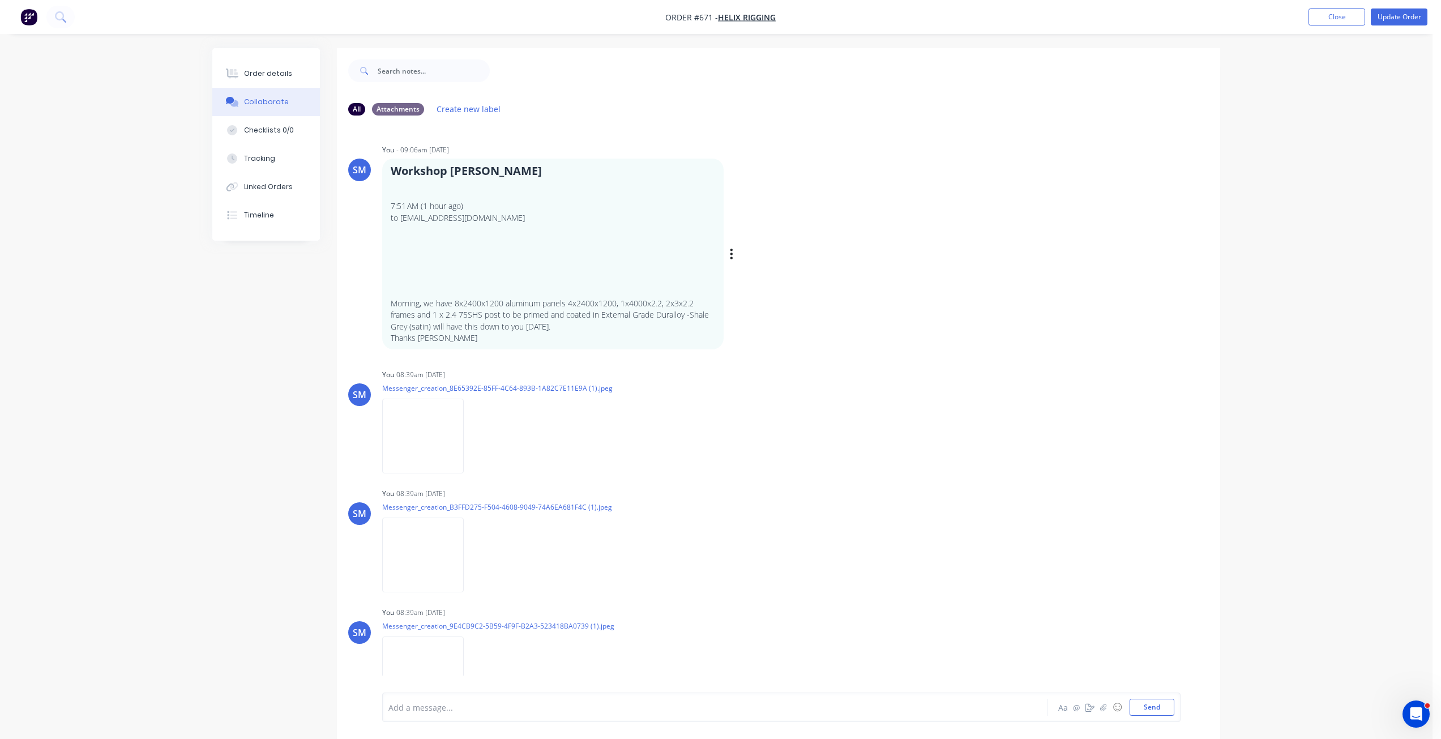
click at [690, 151] on div "You - 09:06am 11/08/25" at bounding box center [559, 150] width 354 height 10
click at [259, 74] on div "Order details" at bounding box center [268, 74] width 48 height 10
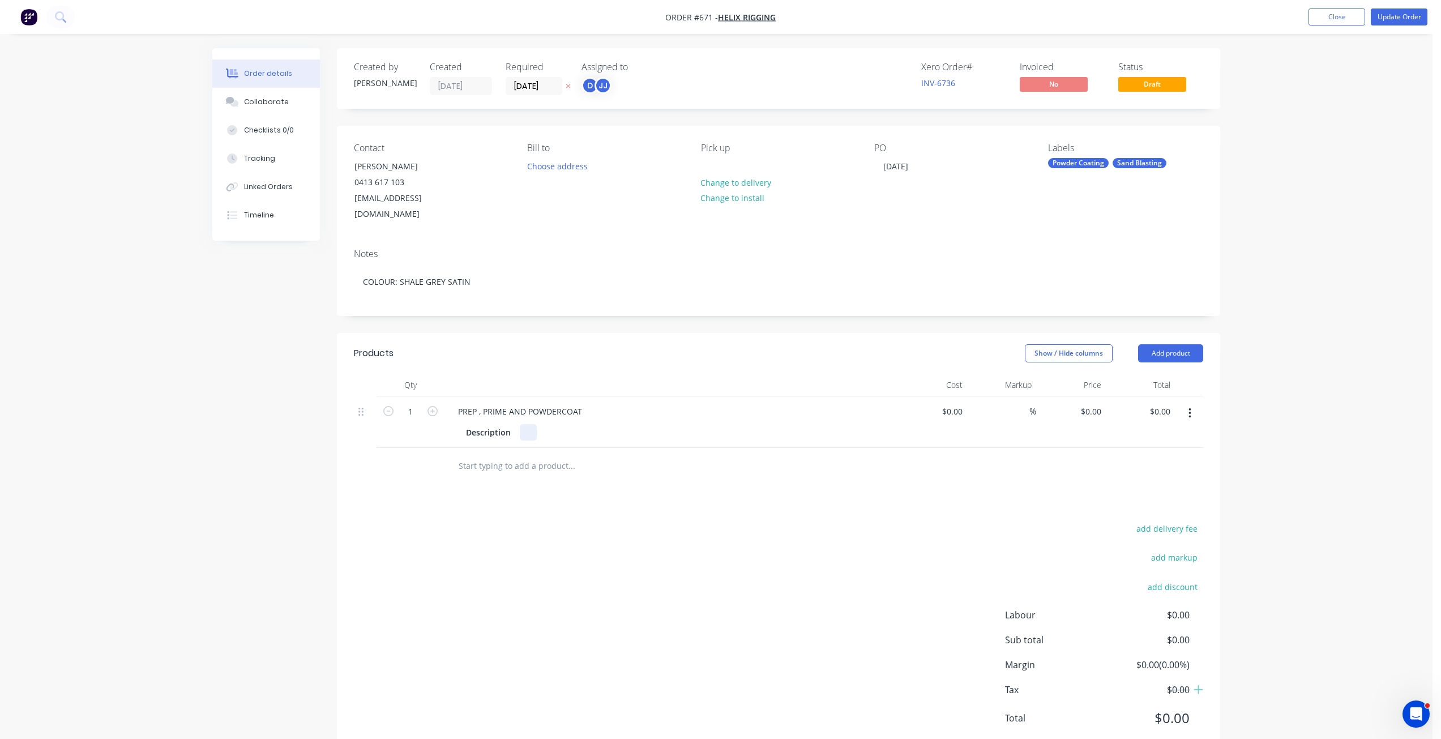
click at [529, 424] on div at bounding box center [528, 432] width 17 height 16
click at [588, 424] on div "2 X PERF SCREEN2235X920 WITH 60MM LIP 2 X PERF SCREEN" at bounding box center [605, 438] width 170 height 28
click at [584, 424] on div "2 X PERF SCREEN2235X920 WITH 60MM LIP 2 X PERF SCREEN" at bounding box center [605, 438] width 170 height 28
click at [592, 426] on div "2 X PERF SCREEN 2235X920 WITH 60MM LIP 2 X PERF SCREEN" at bounding box center [606, 438] width 173 height 28
click at [655, 442] on div "2 X PERF SCREEN 2235X920 WITH 60MM LIP 2 X PERF SCREEN 2240X925 WITH 60MM LIP 2…" at bounding box center [606, 444] width 173 height 40
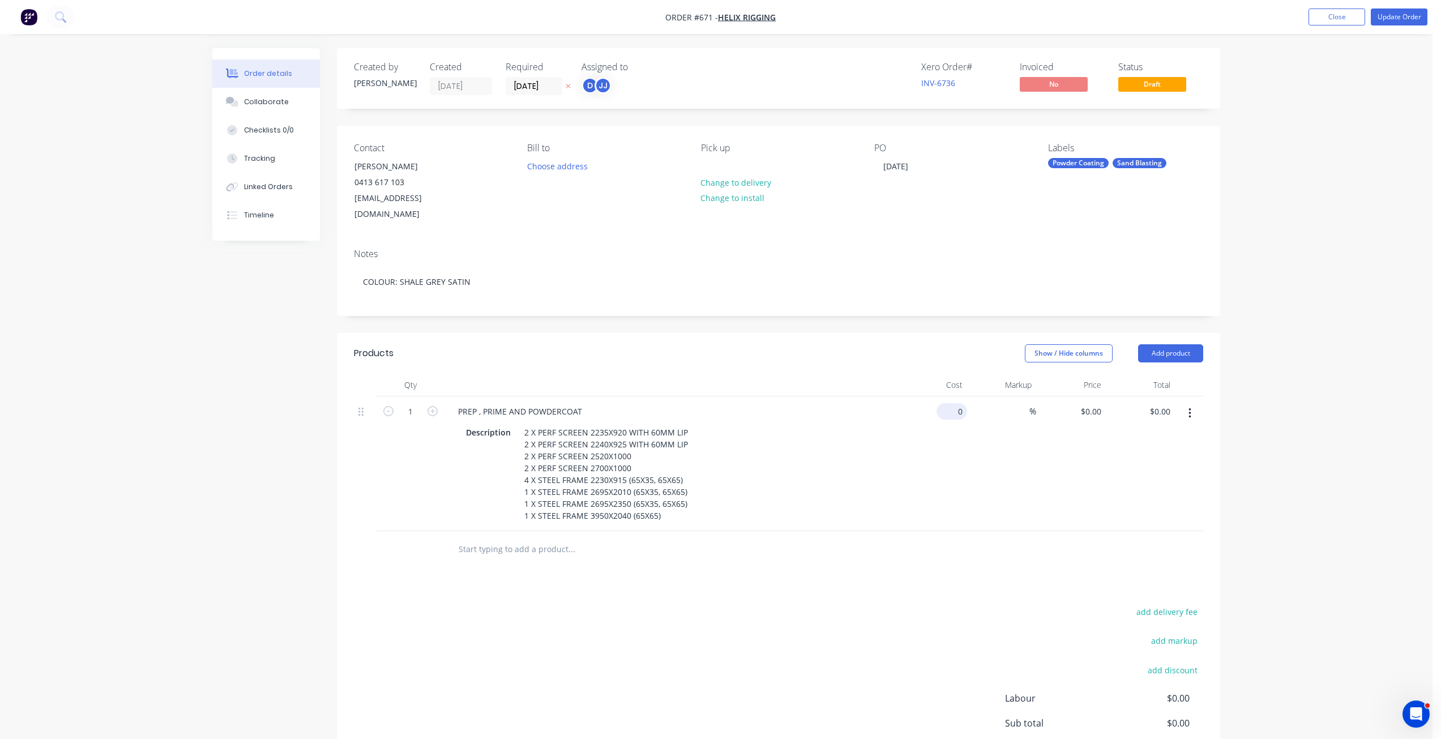
click at [959, 403] on input "0" at bounding box center [954, 411] width 26 height 16
type input "$4,653.30"
click at [906, 447] on div "$4,653.30 4653.30" at bounding box center [933, 463] width 70 height 135
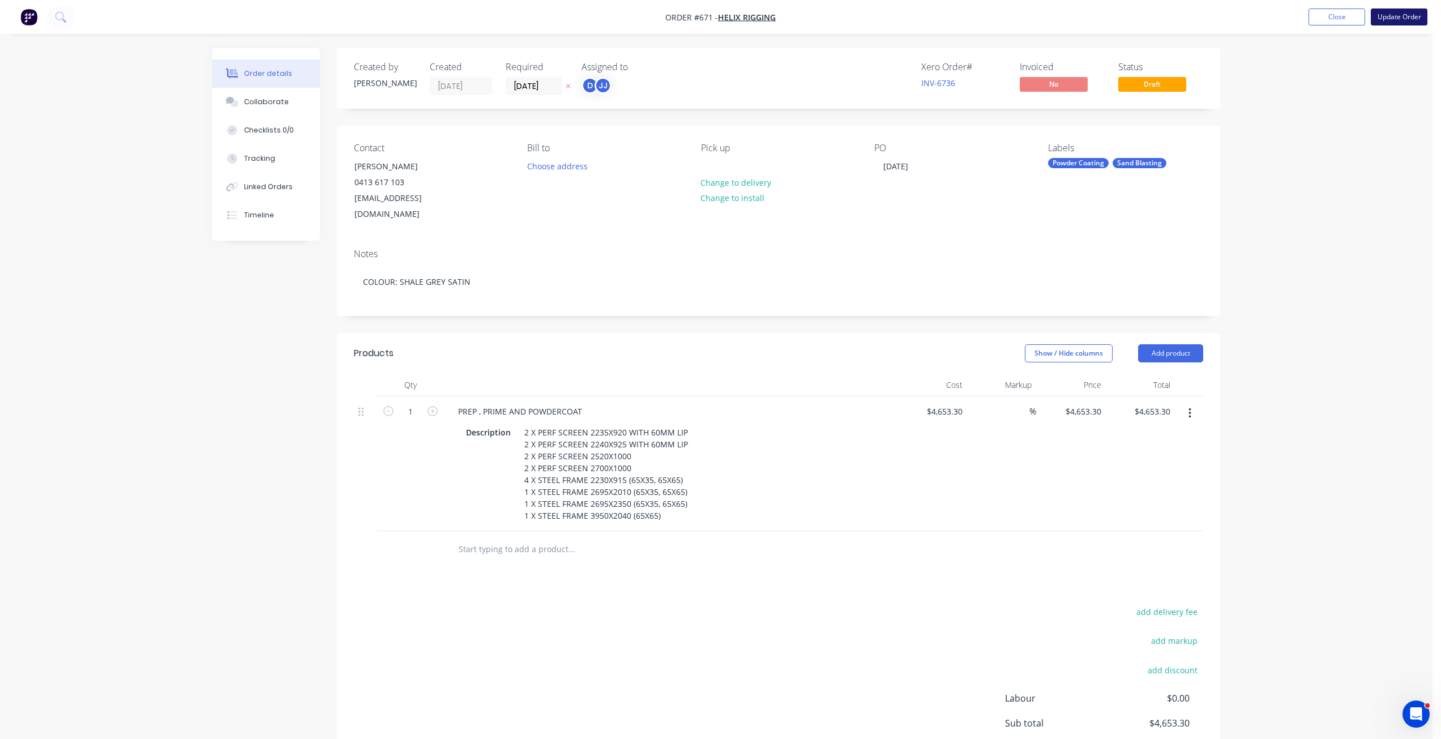
click at [1402, 15] on button "Update Order" at bounding box center [1399, 16] width 57 height 17
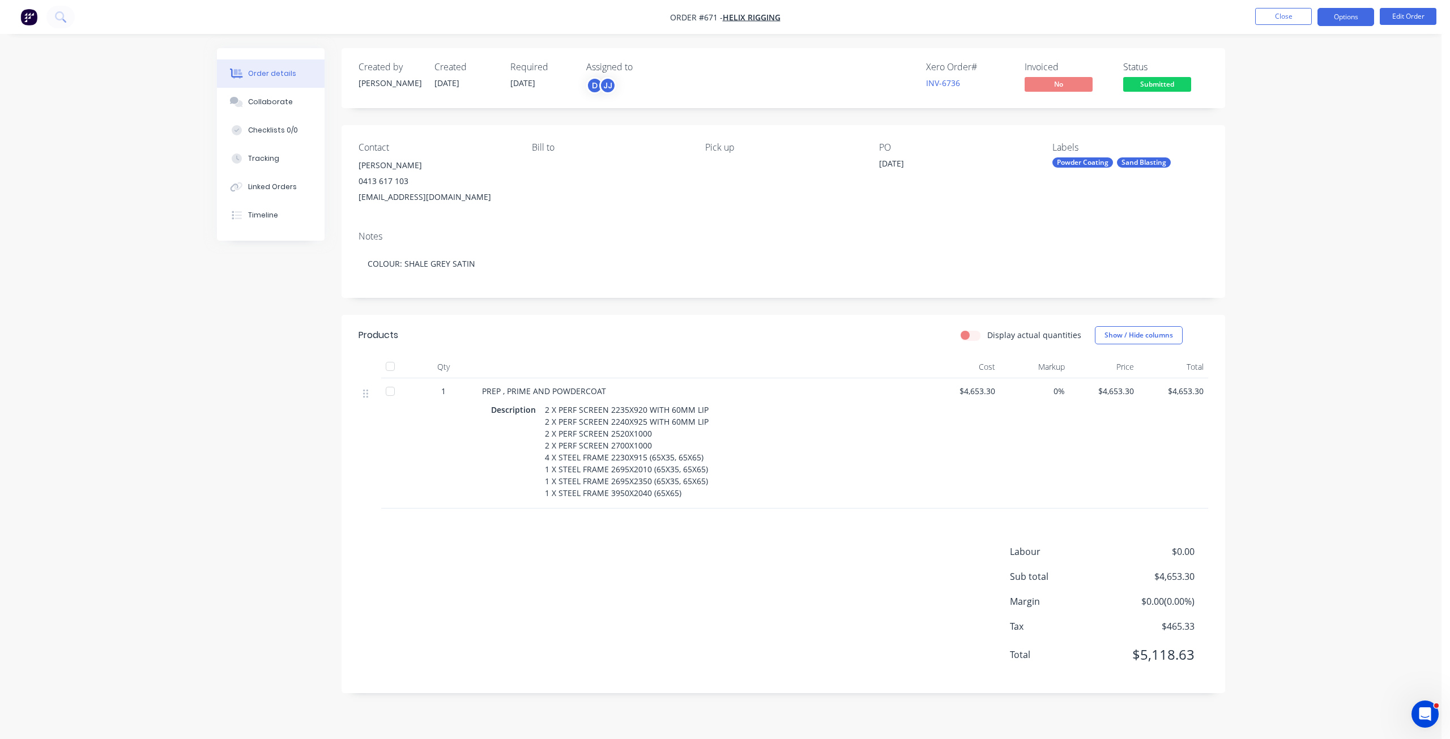
click at [1351, 19] on button "Options" at bounding box center [1345, 17] width 57 height 18
click at [1276, 71] on div "Invoice" at bounding box center [1311, 69] width 104 height 16
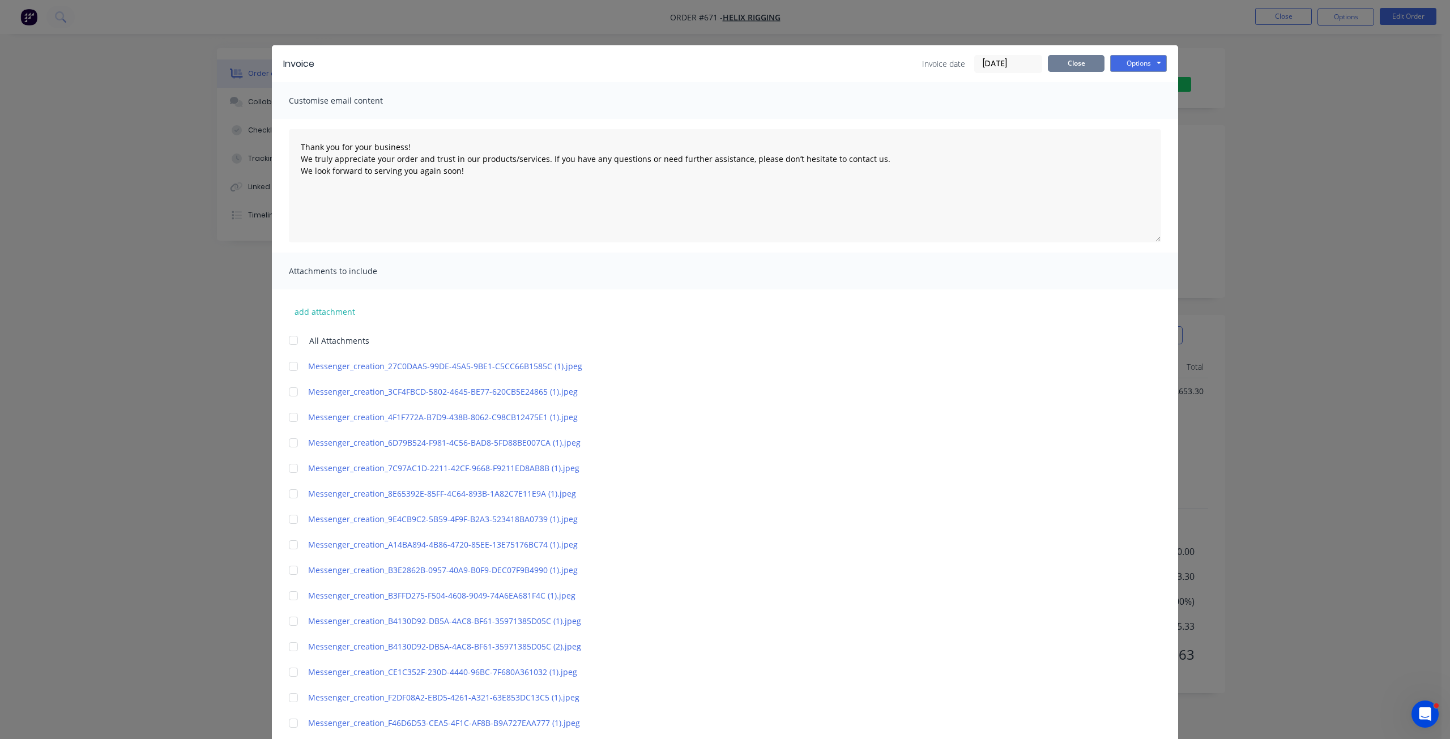
click at [1077, 66] on button "Close" at bounding box center [1076, 63] width 57 height 17
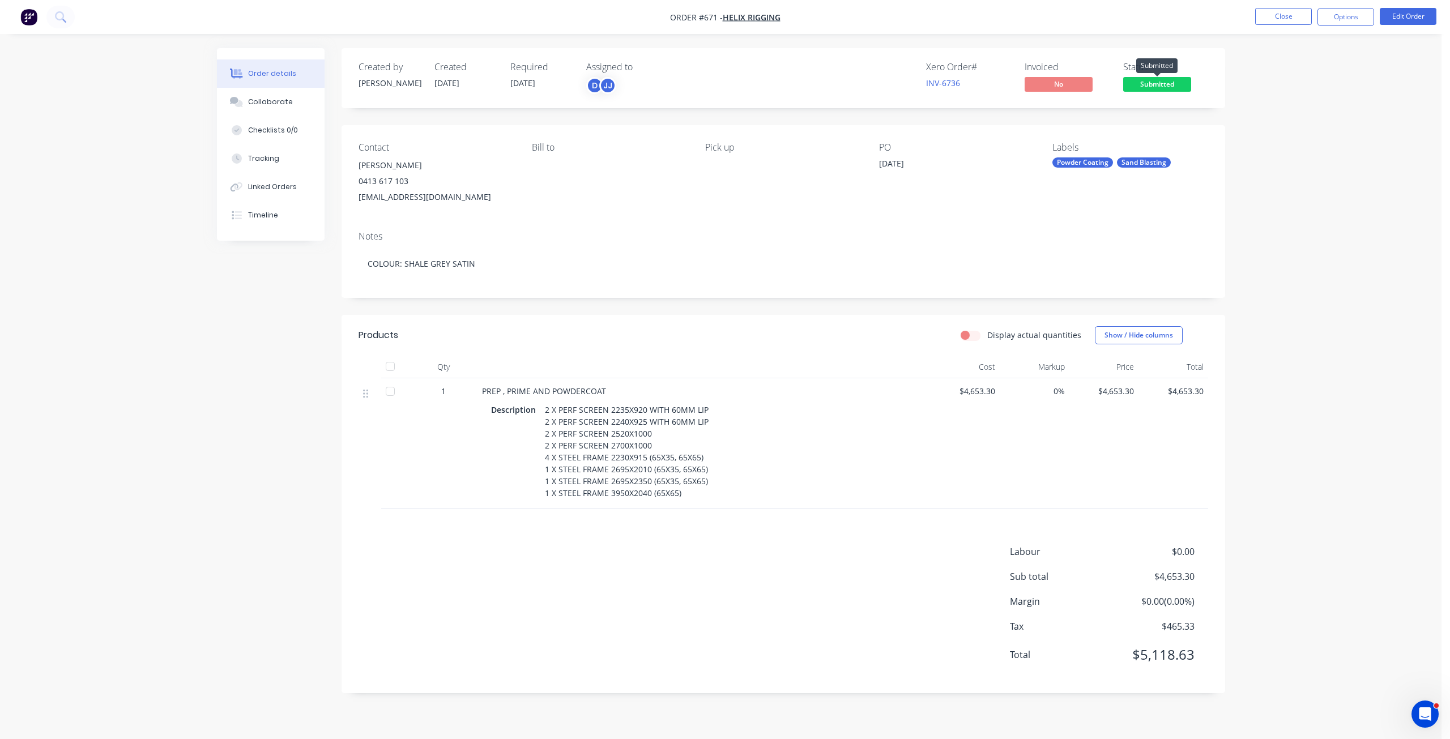
click at [1153, 86] on span "Submitted" at bounding box center [1157, 84] width 68 height 14
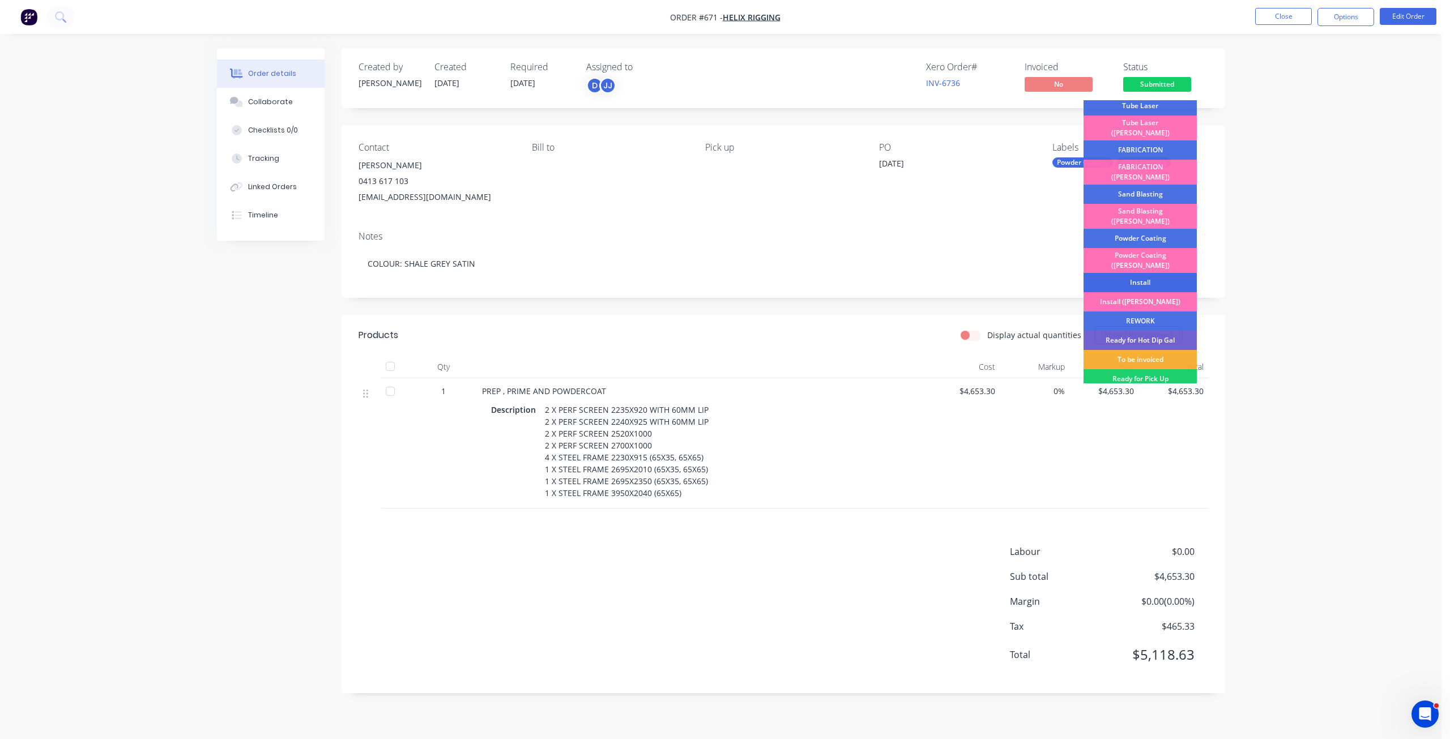
scroll to position [170, 0]
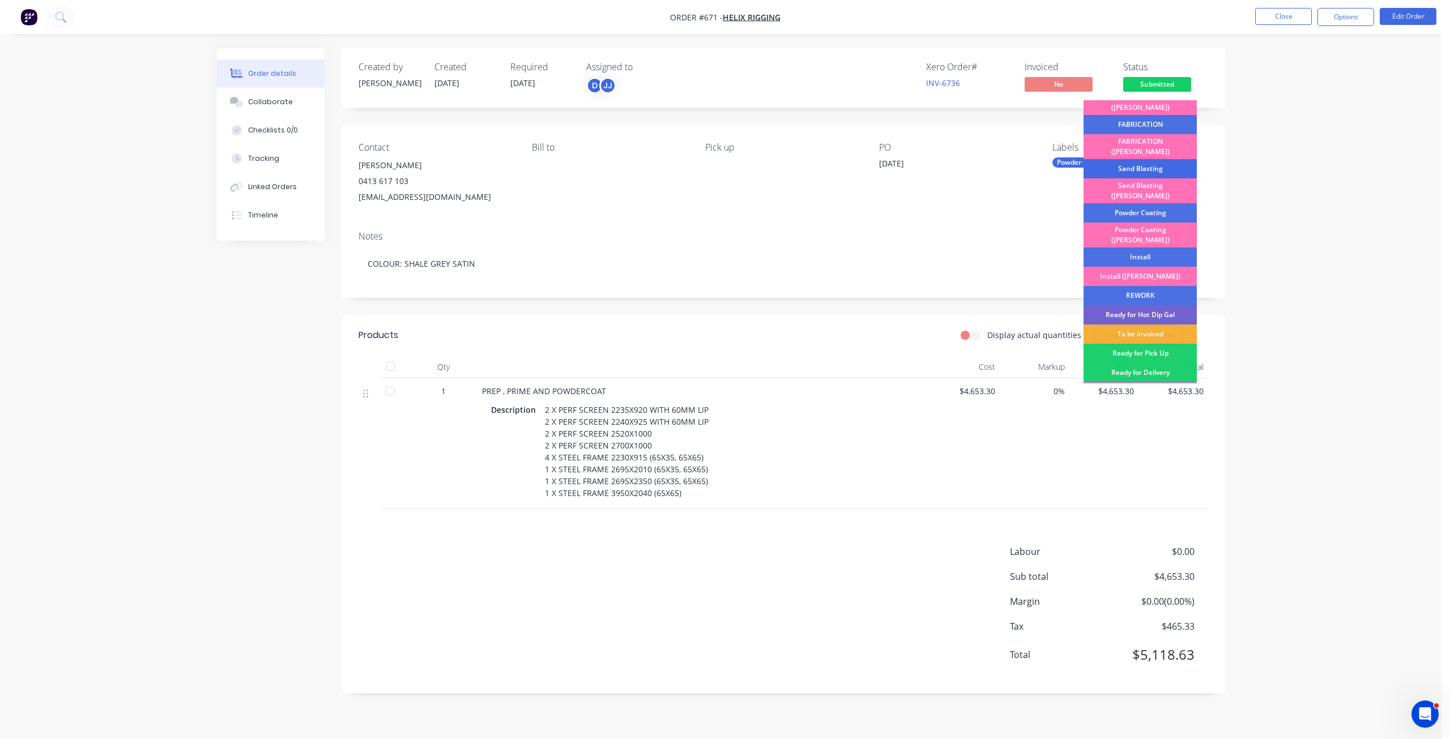
click at [1130, 159] on div "Sand Blasting" at bounding box center [1139, 168] width 113 height 19
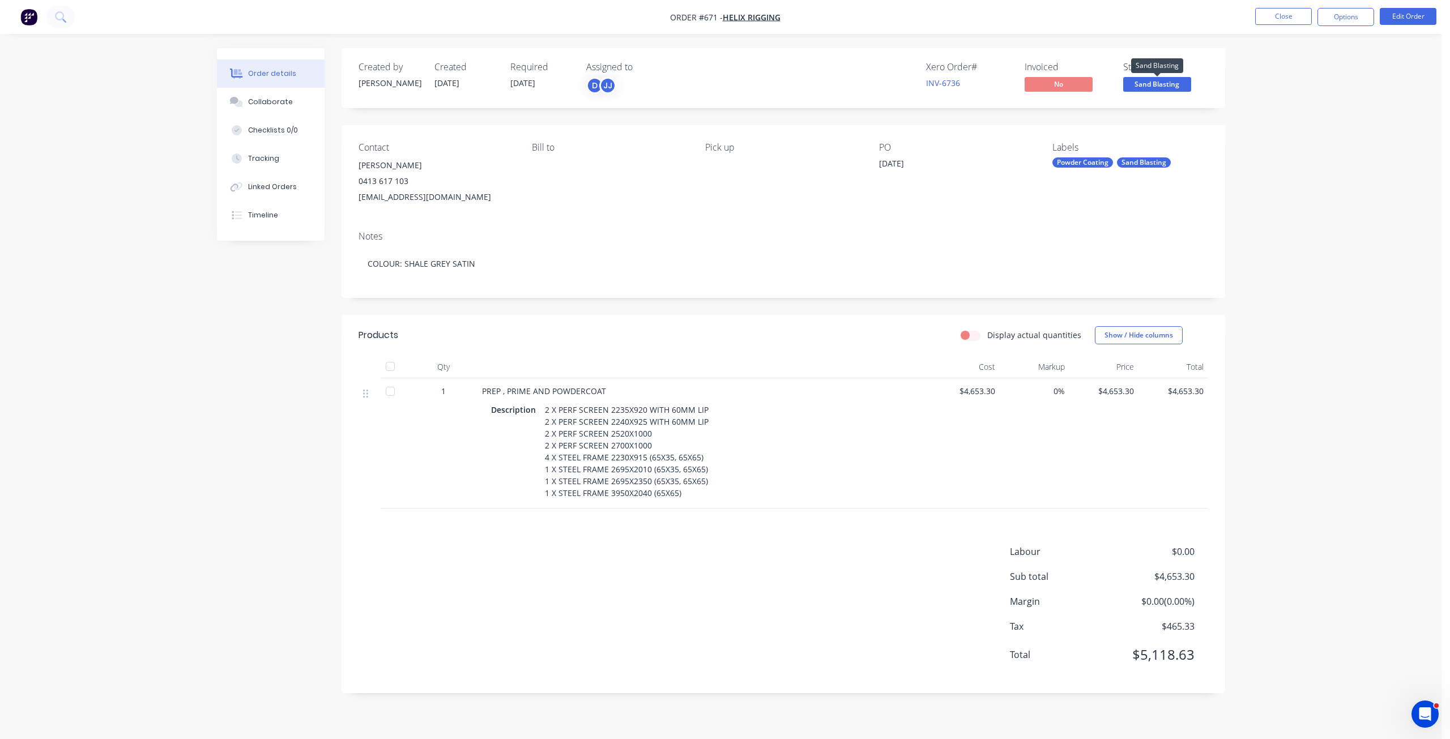
drag, startPoint x: 1155, startPoint y: 83, endPoint x: 1159, endPoint y: 99, distance: 15.7
click at [1156, 83] on span "Sand Blasting" at bounding box center [1157, 84] width 68 height 14
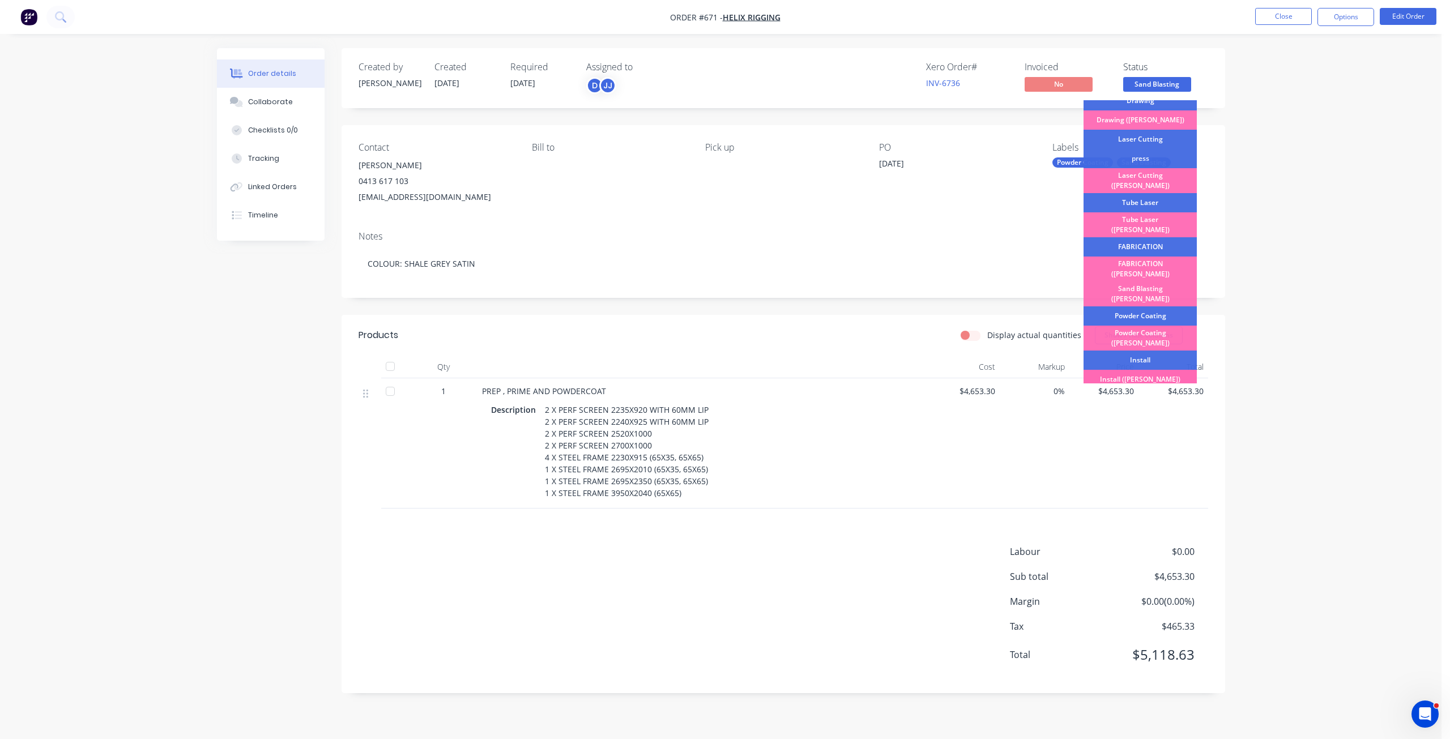
scroll to position [198, 0]
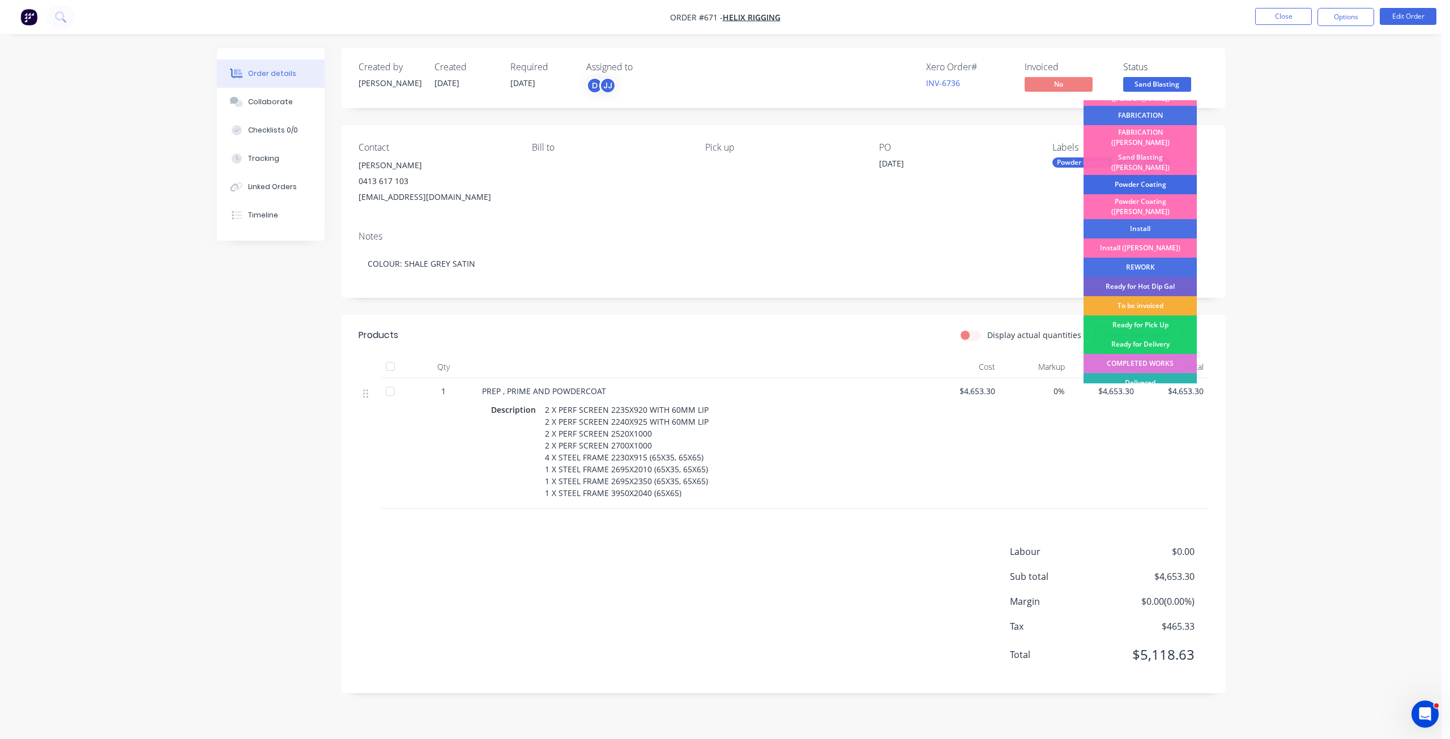
click at [1130, 175] on div "Powder Coating" at bounding box center [1139, 184] width 113 height 19
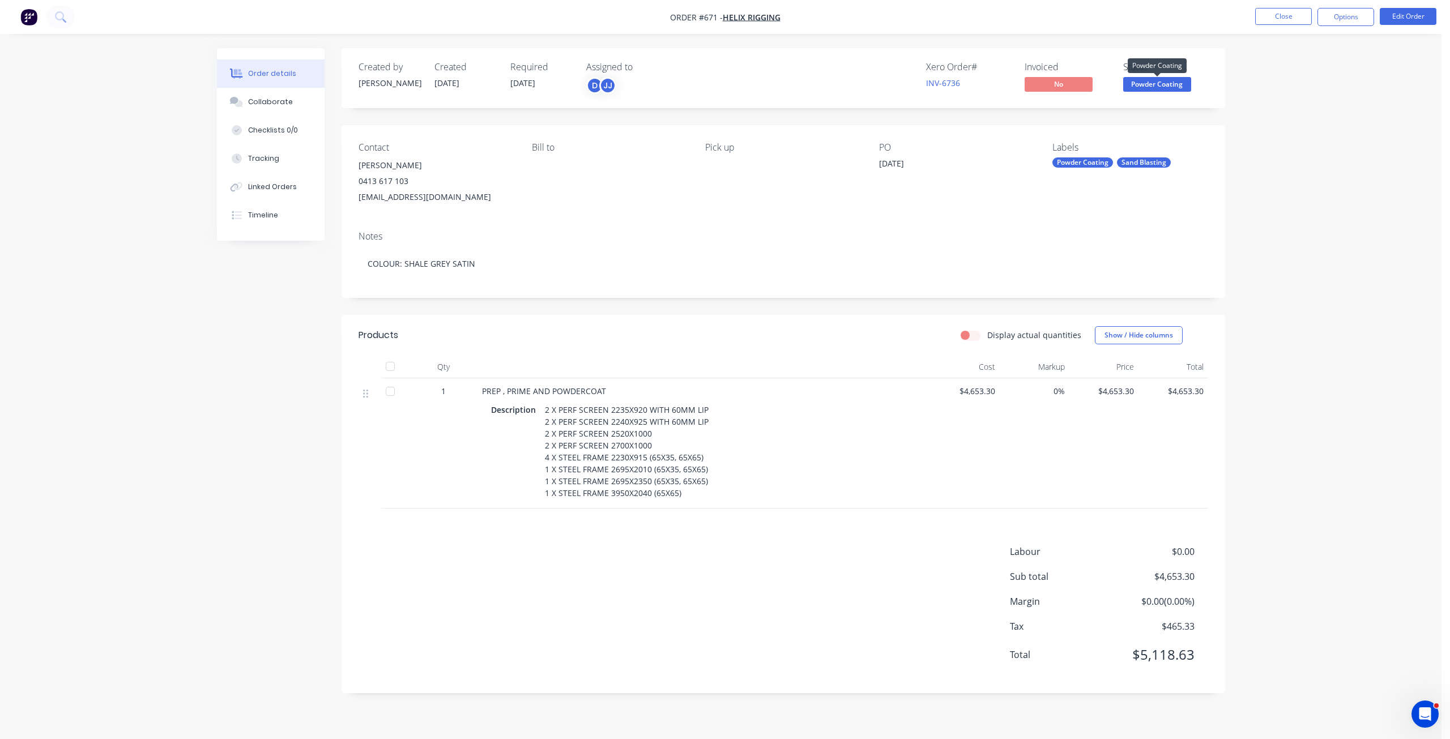
drag, startPoint x: 1156, startPoint y: 81, endPoint x: 1155, endPoint y: 95, distance: 13.6
click at [1155, 82] on span "Powder Coating" at bounding box center [1157, 84] width 68 height 14
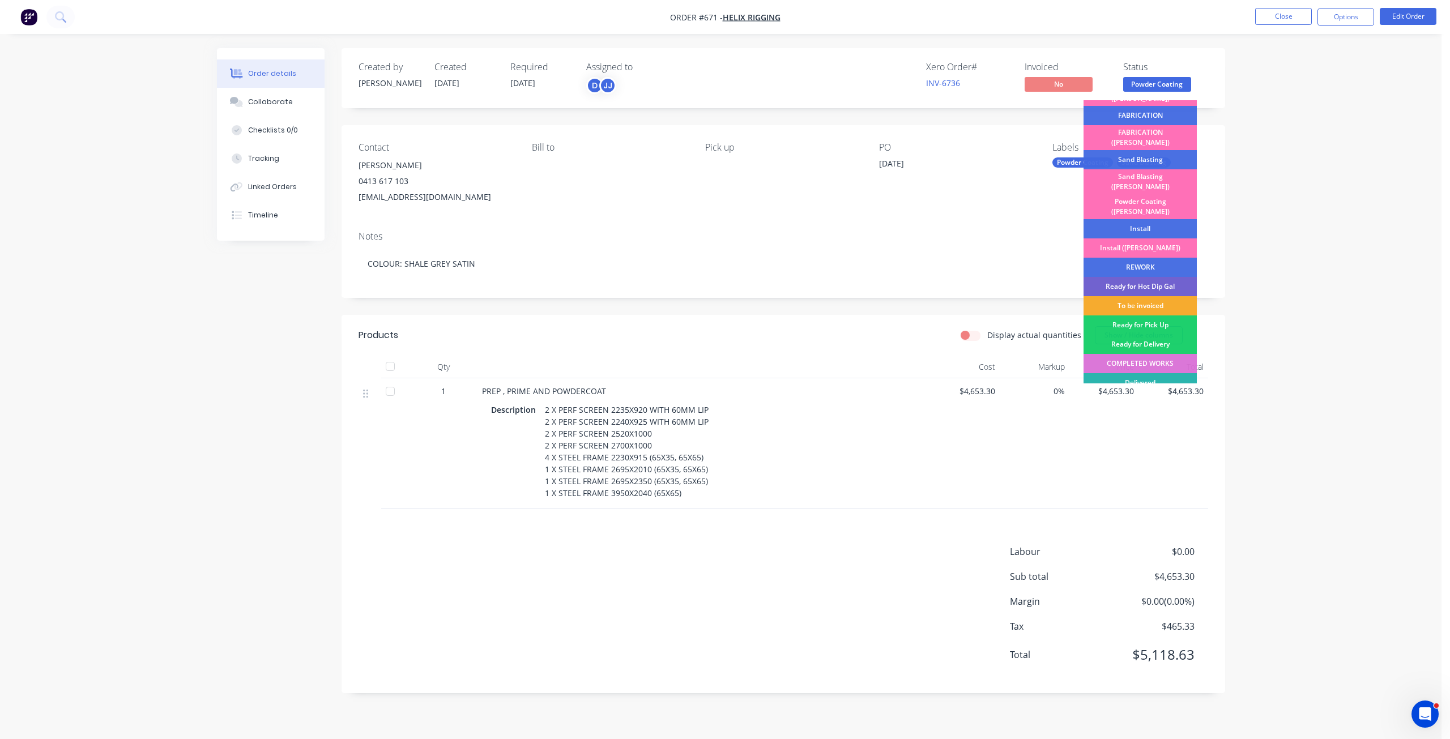
click at [1140, 296] on div "To be invoiced" at bounding box center [1139, 305] width 113 height 19
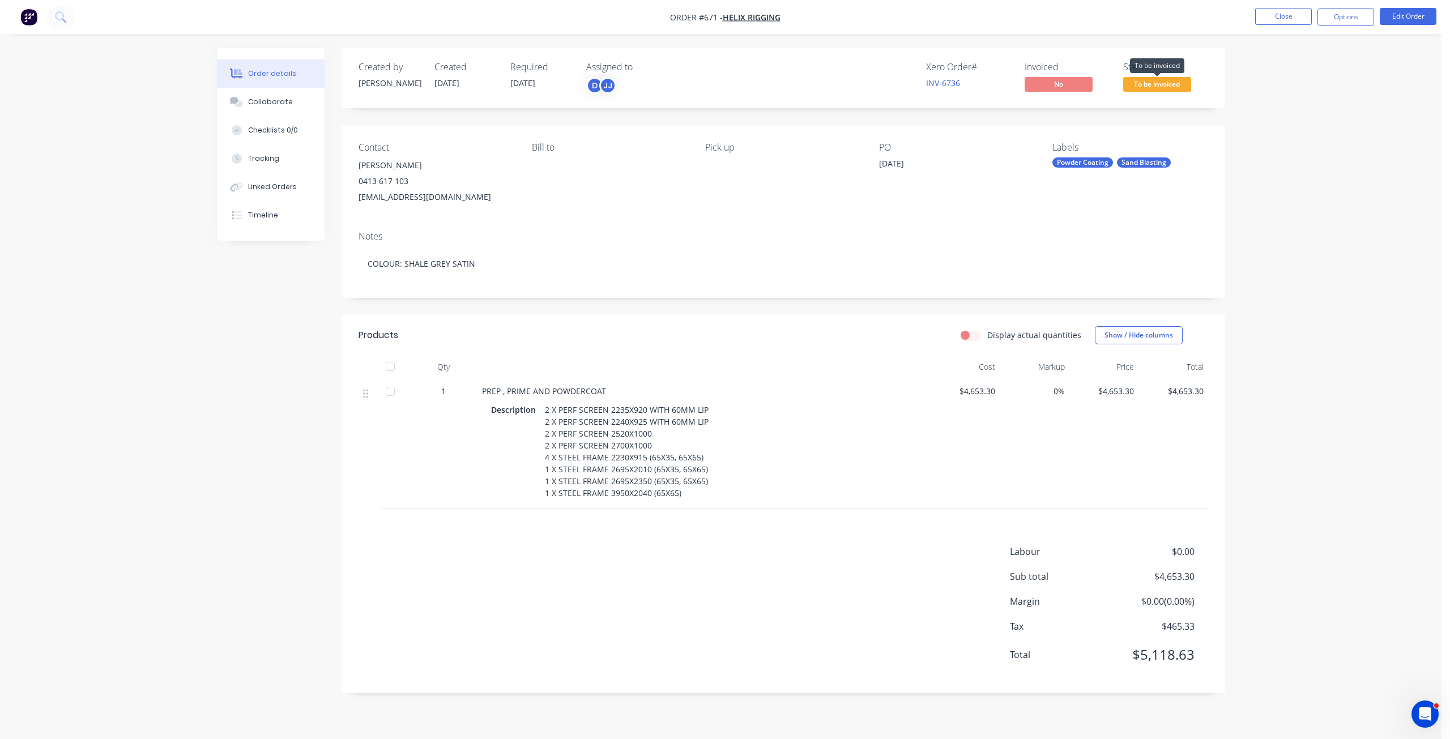
click at [1144, 84] on span "To be invoiced" at bounding box center [1157, 84] width 68 height 14
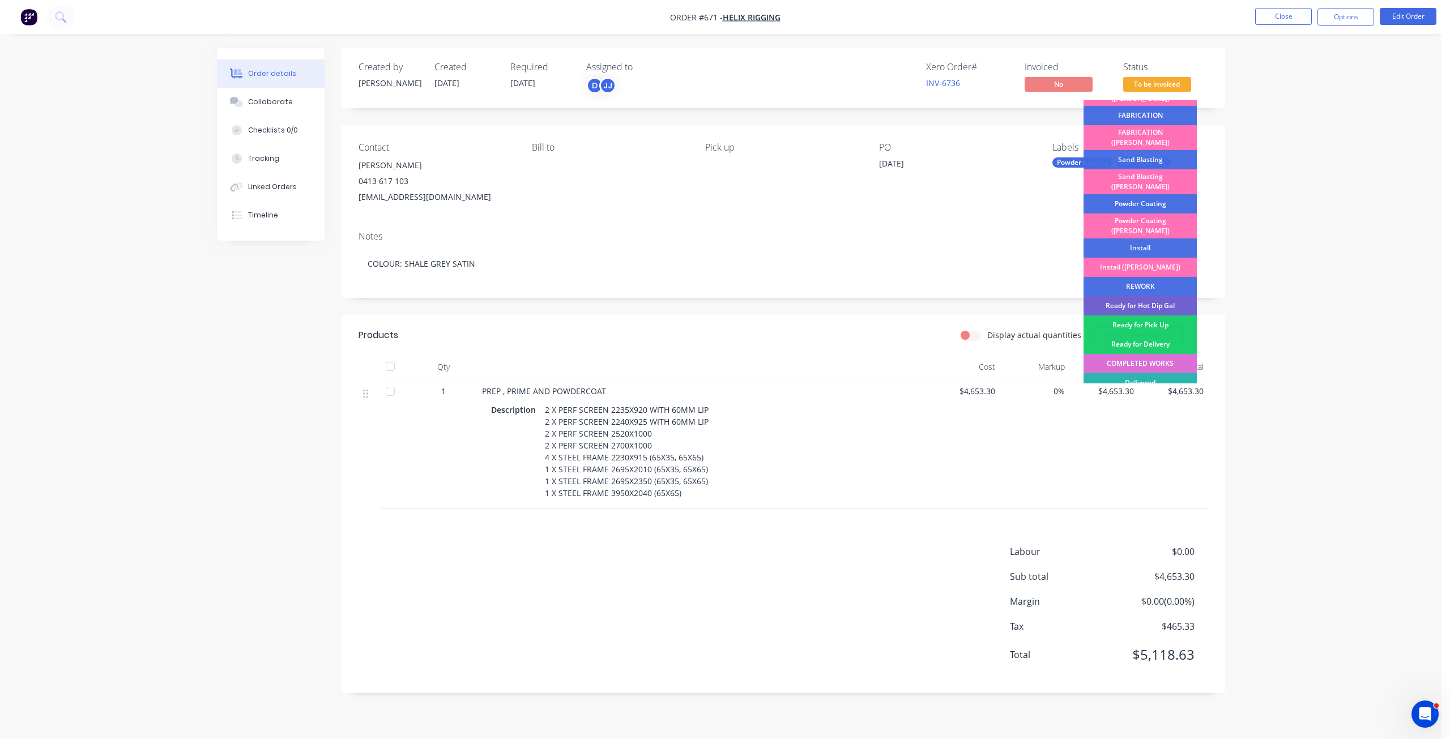
click at [1148, 354] on div "COMPLETED WORKS" at bounding box center [1139, 363] width 113 height 19
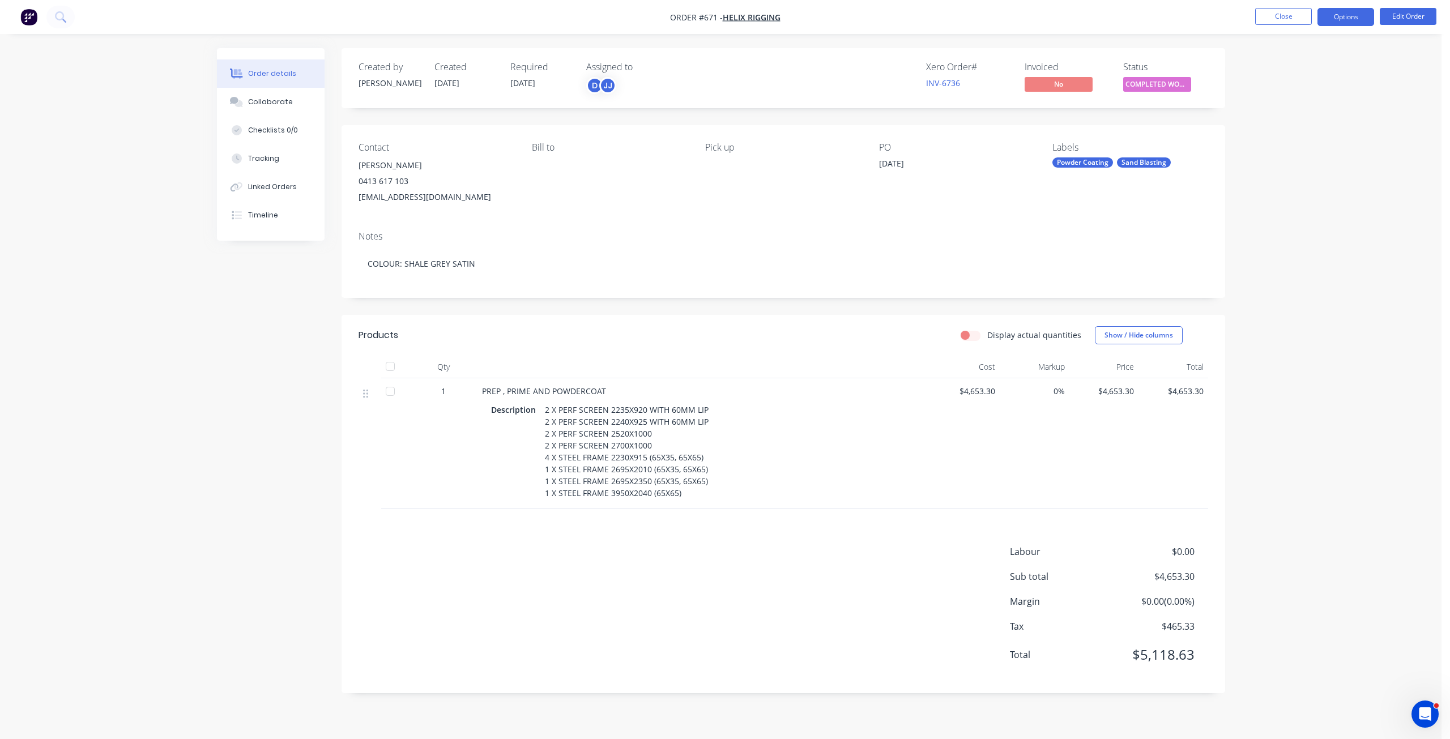
click at [1337, 14] on button "Options" at bounding box center [1345, 17] width 57 height 18
click at [1274, 63] on div "Invoice" at bounding box center [1311, 69] width 104 height 16
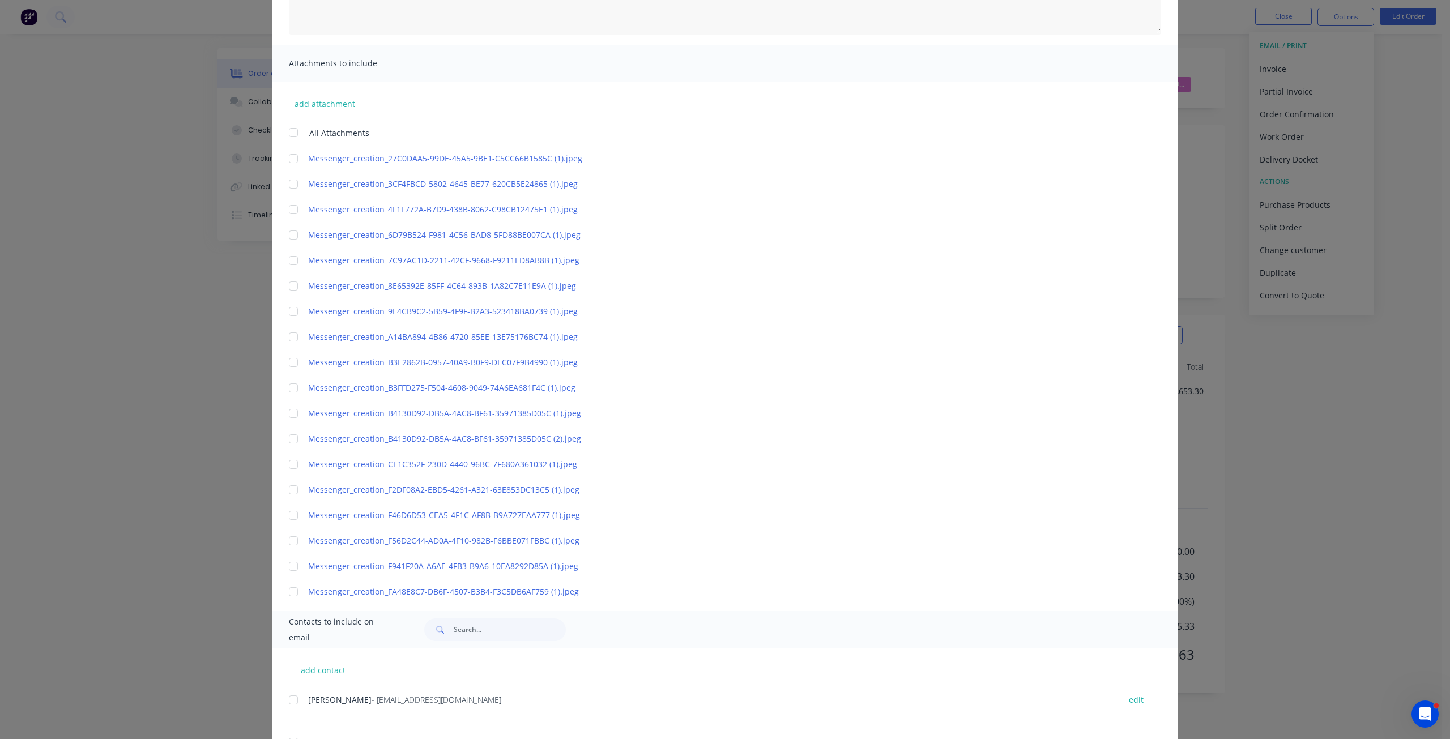
scroll to position [304, 0]
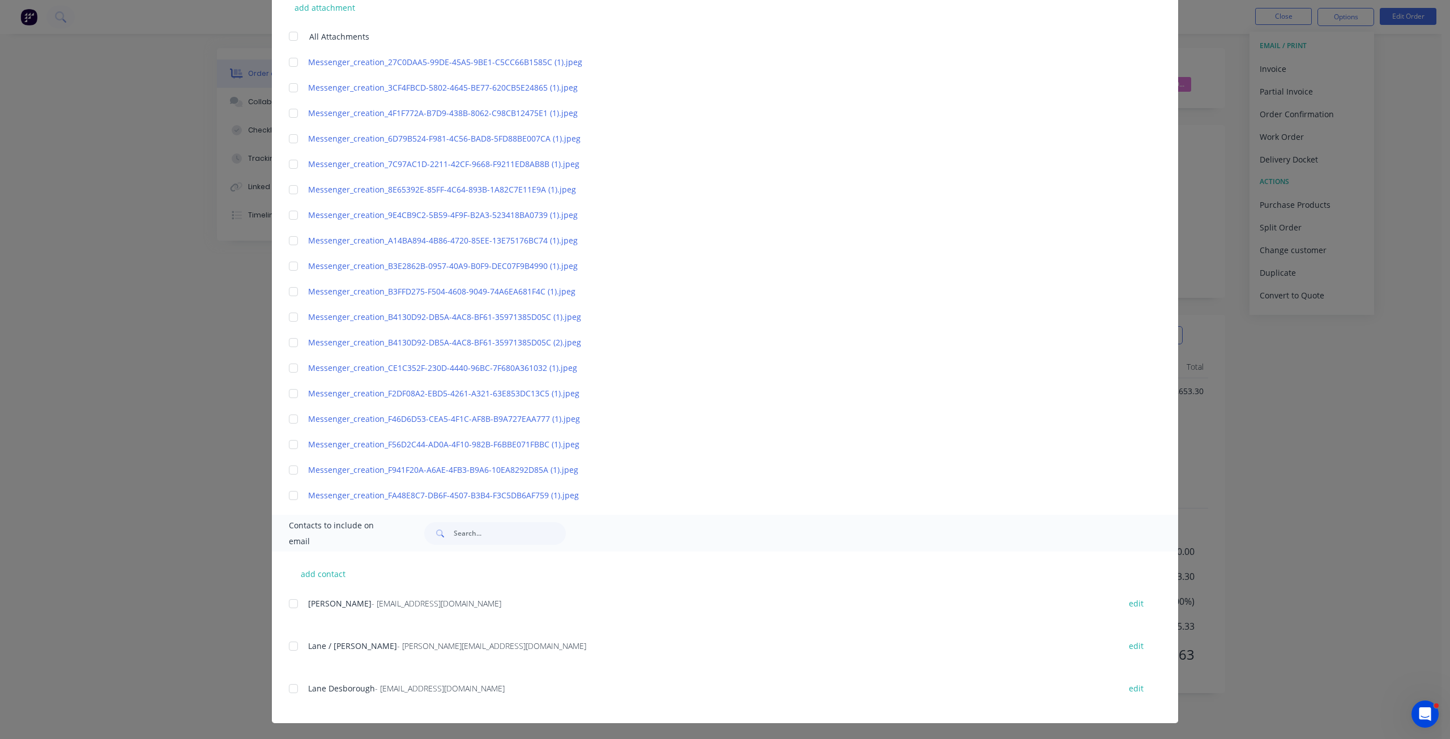
click at [289, 689] on div at bounding box center [293, 688] width 23 height 23
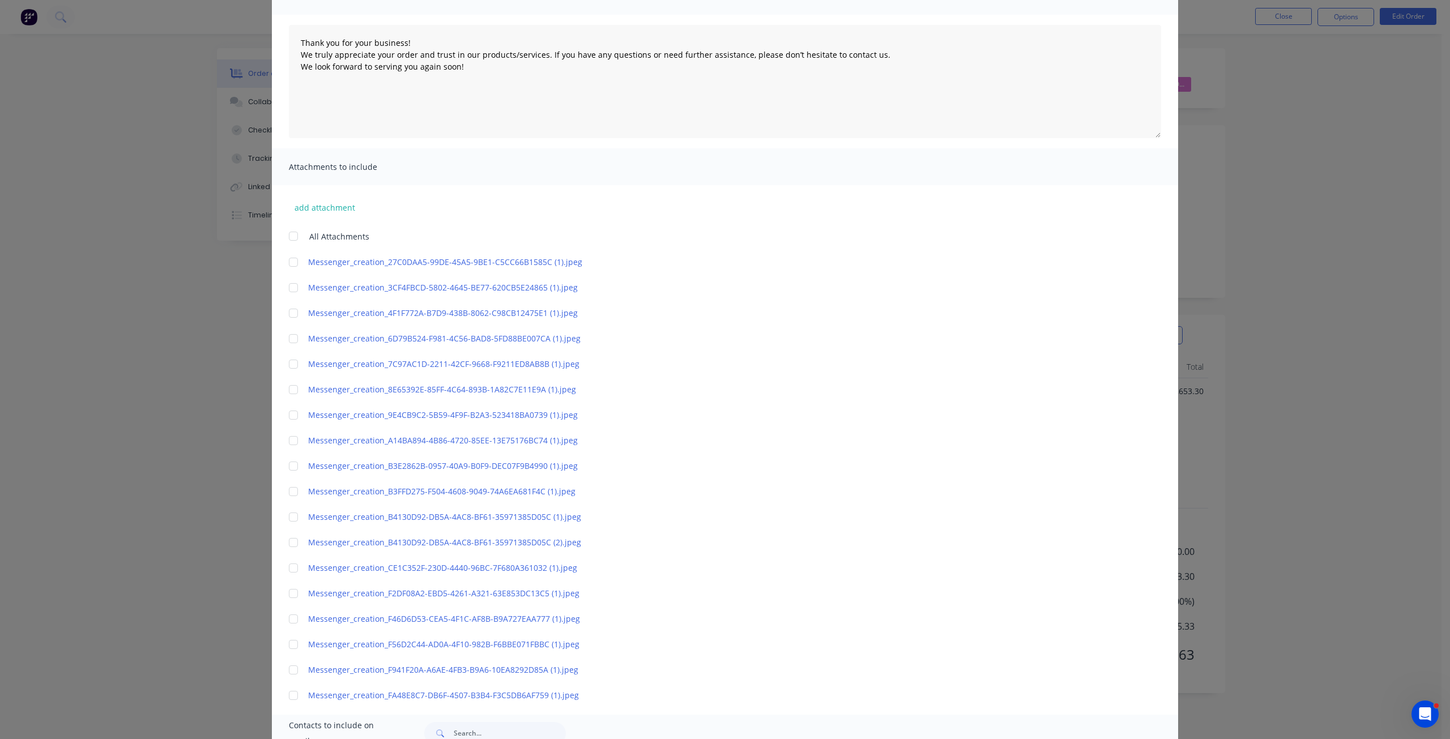
scroll to position [0, 0]
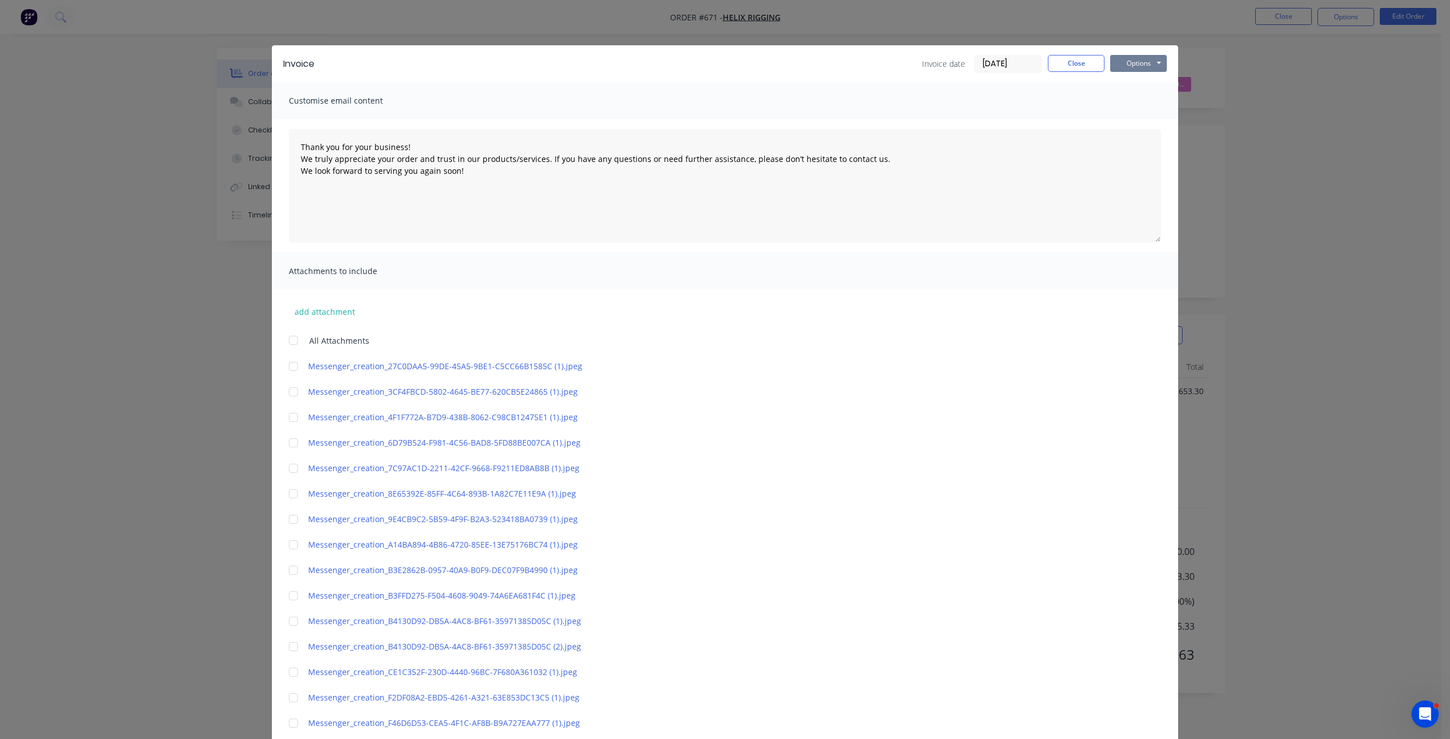
click at [1139, 65] on button "Options" at bounding box center [1138, 63] width 57 height 17
click at [1133, 118] on button "Email" at bounding box center [1146, 121] width 72 height 19
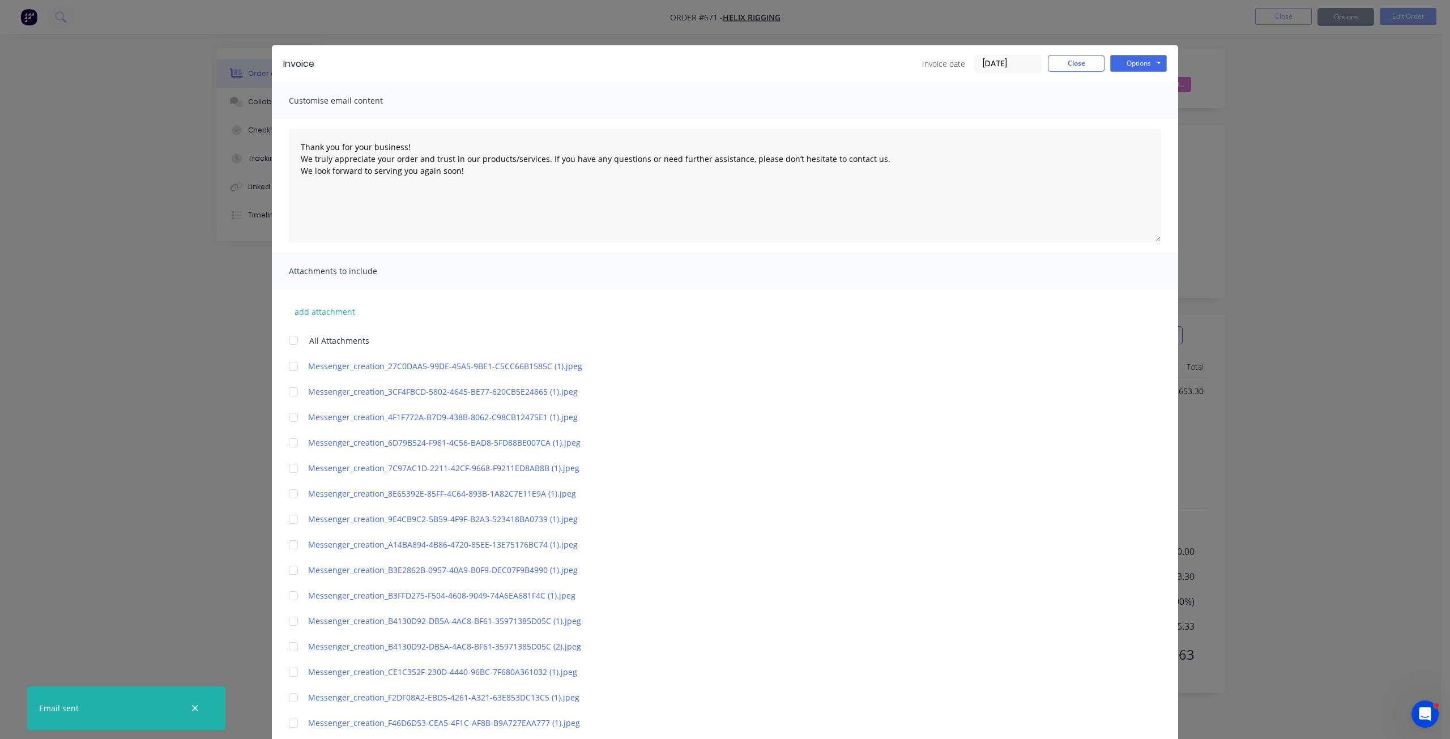
type textarea "Thank you for your business! We truly appreciate your order and trust in our pr…"
click at [1078, 73] on div "Invoice Invoice date 14/08/25 Close Options Preview Print Email" at bounding box center [725, 63] width 906 height 37
click at [1075, 62] on button "Close" at bounding box center [1076, 63] width 57 height 17
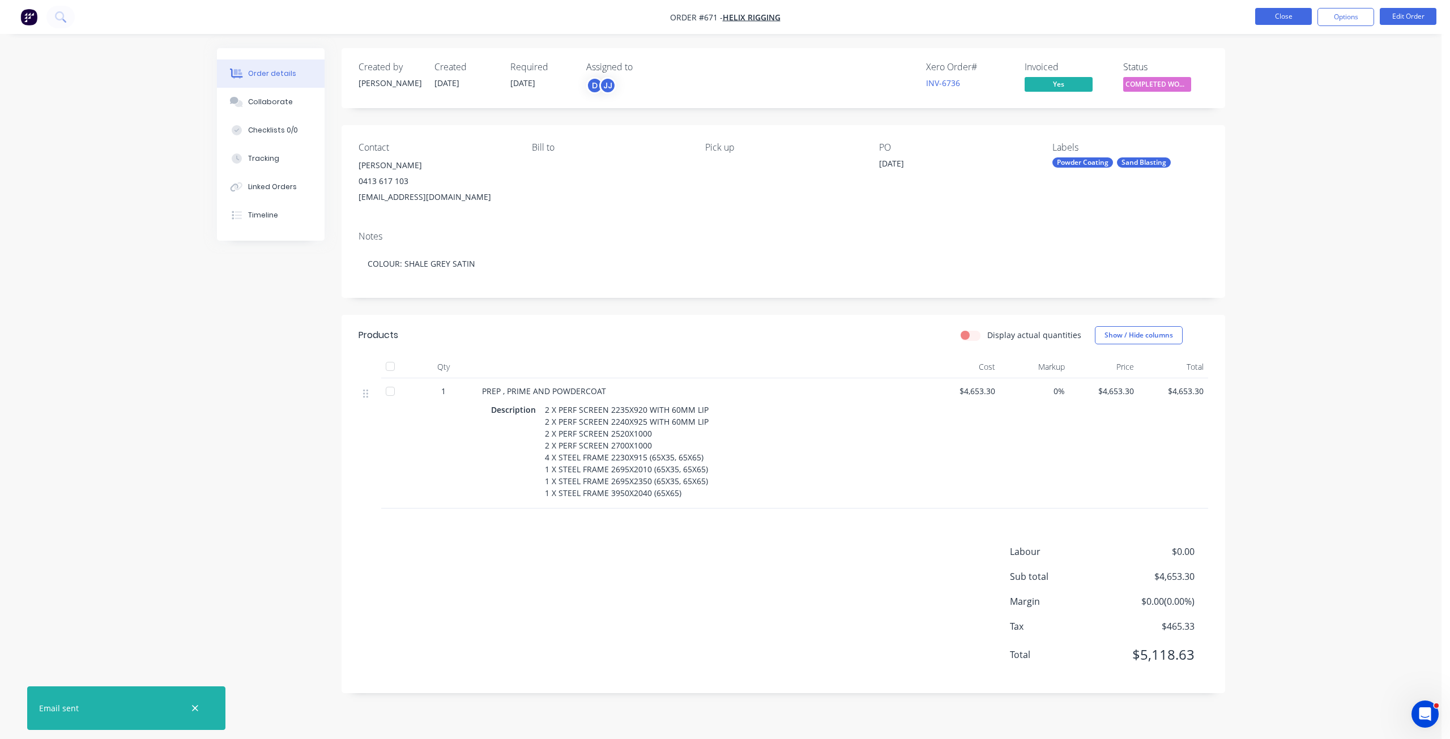
click at [1280, 14] on button "Close" at bounding box center [1283, 16] width 57 height 17
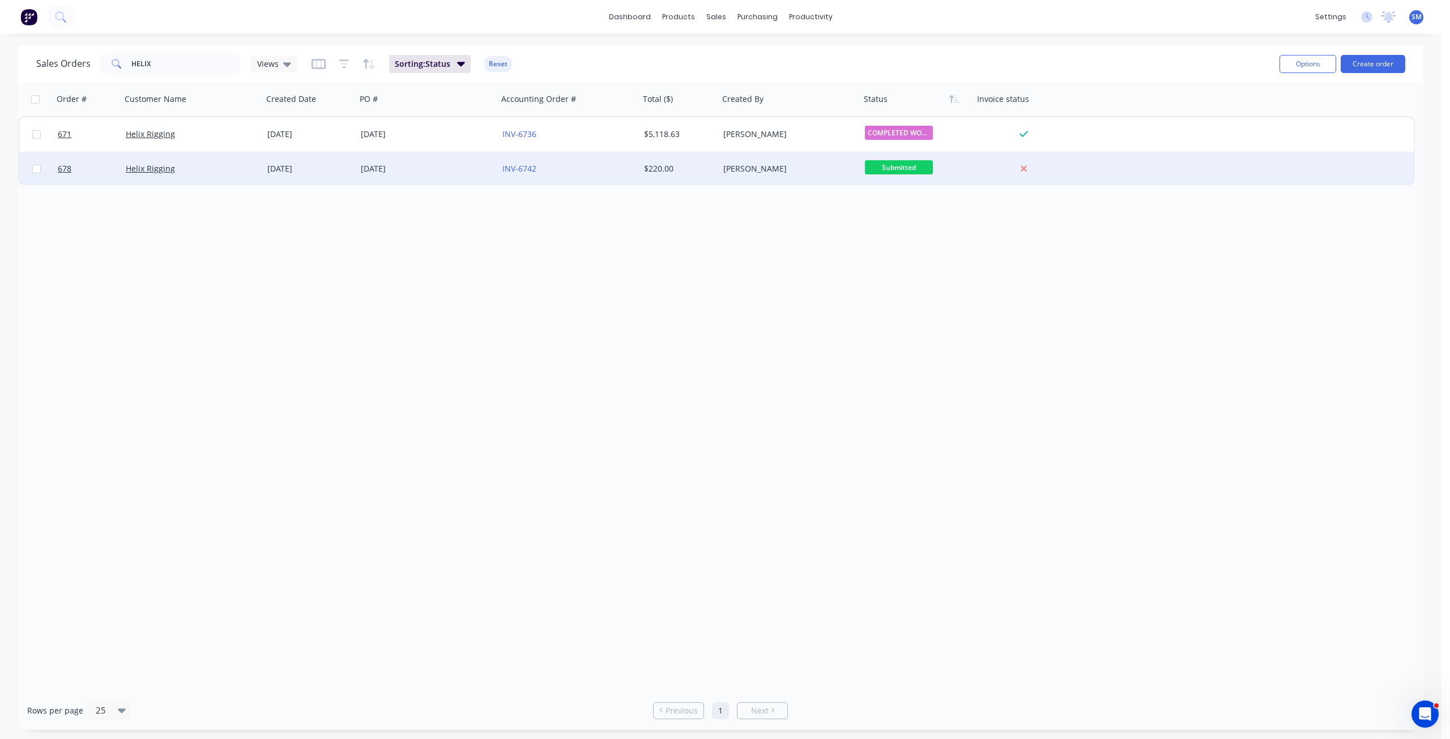
click at [237, 163] on div "Helix Rigging" at bounding box center [189, 168] width 126 height 11
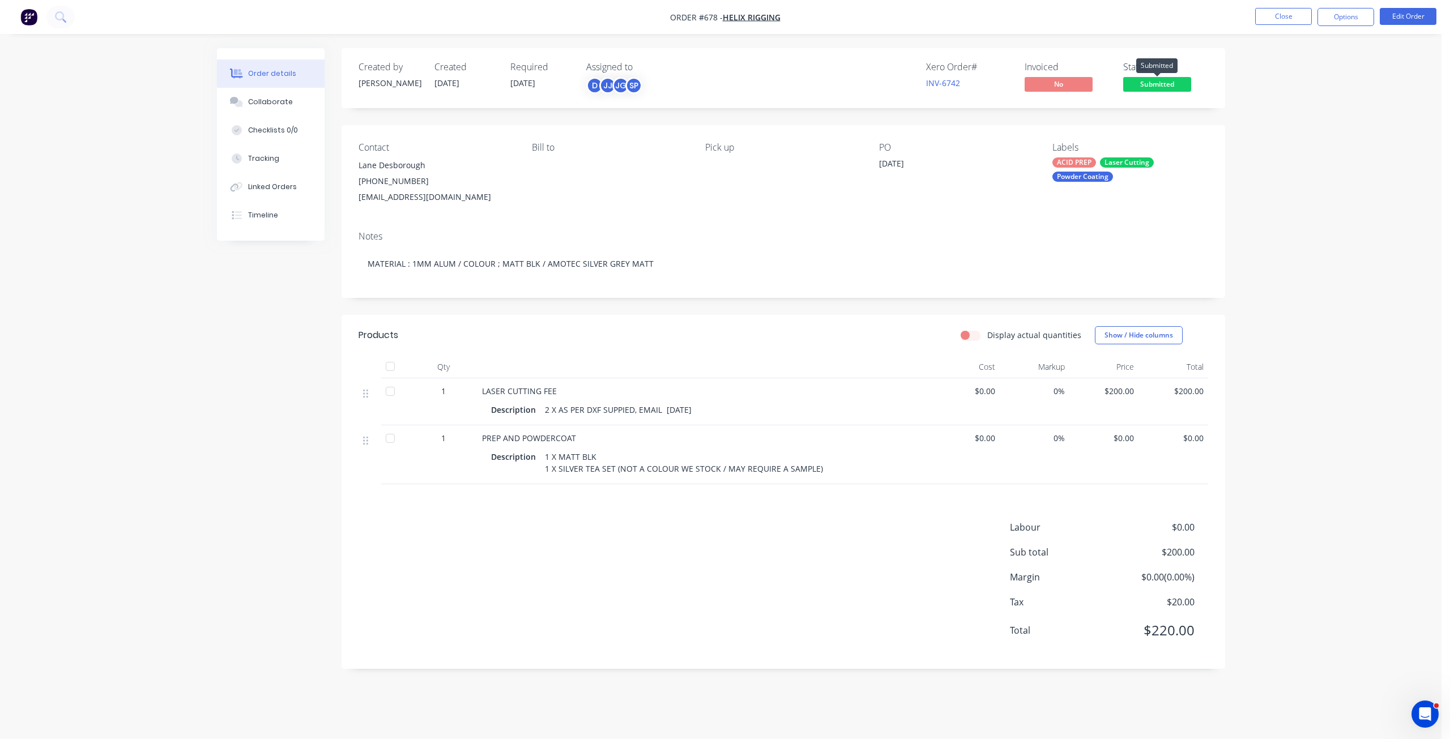
click at [1151, 86] on span "Submitted" at bounding box center [1157, 84] width 68 height 14
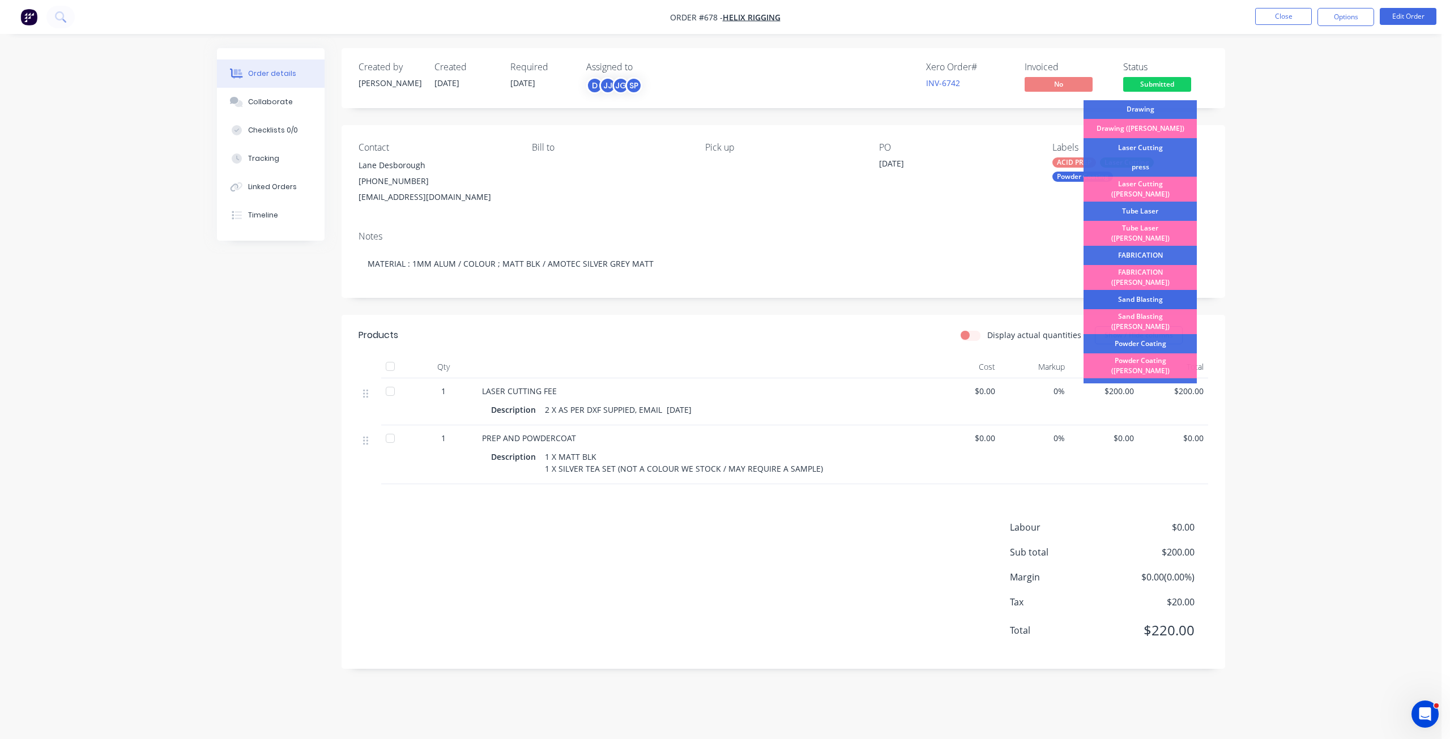
scroll to position [28, 0]
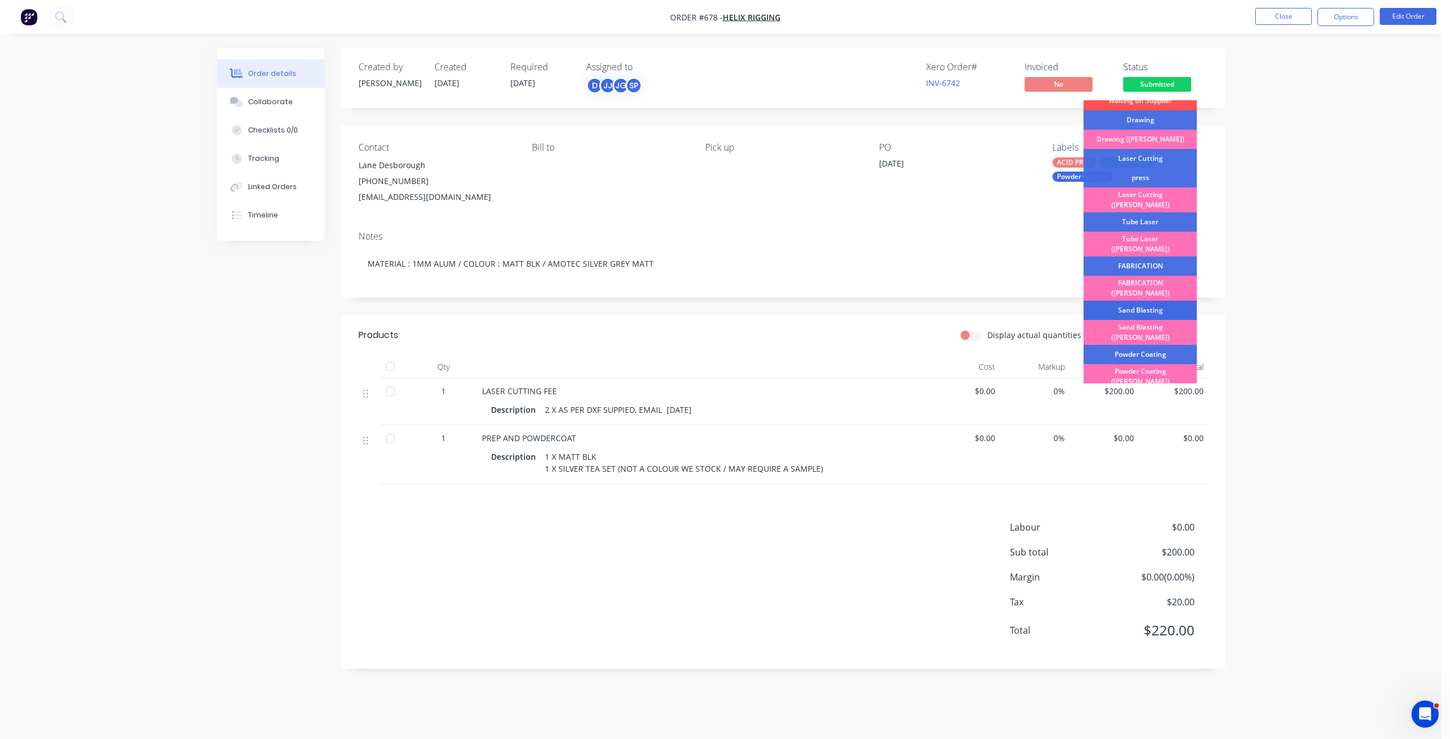
click at [1139, 301] on div "Sand Blasting" at bounding box center [1139, 310] width 113 height 19
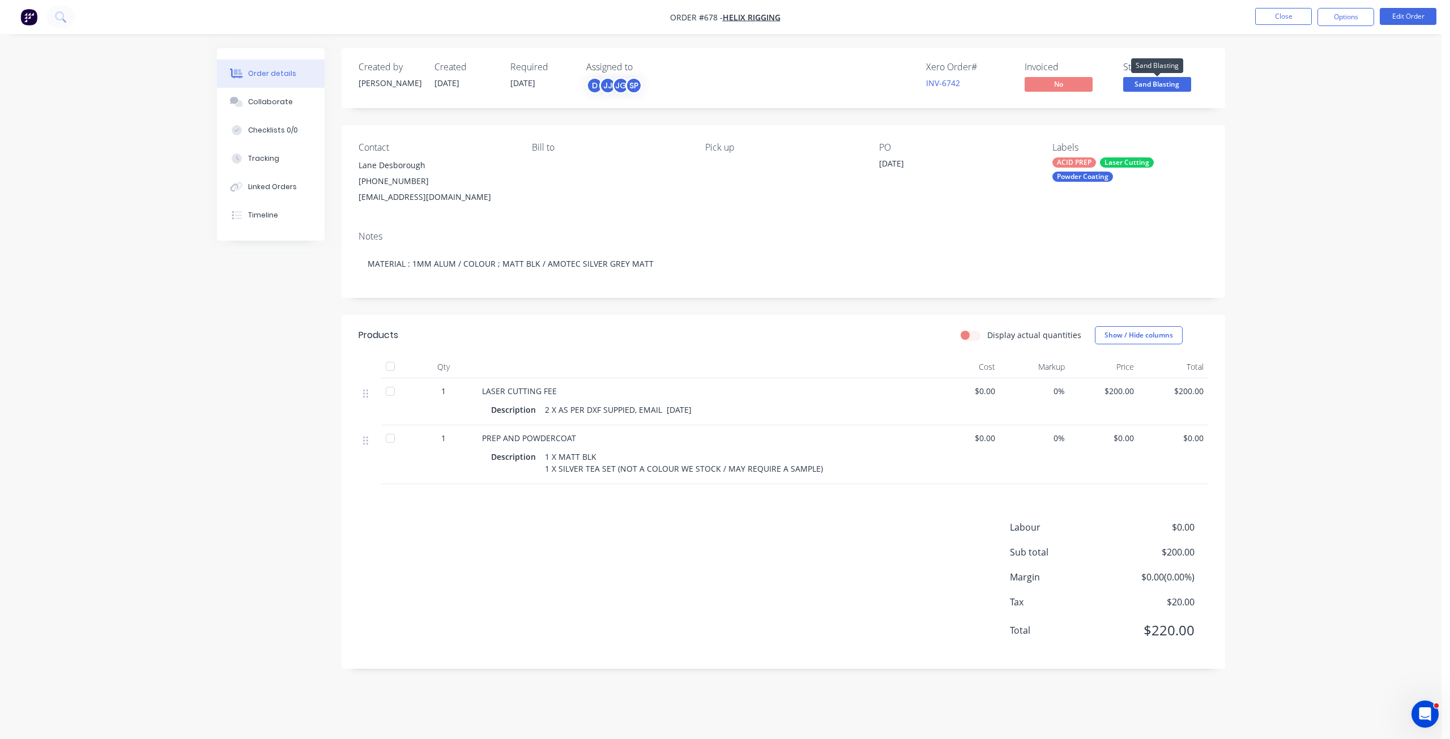
drag, startPoint x: 1166, startPoint y: 80, endPoint x: 1163, endPoint y: 96, distance: 15.6
click at [1165, 81] on span "Sand Blasting" at bounding box center [1157, 84] width 68 height 14
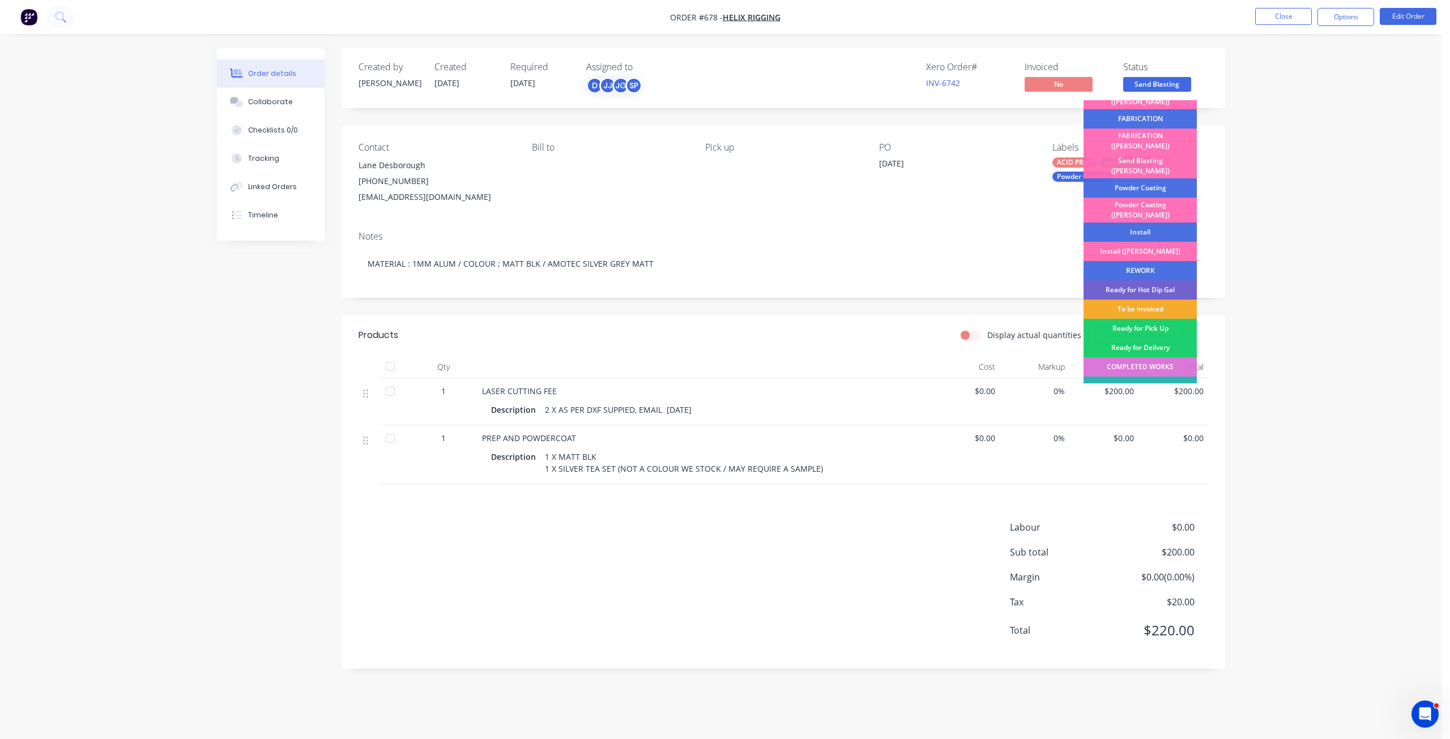
scroll to position [198, 0]
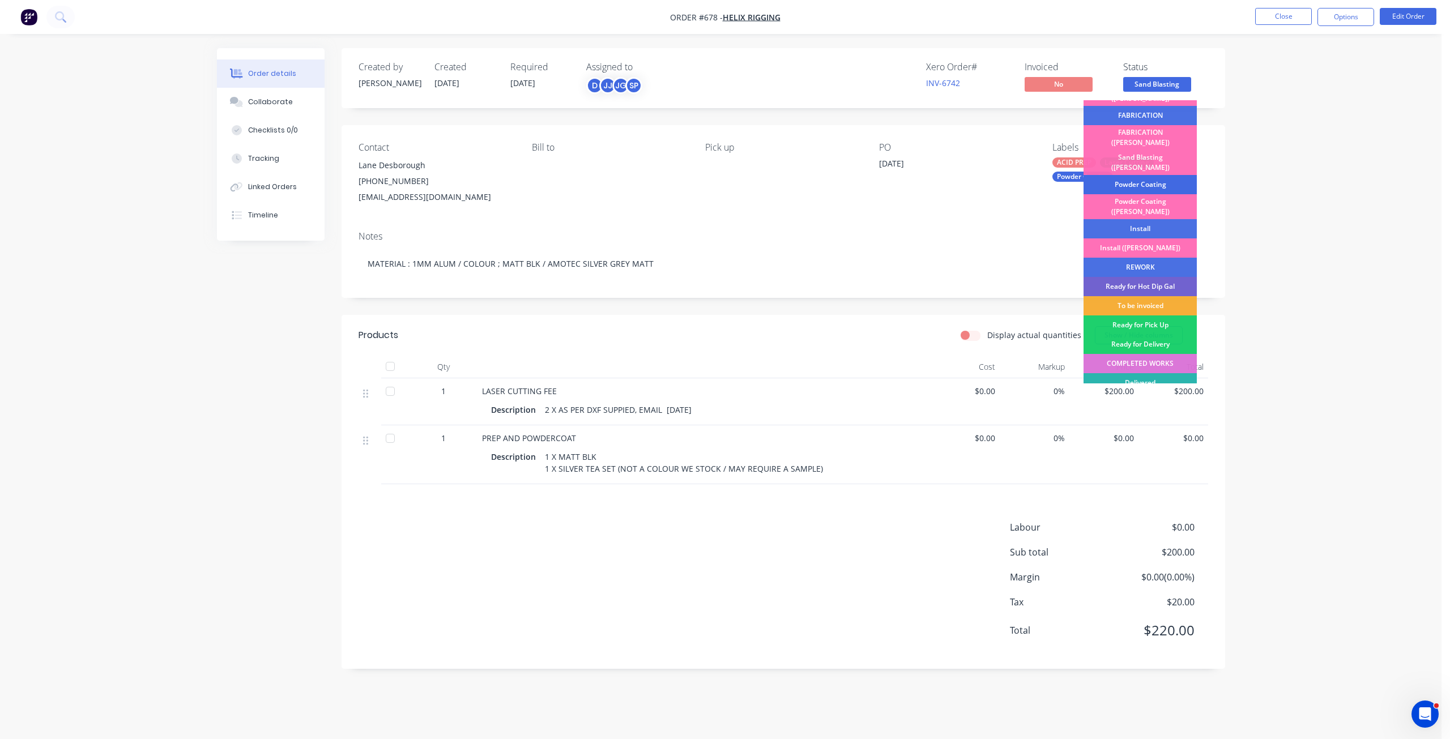
click at [1138, 175] on div "Powder Coating" at bounding box center [1139, 184] width 113 height 19
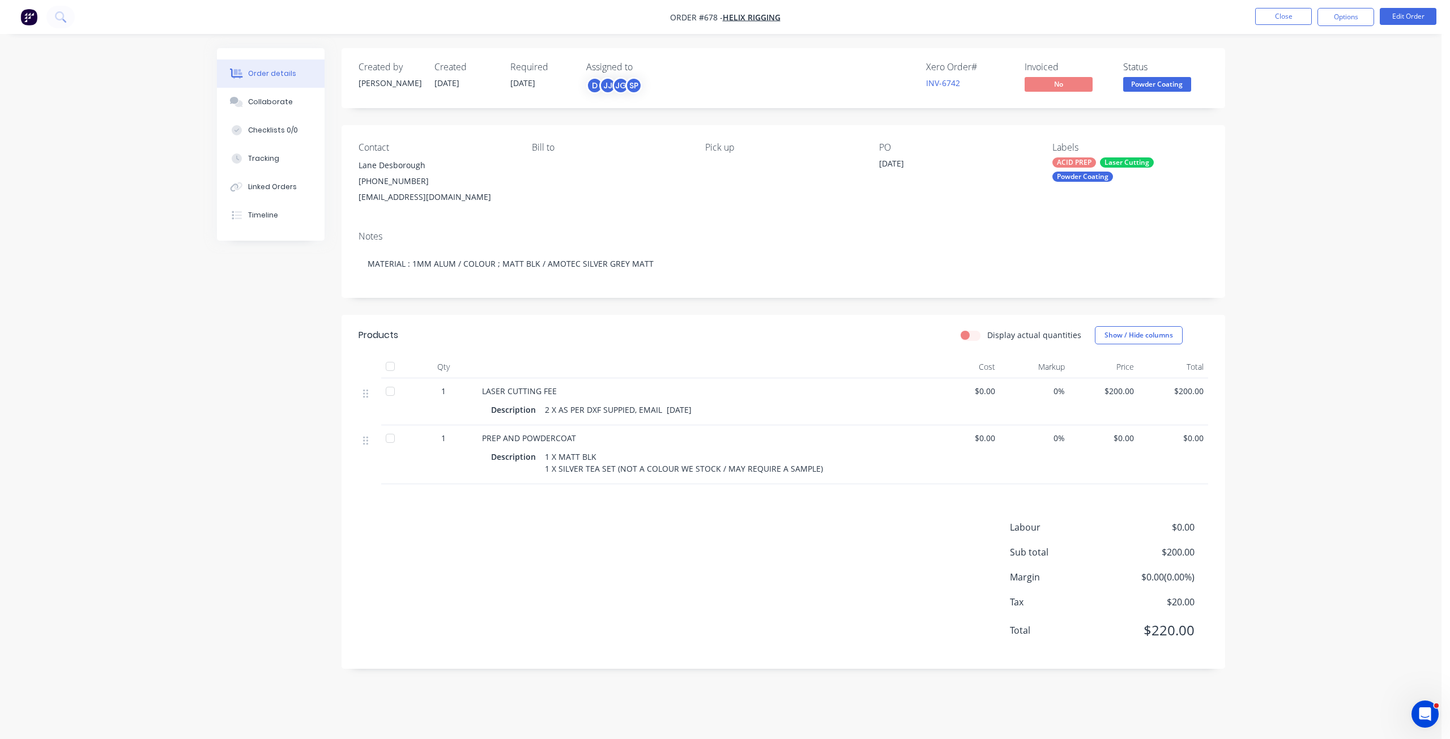
click at [1150, 80] on span "Powder Coating" at bounding box center [1157, 84] width 68 height 14
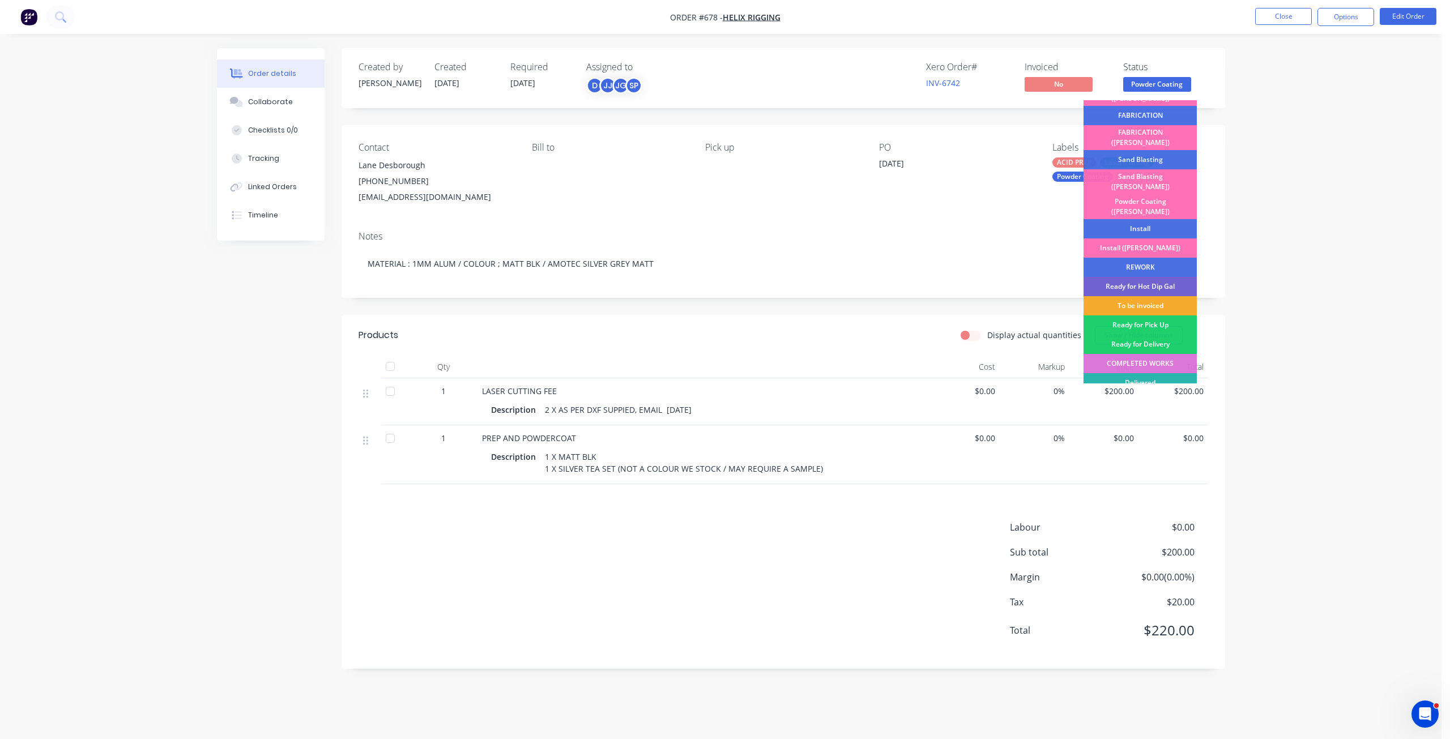
click at [1131, 296] on div "To be invoiced" at bounding box center [1139, 305] width 113 height 19
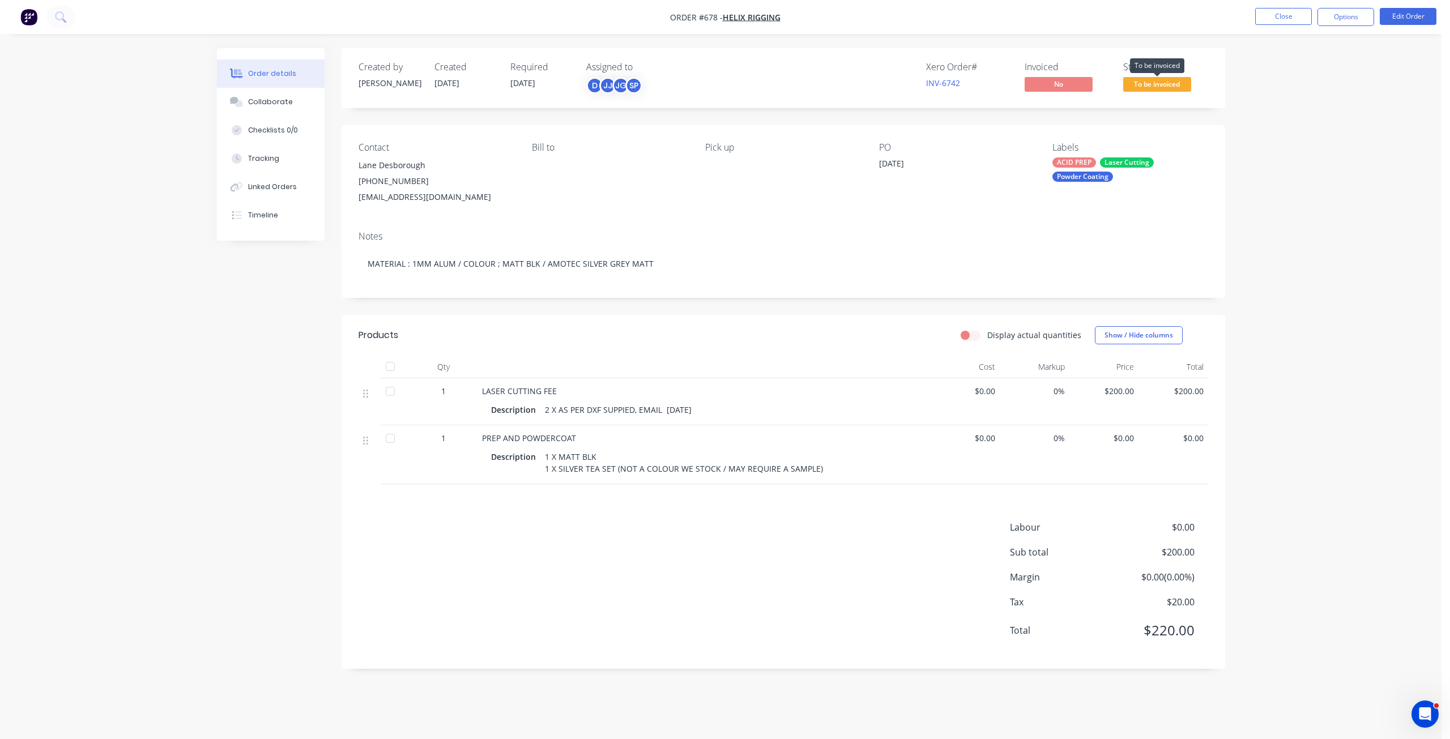
click at [1147, 87] on span "To be invoiced" at bounding box center [1157, 84] width 68 height 14
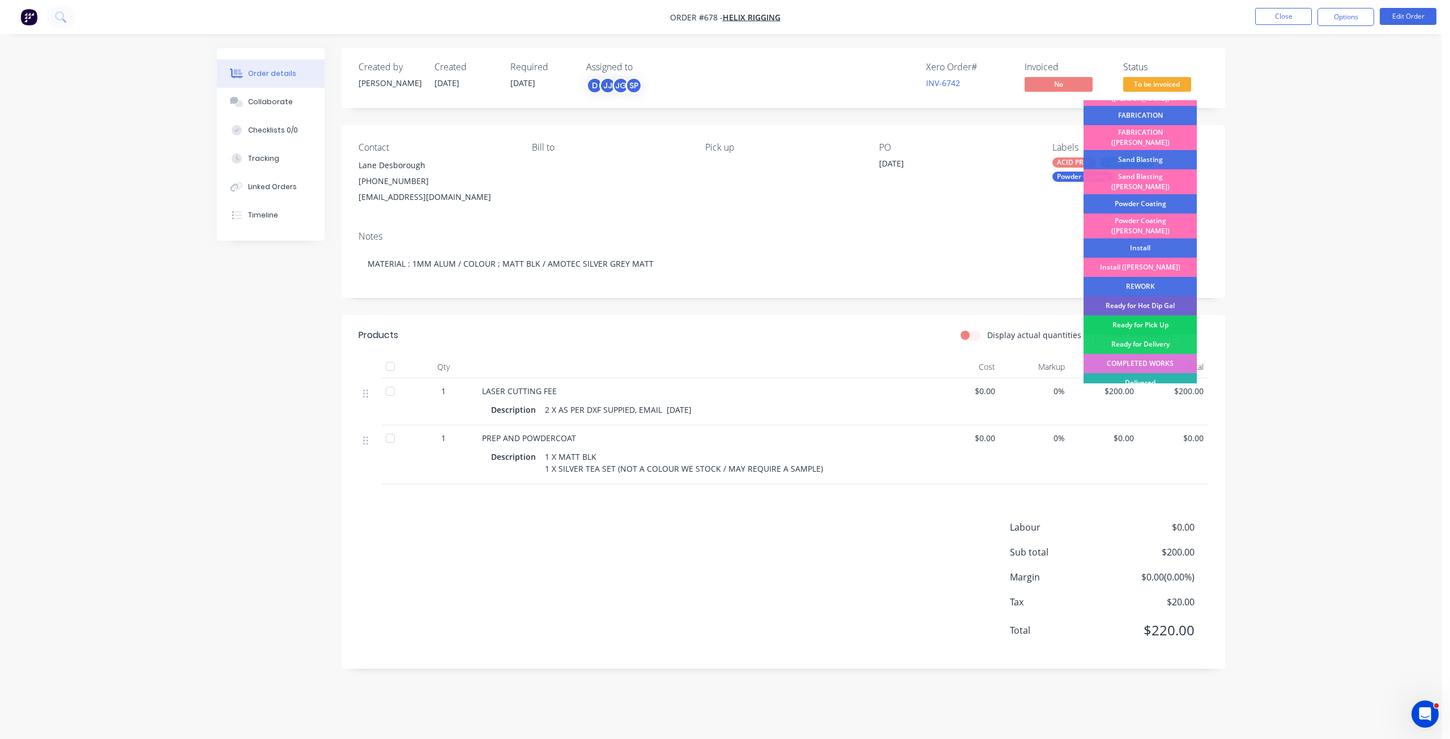
click at [1129, 315] on div "Ready for Pick Up" at bounding box center [1139, 324] width 113 height 19
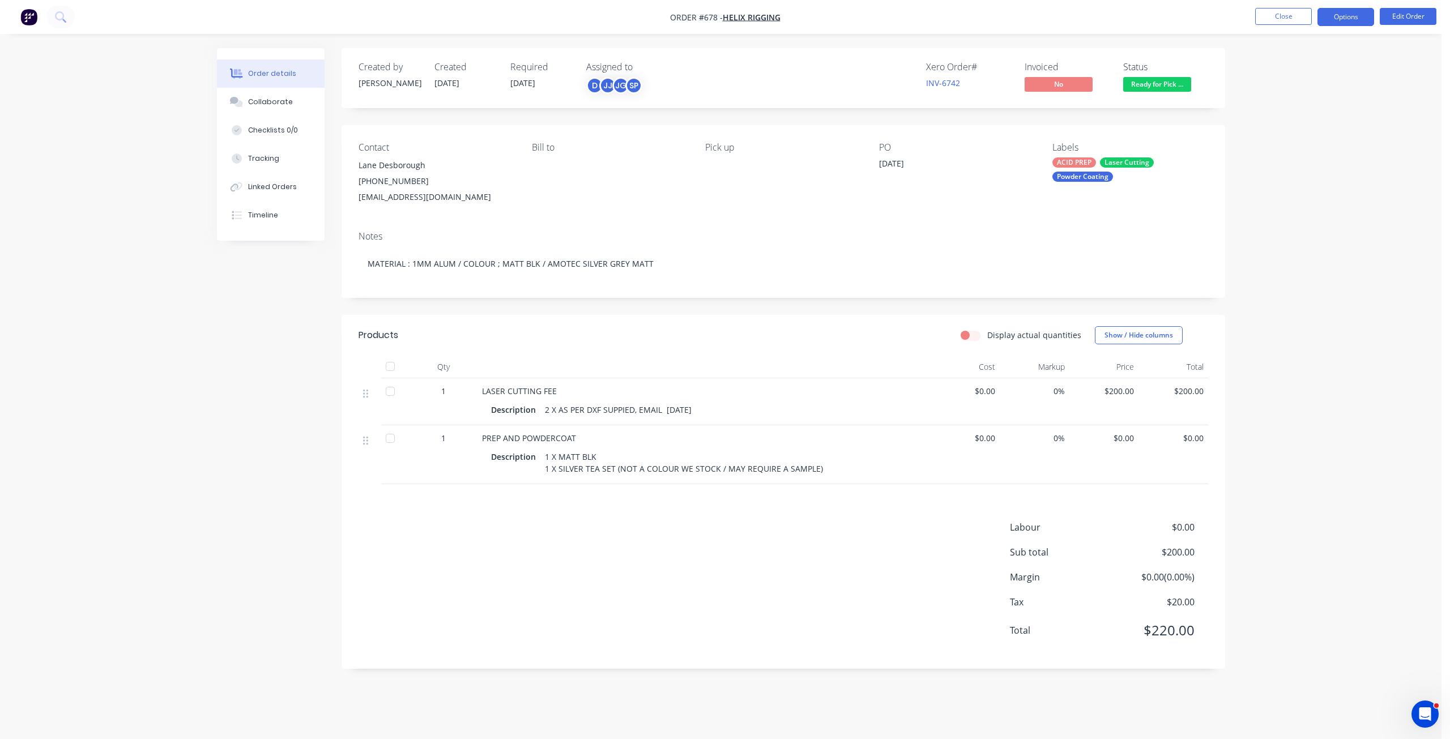
click at [1353, 18] on button "Options" at bounding box center [1345, 17] width 57 height 18
click at [1275, 69] on div "Invoice" at bounding box center [1311, 69] width 104 height 16
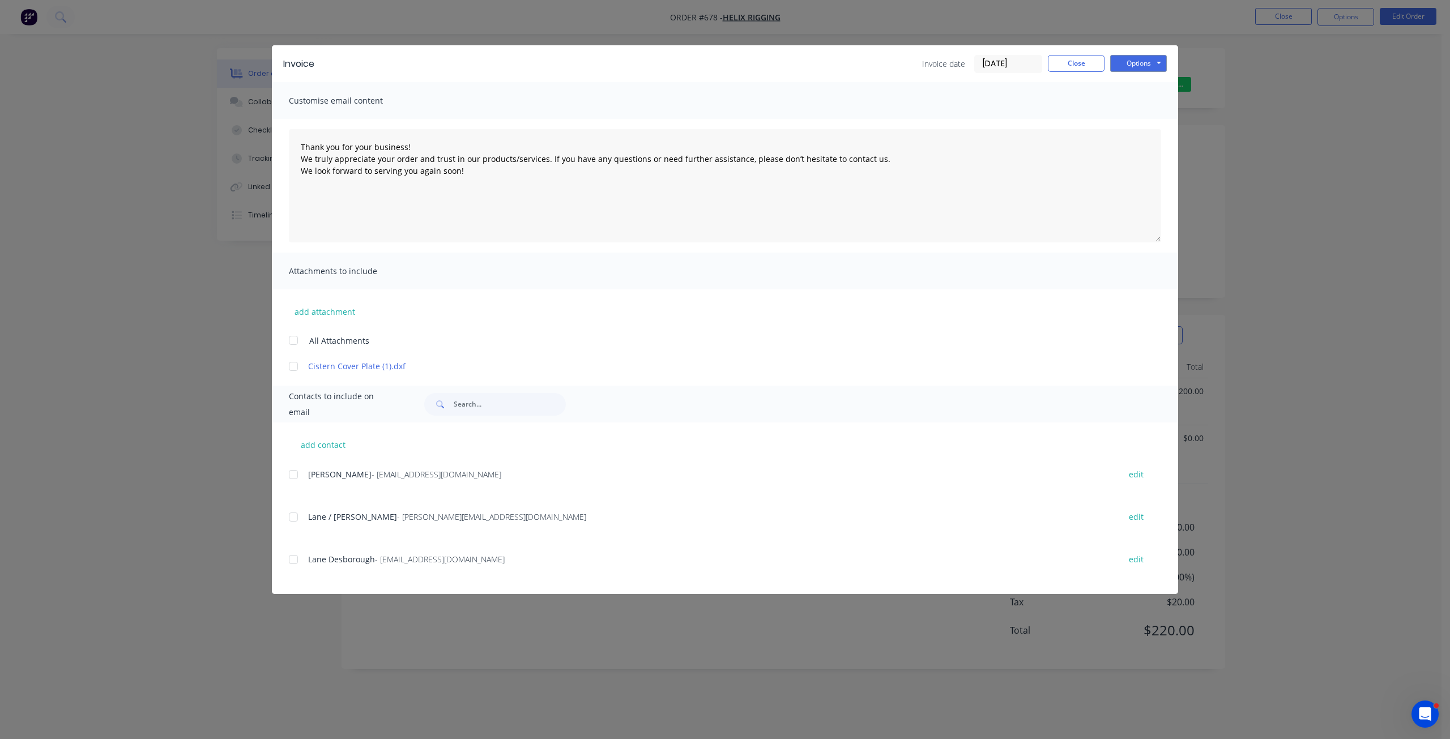
click at [291, 558] on div at bounding box center [293, 559] width 23 height 23
click at [1144, 70] on button "Options" at bounding box center [1138, 63] width 57 height 17
click at [1135, 122] on button "Email" at bounding box center [1146, 121] width 72 height 19
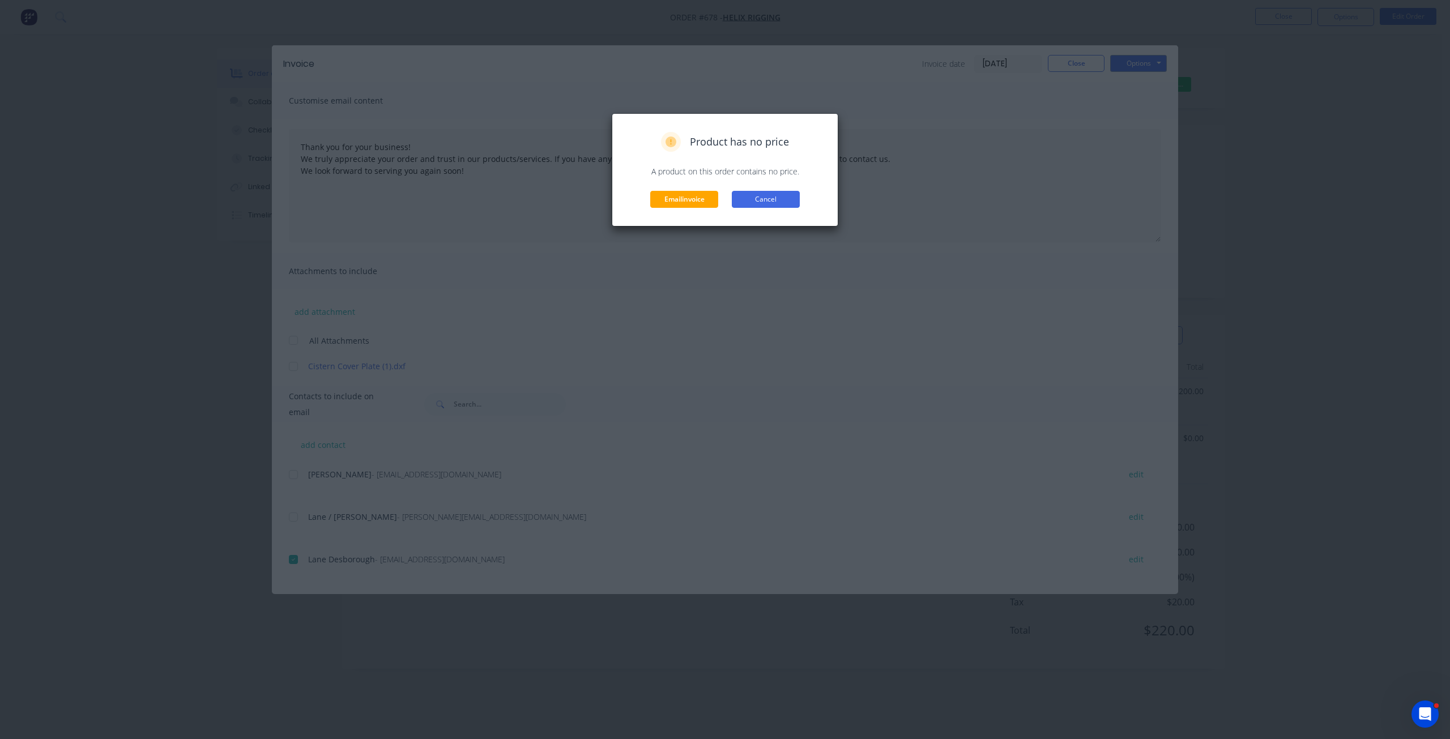
click at [759, 203] on button "Cancel" at bounding box center [766, 199] width 68 height 17
type textarea "Thank you for your business! We truly appreciate your order and trust in our pr…"
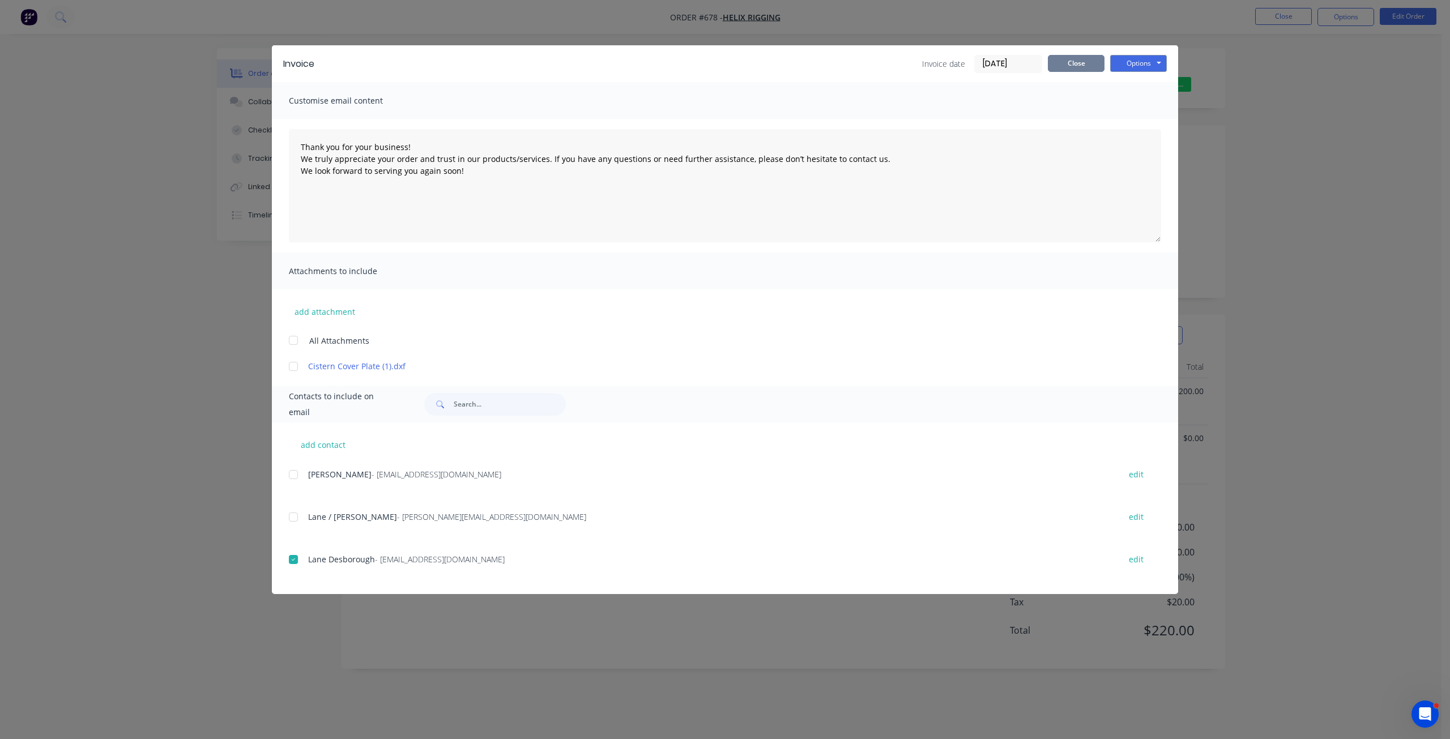
click at [1087, 68] on button "Close" at bounding box center [1076, 63] width 57 height 17
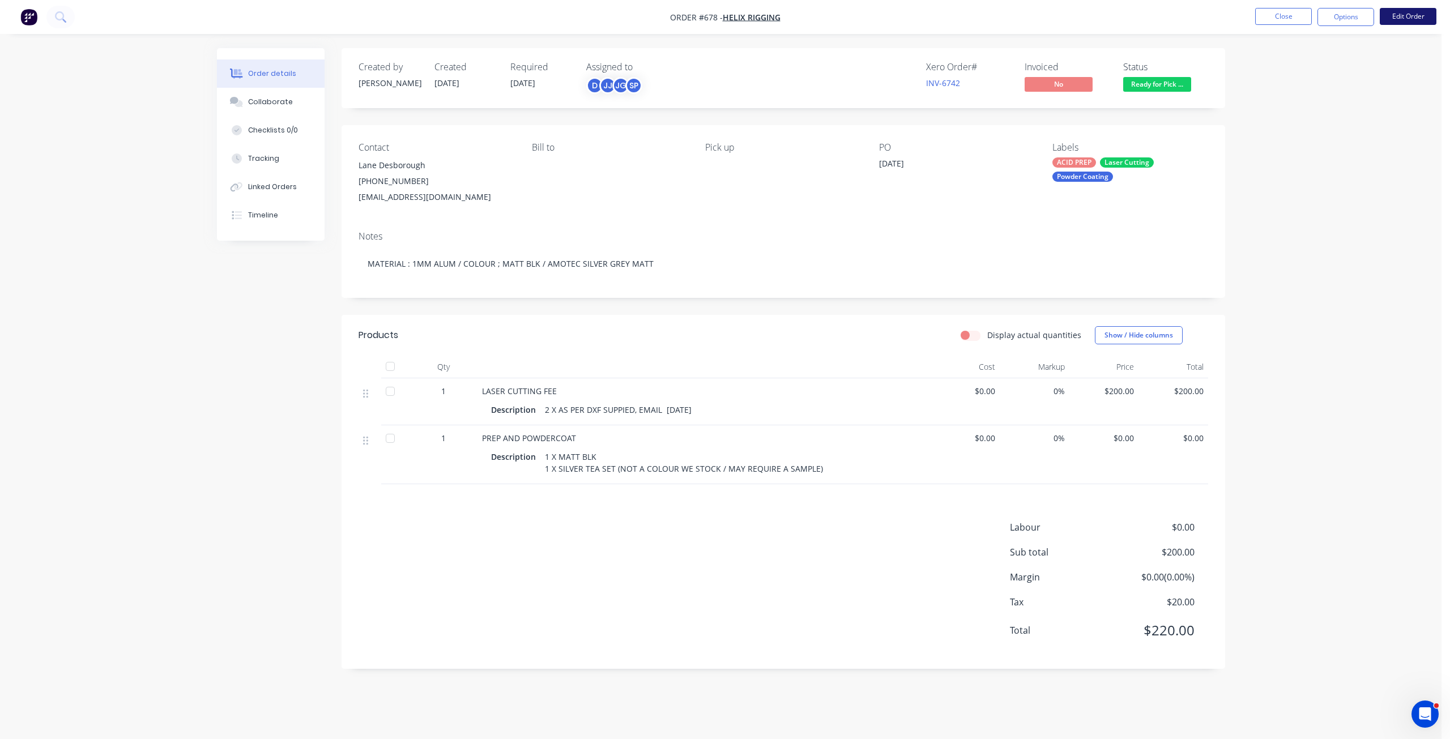
click at [1405, 18] on button "Edit Order" at bounding box center [1408, 16] width 57 height 17
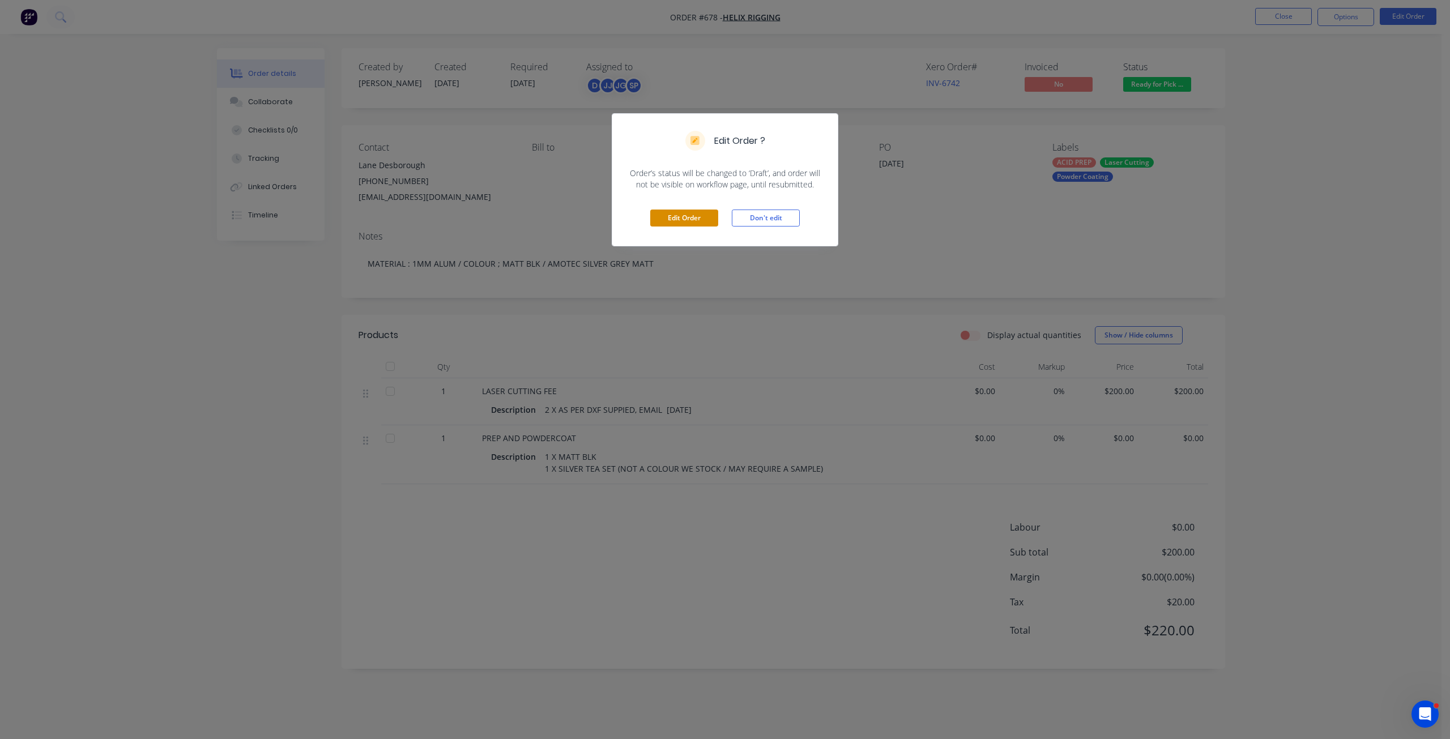
click at [690, 222] on button "Edit Order" at bounding box center [684, 218] width 68 height 17
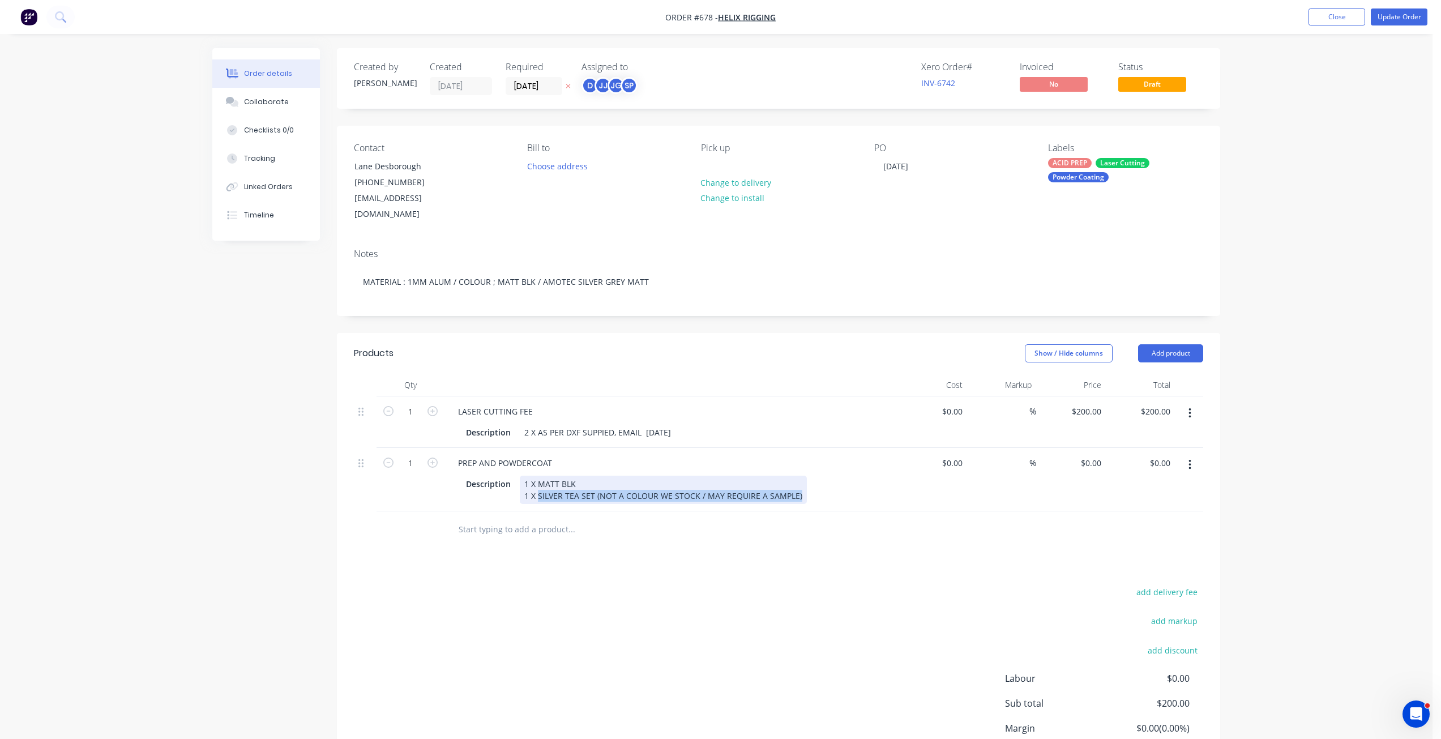
drag, startPoint x: 797, startPoint y: 481, endPoint x: 537, endPoint y: 490, distance: 260.1
click at [537, 490] on div "PREP AND POWDERCOAT Description 1 X MATT BLK 1 X SILVER TEA SET (NOT A COLOUR W…" at bounding box center [671, 479] width 453 height 63
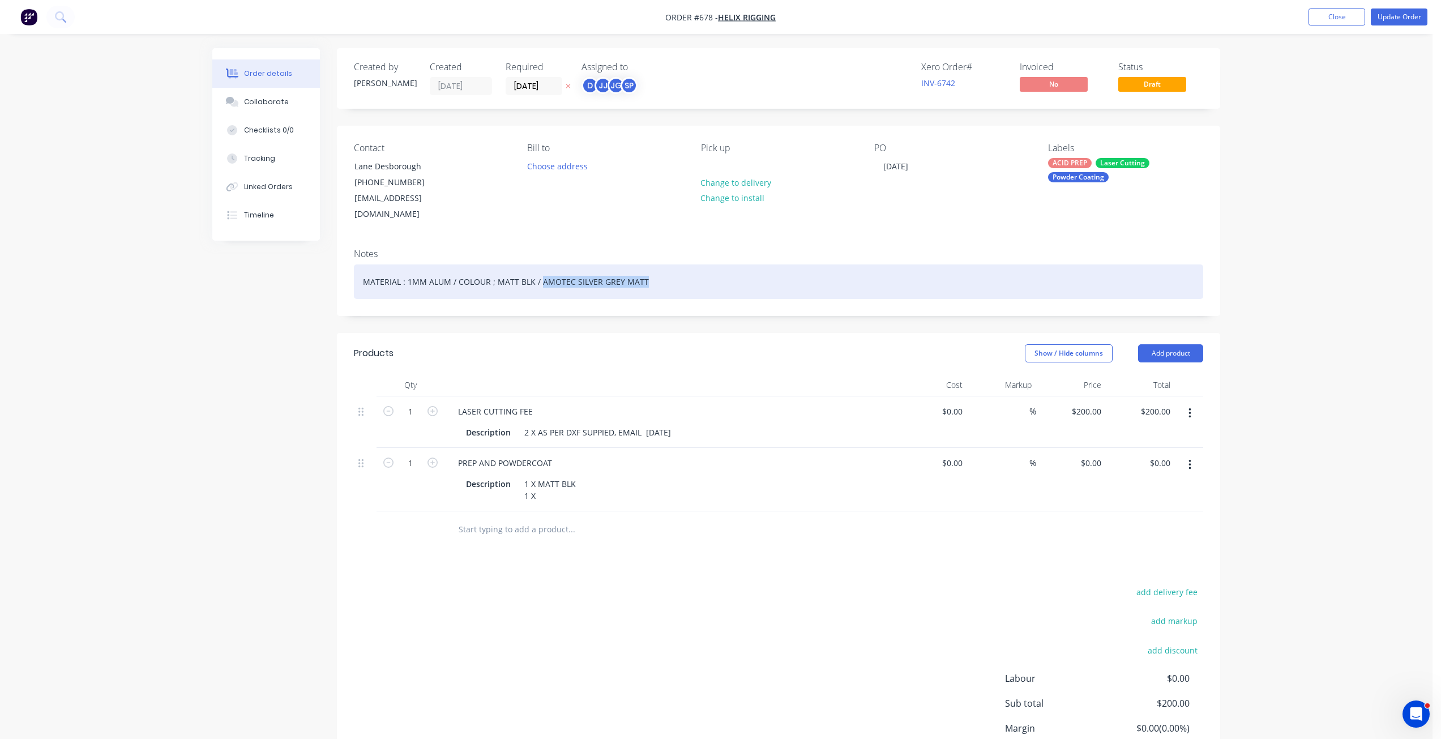
drag, startPoint x: 642, startPoint y: 264, endPoint x: 537, endPoint y: 262, distance: 104.8
click at [537, 264] on div "MATERIAL : 1MM ALUM / COLOUR ; MATT BLK / AMOTEC SILVER GREY MATT" at bounding box center [778, 281] width 849 height 35
copy div "AMOTEC SILVER GREY MATT"
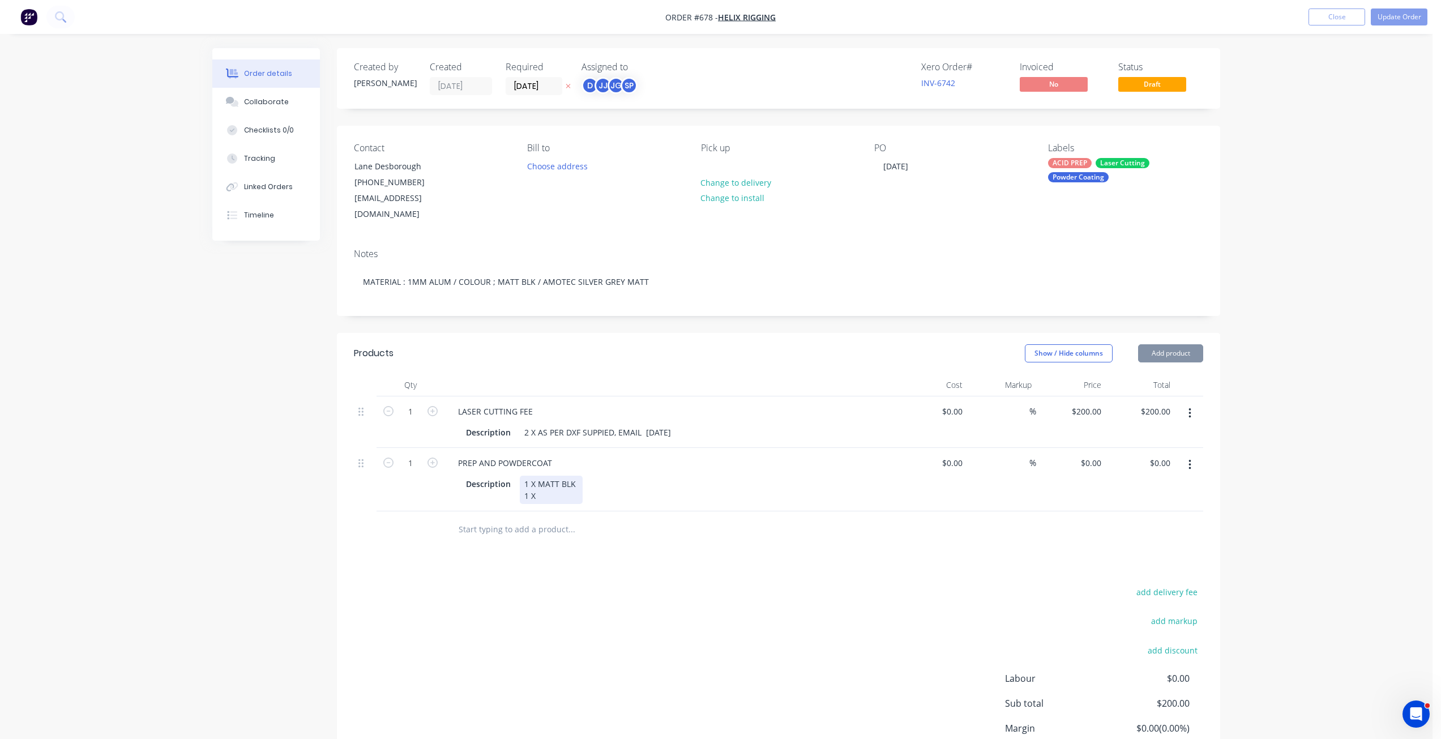
click at [544, 482] on div "1 X MATT BLK 1 X" at bounding box center [551, 490] width 63 height 28
click at [1395, 19] on button "Update Order" at bounding box center [1399, 16] width 57 height 17
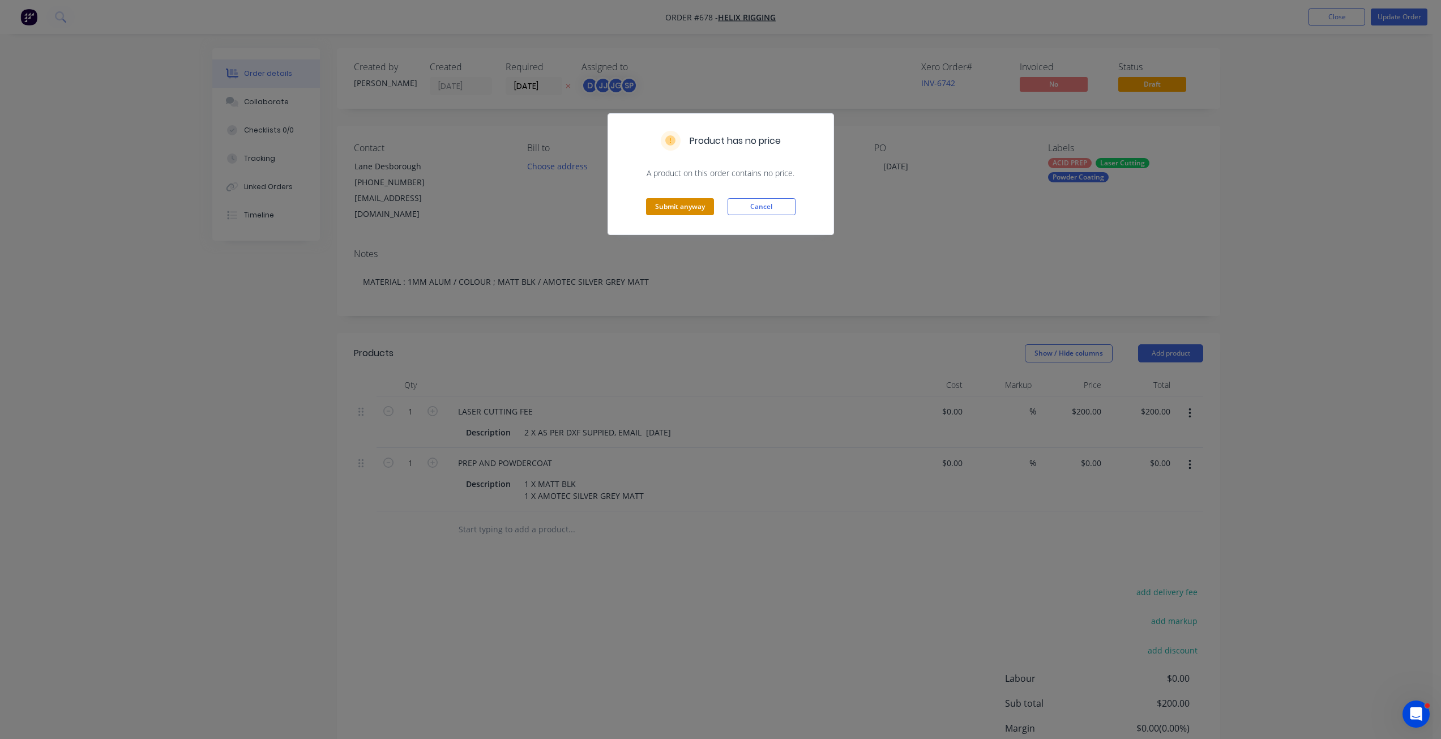
click at [686, 202] on button "Submit anyway" at bounding box center [680, 206] width 68 height 17
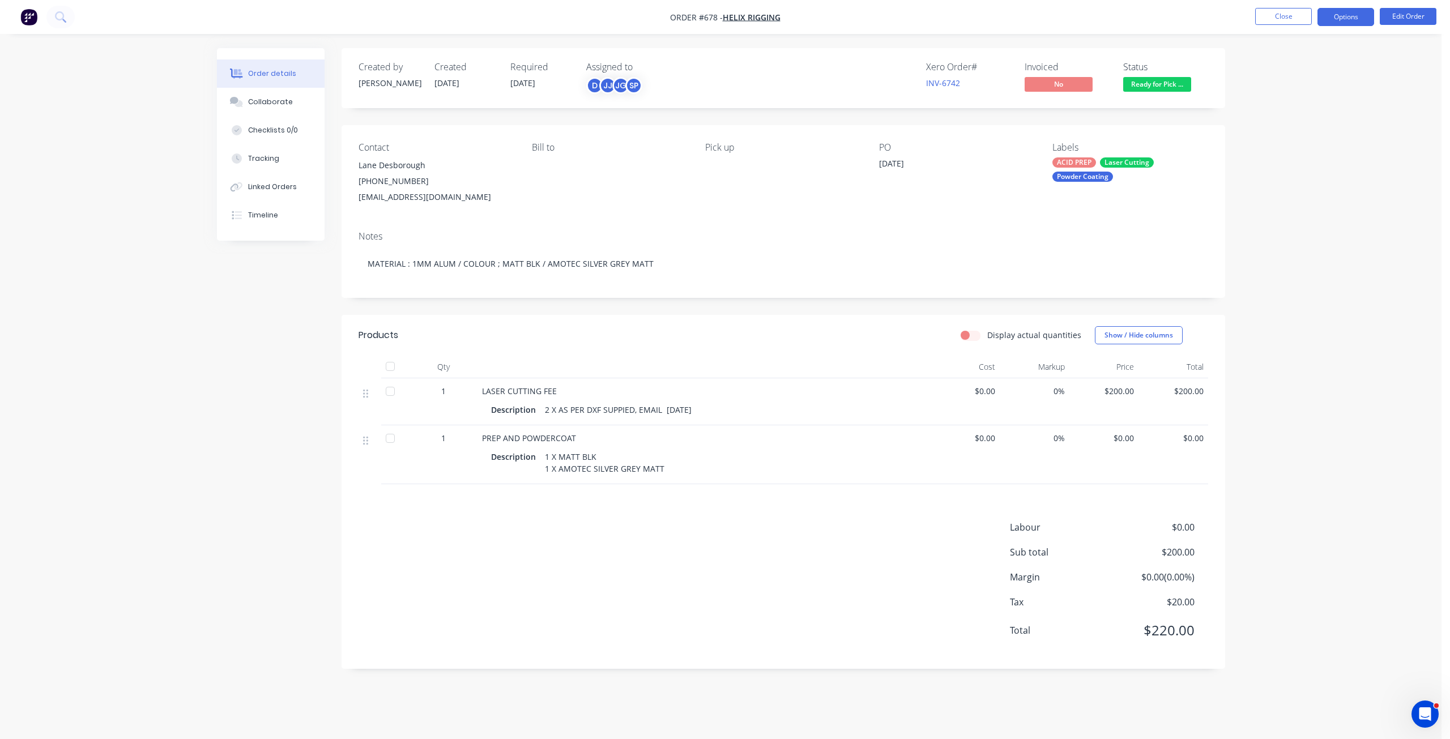
click at [1342, 14] on button "Options" at bounding box center [1345, 17] width 57 height 18
click at [1264, 70] on div "Invoice" at bounding box center [1311, 69] width 104 height 16
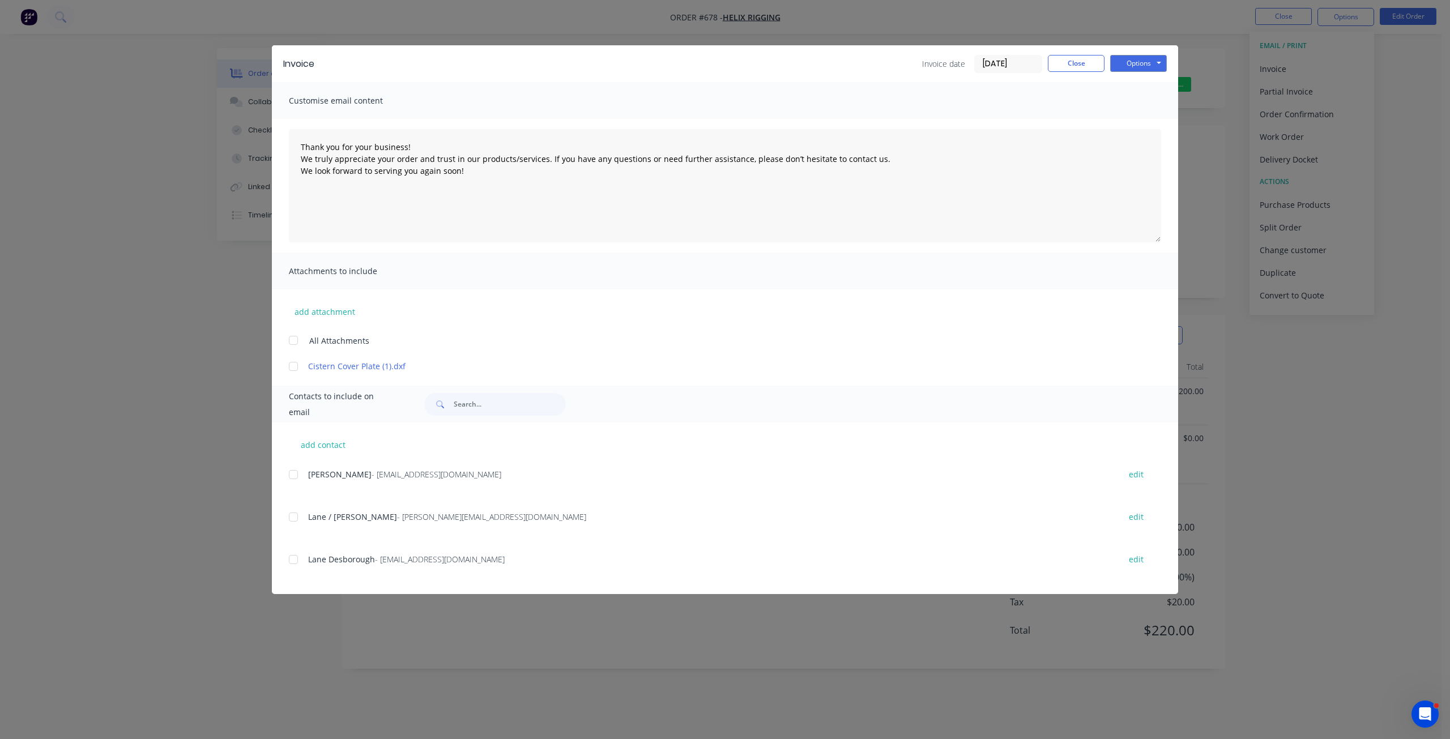
click at [291, 560] on div at bounding box center [293, 559] width 23 height 23
click at [1147, 53] on div "Invoice Invoice date 14/08/25 Close Options Preview Print Email" at bounding box center [725, 63] width 906 height 37
click at [1143, 58] on button "Options" at bounding box center [1138, 63] width 57 height 17
click at [1136, 118] on button "Email" at bounding box center [1146, 121] width 72 height 19
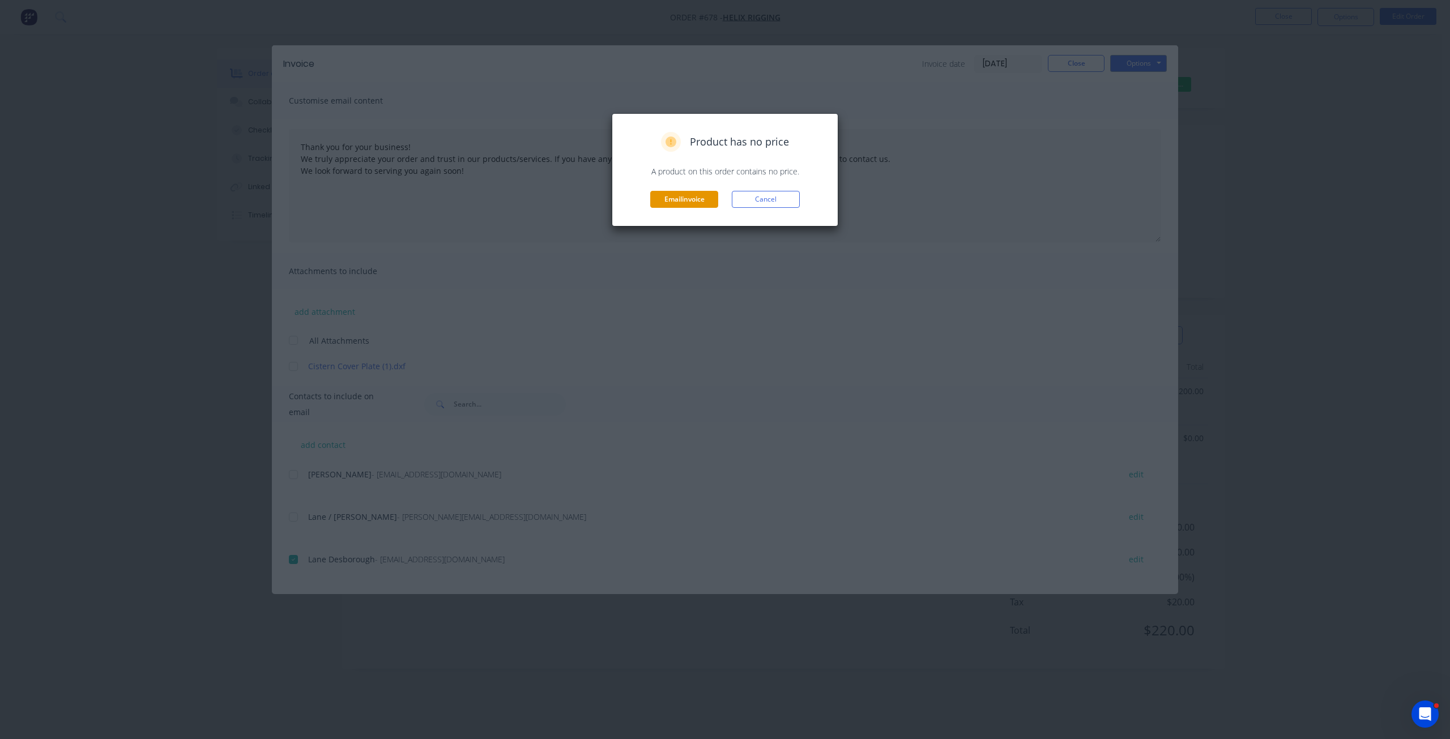
click at [693, 200] on button "Email invoice" at bounding box center [684, 199] width 68 height 17
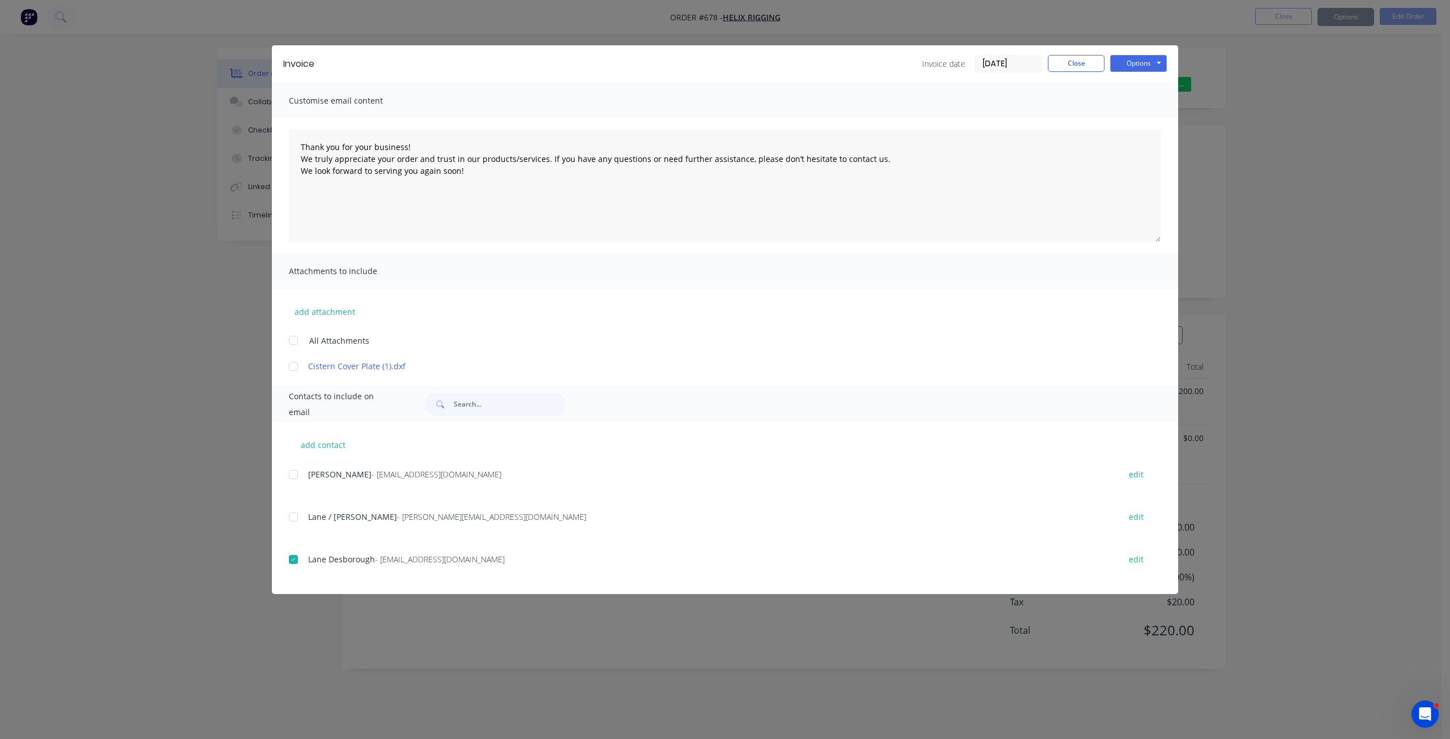
type textarea "Thank you for your business! We truly appreciate your order and trust in our pr…"
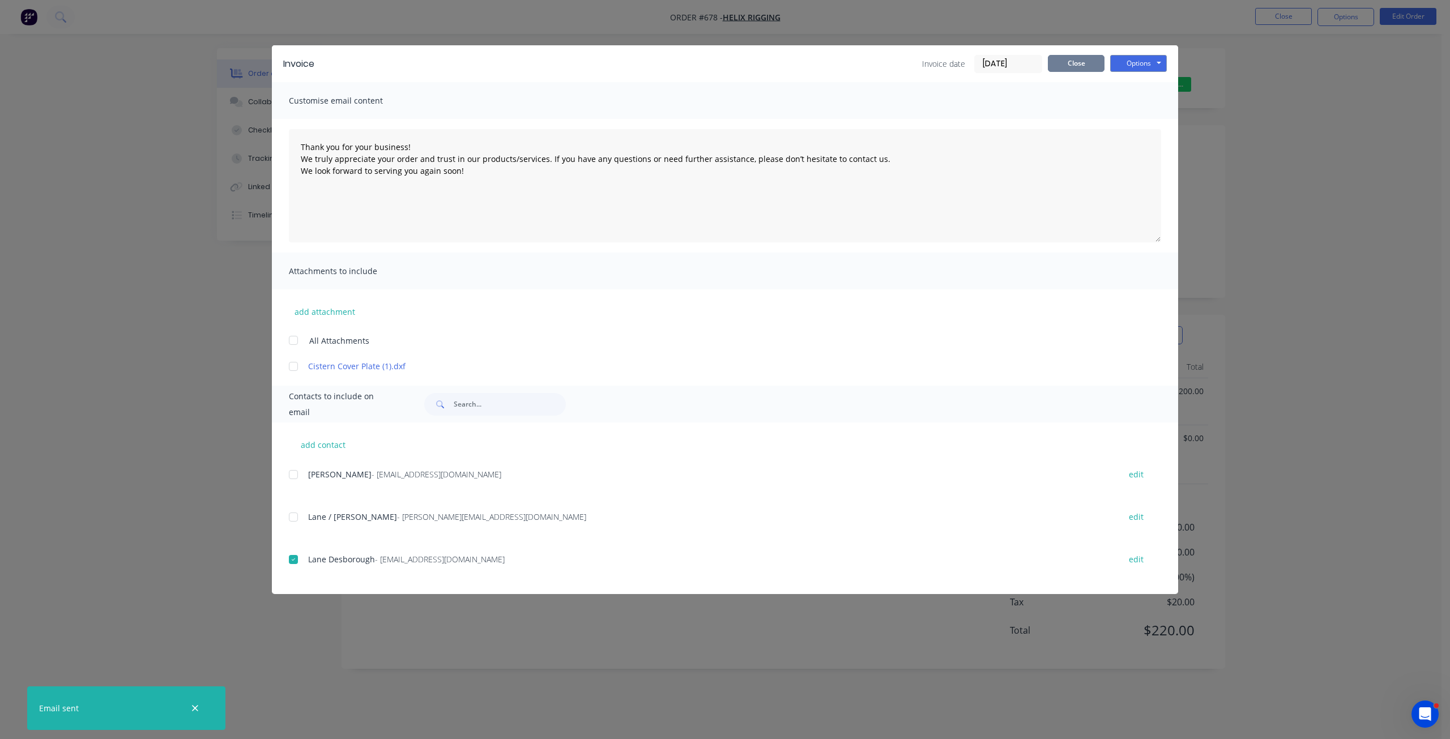
click at [1074, 65] on button "Close" at bounding box center [1076, 63] width 57 height 17
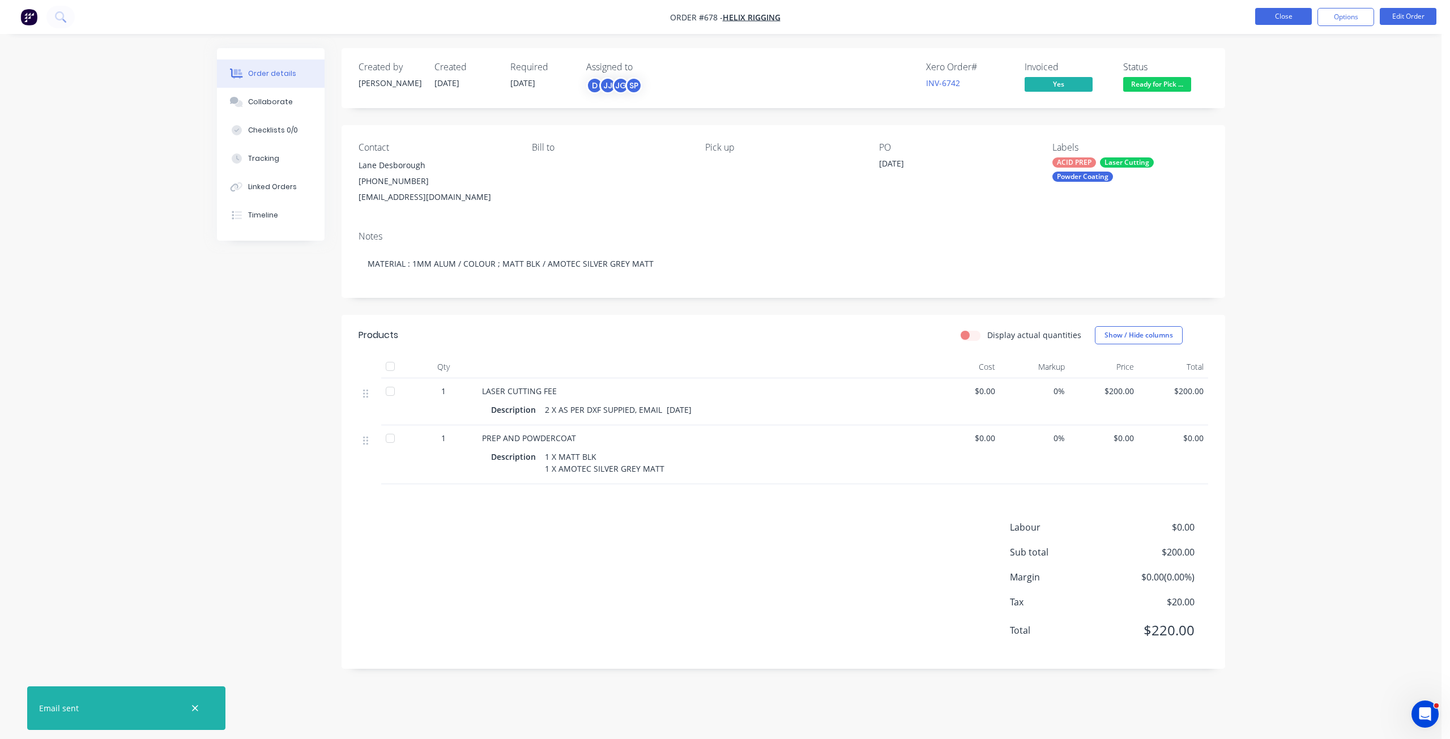
click at [1279, 16] on button "Close" at bounding box center [1283, 16] width 57 height 17
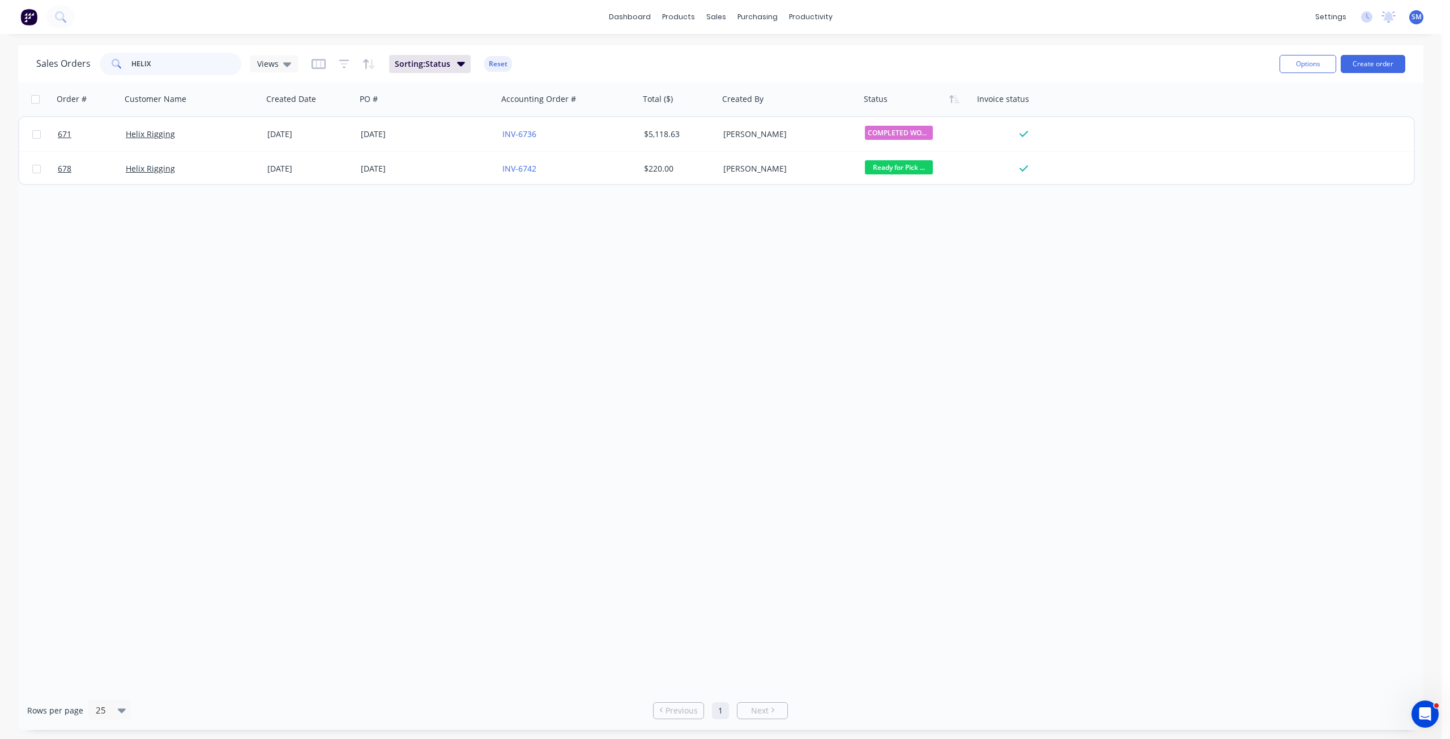
drag, startPoint x: 161, startPoint y: 69, endPoint x: 96, endPoint y: 66, distance: 65.7
click at [96, 66] on div "Sales Orders HELIX Views" at bounding box center [167, 64] width 262 height 23
type input "680"
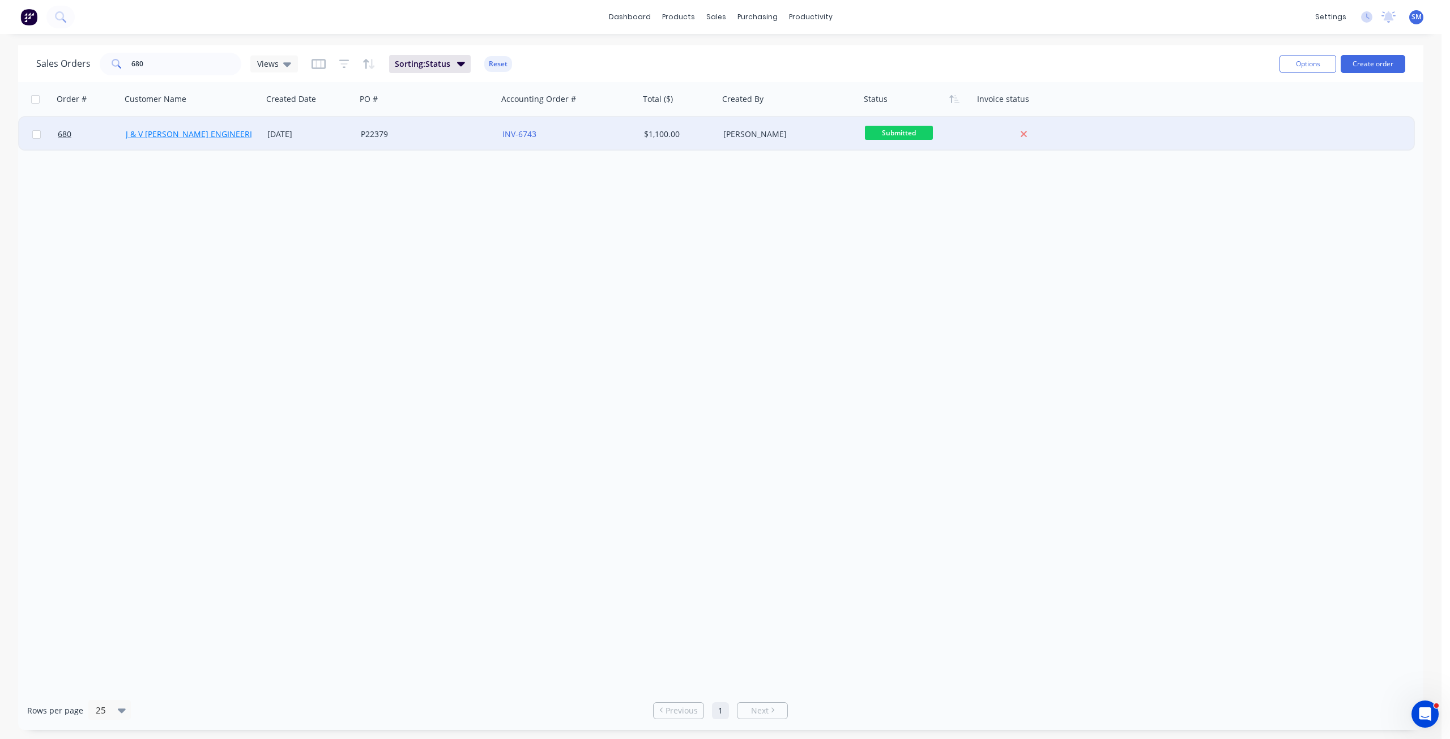
click at [184, 135] on link "J & V THOMPSON ENGINEERING" at bounding box center [195, 134] width 138 height 11
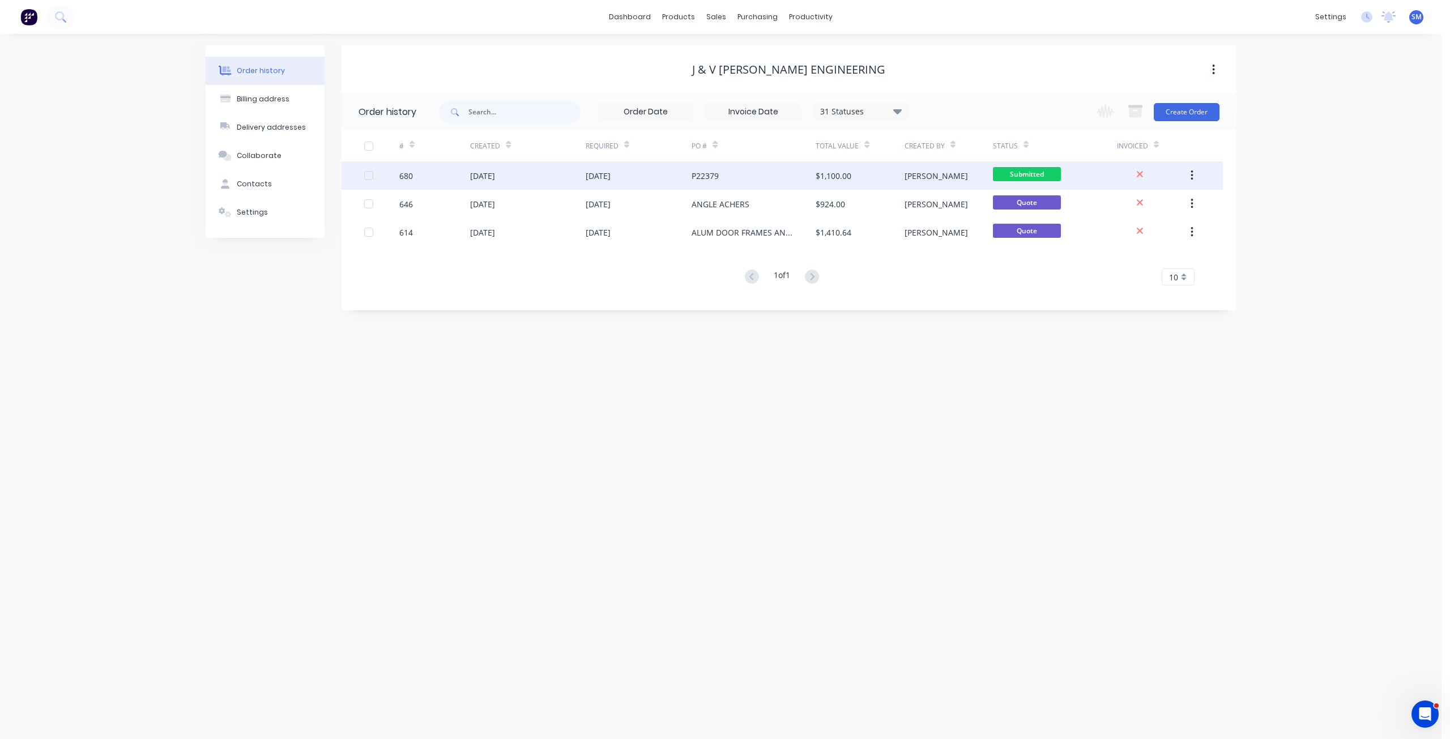
click at [490, 177] on div "13 Aug 2025" at bounding box center [482, 176] width 25 height 12
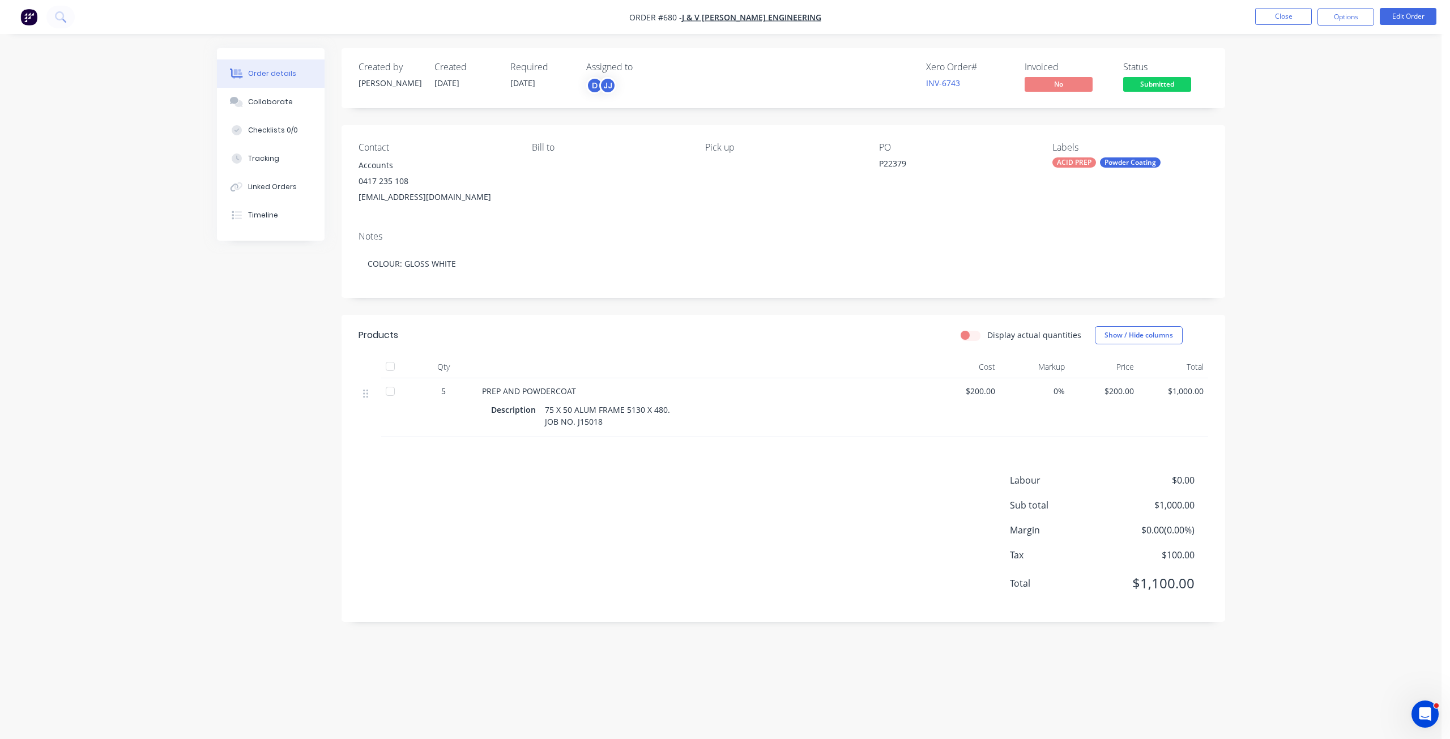
click at [1146, 89] on span "Submitted" at bounding box center [1157, 84] width 68 height 14
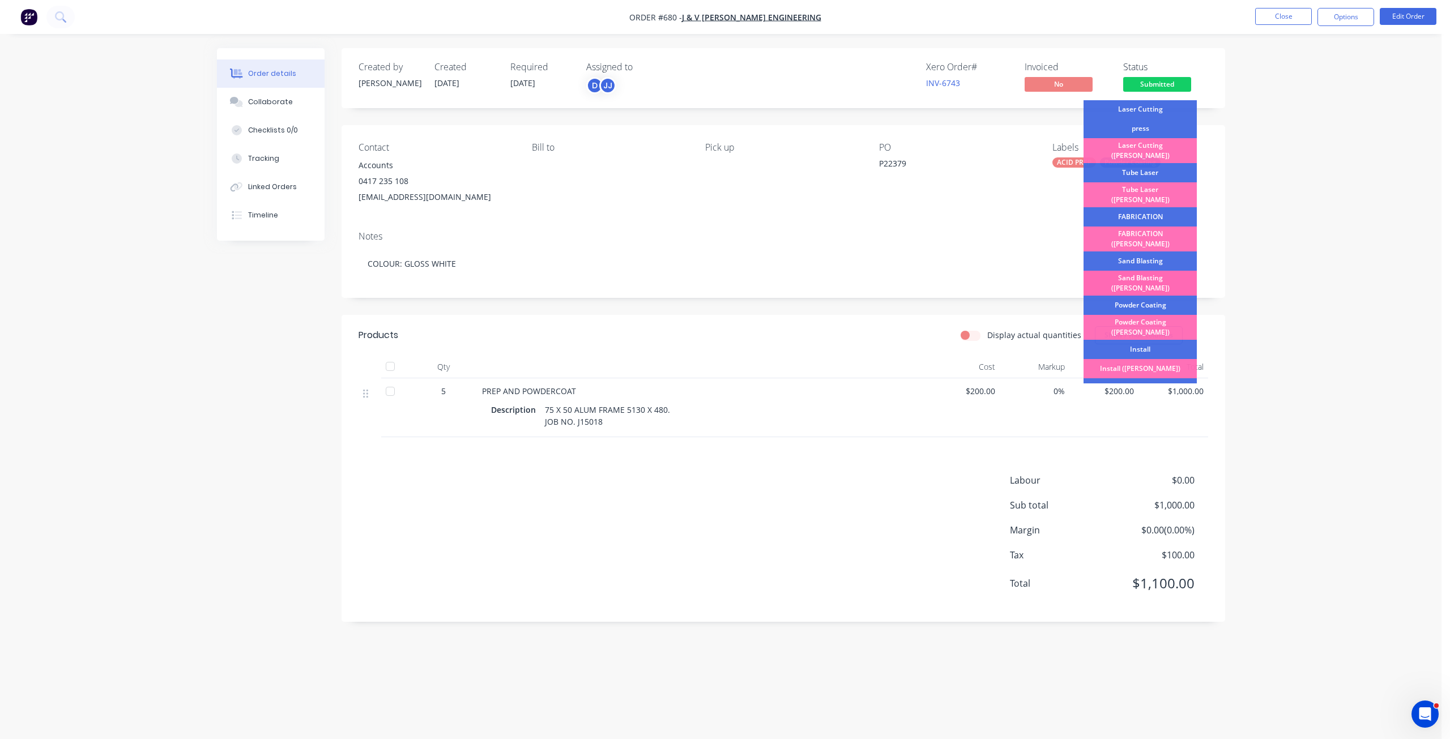
scroll to position [198, 0]
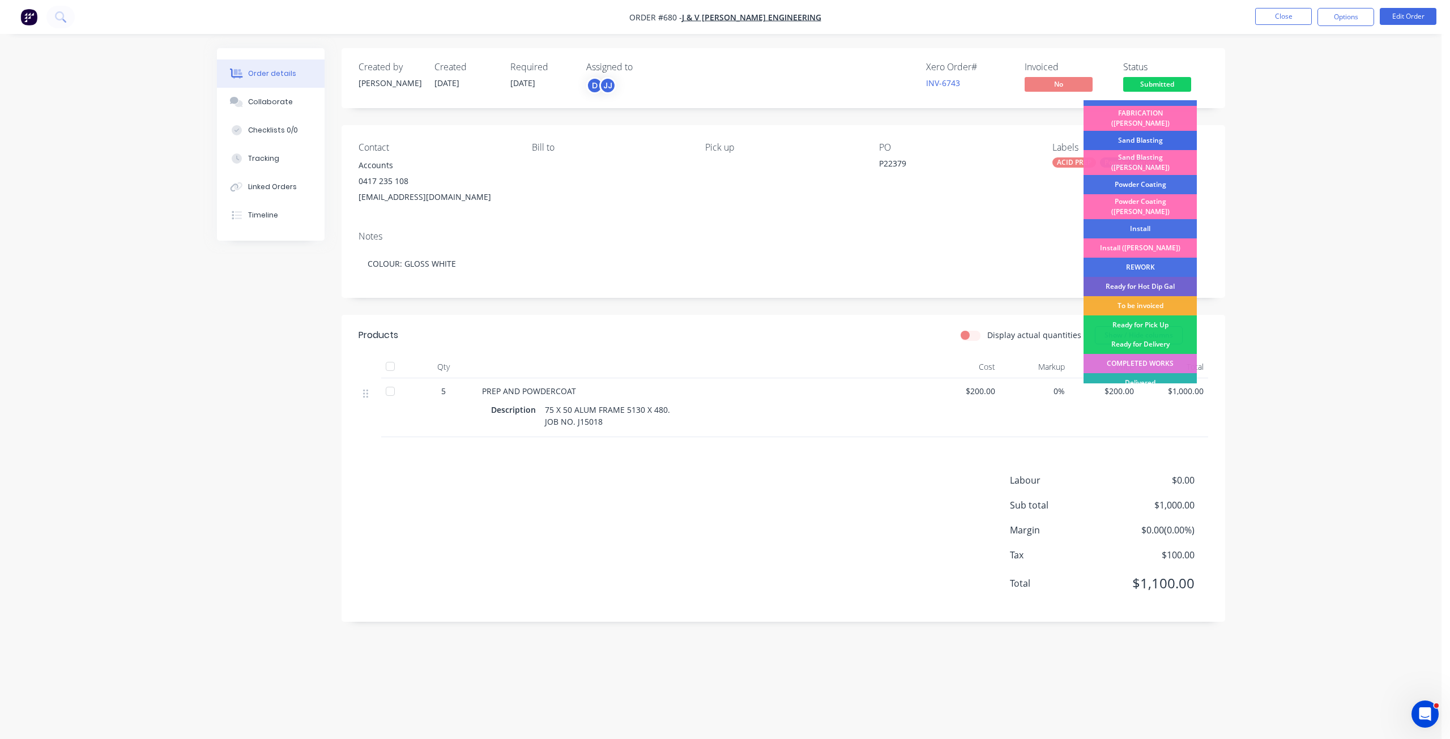
click at [1126, 131] on div "Sand Blasting" at bounding box center [1139, 140] width 113 height 19
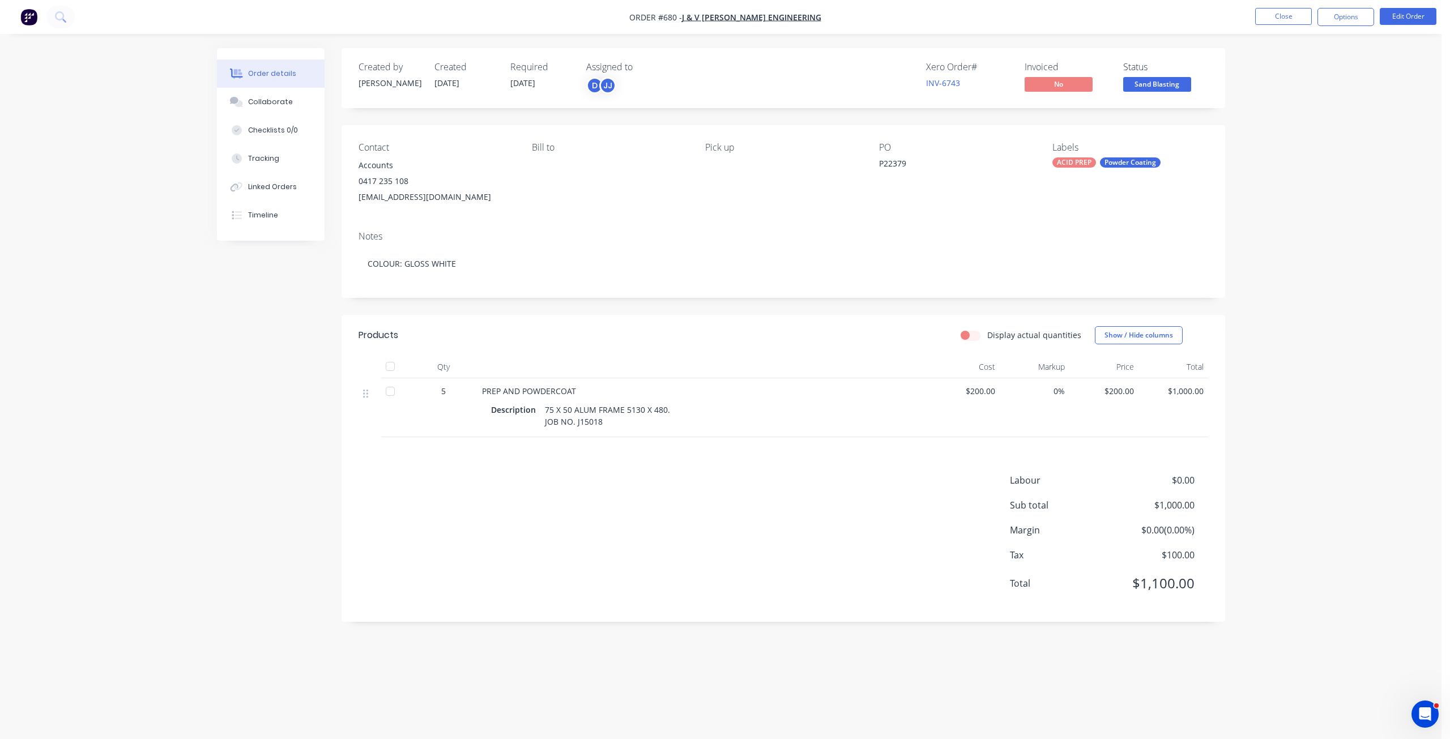
click at [1142, 83] on span "Sand Blasting" at bounding box center [1157, 84] width 68 height 14
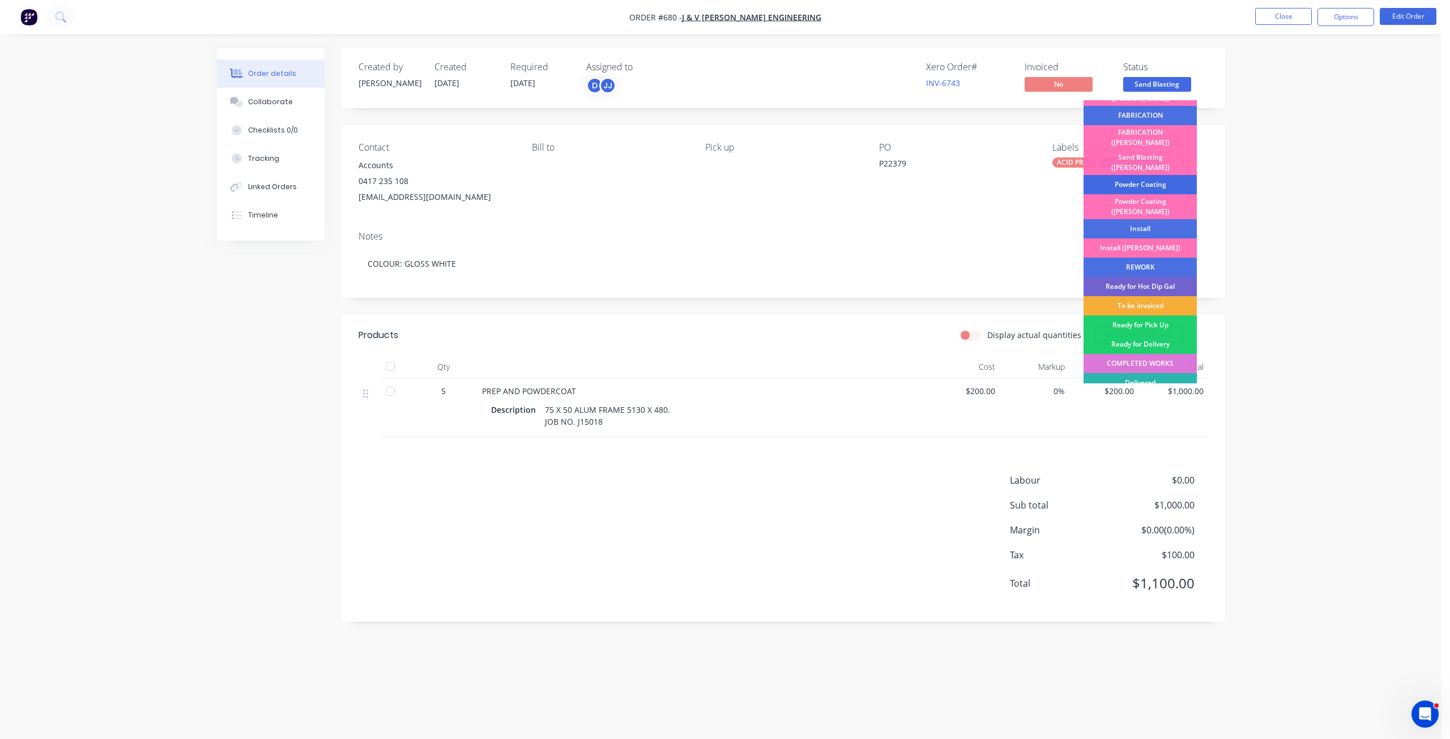
click at [1133, 175] on div "Powder Coating" at bounding box center [1139, 184] width 113 height 19
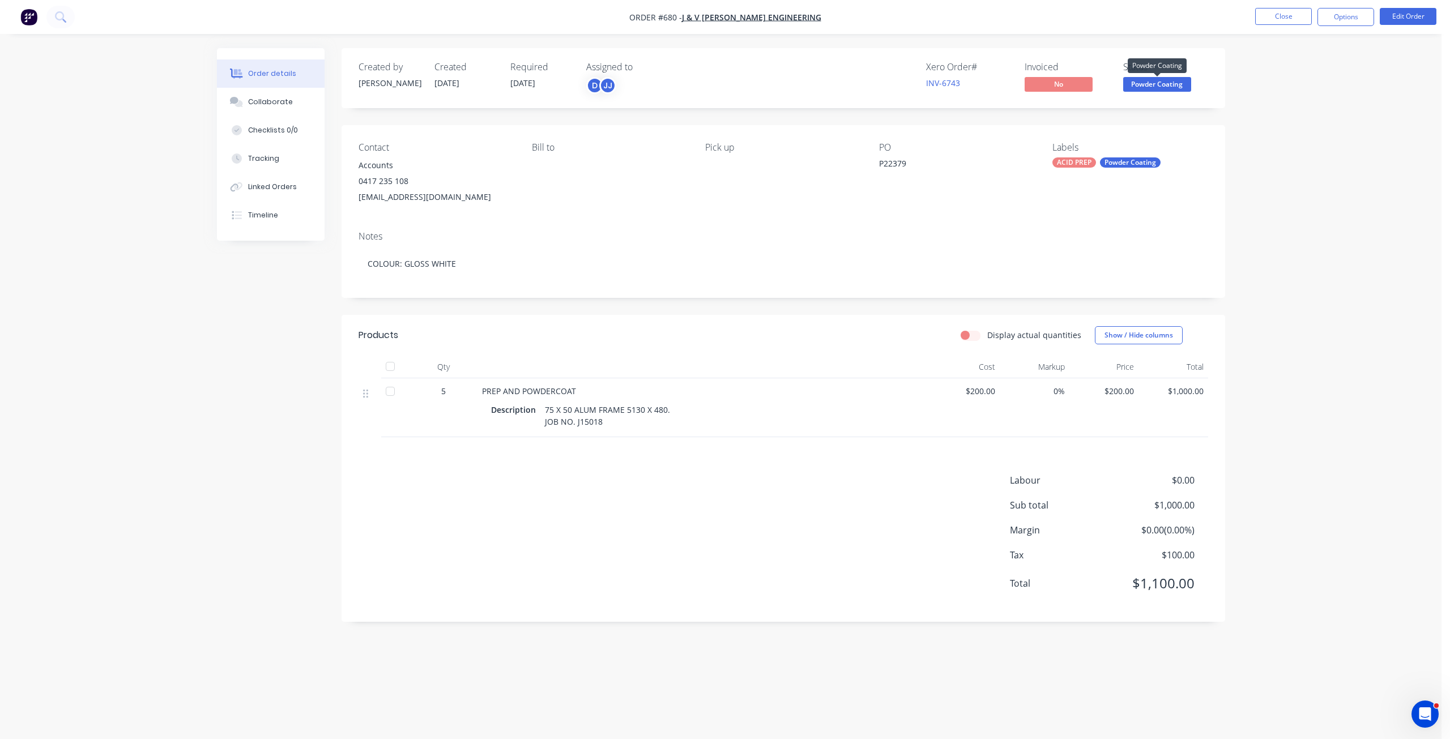
click at [1155, 88] on span "Powder Coating" at bounding box center [1157, 84] width 68 height 14
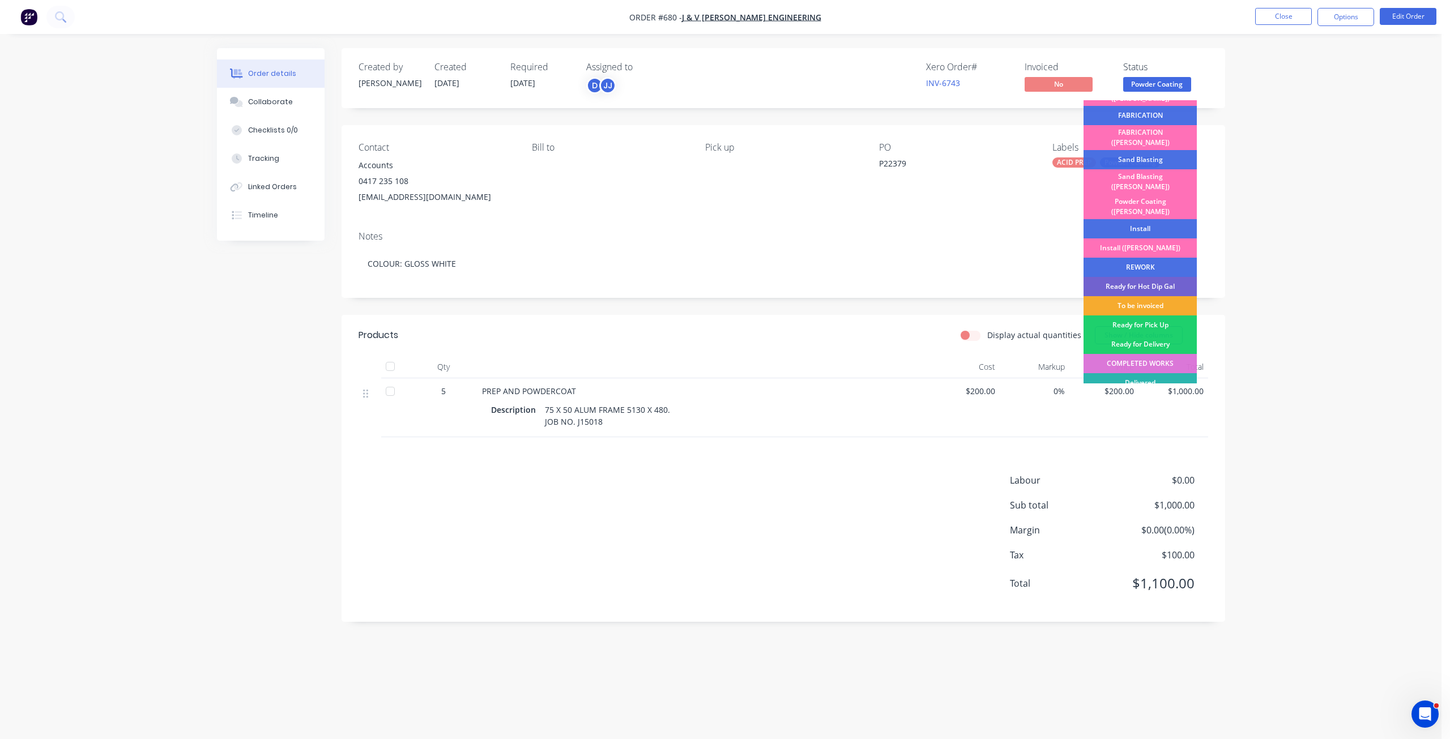
click at [1135, 296] on div "To be invoiced" at bounding box center [1139, 305] width 113 height 19
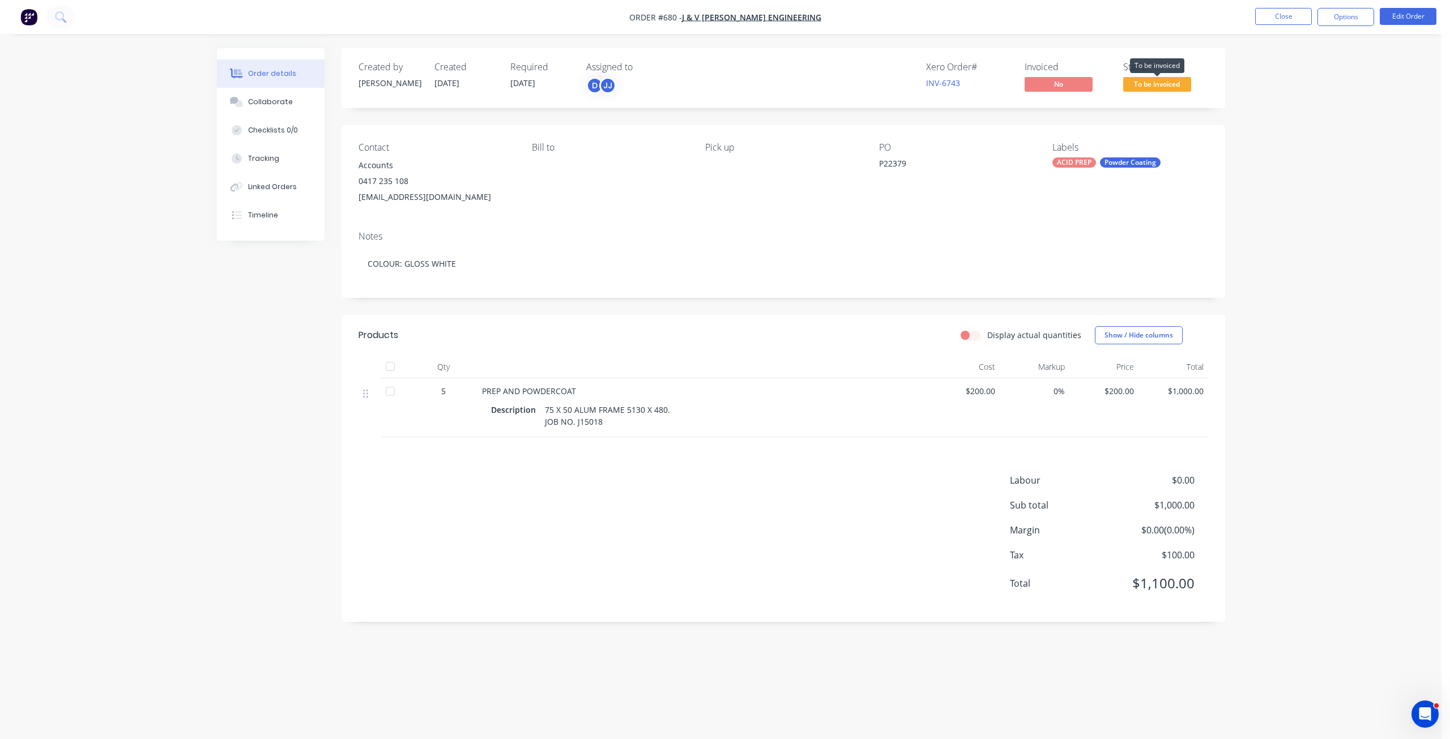
click at [1155, 86] on span "To be invoiced" at bounding box center [1157, 84] width 68 height 14
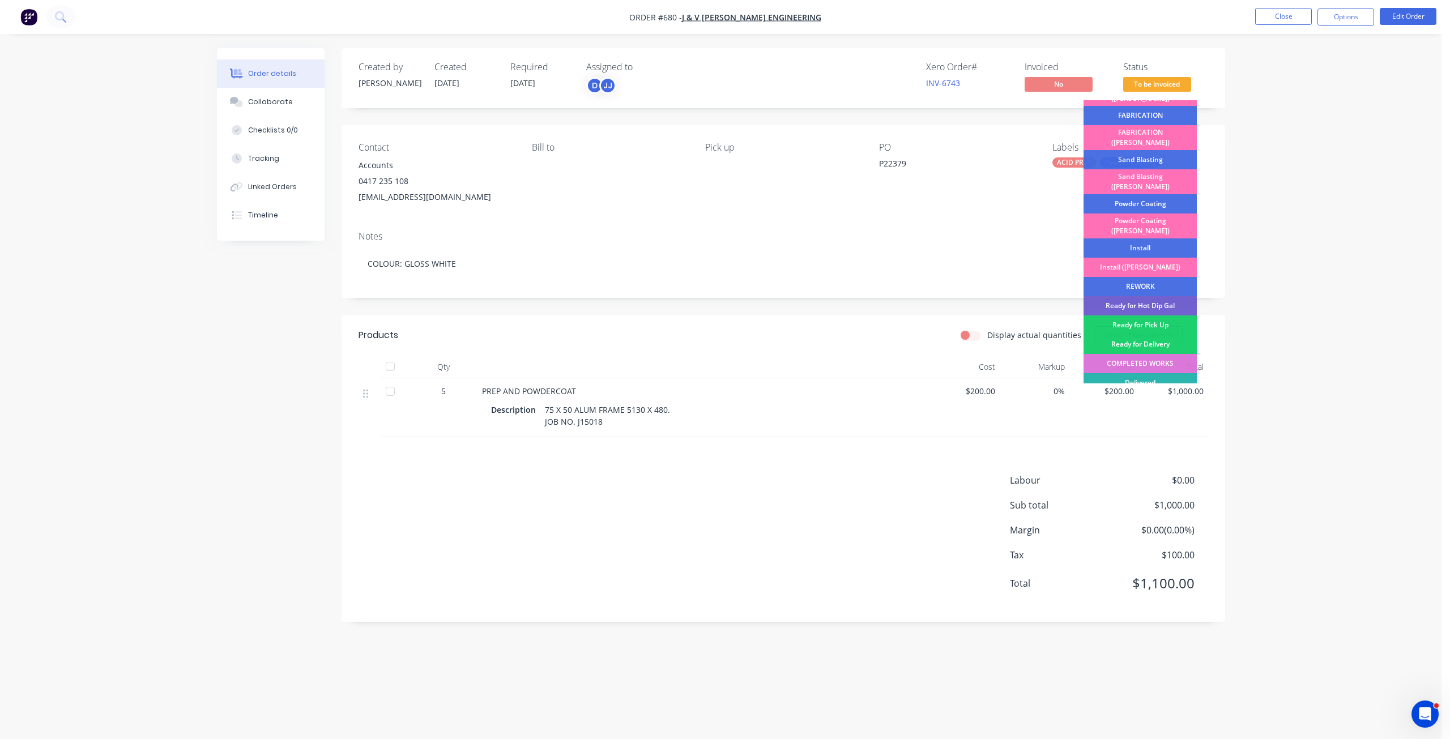
click at [1139, 315] on div "Ready for Pick Up" at bounding box center [1139, 324] width 113 height 19
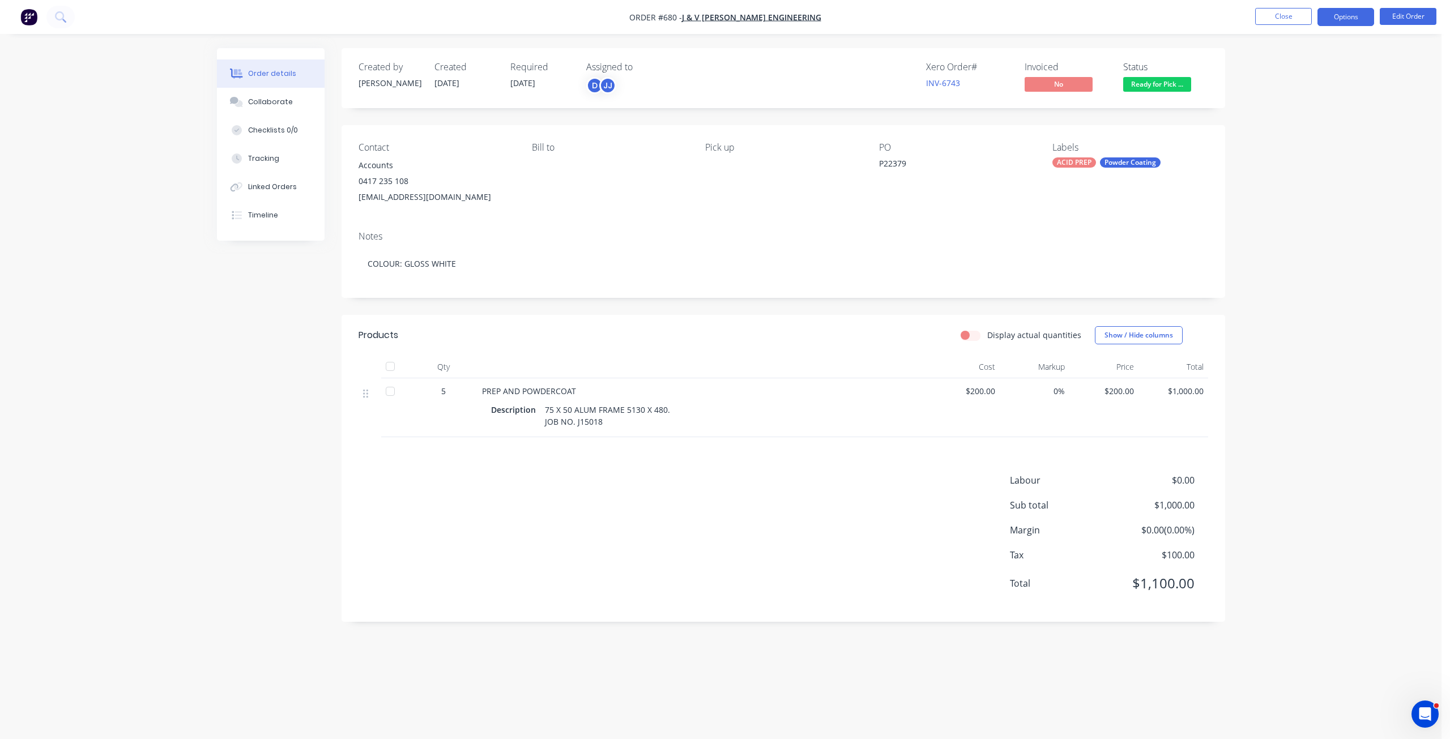
click at [1343, 23] on button "Options" at bounding box center [1345, 17] width 57 height 18
click at [1272, 68] on div "Invoice" at bounding box center [1311, 69] width 104 height 16
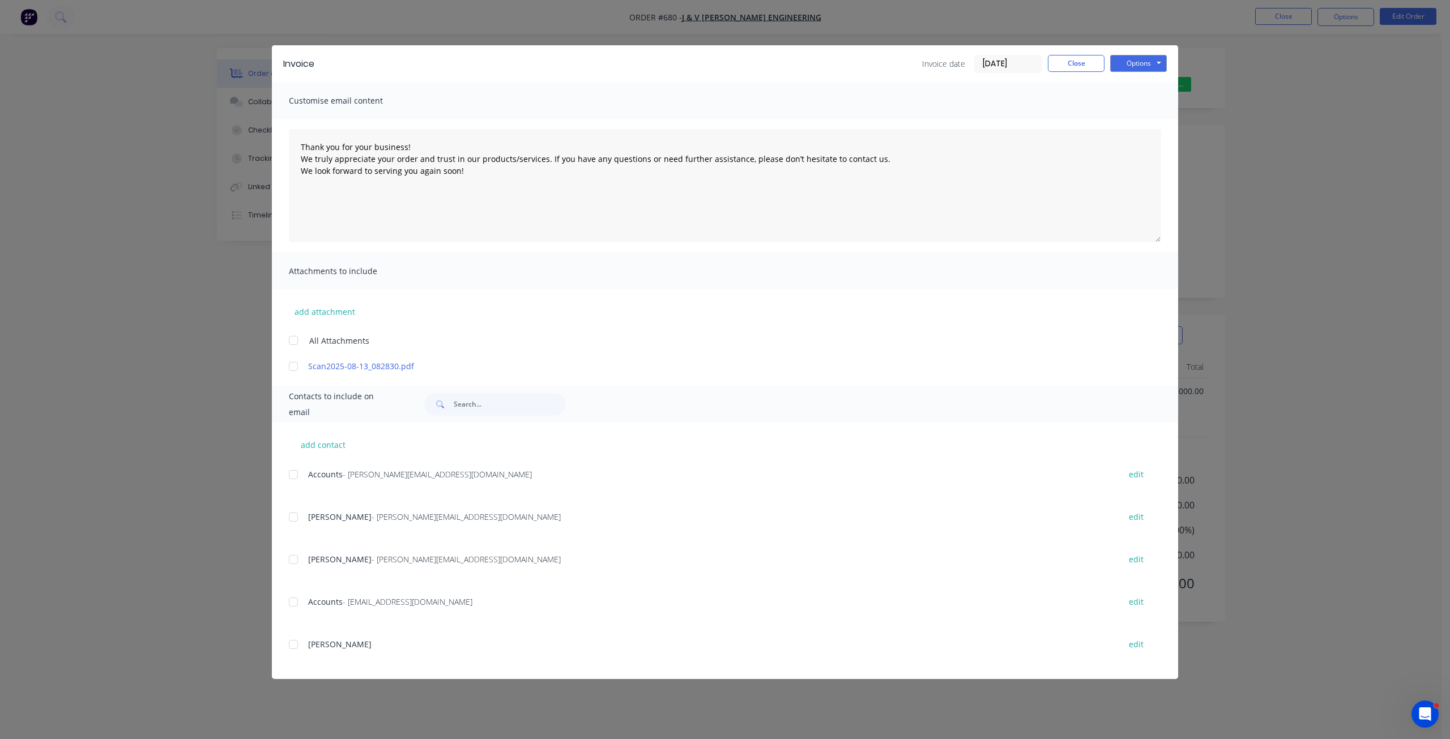
click at [293, 477] on div at bounding box center [293, 474] width 23 height 23
click at [1137, 59] on button "Options" at bounding box center [1138, 63] width 57 height 17
click at [1146, 129] on button "Email" at bounding box center [1146, 121] width 72 height 19
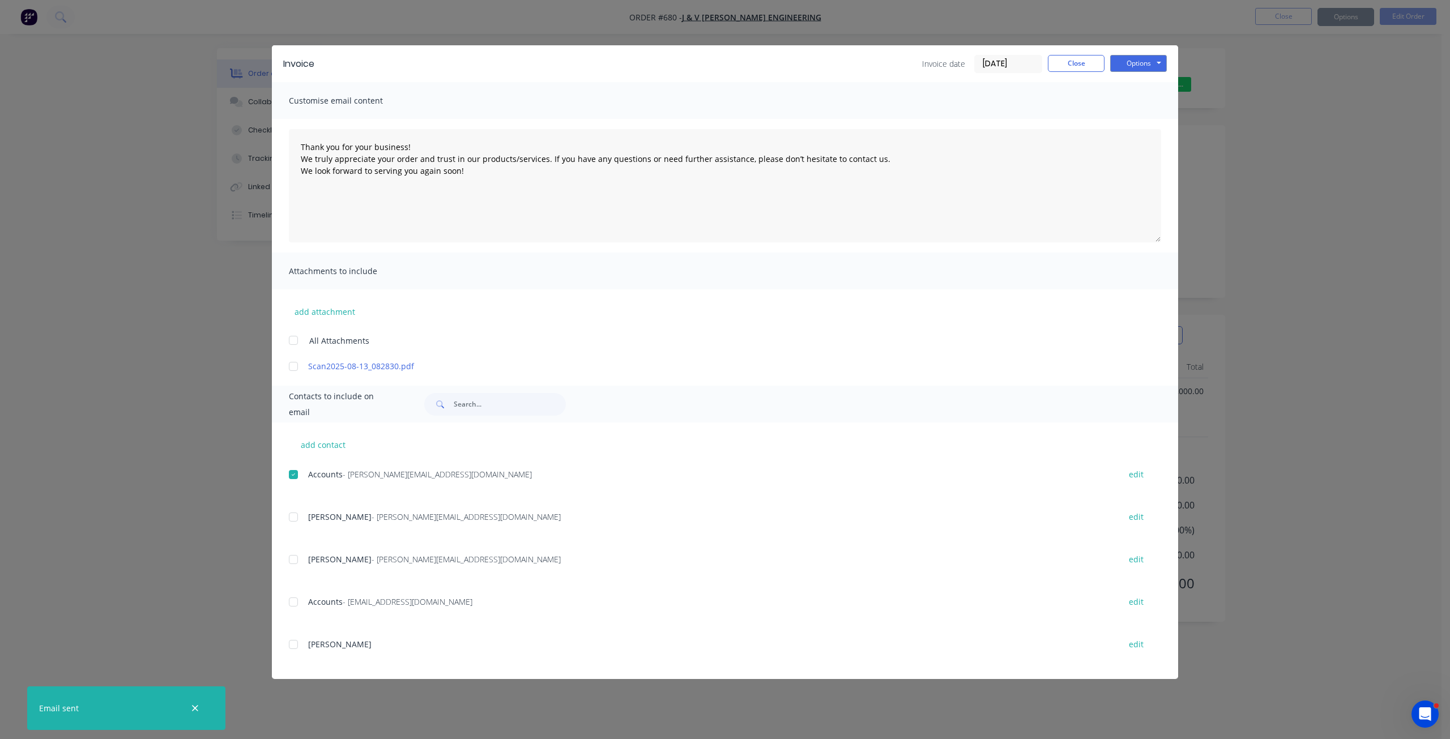
type textarea "Thank you for your business! We truly appreciate your order and trust in our pr…"
click at [1074, 65] on button "Close" at bounding box center [1076, 63] width 57 height 17
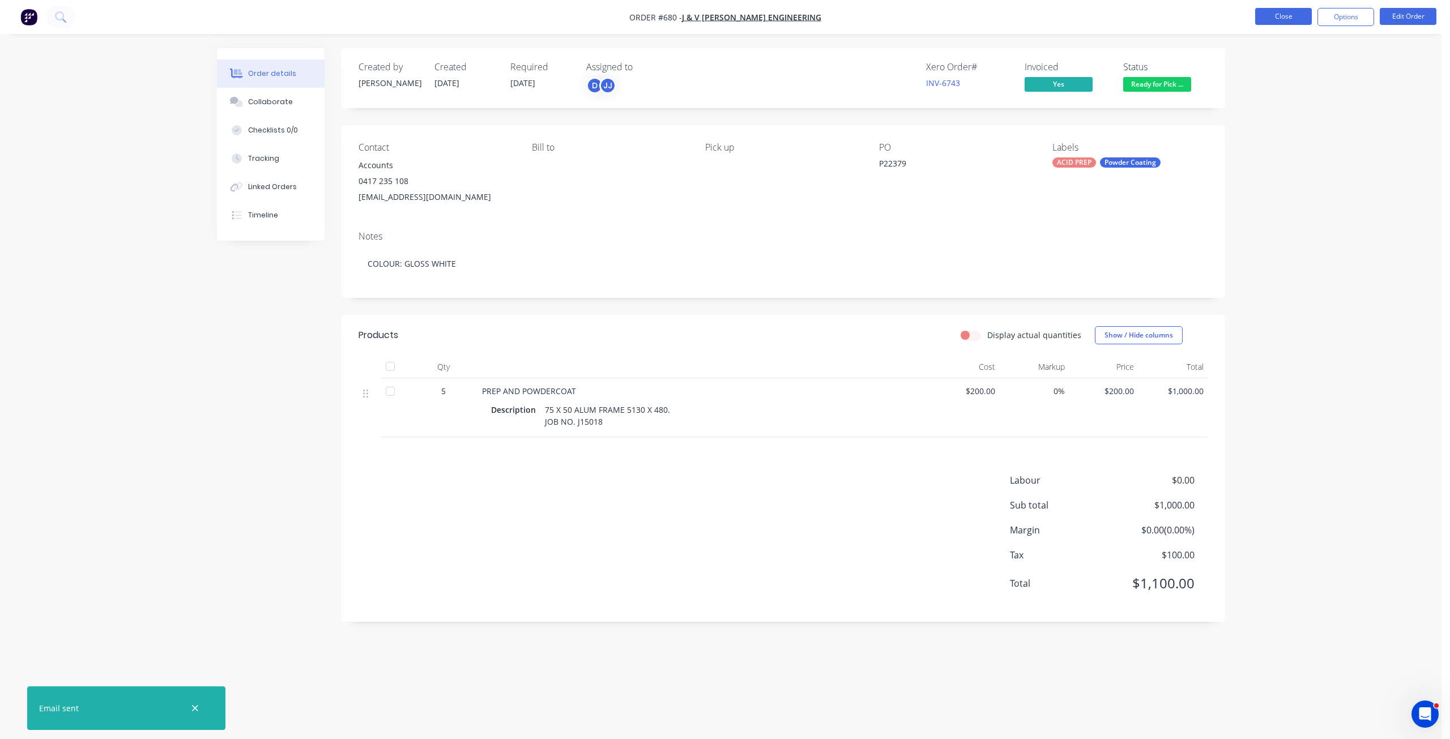
click at [1283, 19] on button "Close" at bounding box center [1283, 16] width 57 height 17
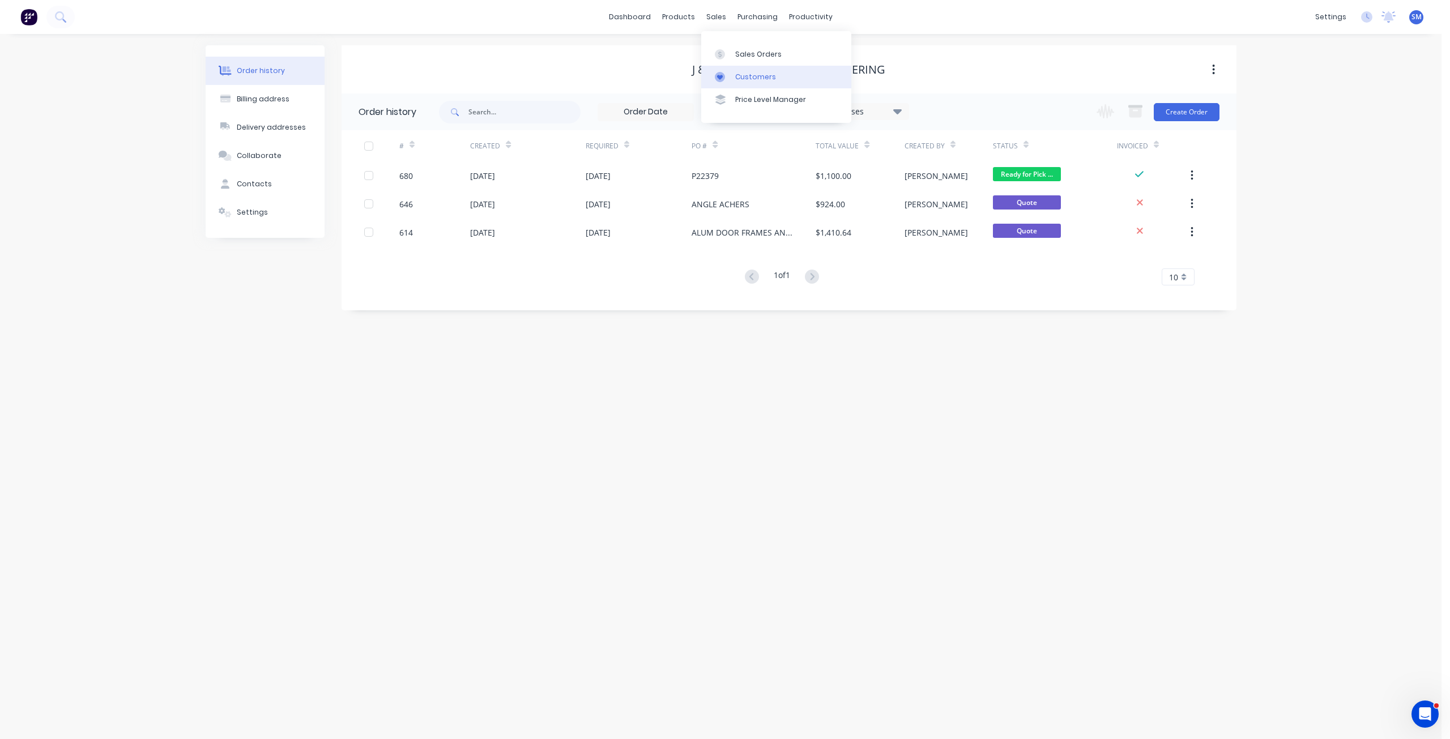
click at [747, 75] on div "Customers" at bounding box center [755, 77] width 41 height 10
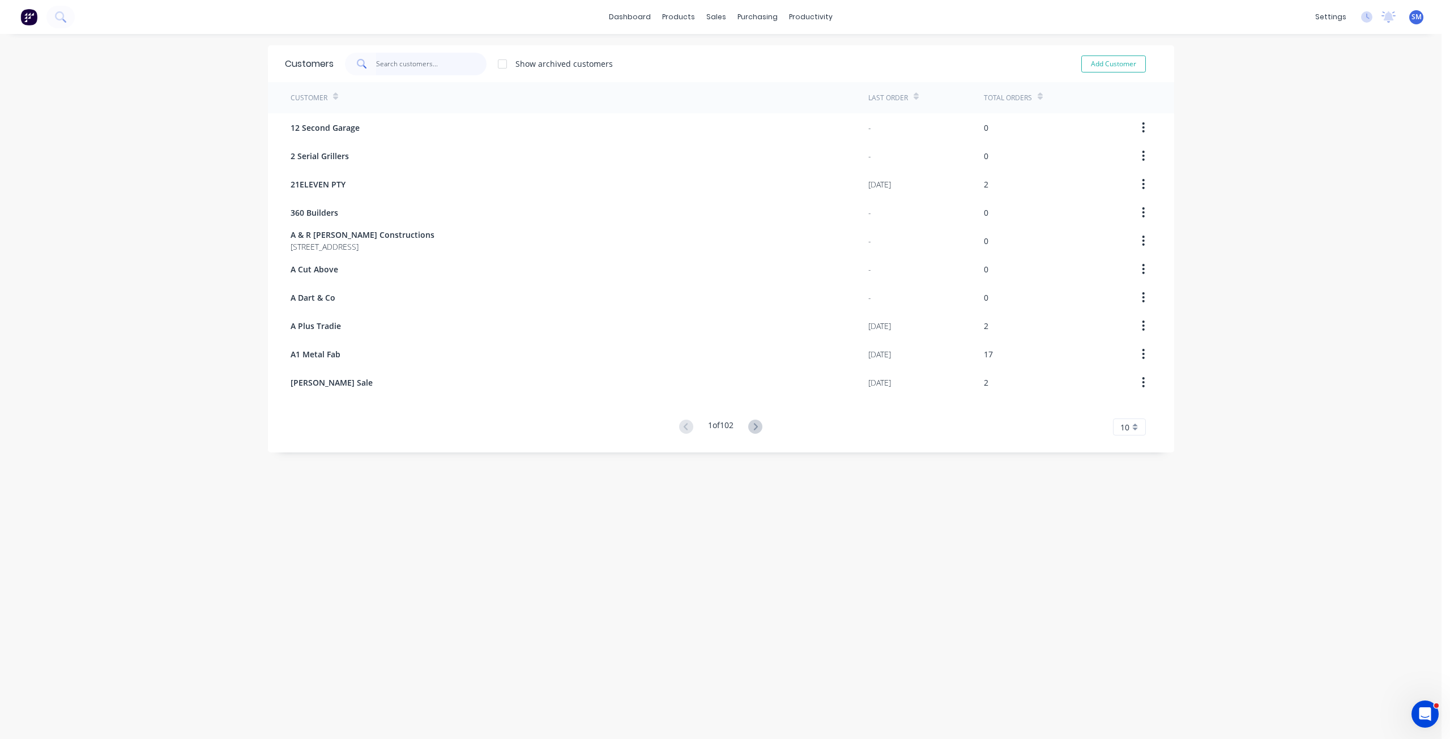
click at [405, 66] on input "text" at bounding box center [431, 64] width 110 height 23
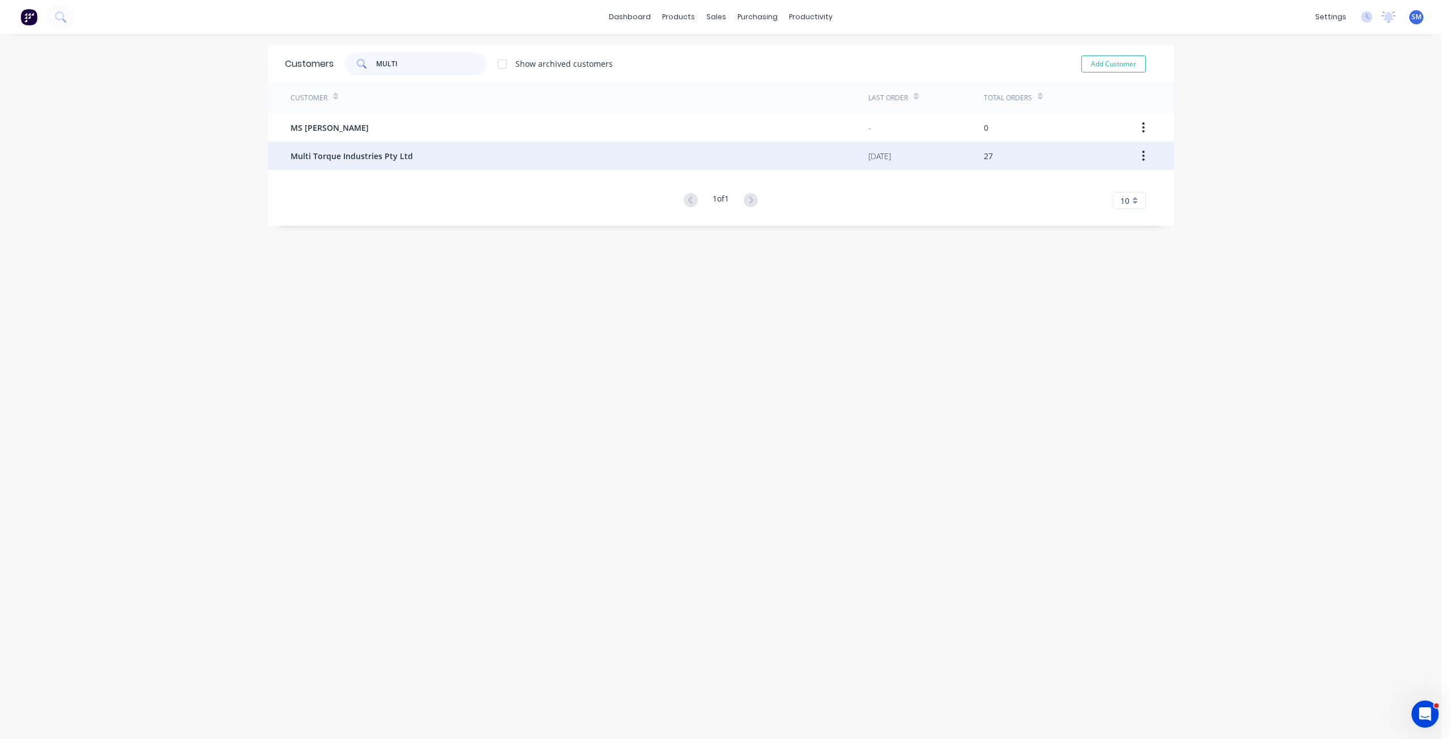
type input "MULTI"
click at [358, 160] on span "Multi Torque Industries Pty Ltd" at bounding box center [352, 156] width 122 height 12
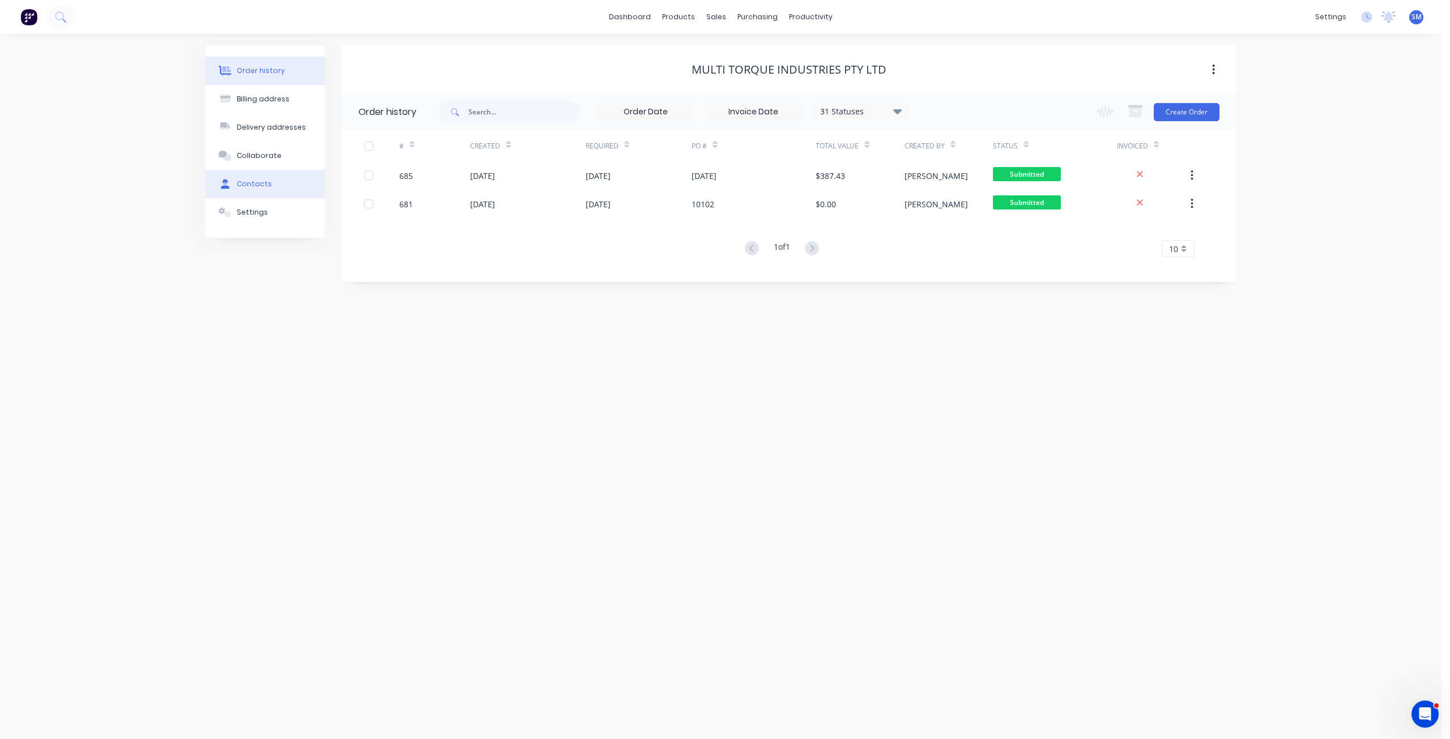
click at [253, 186] on div "Contacts" at bounding box center [254, 184] width 35 height 10
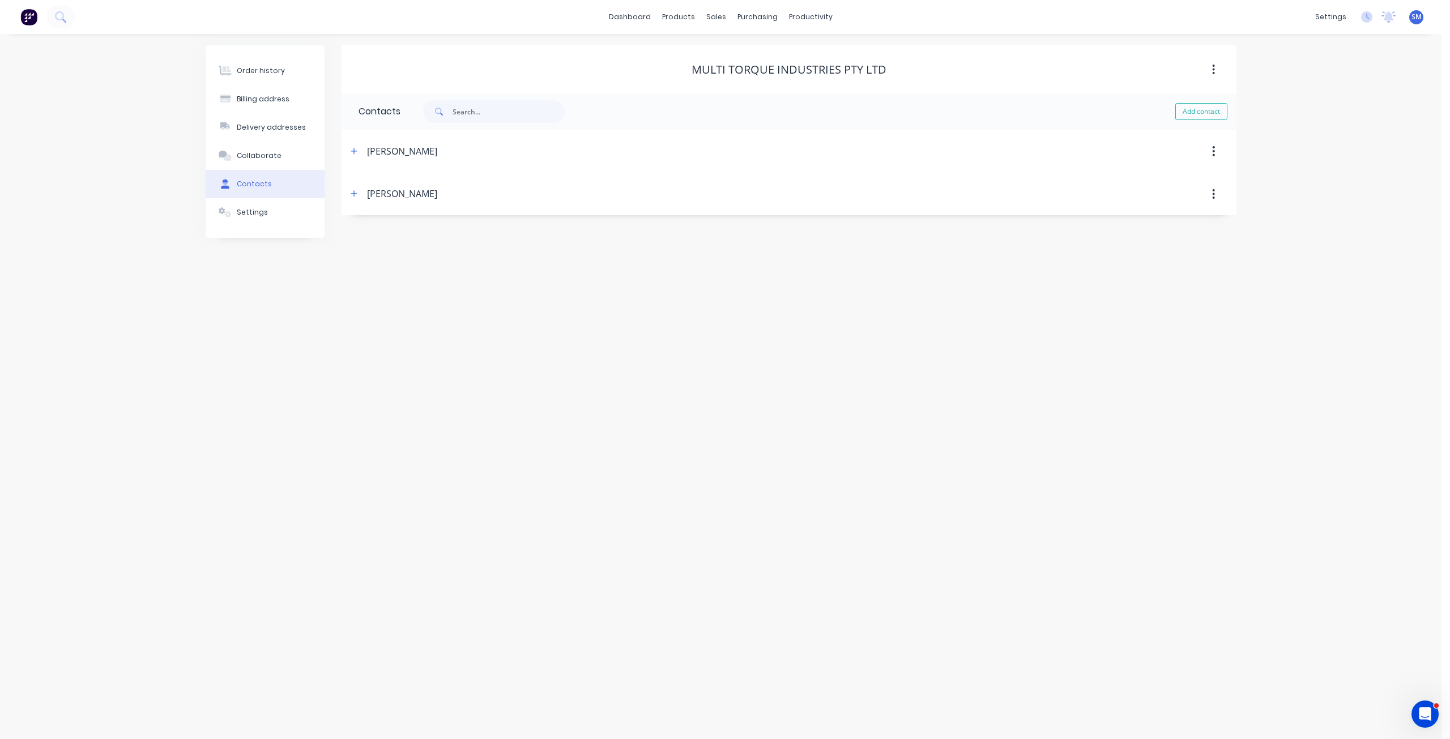
click at [385, 197] on div "Arthur Helgaard" at bounding box center [402, 194] width 70 height 14
click at [349, 195] on button "button" at bounding box center [354, 194] width 14 height 14
click at [748, 56] on div "Sales Orders" at bounding box center [758, 54] width 46 height 10
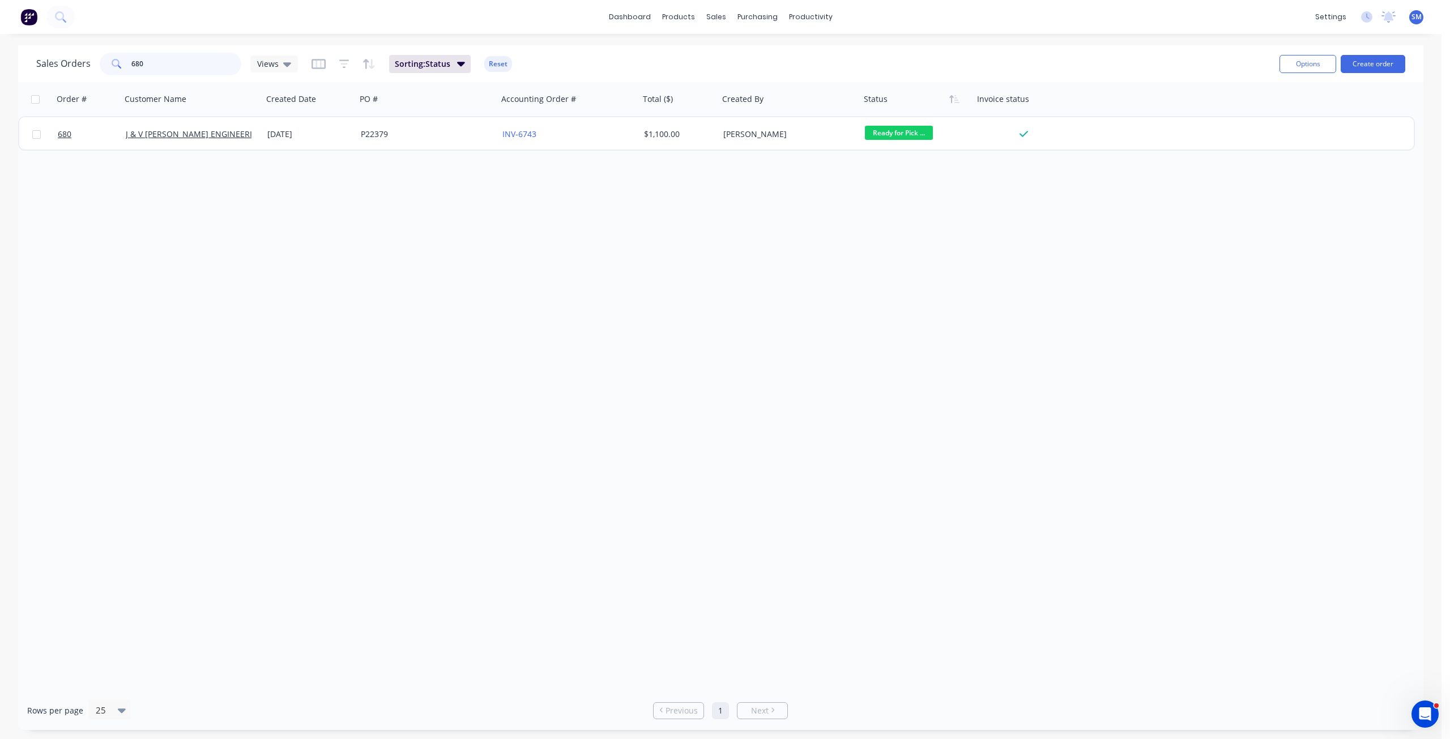
drag, startPoint x: 160, startPoint y: 64, endPoint x: 94, endPoint y: 63, distance: 66.3
click at [94, 63] on div "Sales Orders 680 Views" at bounding box center [167, 64] width 262 height 23
type input "685"
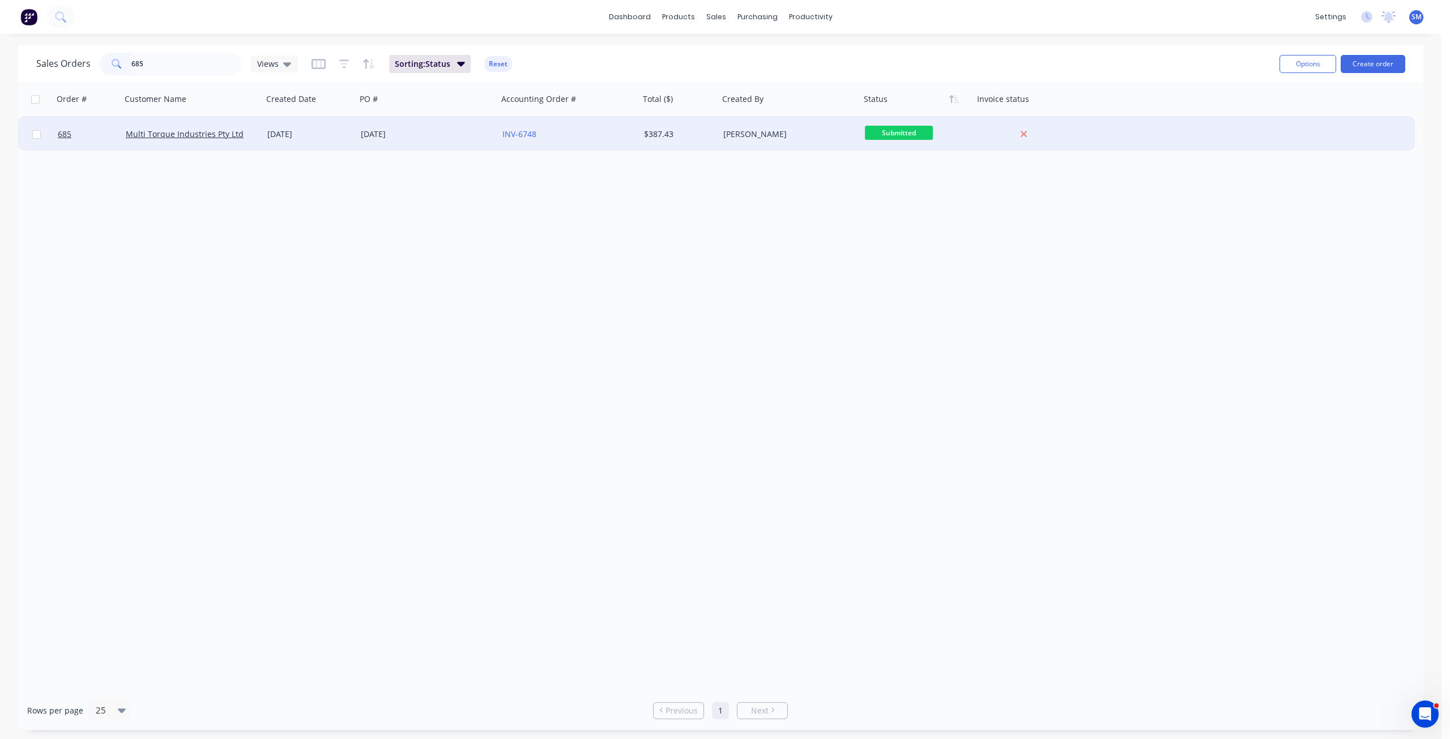
click at [377, 143] on div "13-08-25" at bounding box center [427, 134] width 142 height 34
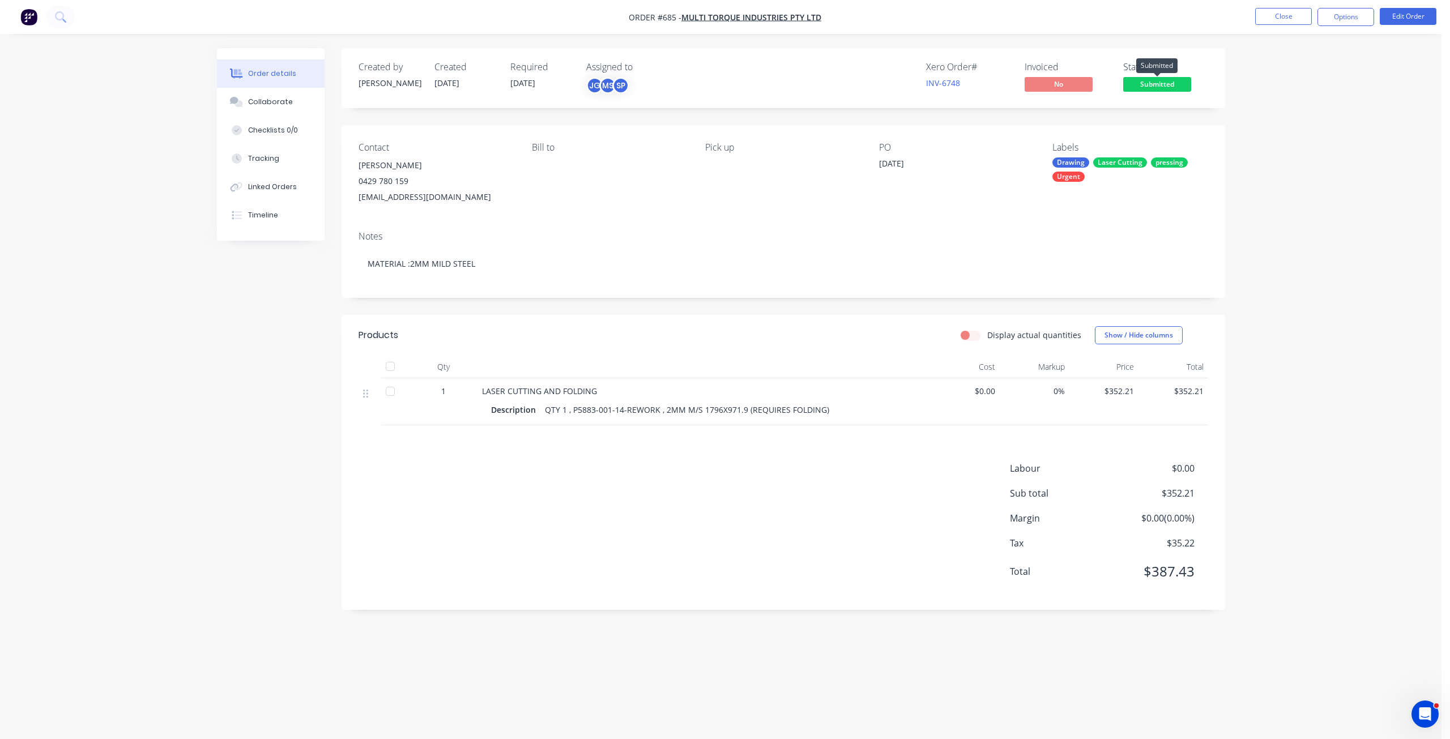
click at [1155, 82] on span "Submitted" at bounding box center [1157, 84] width 68 height 14
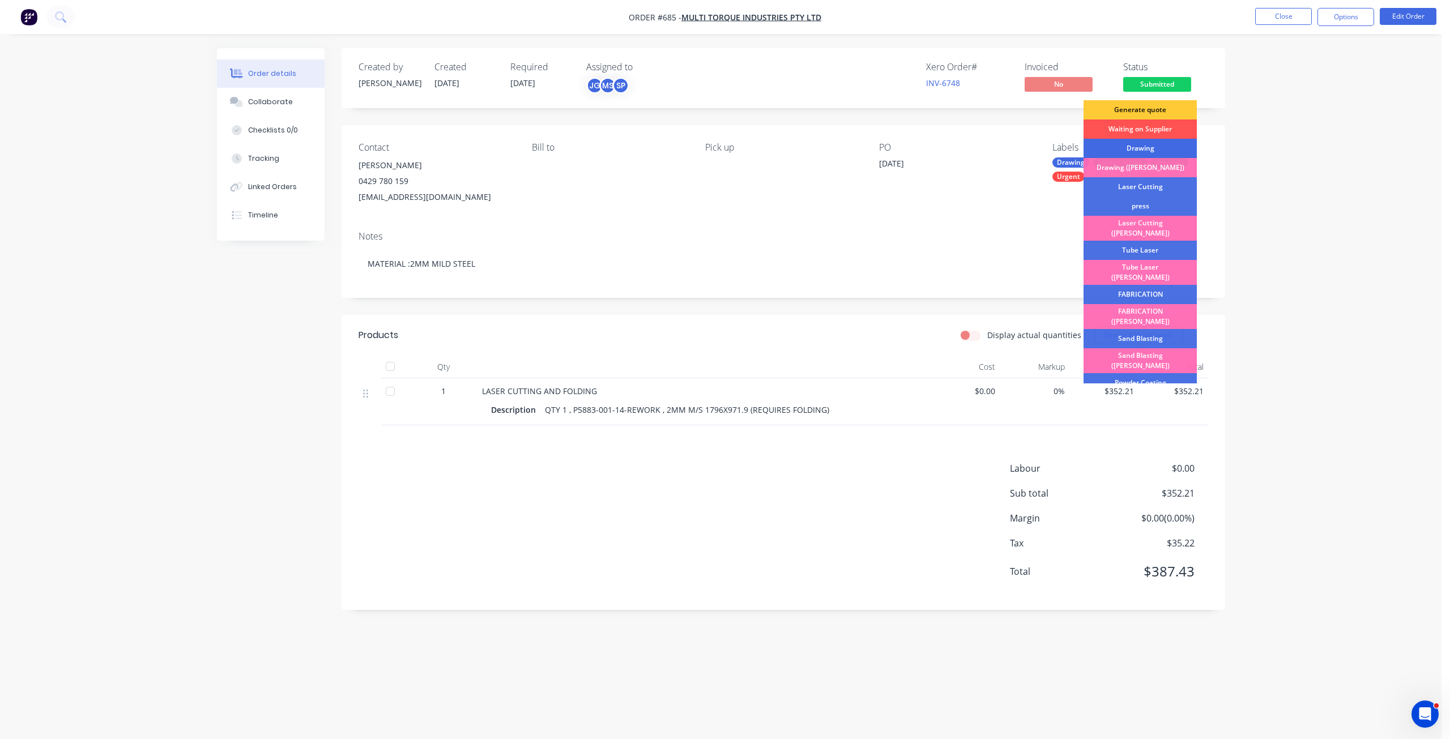
click at [1130, 150] on div "Drawing" at bounding box center [1139, 148] width 113 height 19
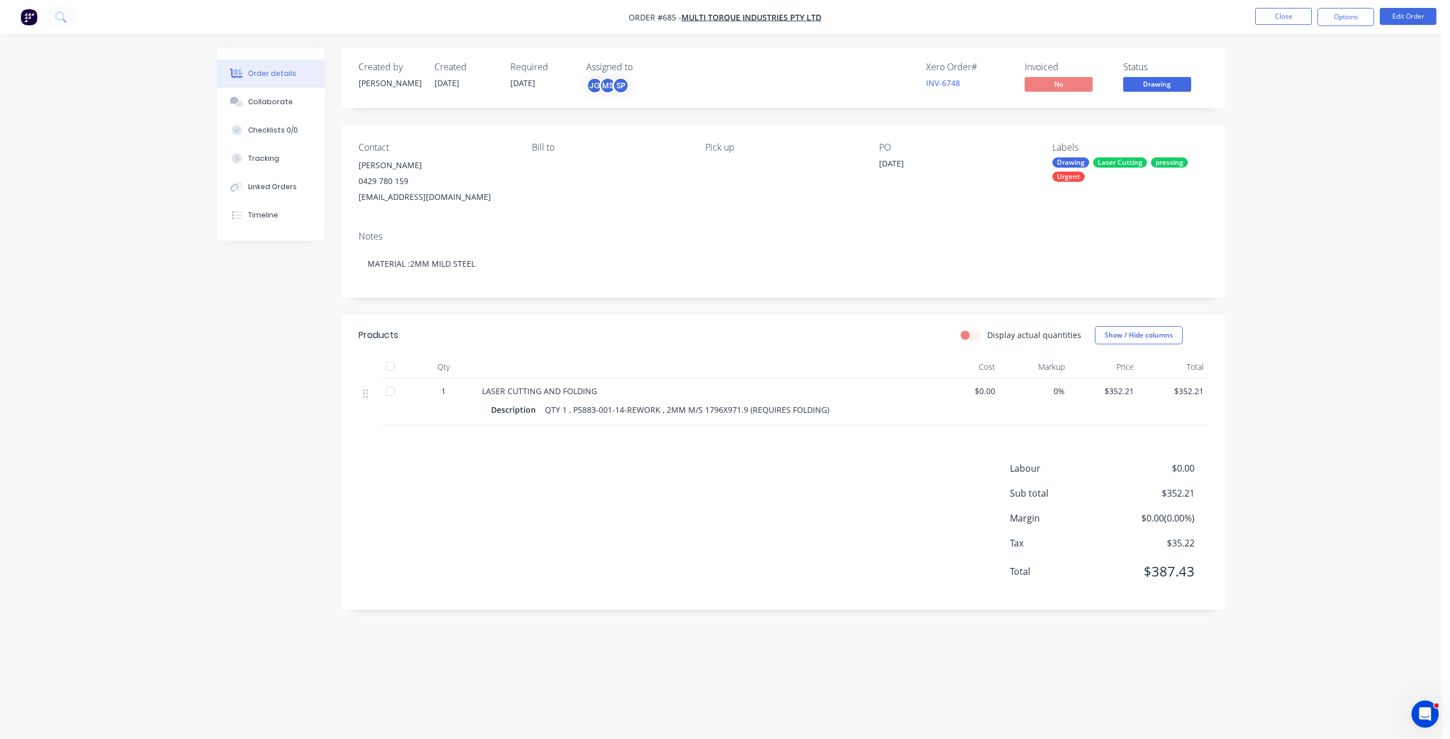
click at [1156, 88] on span "Drawing" at bounding box center [1157, 84] width 68 height 14
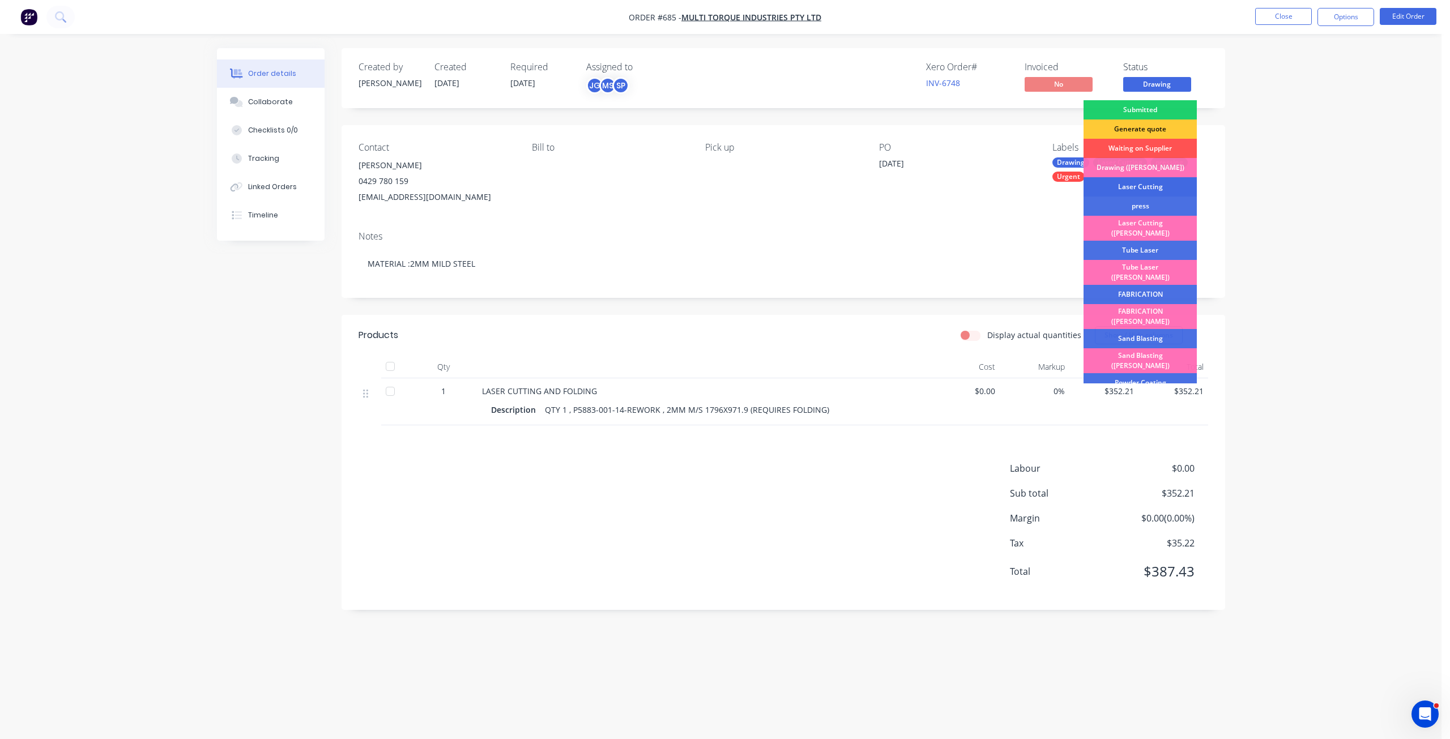
click at [1151, 187] on div "Laser Cutting" at bounding box center [1139, 186] width 113 height 19
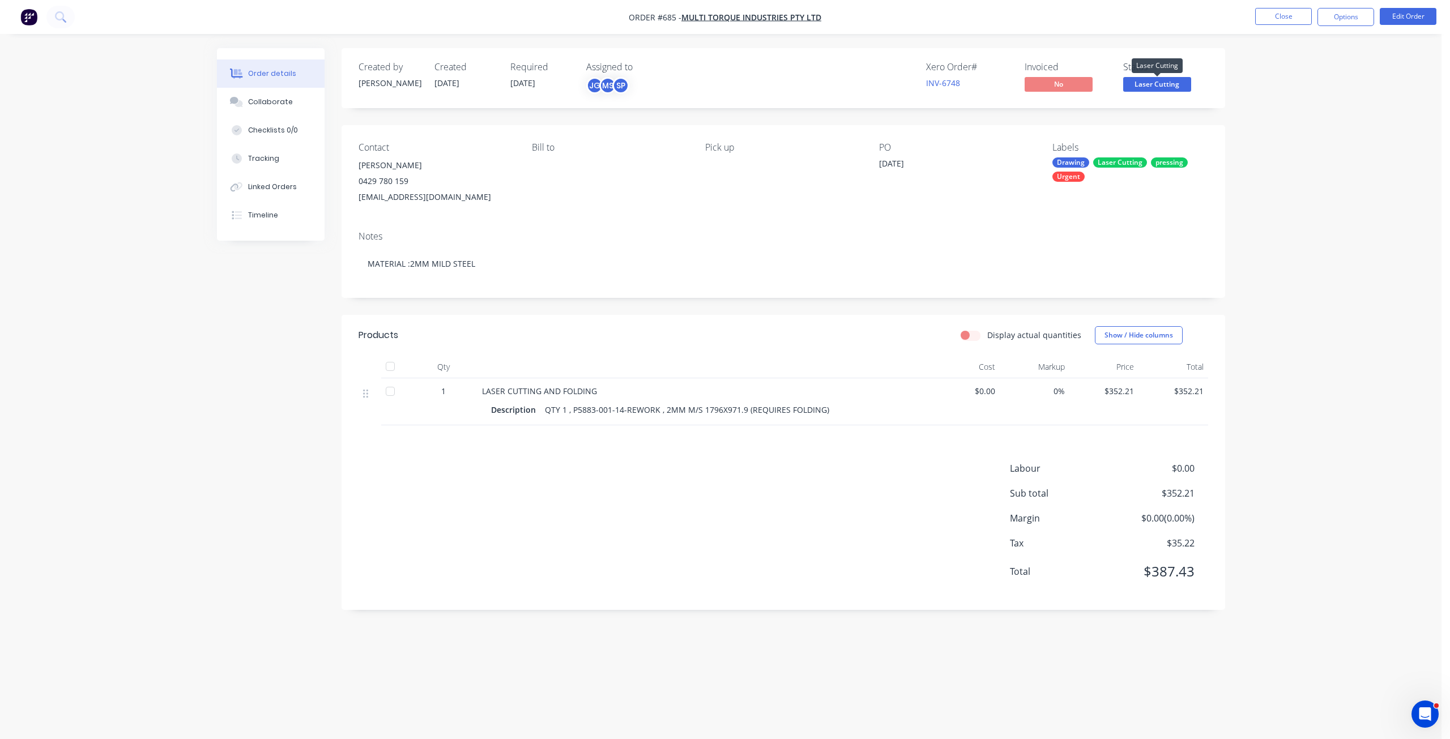
click at [1160, 84] on span "Laser Cutting" at bounding box center [1157, 84] width 68 height 14
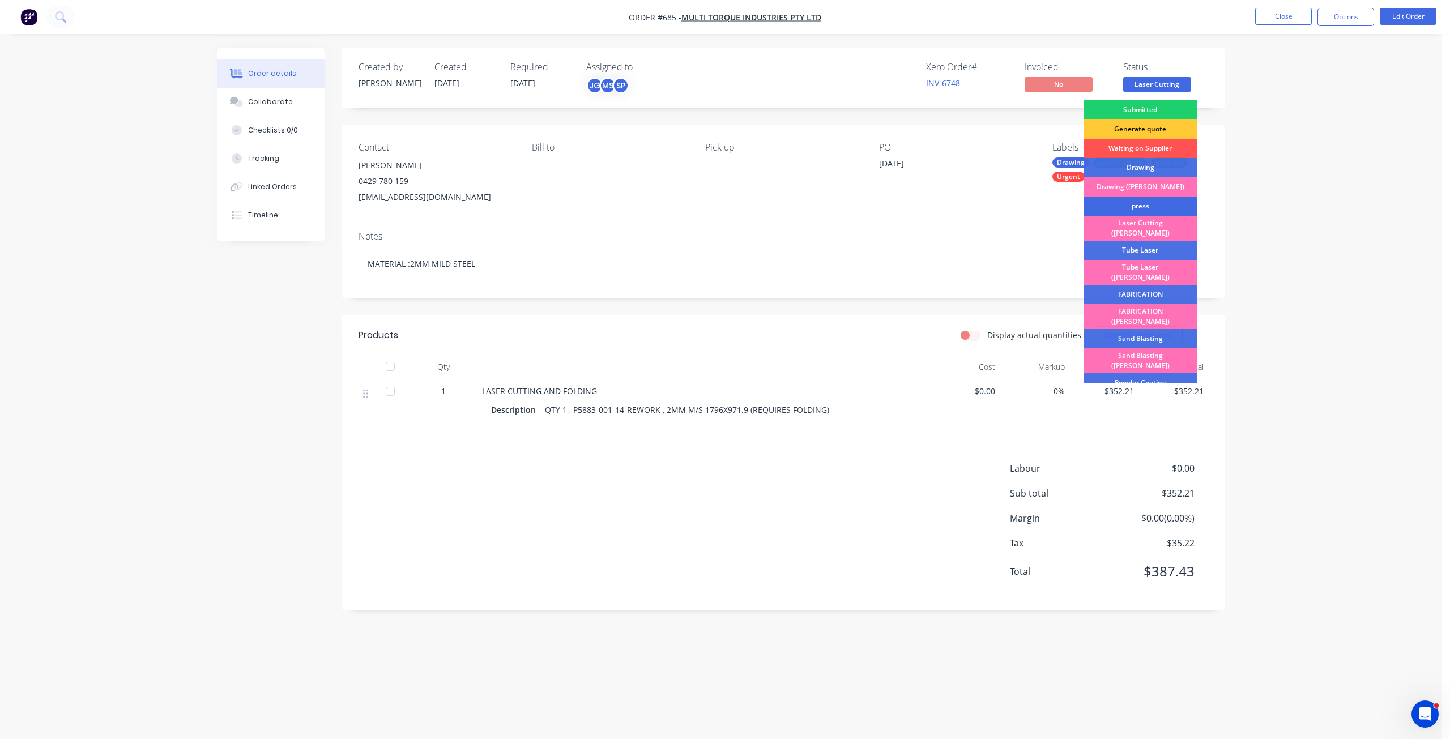
click at [1133, 208] on div "press" at bounding box center [1139, 206] width 113 height 19
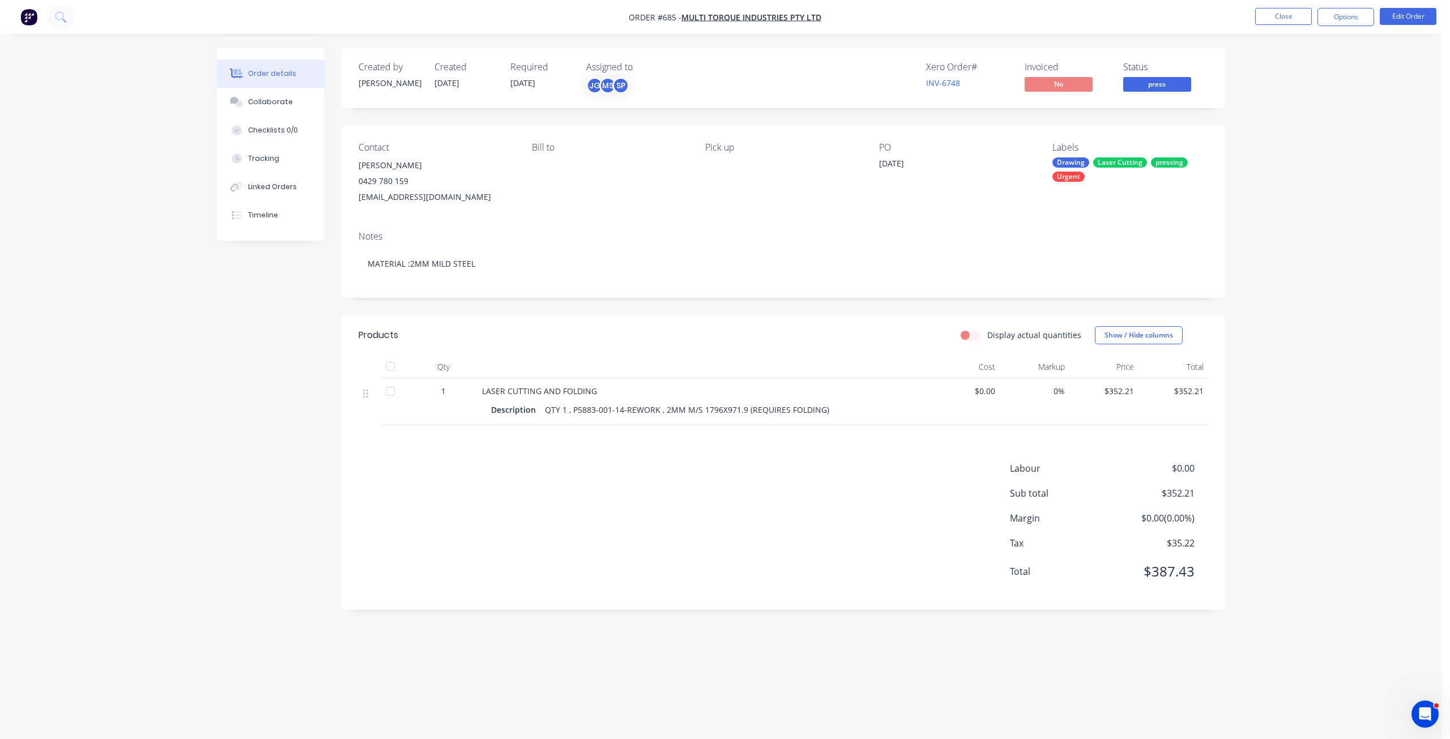
click at [1154, 86] on span "press" at bounding box center [1157, 84] width 68 height 14
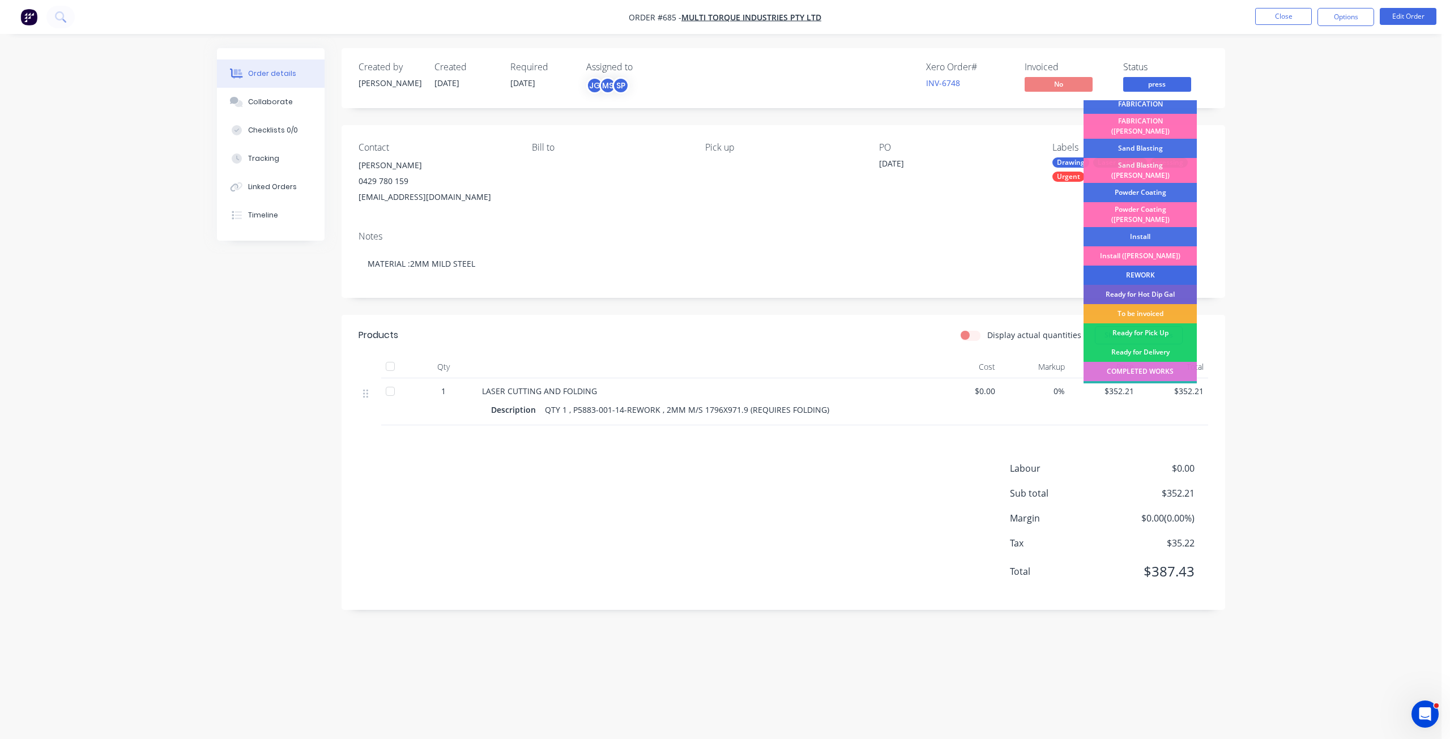
scroll to position [198, 0]
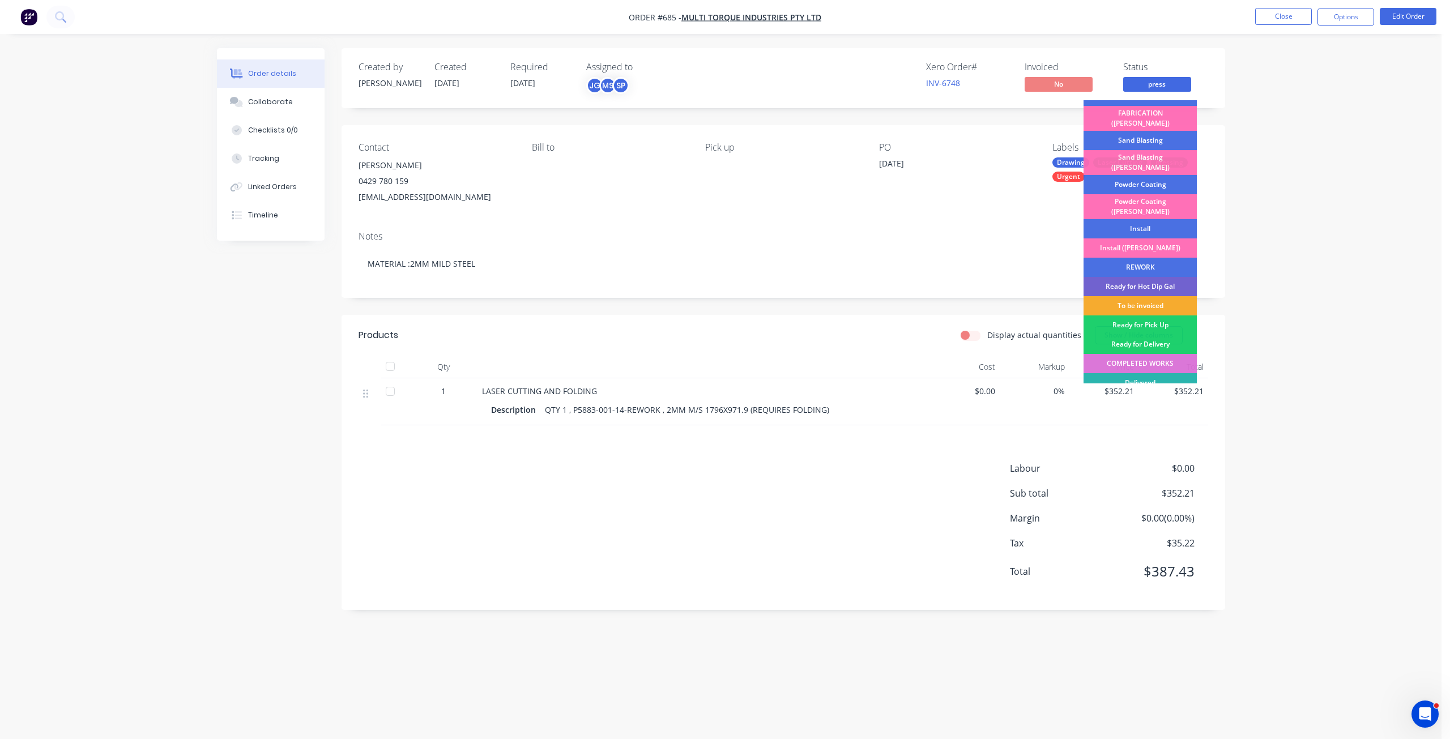
click at [1143, 296] on div "To be invoiced" at bounding box center [1139, 305] width 113 height 19
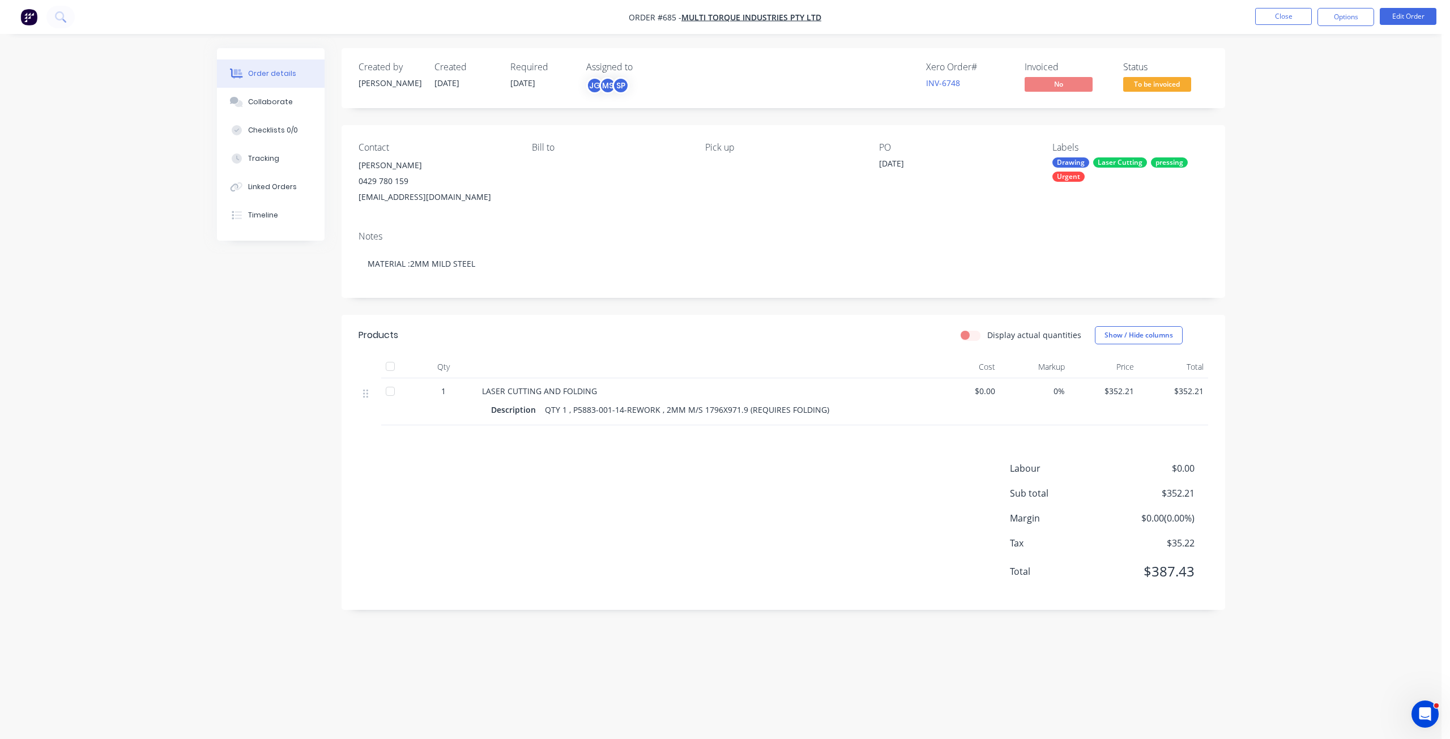
click at [1144, 88] on span "To be invoiced" at bounding box center [1157, 84] width 68 height 14
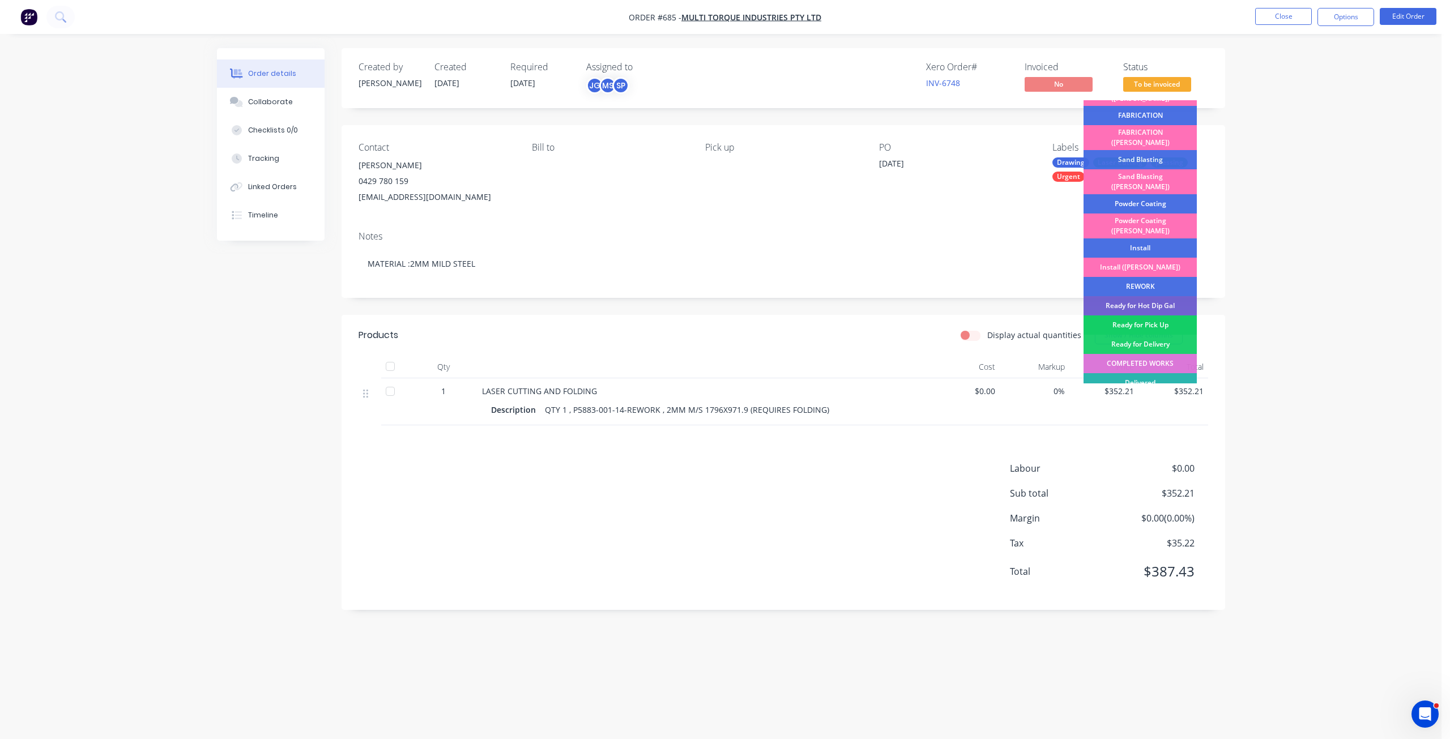
click at [1145, 315] on div "Ready for Pick Up" at bounding box center [1139, 324] width 113 height 19
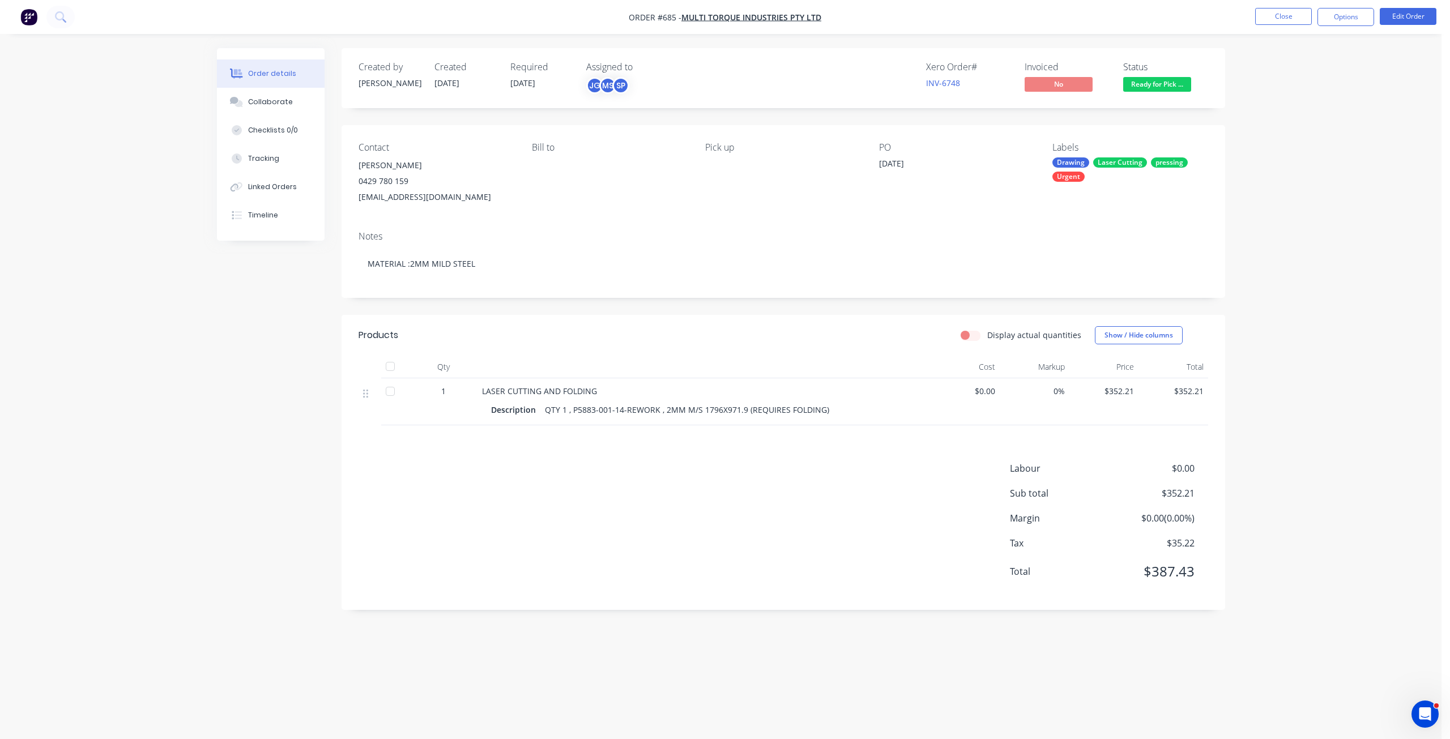
click at [1334, 225] on div "Order details Collaborate Checklists 0/0 Tracking Linked Orders Timeline Order …" at bounding box center [720, 369] width 1441 height 739
click at [1339, 20] on button "Options" at bounding box center [1345, 17] width 57 height 18
click at [1272, 69] on div "Invoice" at bounding box center [1311, 69] width 104 height 16
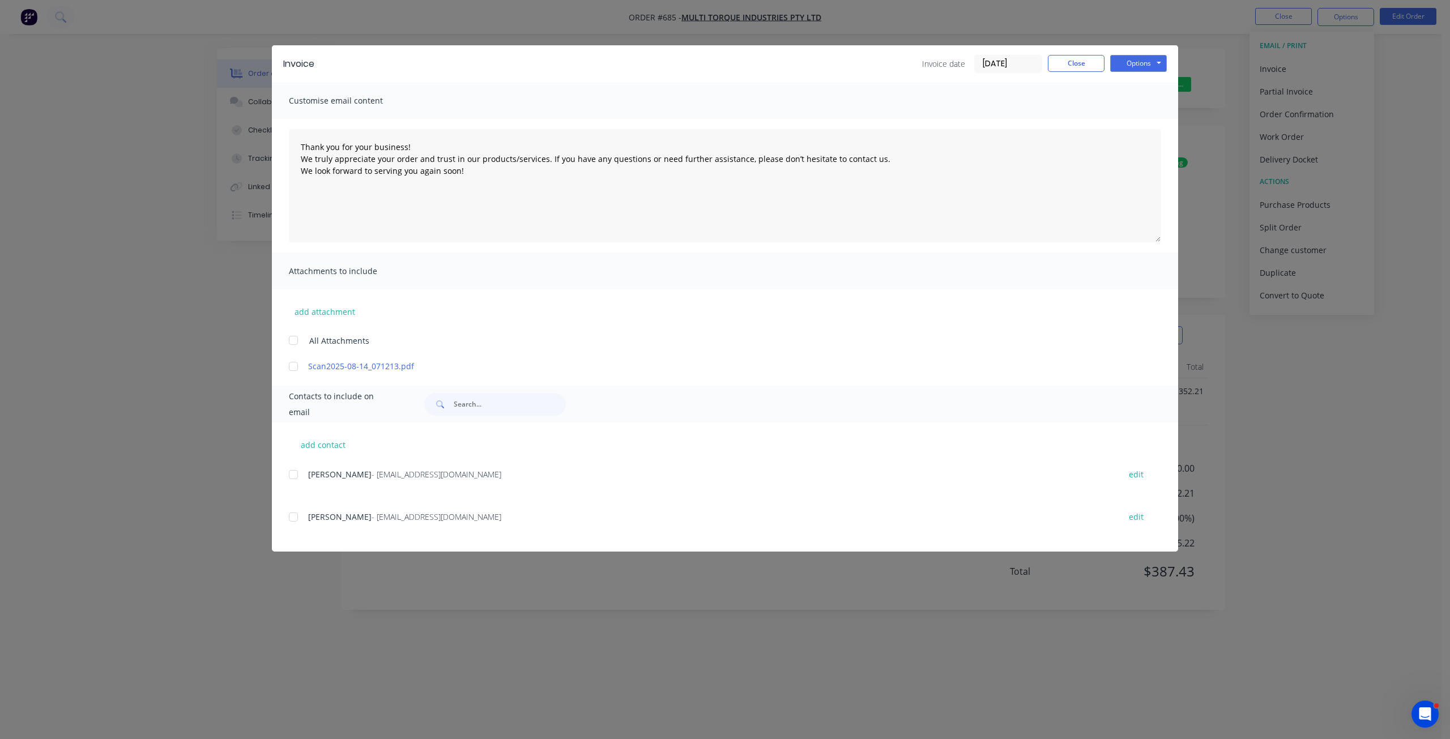
click at [296, 475] on div at bounding box center [293, 474] width 23 height 23
click at [1134, 67] on button "Options" at bounding box center [1138, 63] width 57 height 17
click at [1135, 121] on button "Email" at bounding box center [1146, 121] width 72 height 19
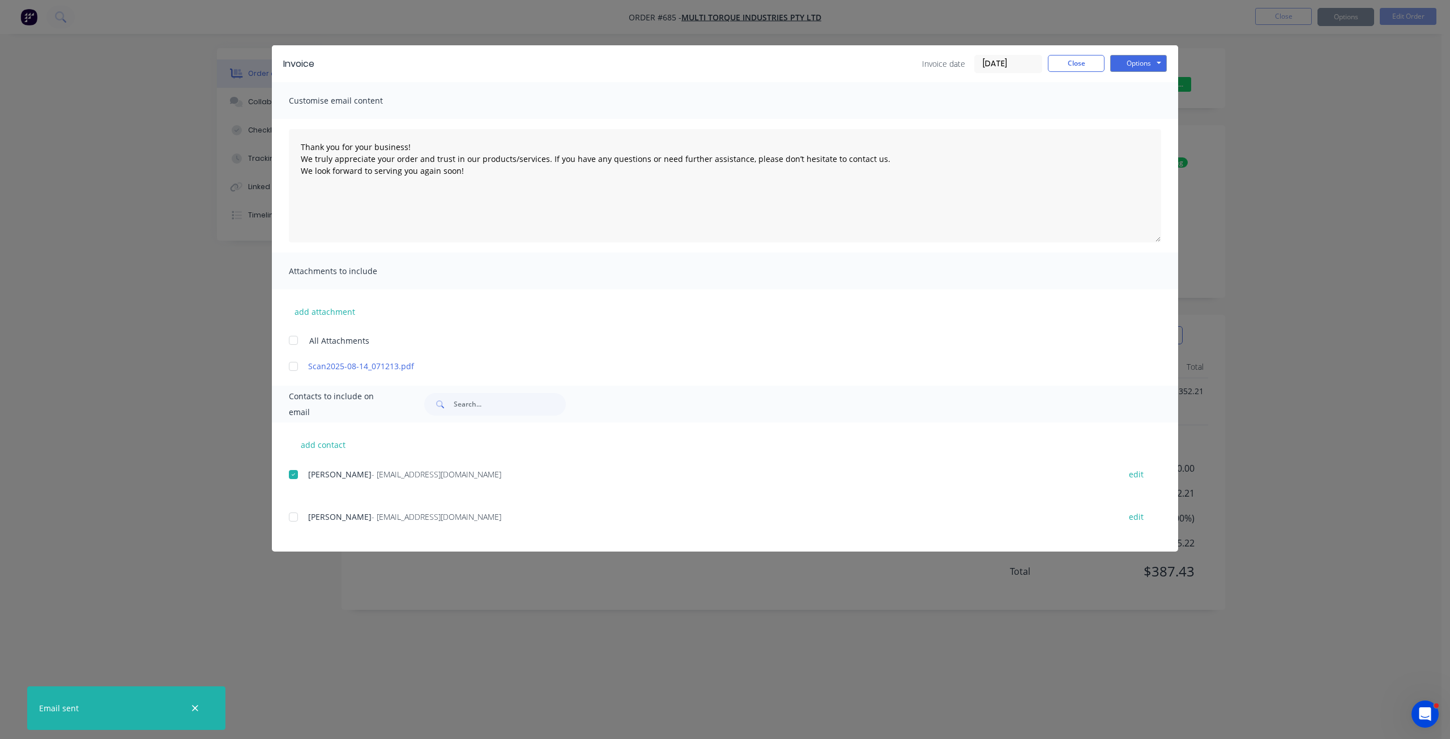
type textarea "Thank you for your business! We truly appreciate your order and trust in our pr…"
click at [1081, 66] on button "Close" at bounding box center [1076, 63] width 57 height 17
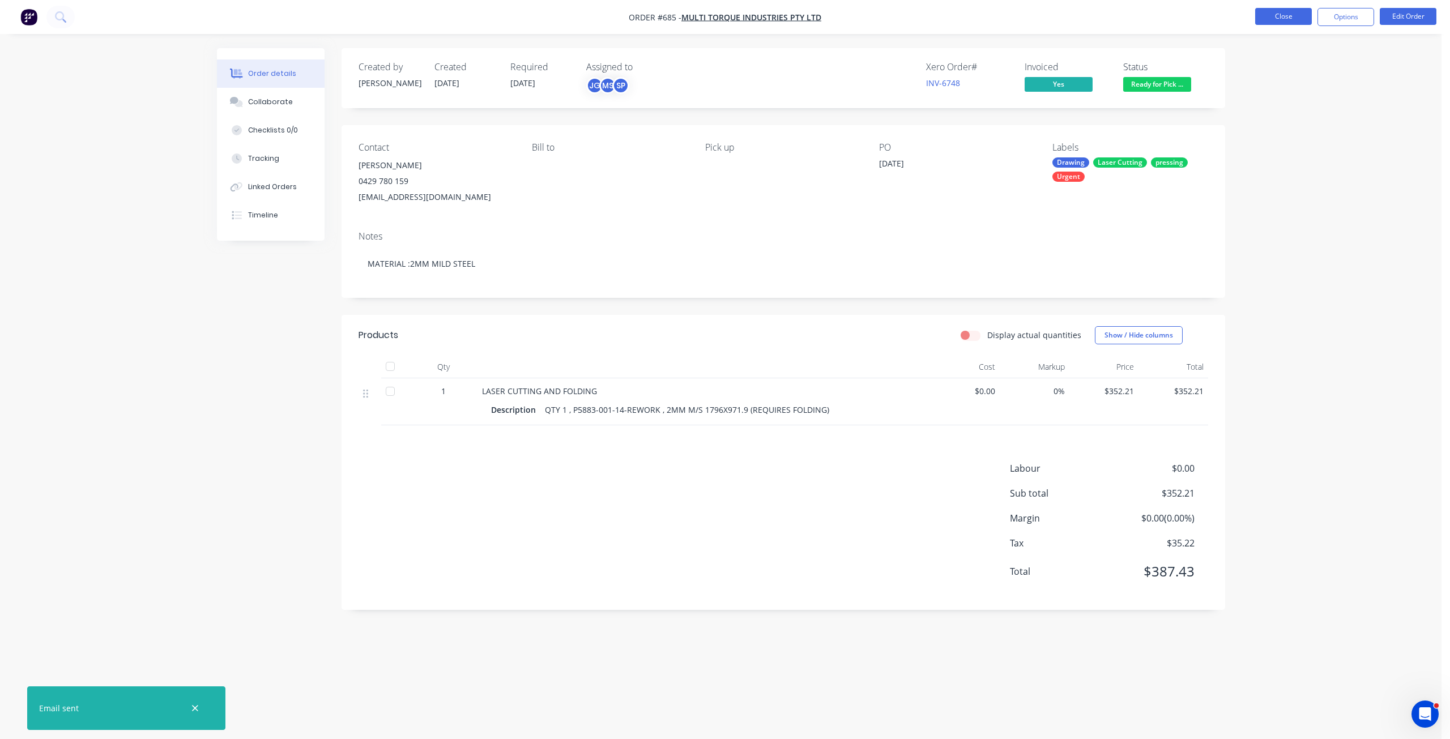
click at [1284, 19] on button "Close" at bounding box center [1283, 16] width 57 height 17
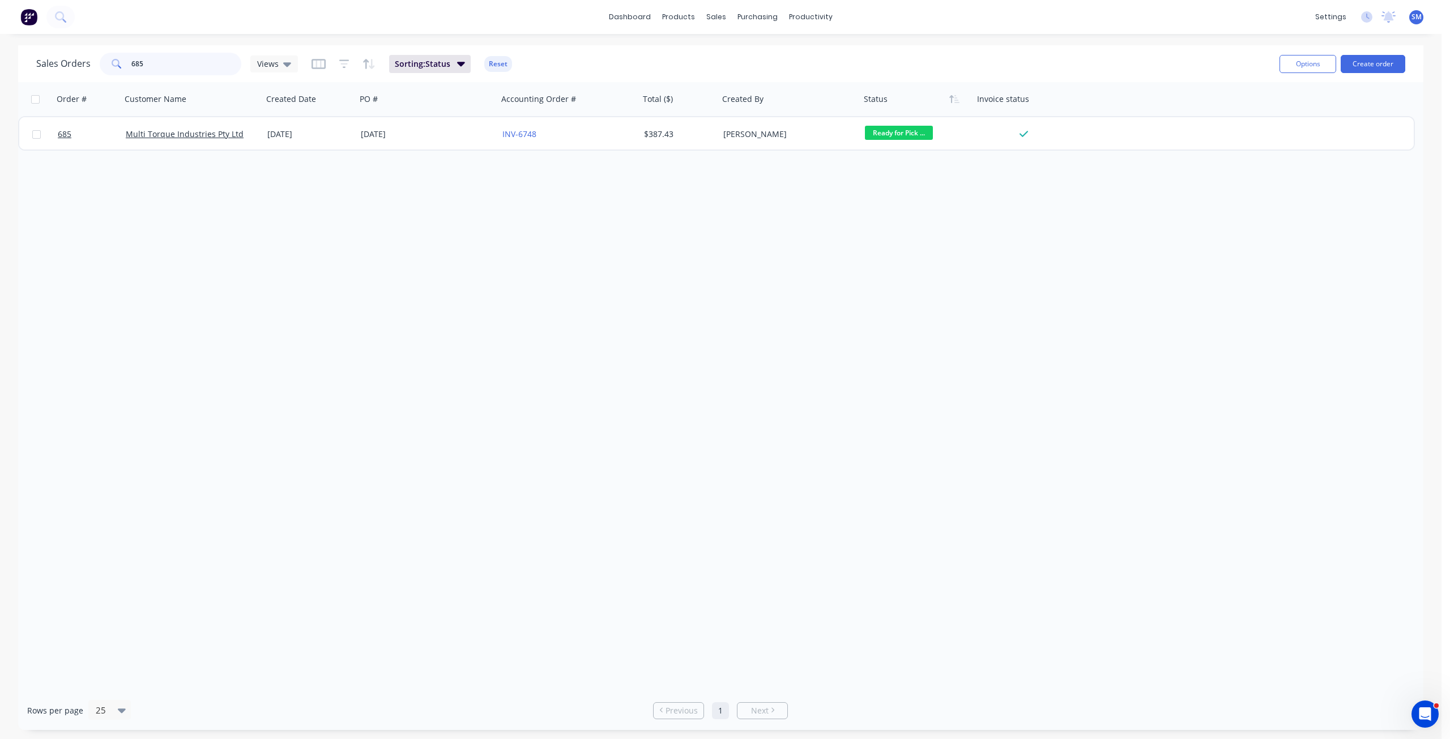
drag, startPoint x: 127, startPoint y: 60, endPoint x: 72, endPoint y: 62, distance: 55.0
click at [76, 60] on div "Sales Orders 685 Views" at bounding box center [167, 64] width 262 height 23
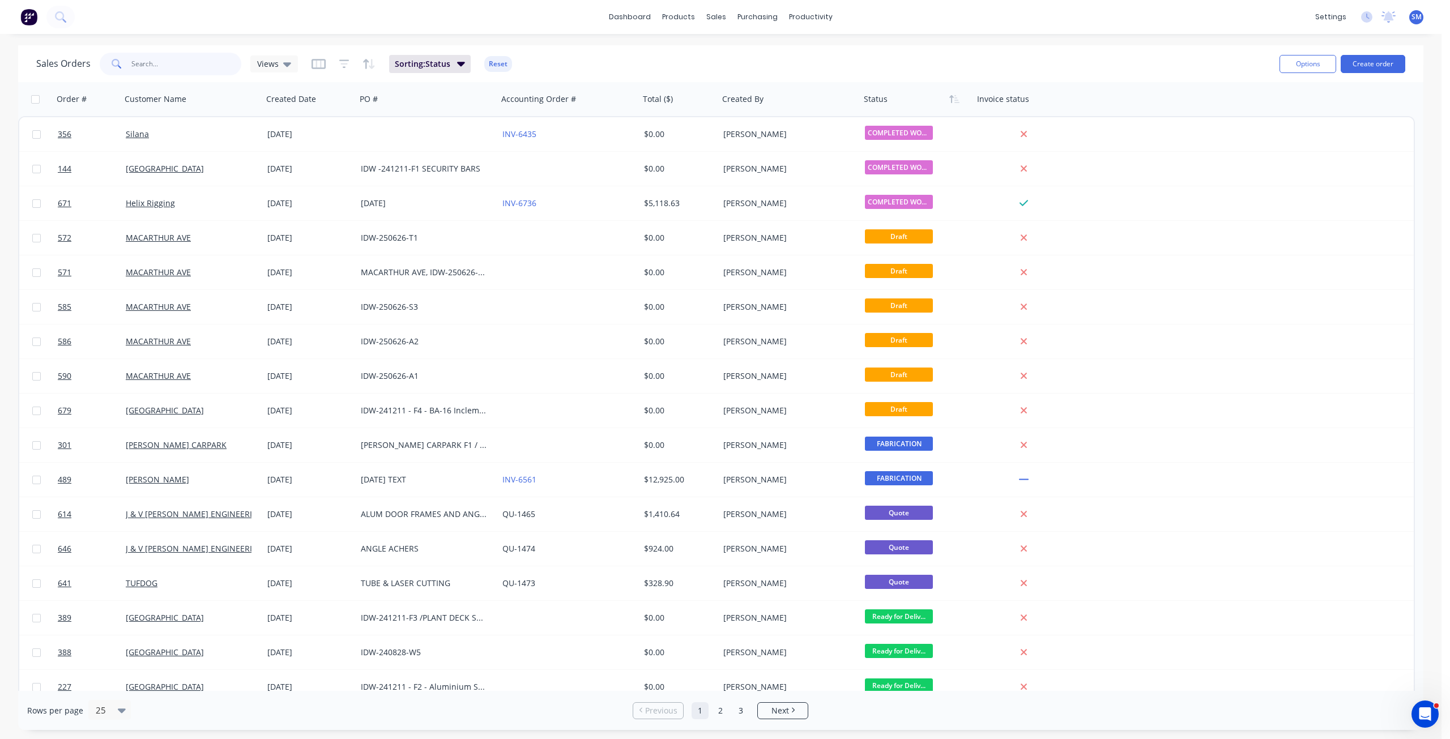
click at [144, 68] on input "text" at bounding box center [186, 64] width 110 height 23
type input "668"
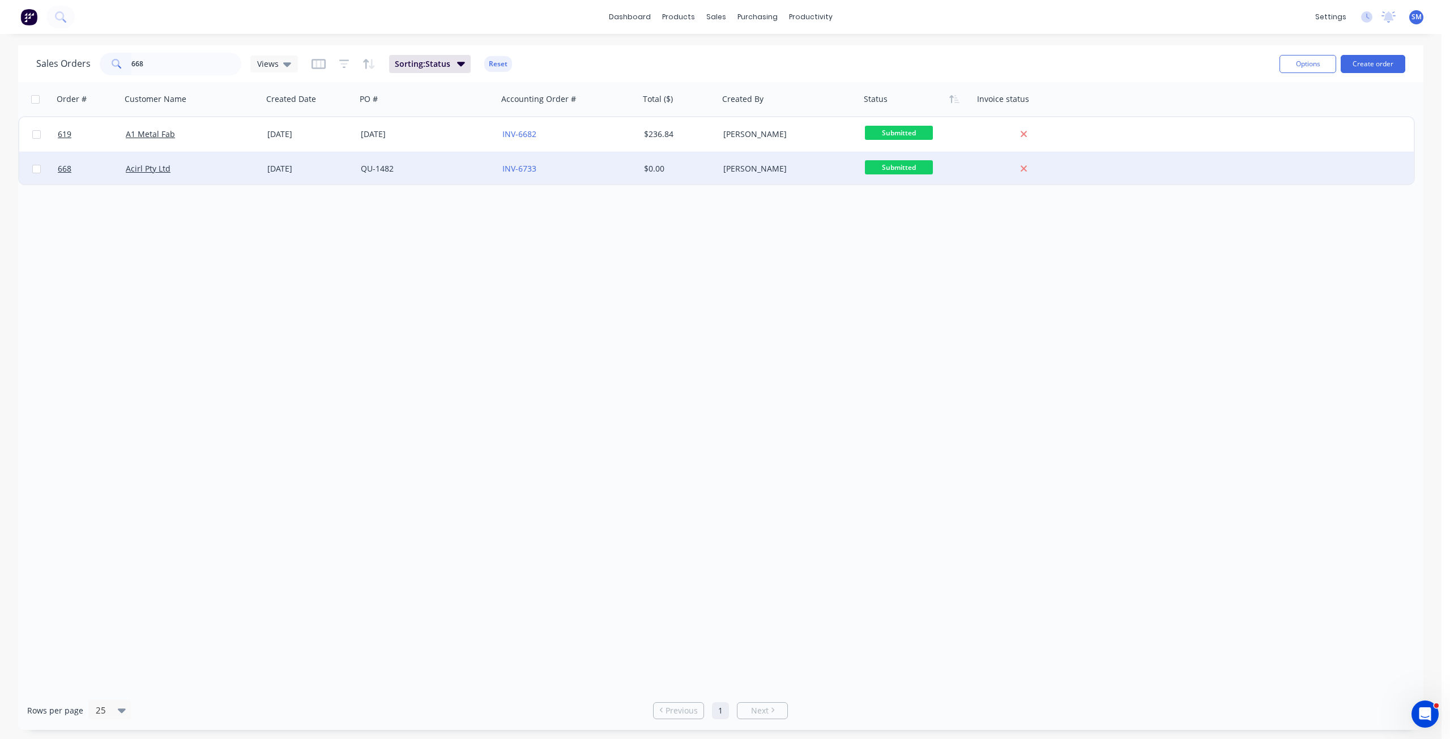
click at [404, 172] on div "QU-1482" at bounding box center [424, 168] width 126 height 11
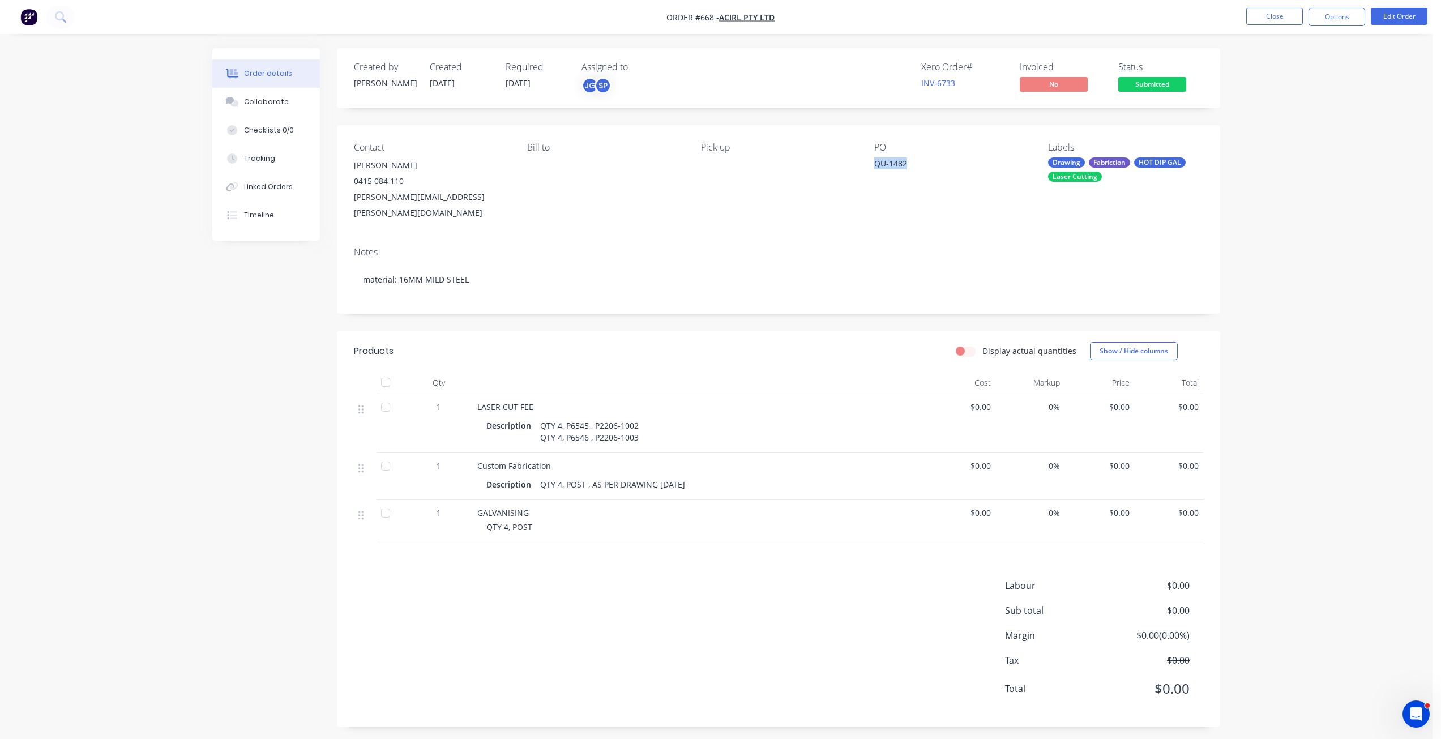
drag, startPoint x: 906, startPoint y: 164, endPoint x: 862, endPoint y: 167, distance: 43.7
click at [863, 167] on div "Contact Julius Baessler 0415 084 110 julius.baessler@alsglobal.com Bill to Pick…" at bounding box center [778, 181] width 883 height 113
click at [916, 186] on div "PO QU-1482" at bounding box center [951, 181] width 155 height 79
click at [1398, 12] on button "Edit Order" at bounding box center [1399, 16] width 57 height 17
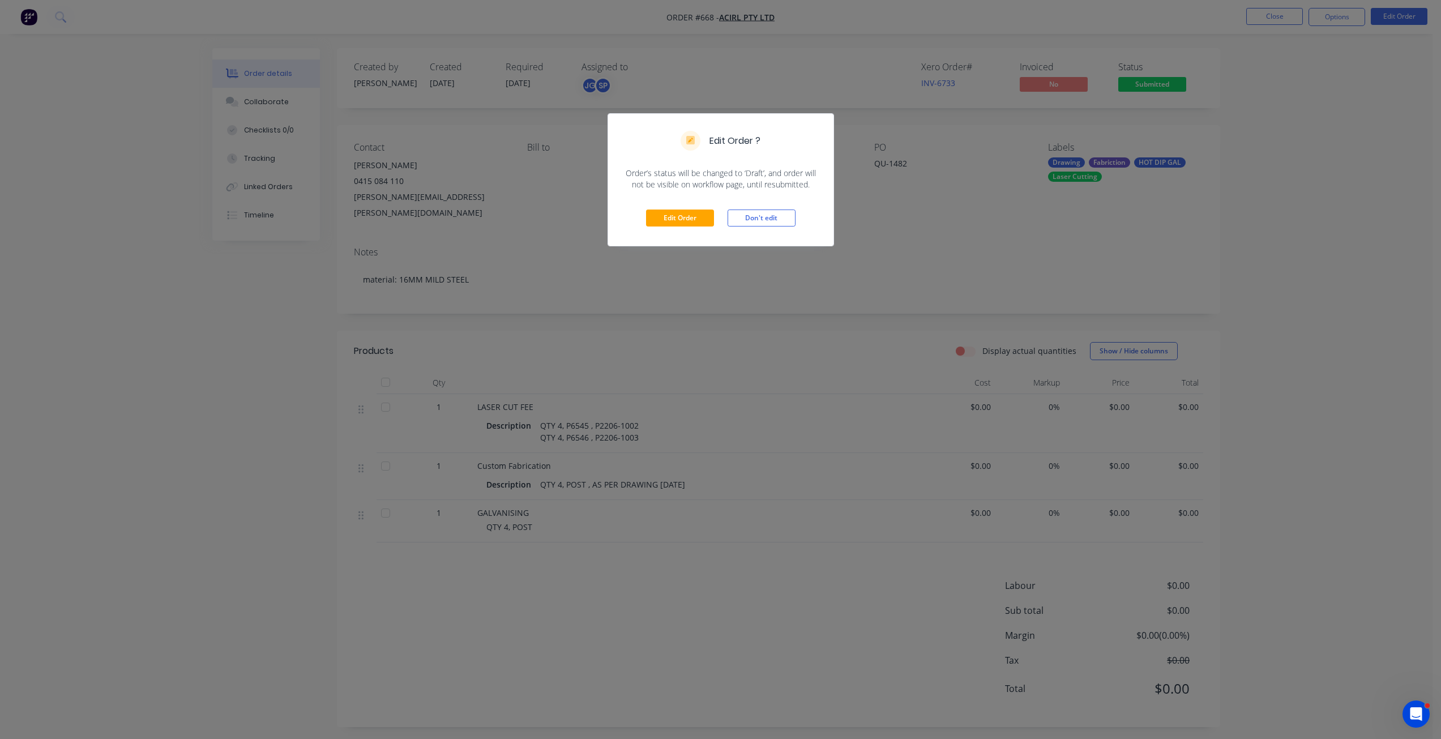
drag, startPoint x: 913, startPoint y: 164, endPoint x: 853, endPoint y: 164, distance: 60.0
click at [853, 164] on div "Edit Order ? Order’s status will be changed to ‘Draft’, and order will not be v…" at bounding box center [720, 369] width 1441 height 739
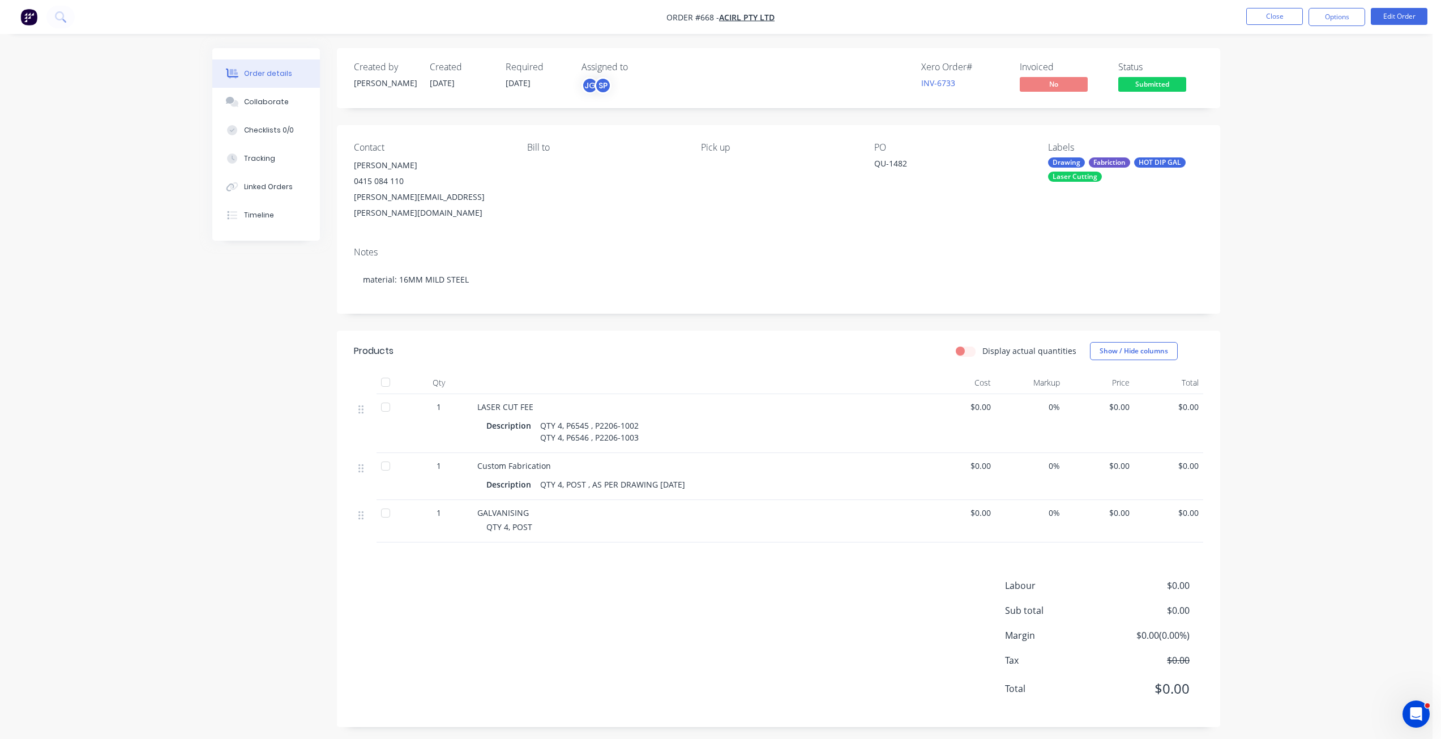
click at [886, 164] on div "QU-1482" at bounding box center [945, 165] width 142 height 16
click at [1403, 6] on nav "Order #668 - Acirl Pty Ltd Close Options Edit Order" at bounding box center [720, 17] width 1441 height 34
click at [1399, 18] on button "Edit Order" at bounding box center [1399, 16] width 57 height 17
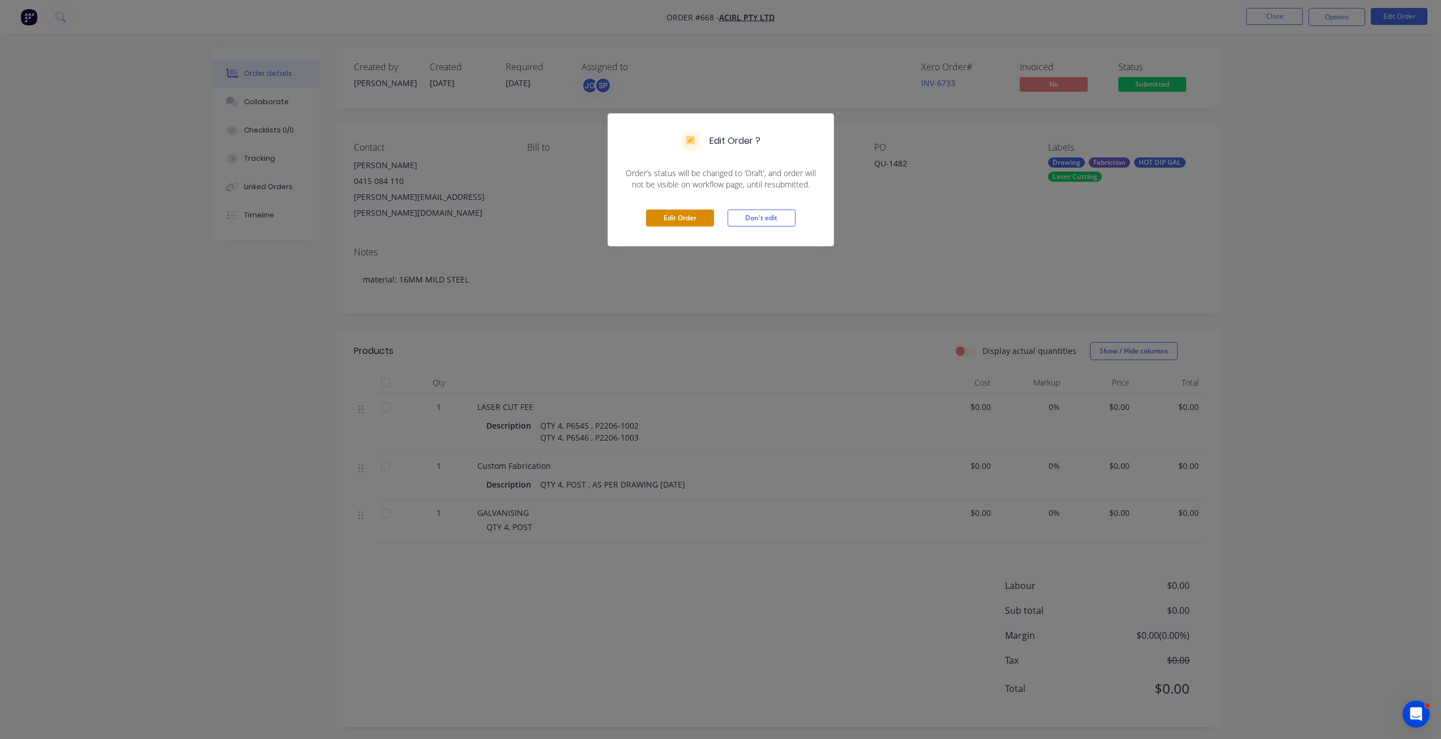
drag, startPoint x: 659, startPoint y: 214, endPoint x: 707, endPoint y: 214, distance: 47.6
click at [660, 214] on button "Edit Order" at bounding box center [680, 218] width 68 height 17
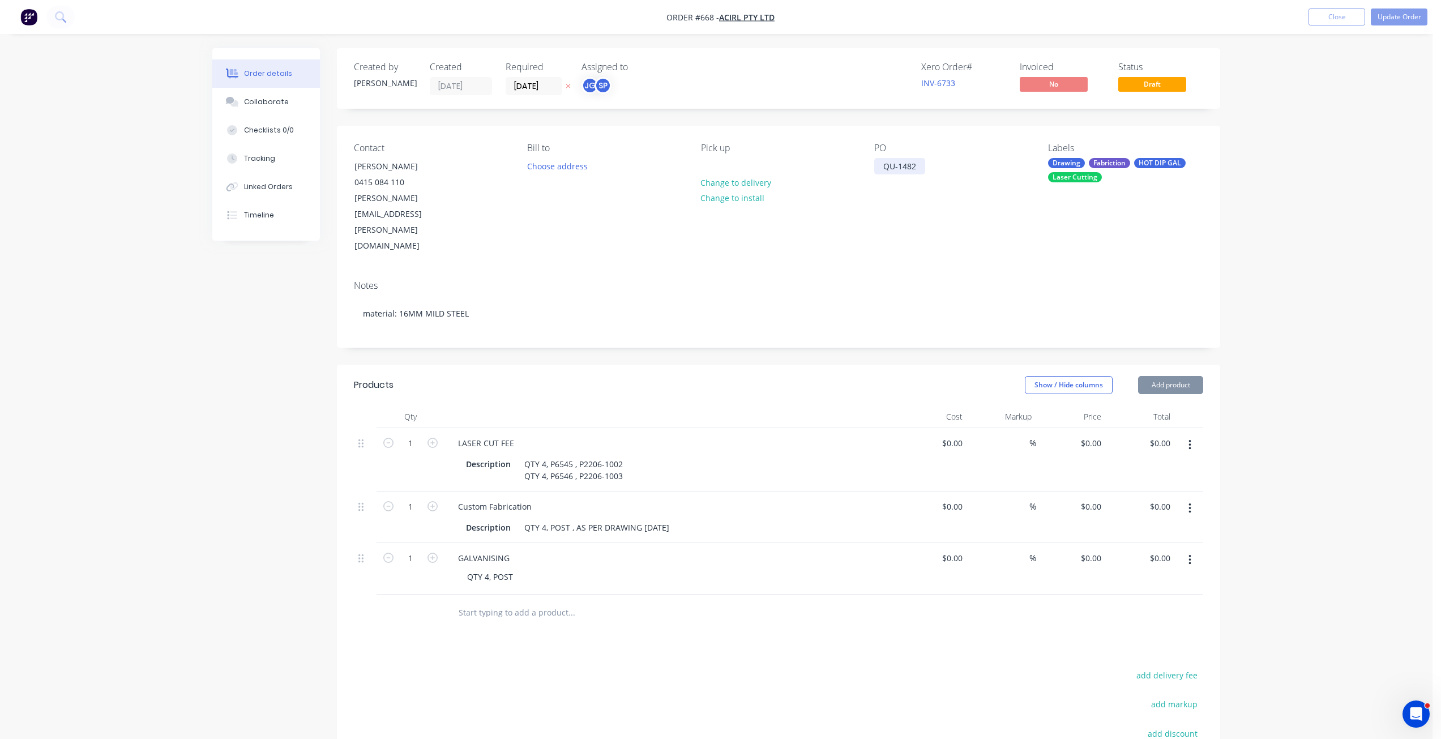
click at [901, 170] on div "QU-1482" at bounding box center [899, 166] width 51 height 16
drag, startPoint x: 916, startPoint y: 164, endPoint x: 858, endPoint y: 169, distance: 58.0
click at [859, 169] on div "Contact Julius Baessler 0415 084 110 julius.baessler@alsglobal.com Bill to Choo…" at bounding box center [778, 199] width 883 height 146
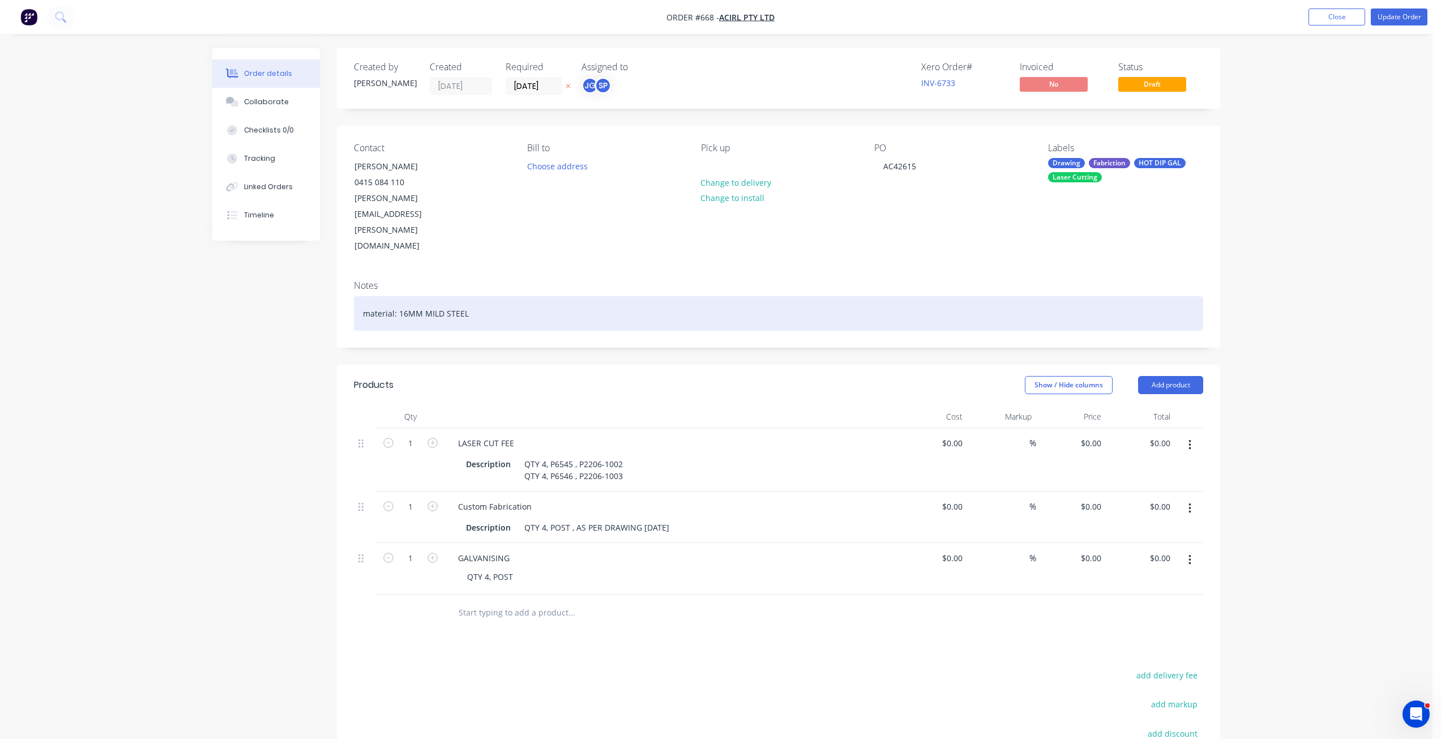
click at [745, 296] on div "material: 16MM MILD STEEL" at bounding box center [778, 313] width 849 height 35
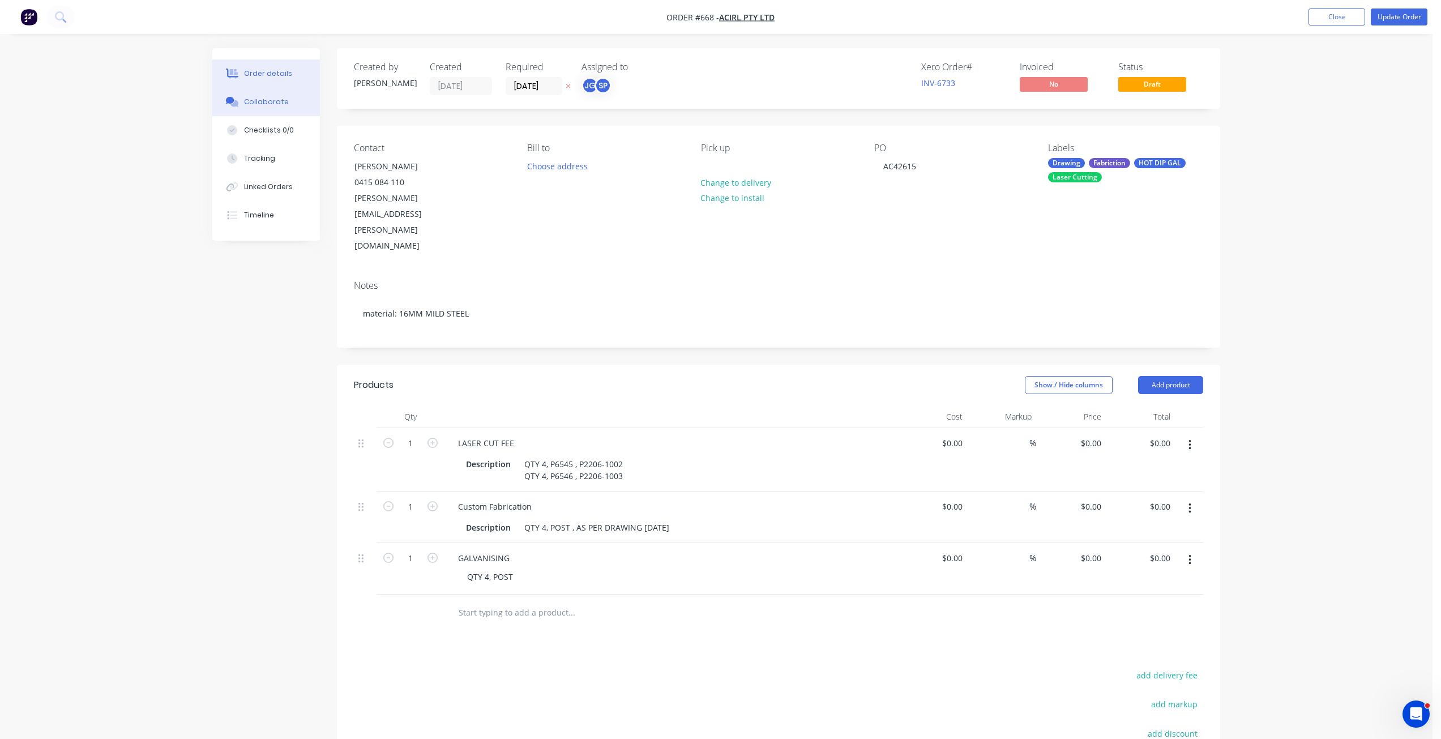
drag, startPoint x: 271, startPoint y: 96, endPoint x: 257, endPoint y: 110, distance: 19.6
click at [269, 97] on button "Collaborate" at bounding box center [266, 102] width 108 height 28
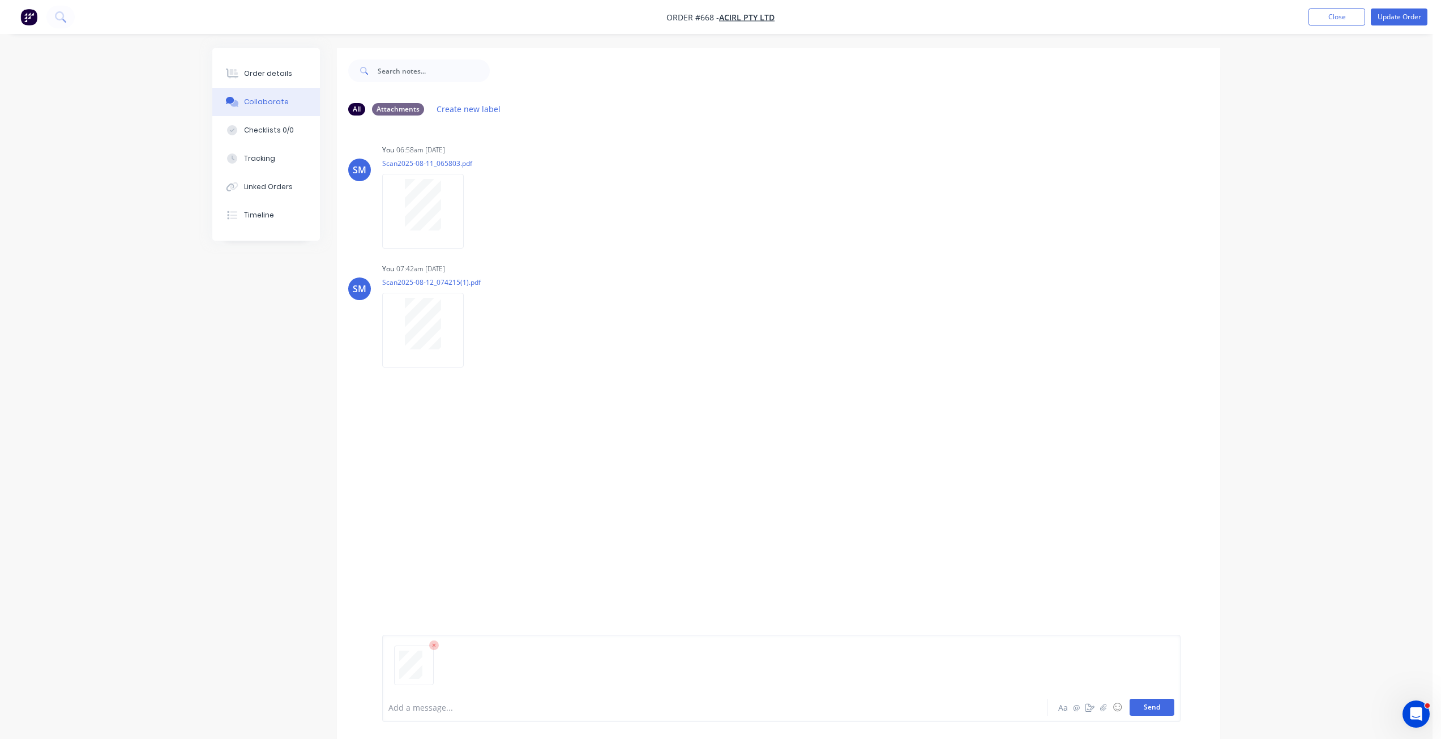
click at [1147, 704] on button "Send" at bounding box center [1152, 707] width 45 height 17
click at [1331, 13] on button "Close" at bounding box center [1337, 16] width 57 height 17
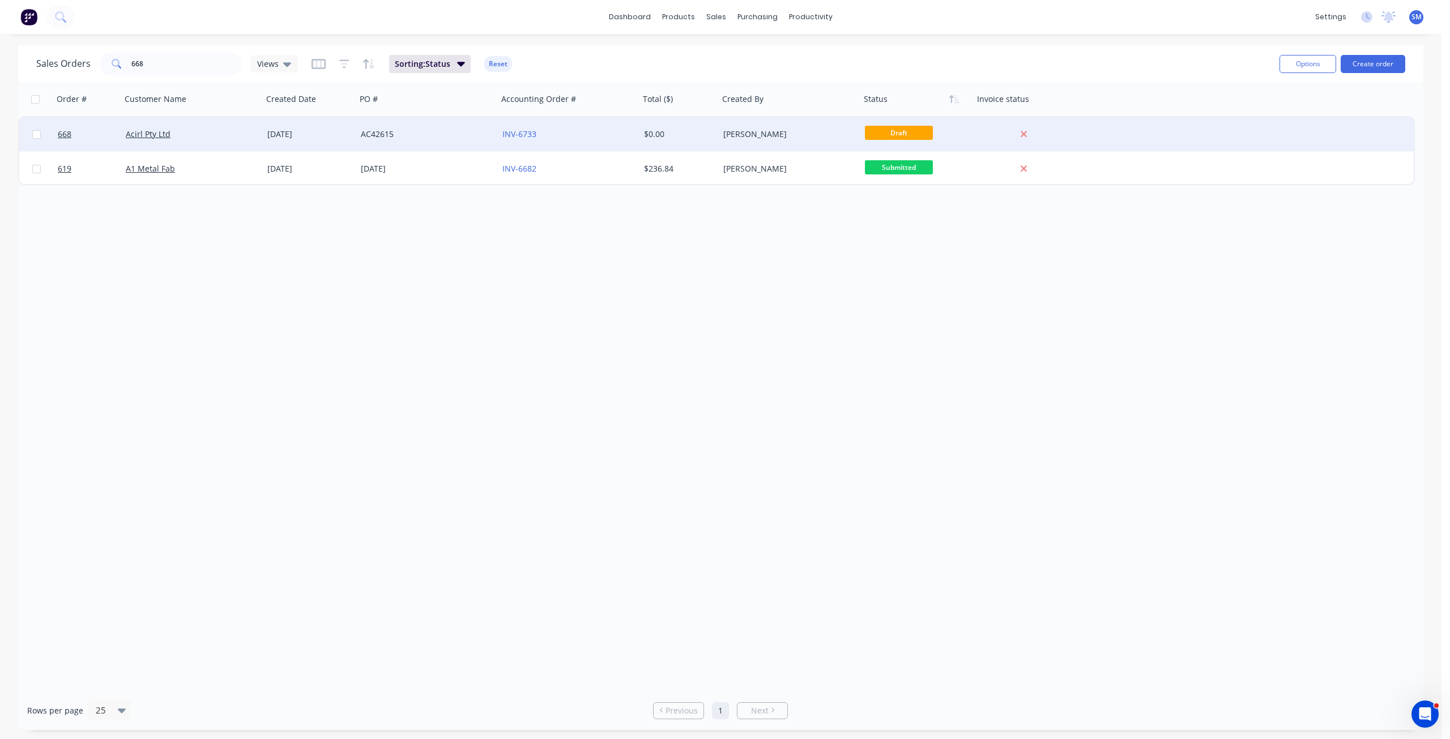
click at [148, 126] on div "Acirl Pty Ltd" at bounding box center [192, 134] width 142 height 34
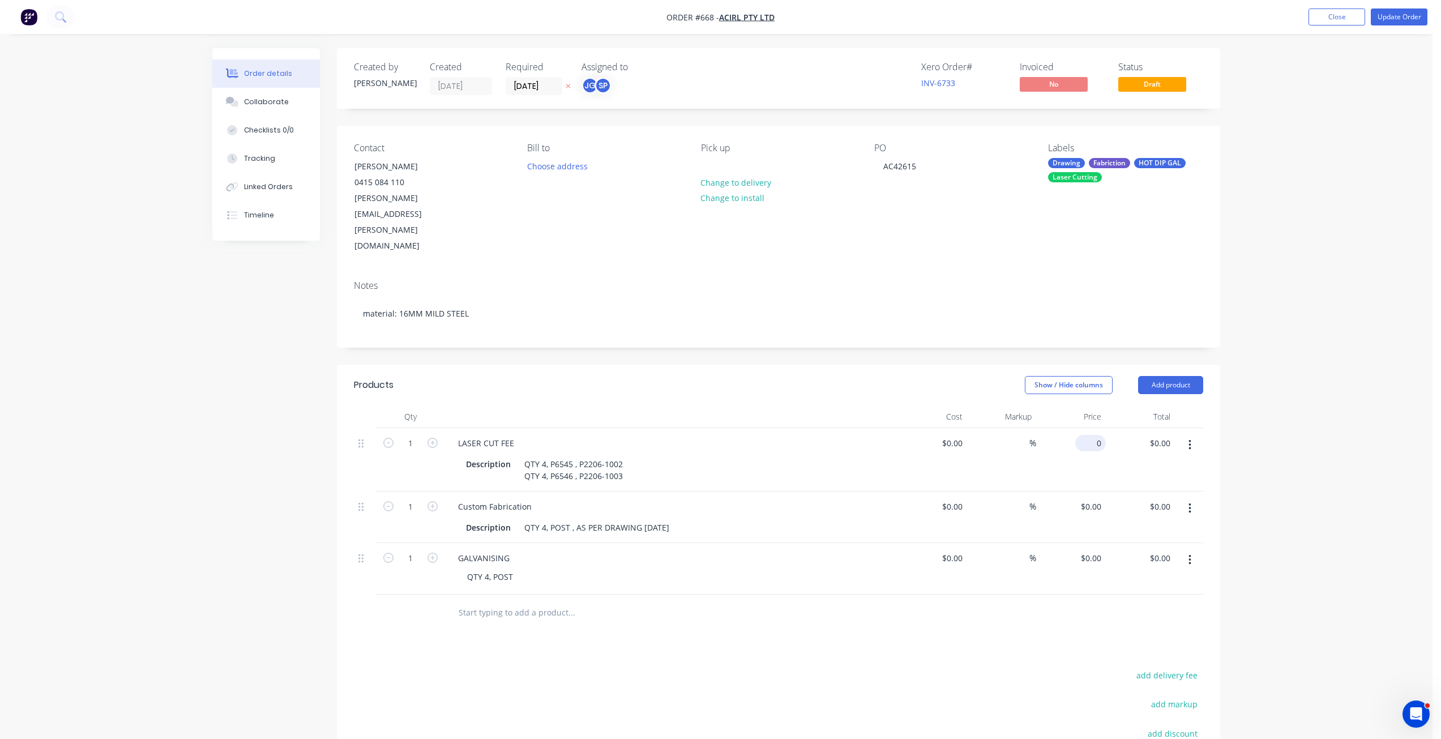
click at [1099, 435] on input "0" at bounding box center [1093, 443] width 26 height 16
type input "$319.68"
click at [1093, 498] on input "0" at bounding box center [1093, 506] width 26 height 16
type input "$400.00"
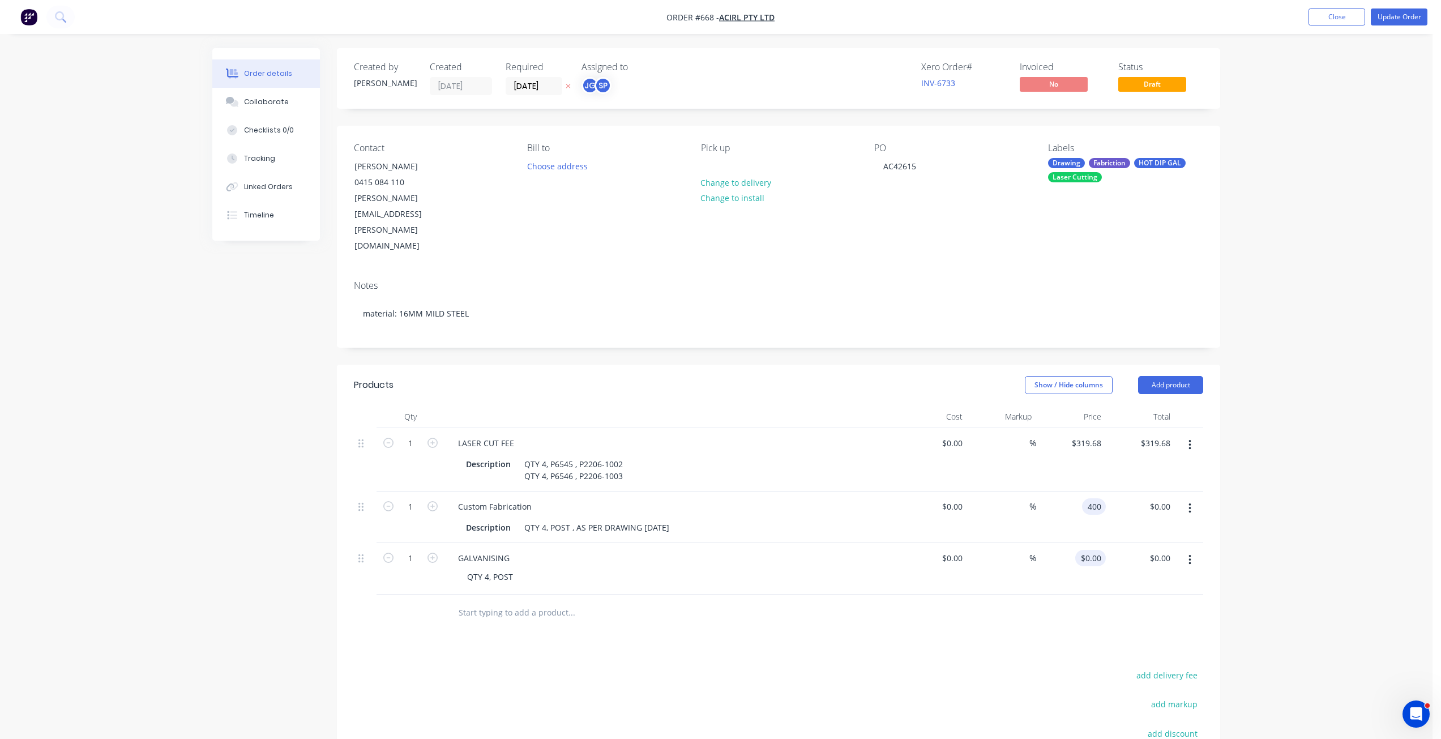
type input "$400.00"
click at [1097, 550] on input "0" at bounding box center [1099, 558] width 13 height 16
type input "$520.00"
click at [1058, 600] on div "Products Show / Hide columns Add product Qty Cost Markup Price Total 1 LASER CU…" at bounding box center [778, 634] width 883 height 539
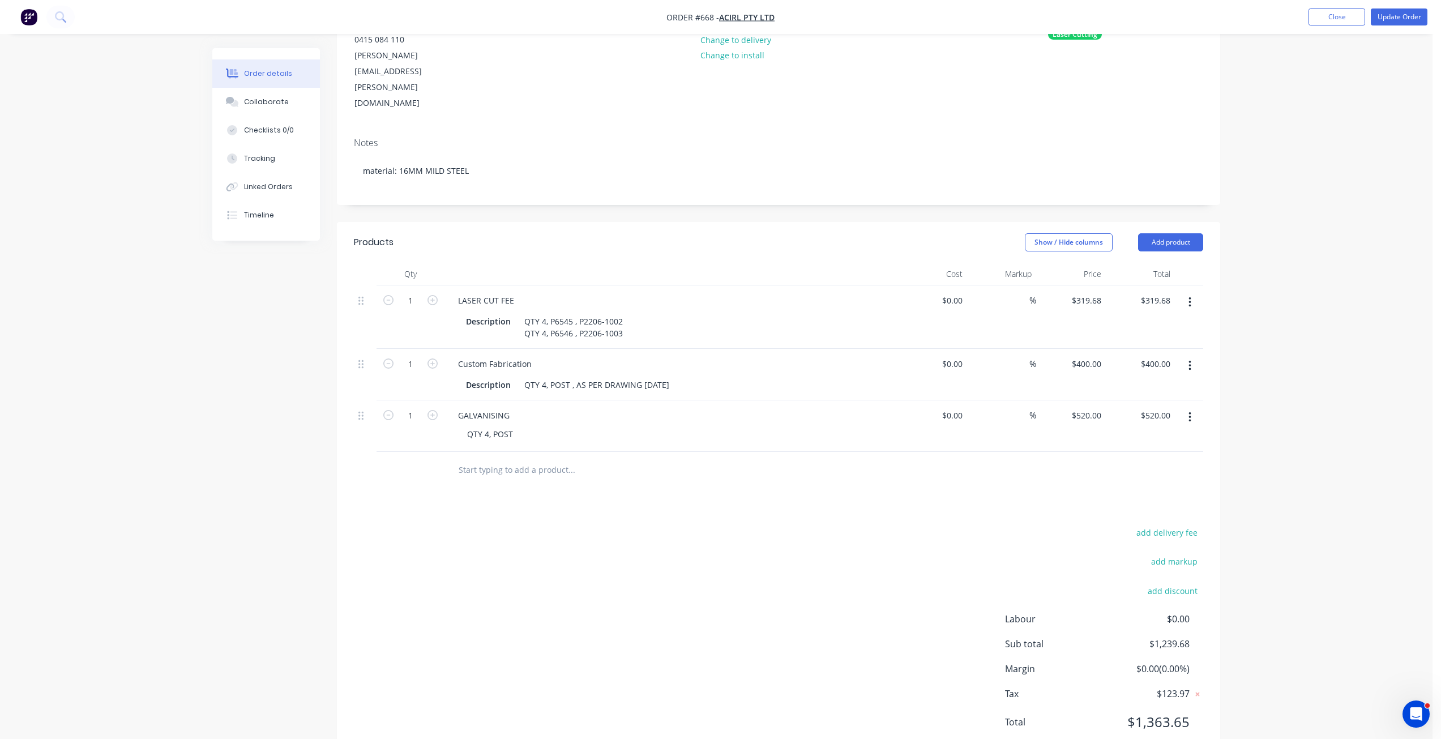
scroll to position [146, 0]
click at [1390, 12] on button "Update Order" at bounding box center [1399, 16] width 57 height 17
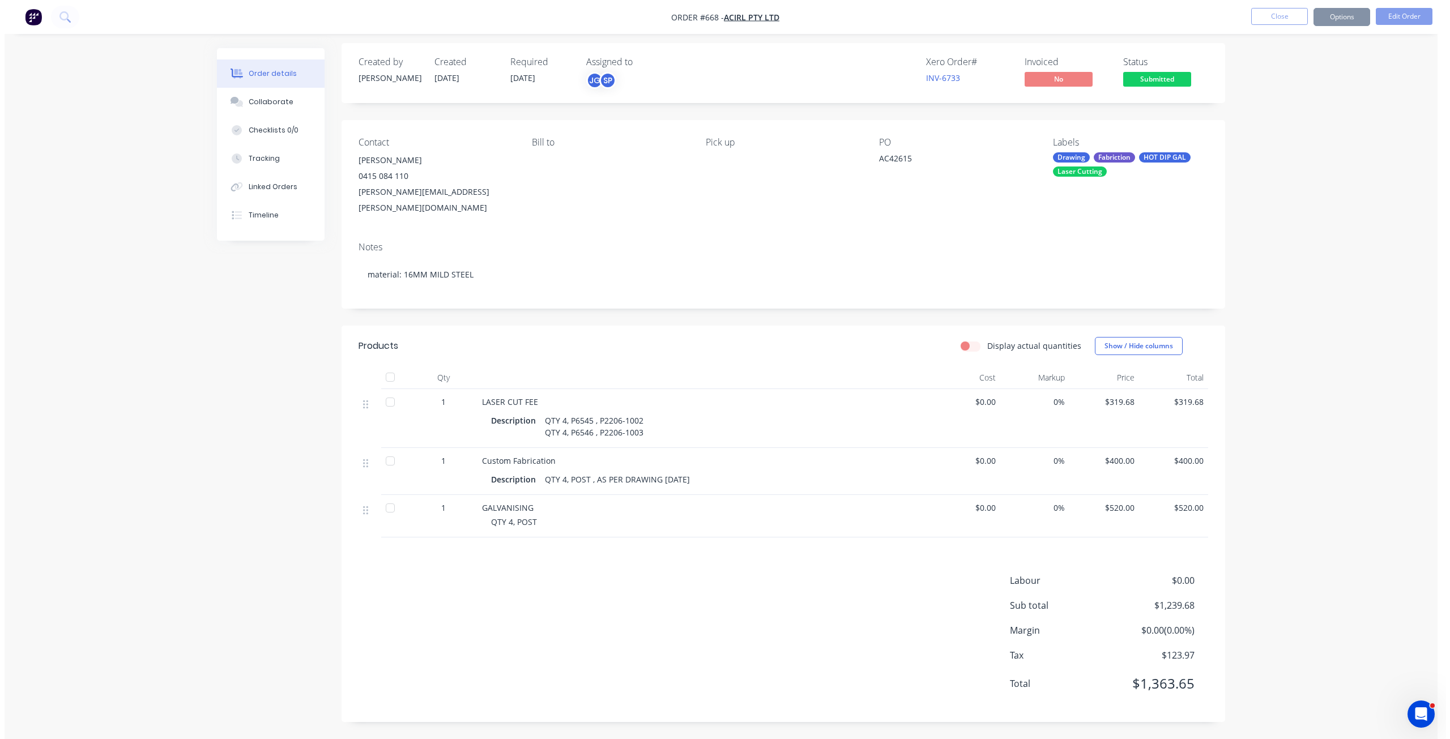
scroll to position [0, 0]
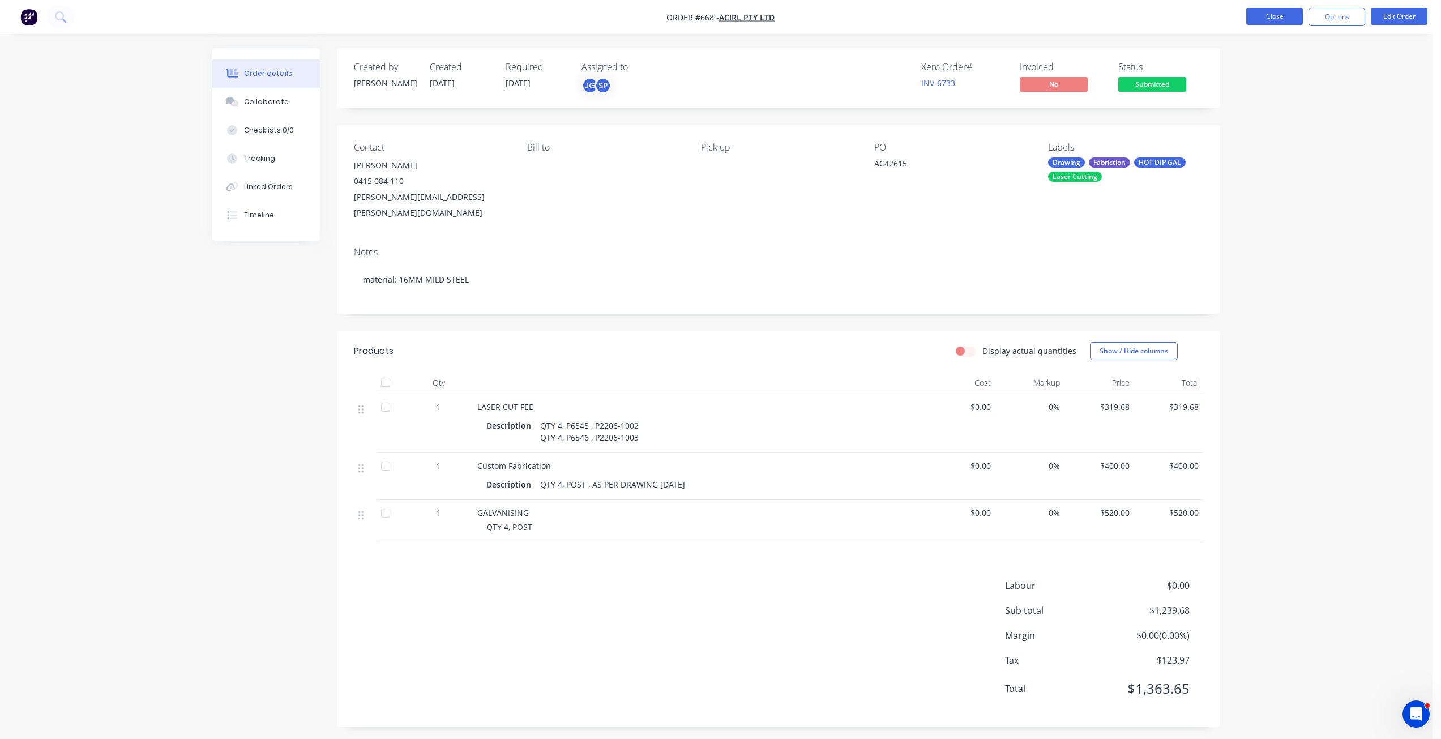
click at [1270, 16] on button "Close" at bounding box center [1274, 16] width 57 height 17
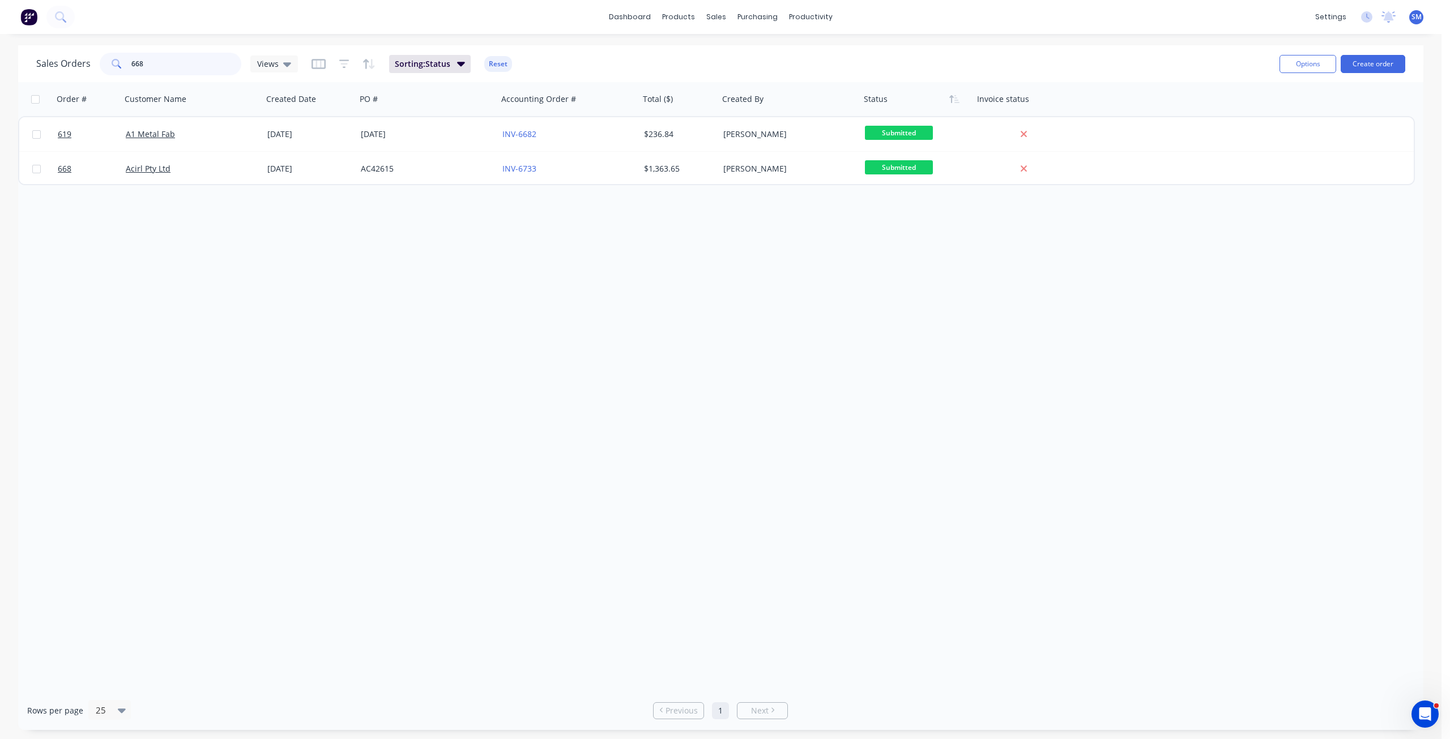
drag, startPoint x: 155, startPoint y: 68, endPoint x: 101, endPoint y: 64, distance: 54.5
click at [101, 64] on div "668" at bounding box center [171, 64] width 142 height 23
type input "683"
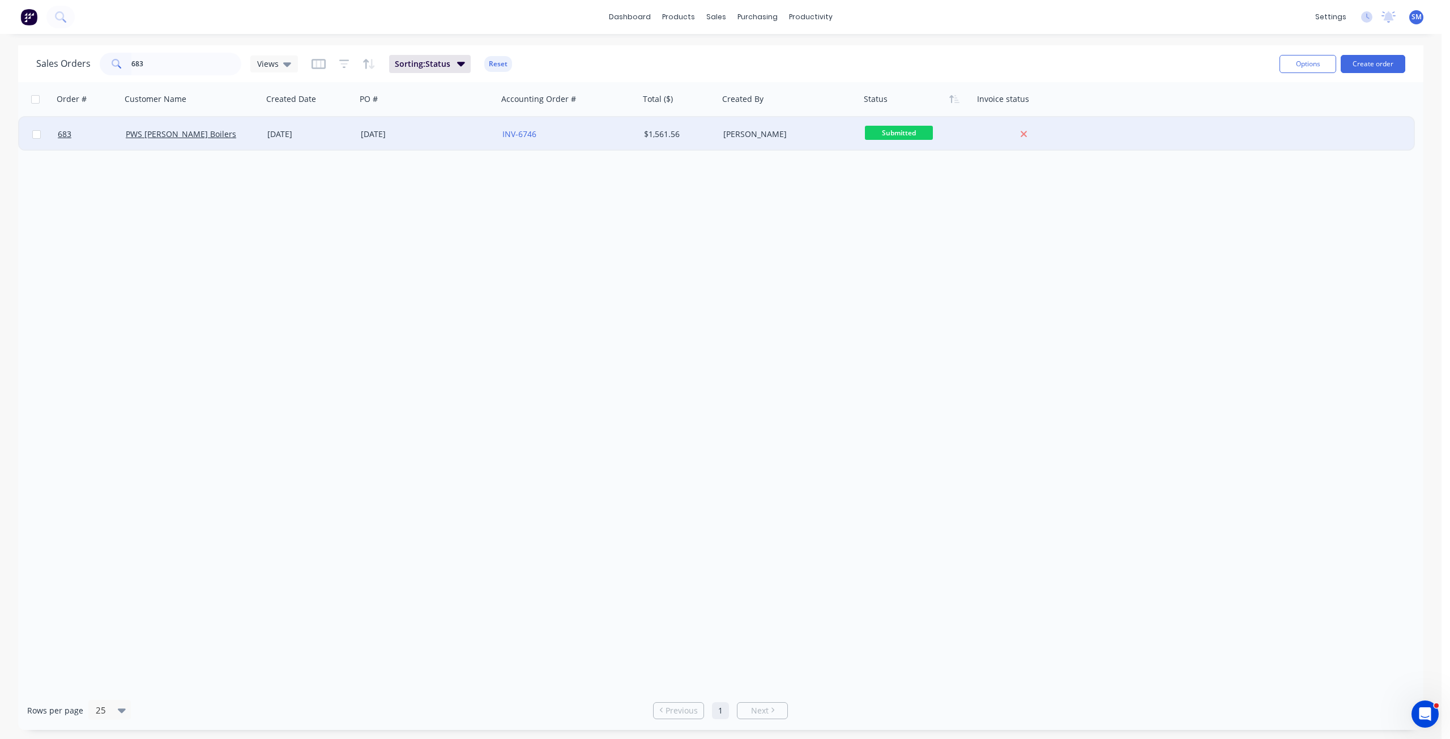
click at [199, 138] on div "PWS Hunt Boilers" at bounding box center [189, 134] width 126 height 11
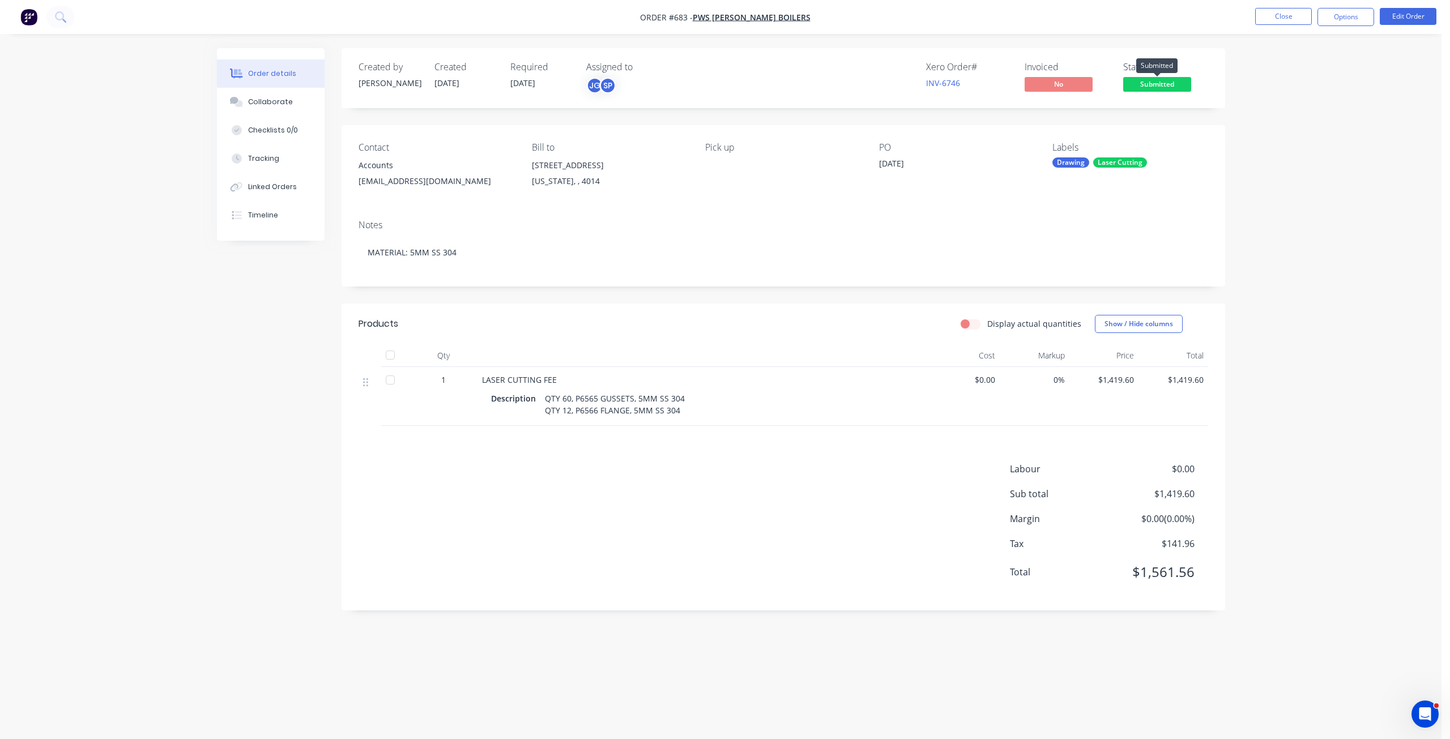
click at [1156, 83] on span "Submitted" at bounding box center [1157, 84] width 68 height 14
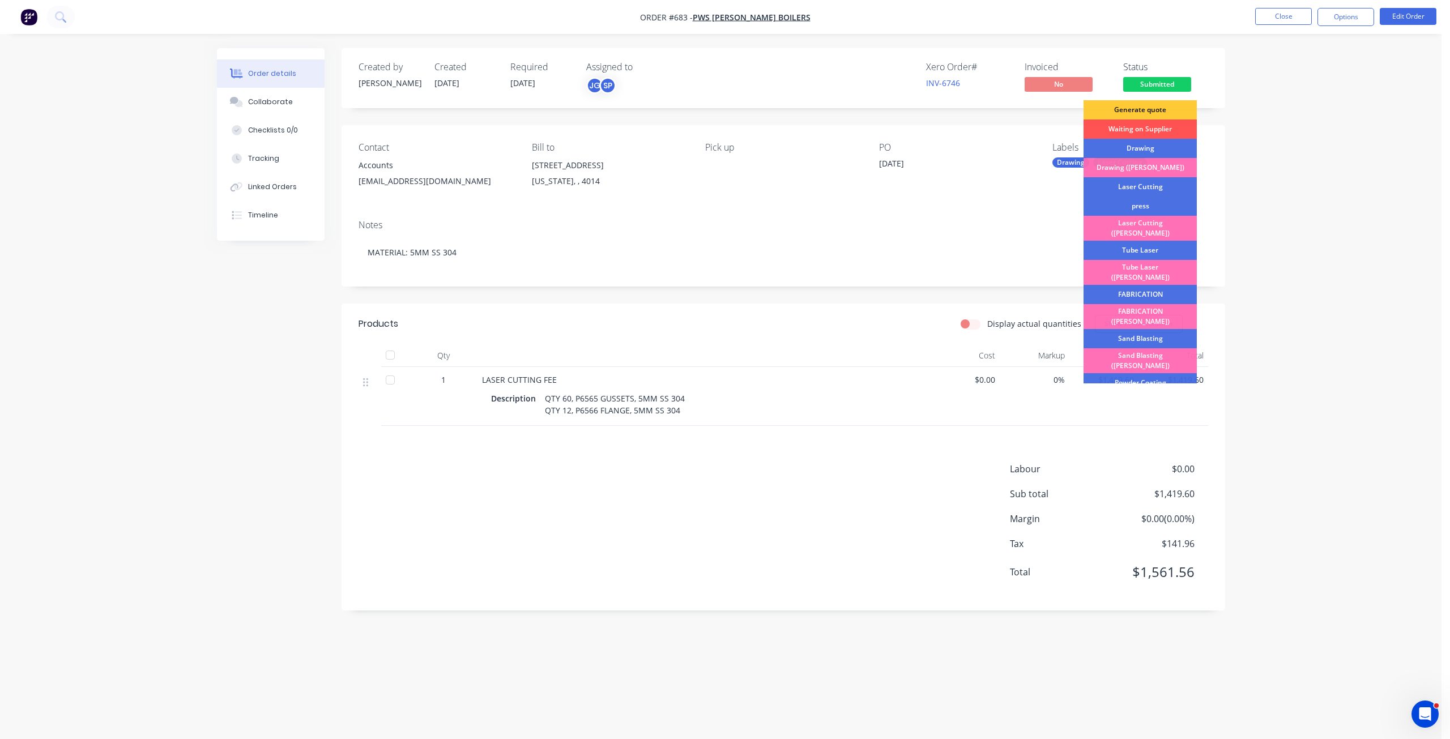
click at [1143, 152] on div "Drawing" at bounding box center [1139, 148] width 113 height 19
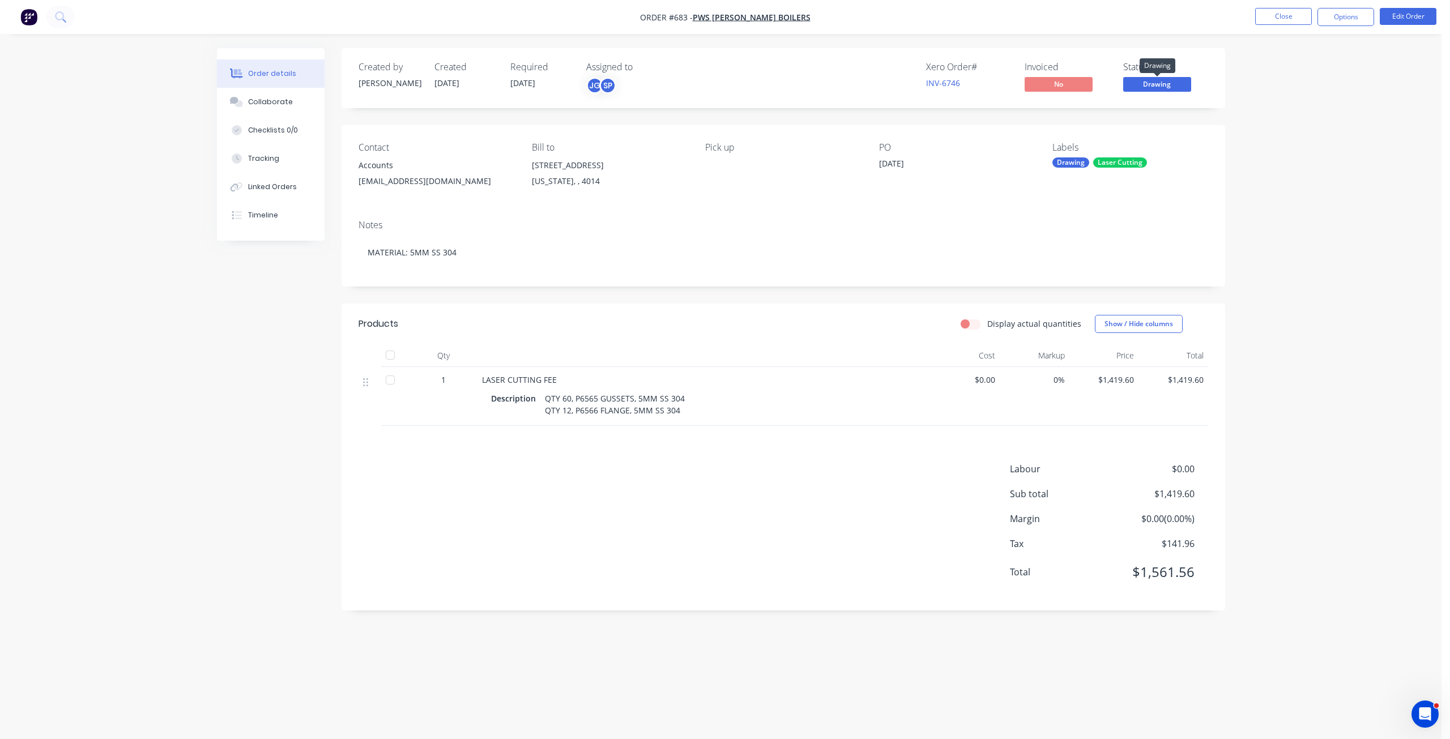
click at [1161, 82] on span "Drawing" at bounding box center [1157, 84] width 68 height 14
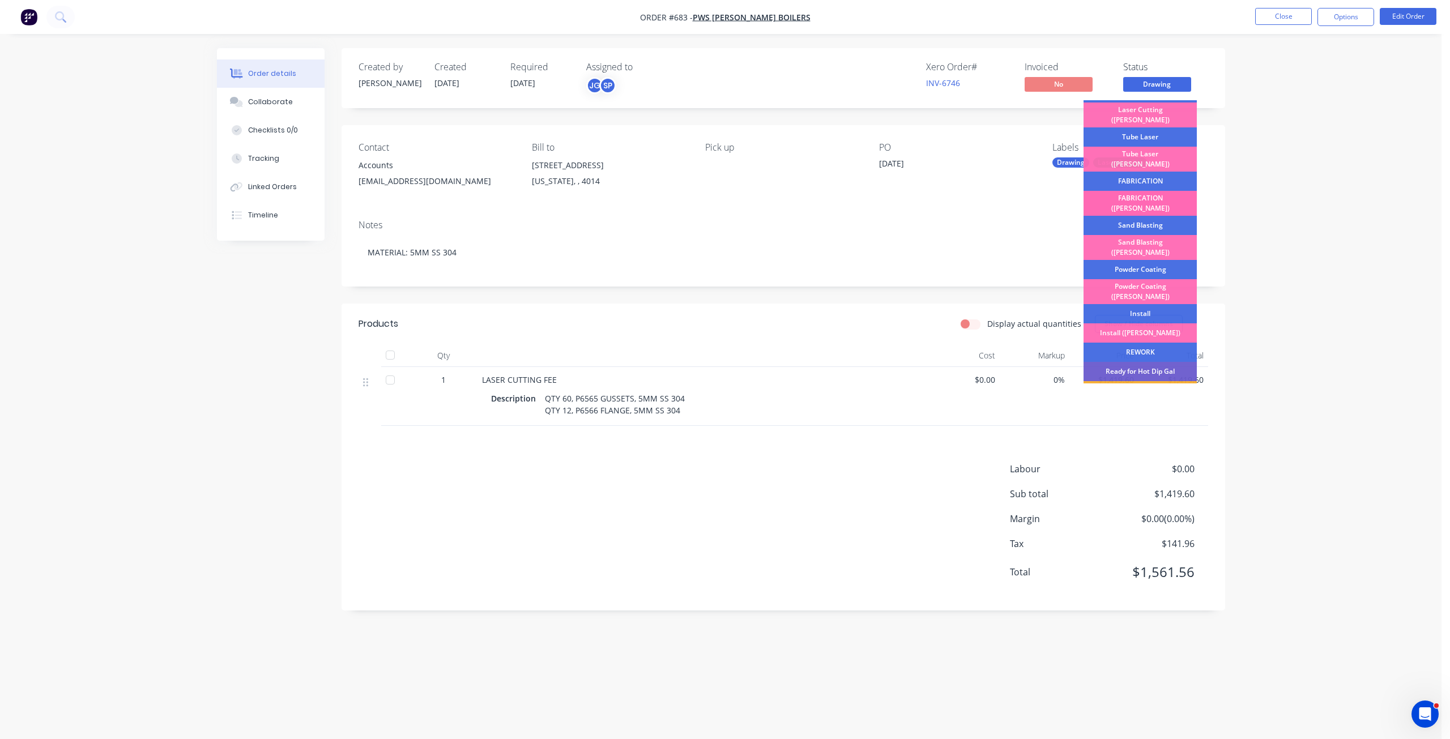
scroll to position [57, 0]
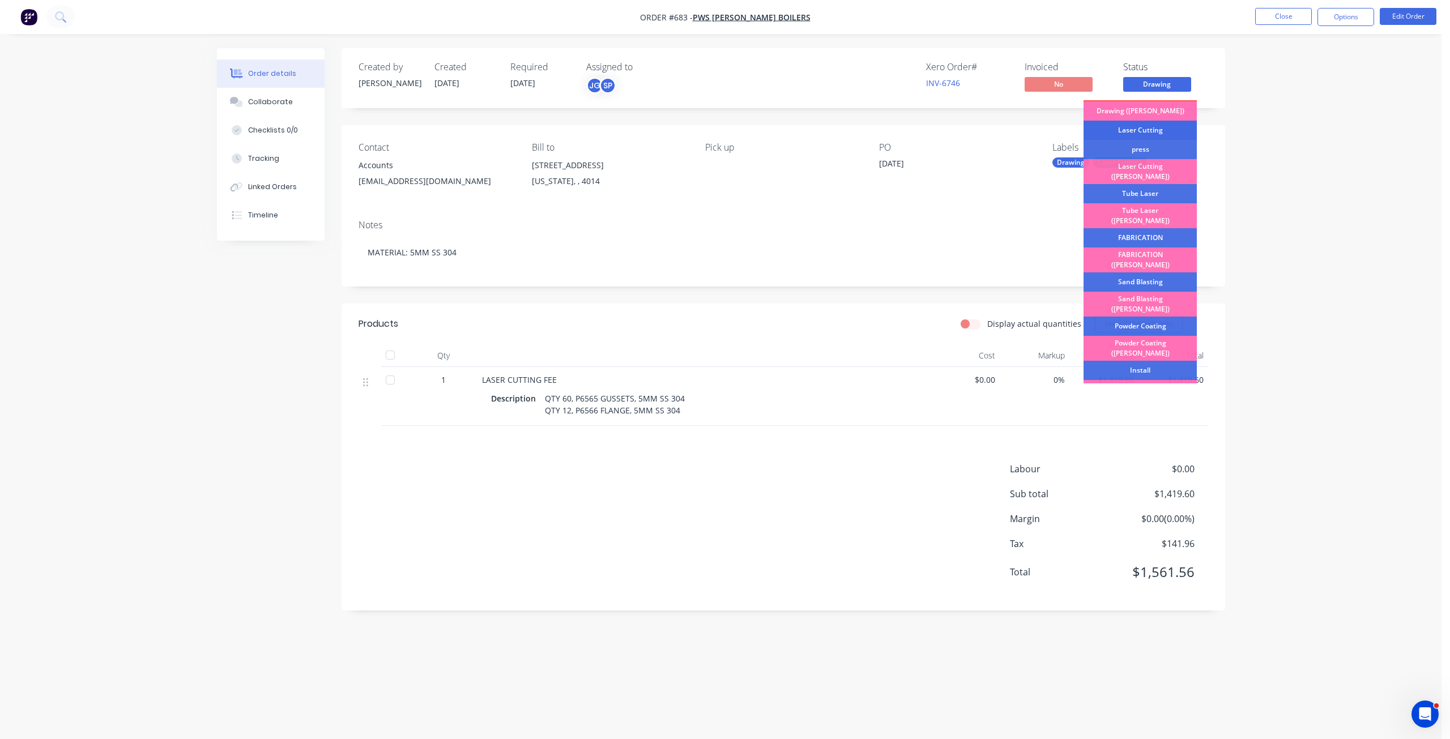
click at [1125, 131] on div "Laser Cutting" at bounding box center [1139, 130] width 113 height 19
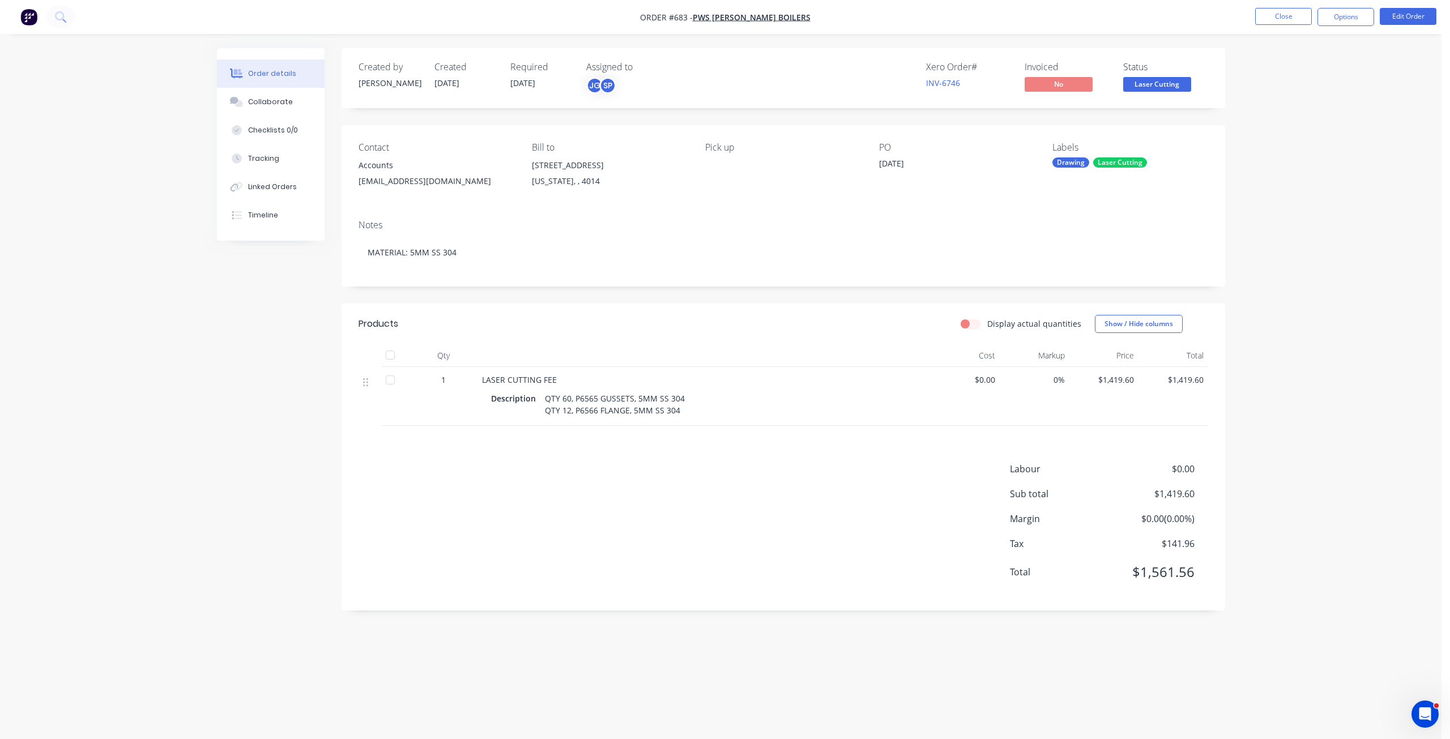
click at [1162, 84] on span "Laser Cutting" at bounding box center [1157, 84] width 68 height 14
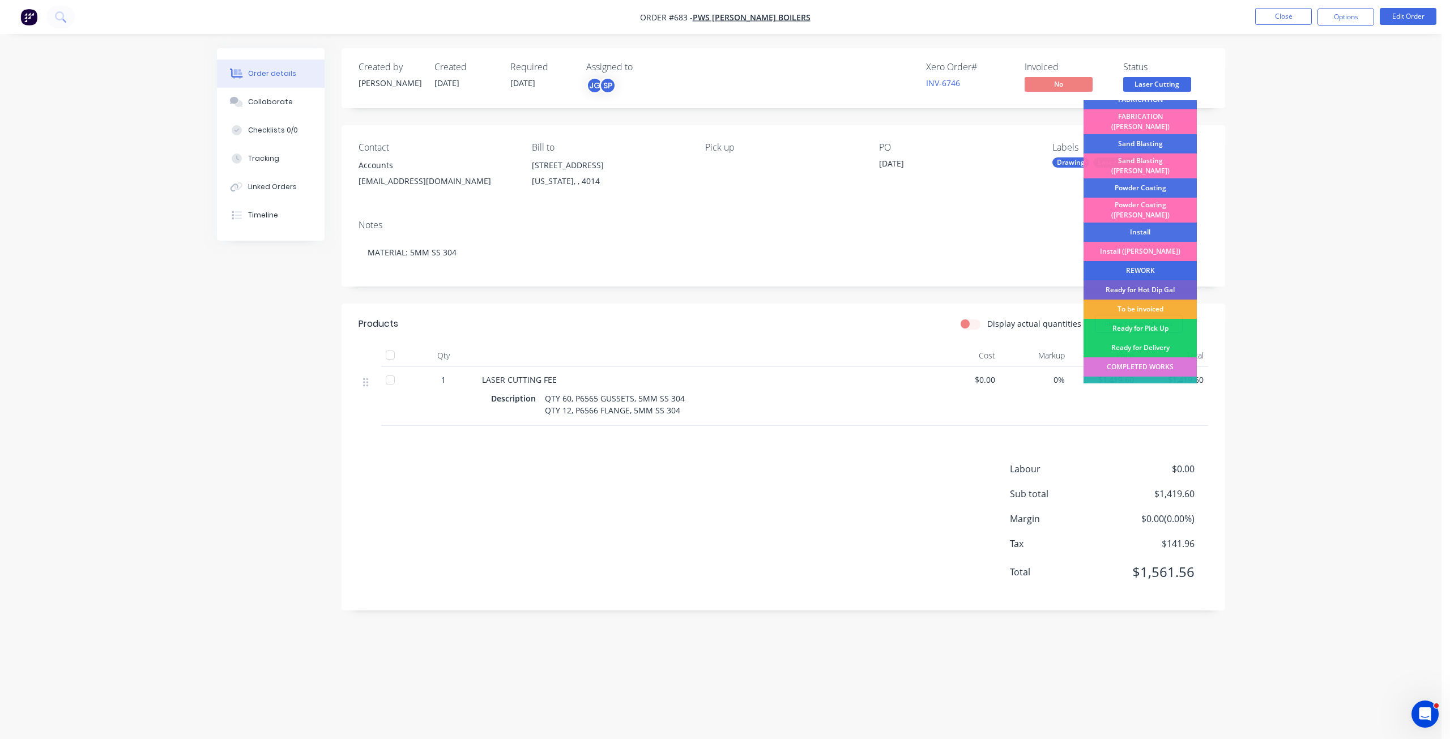
scroll to position [198, 0]
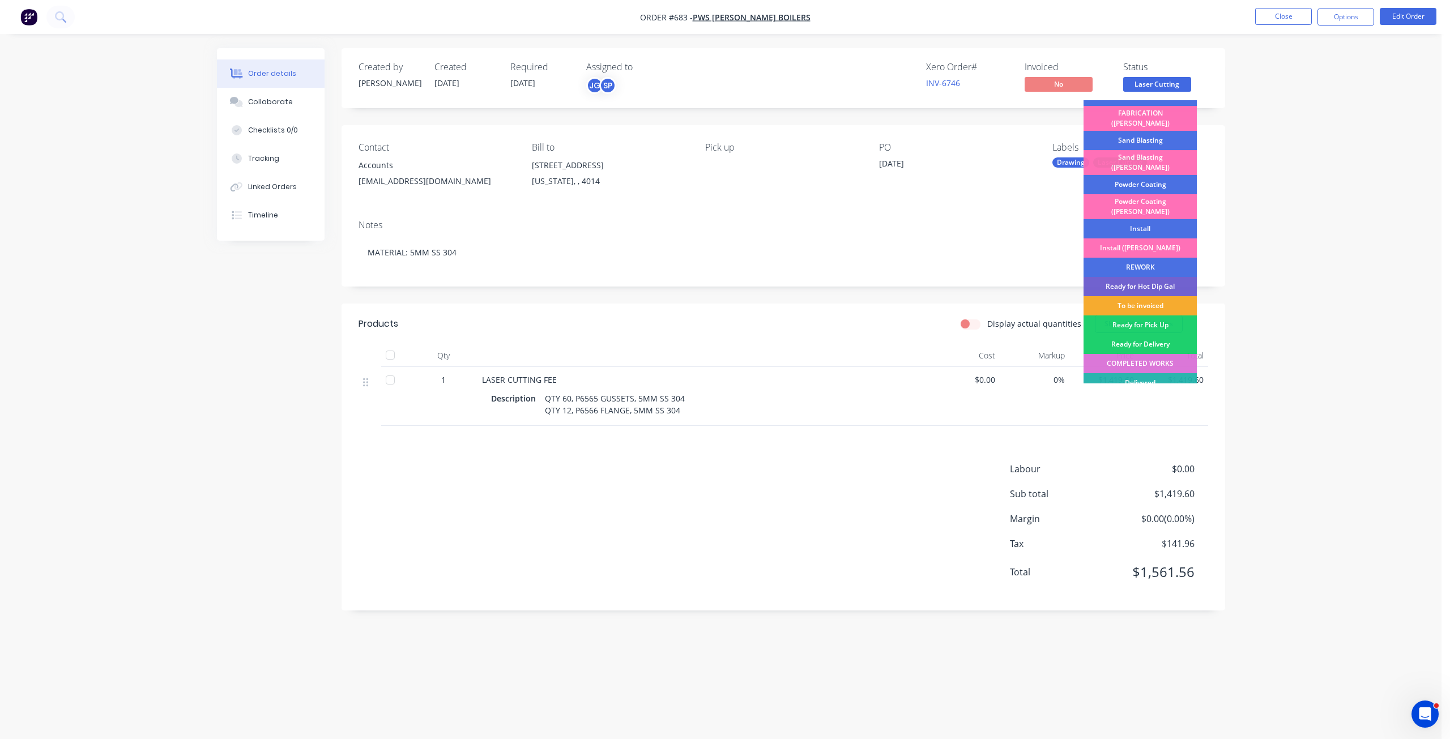
click at [1137, 296] on div "To be invoiced" at bounding box center [1139, 305] width 113 height 19
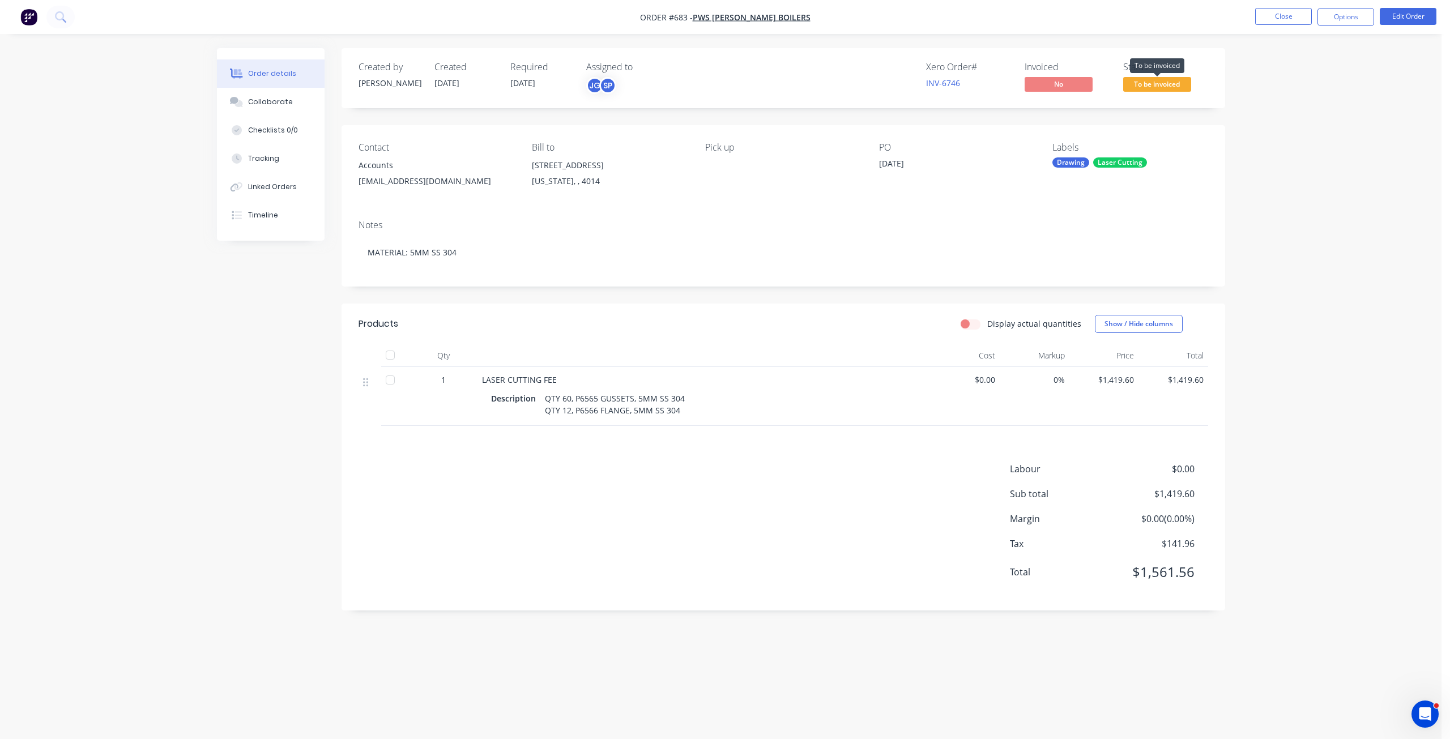
click at [1145, 88] on span "To be invoiced" at bounding box center [1157, 84] width 68 height 14
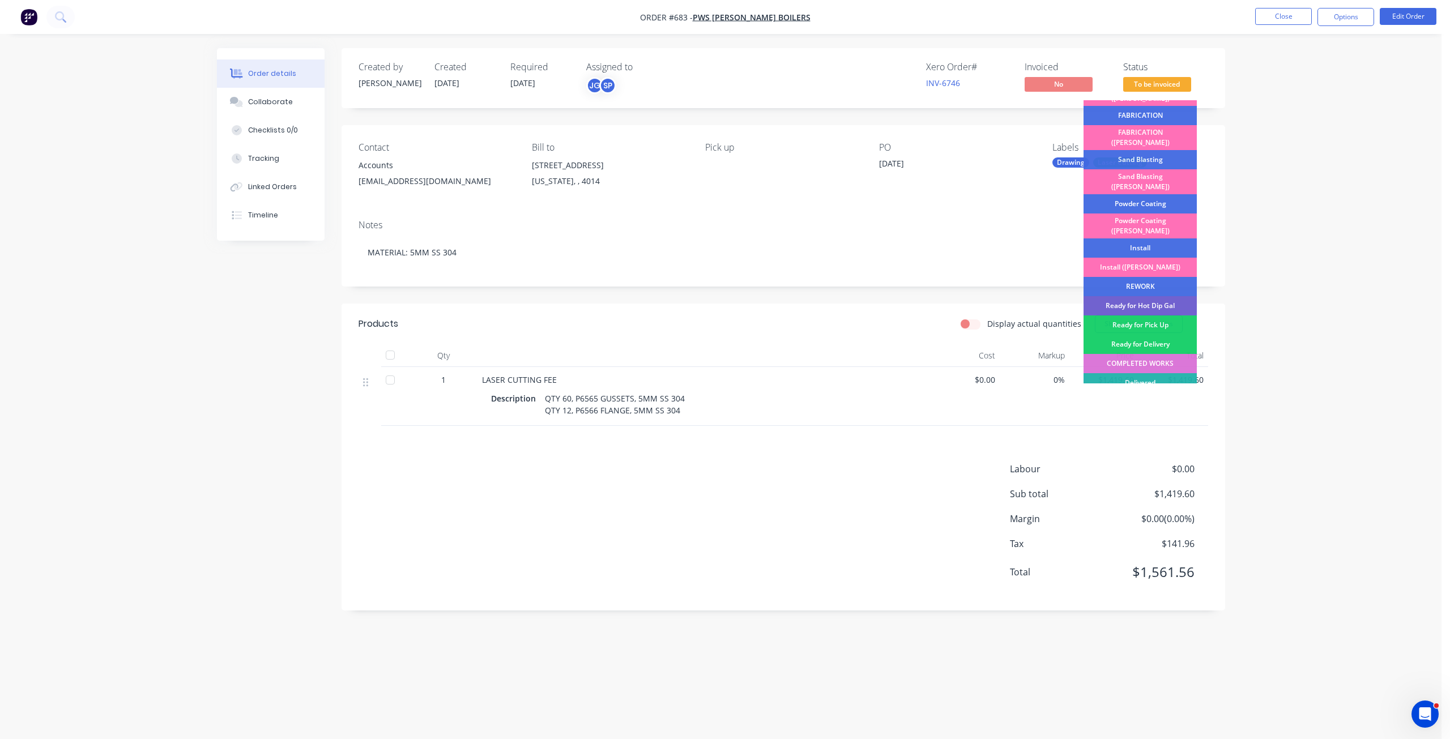
click at [1143, 315] on div "Ready for Pick Up" at bounding box center [1139, 324] width 113 height 19
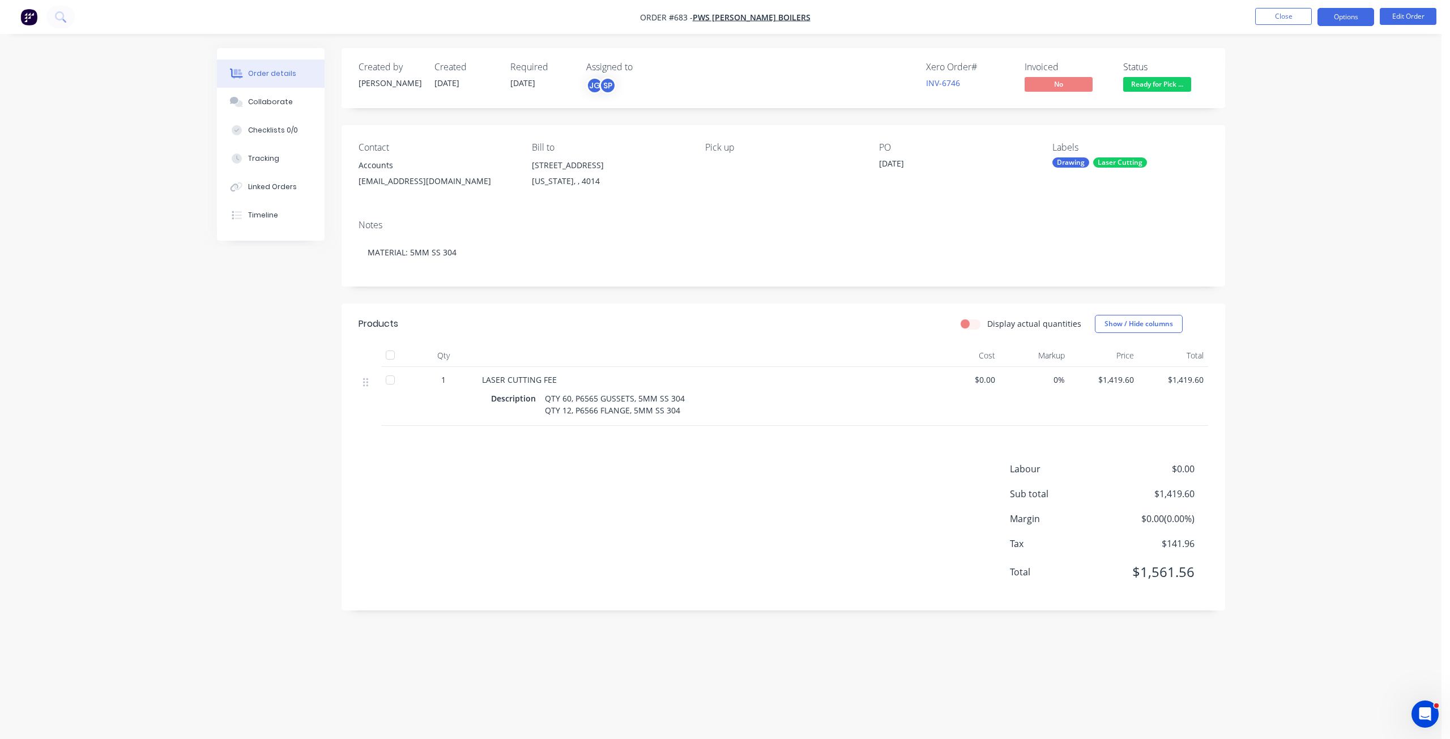
click at [1343, 16] on button "Options" at bounding box center [1345, 17] width 57 height 18
click at [1274, 70] on div "Invoice" at bounding box center [1311, 69] width 104 height 16
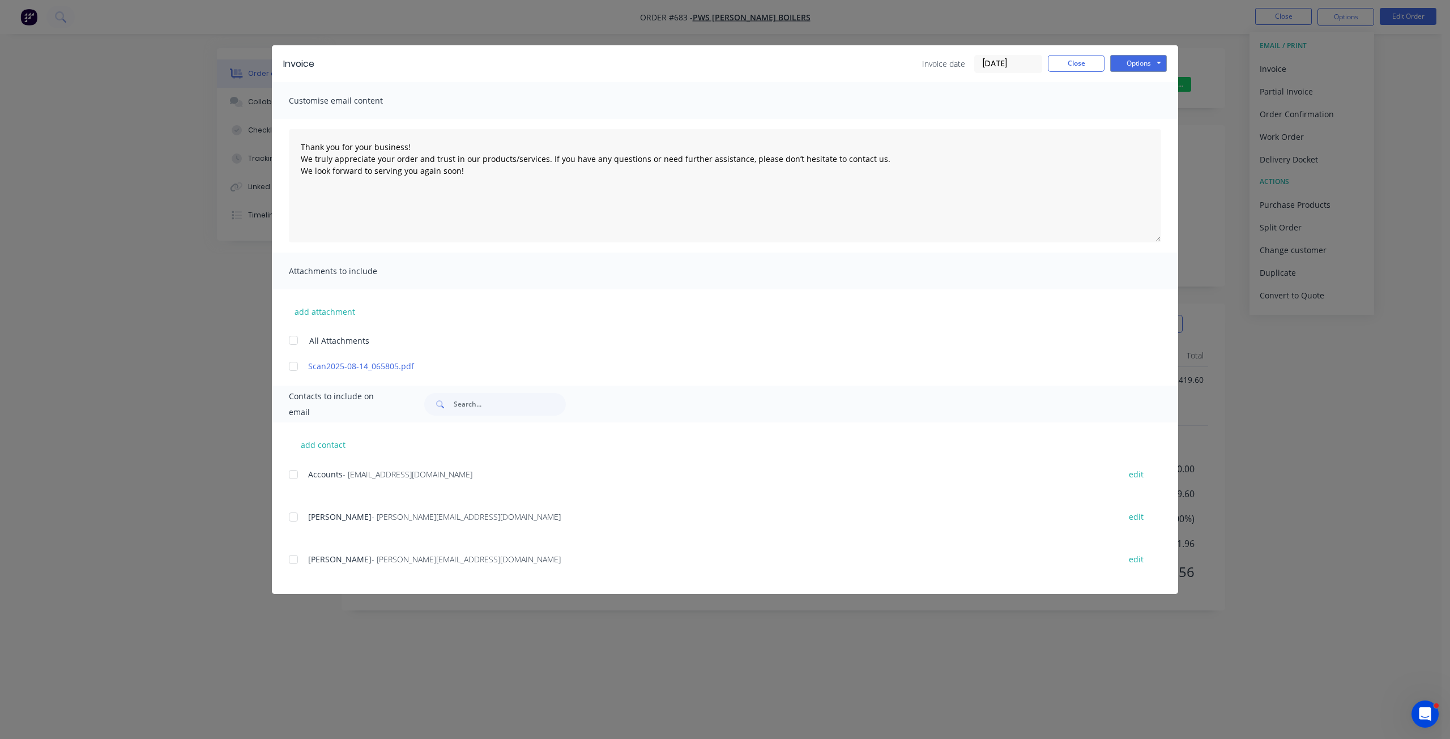
click at [297, 475] on div at bounding box center [293, 474] width 23 height 23
click at [1135, 62] on button "Options" at bounding box center [1138, 63] width 57 height 17
click at [1134, 121] on button "Email" at bounding box center [1146, 121] width 72 height 19
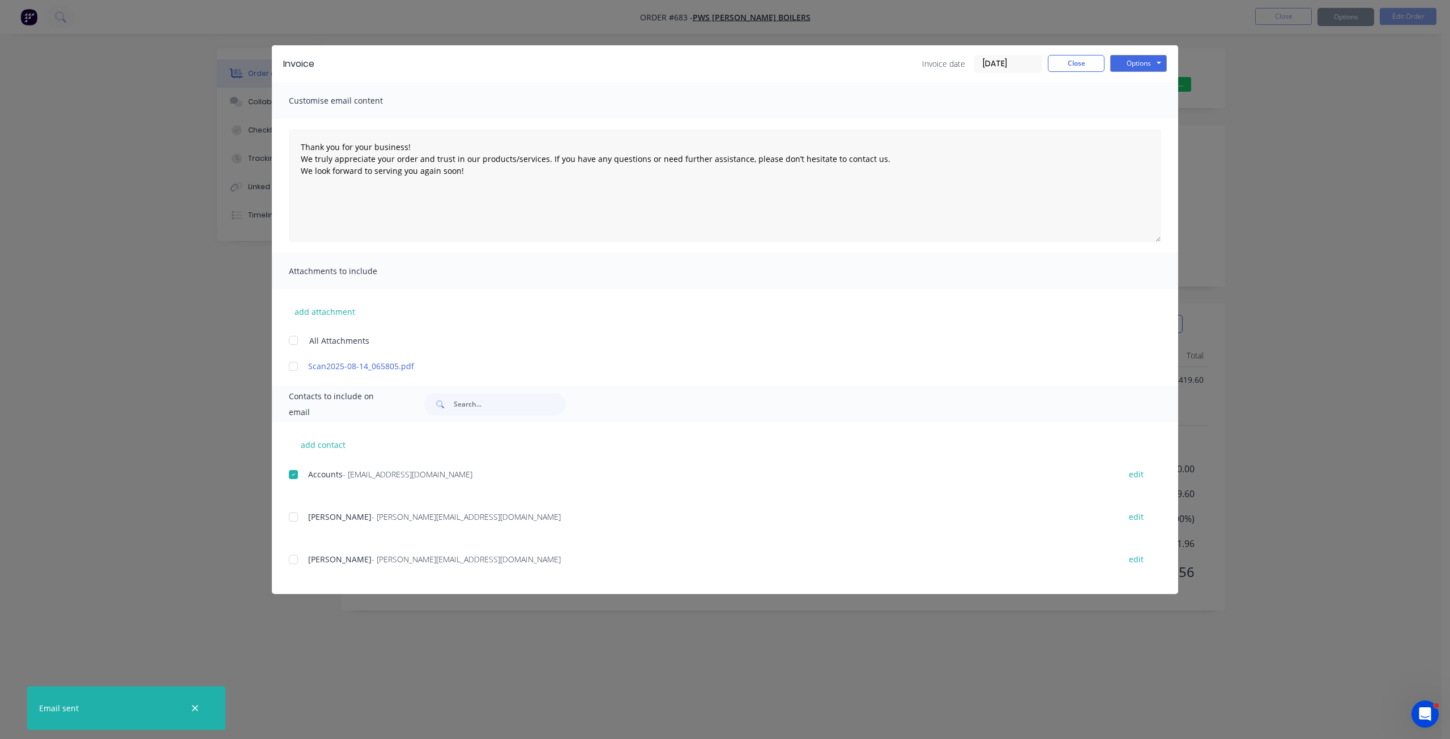
type textarea "Thank you for your business! We truly appreciate your order and trust in our pr…"
click at [1076, 67] on button "Close" at bounding box center [1076, 63] width 57 height 17
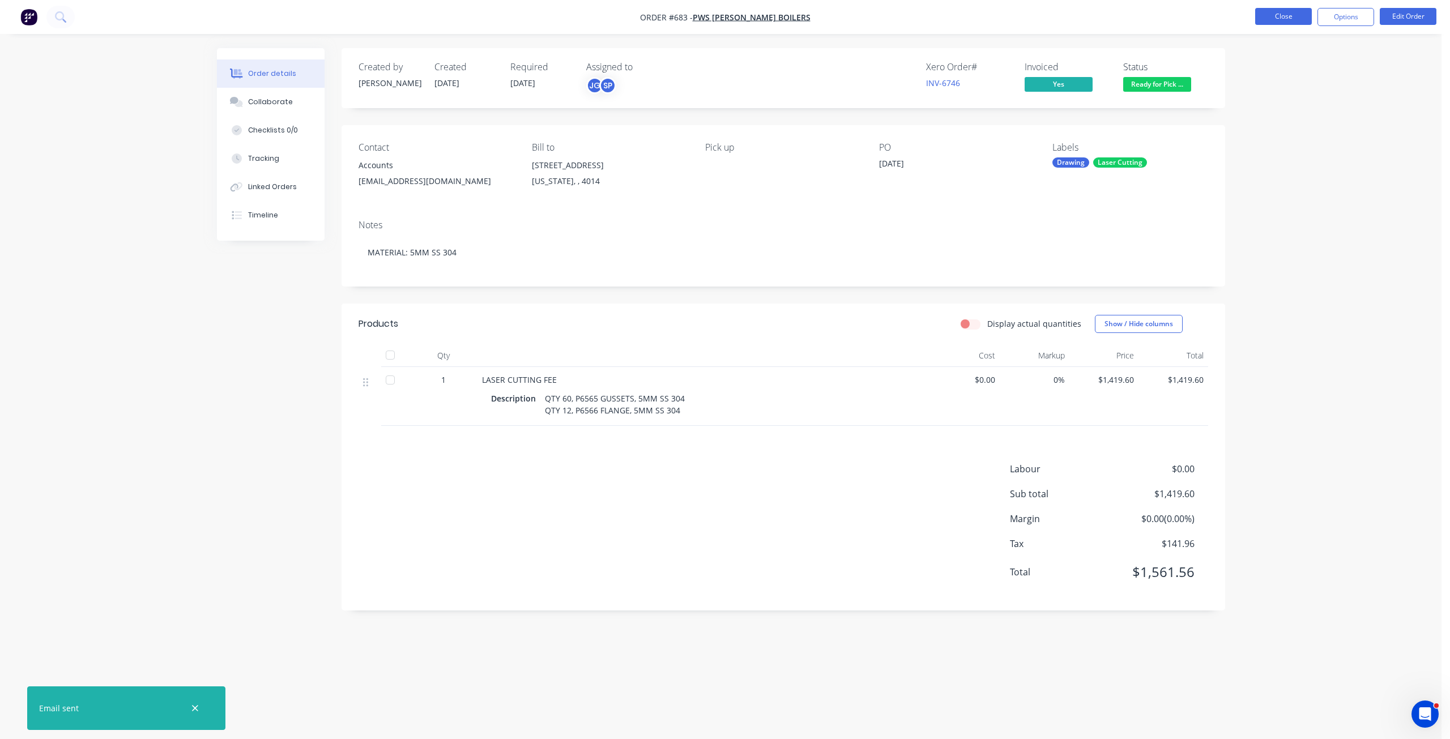
click at [1283, 21] on button "Close" at bounding box center [1283, 16] width 57 height 17
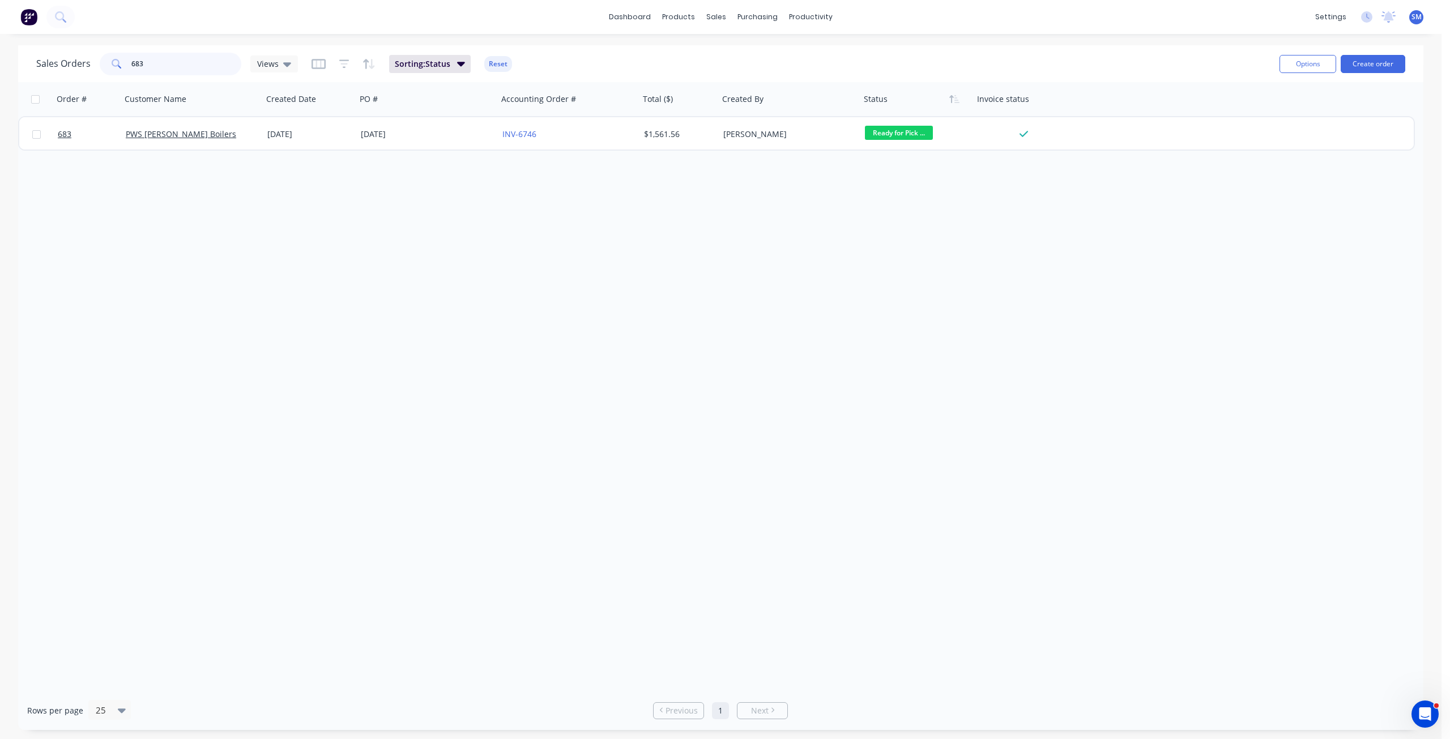
drag, startPoint x: 154, startPoint y: 61, endPoint x: 100, endPoint y: 59, distance: 53.8
click at [104, 61] on div "683" at bounding box center [171, 64] width 142 height 23
type input "677"
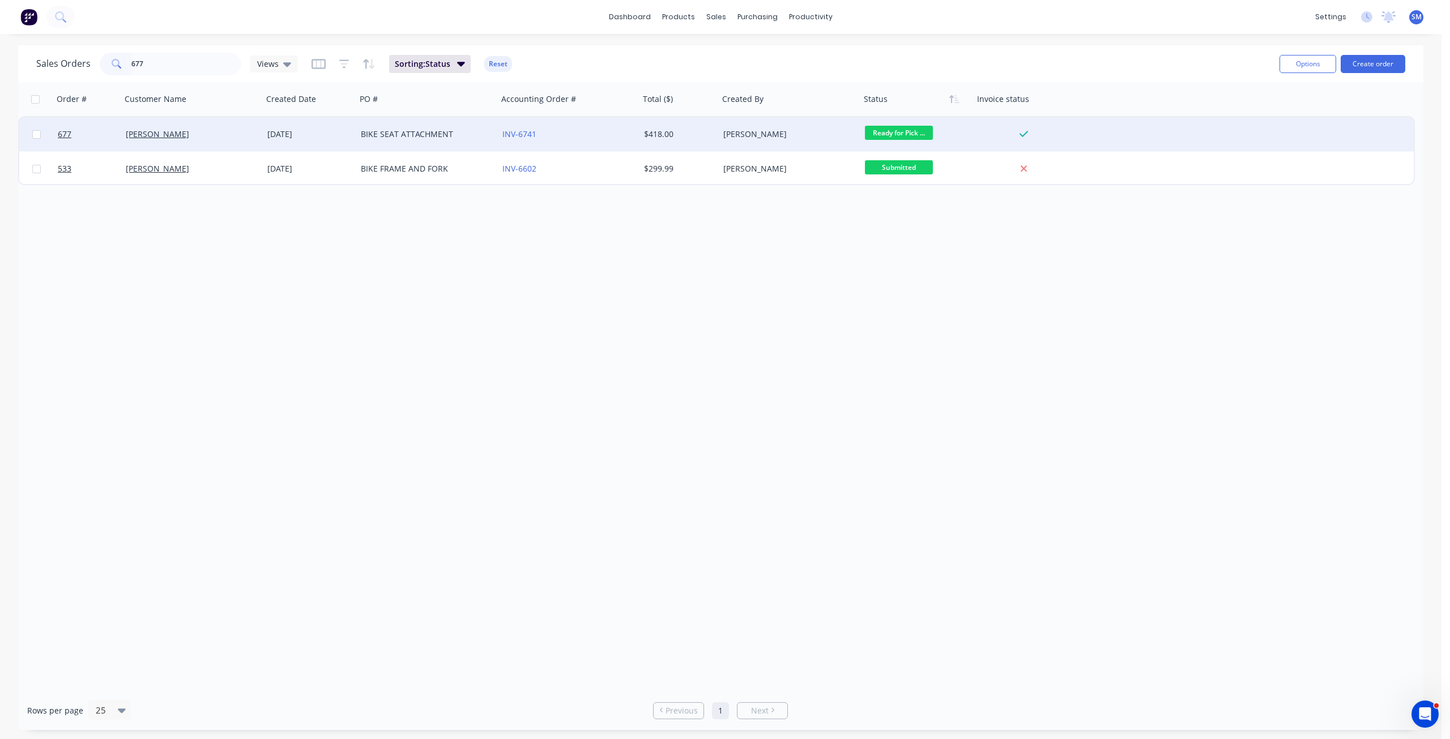
click at [340, 134] on div "12 Aug 2025" at bounding box center [309, 134] width 84 height 11
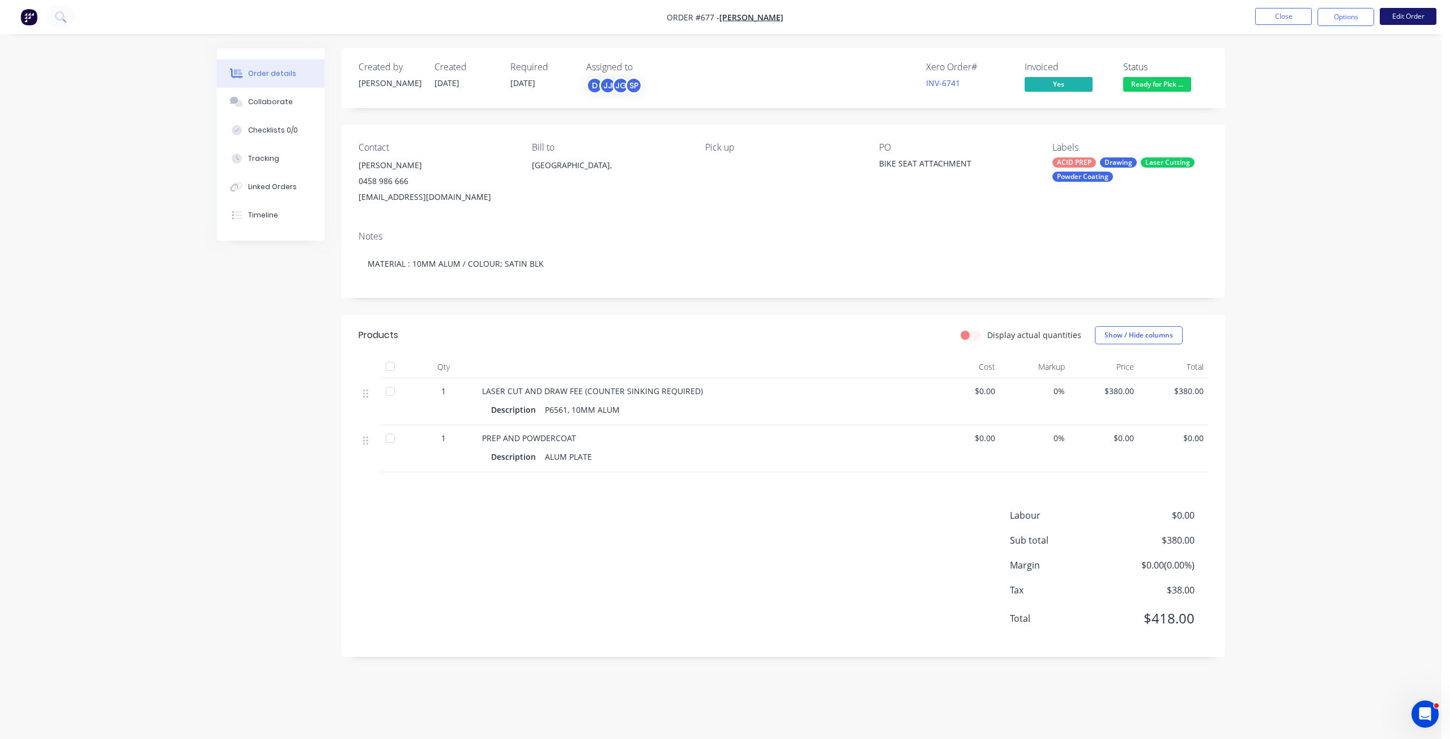
click at [1398, 16] on button "Edit Order" at bounding box center [1408, 16] width 57 height 17
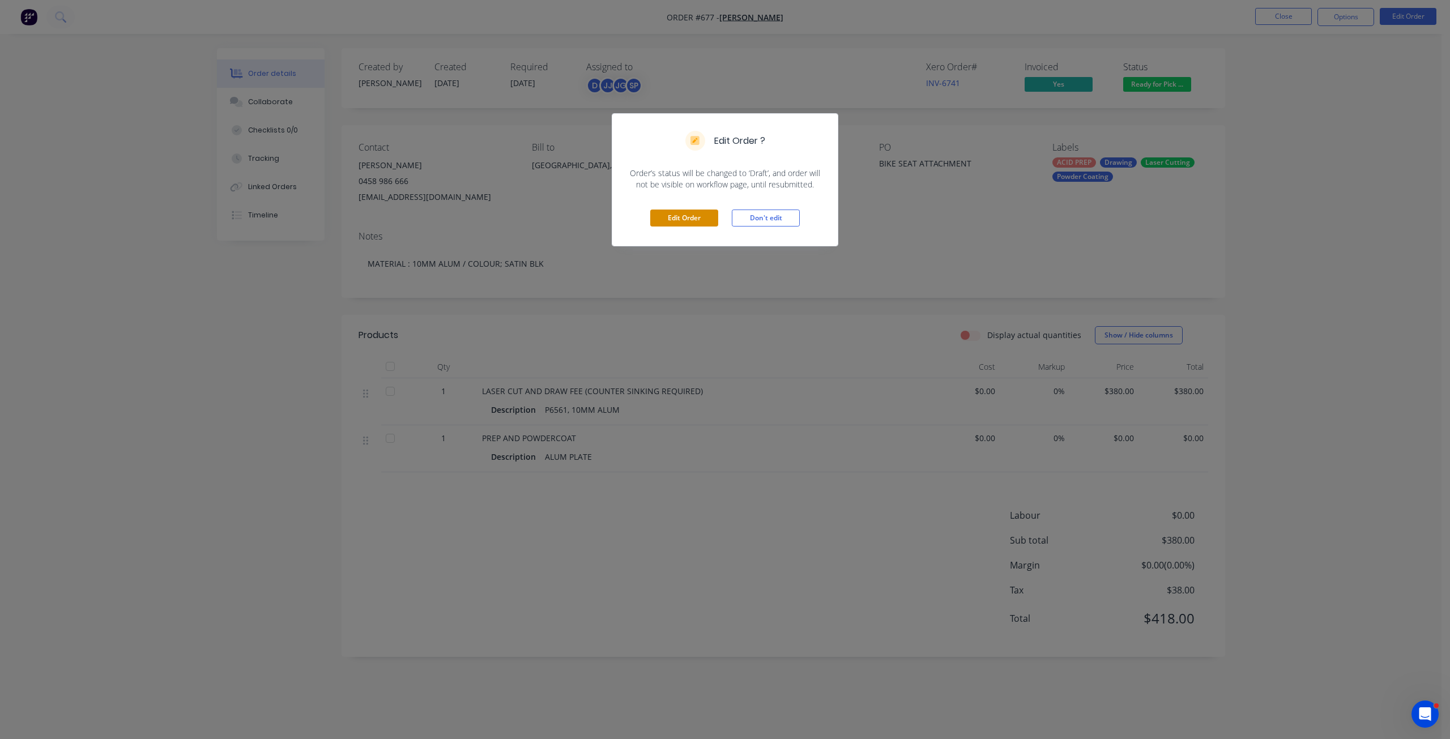
click at [676, 216] on button "Edit Order" at bounding box center [684, 218] width 68 height 17
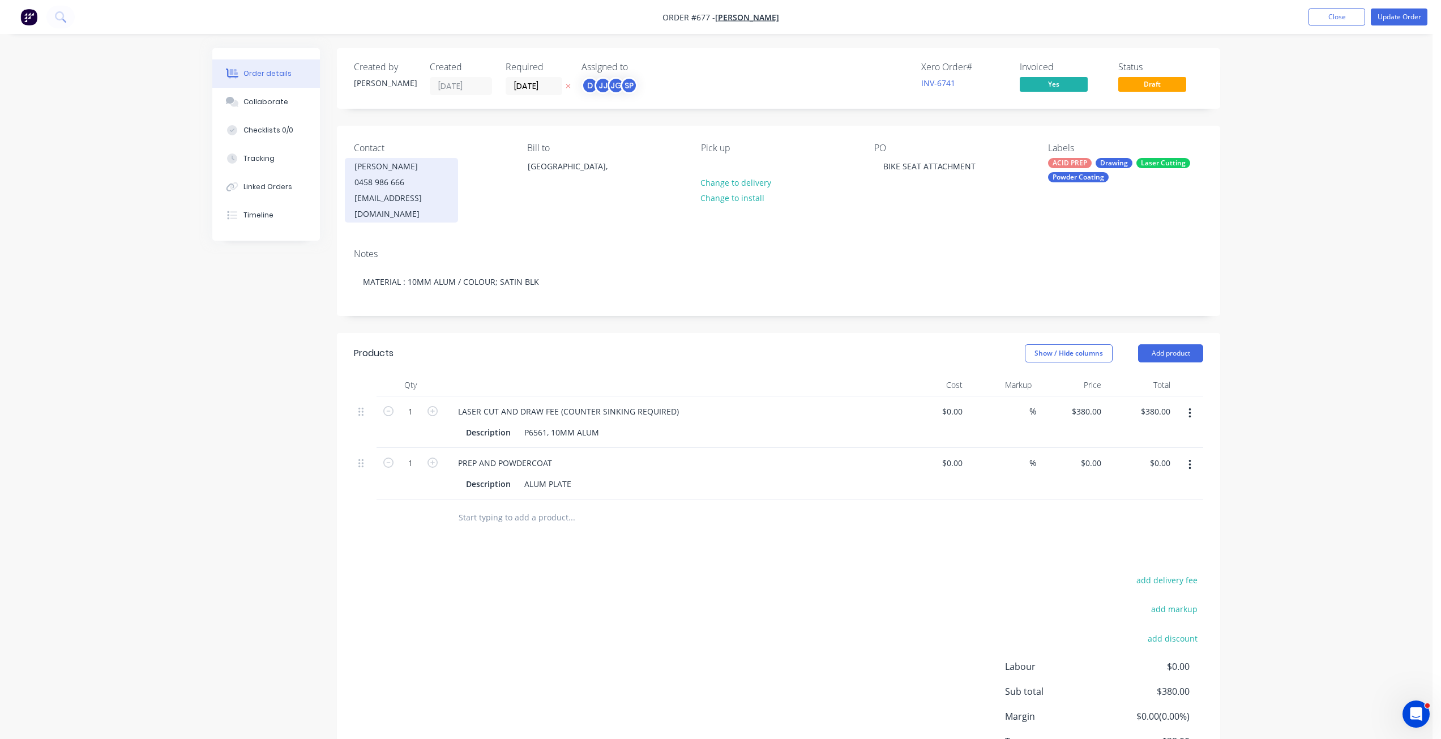
click at [385, 190] on div "JIMXINES@HOTMAIL.COM" at bounding box center [402, 206] width 94 height 32
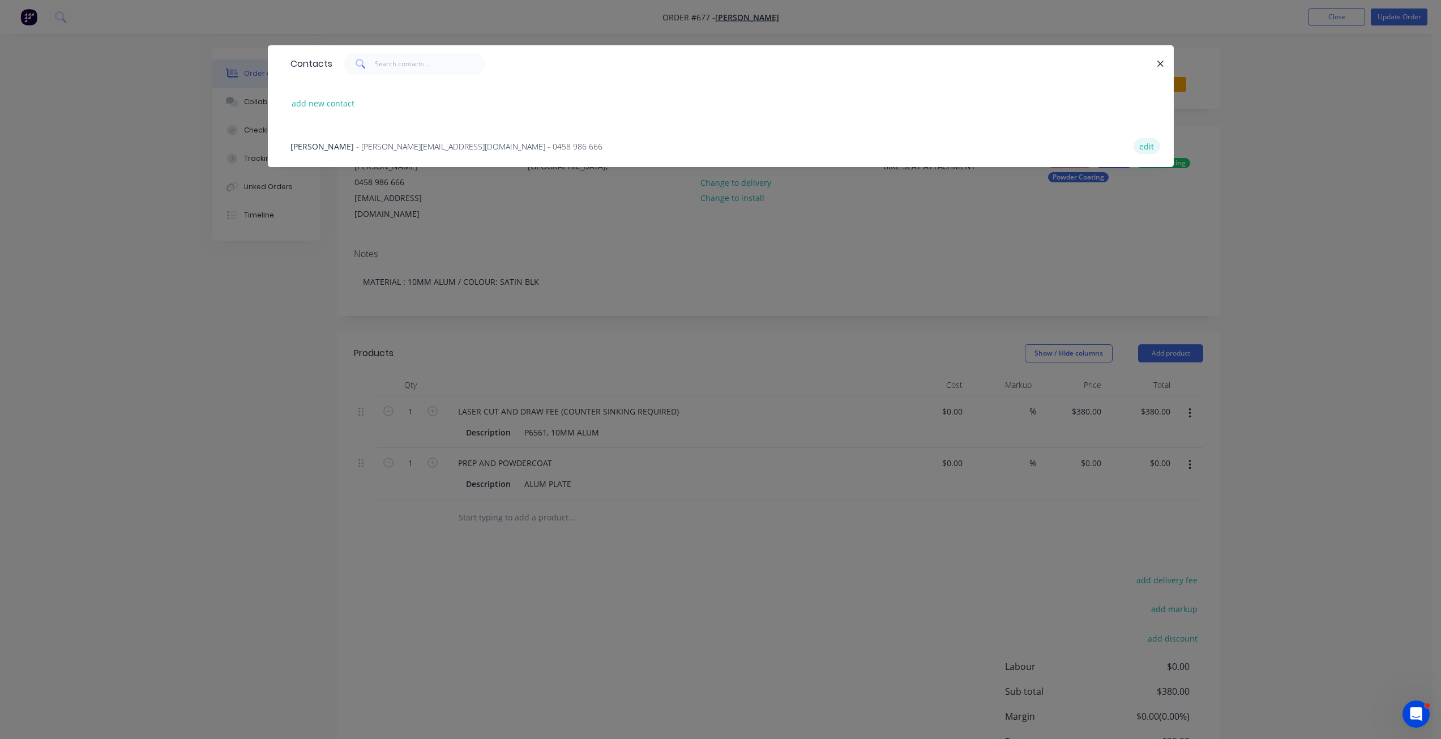
click at [1154, 145] on button "edit" at bounding box center [1147, 145] width 27 height 15
select select "AU"
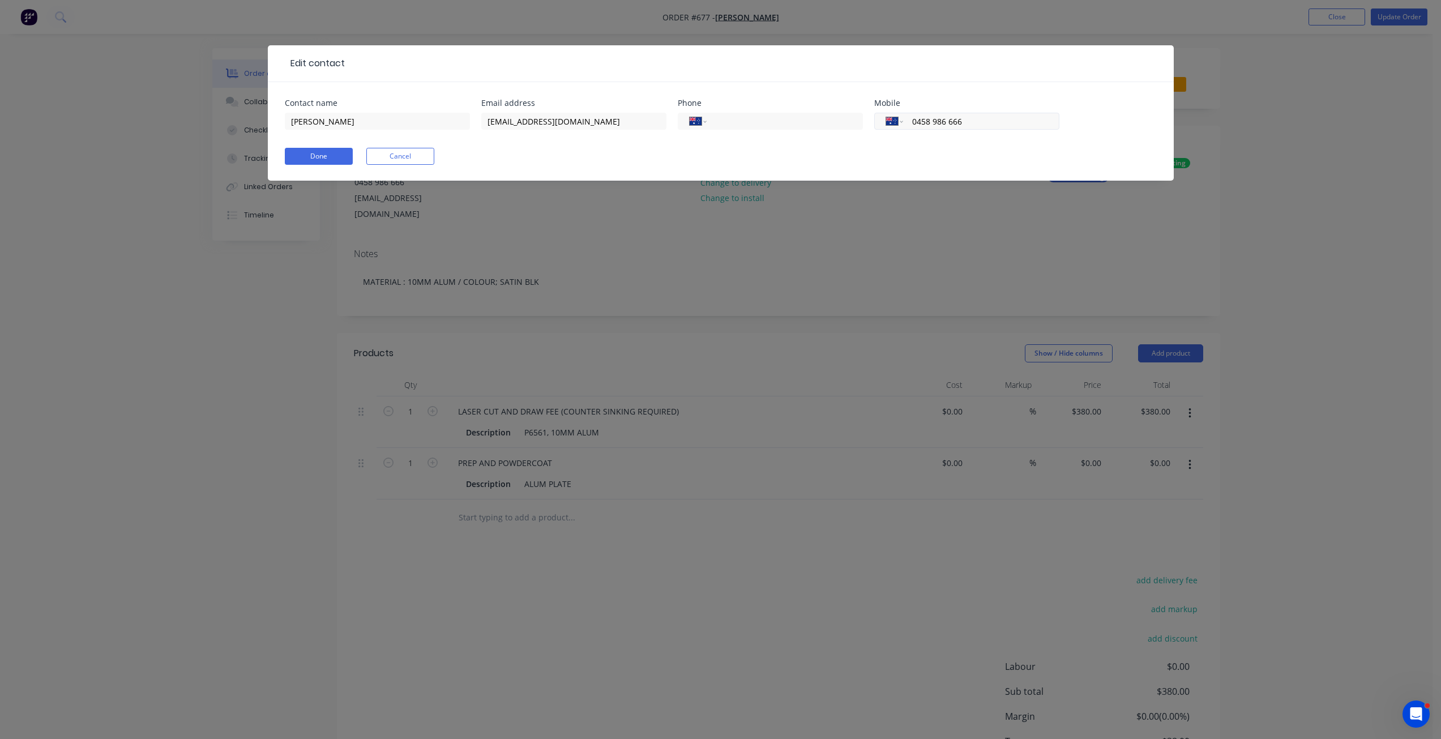
click at [943, 124] on input "0458 986 666" at bounding box center [979, 121] width 136 height 13
click at [946, 123] on input "0458 986 666" at bounding box center [979, 121] width 136 height 13
type input "0458 984 666"
click at [322, 158] on button "Done" at bounding box center [319, 156] width 68 height 17
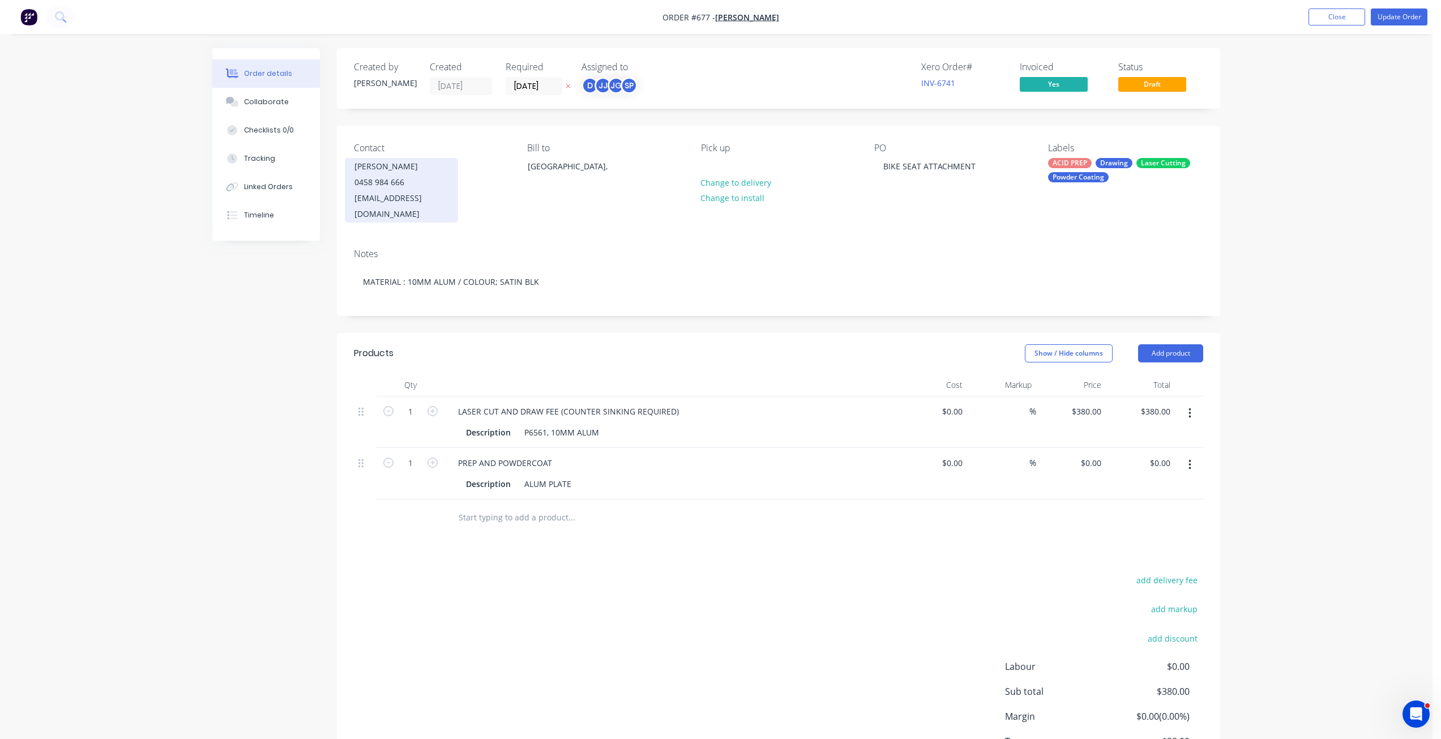
click at [410, 187] on div "0458 984 666" at bounding box center [402, 182] width 94 height 16
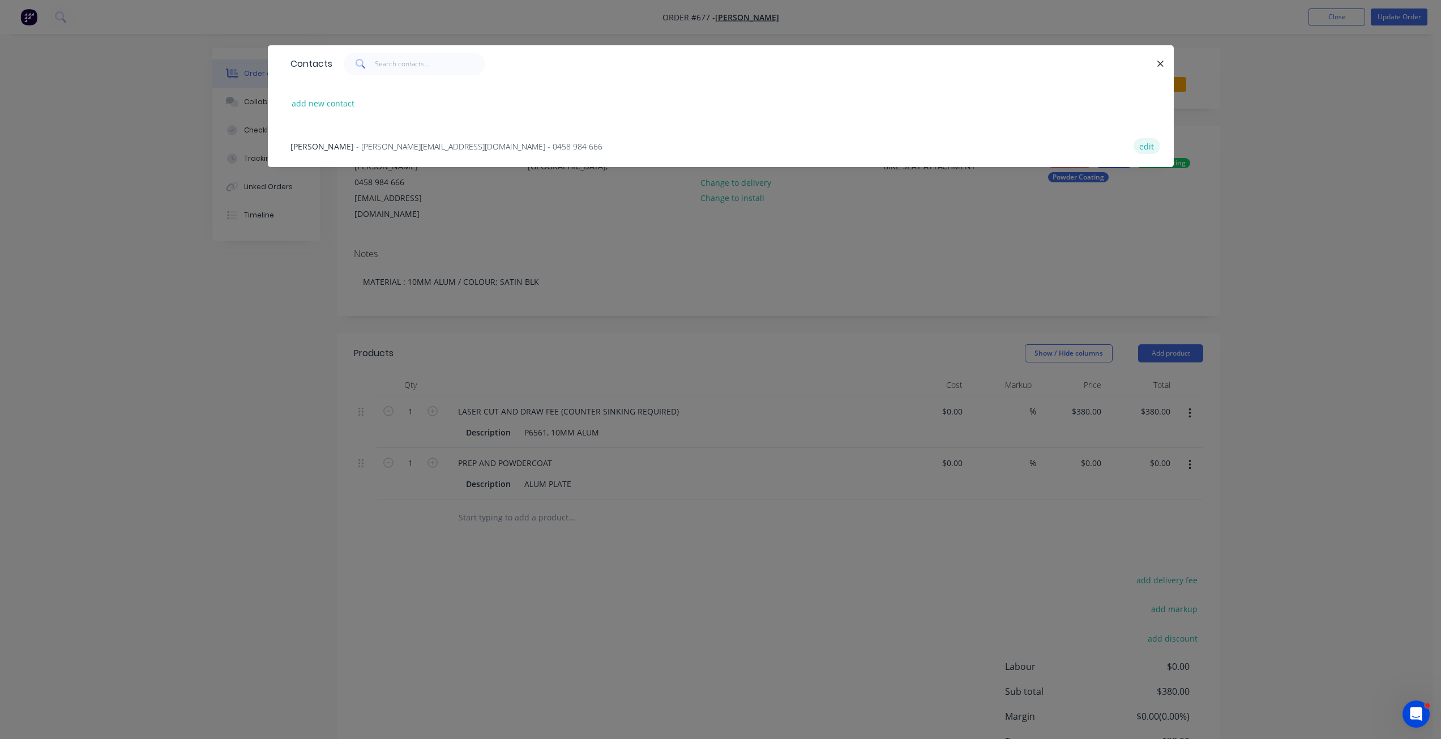
click at [1153, 148] on button "edit" at bounding box center [1147, 145] width 27 height 15
select select "AU"
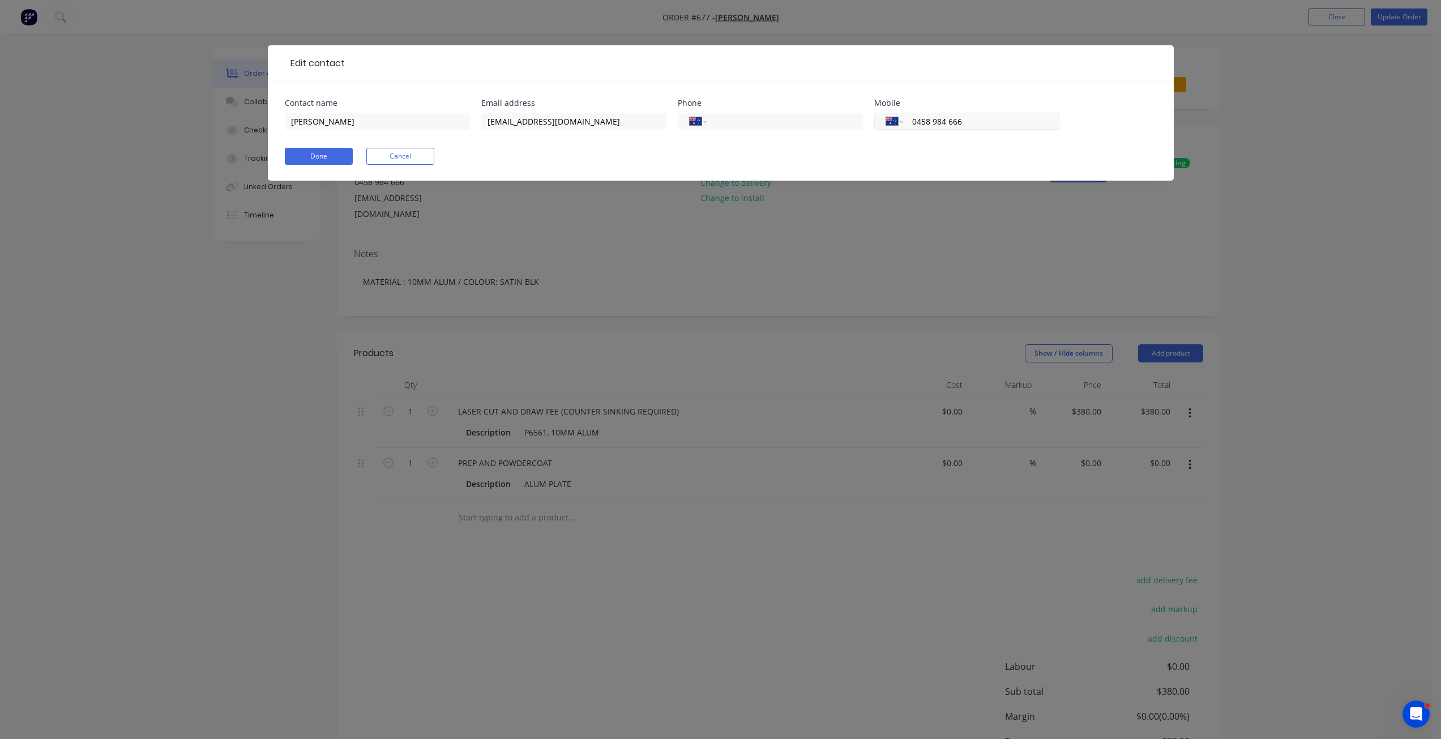
drag, startPoint x: 970, startPoint y: 122, endPoint x: 931, endPoint y: 121, distance: 39.1
click at [931, 121] on input "0458 984 666" at bounding box center [979, 121] width 136 height 13
type input "0458 946 666"
click at [314, 154] on button "Done" at bounding box center [319, 156] width 68 height 17
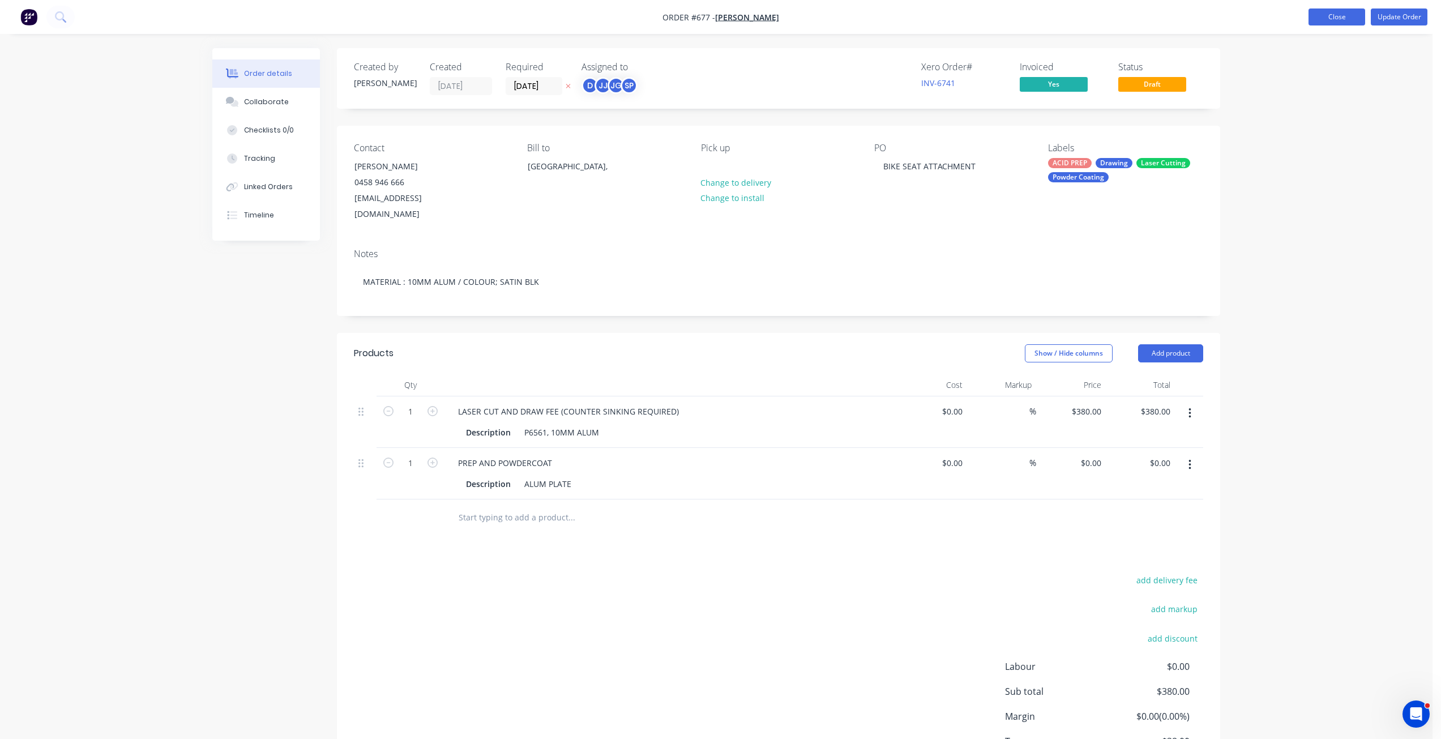
click at [1328, 20] on button "Close" at bounding box center [1337, 16] width 57 height 17
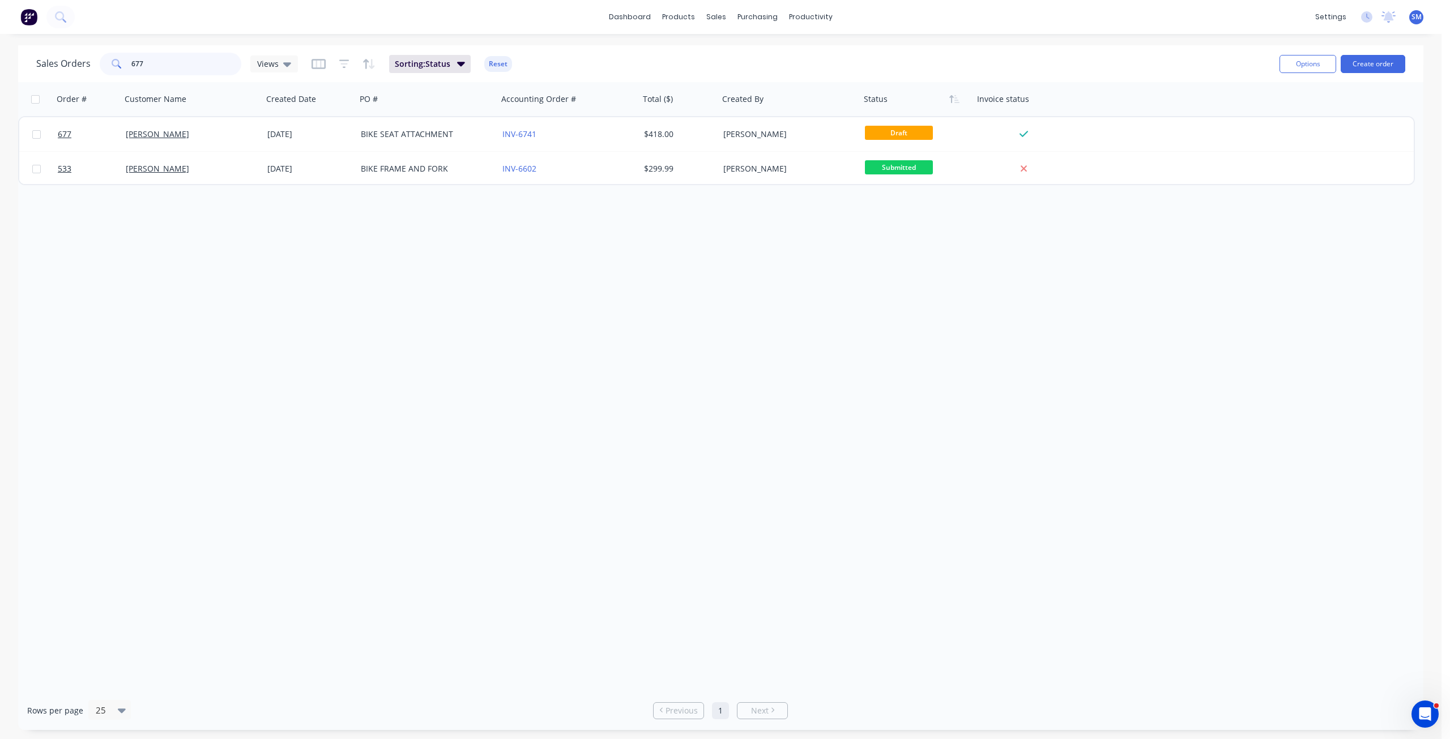
drag, startPoint x: 142, startPoint y: 65, endPoint x: 75, endPoint y: 66, distance: 66.8
click at [76, 63] on div "Sales Orders 677 Views" at bounding box center [167, 64] width 262 height 23
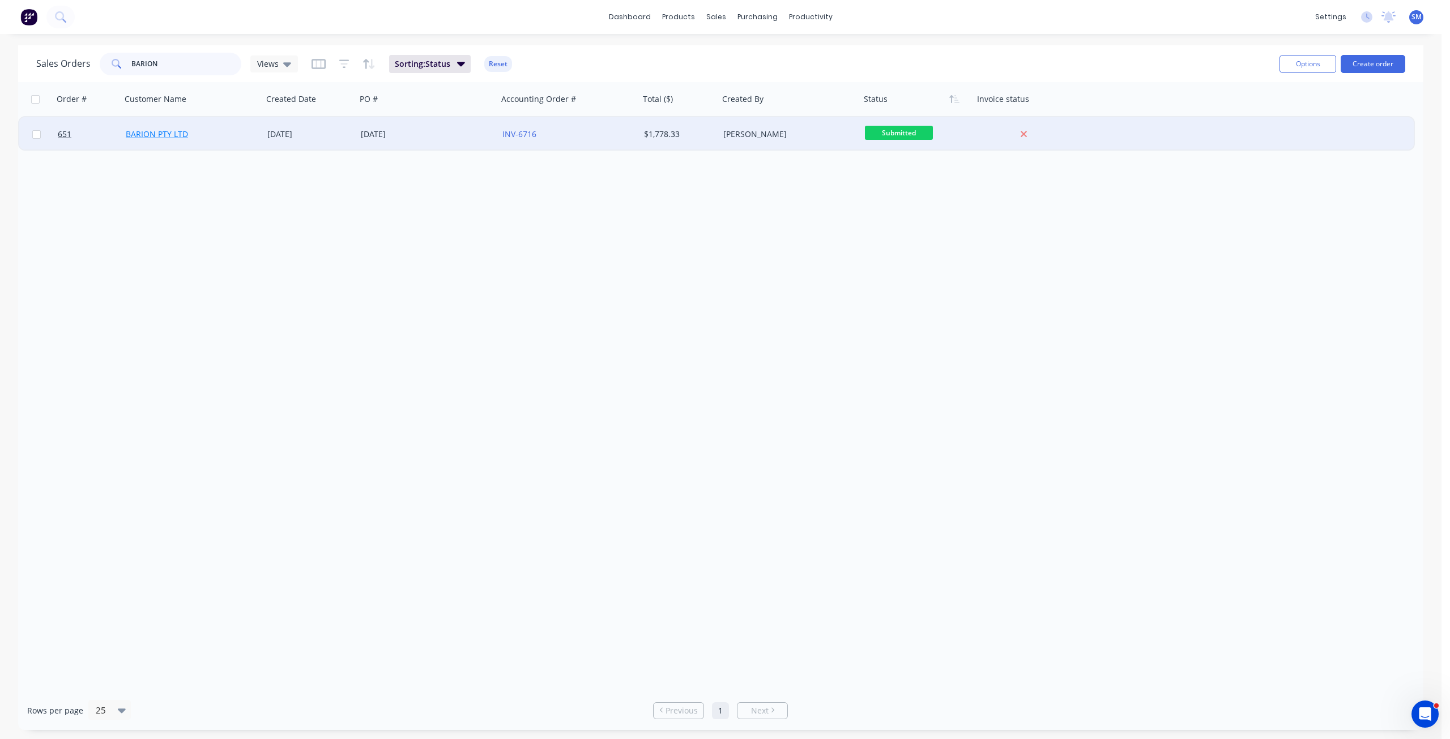
type input "BARION"
click at [158, 131] on link "BARION PTY LTD" at bounding box center [157, 134] width 62 height 11
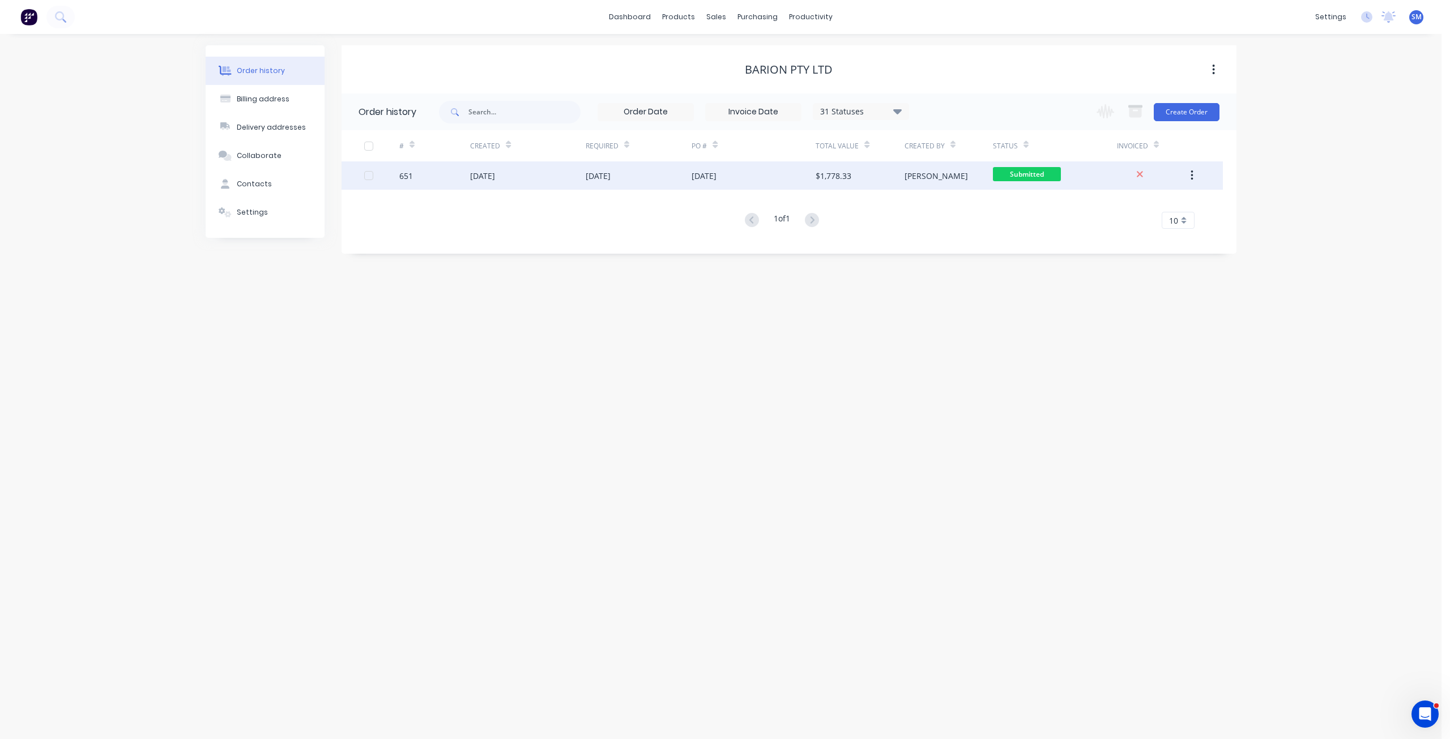
click at [516, 176] on div "05 Aug 2025" at bounding box center [527, 175] width 115 height 28
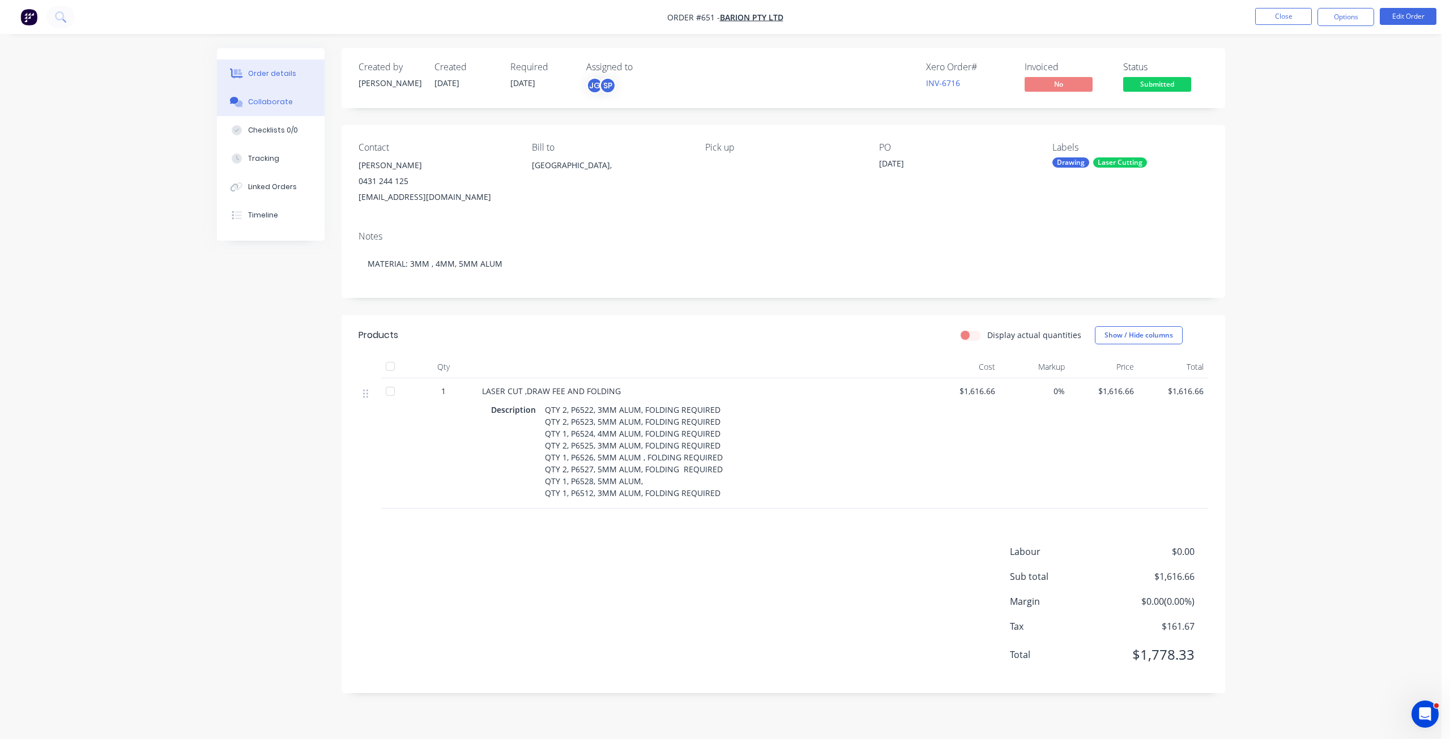
click at [275, 98] on div "Collaborate" at bounding box center [270, 102] width 45 height 10
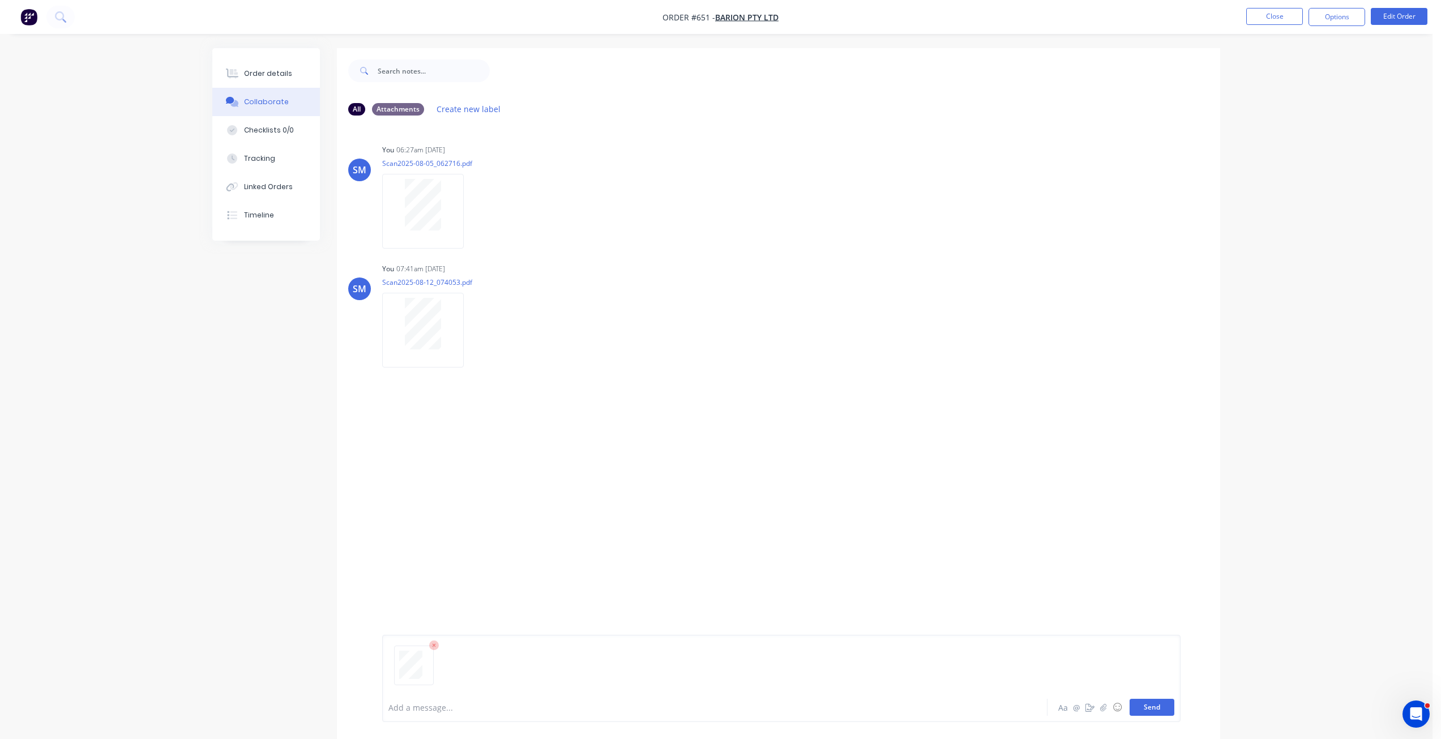
click at [1154, 715] on button "Send" at bounding box center [1152, 707] width 45 height 17
click at [1280, 19] on button "Close" at bounding box center [1274, 16] width 57 height 17
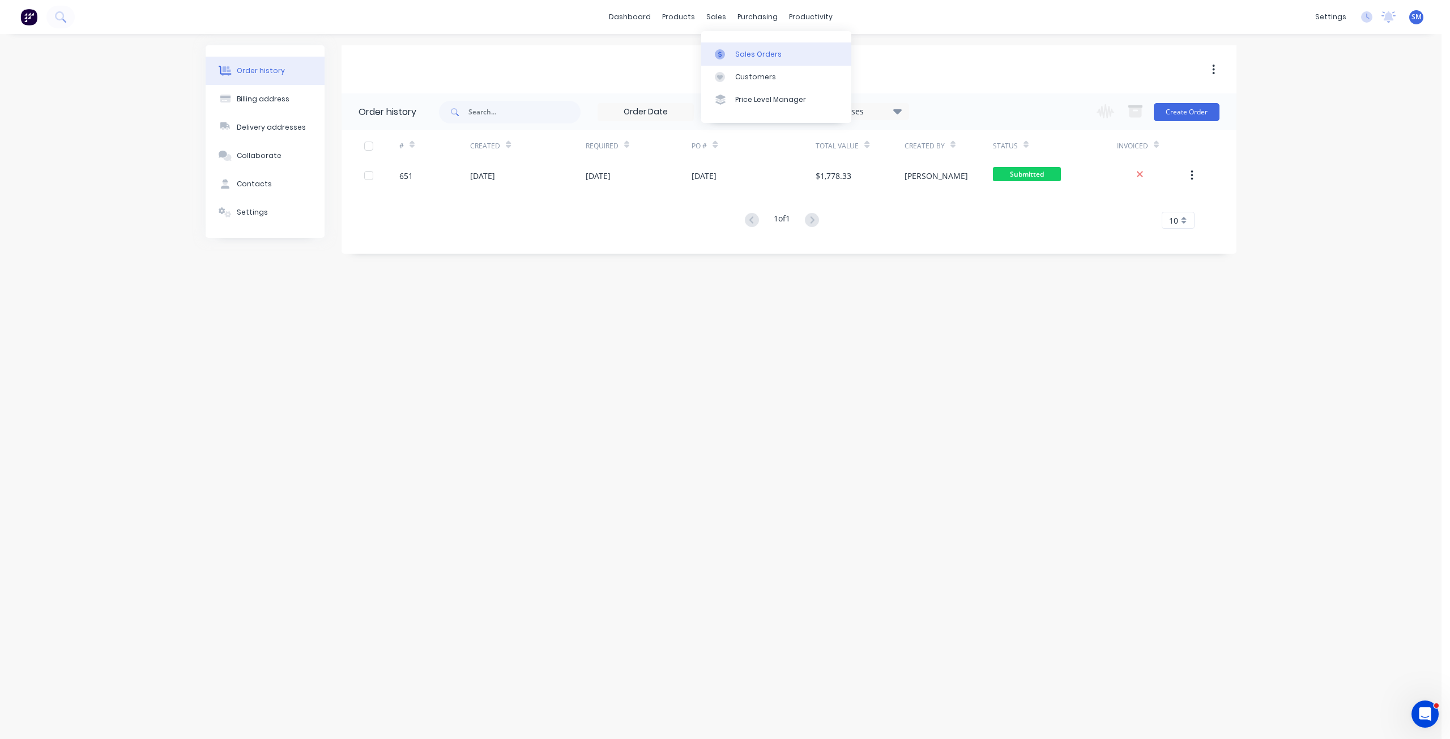
click at [738, 55] on div "Sales Orders" at bounding box center [758, 54] width 46 height 10
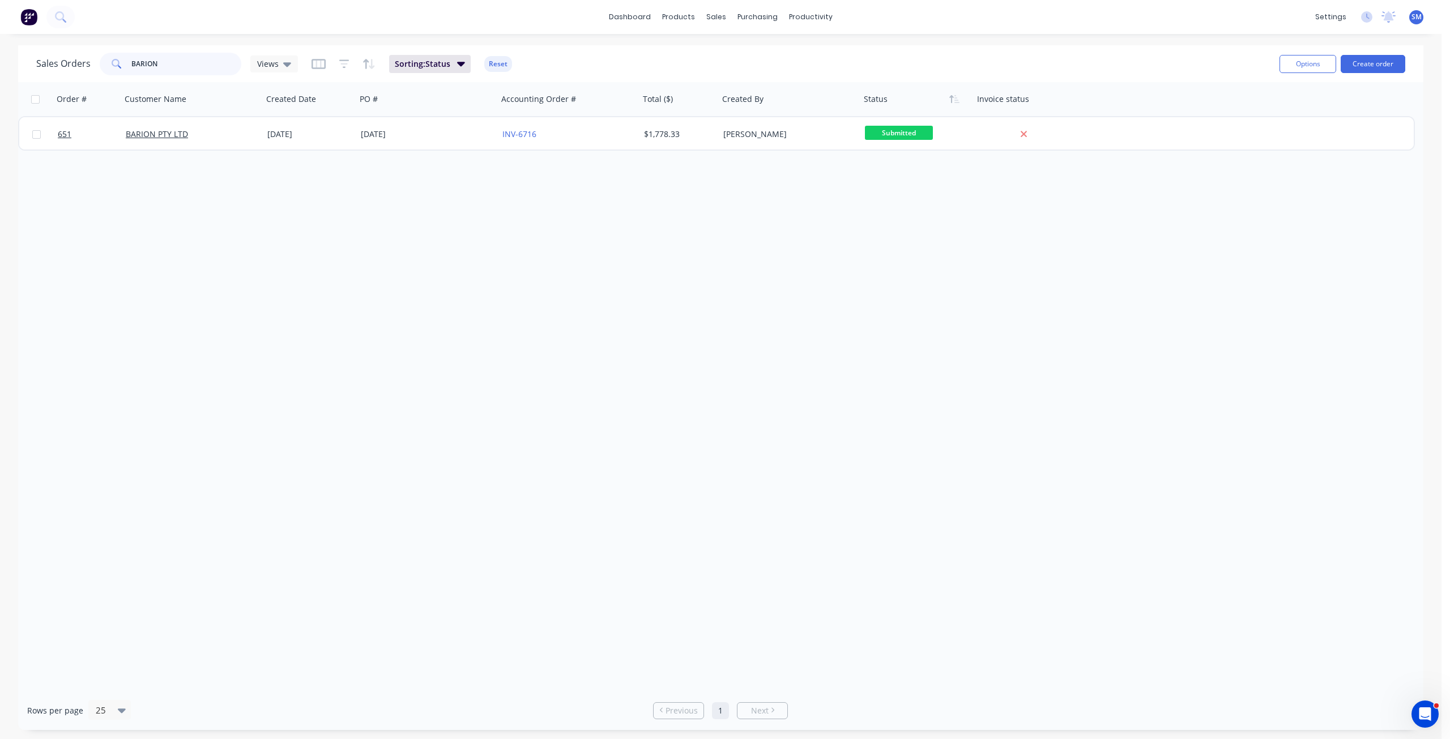
click at [68, 61] on div "Sales Orders BARION Views" at bounding box center [167, 64] width 262 height 23
type input "JIM"
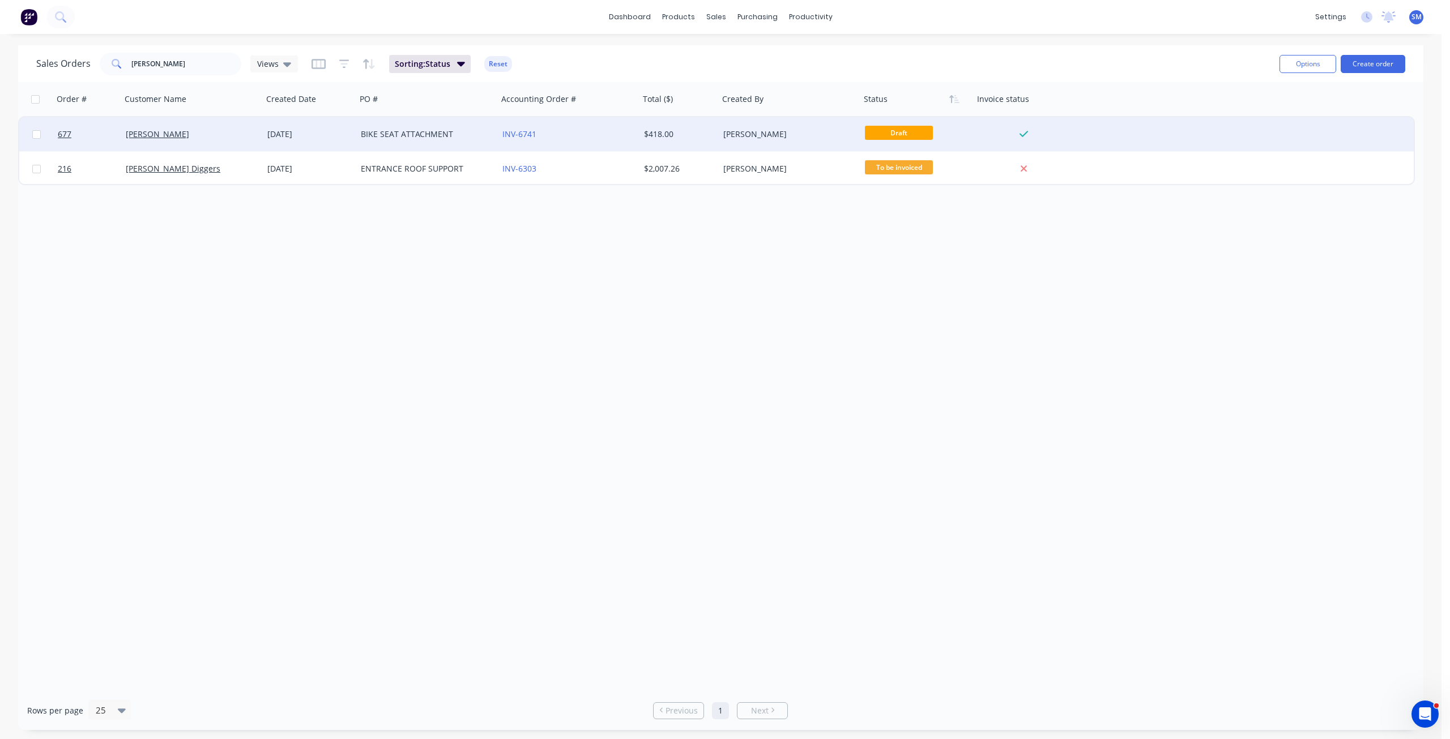
click at [470, 138] on div "BIKE SEAT ATTACHMENT" at bounding box center [424, 134] width 126 height 11
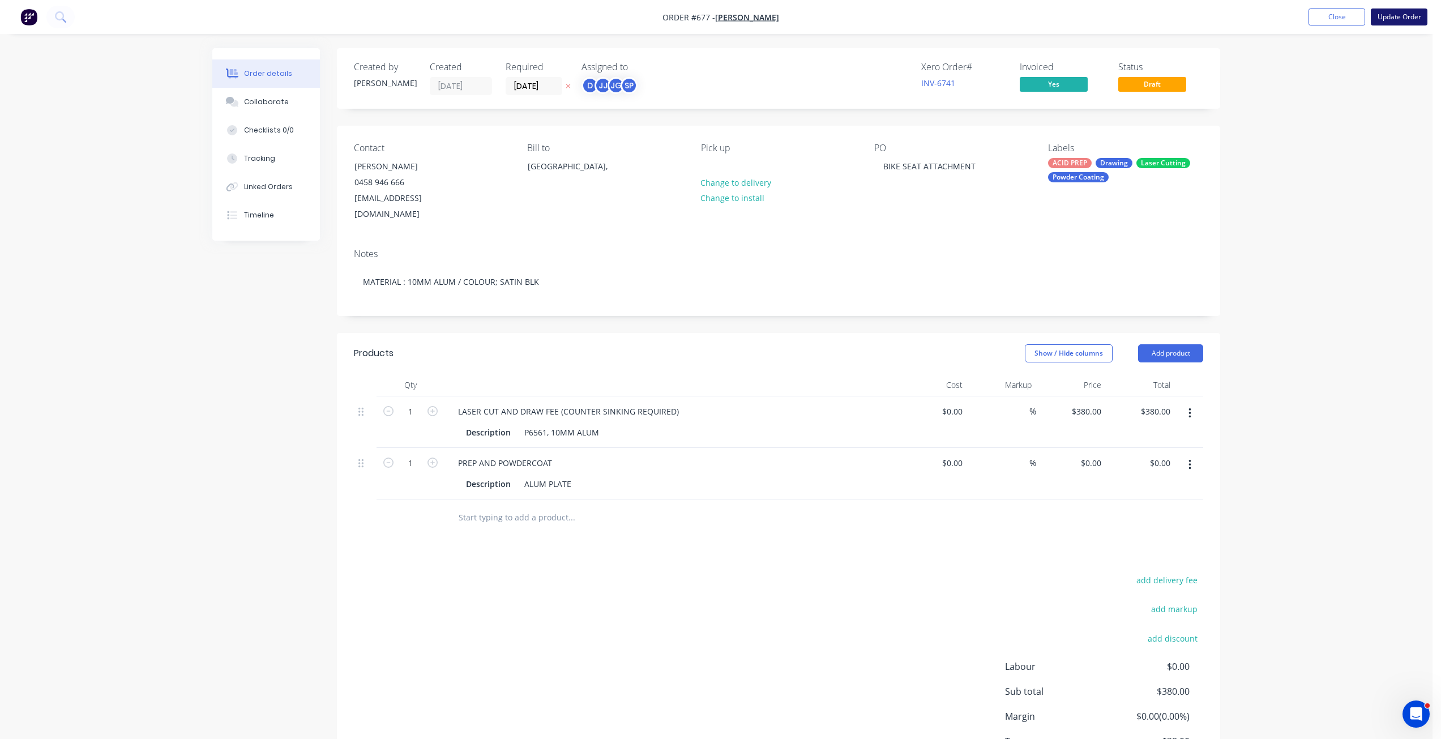
click at [1399, 21] on button "Update Order" at bounding box center [1399, 16] width 57 height 17
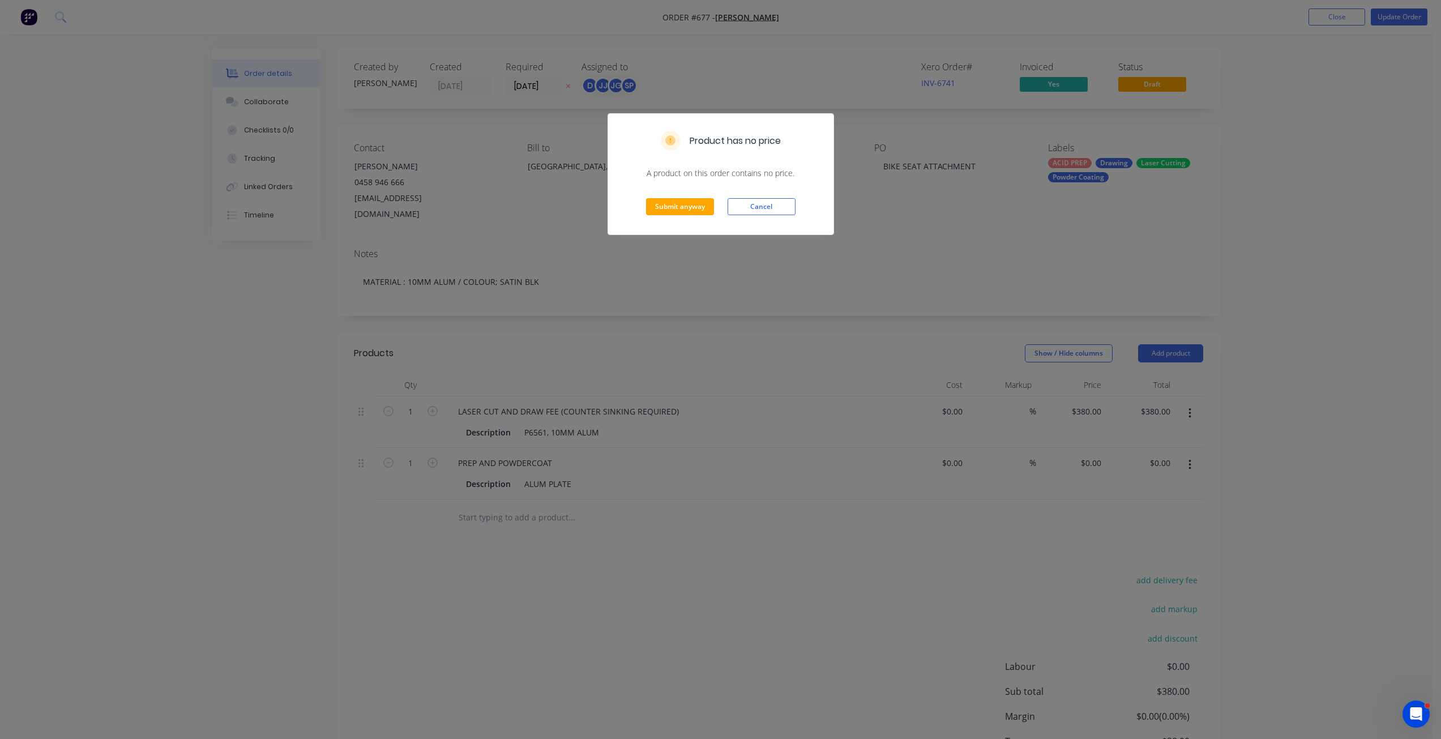
click at [683, 197] on div "Submit anyway Cancel" at bounding box center [720, 206] width 225 height 55
click at [685, 204] on button "Submit anyway" at bounding box center [680, 206] width 68 height 17
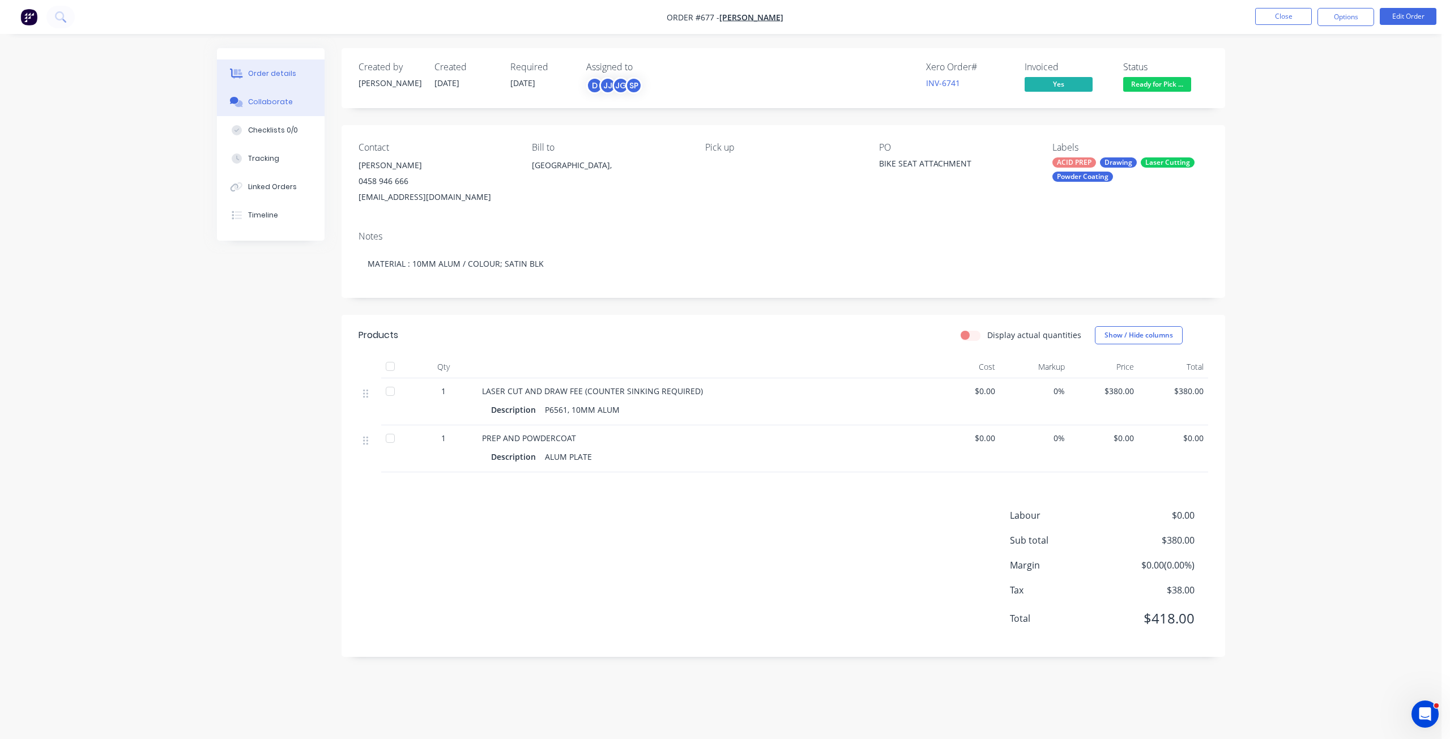
click at [272, 99] on div "Collaborate" at bounding box center [270, 102] width 45 height 10
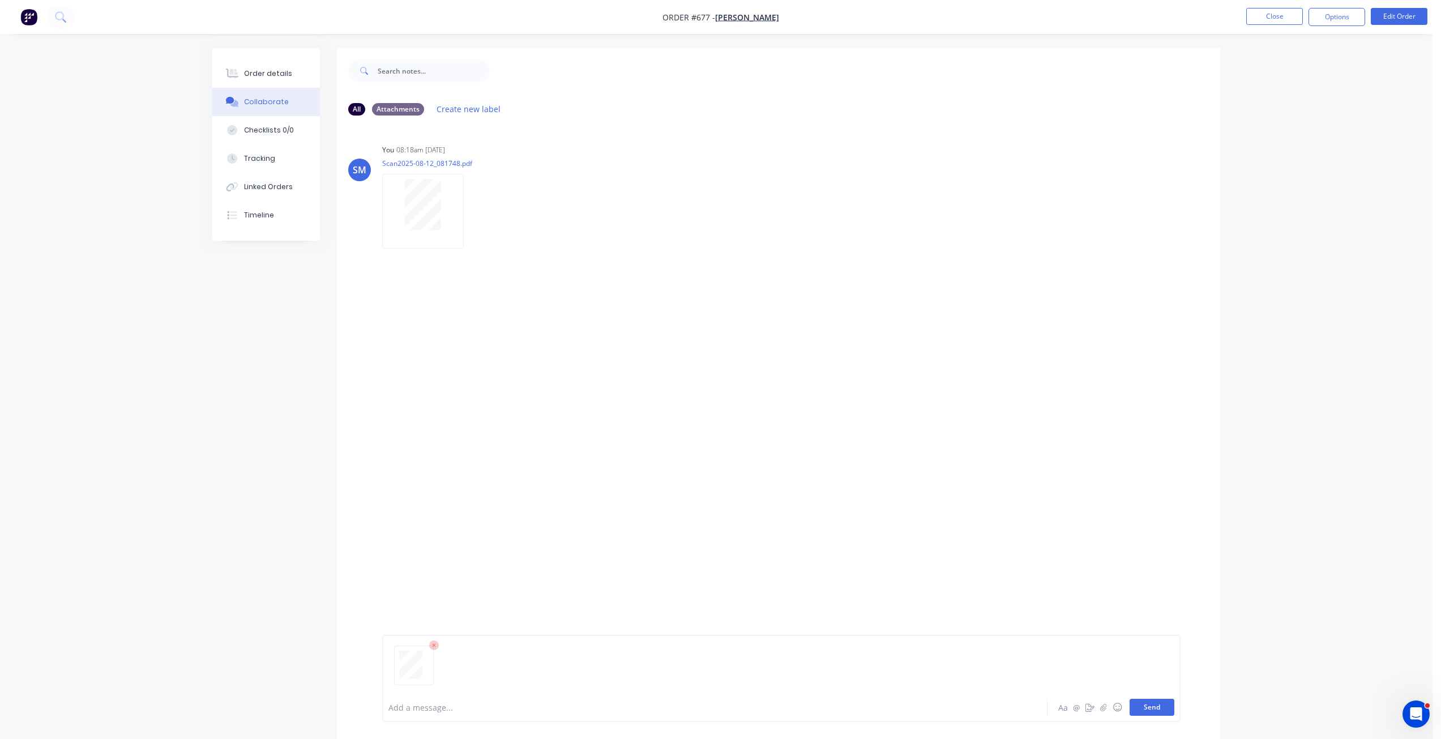
click at [1151, 707] on button "Send" at bounding box center [1152, 707] width 45 height 17
click at [1267, 19] on button "Close" at bounding box center [1274, 16] width 57 height 17
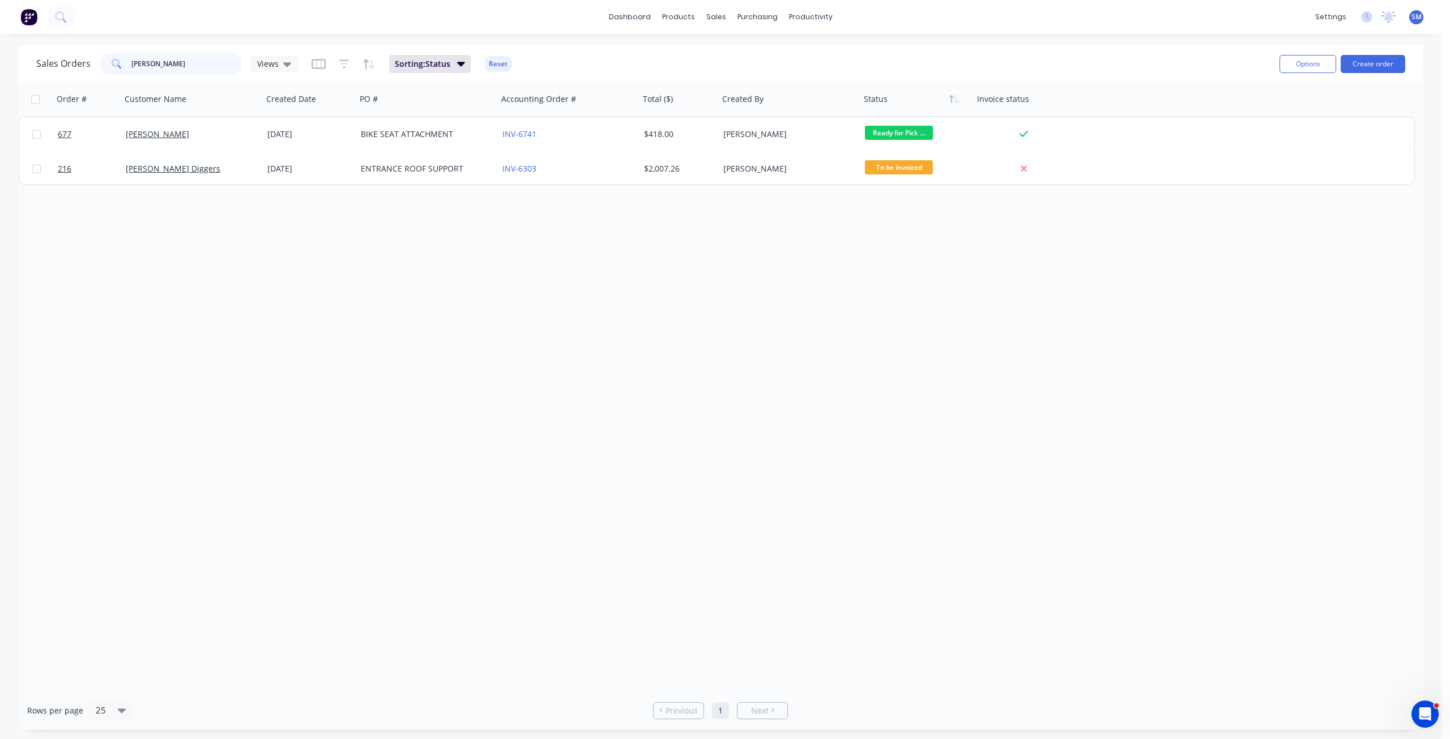
drag, startPoint x: 165, startPoint y: 61, endPoint x: 90, endPoint y: 62, distance: 75.3
click at [90, 62] on div "Sales Orders JIM Views" at bounding box center [167, 64] width 262 height 23
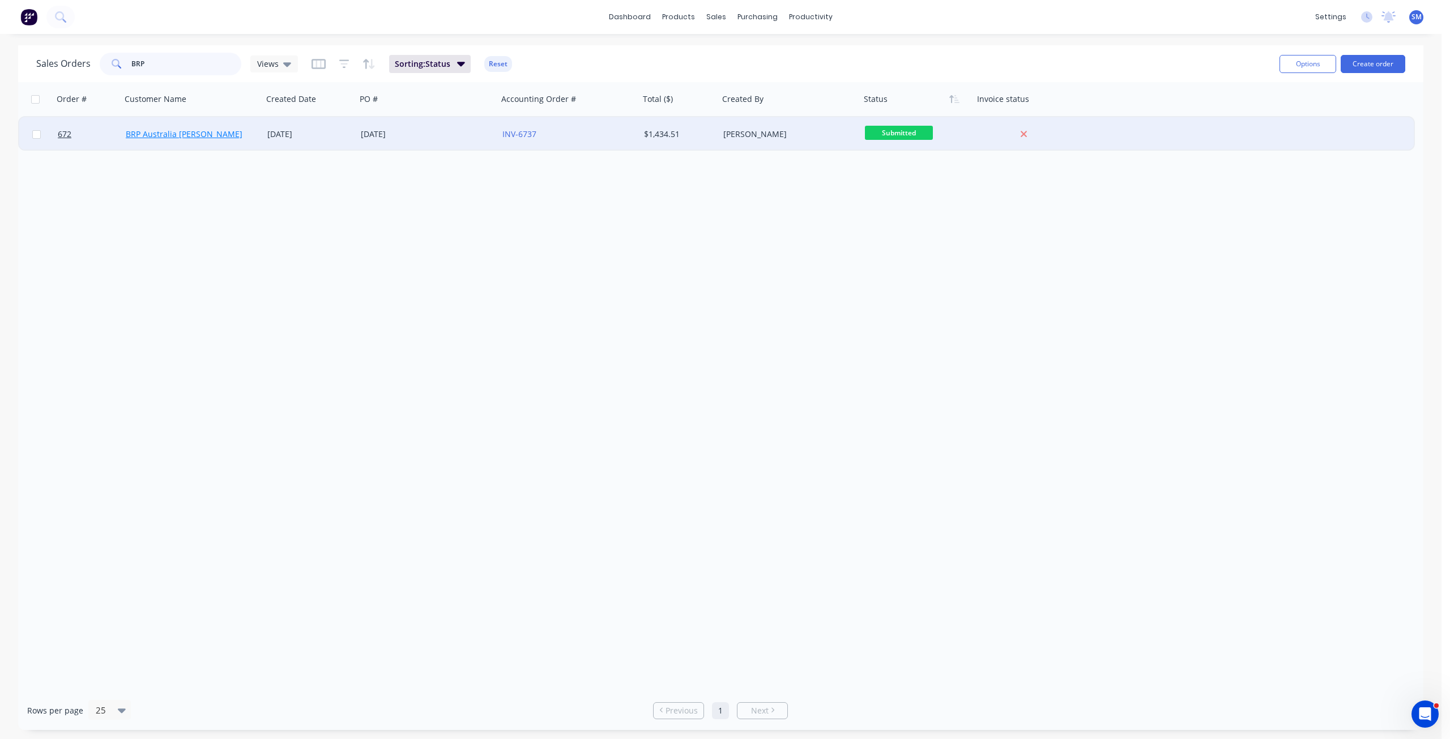
type input "BRP"
click at [177, 133] on link "BRP Australia David Clark" at bounding box center [184, 134] width 117 height 11
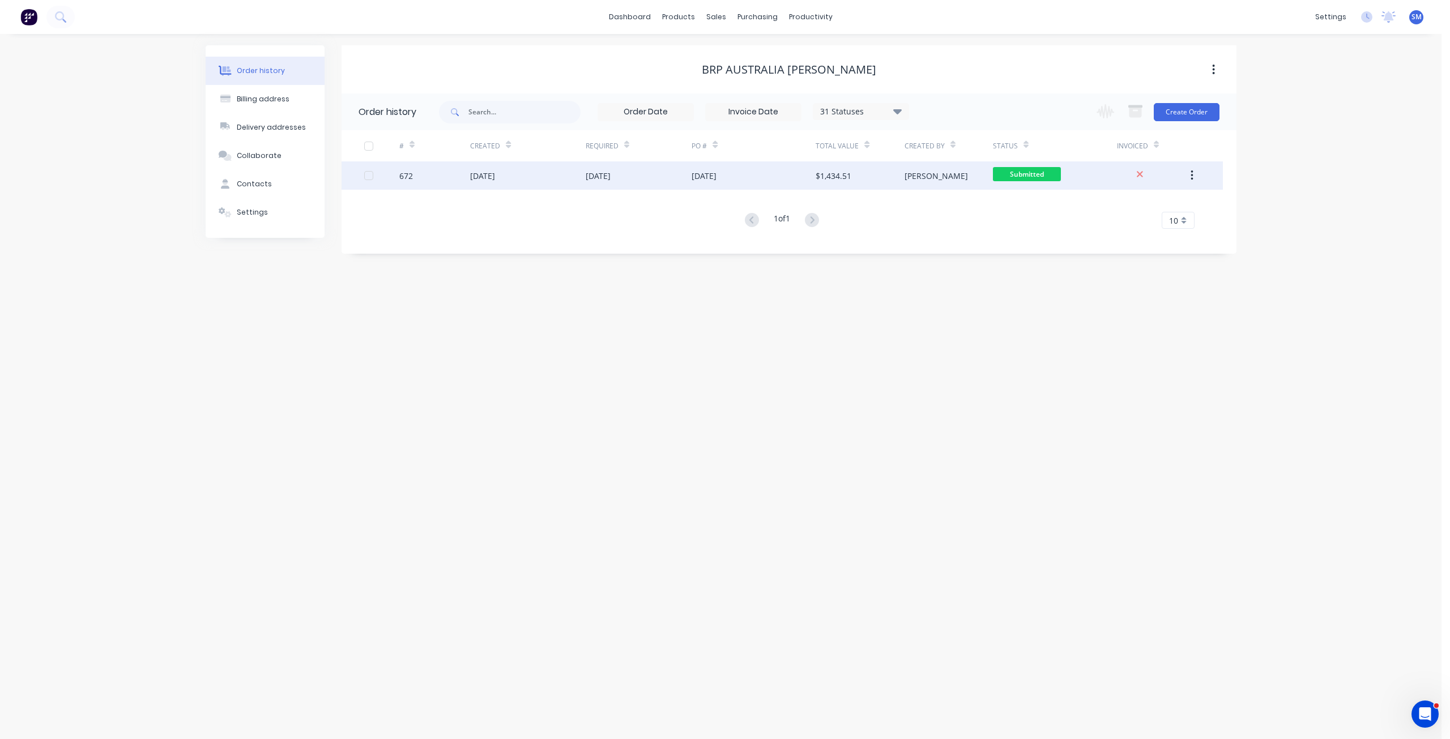
click at [537, 171] on div "11 Aug 2025" at bounding box center [527, 175] width 115 height 28
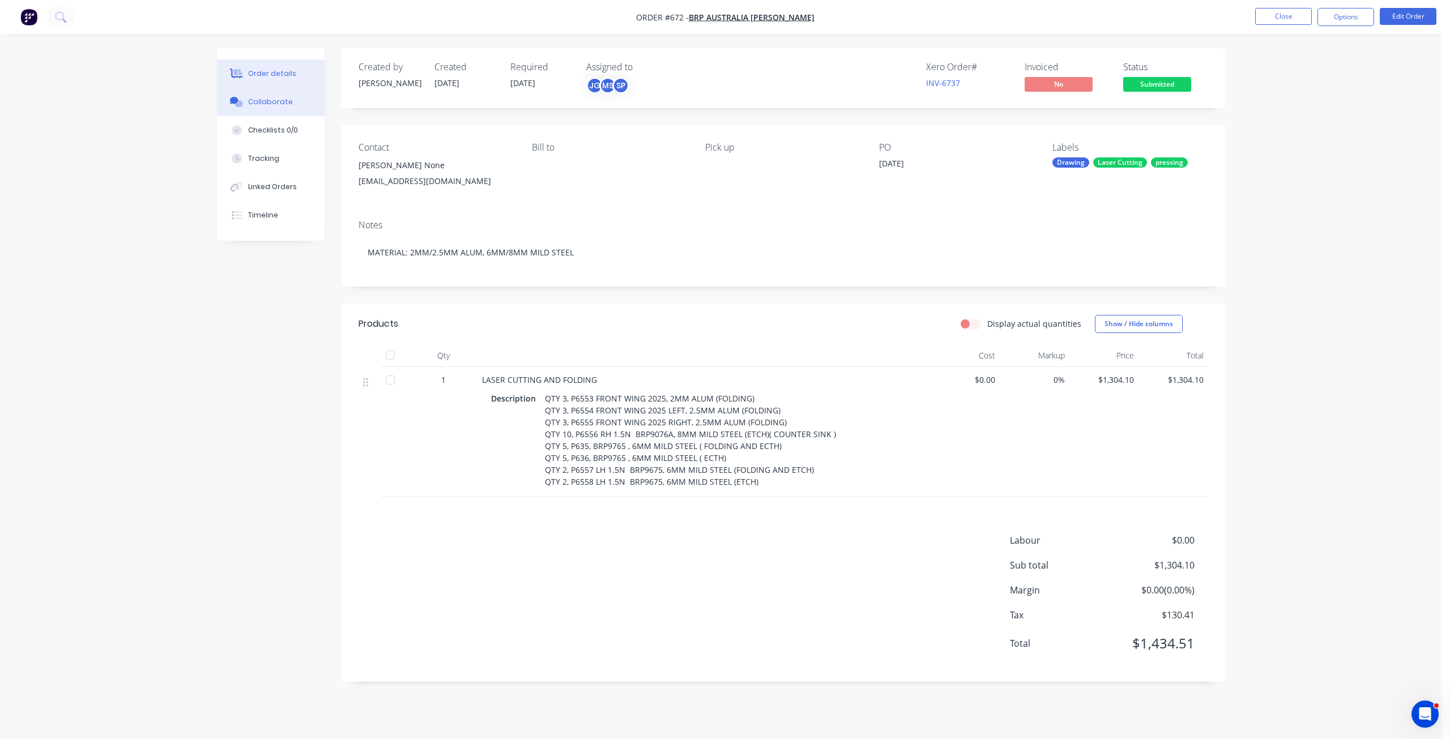
click at [276, 104] on div "Collaborate" at bounding box center [270, 102] width 45 height 10
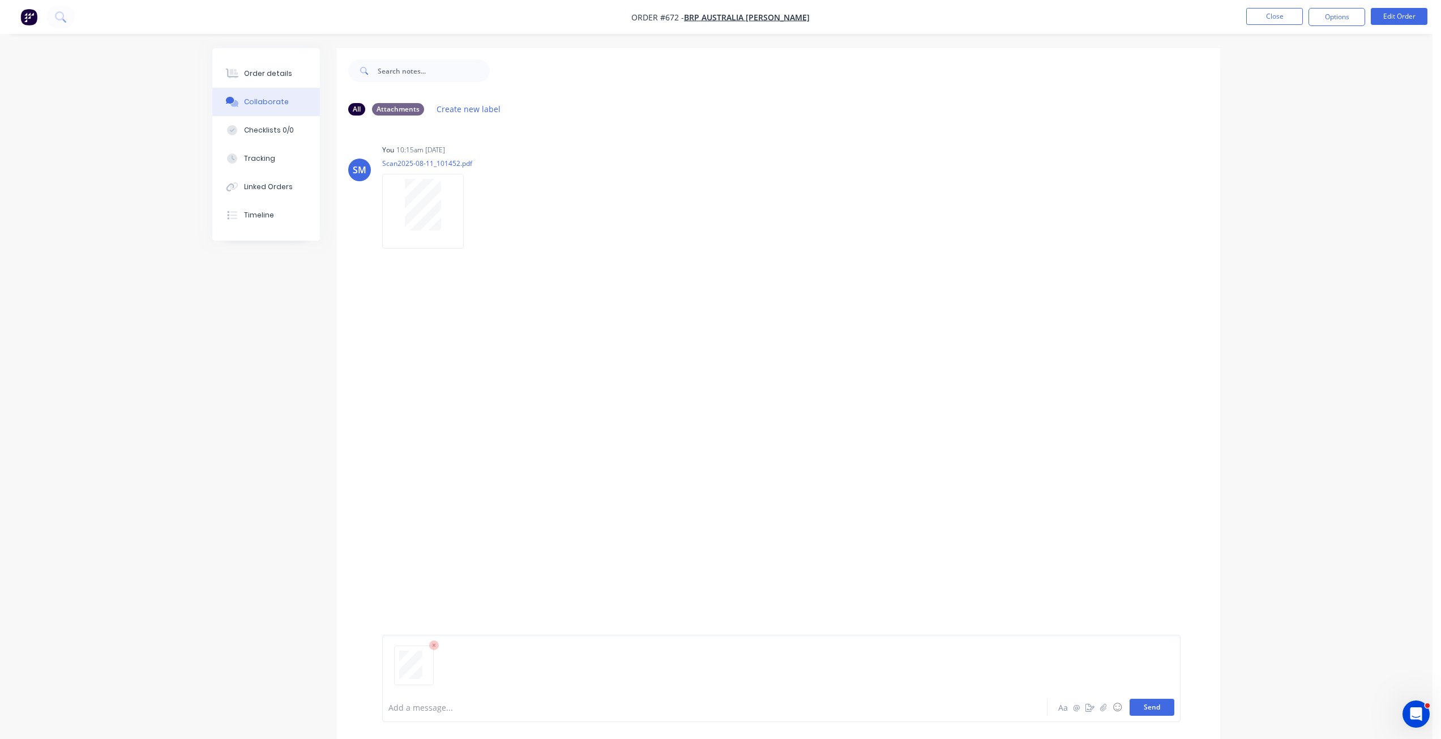
click at [1148, 709] on button "Send" at bounding box center [1152, 707] width 45 height 17
click at [1266, 13] on button "Close" at bounding box center [1274, 16] width 57 height 17
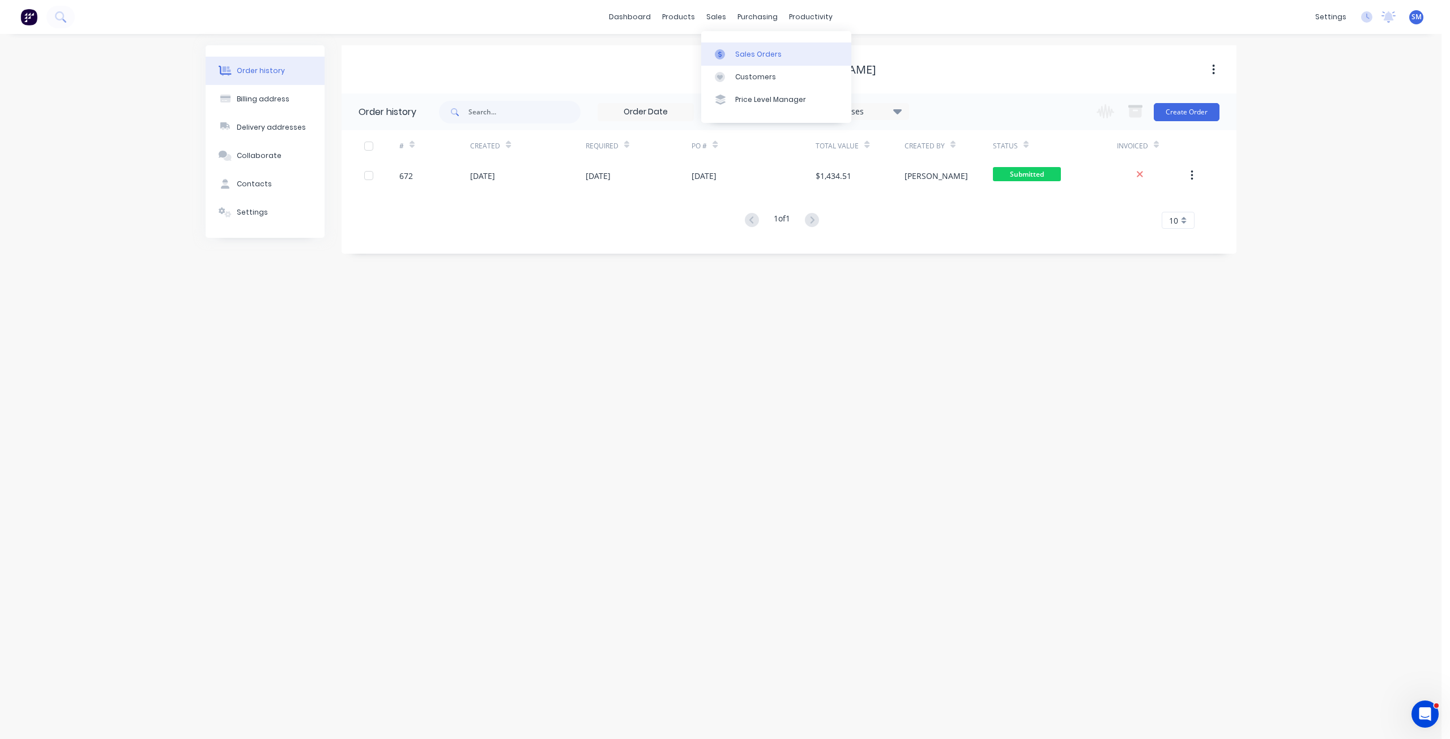
click at [741, 52] on div "Sales Orders" at bounding box center [758, 54] width 46 height 10
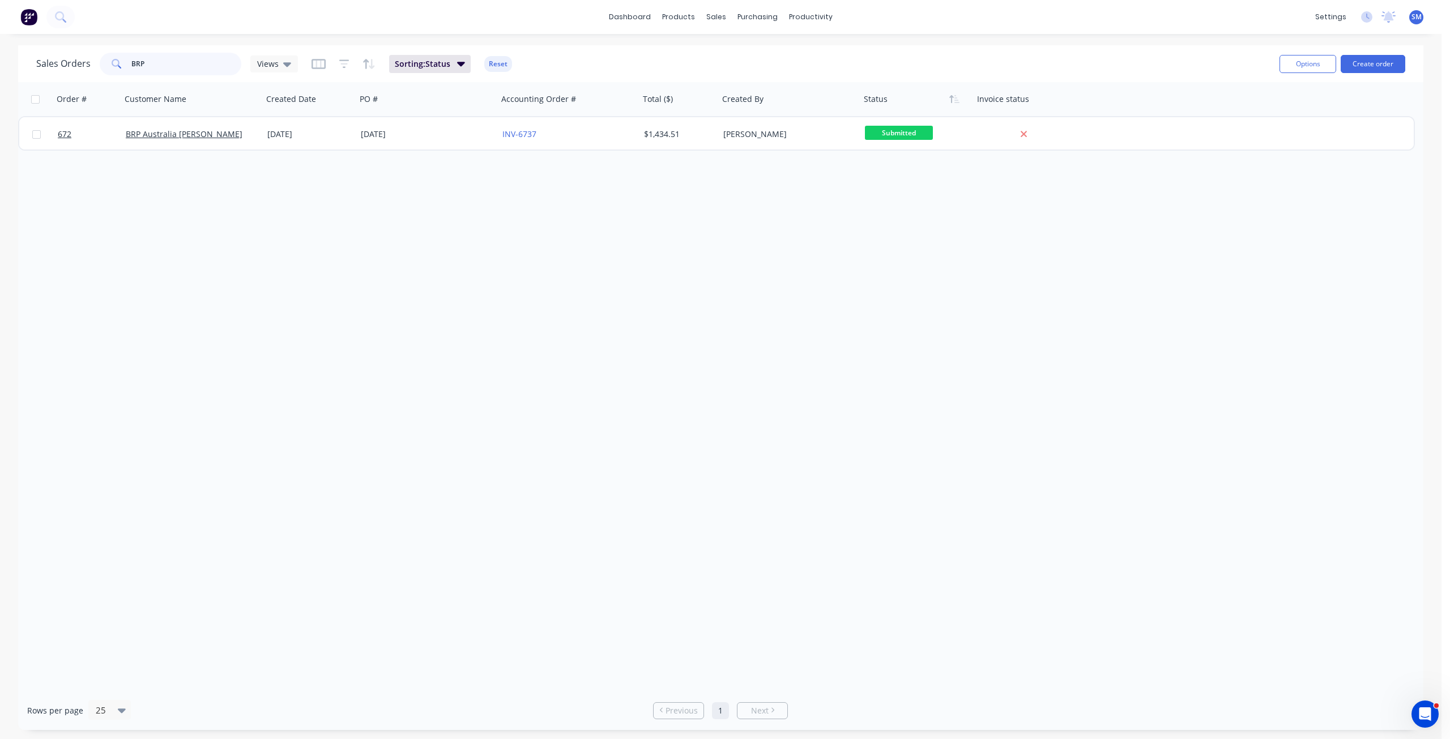
drag, startPoint x: 155, startPoint y: 65, endPoint x: 74, endPoint y: 62, distance: 80.5
click at [74, 62] on div "Sales Orders BRP Views" at bounding box center [167, 64] width 262 height 23
type input "BERT"
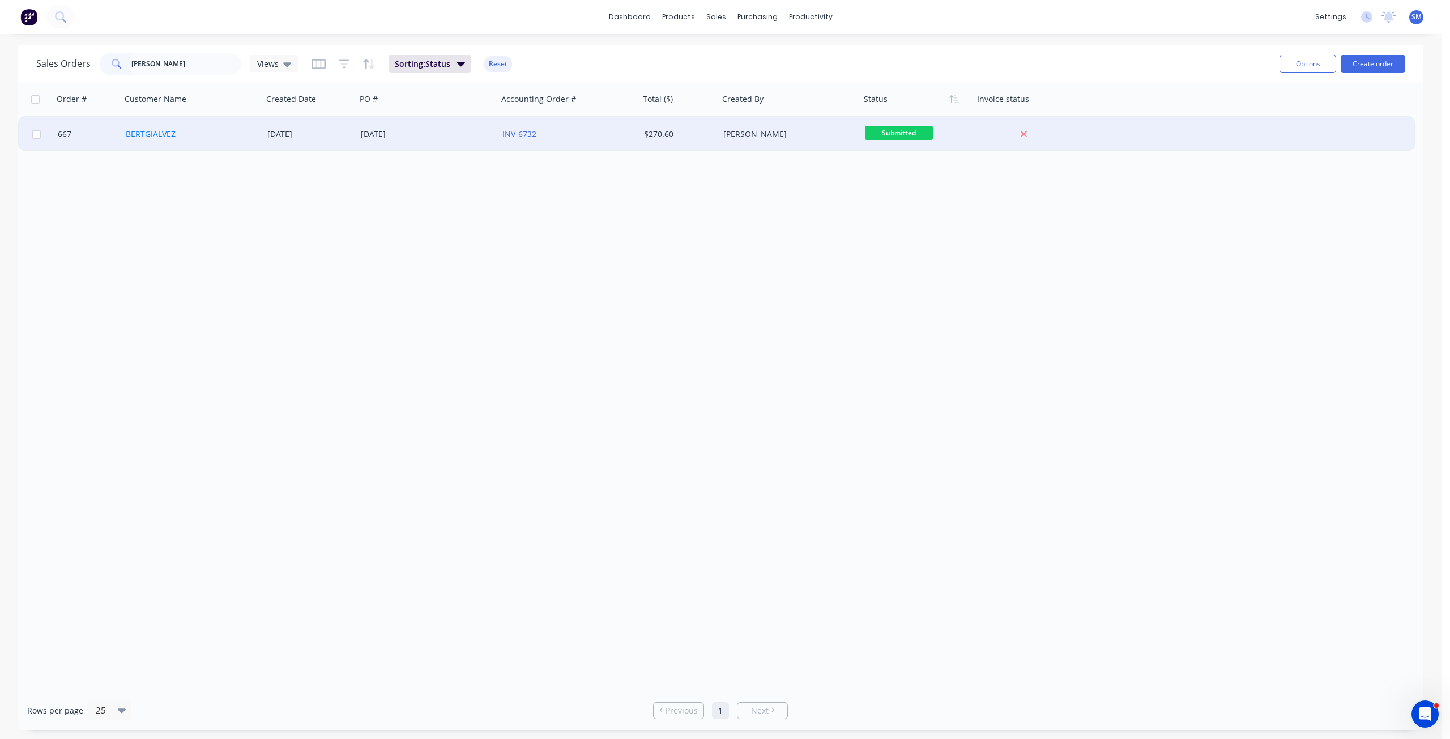
click at [159, 138] on link "BERTGIALVEZ" at bounding box center [151, 134] width 50 height 11
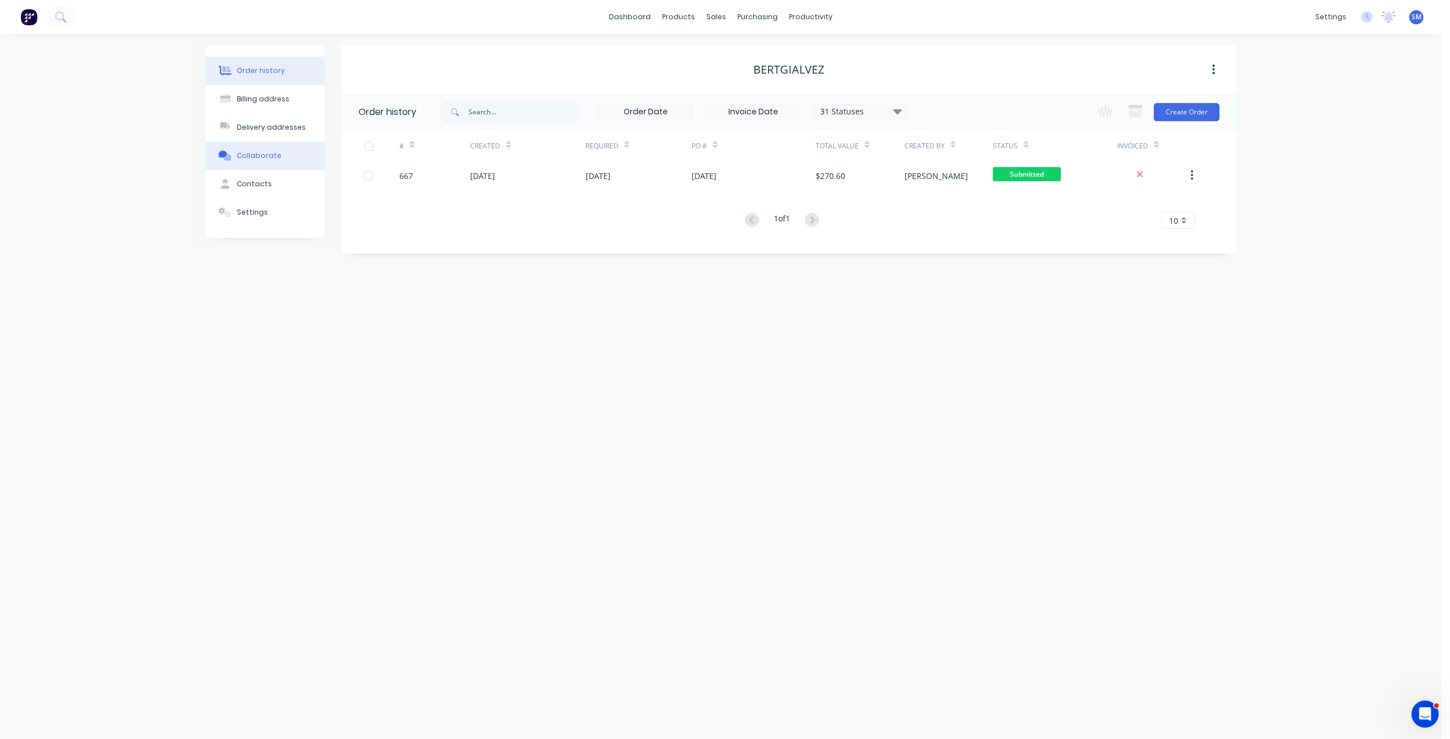
click at [262, 155] on div "Collaborate" at bounding box center [259, 156] width 45 height 10
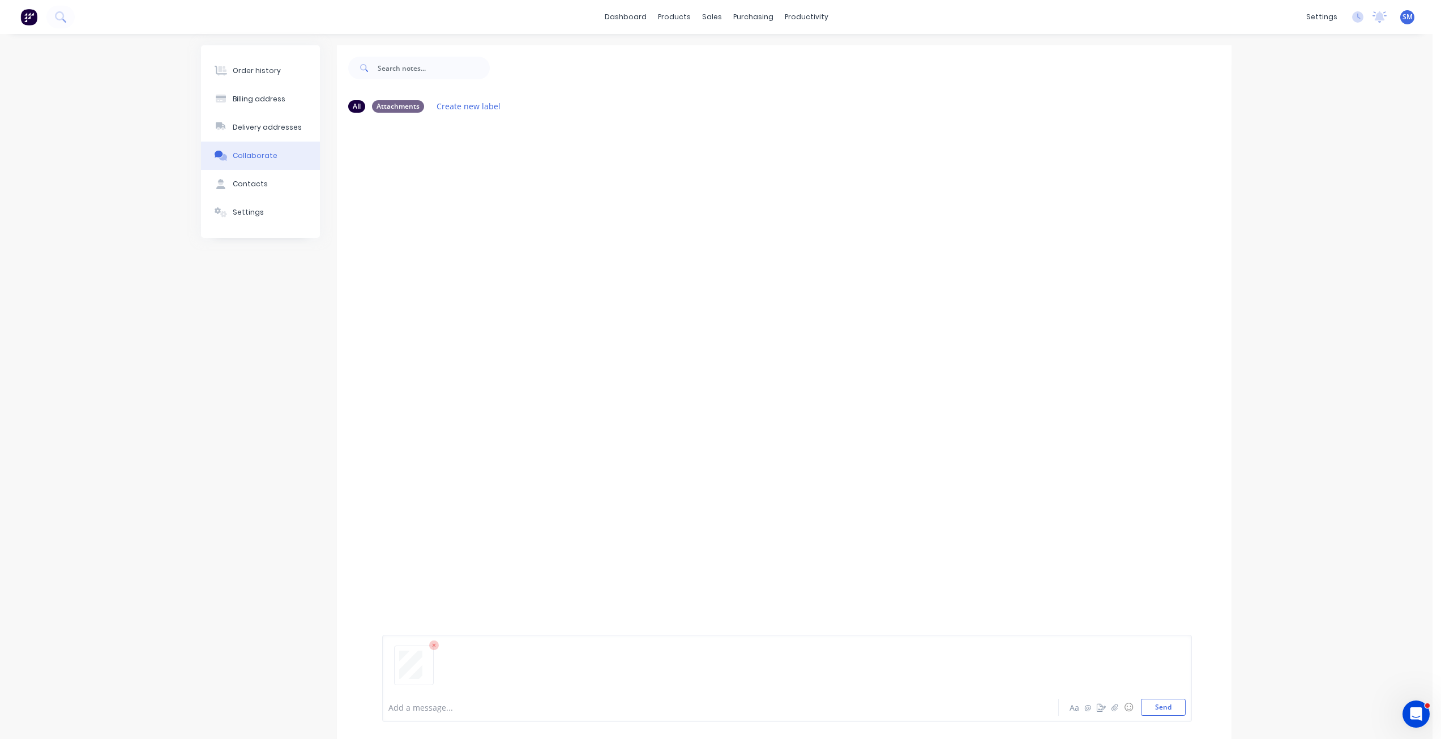
click at [1190, 704] on div "Add a message... Aa @ ☺ Send" at bounding box center [787, 678] width 810 height 87
click at [1173, 706] on button "Send" at bounding box center [1163, 707] width 45 height 17
click at [710, 16] on div "sales" at bounding box center [712, 16] width 31 height 17
click at [741, 76] on div "Customers" at bounding box center [751, 77] width 41 height 10
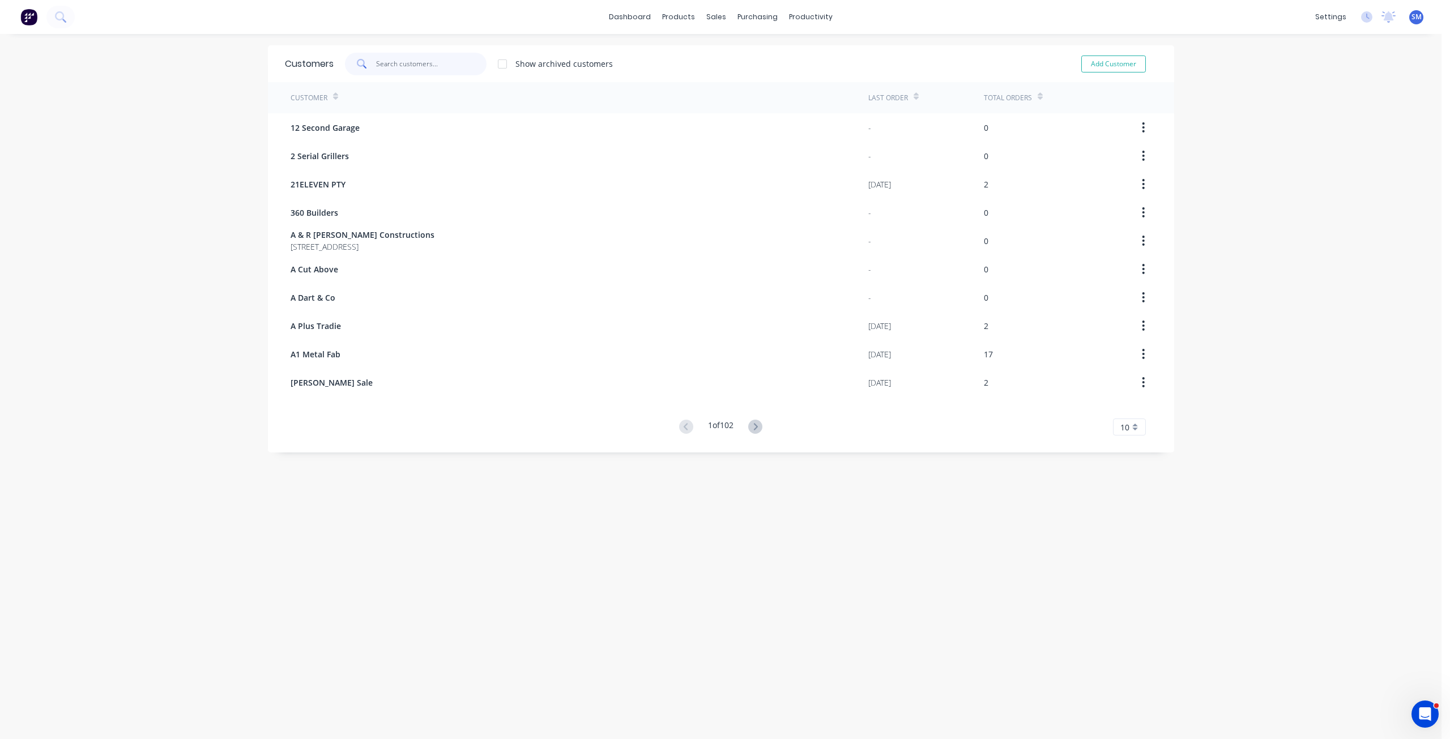
click at [400, 66] on input "text" at bounding box center [431, 64] width 110 height 23
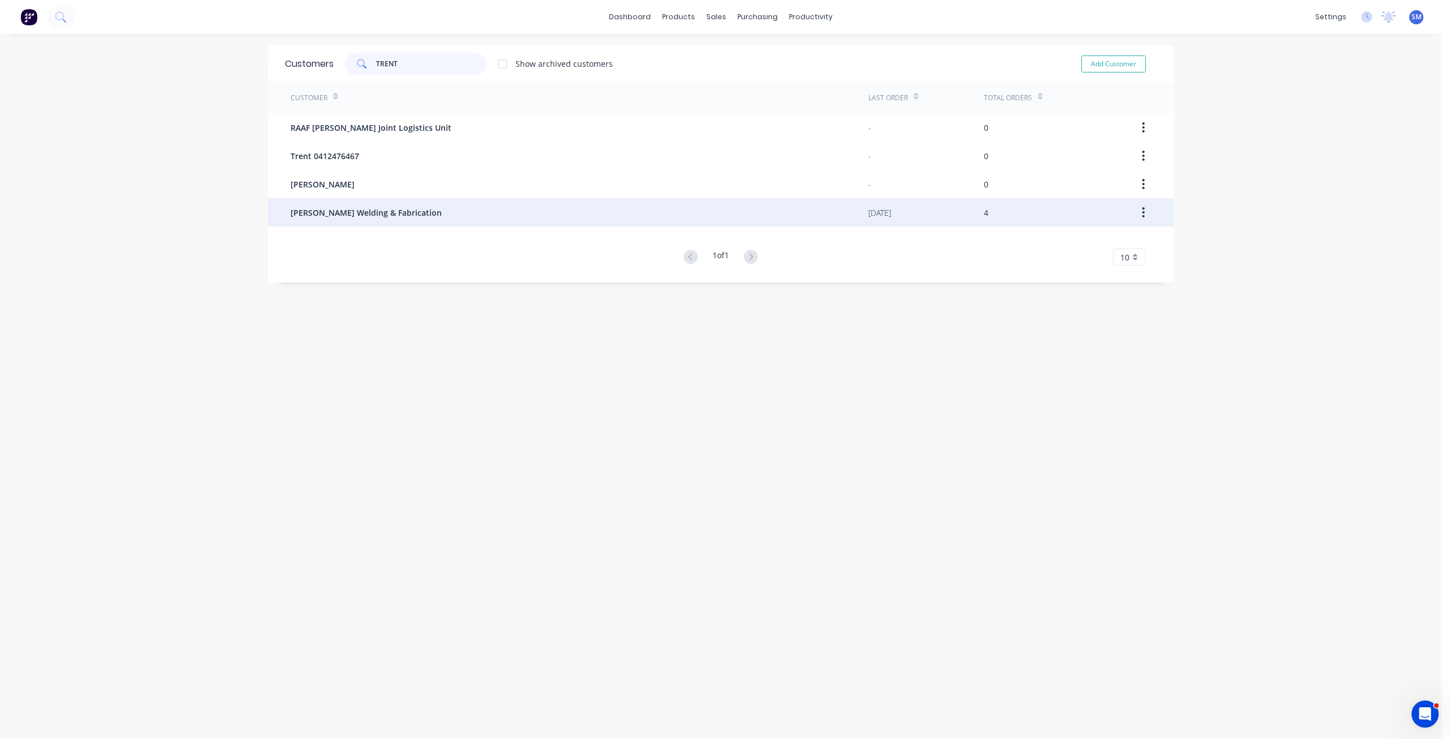
type input "TRENT"
click at [341, 212] on span "Trent Pacey Welding & Fabrication" at bounding box center [366, 213] width 151 height 12
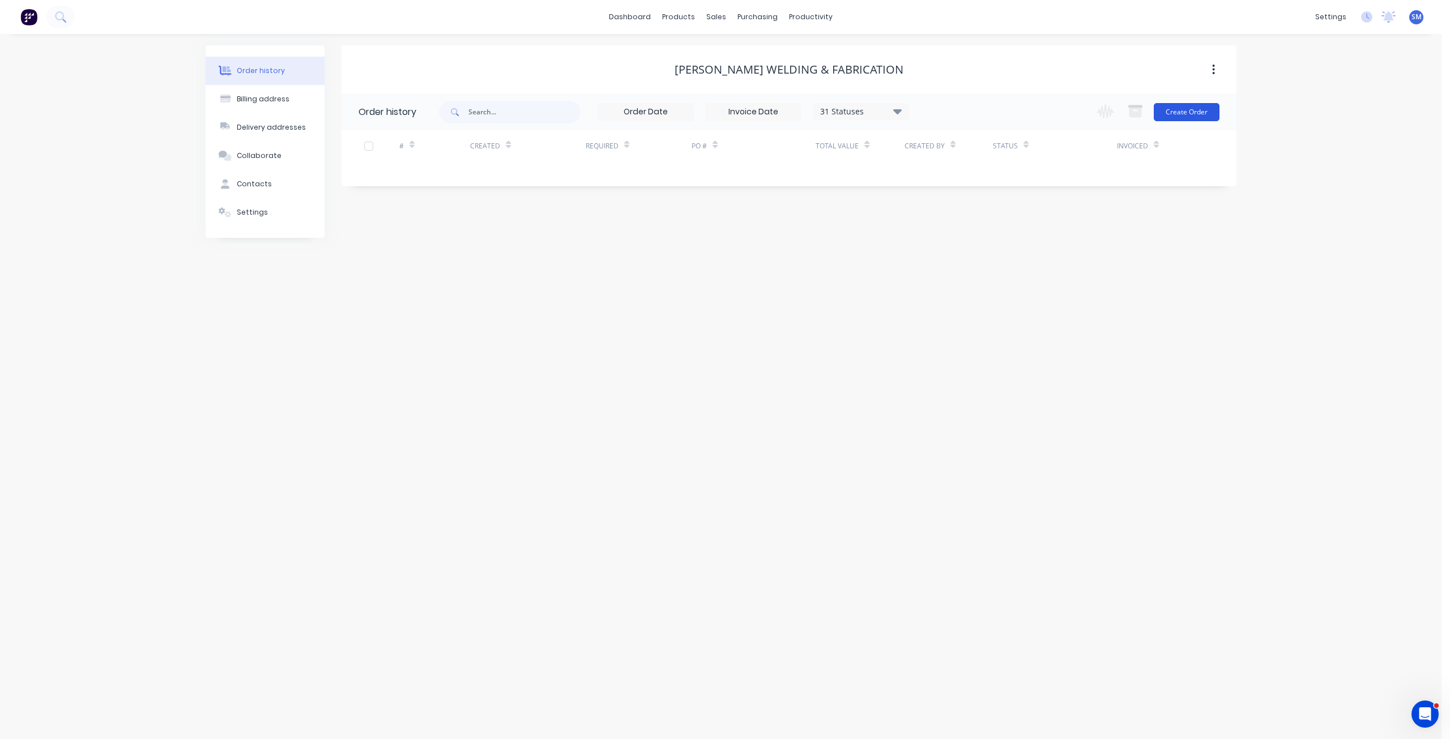
click at [1183, 107] on button "Create Order" at bounding box center [1187, 112] width 66 height 18
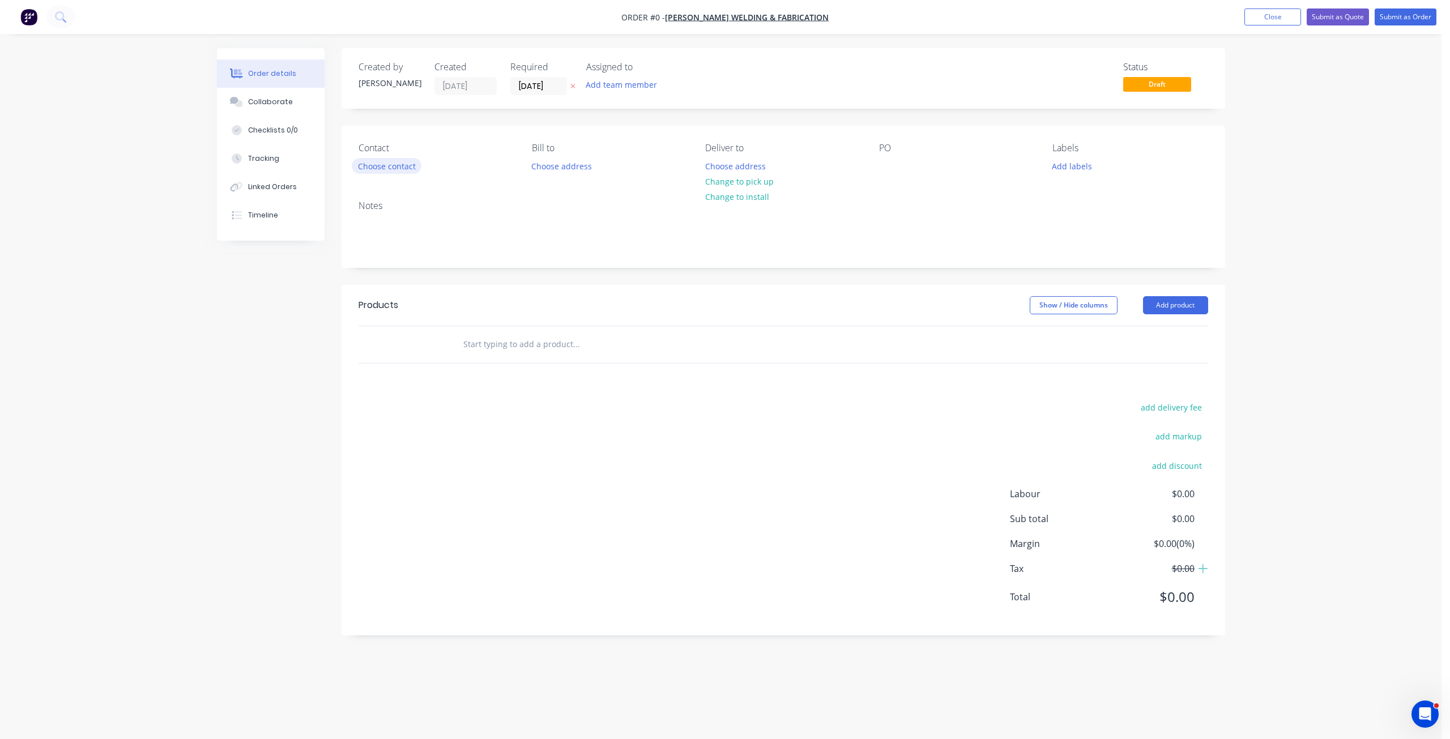
click at [370, 169] on button "Choose contact" at bounding box center [387, 165] width 70 height 15
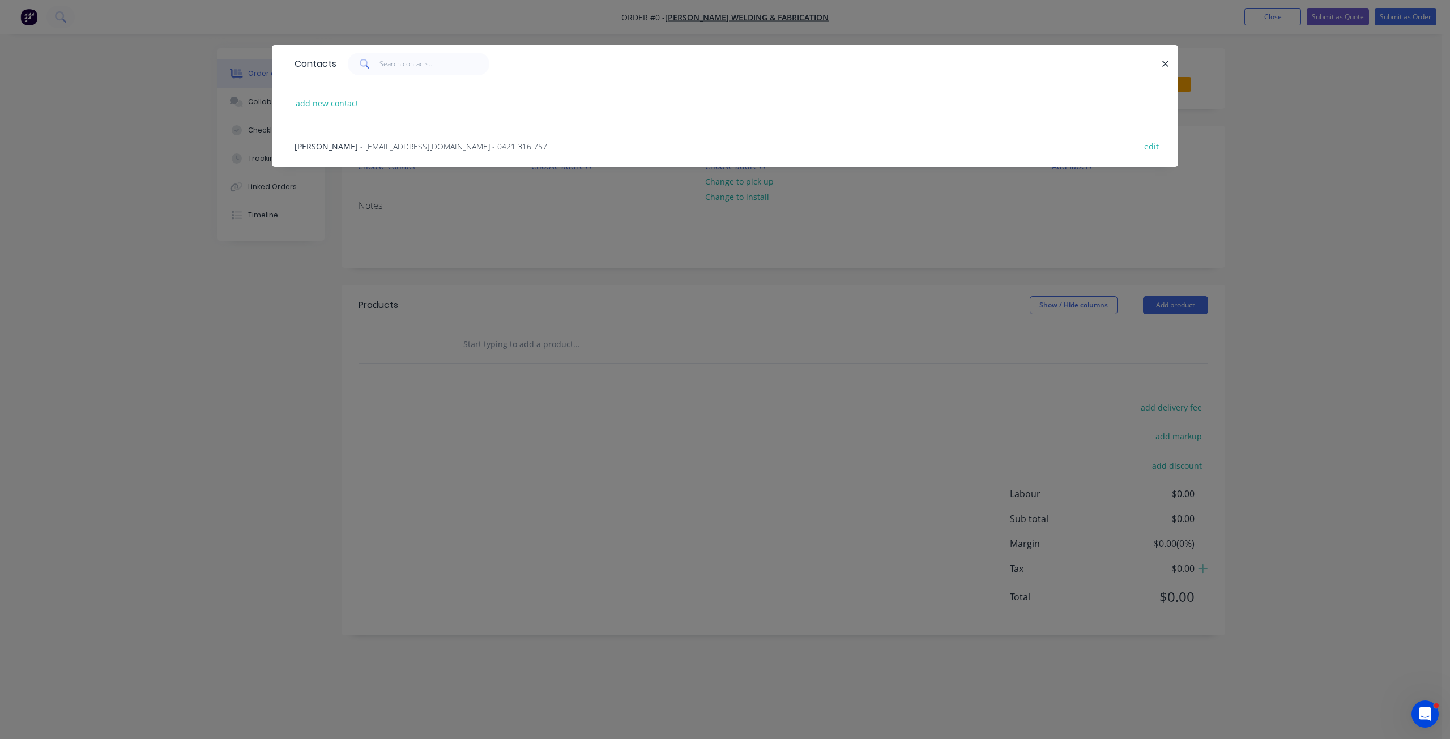
click at [360, 143] on span "- paceyfabearthworks@hotmail.com - 0421 316 757" at bounding box center [453, 146] width 187 height 11
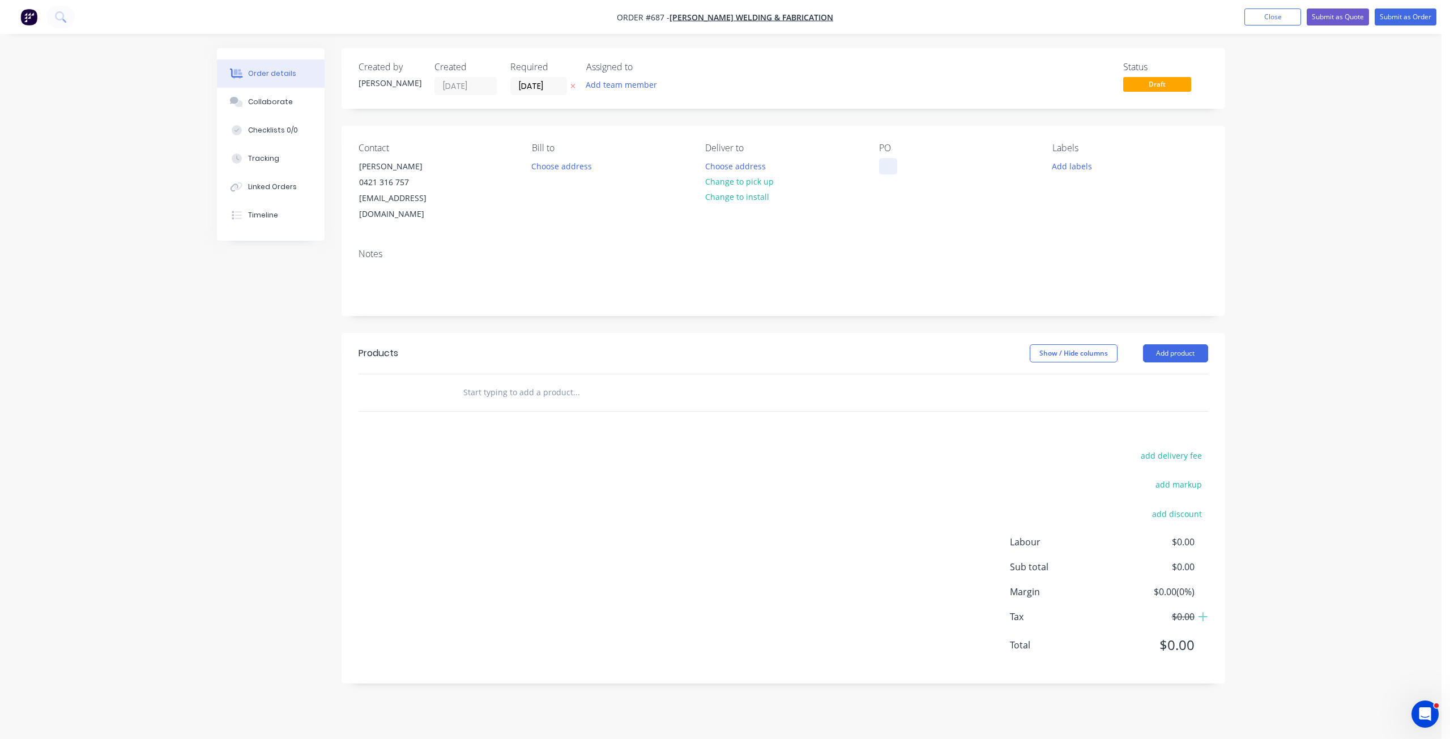
click at [881, 163] on div at bounding box center [888, 166] width 18 height 16
click at [740, 181] on button "Change to pick up" at bounding box center [739, 181] width 80 height 15
click at [476, 382] on input "text" at bounding box center [576, 392] width 227 height 23
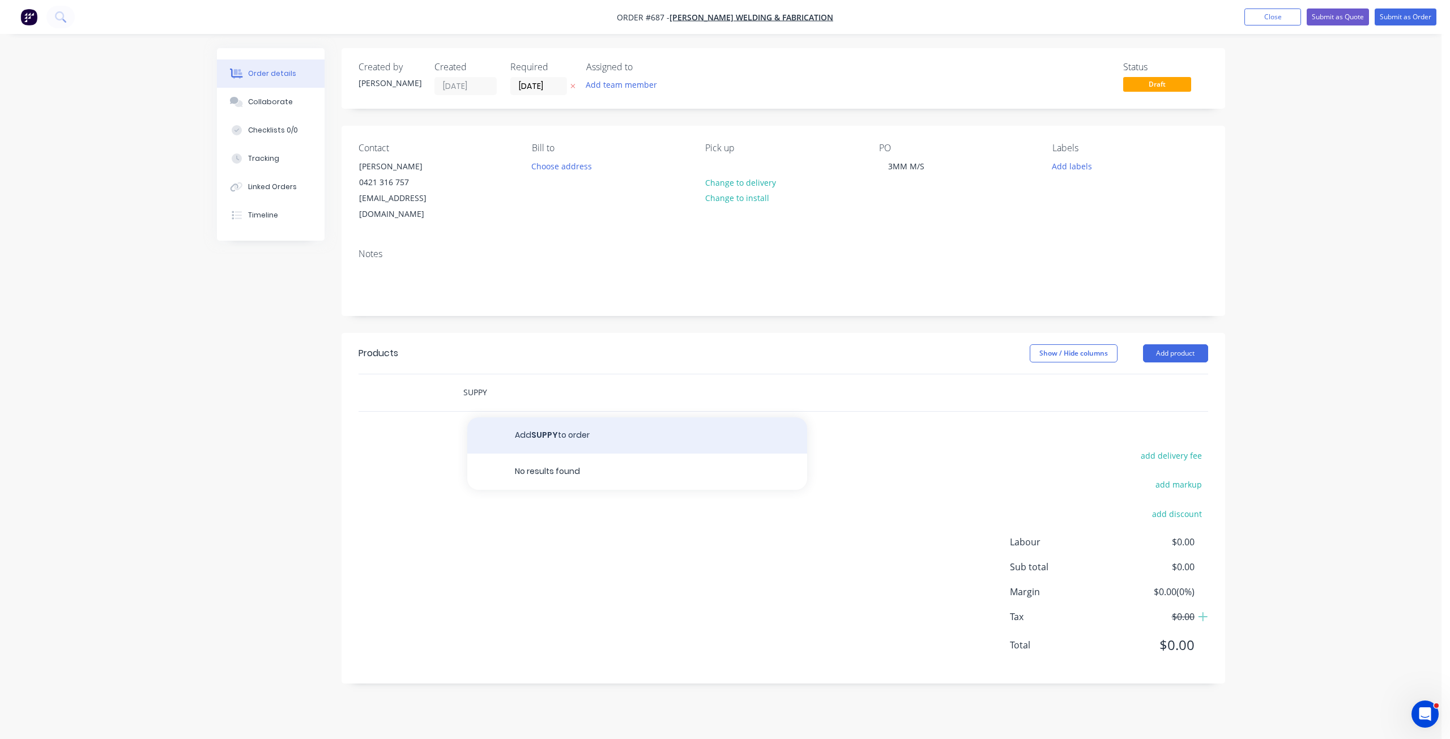
type input "SUPPY"
click at [542, 417] on button "Add SUPPY to order" at bounding box center [637, 435] width 340 height 36
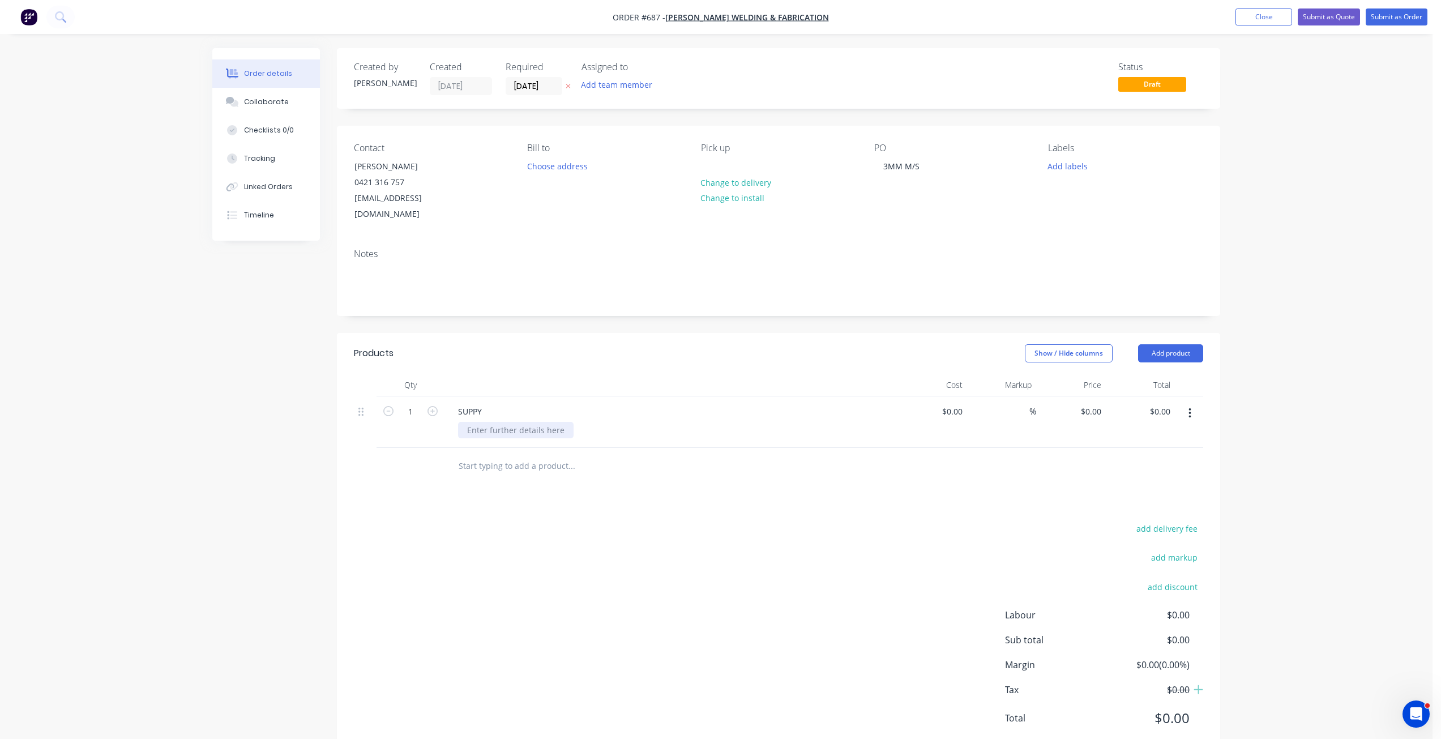
click at [490, 422] on div at bounding box center [516, 430] width 116 height 16
click at [417, 403] on input "1" at bounding box center [410, 411] width 29 height 17
type input "2"
click at [498, 422] on div at bounding box center [516, 430] width 116 height 16
drag, startPoint x: 646, startPoint y: 420, endPoint x: 787, endPoint y: 437, distance: 142.0
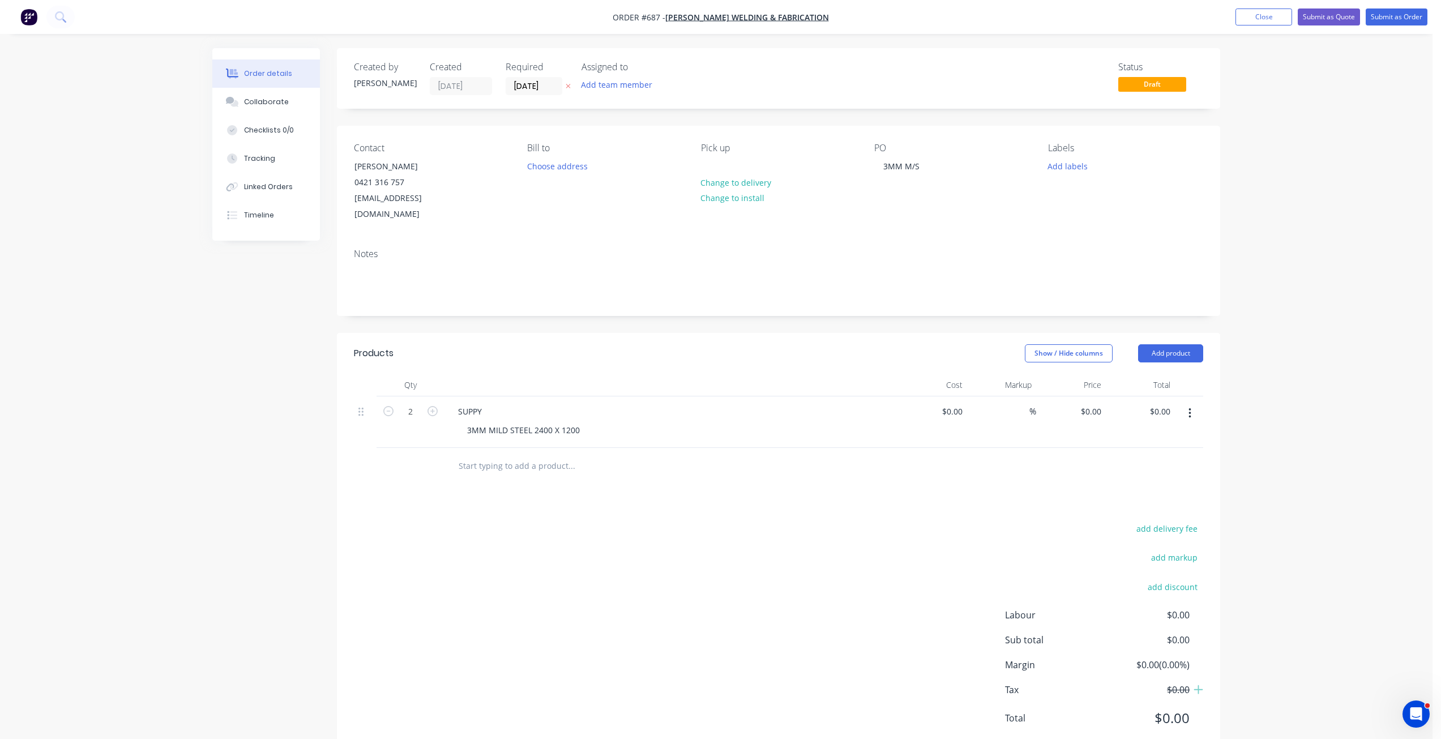
click at [646, 422] on div "3MM MILD STEEL 2400 X 1200" at bounding box center [675, 430] width 435 height 16
click at [1086, 400] on div "0 $0.00" at bounding box center [1071, 422] width 70 height 52
type input "$202.50"
type input "$405.00"
click at [1041, 448] on div at bounding box center [778, 466] width 849 height 37
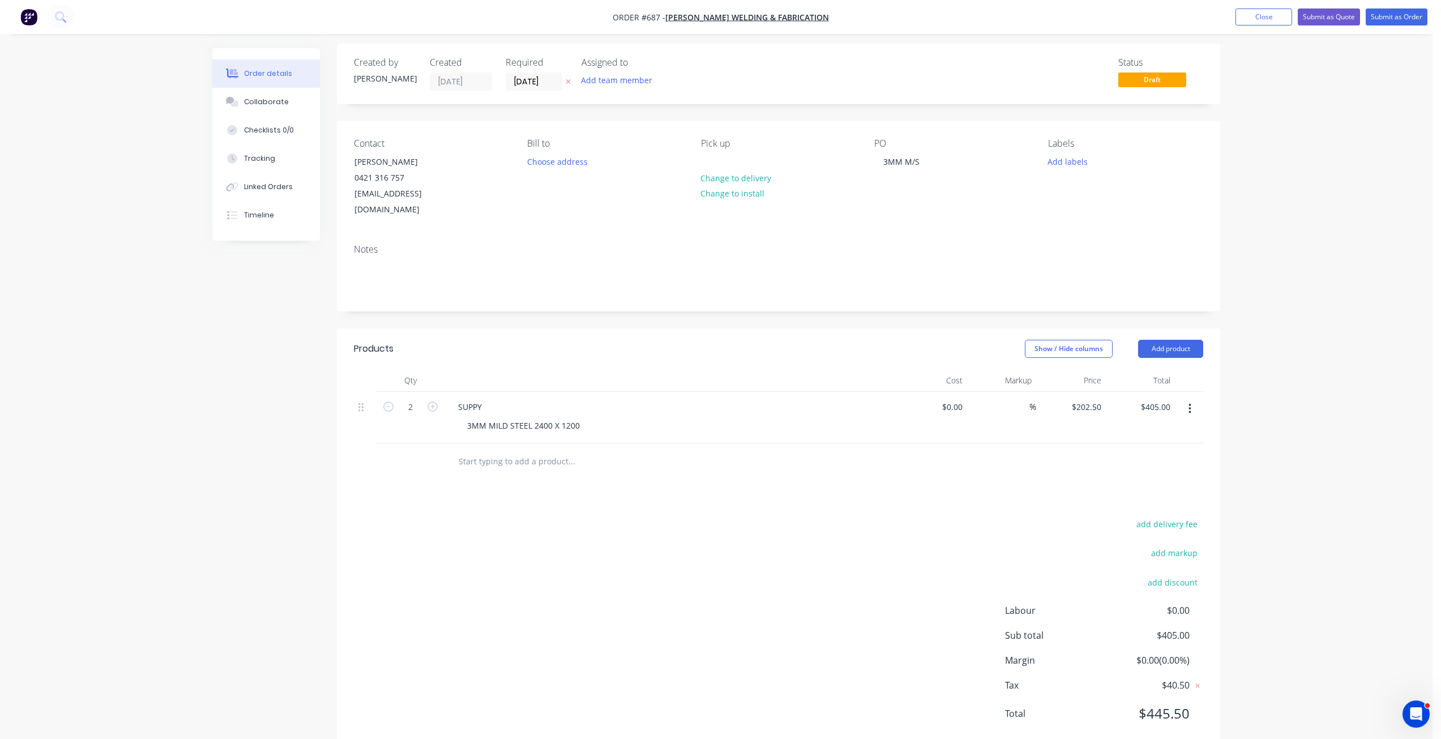
scroll to position [19, 0]
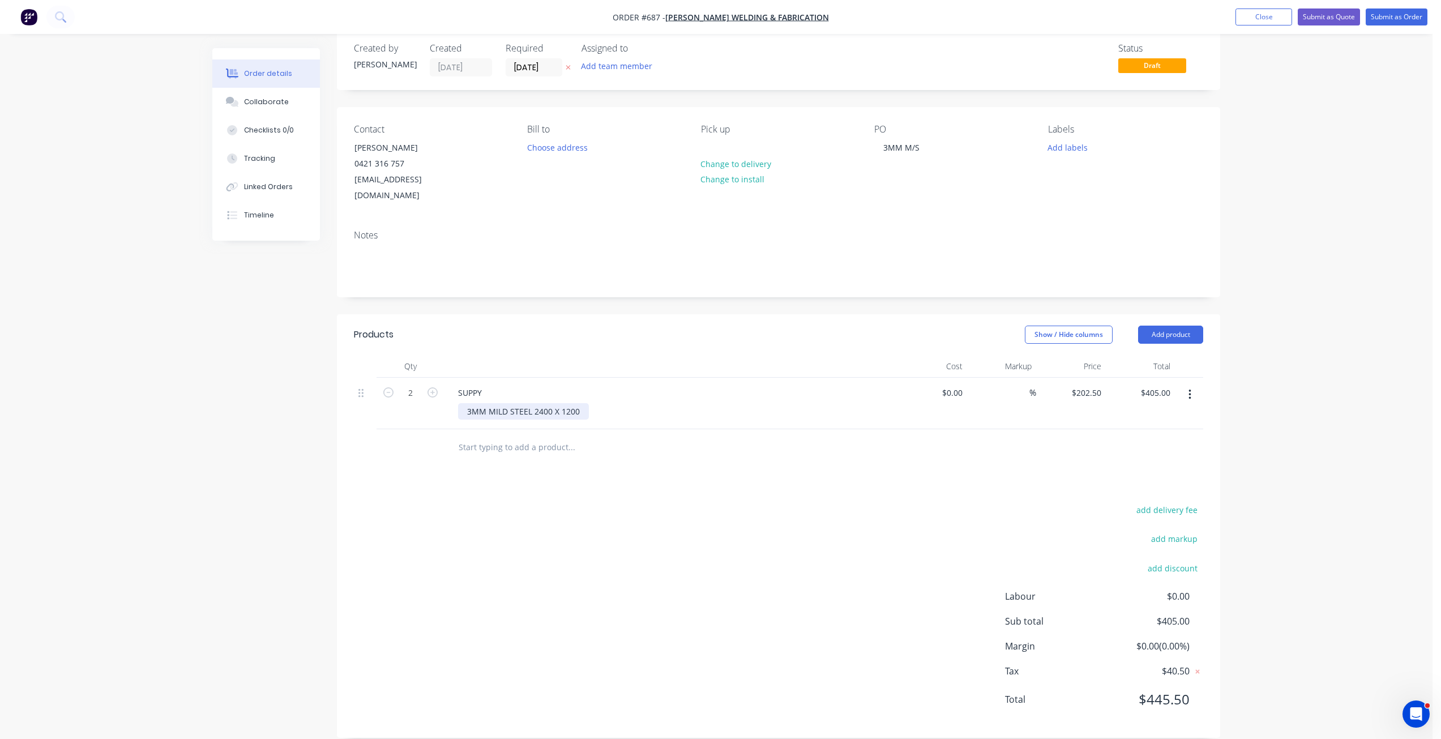
click at [531, 403] on div "3MM MILD STEEL 2400 X 1200" at bounding box center [523, 411] width 131 height 16
click at [1397, 15] on button "Submit as Order" at bounding box center [1397, 16] width 62 height 17
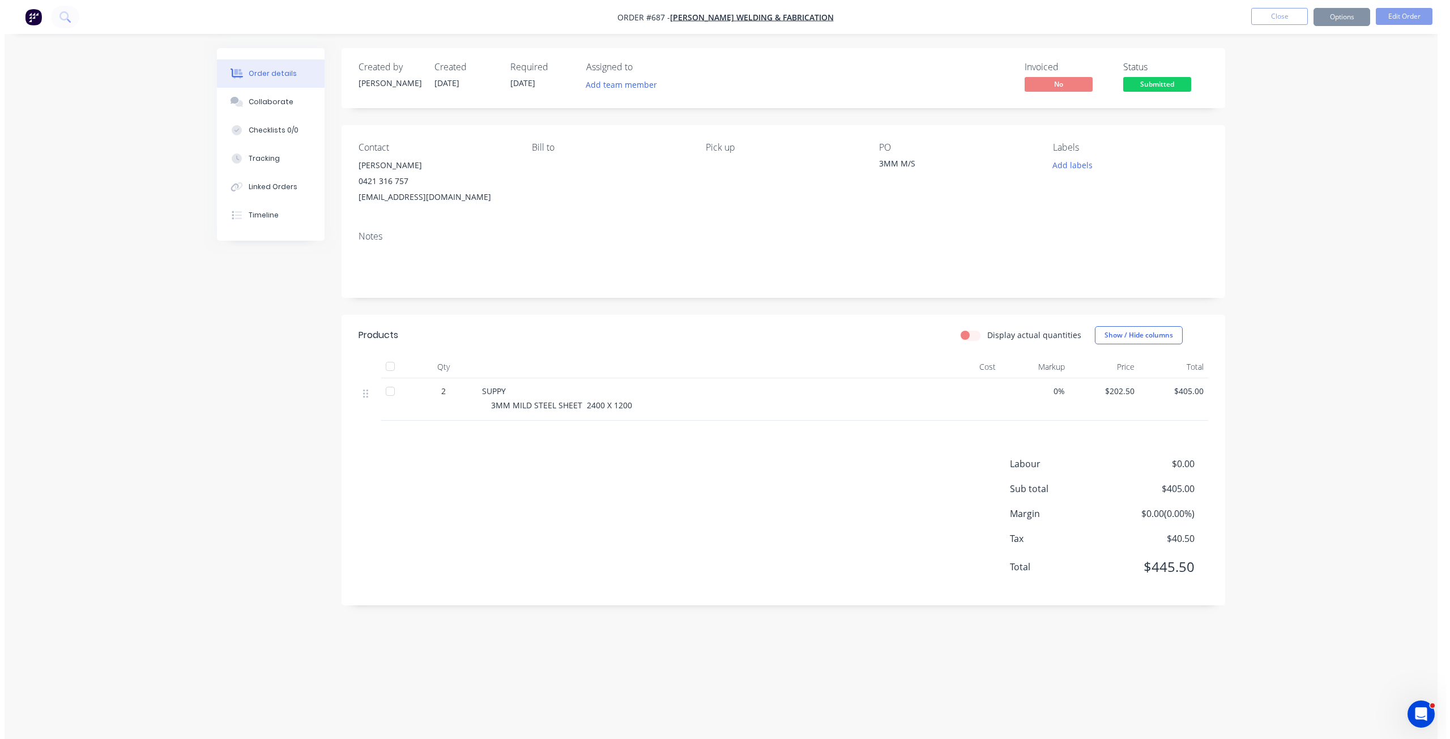
scroll to position [0, 0]
click at [1166, 88] on span "Submitted" at bounding box center [1157, 84] width 68 height 14
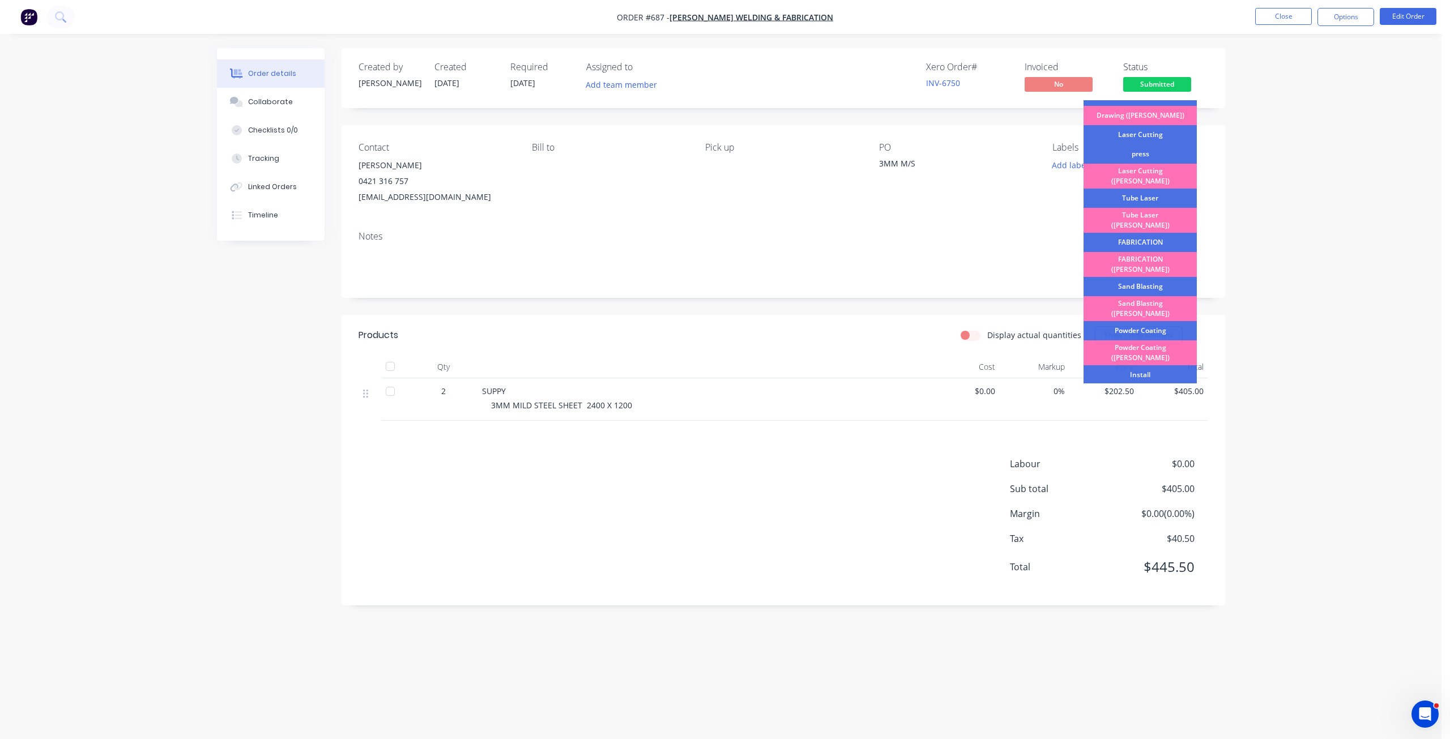
scroll to position [198, 0]
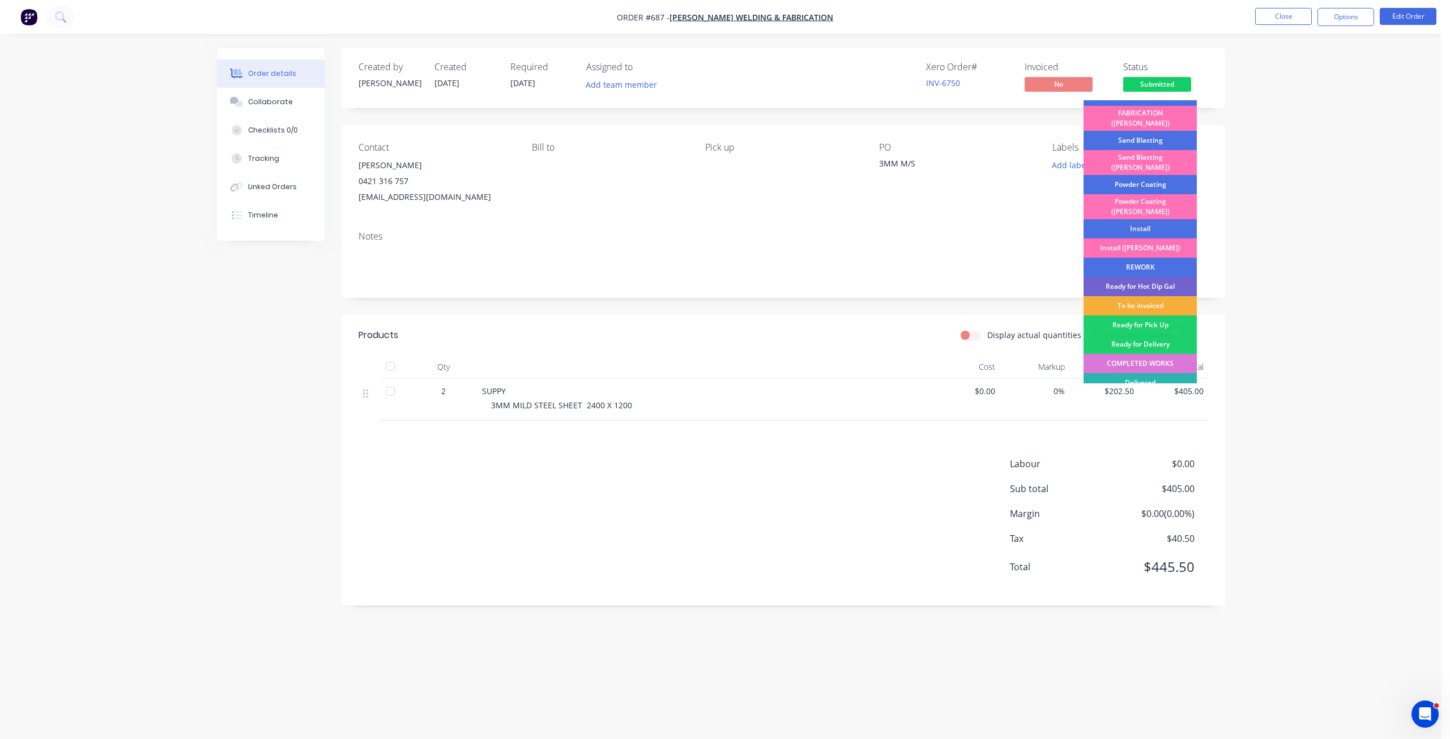
drag, startPoint x: 1133, startPoint y: 277, endPoint x: 1250, endPoint y: 212, distance: 134.1
click at [1135, 296] on div "To be invoiced" at bounding box center [1139, 305] width 113 height 19
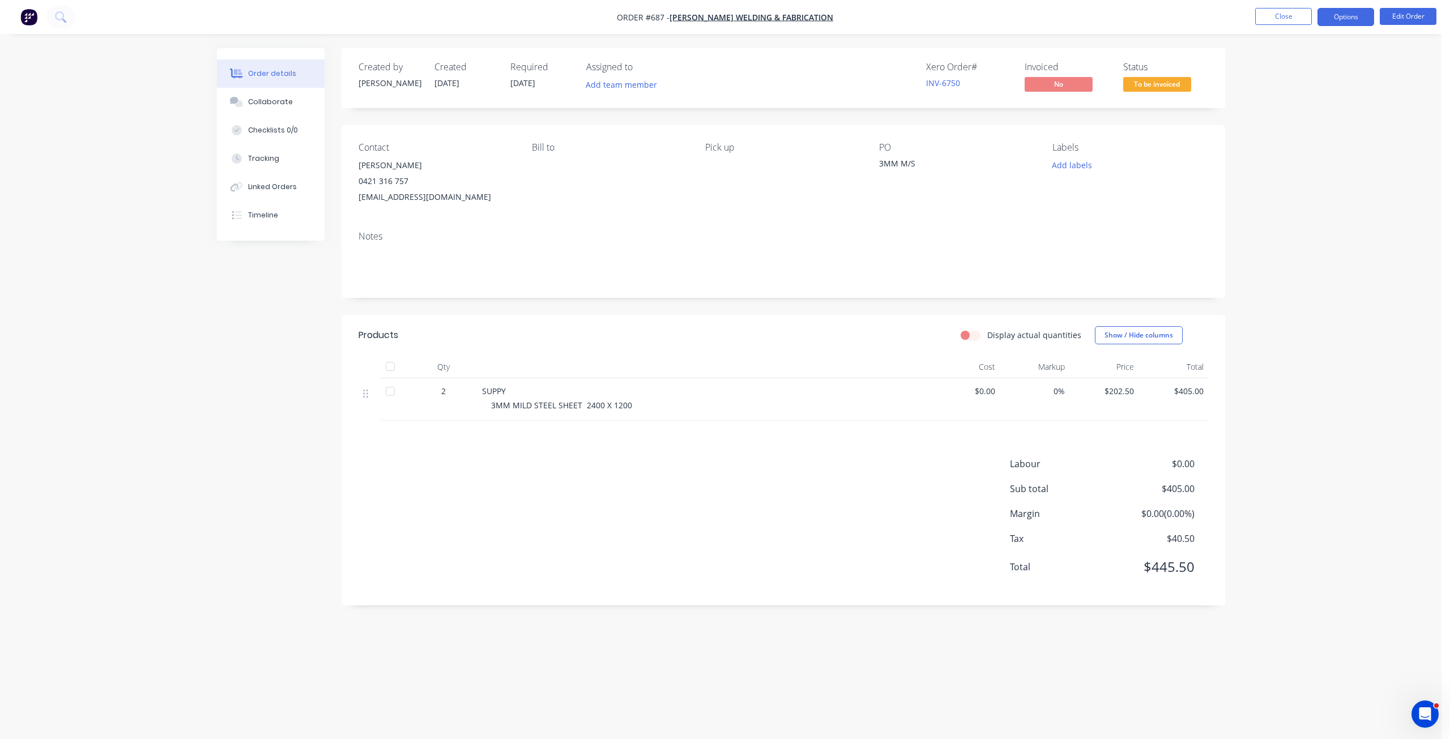
click at [1347, 18] on button "Options" at bounding box center [1345, 17] width 57 height 18
click at [1270, 70] on div "Invoice" at bounding box center [1311, 69] width 104 height 16
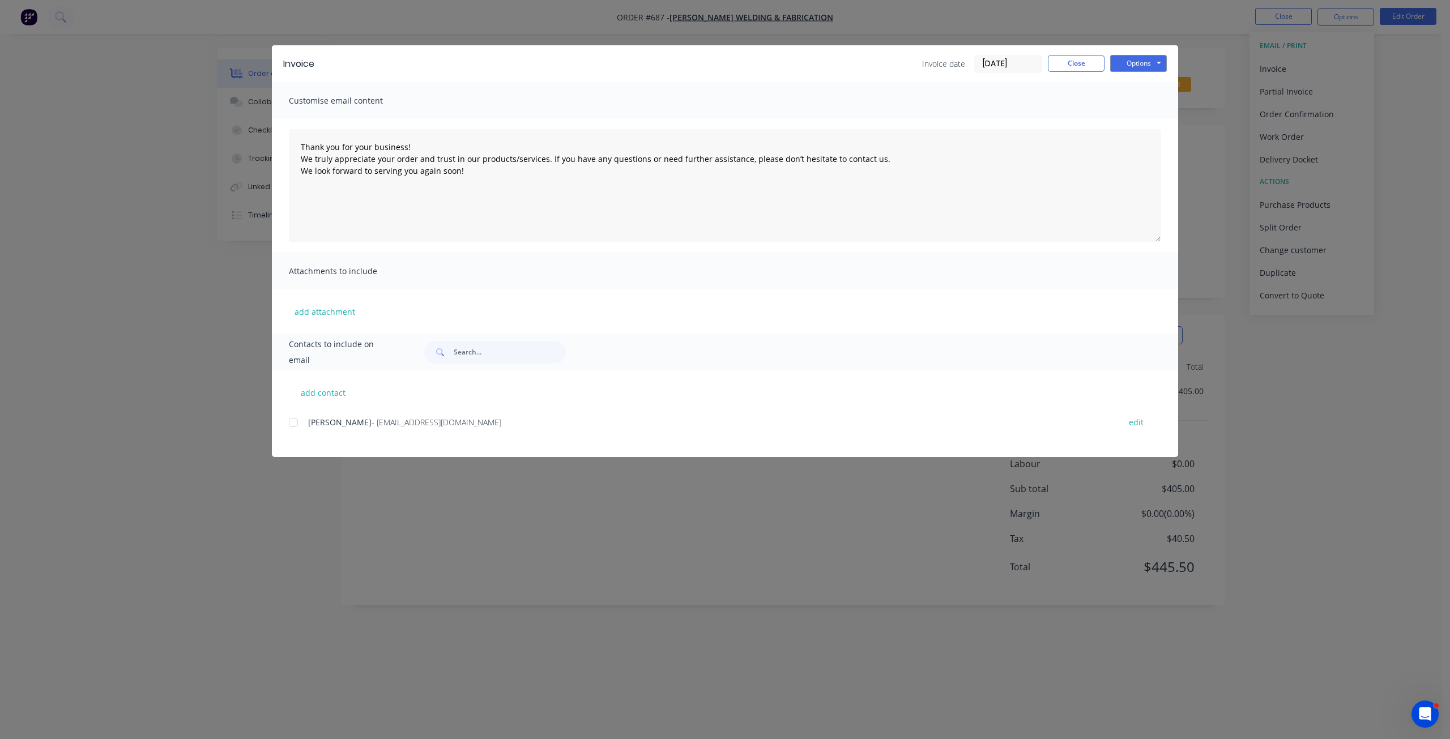
click at [289, 425] on div "add contact Trent Pacey - paceyfabearthworks@hotmail.com edit" at bounding box center [725, 413] width 906 height 87
click at [291, 424] on div at bounding box center [293, 422] width 23 height 23
click at [1136, 76] on div "Invoice Invoice date 14/08/25 Close Options Preview Print Email" at bounding box center [725, 63] width 906 height 37
click at [1136, 68] on button "Options" at bounding box center [1138, 63] width 57 height 17
click at [1136, 123] on button "Email" at bounding box center [1146, 121] width 72 height 19
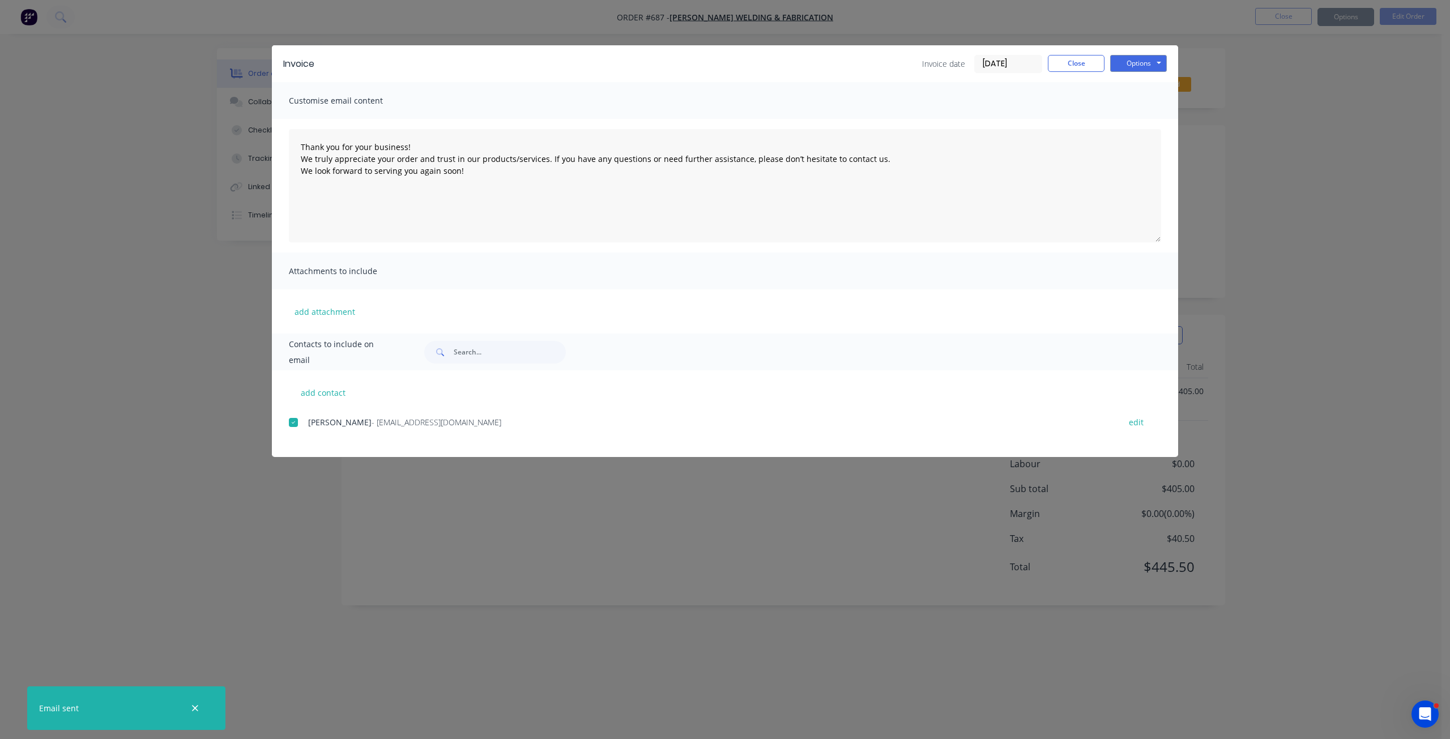
type textarea "Thank you for your business! We truly appreciate your order and trust in our pr…"
click at [1084, 68] on button "Close" at bounding box center [1076, 63] width 57 height 17
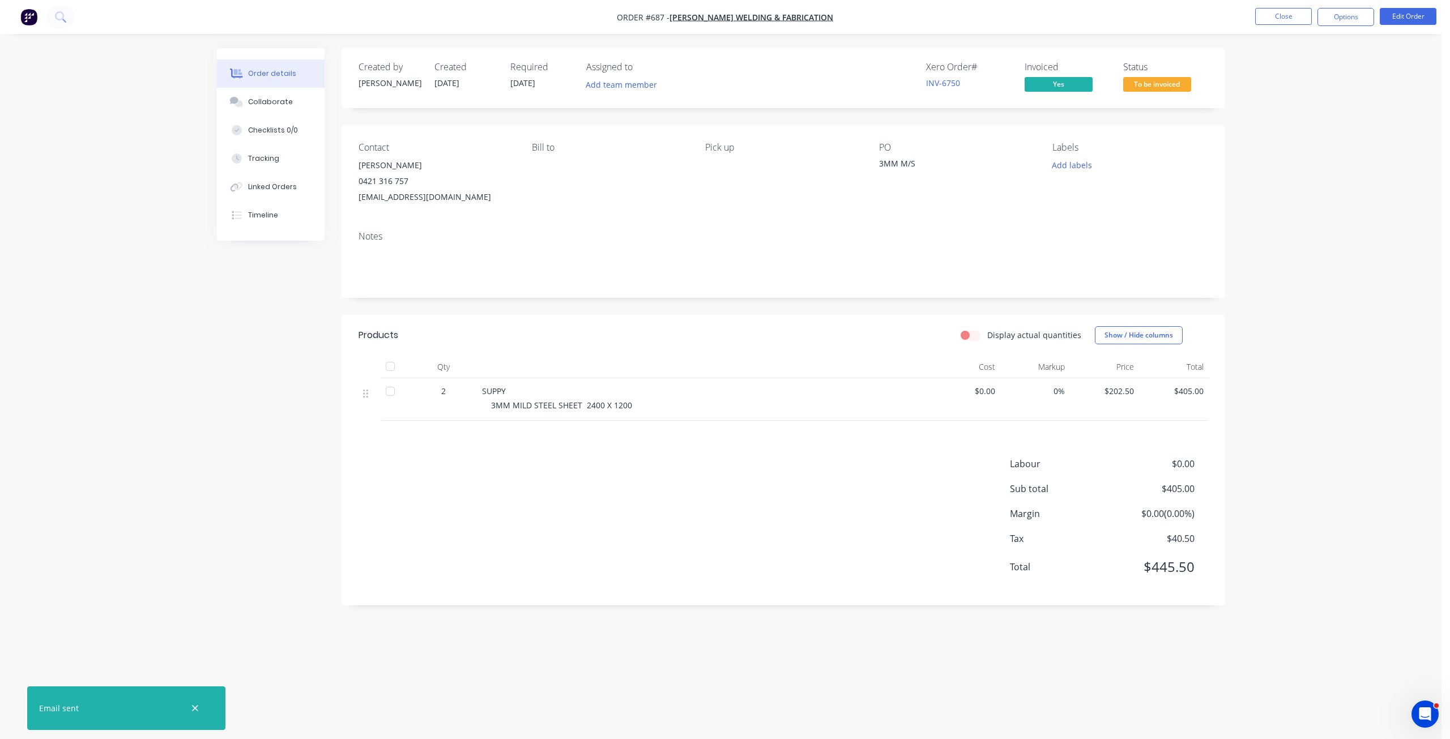
click at [1156, 84] on span "To be invoiced" at bounding box center [1157, 84] width 68 height 14
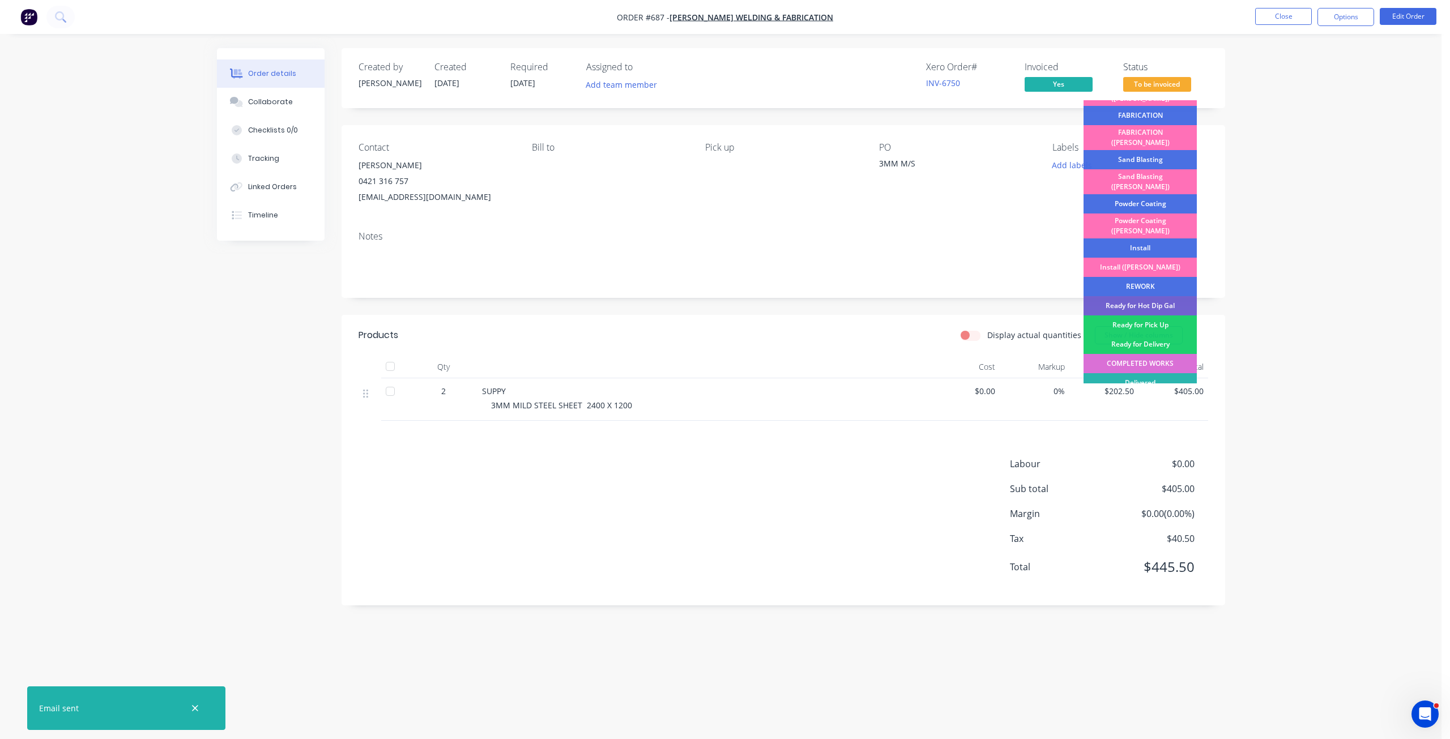
click at [1142, 354] on div "COMPLETED WORKS" at bounding box center [1139, 363] width 113 height 19
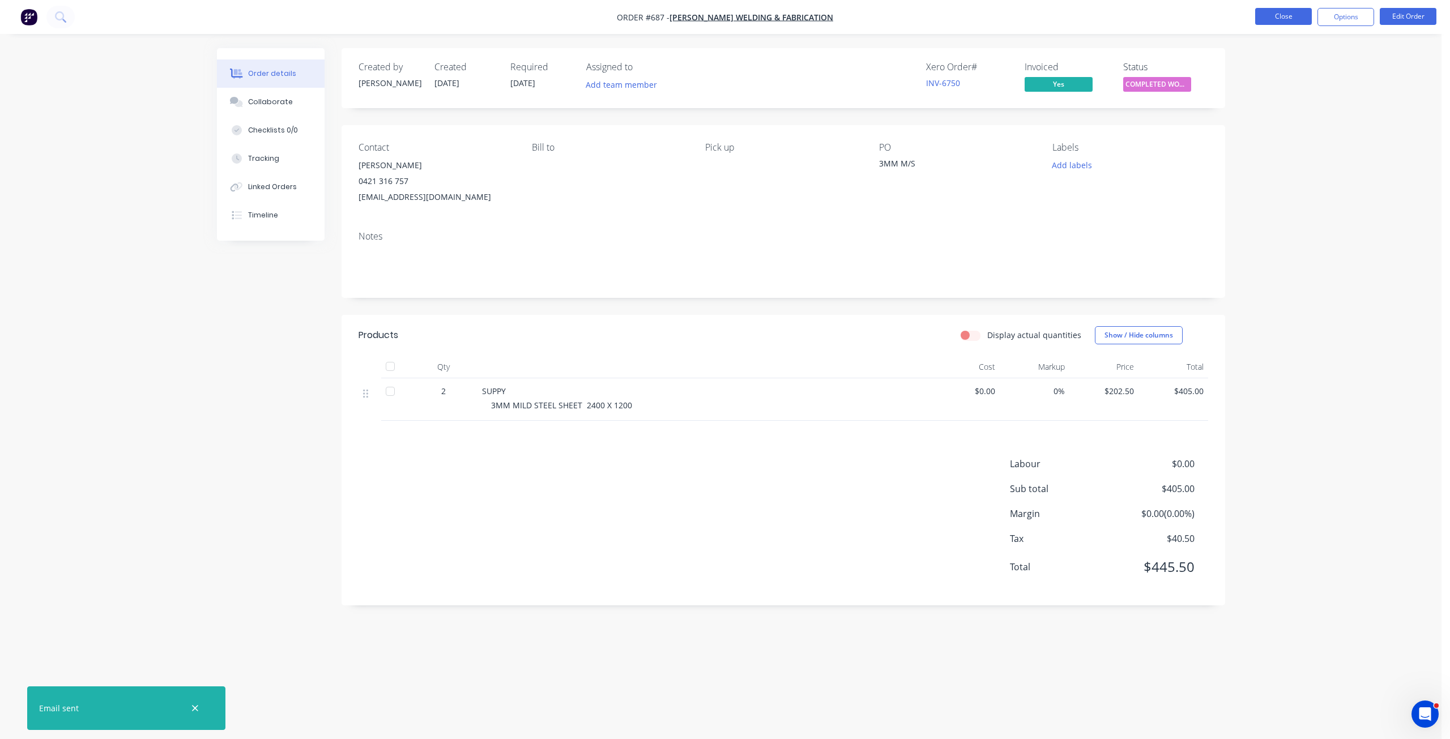
click at [1284, 24] on button "Close" at bounding box center [1283, 16] width 57 height 17
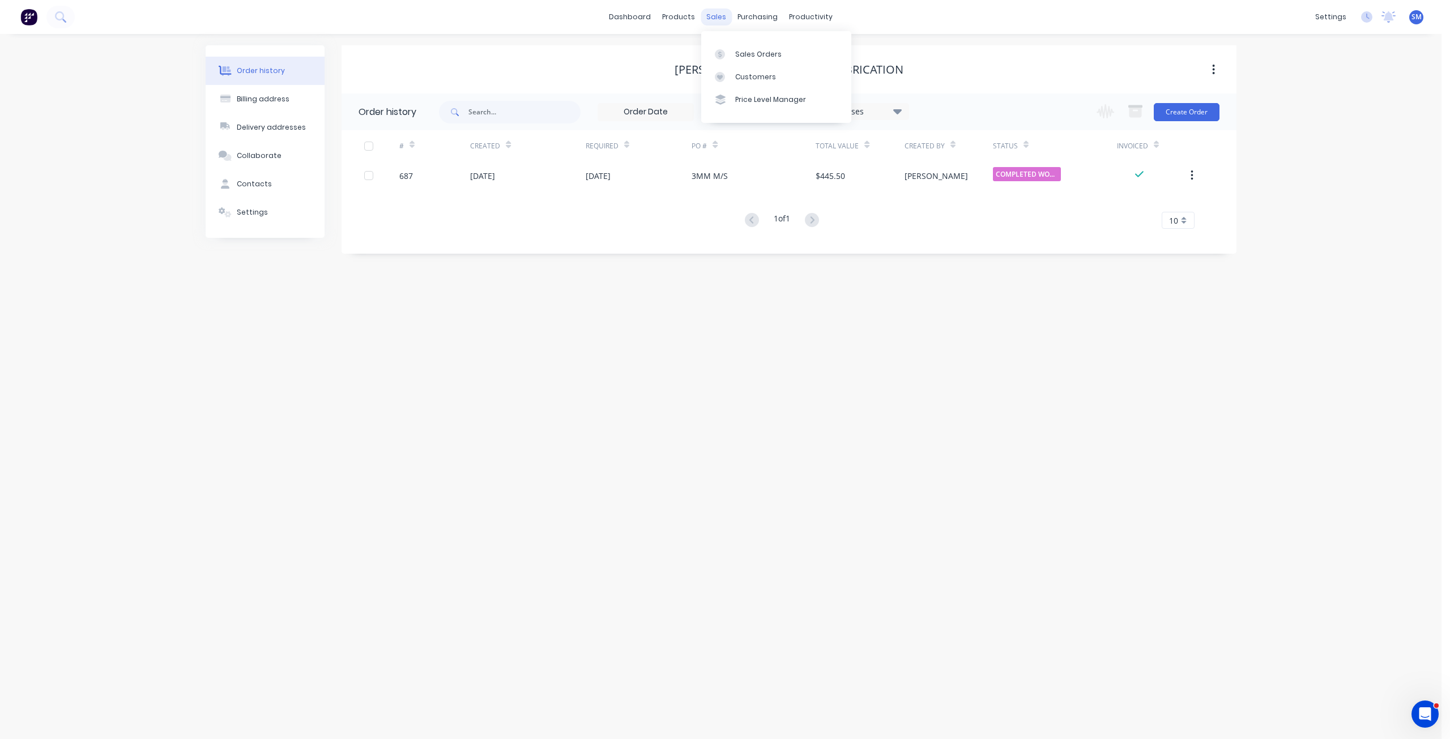
click at [713, 17] on div "sales" at bounding box center [716, 16] width 31 height 17
click at [749, 48] on link "Sales Orders" at bounding box center [776, 53] width 150 height 23
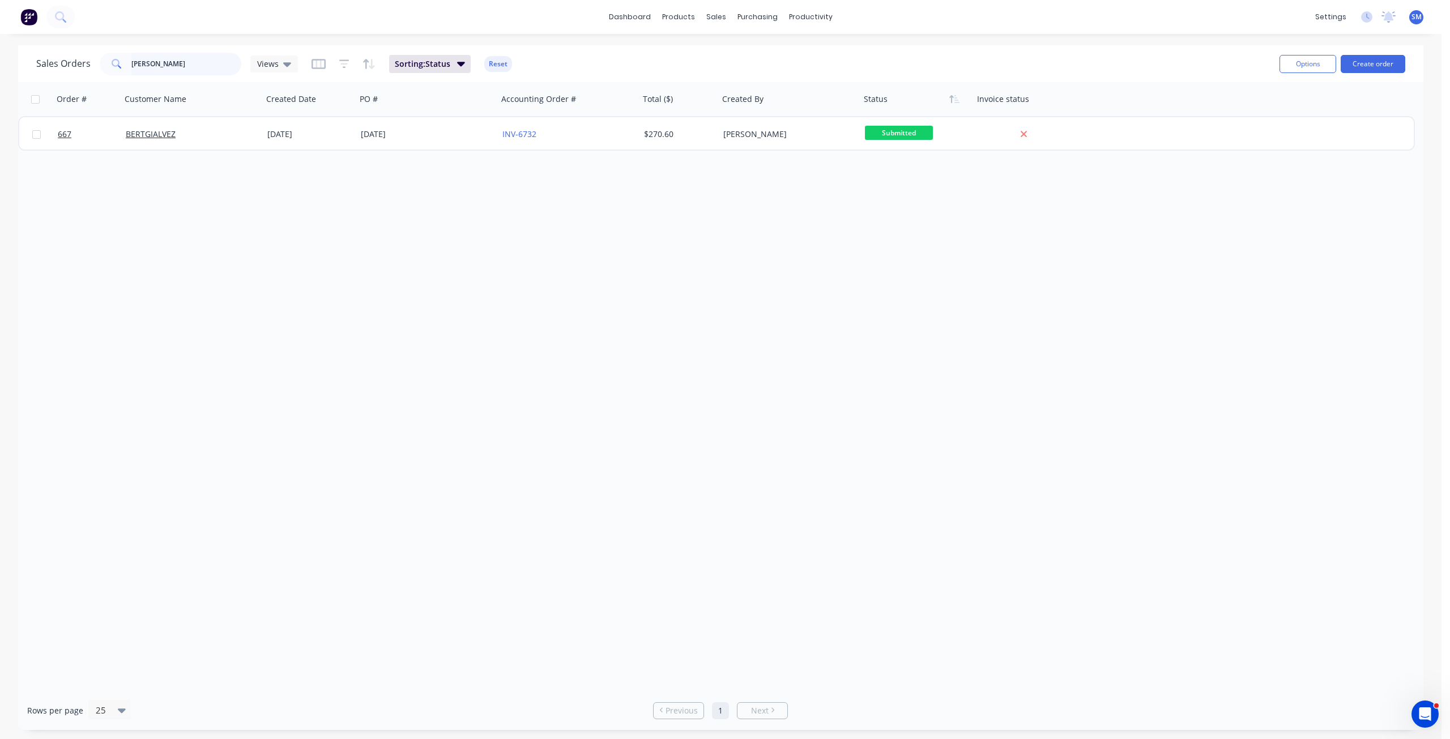
drag, startPoint x: 147, startPoint y: 62, endPoint x: 91, endPoint y: 68, distance: 55.8
click at [110, 63] on div "BERT" at bounding box center [171, 64] width 142 height 23
type input "IPSW"
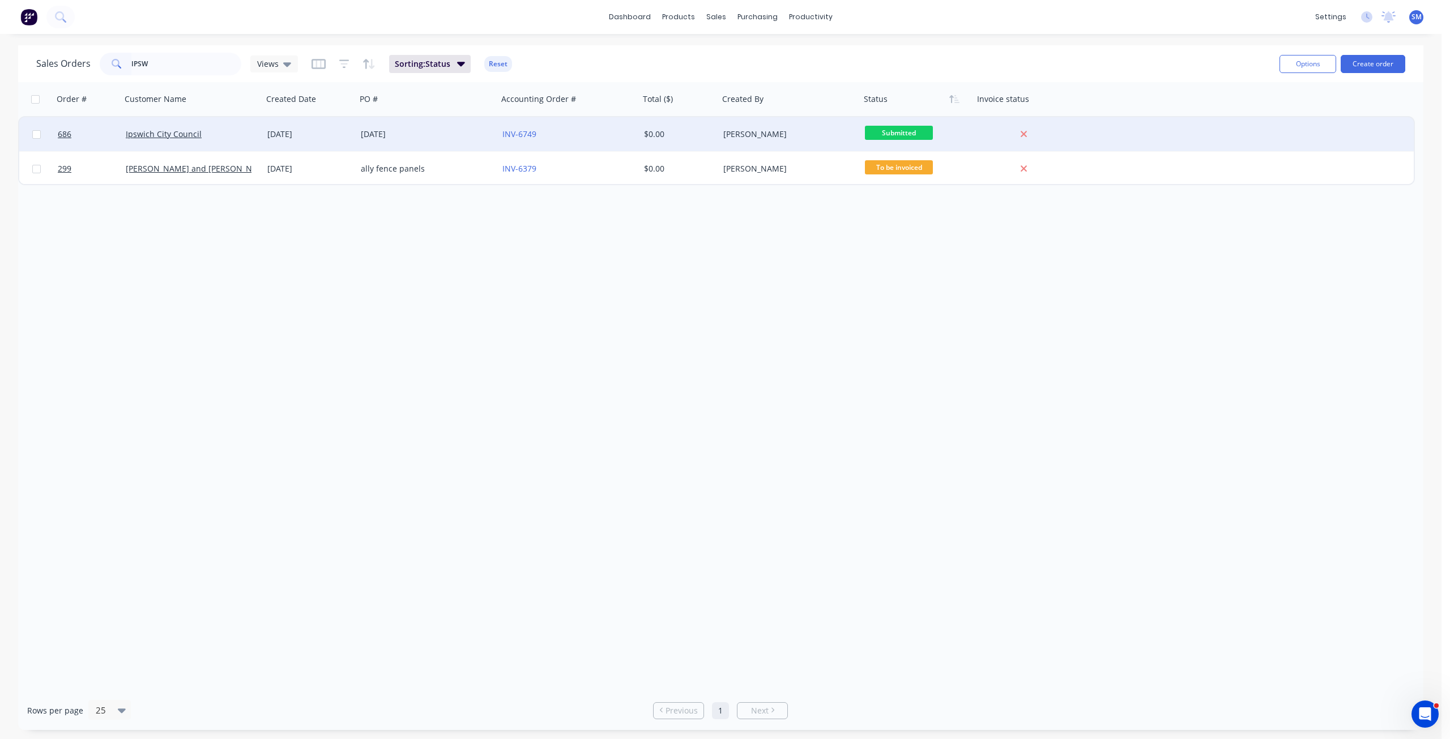
click at [207, 134] on div "Ipswich City Council" at bounding box center [189, 134] width 126 height 11
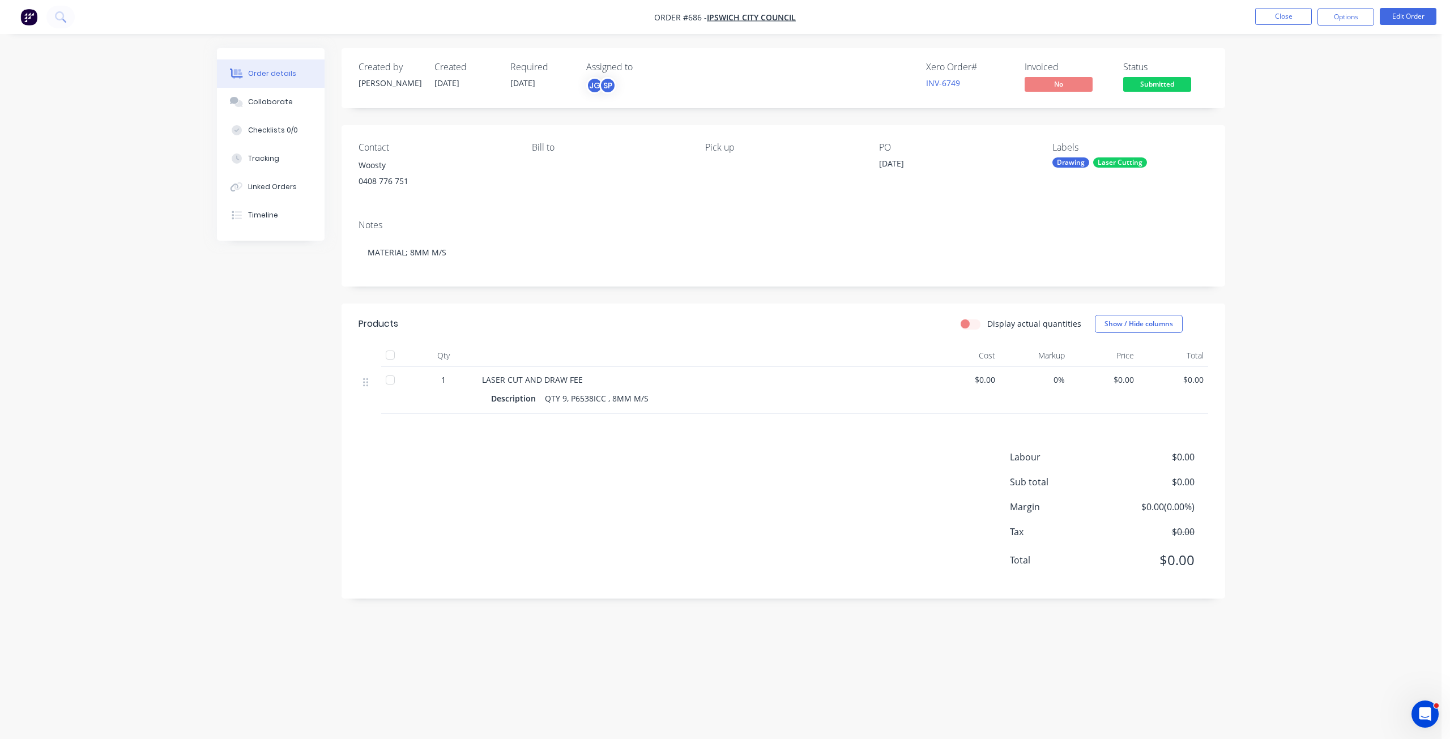
click at [443, 378] on span "1" at bounding box center [443, 380] width 5 height 12
click at [440, 381] on div "1" at bounding box center [443, 380] width 59 height 12
click at [1399, 11] on button "Edit Order" at bounding box center [1408, 16] width 57 height 17
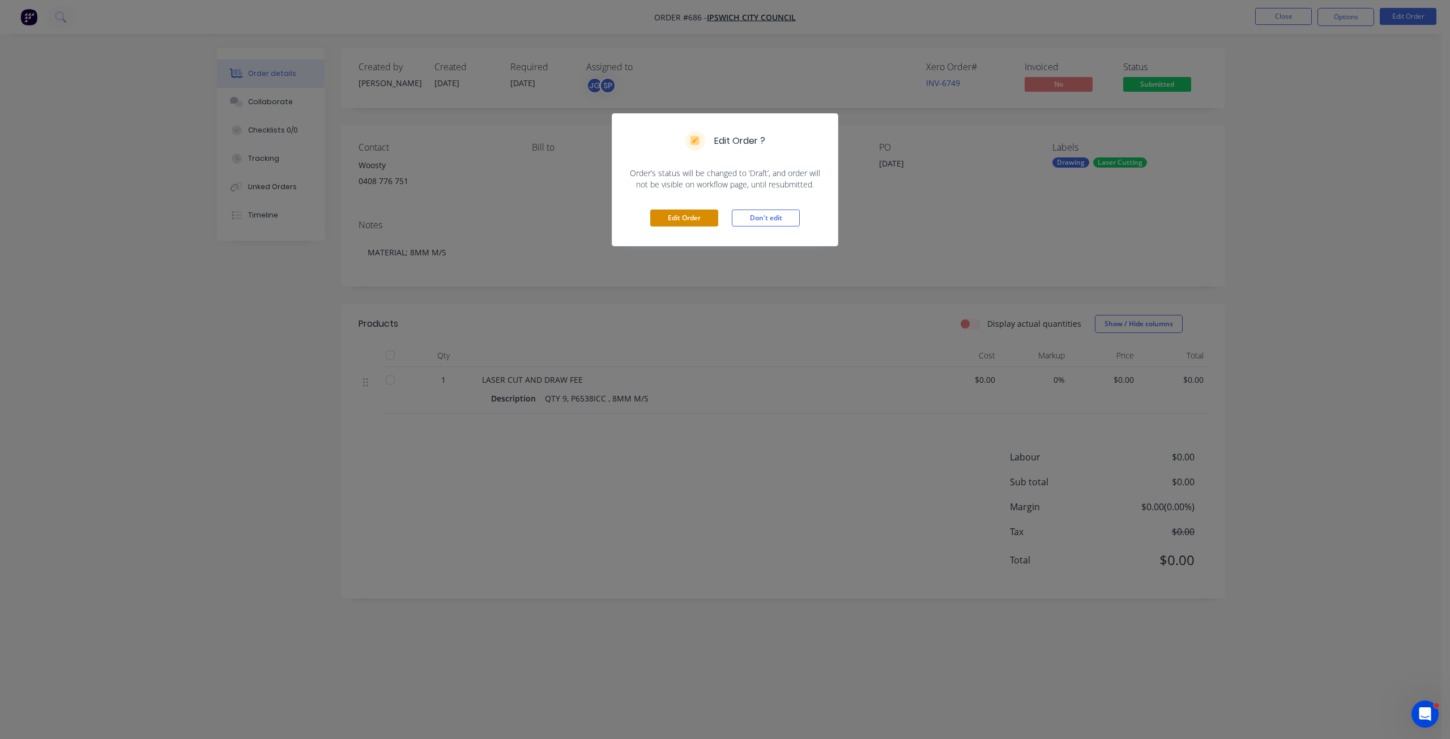
click at [671, 220] on button "Edit Order" at bounding box center [684, 218] width 68 height 17
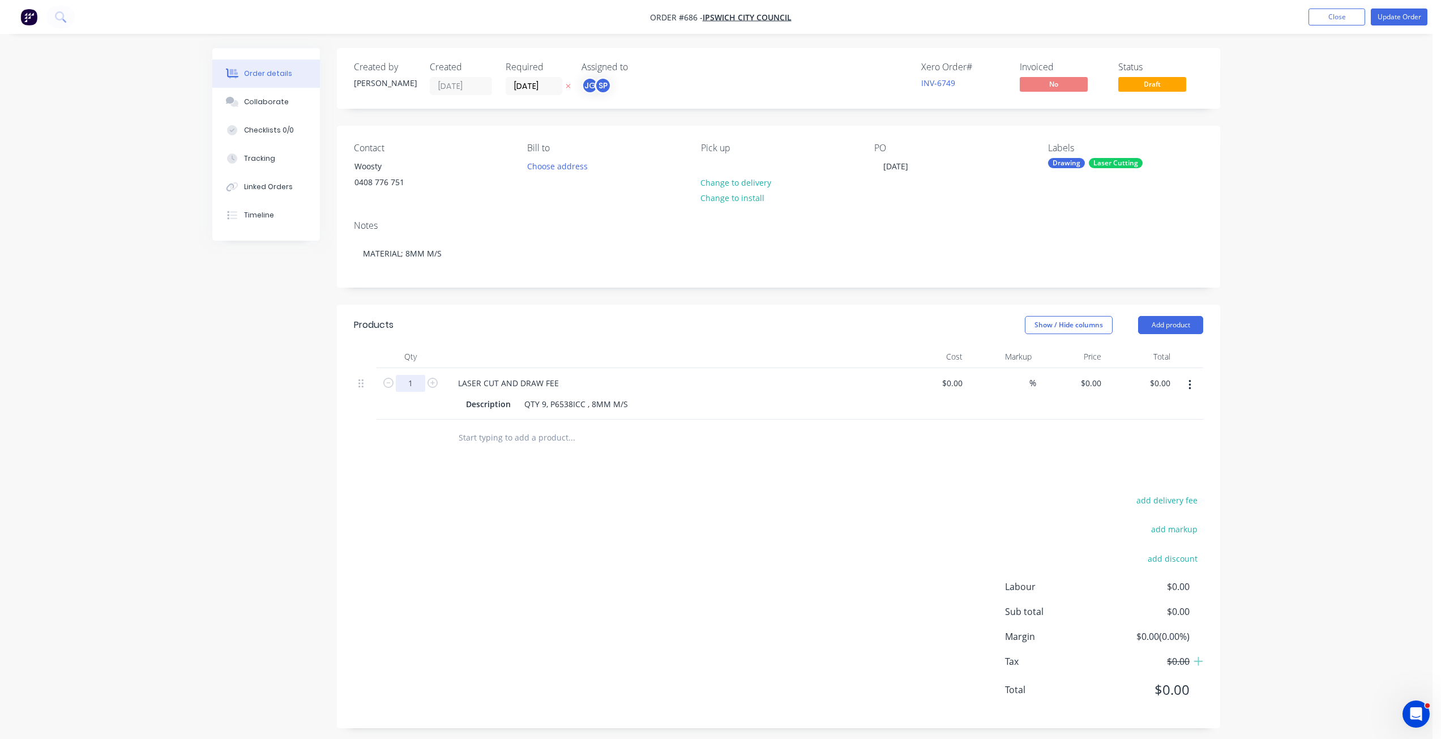
click at [408, 379] on input "1" at bounding box center [410, 383] width 29 height 17
type input "9"
click at [962, 388] on input "0" at bounding box center [960, 383] width 13 height 16
type input "$0.00"
click at [1100, 383] on input "0" at bounding box center [1099, 383] width 13 height 16
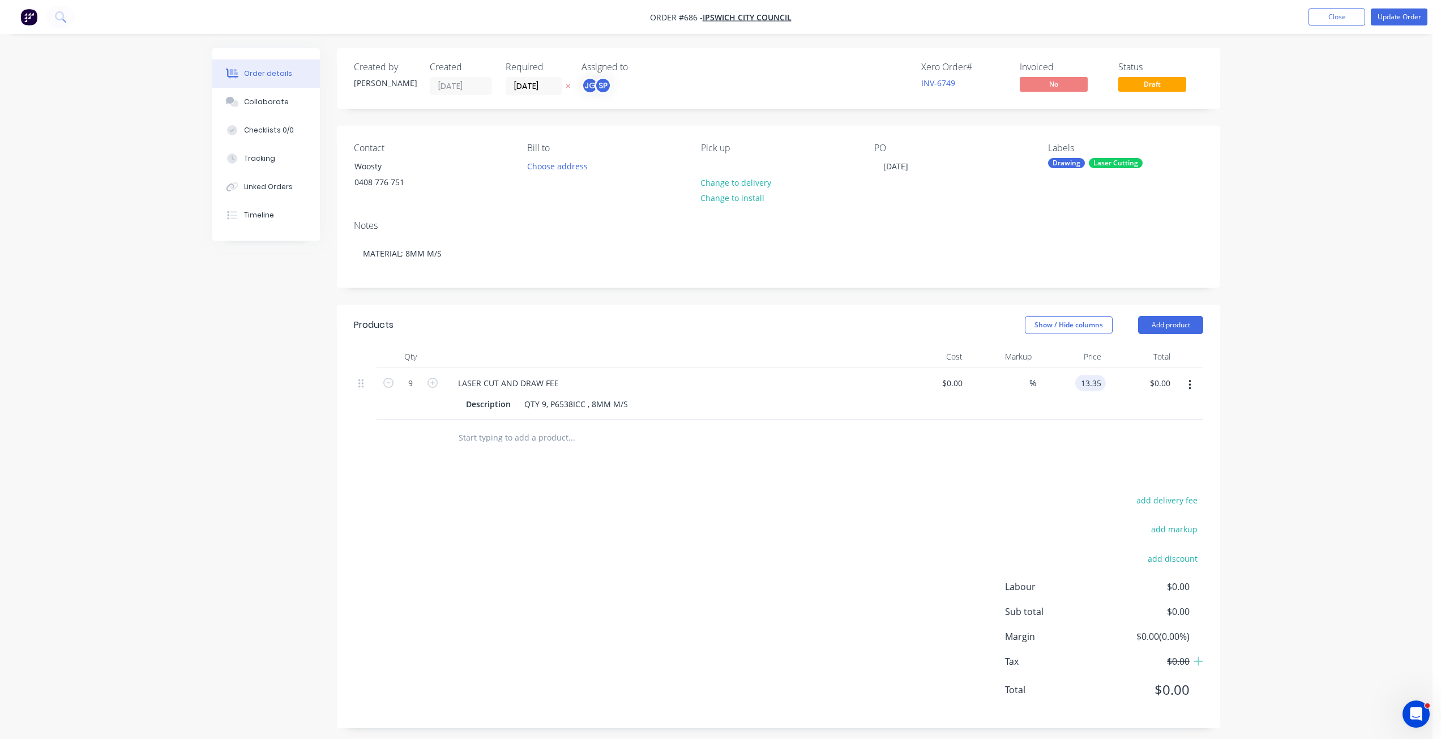
type input "$13.35"
type input "$120.15"
click at [1083, 417] on div "$13.35 $13.35" at bounding box center [1071, 394] width 70 height 52
click at [407, 389] on input "9" at bounding box center [410, 383] width 29 height 17
type input "1"
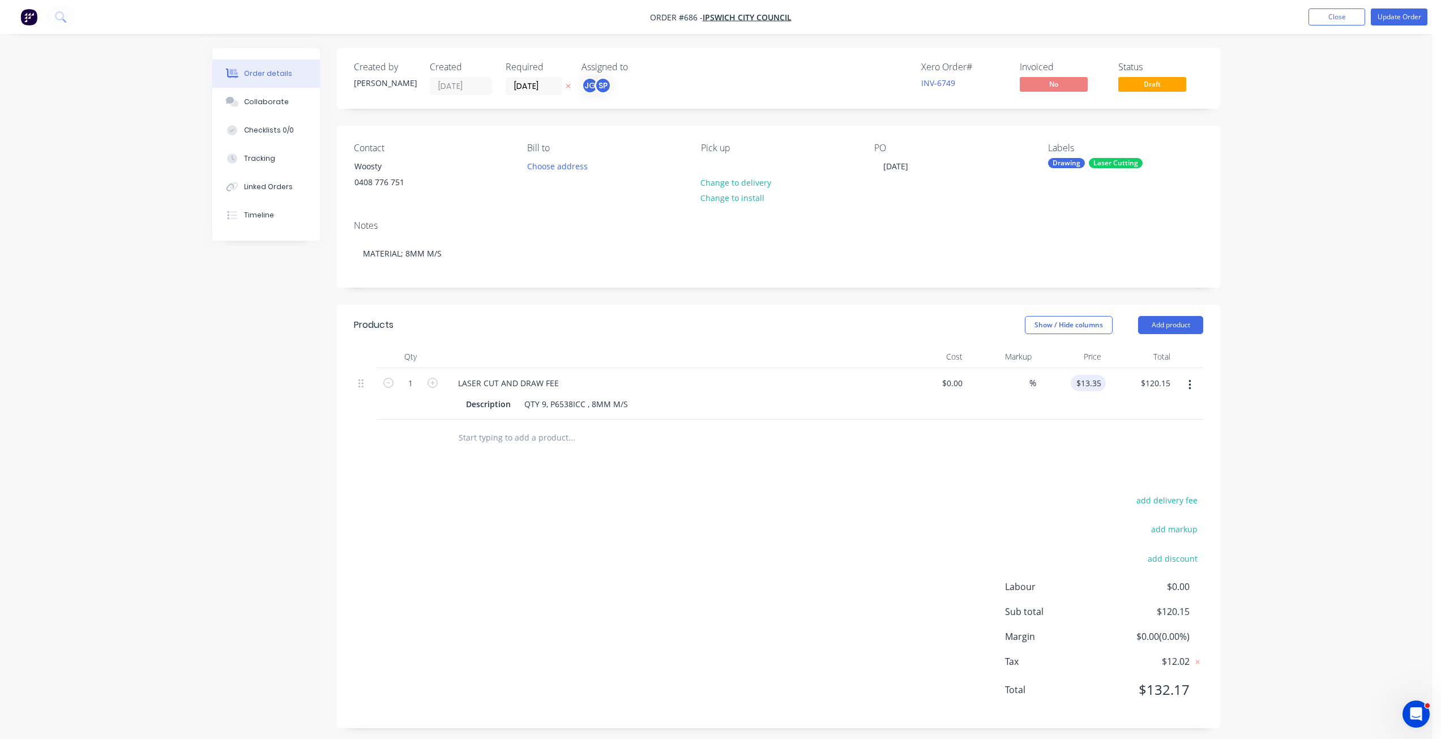
type input "13.35"
type input "$13.35"
click at [1087, 388] on input "13.35" at bounding box center [1090, 383] width 31 height 16
type input "$150.00"
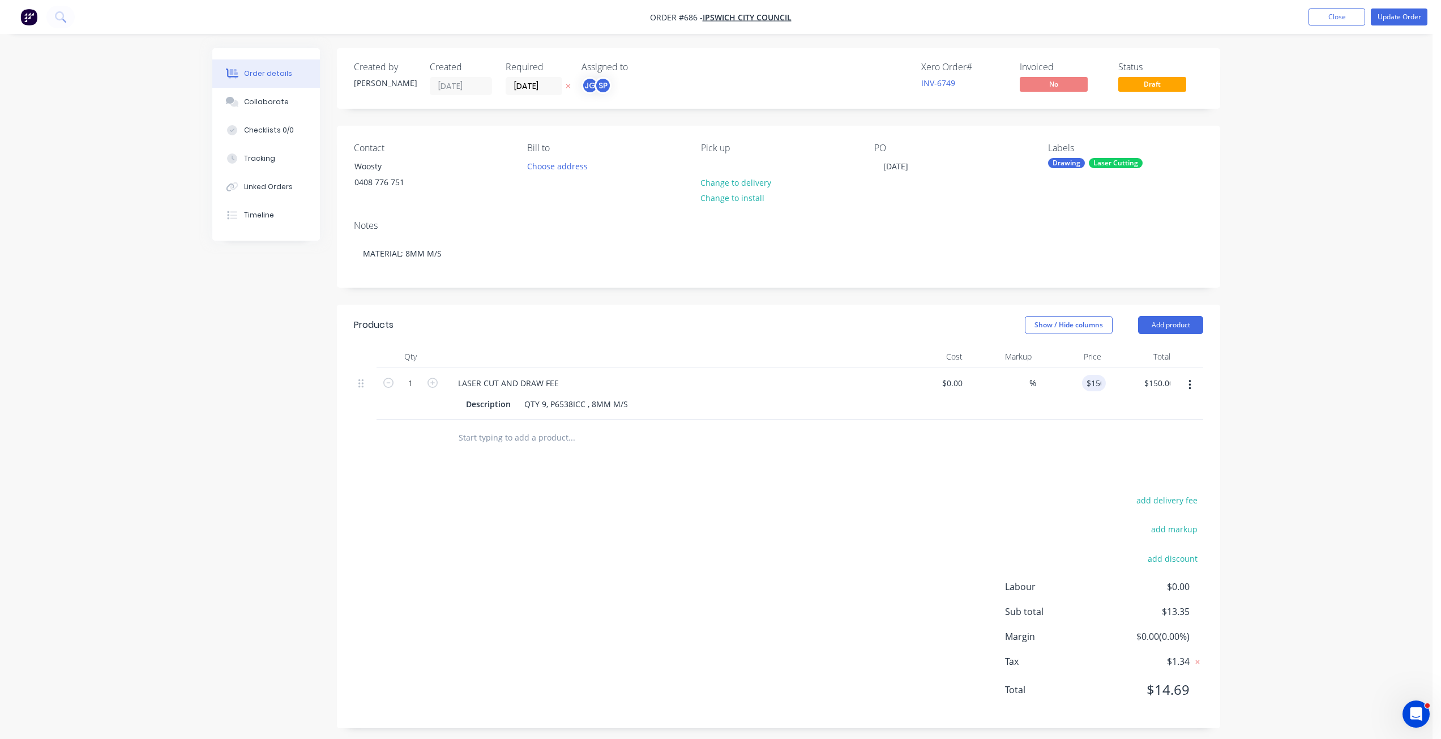
click at [1105, 456] on div at bounding box center [778, 438] width 849 height 37
click at [1397, 20] on button "Update Order" at bounding box center [1399, 16] width 57 height 17
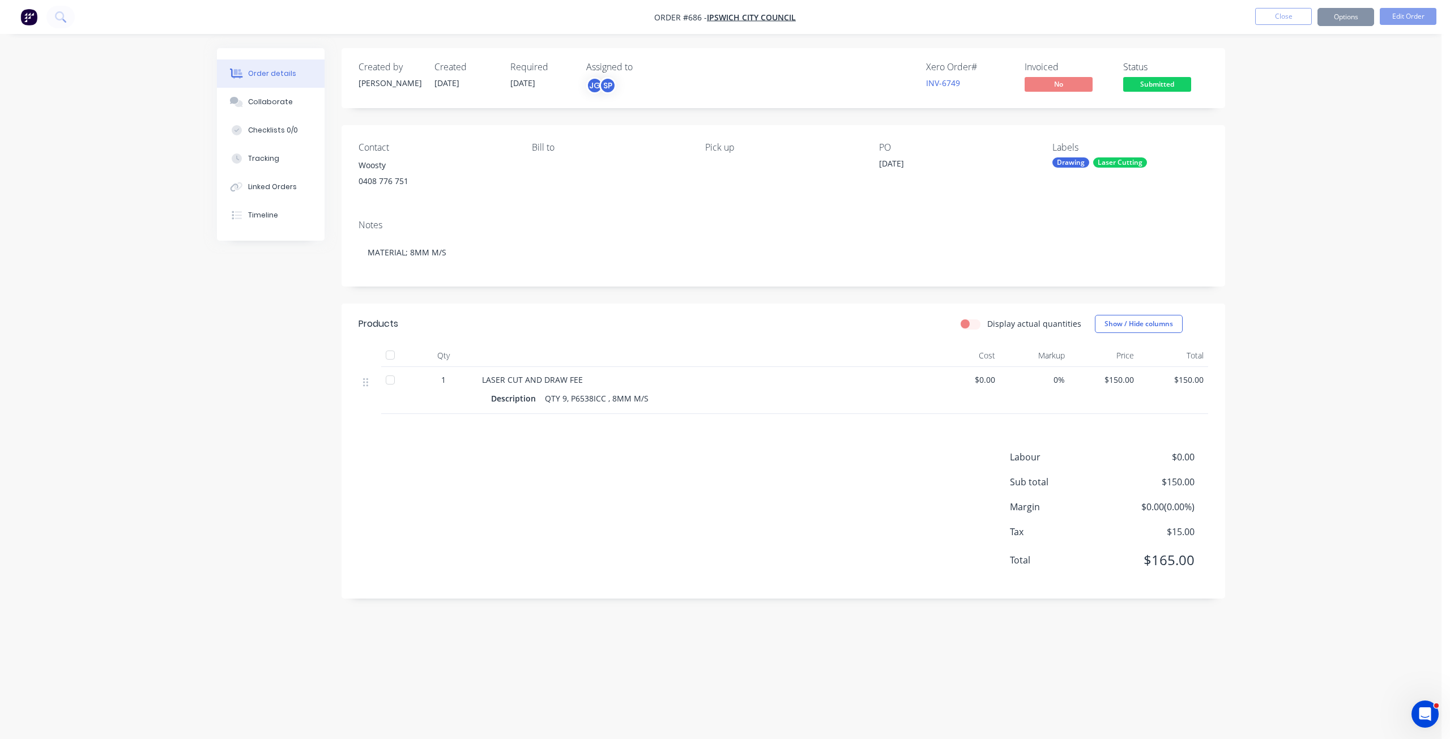
click at [1154, 83] on span "Submitted" at bounding box center [1157, 84] width 68 height 14
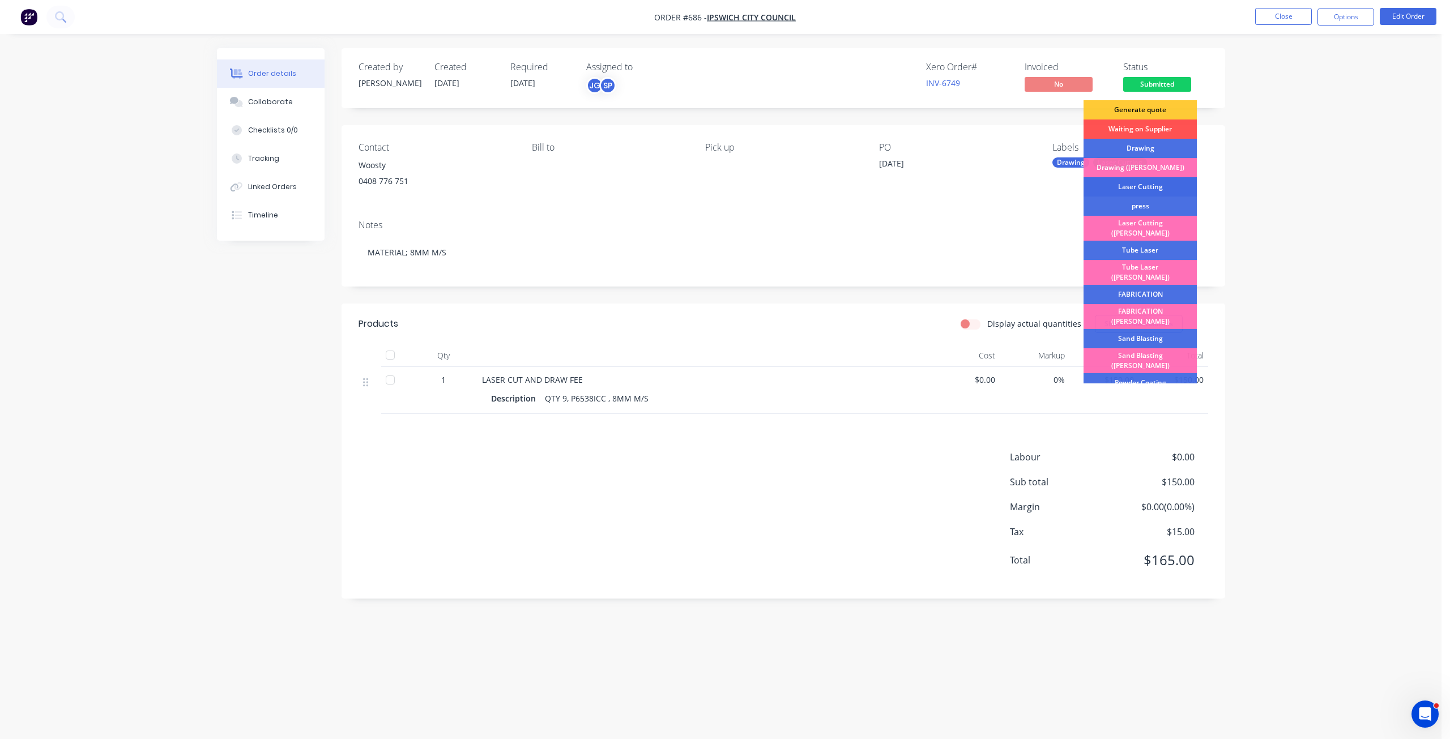
click at [1130, 182] on div "Laser Cutting" at bounding box center [1139, 186] width 113 height 19
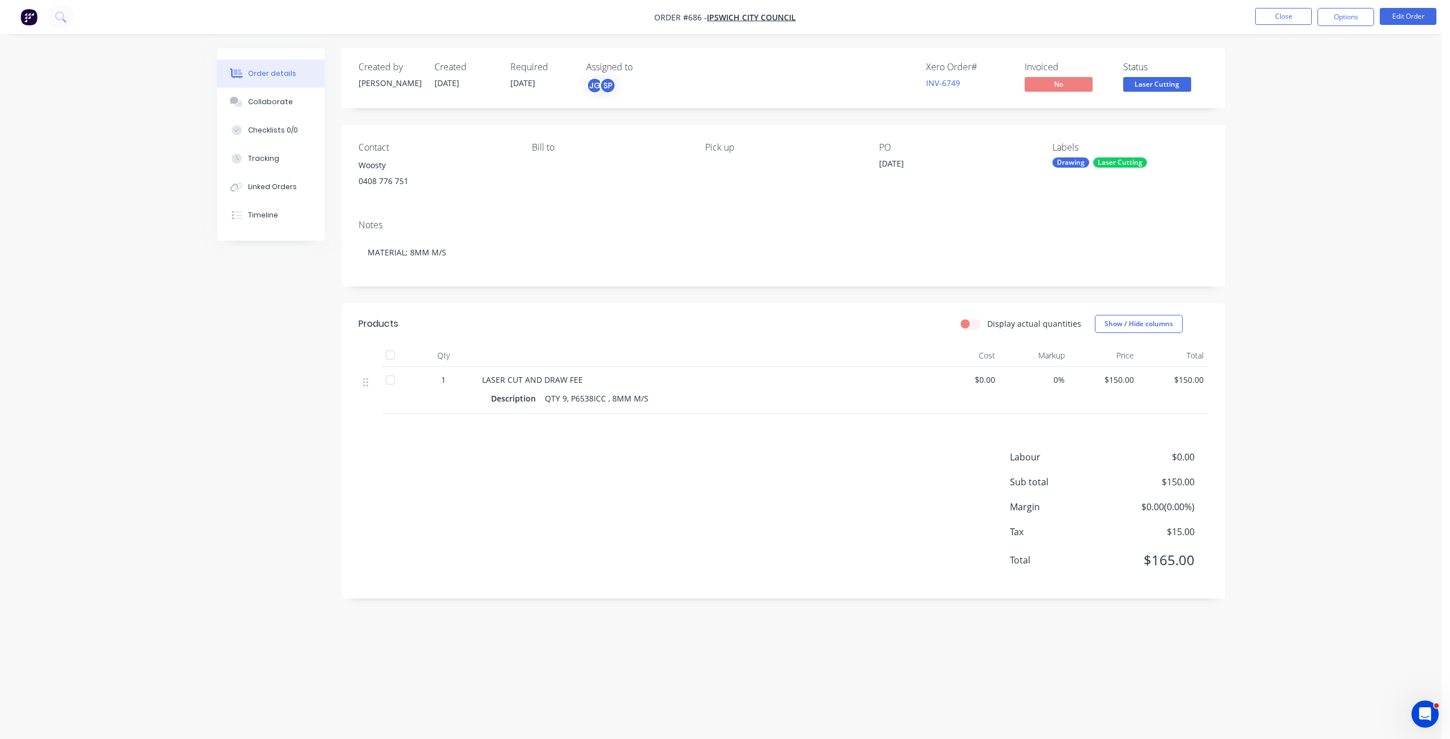
click at [1163, 79] on span "Laser Cutting" at bounding box center [1157, 84] width 68 height 14
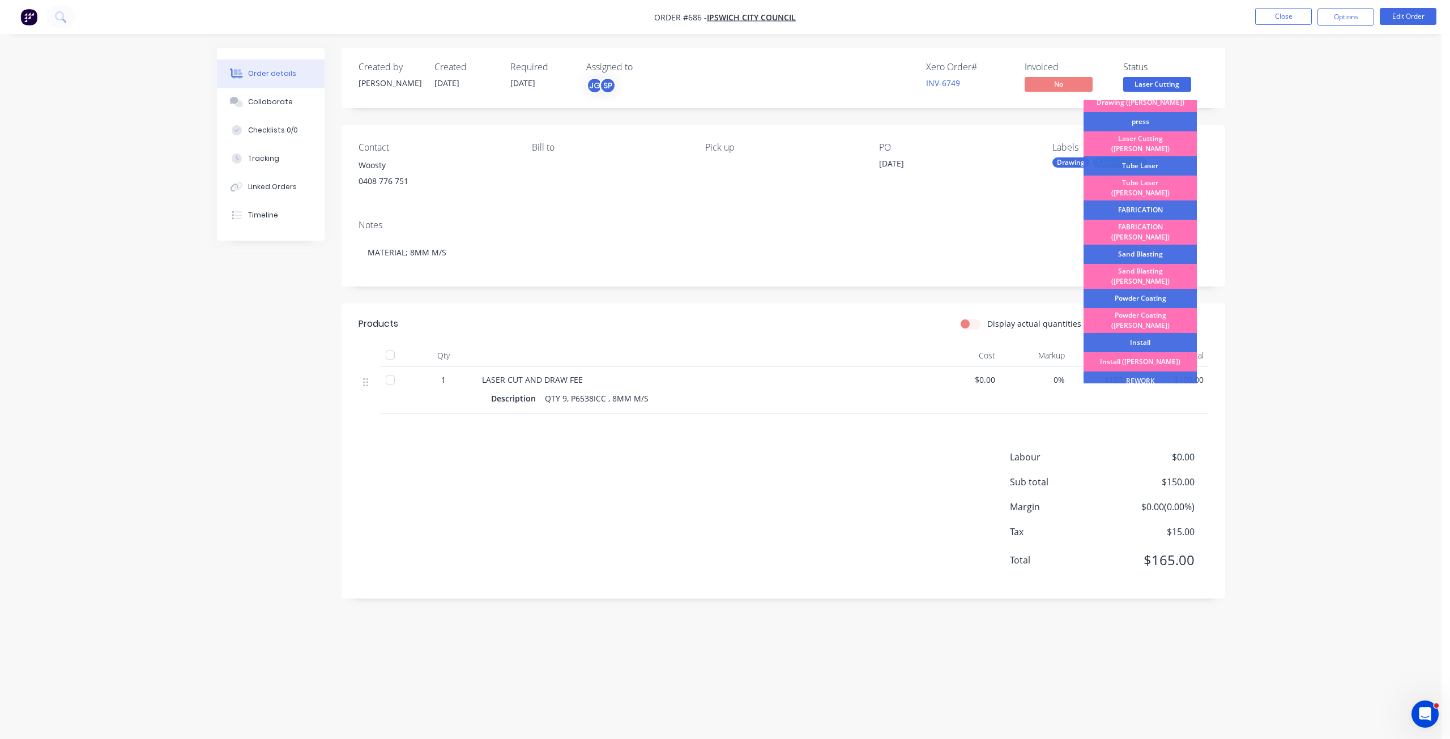
scroll to position [198, 0]
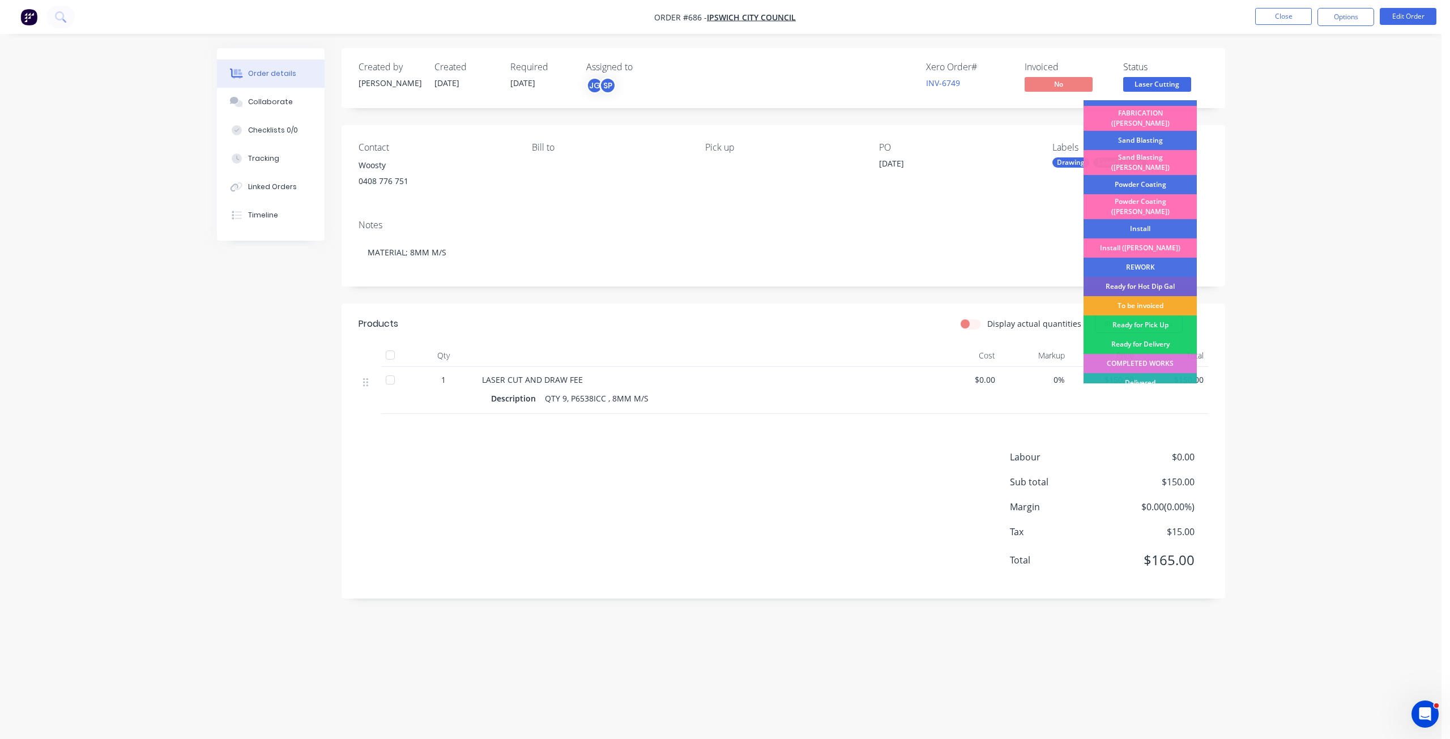
click at [1129, 296] on div "To be invoiced" at bounding box center [1139, 305] width 113 height 19
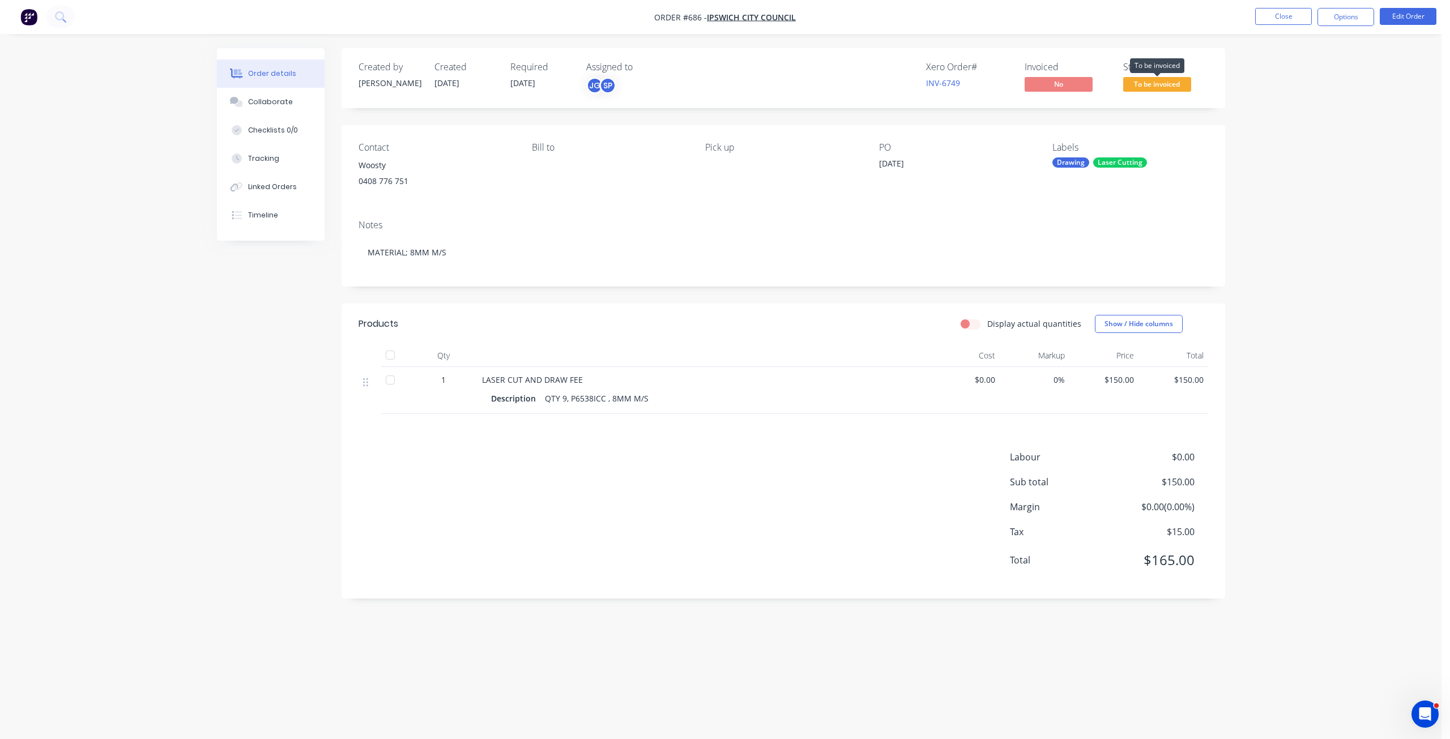
click at [1169, 85] on span "To be invoiced" at bounding box center [1157, 84] width 68 height 14
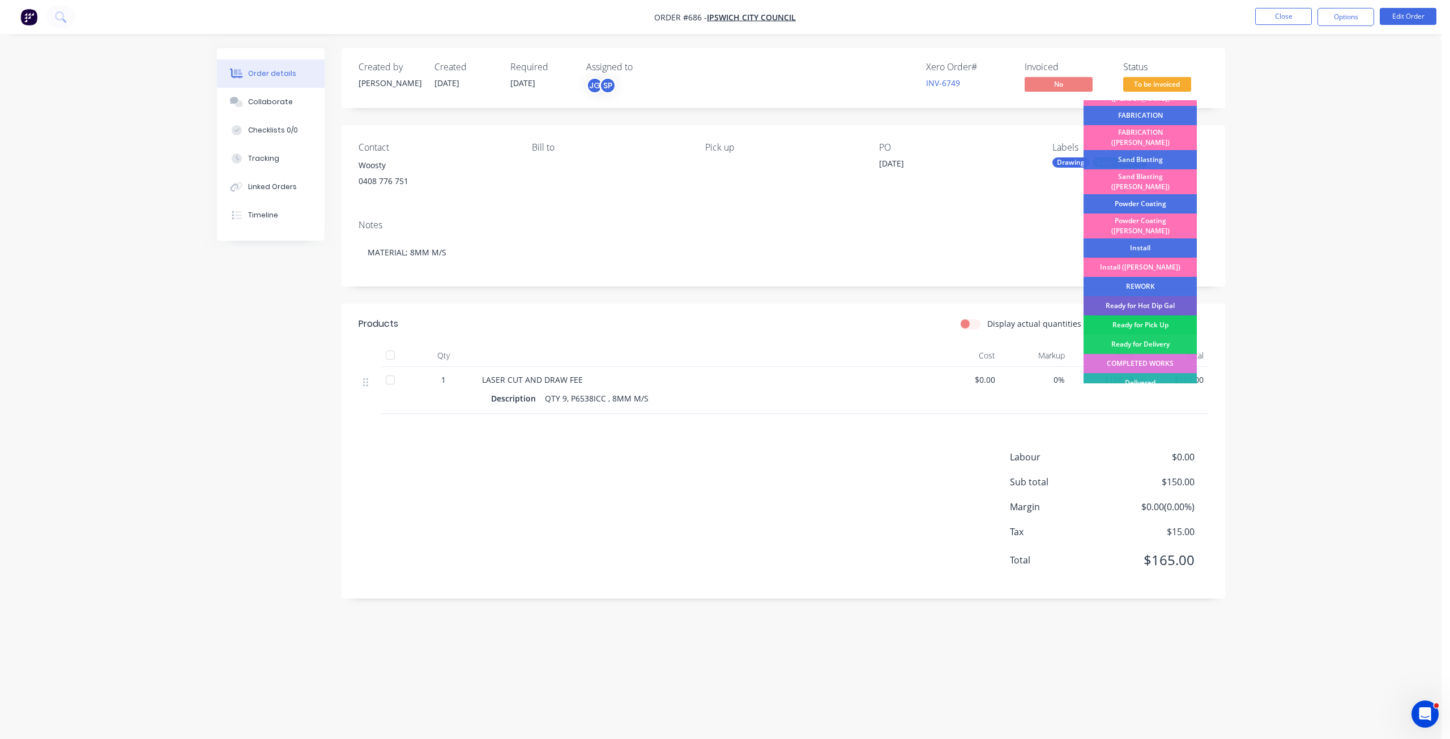
click at [1135, 315] on div "Ready for Pick Up" at bounding box center [1139, 324] width 113 height 19
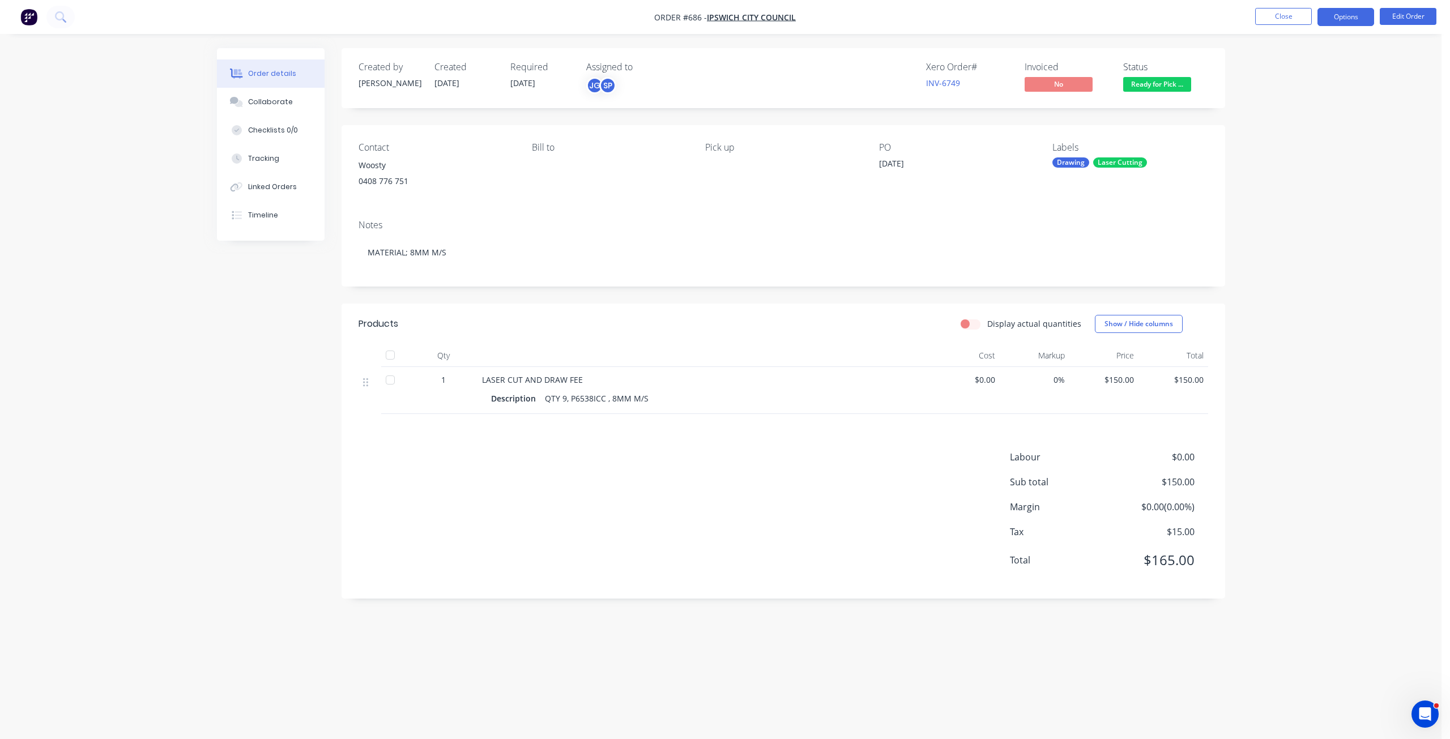
click at [1347, 15] on button "Options" at bounding box center [1345, 17] width 57 height 18
click at [1271, 71] on div "Invoice" at bounding box center [1311, 69] width 104 height 16
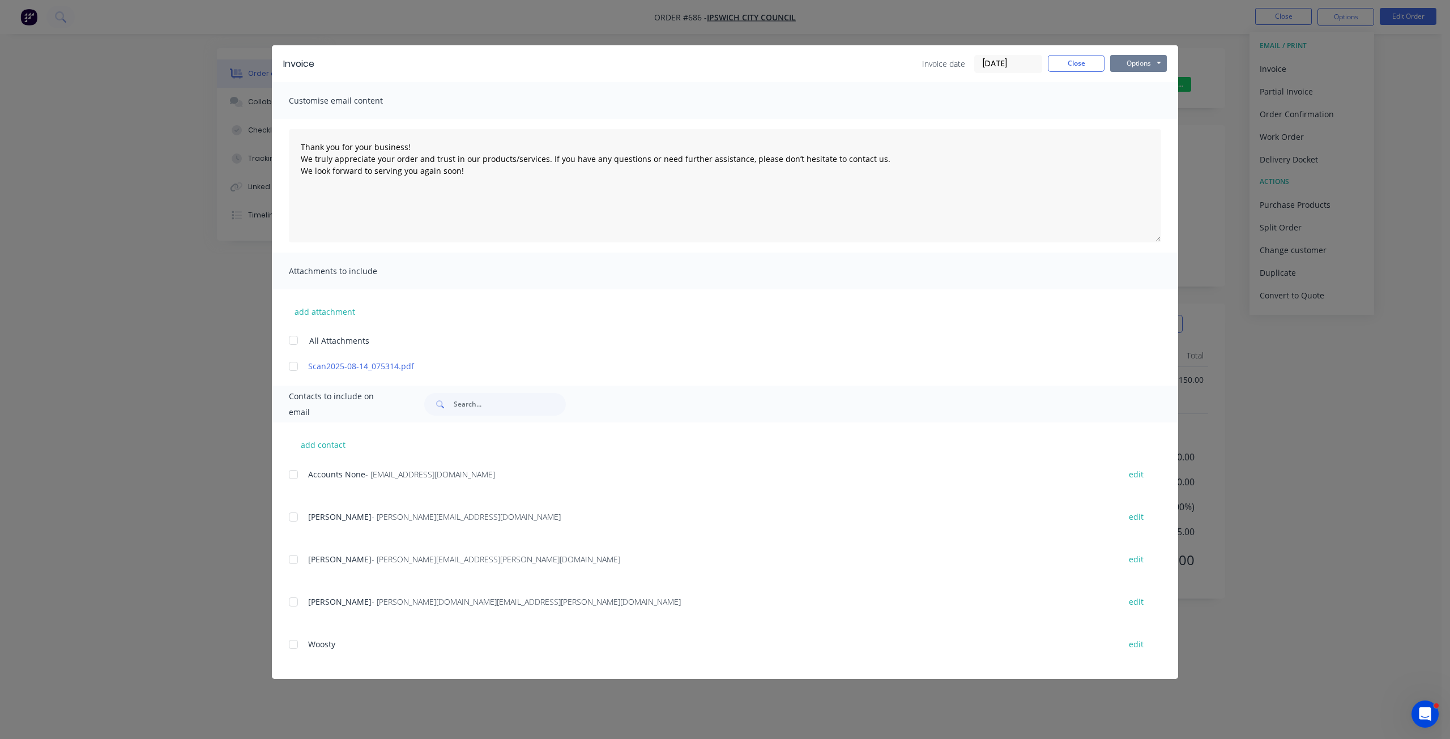
click at [1138, 63] on button "Options" at bounding box center [1138, 63] width 57 height 17
click at [1137, 107] on button "Print" at bounding box center [1146, 102] width 72 height 19
click at [1068, 66] on button "Close" at bounding box center [1076, 63] width 57 height 17
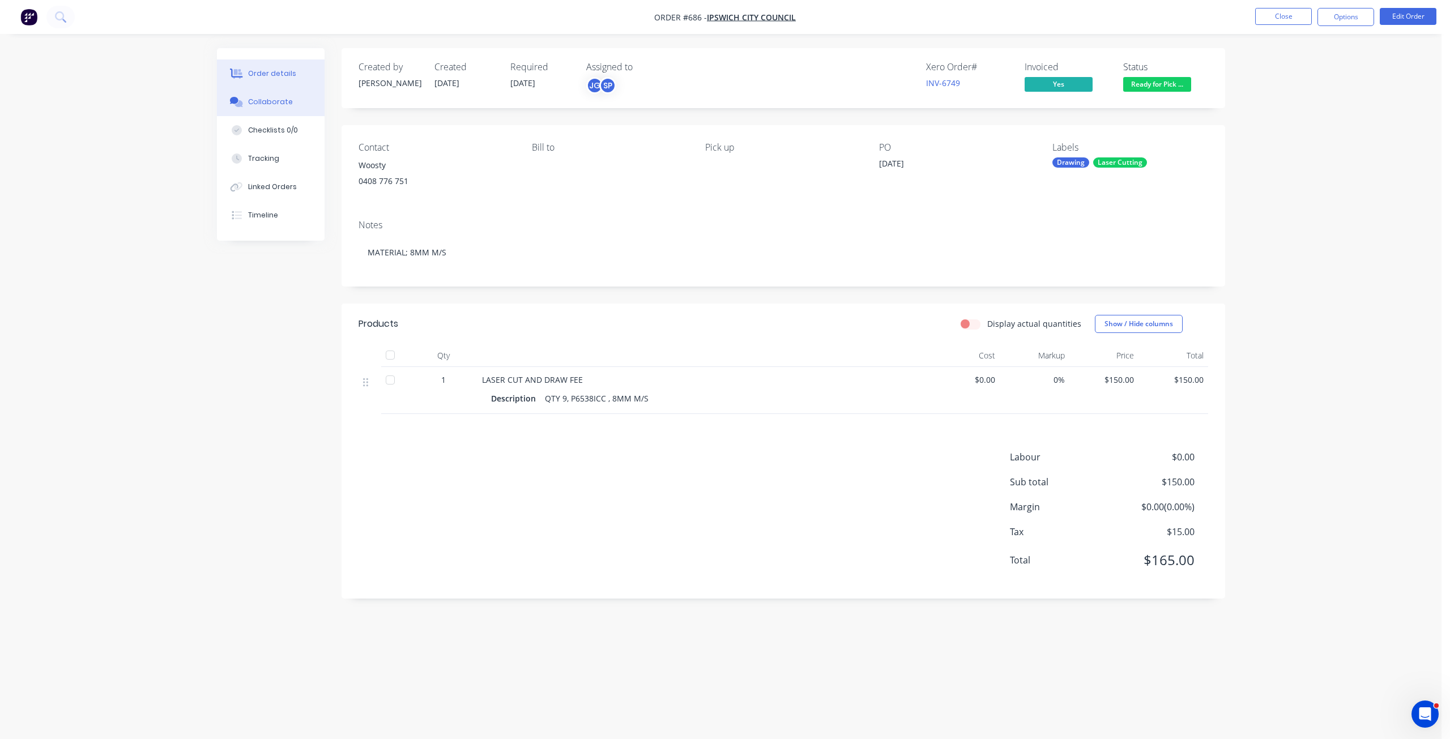
click at [271, 102] on div "Collaborate" at bounding box center [270, 102] width 45 height 10
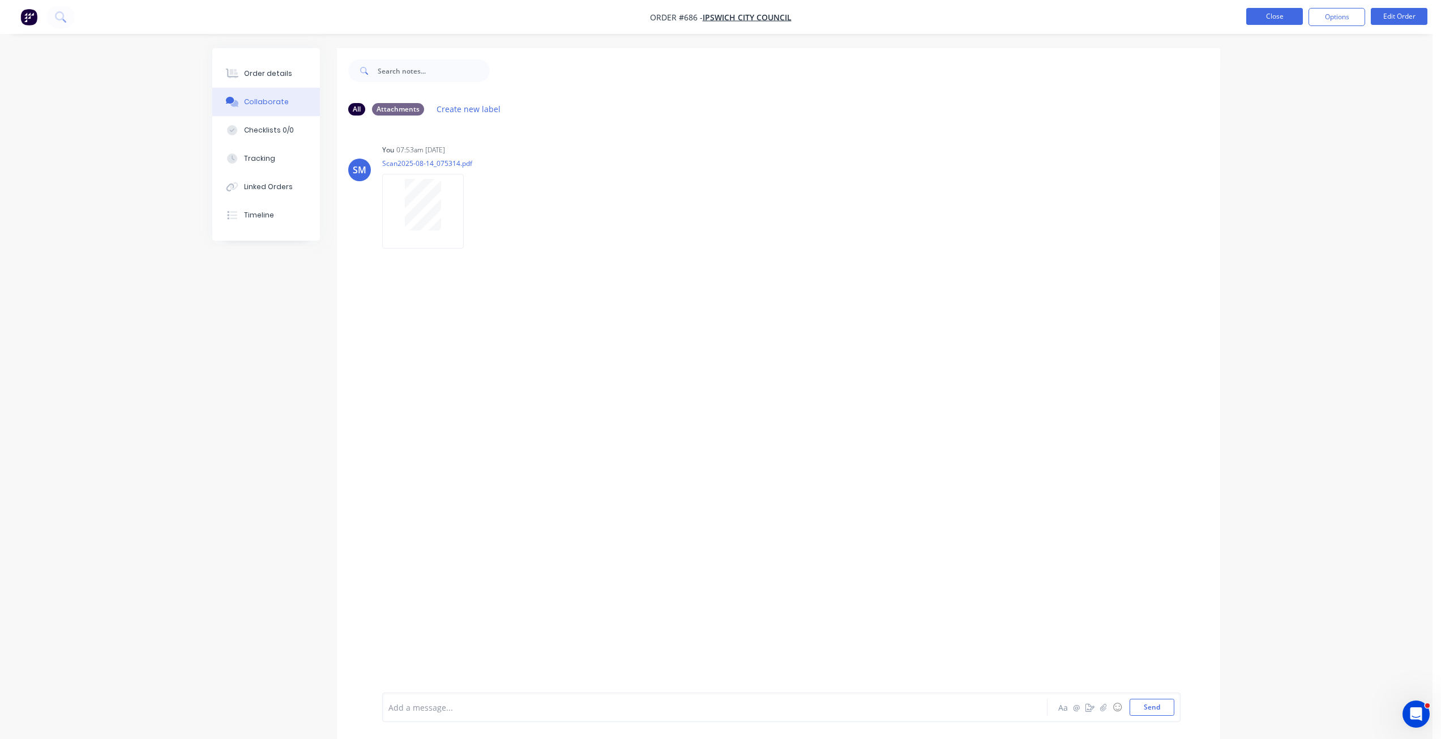
click at [1263, 18] on button "Close" at bounding box center [1274, 16] width 57 height 17
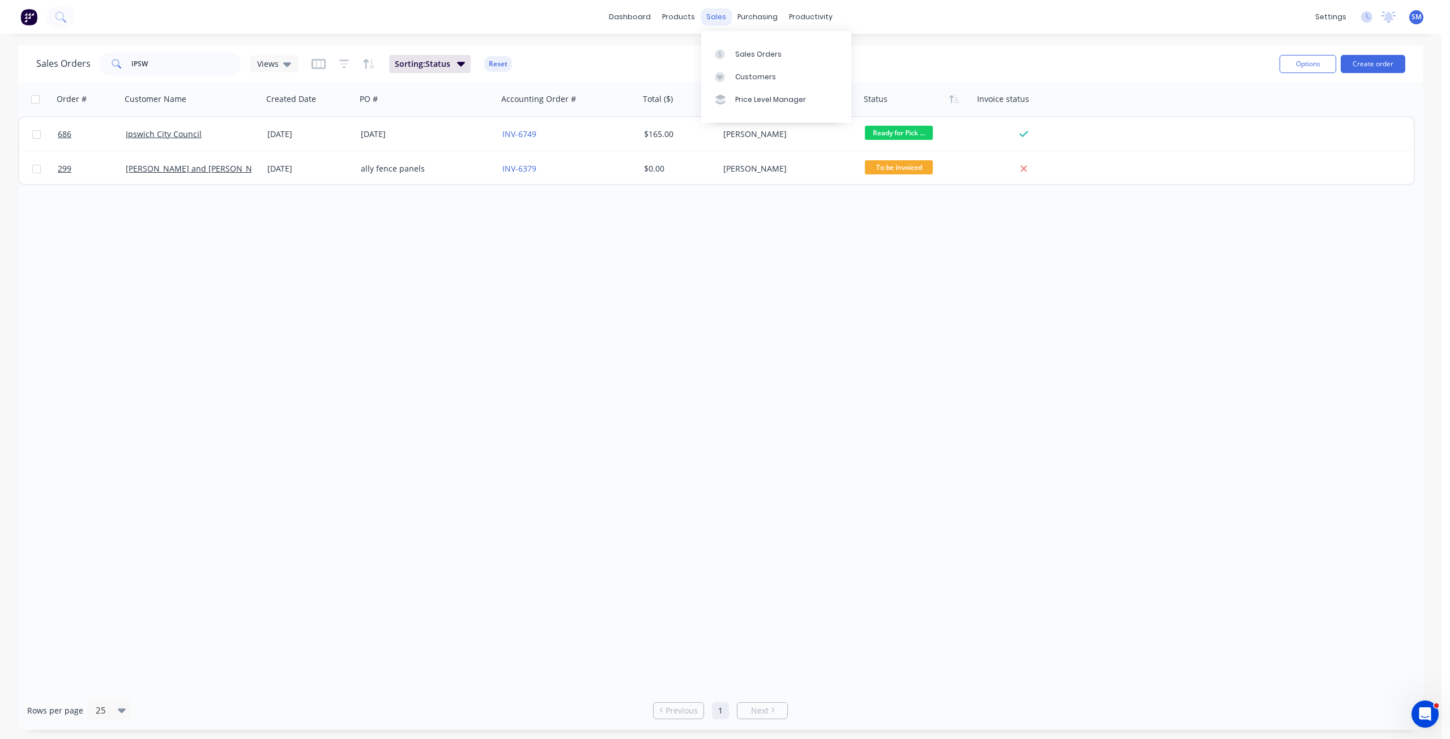
click at [718, 14] on div "sales" at bounding box center [716, 16] width 31 height 17
drag, startPoint x: 146, startPoint y: 64, endPoint x: 96, endPoint y: 63, distance: 49.8
click at [96, 63] on div "Sales Orders IPSW Views" at bounding box center [167, 64] width 262 height 23
type input "684"
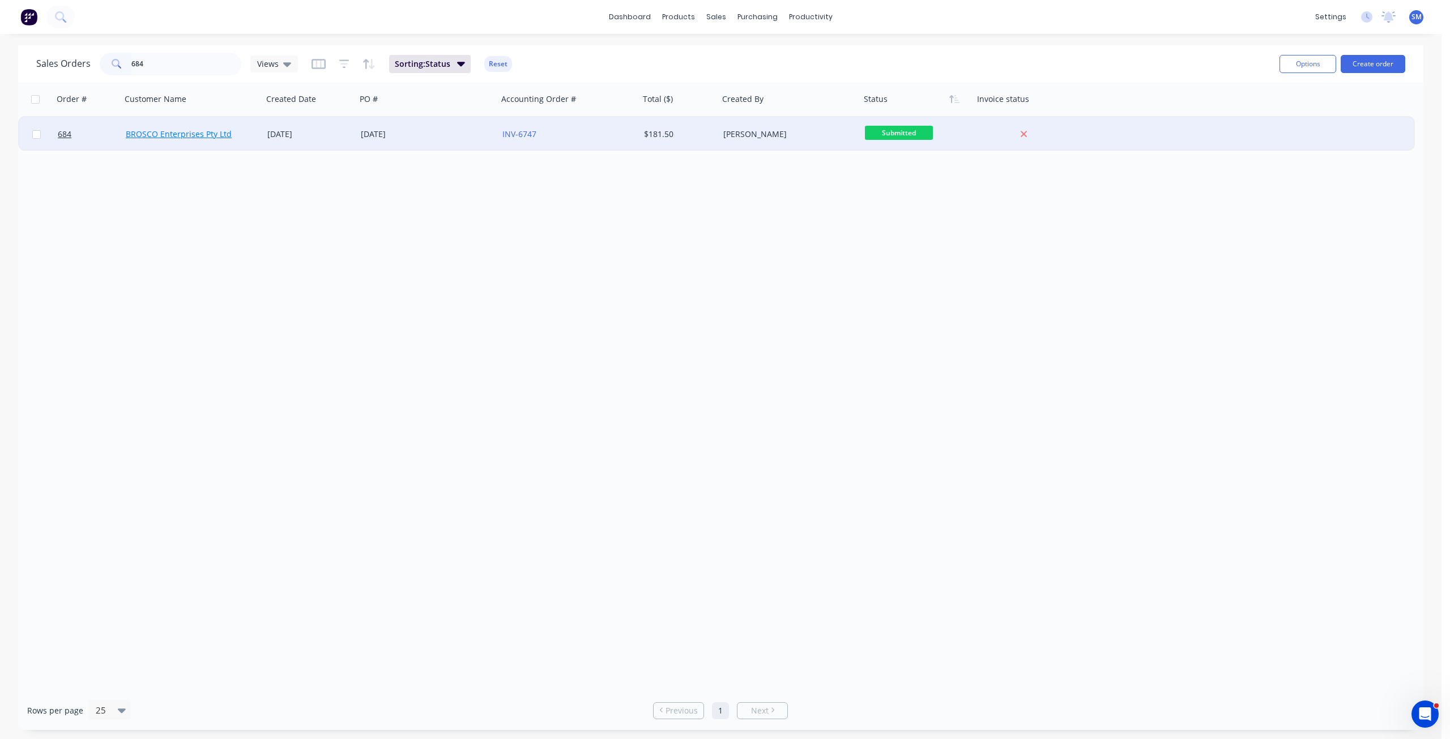
click at [173, 137] on link "BROSCO Enterprises Pty Ltd" at bounding box center [179, 134] width 106 height 11
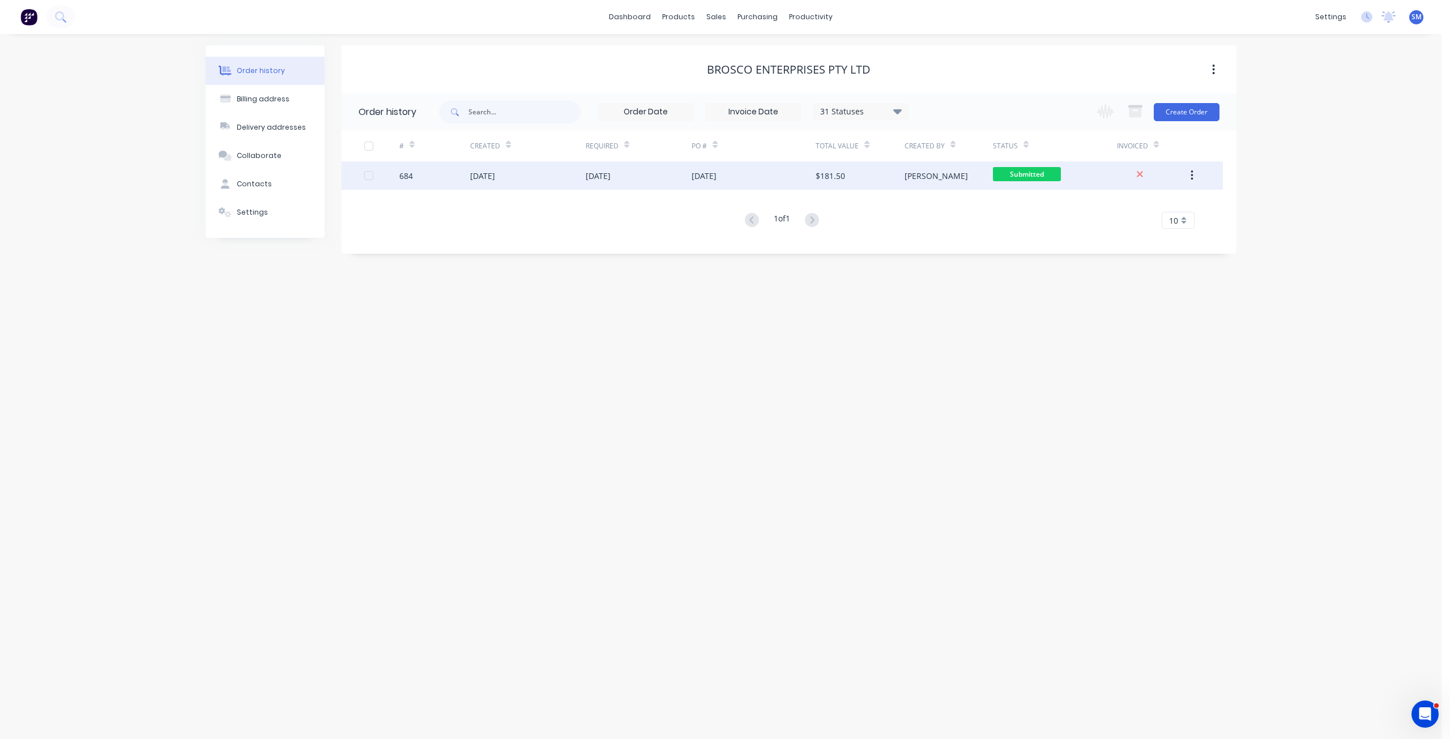
click at [610, 174] on div "14 Aug 2025" at bounding box center [598, 176] width 25 height 12
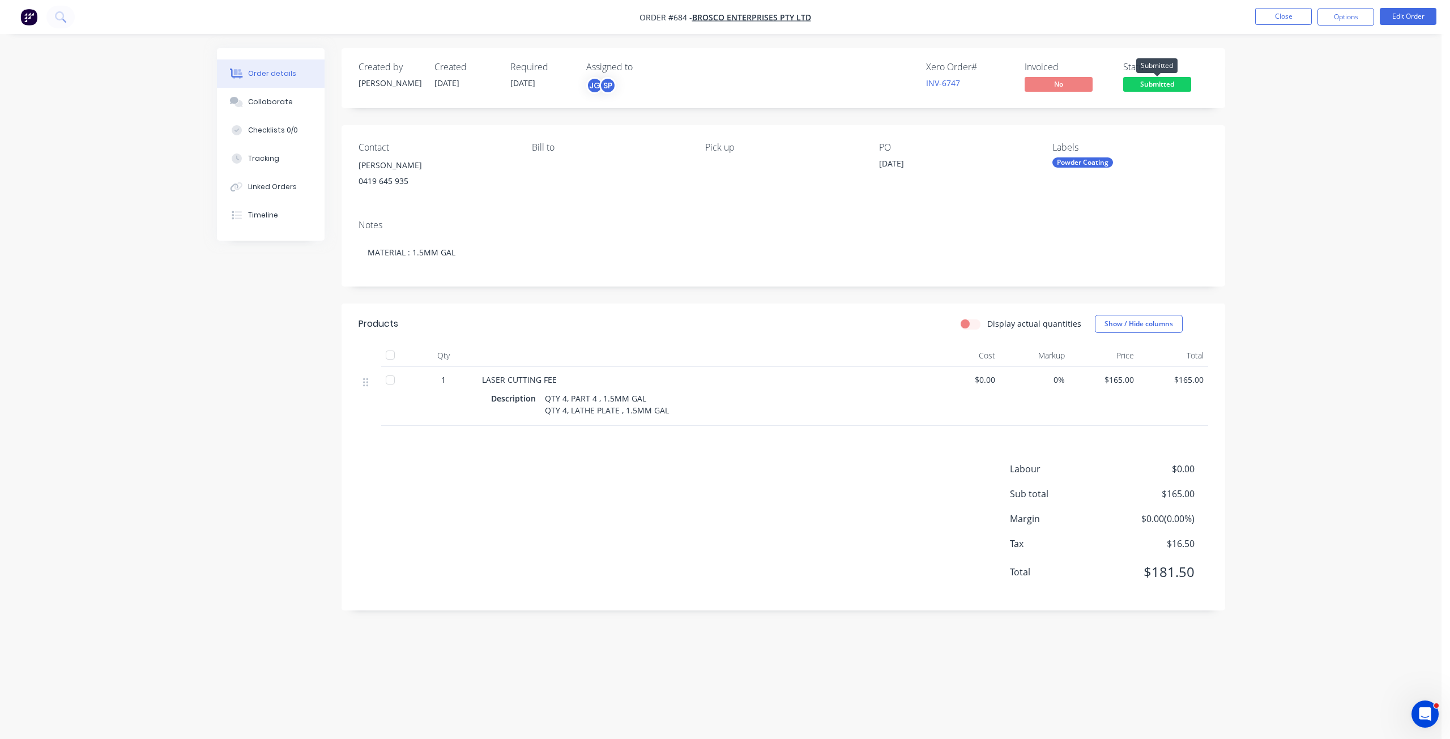
click at [1164, 86] on span "Submitted" at bounding box center [1157, 84] width 68 height 14
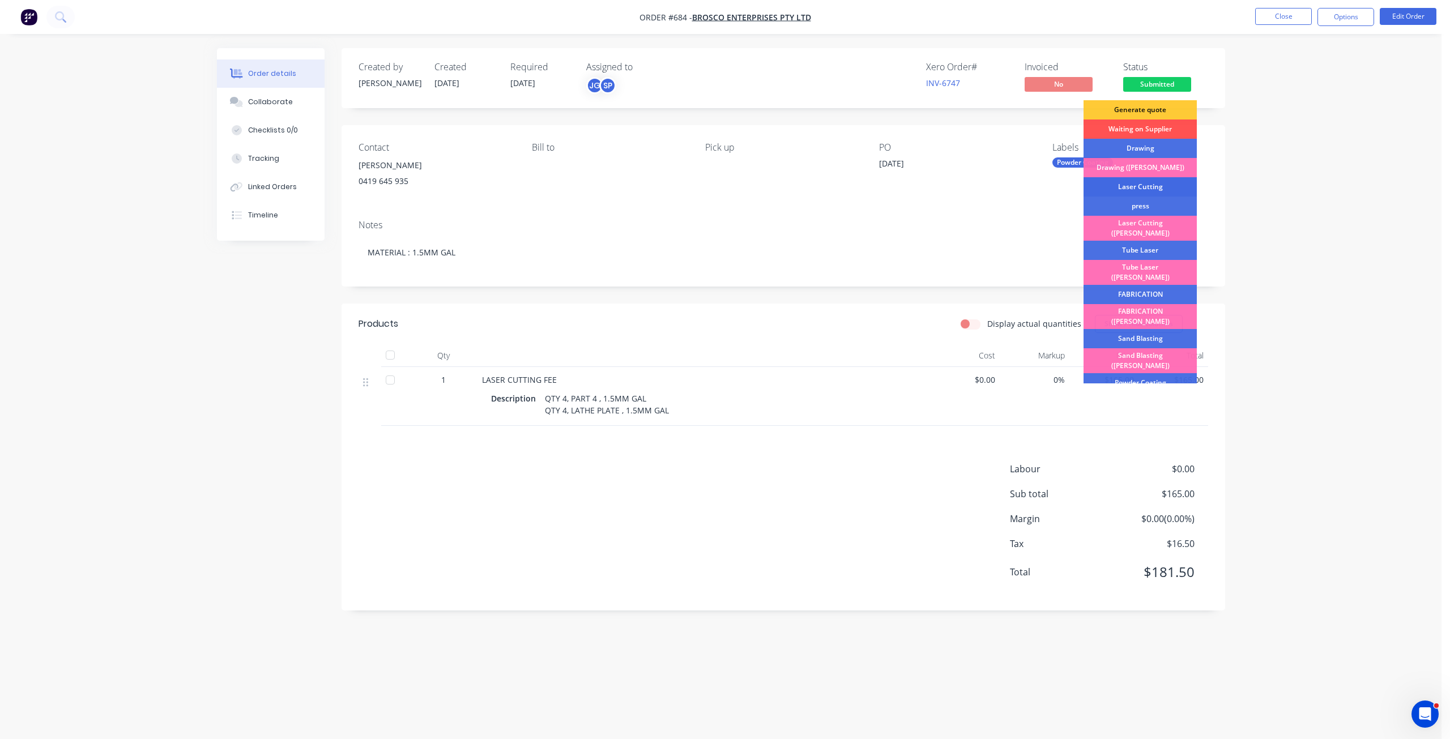
click at [1135, 185] on div "Laser Cutting" at bounding box center [1139, 186] width 113 height 19
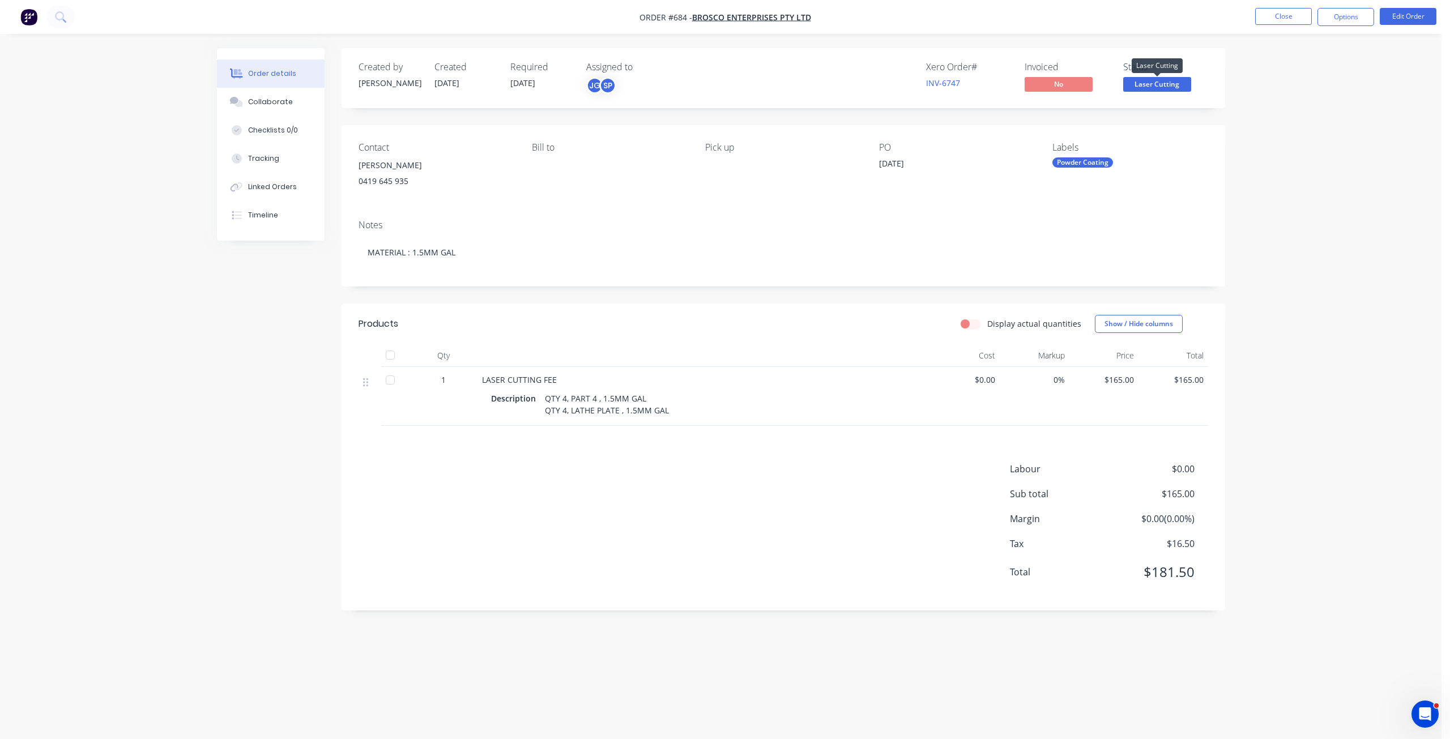
click at [1155, 87] on span "Laser Cutting" at bounding box center [1157, 84] width 68 height 14
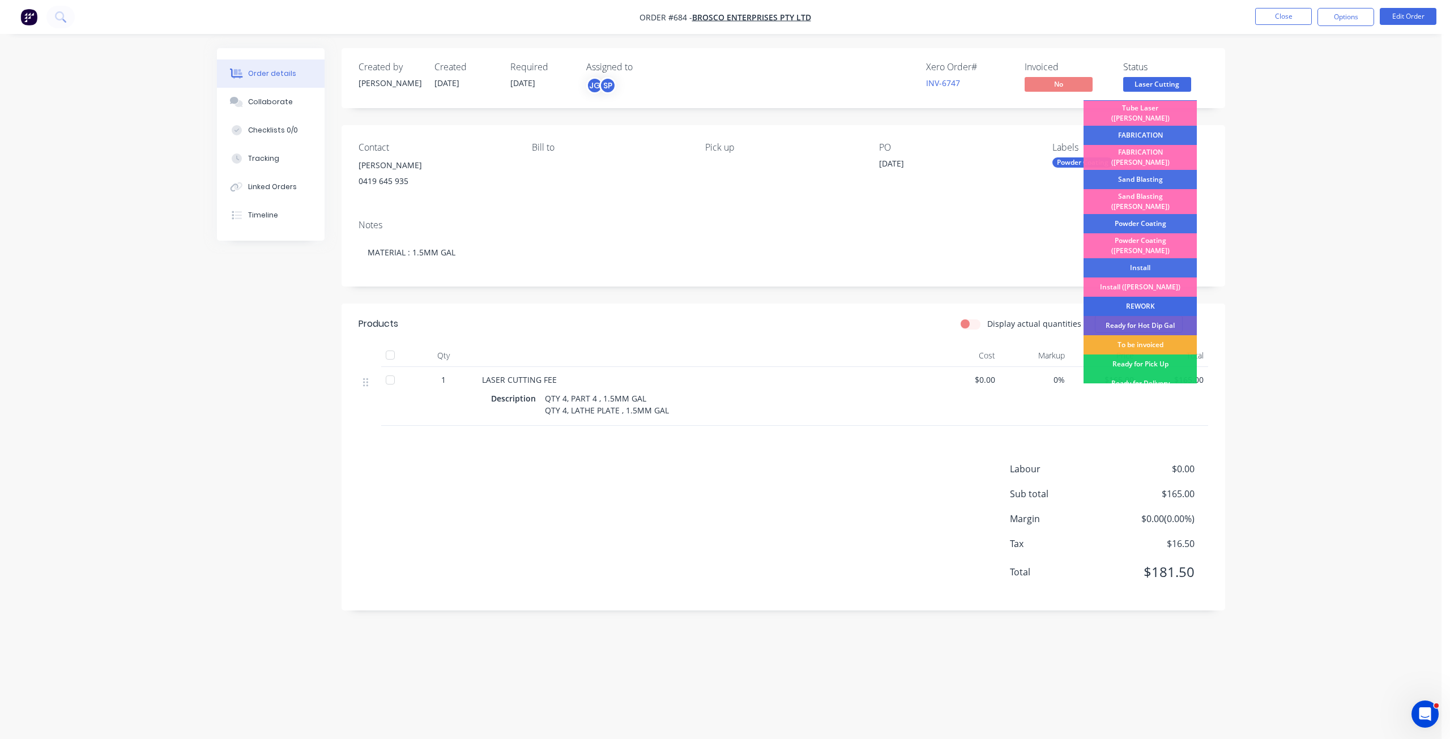
scroll to position [198, 0]
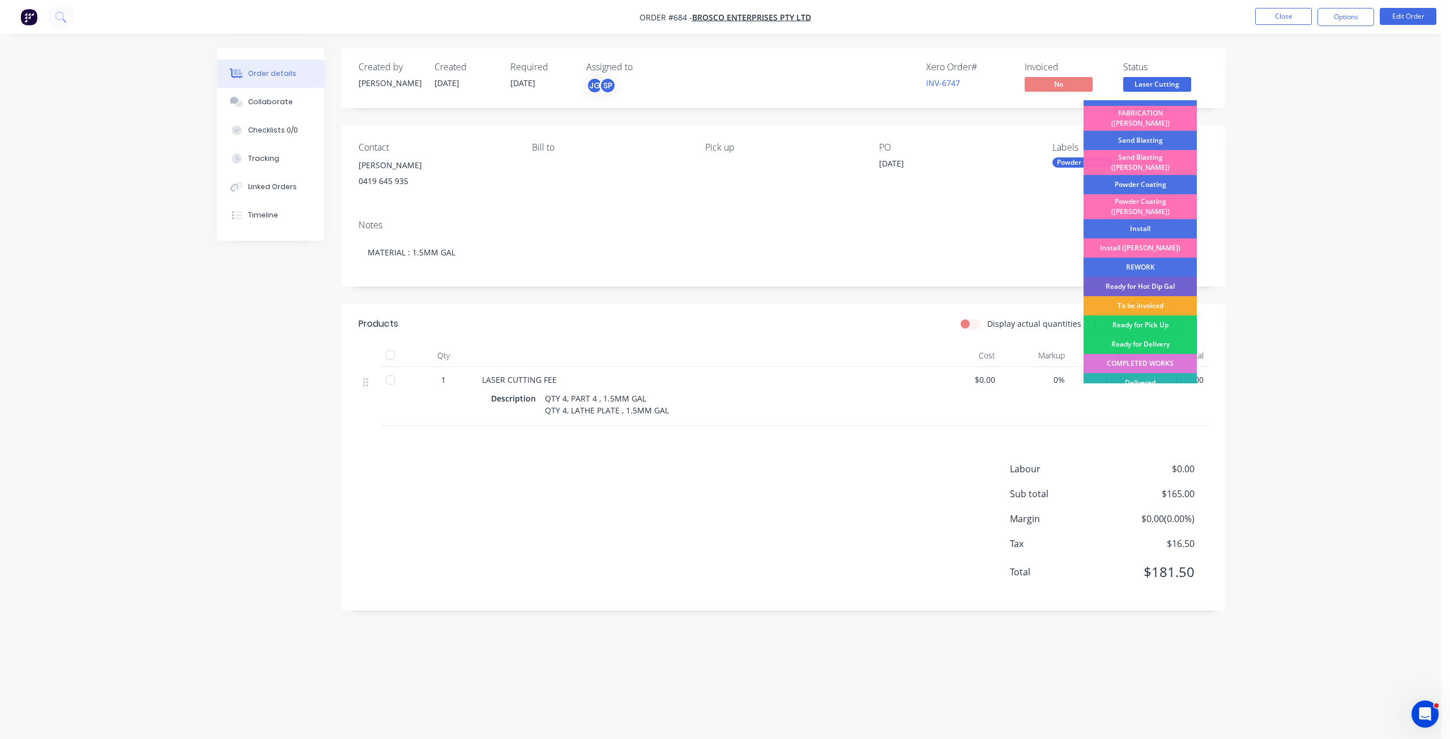
click at [1141, 296] on div "To be invoiced" at bounding box center [1139, 305] width 113 height 19
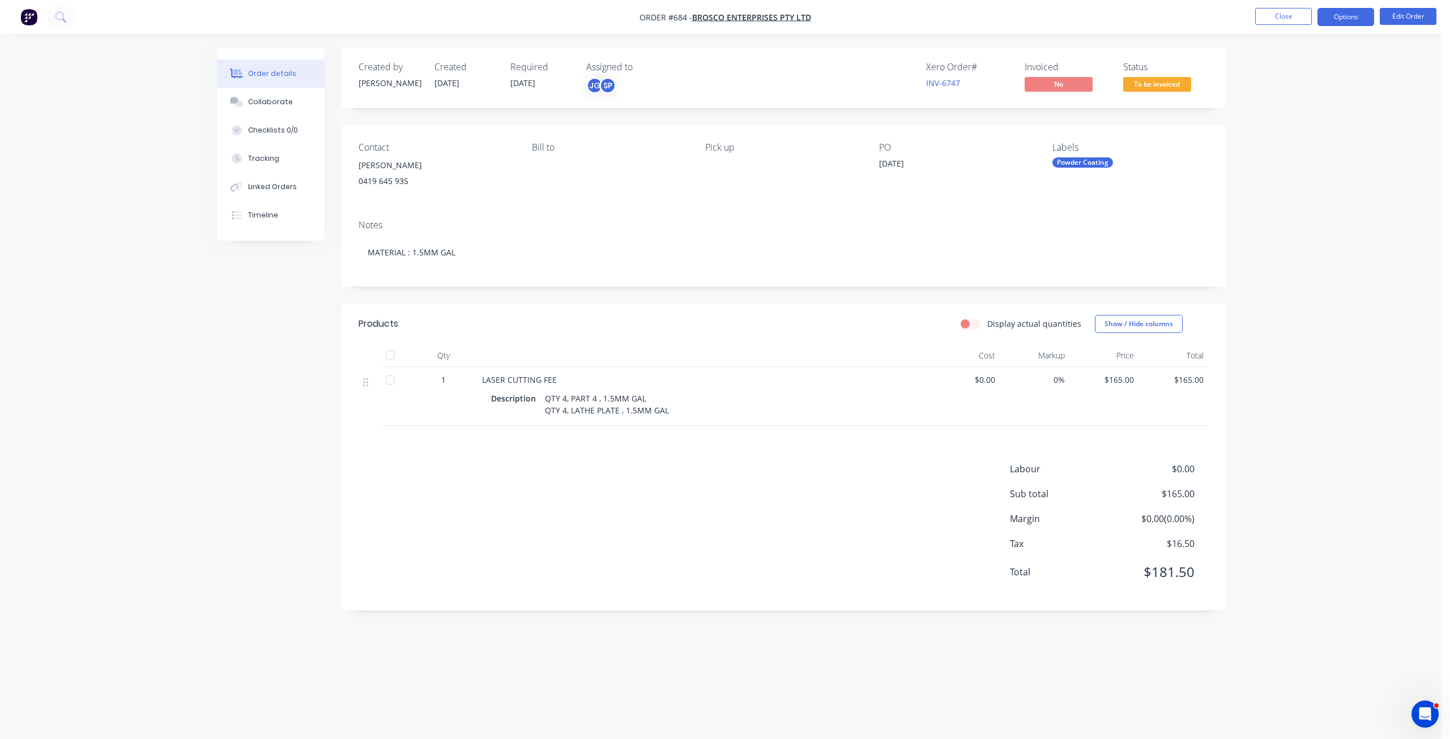
click at [1345, 13] on button "Options" at bounding box center [1345, 17] width 57 height 18
click at [1286, 70] on div "Invoice" at bounding box center [1311, 69] width 104 height 16
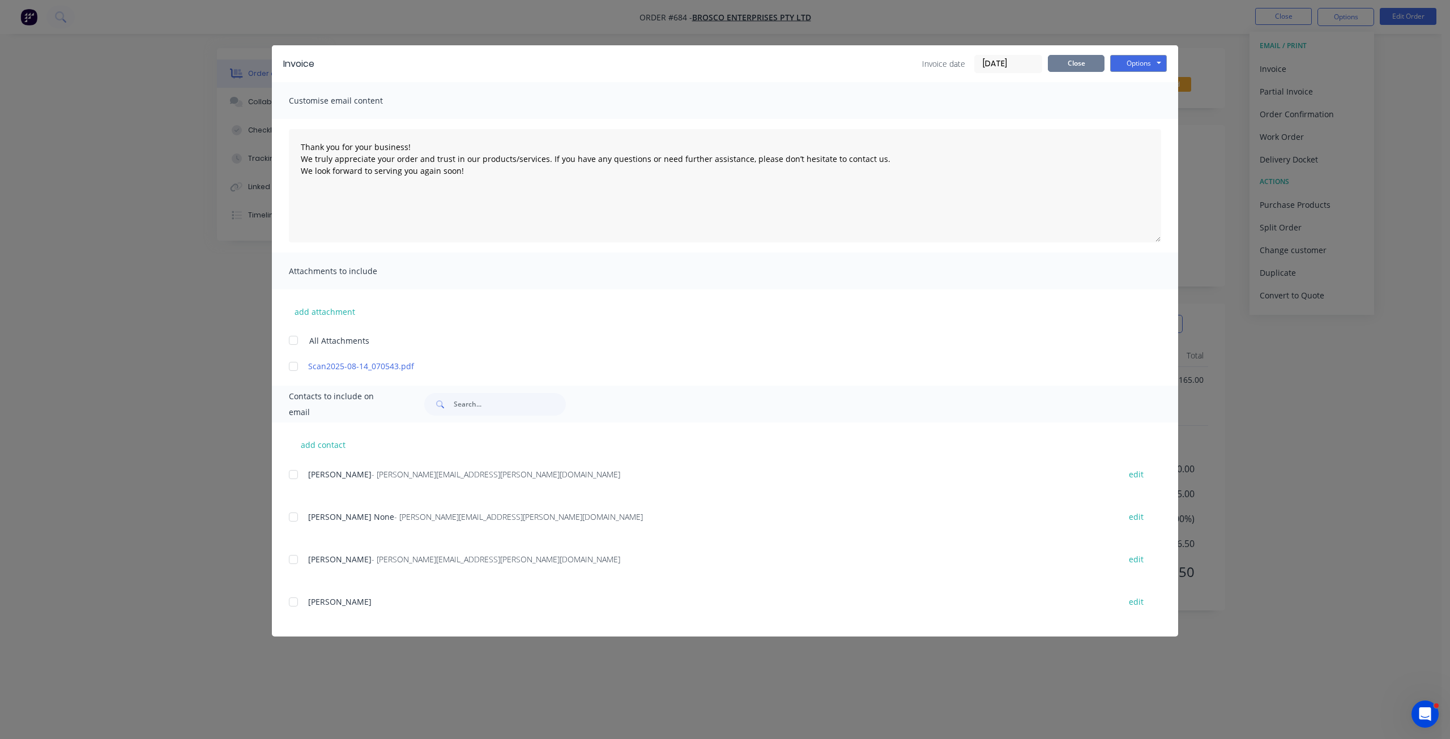
click at [1082, 63] on button "Close" at bounding box center [1076, 63] width 57 height 17
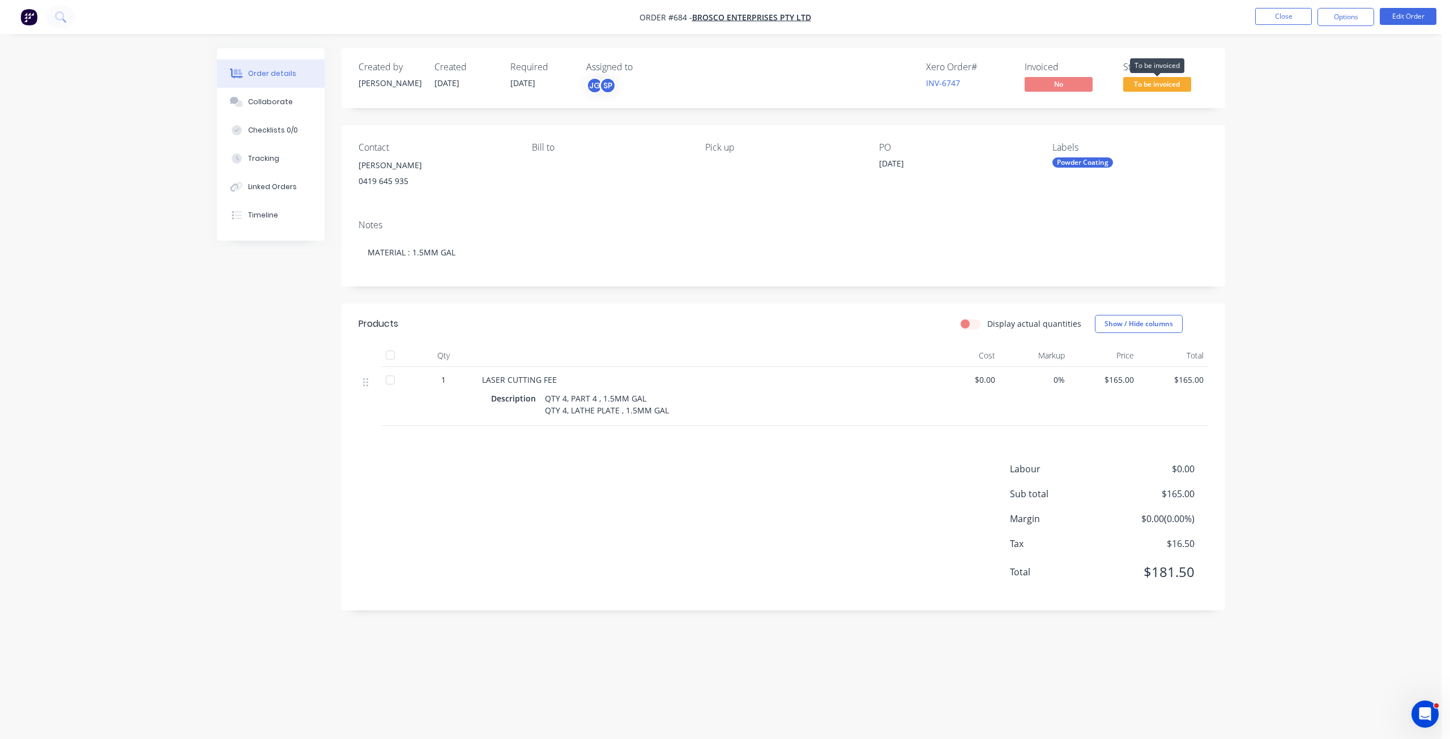
click at [1164, 83] on span "To be invoiced" at bounding box center [1157, 84] width 68 height 14
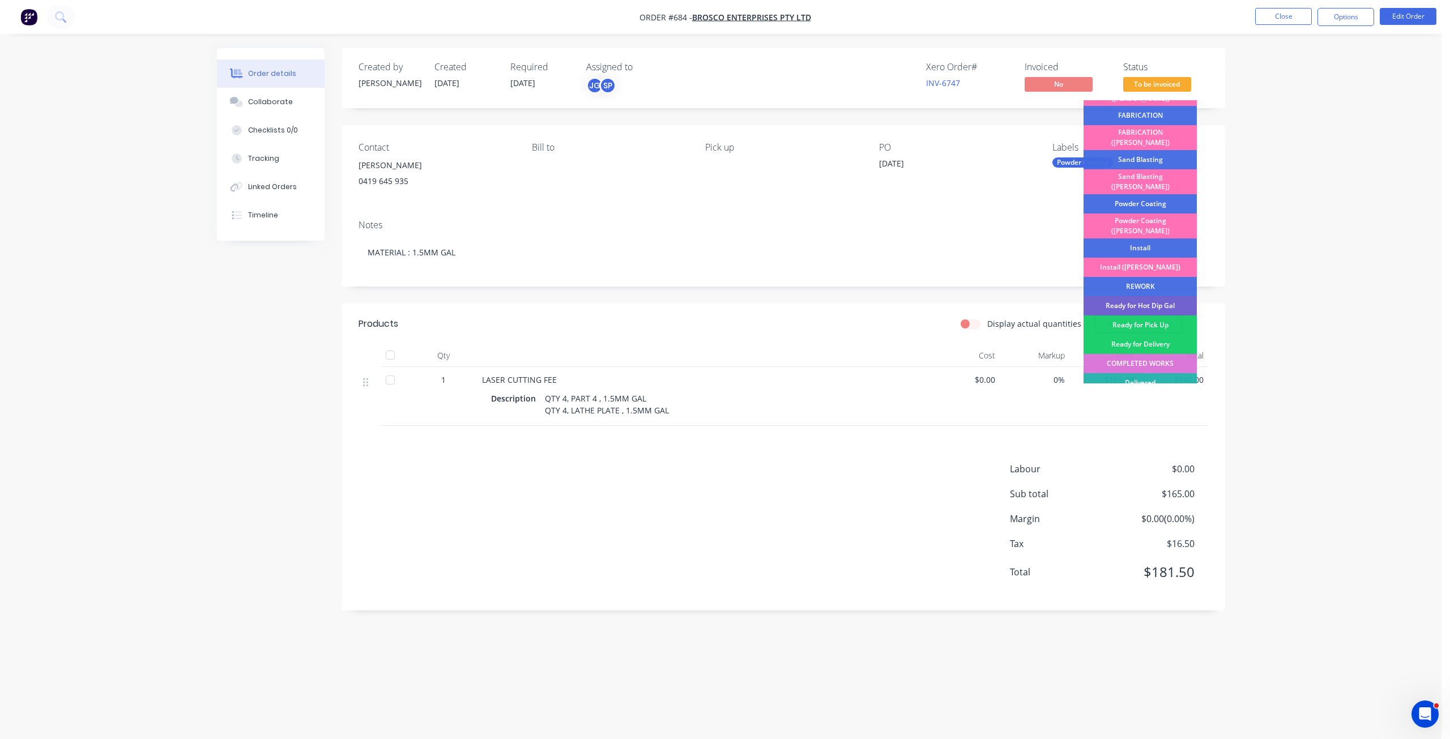
click at [1147, 315] on div "Ready for Pick Up" at bounding box center [1139, 324] width 113 height 19
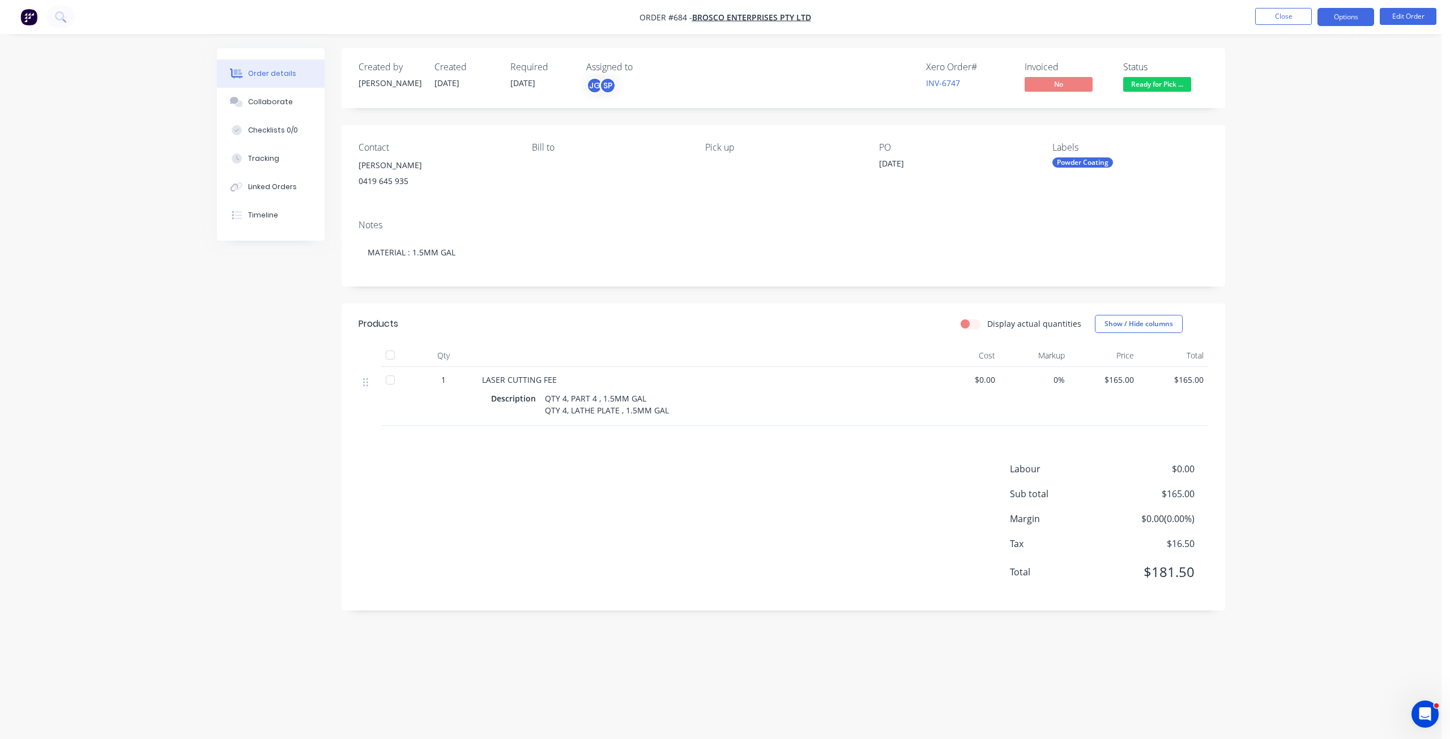
click at [1340, 21] on button "Options" at bounding box center [1345, 17] width 57 height 18
click at [1263, 65] on div "Invoice" at bounding box center [1311, 69] width 104 height 16
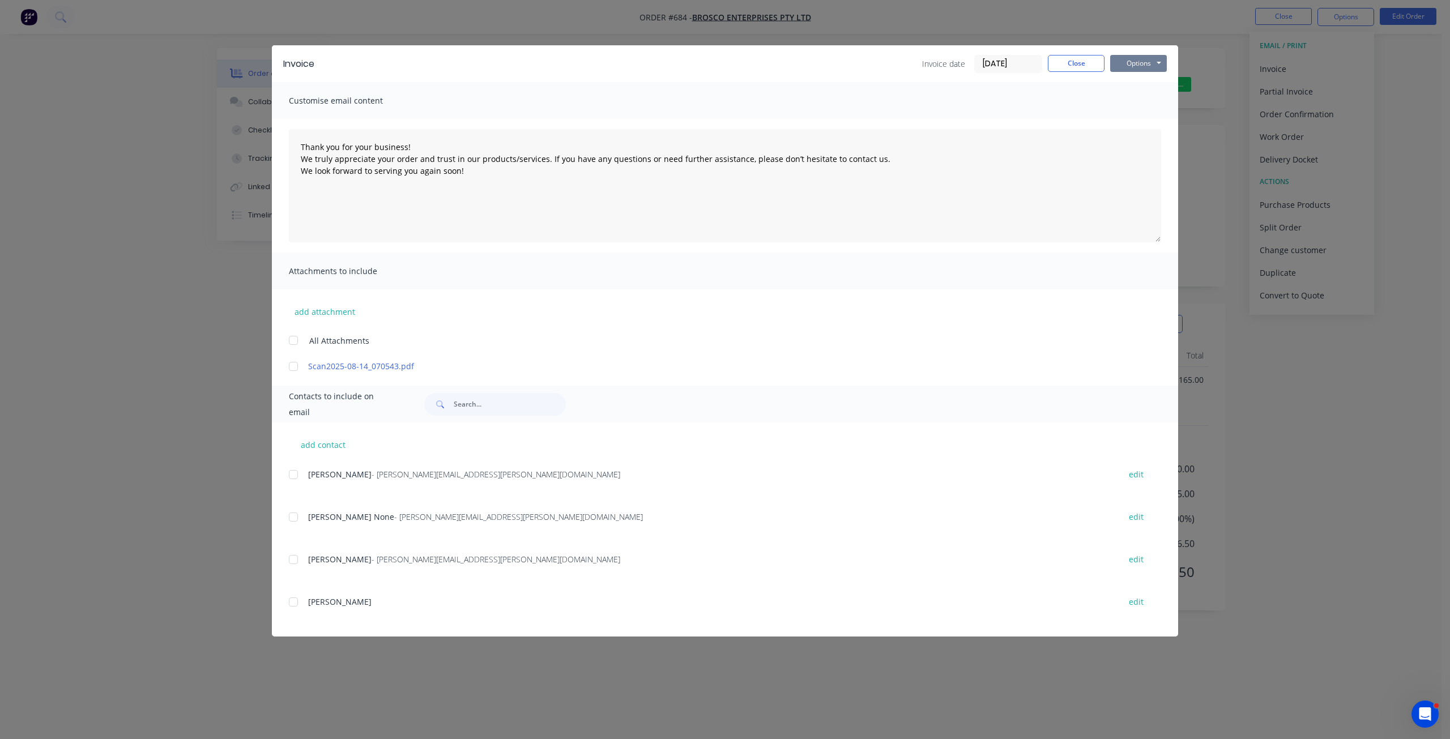
click at [1132, 66] on button "Options" at bounding box center [1138, 63] width 57 height 17
click at [1135, 100] on button "Print" at bounding box center [1146, 102] width 72 height 19
click at [1067, 59] on button "Close" at bounding box center [1076, 63] width 57 height 17
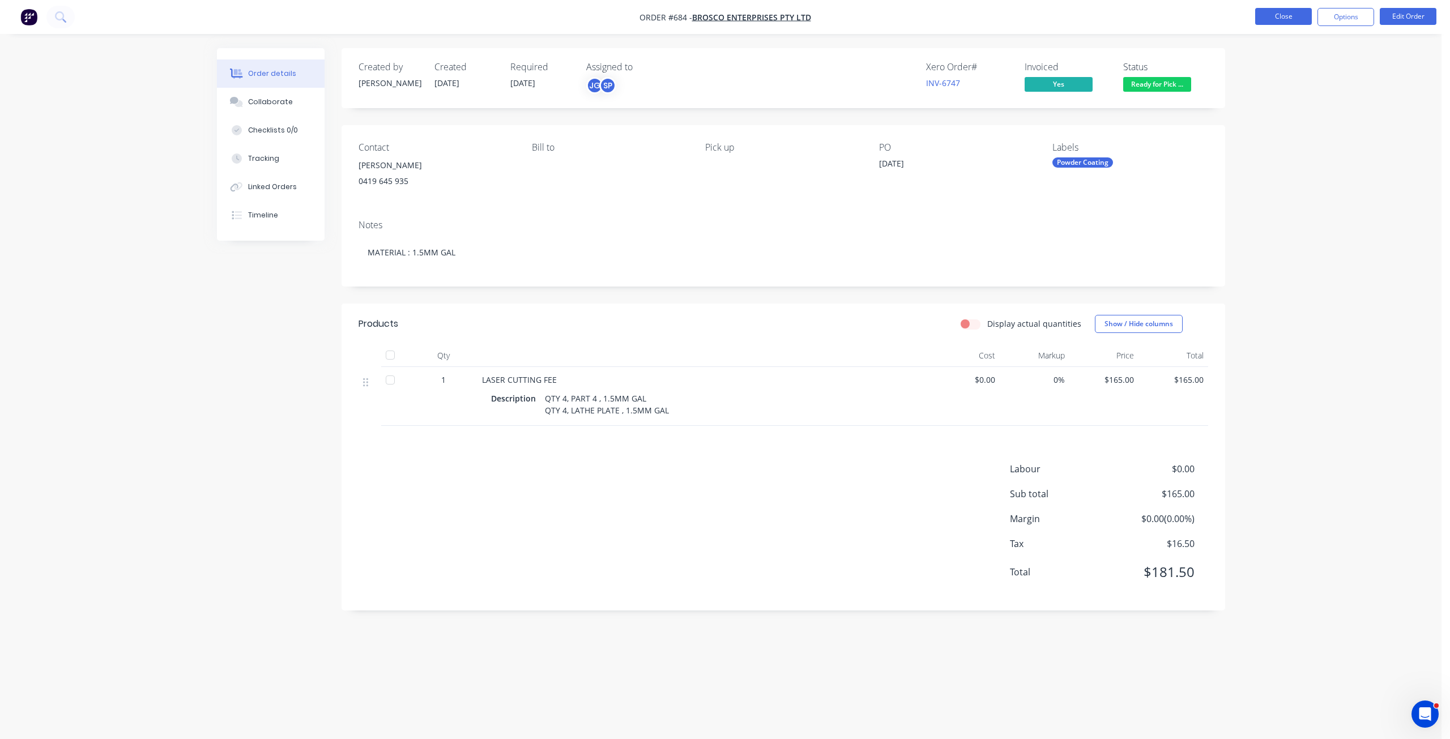
click at [1280, 19] on button "Close" at bounding box center [1283, 16] width 57 height 17
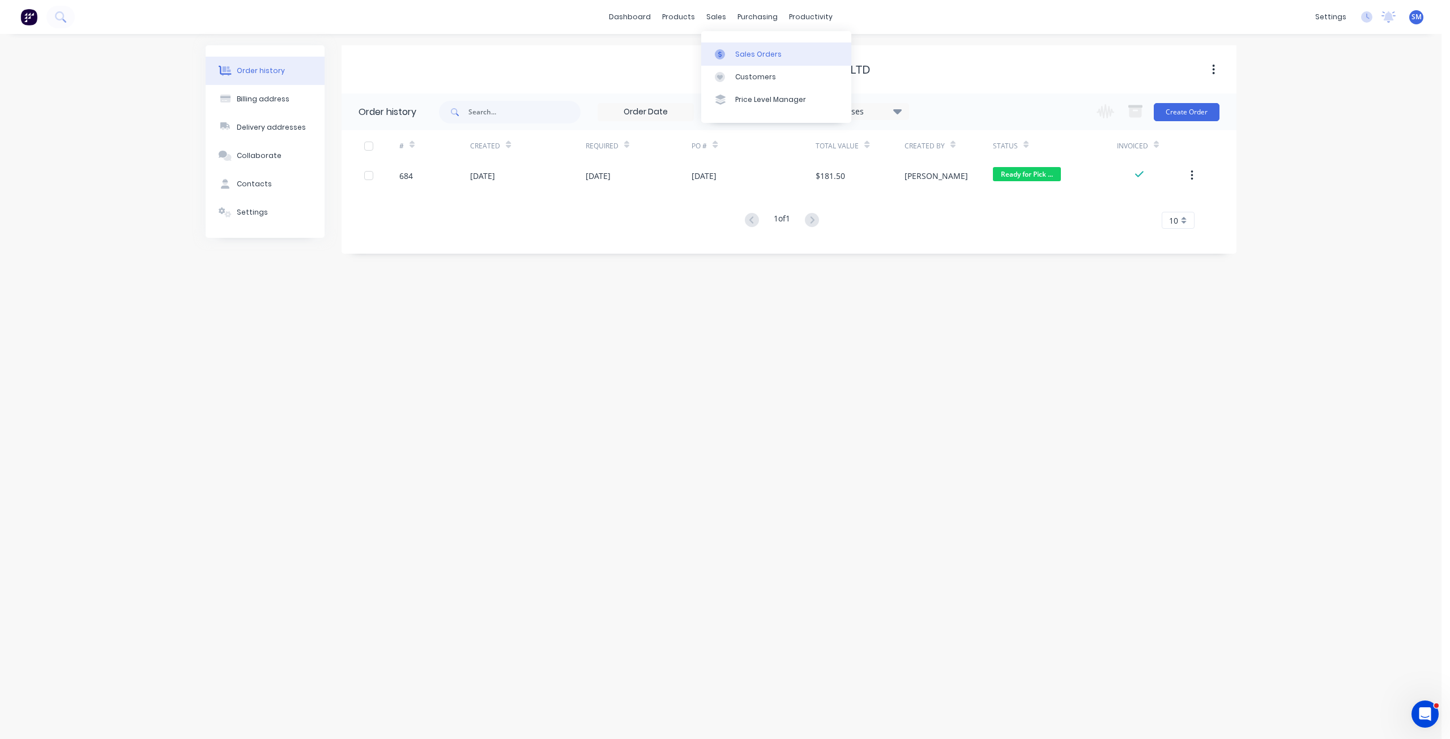
click at [745, 52] on div "Sales Orders" at bounding box center [758, 54] width 46 height 10
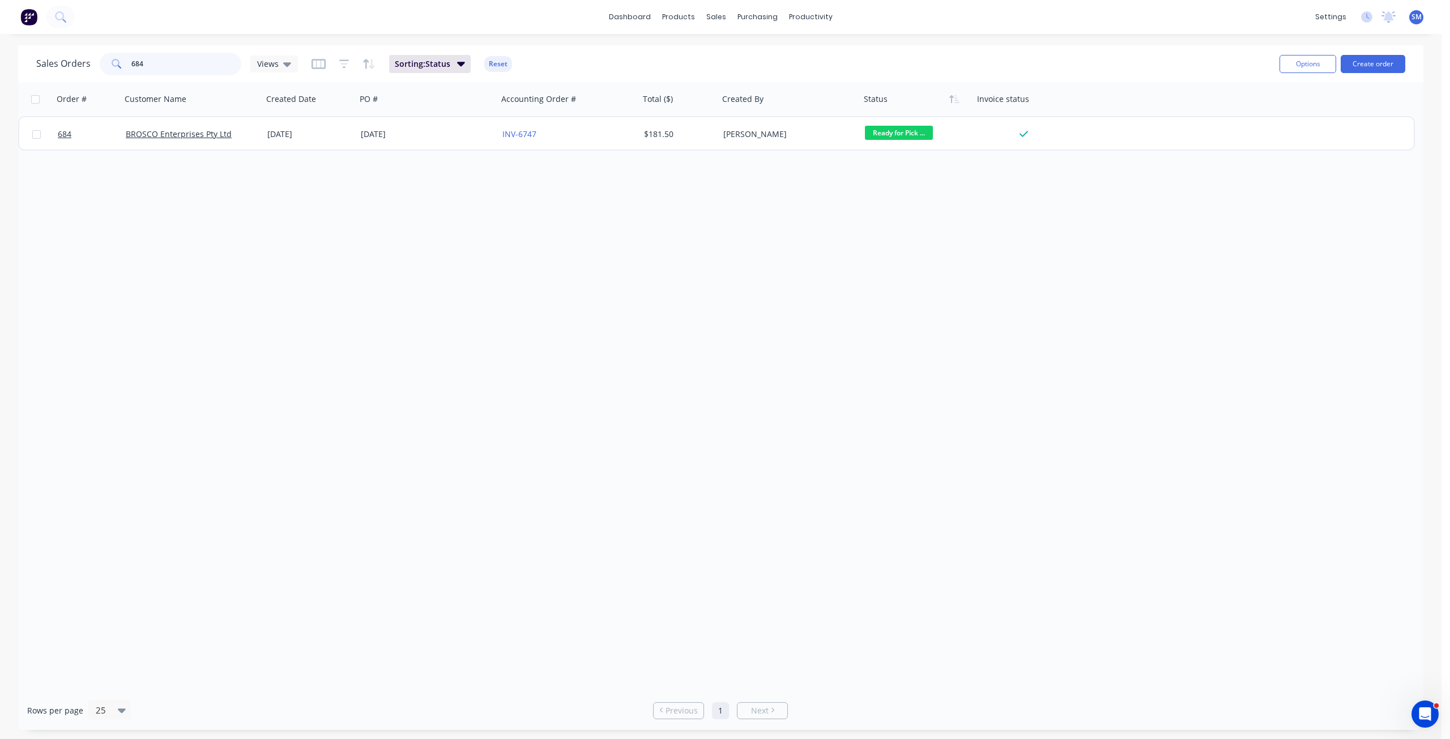
drag, startPoint x: 152, startPoint y: 57, endPoint x: 117, endPoint y: 62, distance: 35.5
click at [117, 62] on div "684" at bounding box center [171, 64] width 142 height 23
type input "BER"
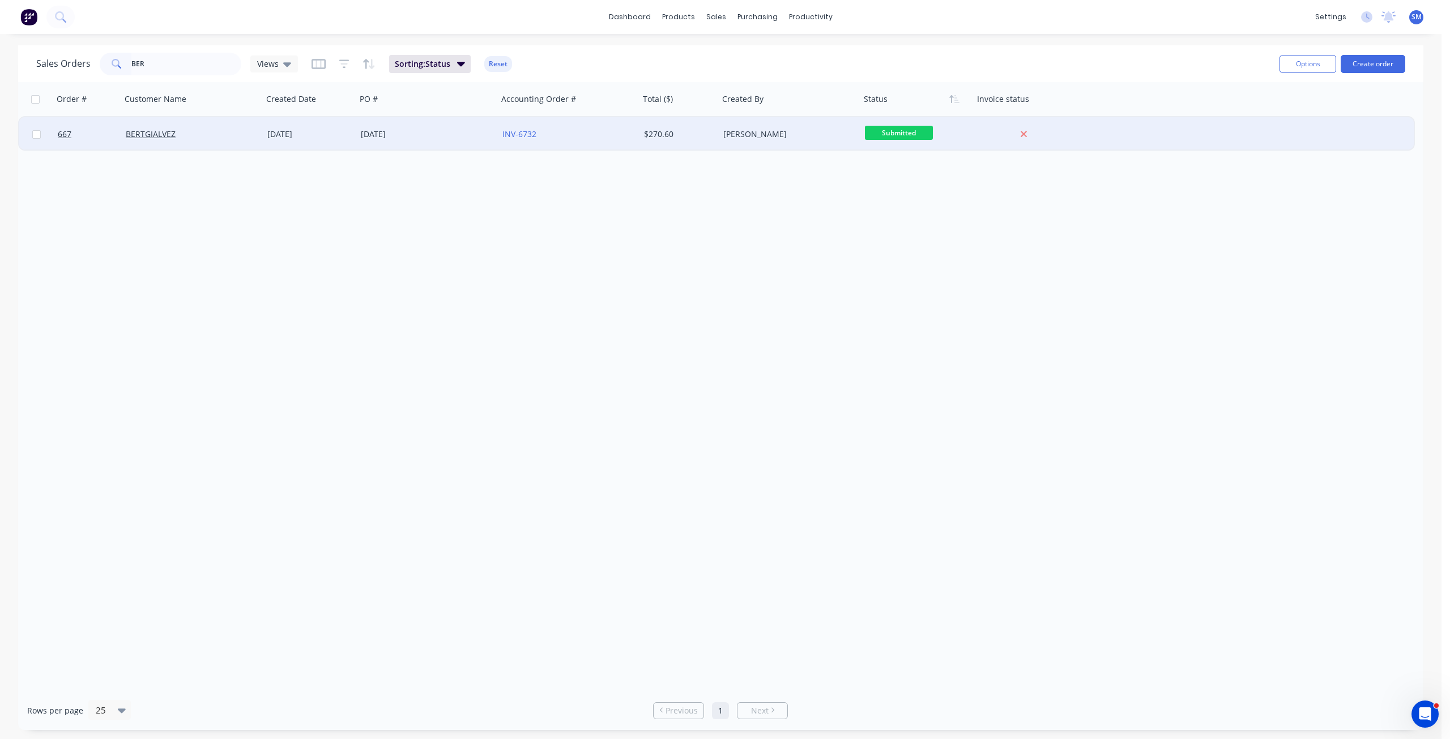
click at [164, 143] on div "BERTGIALVEZ" at bounding box center [192, 134] width 142 height 34
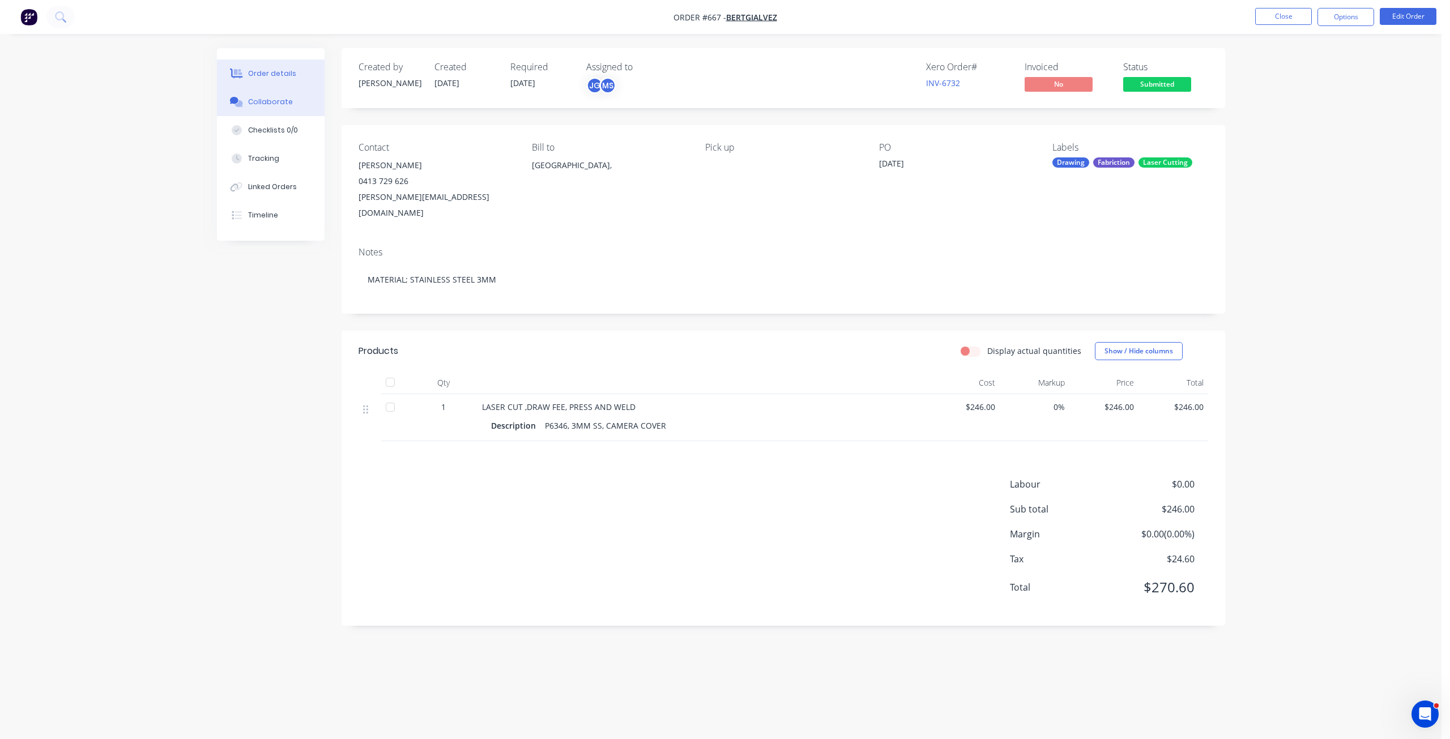
click at [264, 104] on div "Collaborate" at bounding box center [270, 102] width 45 height 10
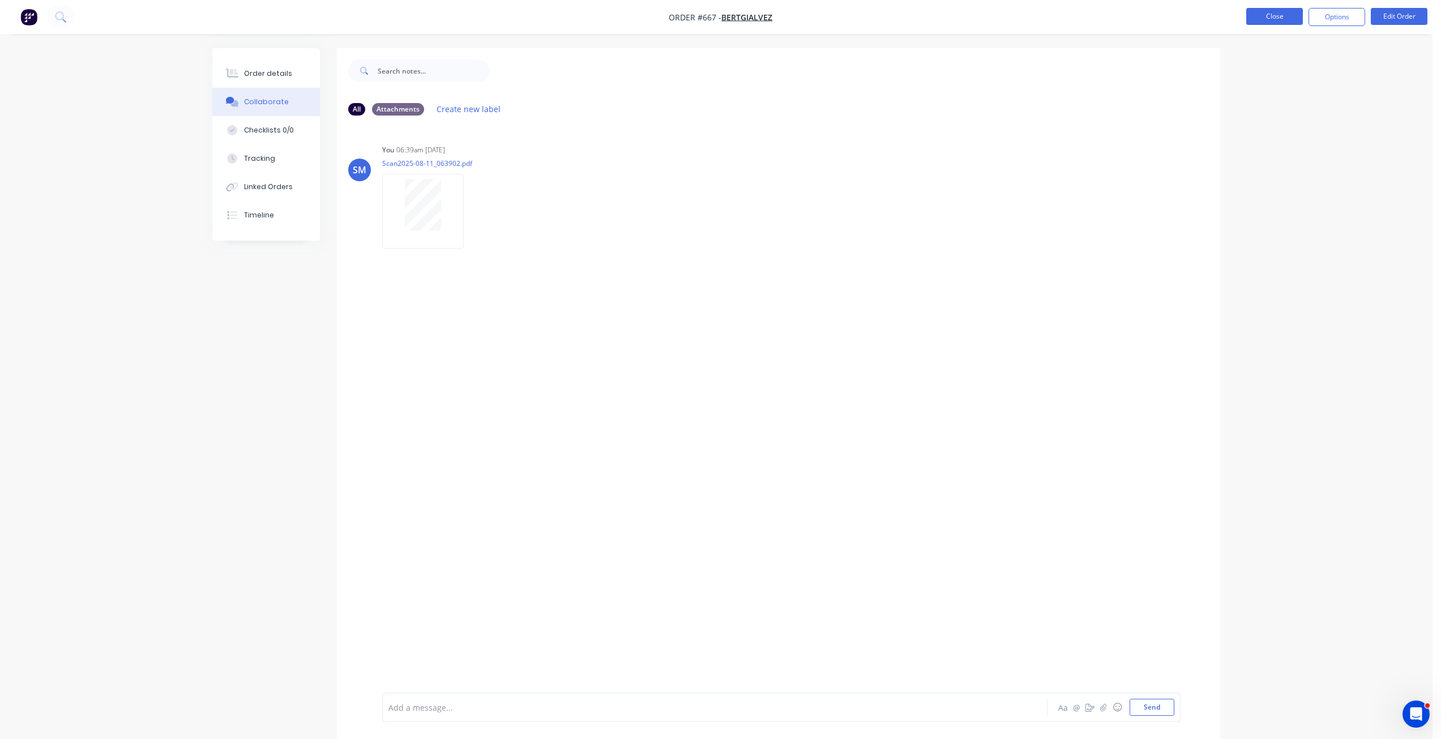
click at [1280, 12] on button "Close" at bounding box center [1274, 16] width 57 height 17
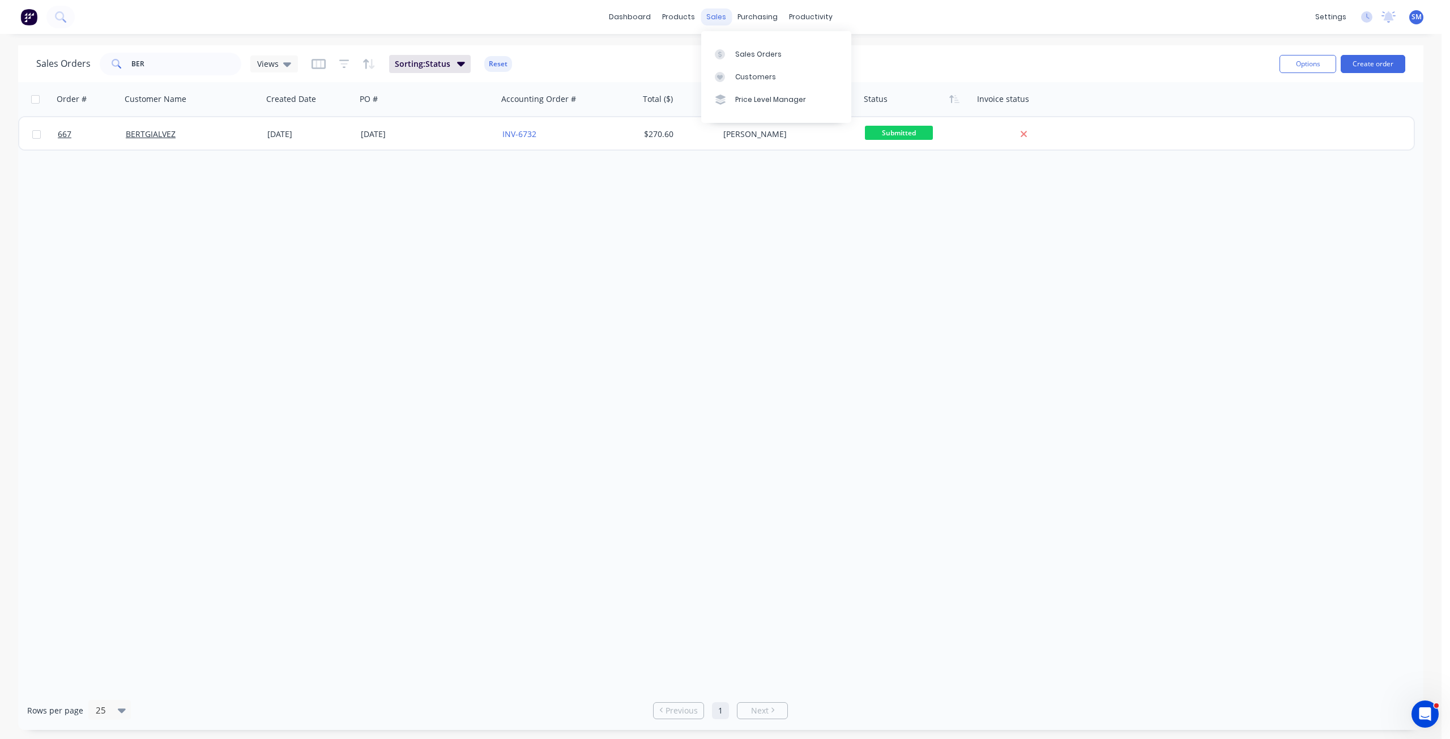
click at [713, 14] on div "sales" at bounding box center [716, 16] width 31 height 17
click at [749, 80] on div "Customers" at bounding box center [755, 77] width 41 height 10
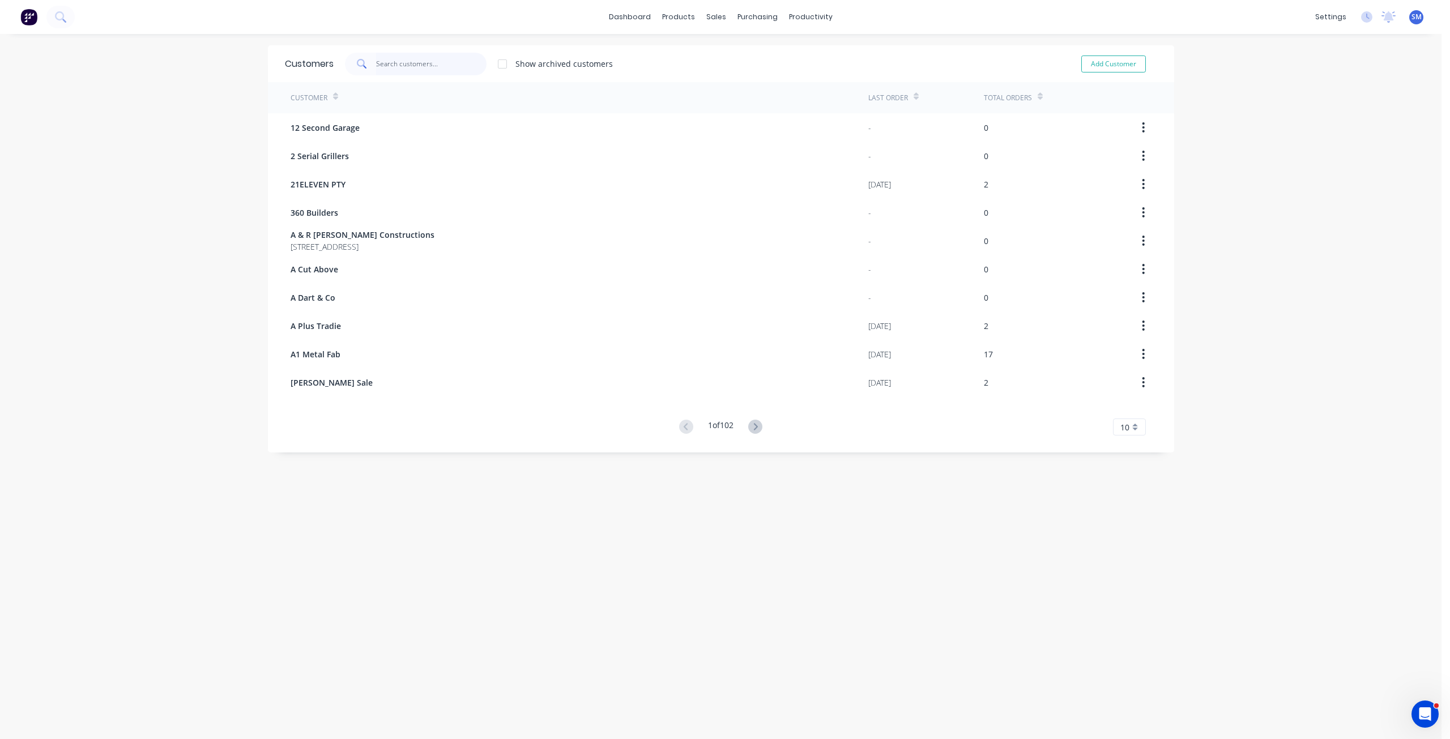
click at [429, 53] on input "text" at bounding box center [431, 64] width 110 height 23
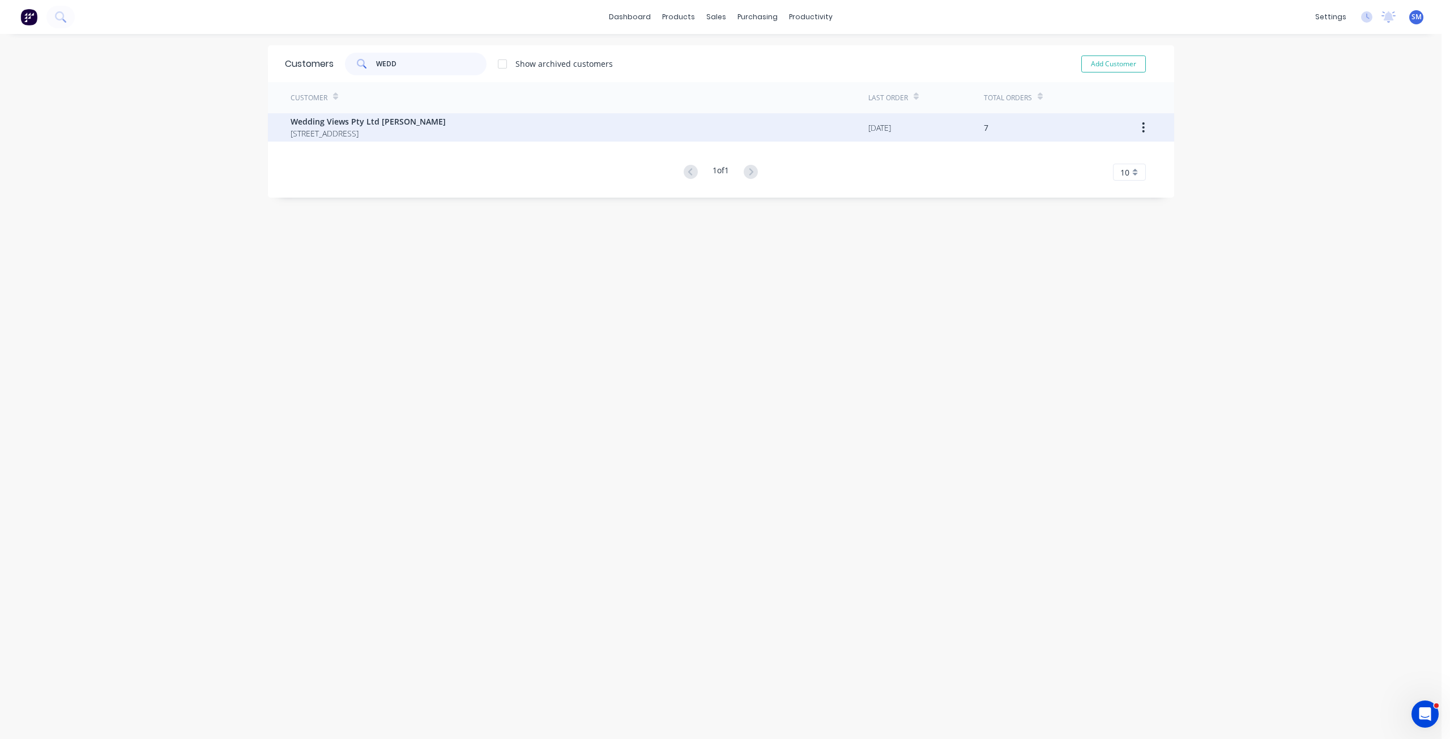
type input "WEDD"
click at [371, 123] on span "Wedding Views Pty Ltd Deanne Ramsey" at bounding box center [368, 122] width 155 height 12
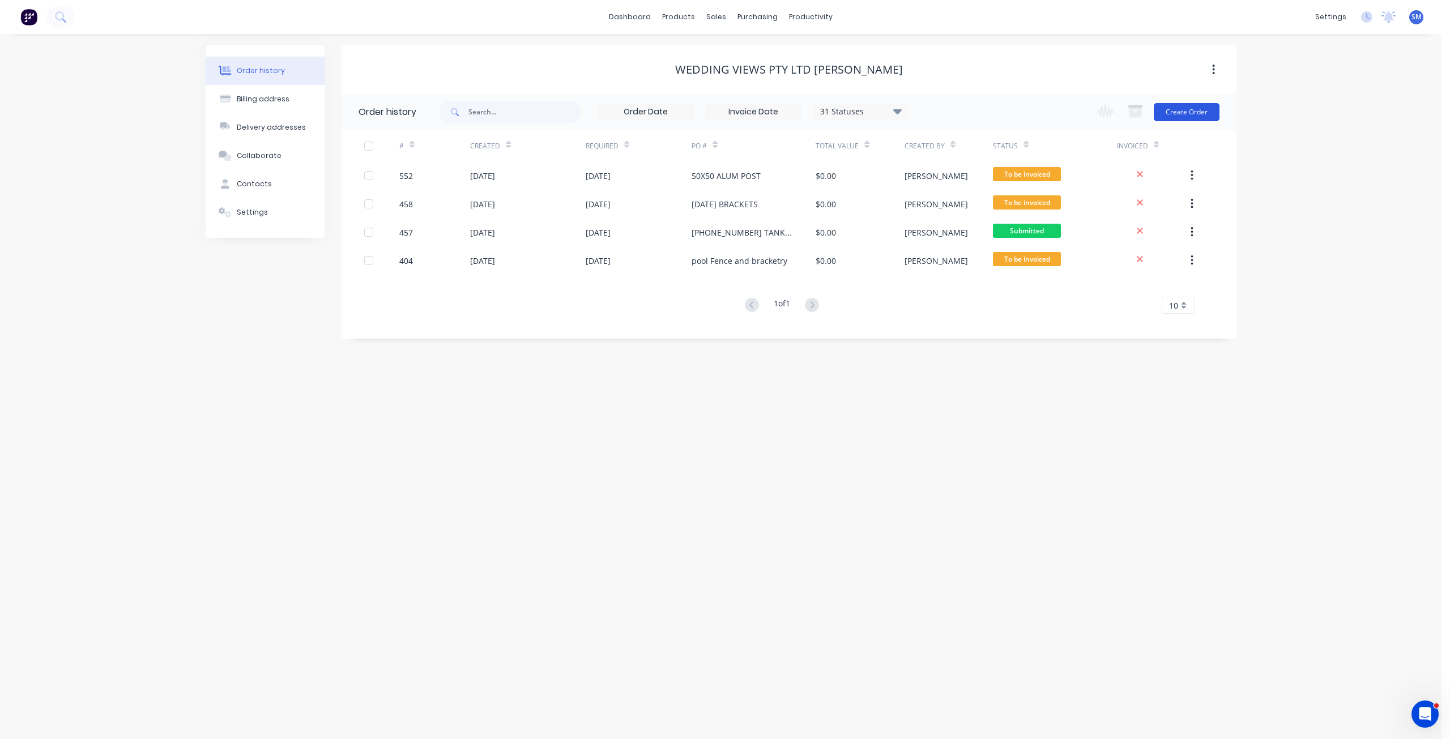
click at [1190, 114] on button "Create Order" at bounding box center [1187, 112] width 66 height 18
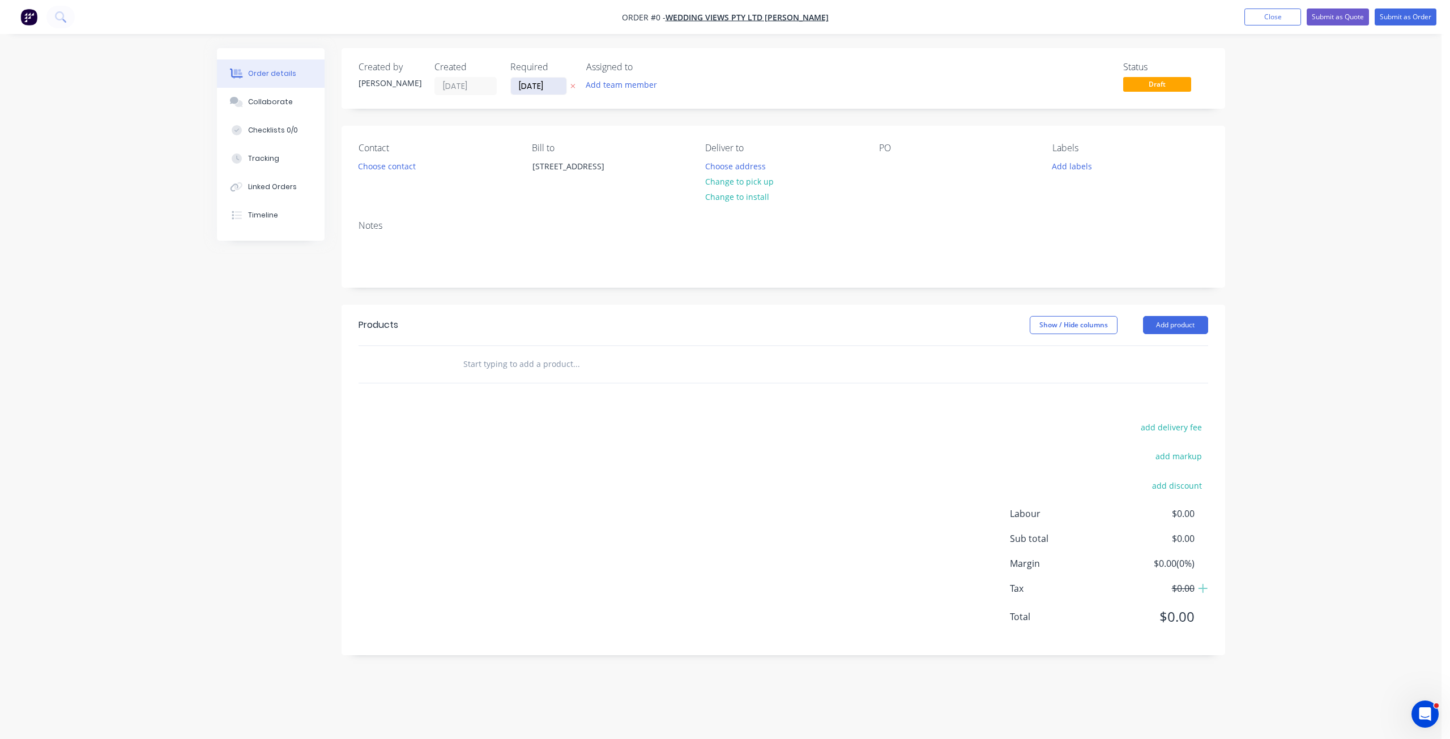
click at [534, 87] on input "14/08/25" at bounding box center [538, 86] width 55 height 17
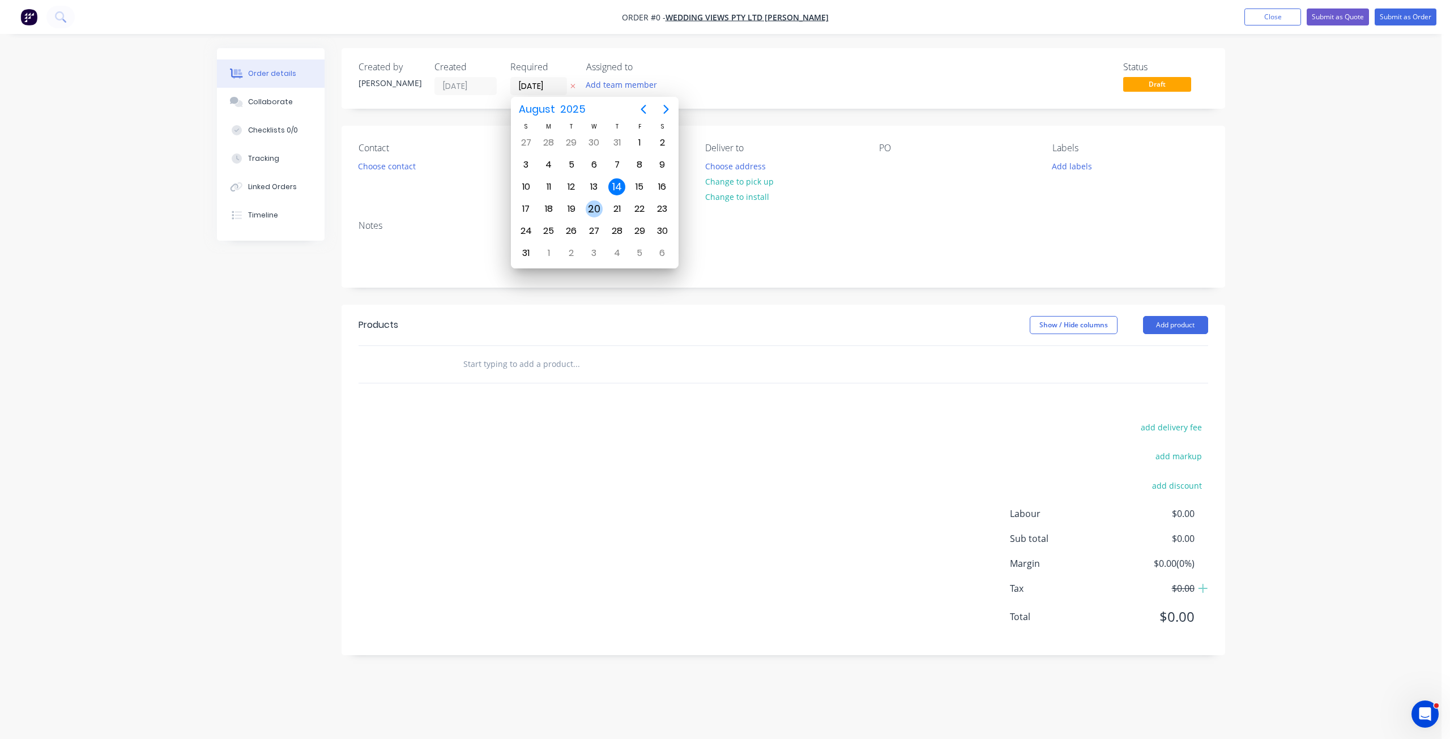
click at [590, 204] on div "20" at bounding box center [594, 208] width 17 height 17
type input "[DATE]"
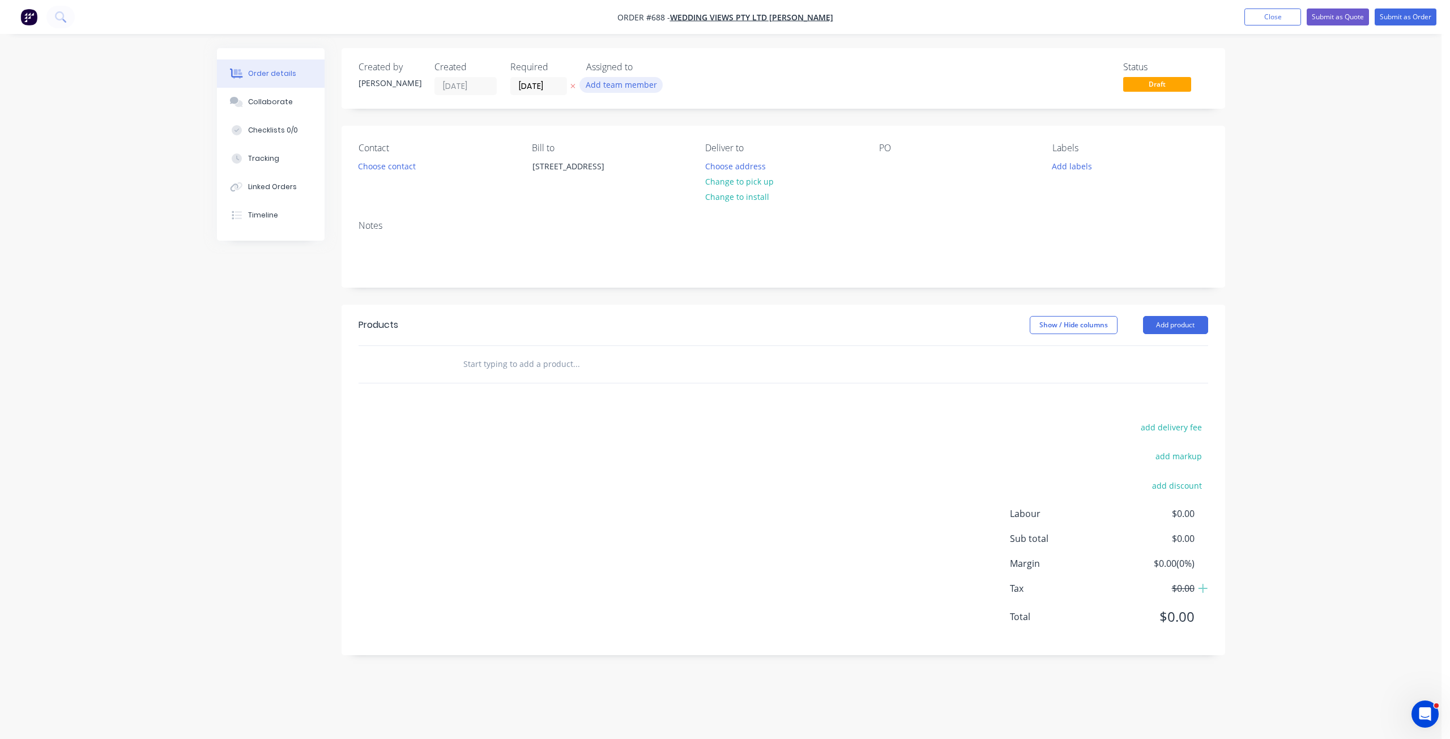
click at [600, 85] on button "Add team member" at bounding box center [620, 84] width 83 height 15
click at [375, 165] on button "Choose contact" at bounding box center [387, 165] width 70 height 15
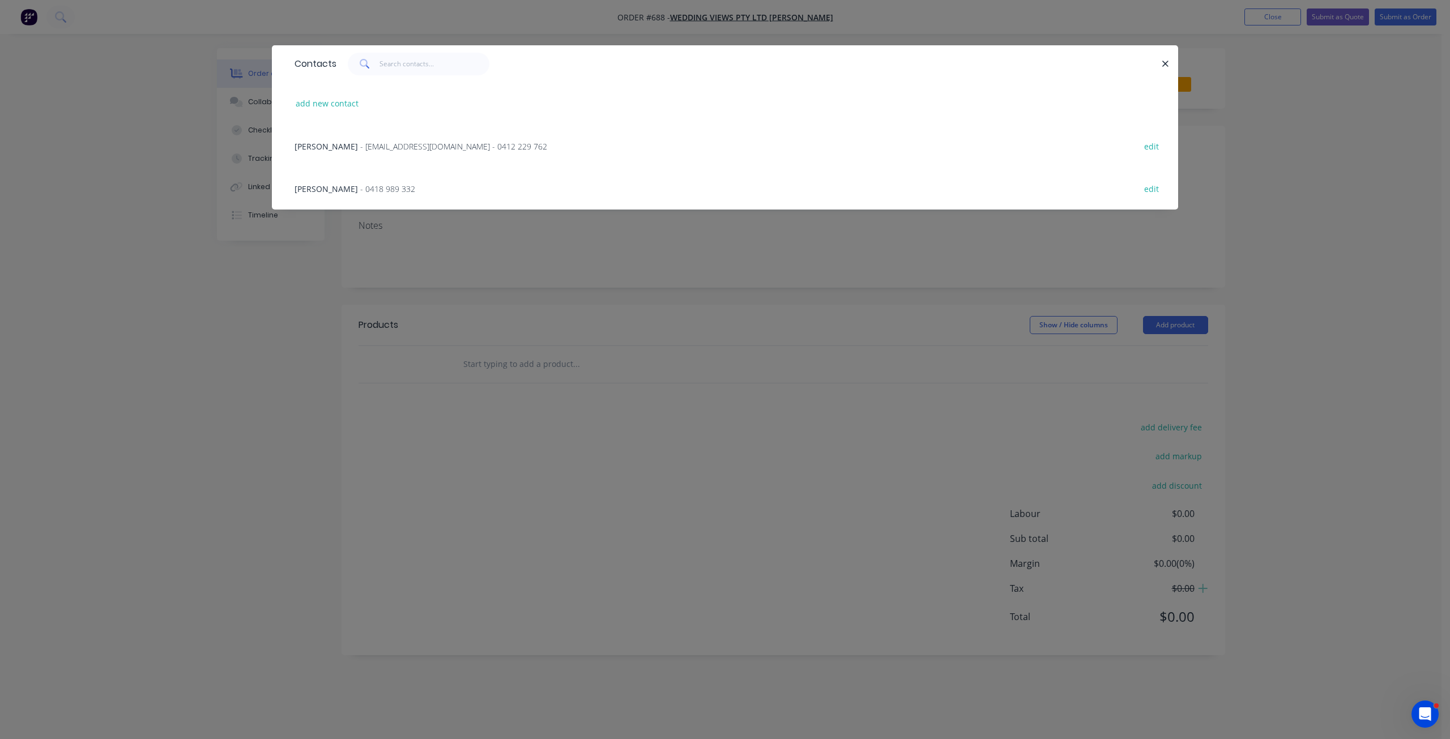
click at [382, 148] on span "- weddings@westernridge.com.au - 0412 229 762" at bounding box center [453, 146] width 187 height 11
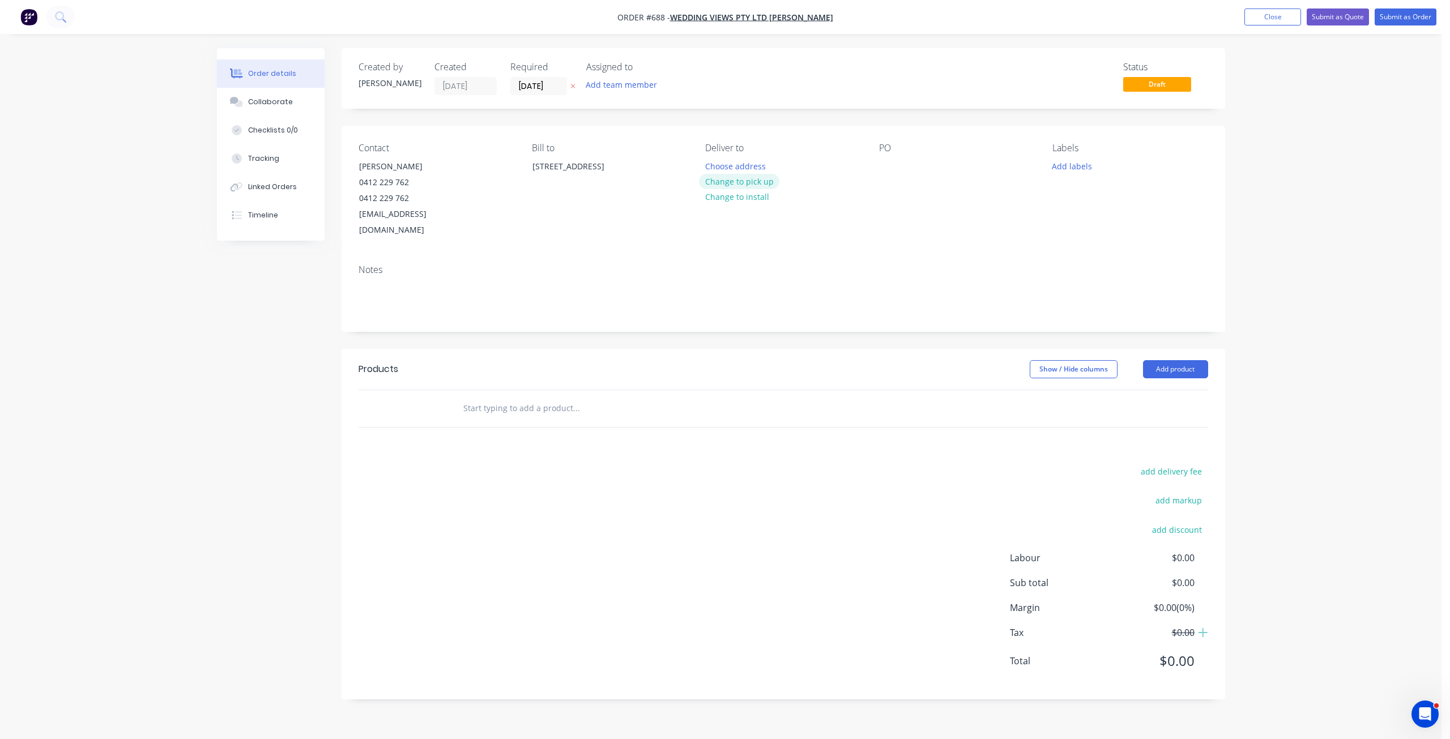
click at [744, 186] on button "Change to pick up" at bounding box center [739, 181] width 80 height 15
click at [878, 169] on div "Contact DEANNE RAMSEY 0412 229 762 0412 229 762 weddings@westernridge.com.au Bi…" at bounding box center [782, 191] width 883 height 130
click at [880, 174] on div at bounding box center [888, 166] width 18 height 16
click at [1071, 169] on button "Add labels" at bounding box center [1072, 165] width 52 height 15
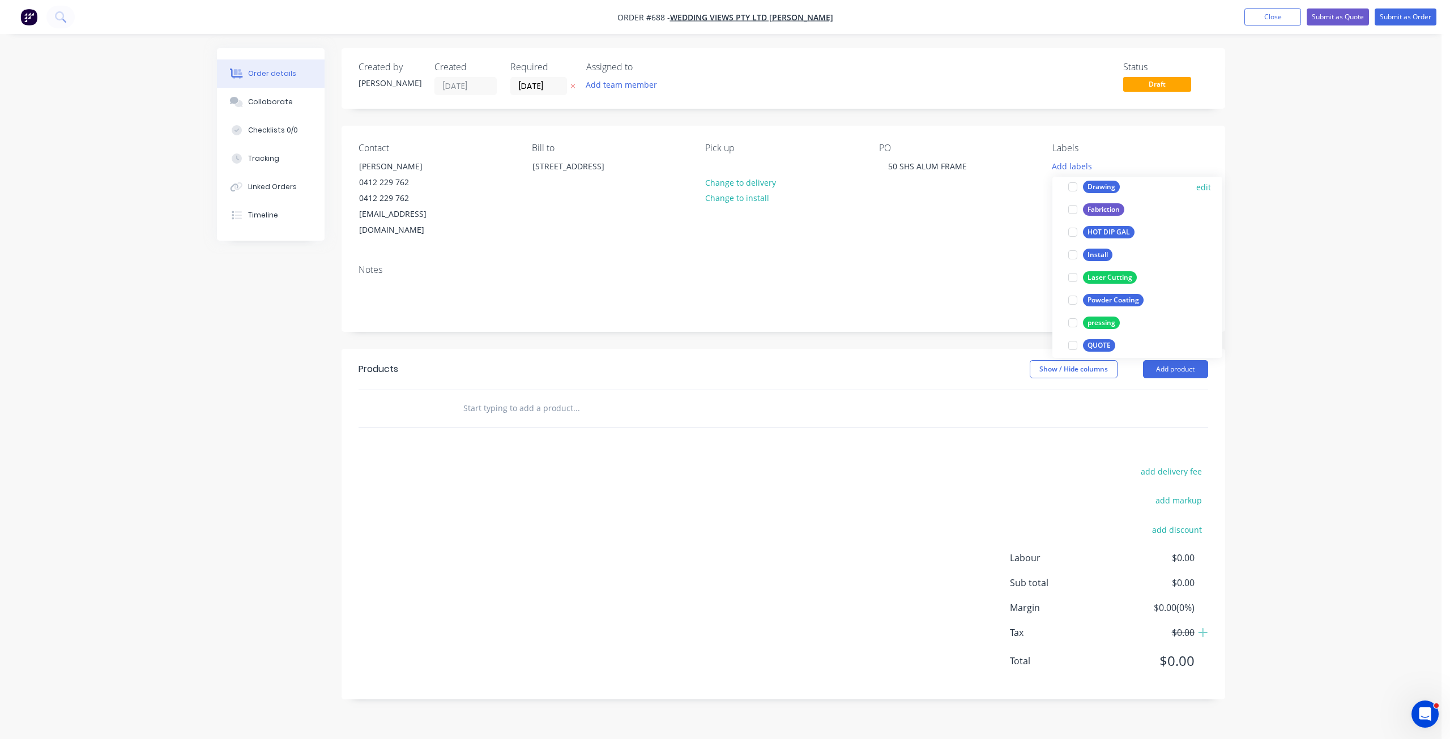
scroll to position [57, 0]
click at [1073, 279] on div at bounding box center [1072, 278] width 23 height 23
click at [1078, 284] on div at bounding box center [1072, 284] width 23 height 23
click at [1073, 216] on div at bounding box center [1072, 216] width 23 height 23
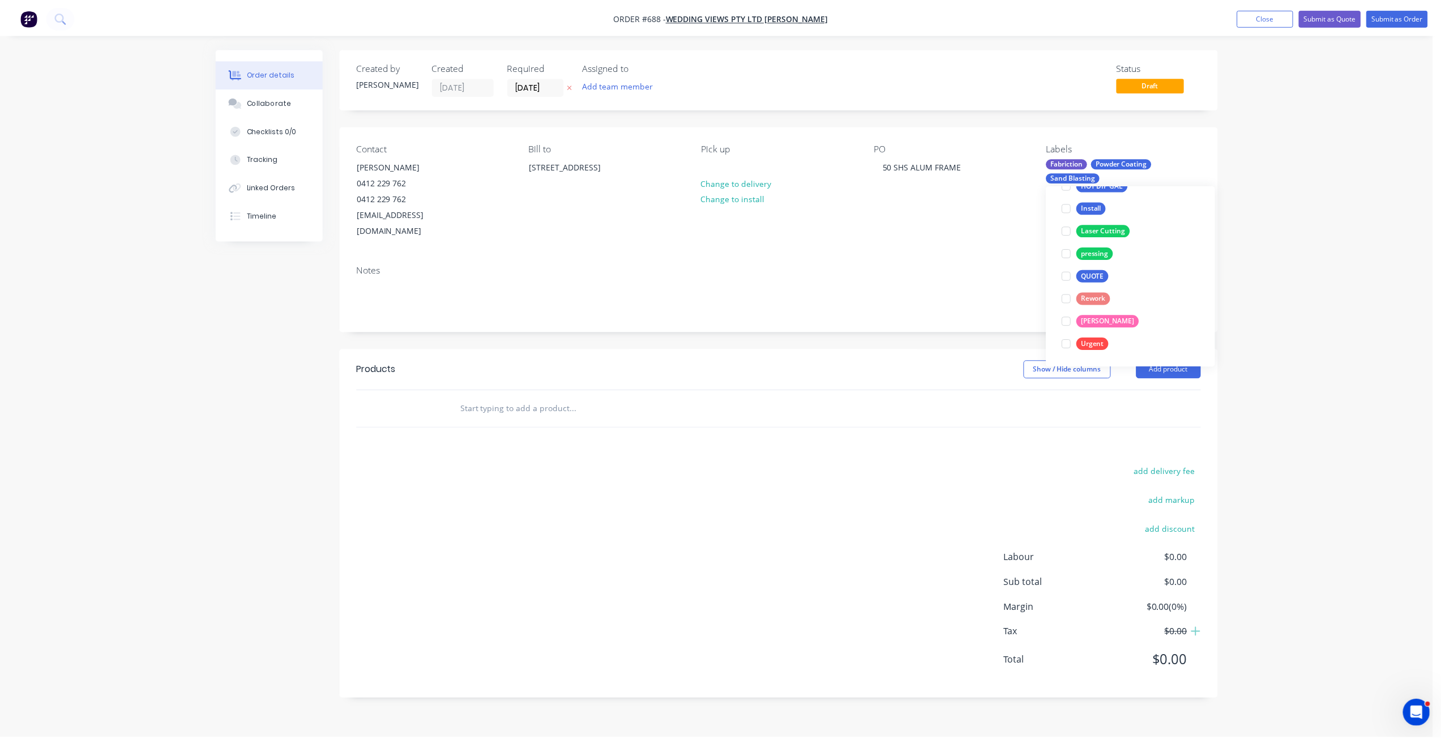
scroll to position [68, 0]
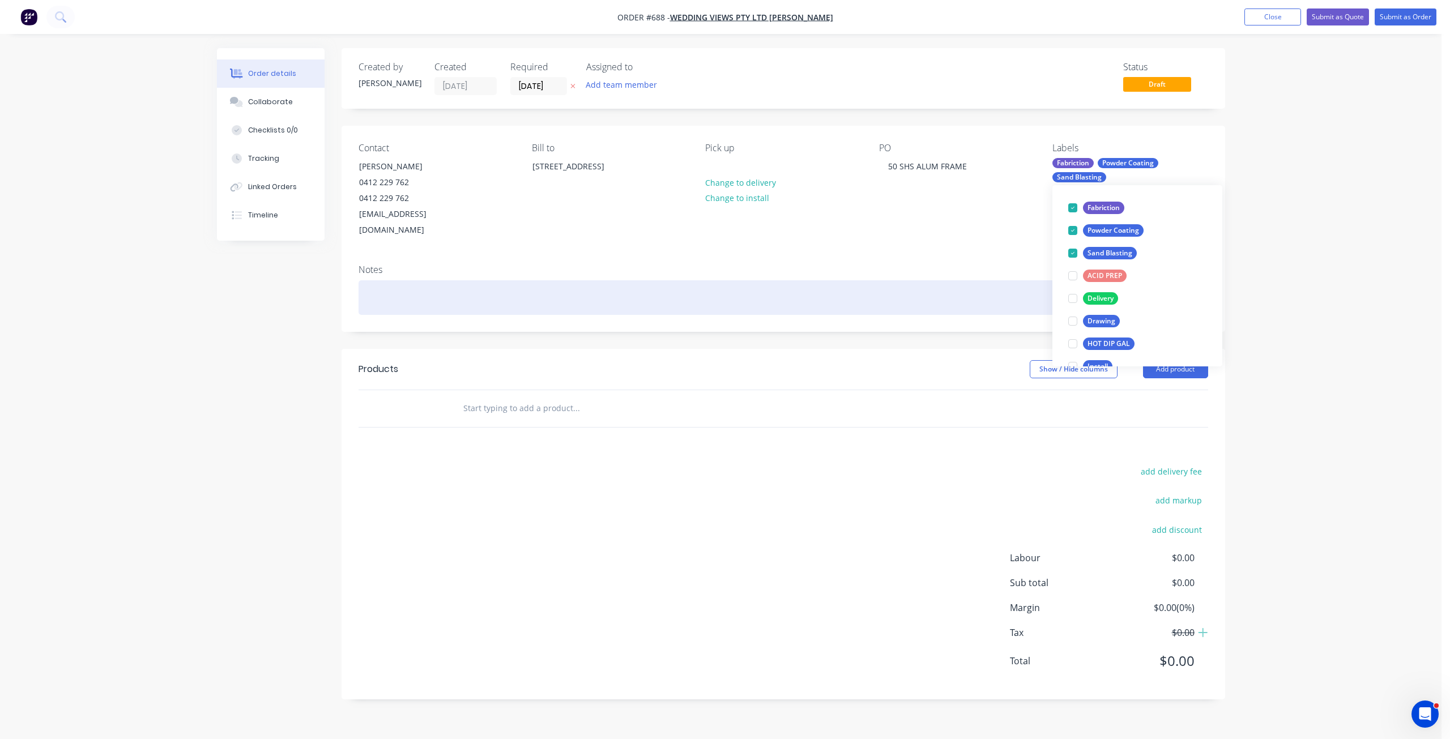
drag, startPoint x: 358, startPoint y: 292, endPoint x: 368, endPoint y: 292, distance: 9.6
click at [364, 292] on div at bounding box center [782, 297] width 849 height 35
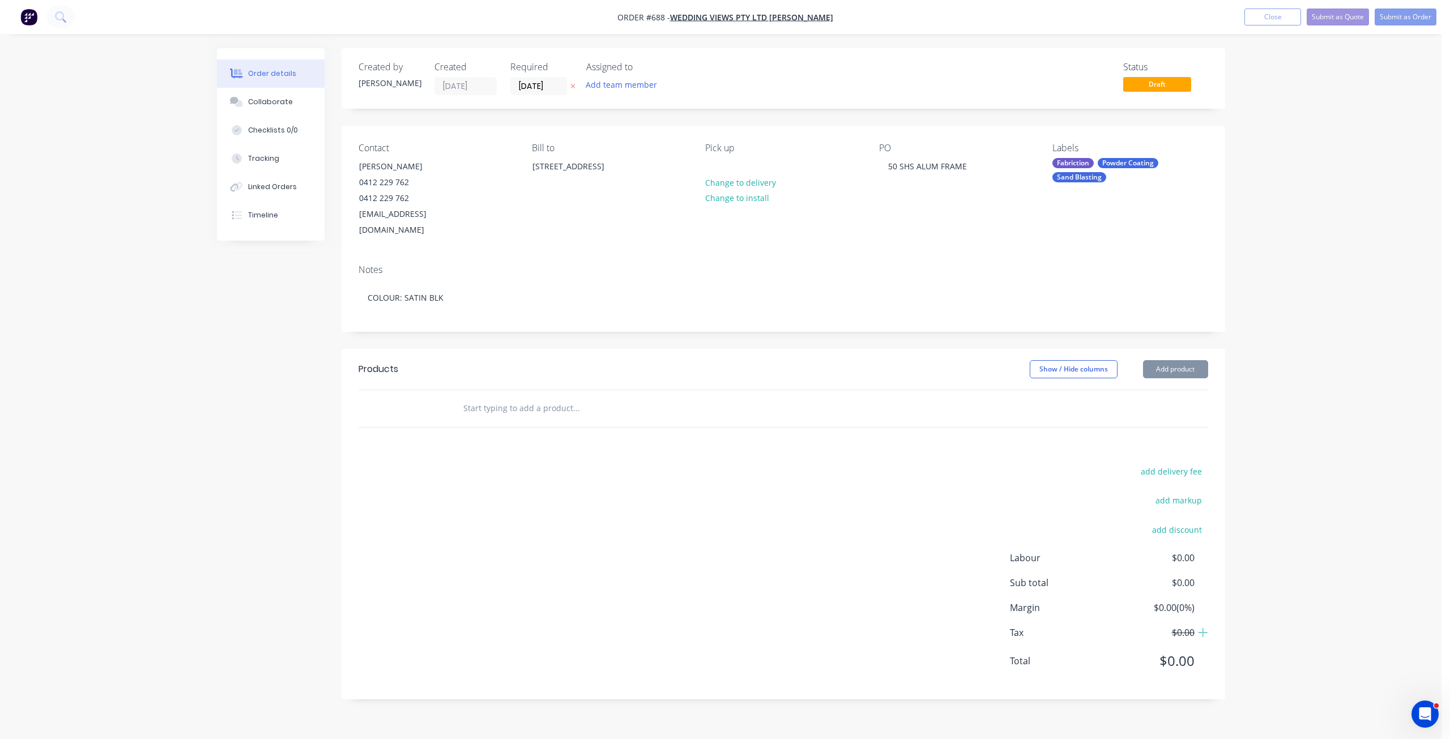
click at [410, 390] on div at bounding box center [415, 408] width 68 height 37
click at [408, 392] on div at bounding box center [415, 408] width 68 height 37
drag, startPoint x: 460, startPoint y: 392, endPoint x: 469, endPoint y: 392, distance: 9.1
click at [462, 397] on div at bounding box center [624, 408] width 340 height 23
click at [469, 397] on input "text" at bounding box center [576, 408] width 227 height 23
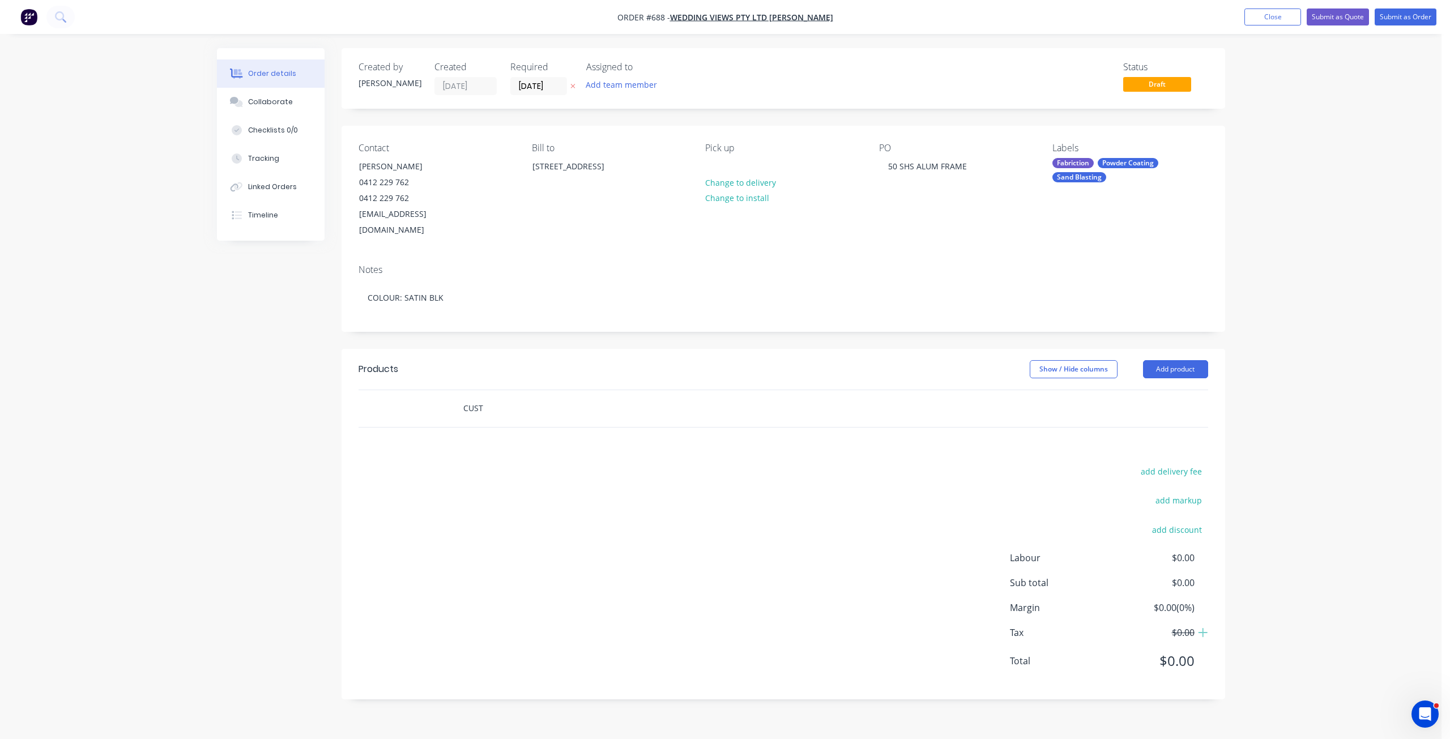
type input "CUST"
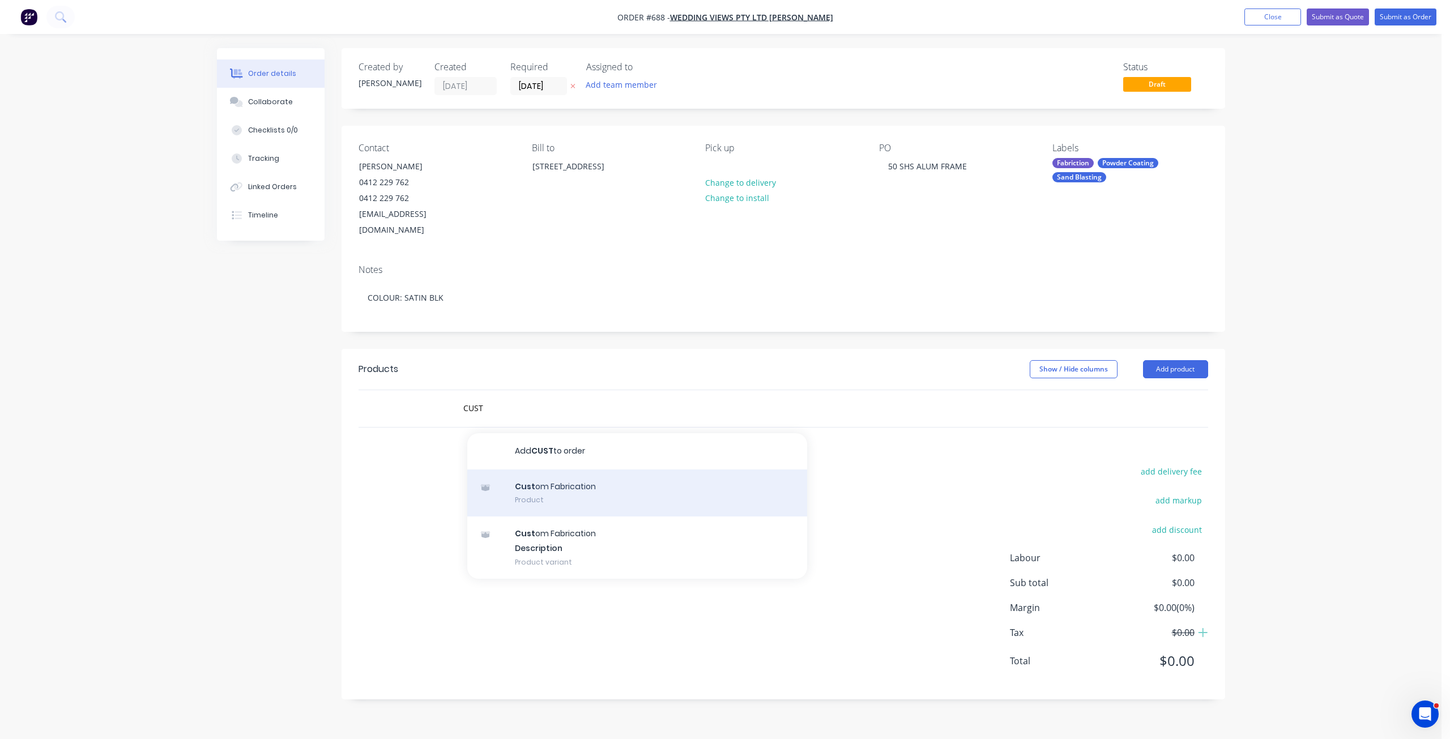
click at [537, 473] on div "Cust om Fabrication Product" at bounding box center [637, 493] width 340 height 48
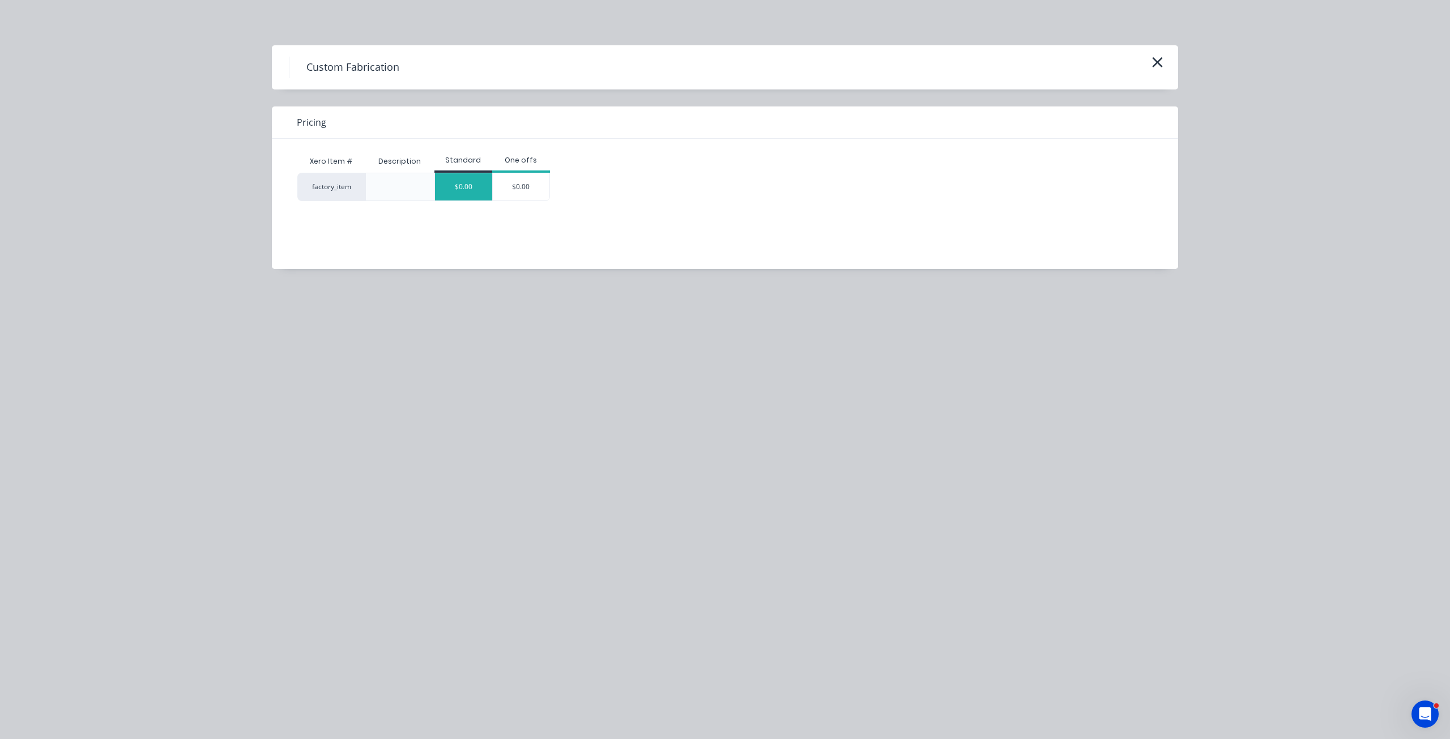
click at [473, 193] on div "$0.00" at bounding box center [463, 186] width 57 height 27
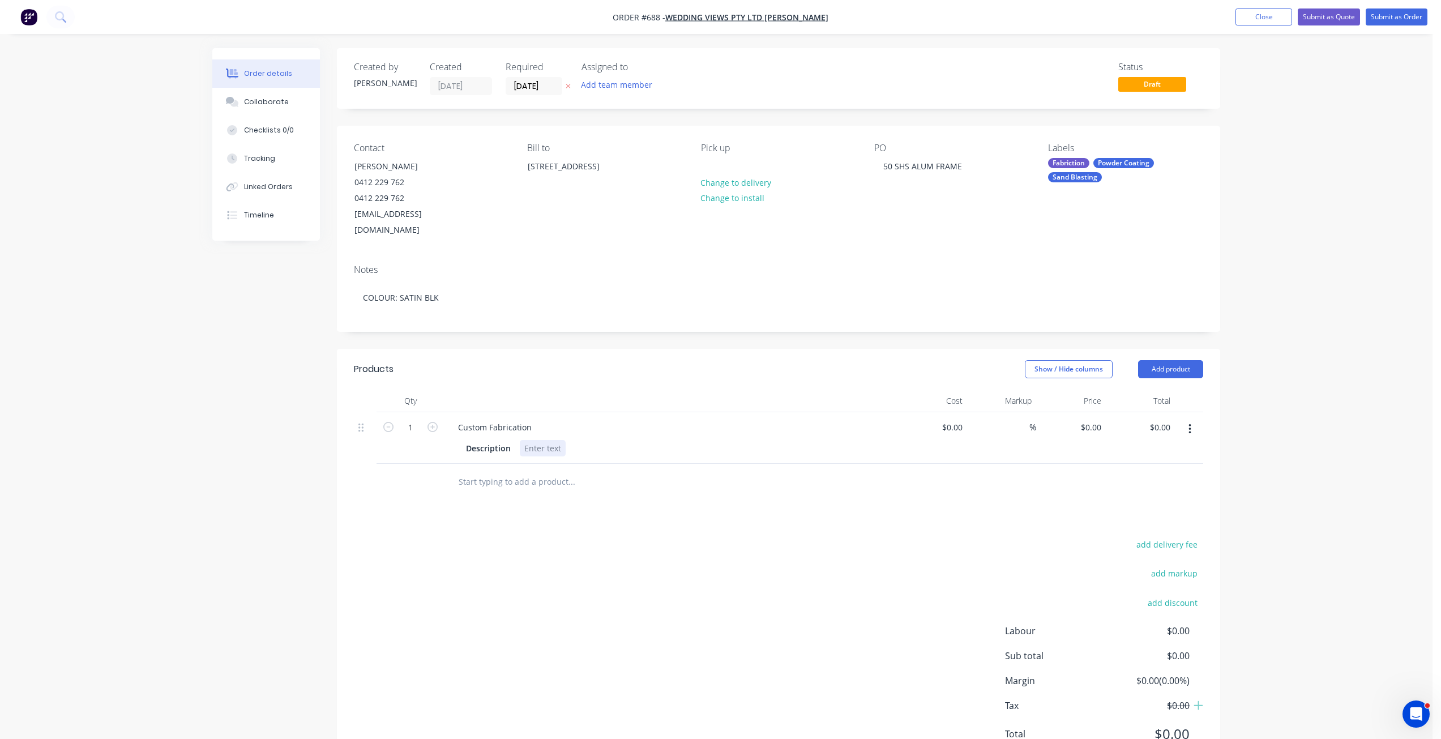
click at [532, 440] on div at bounding box center [543, 448] width 46 height 16
click at [766, 440] on div "Description 50 X 50 SHS ALUM FRAME, AS PER DRAWING EMAIL 14-08-25" at bounding box center [669, 448] width 415 height 16
click at [478, 471] on input "text" at bounding box center [571, 482] width 227 height 23
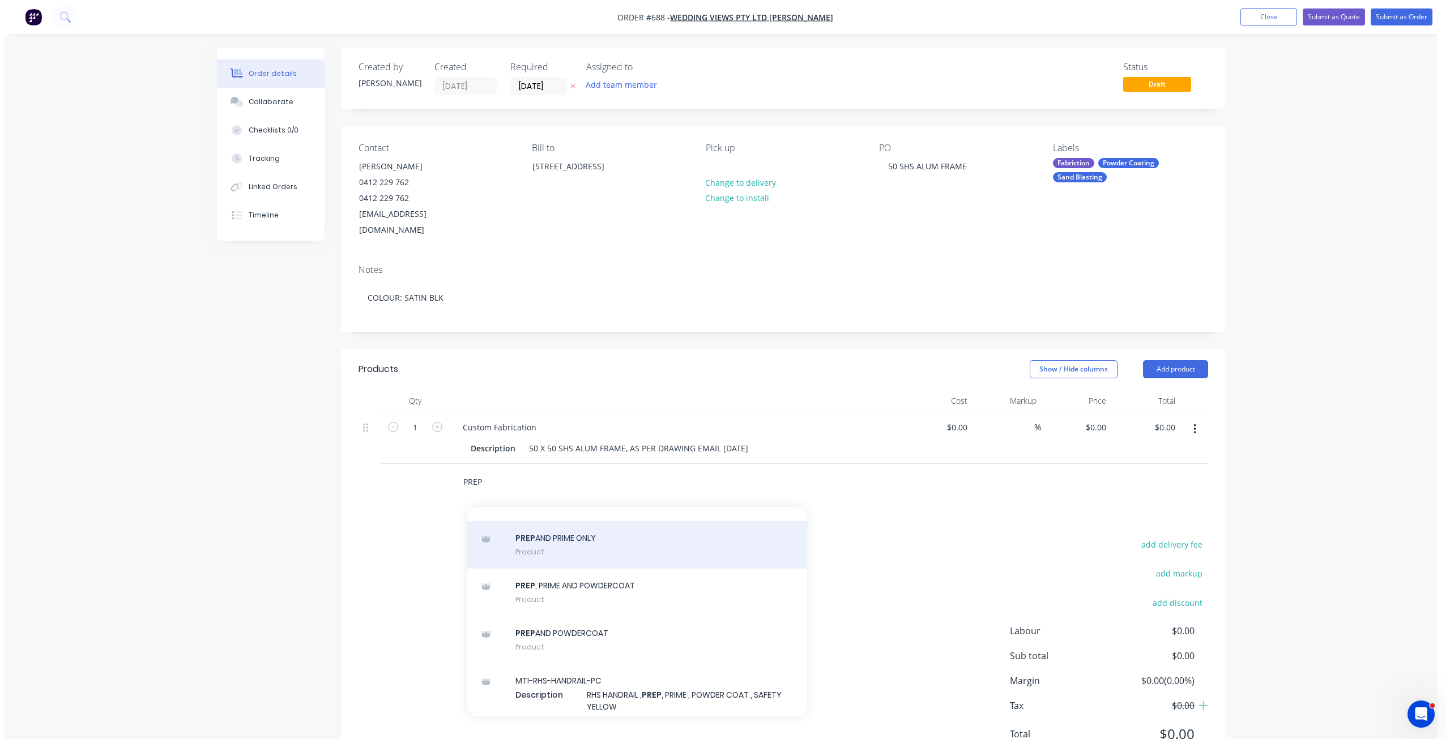
scroll to position [1019, 0]
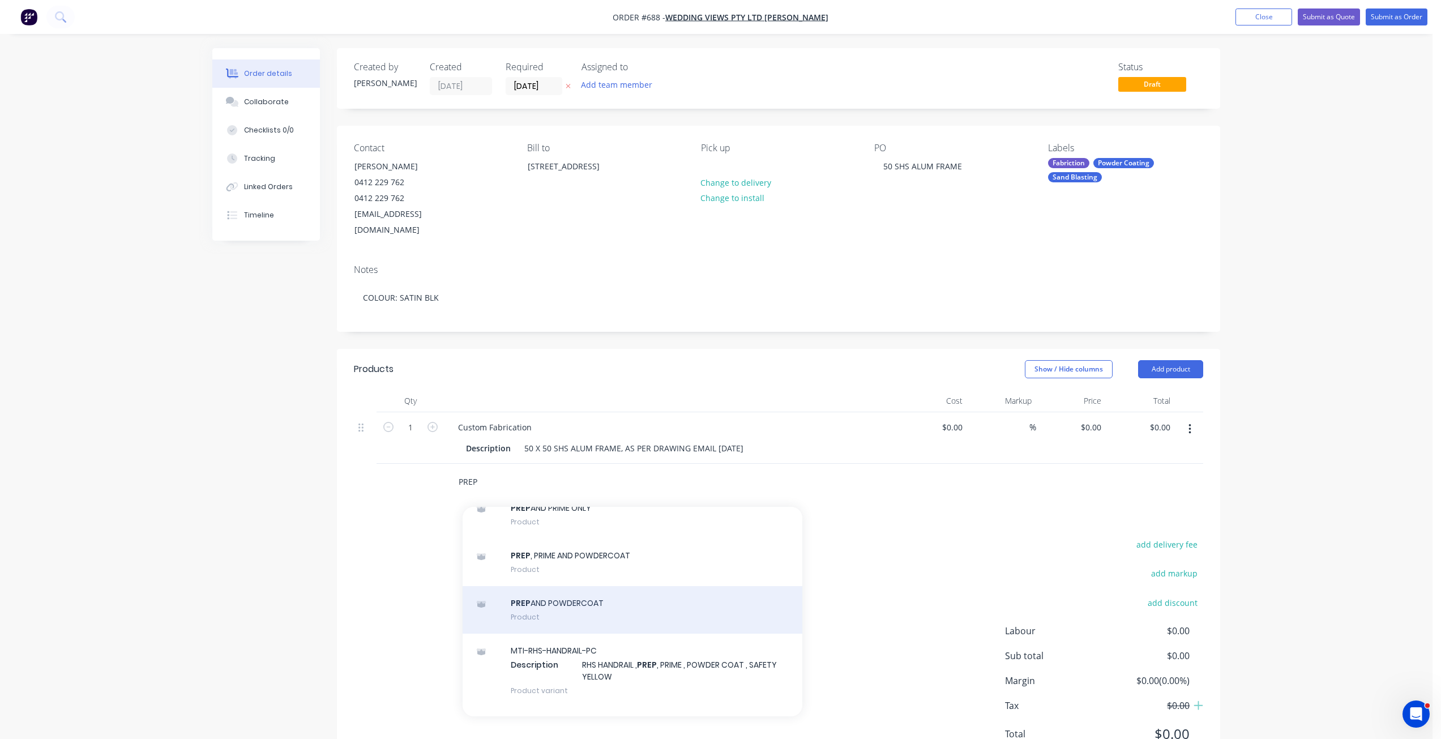
type input "PREP"
click at [563, 605] on div "PREP AND POWDERCOAT Product" at bounding box center [633, 610] width 340 height 48
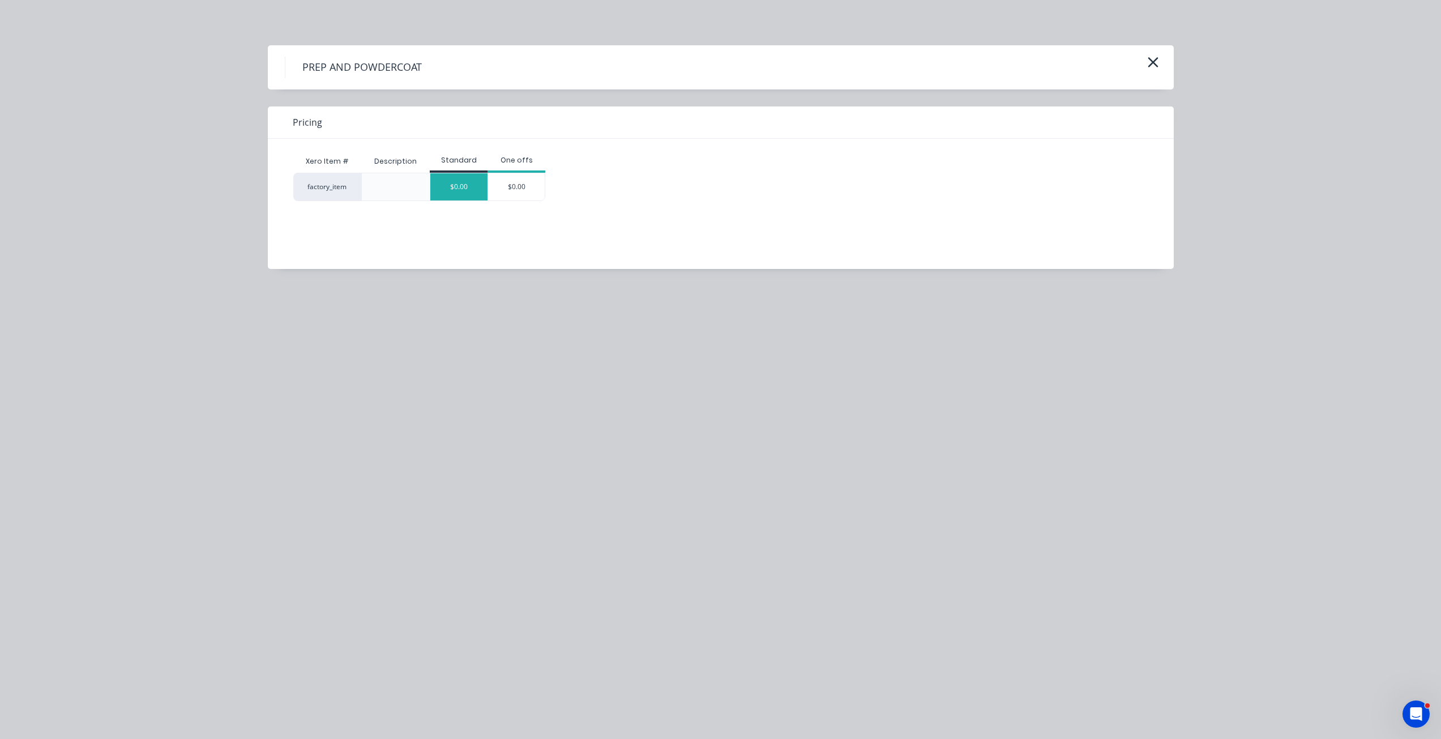
click at [462, 187] on div "$0.00" at bounding box center [458, 186] width 57 height 27
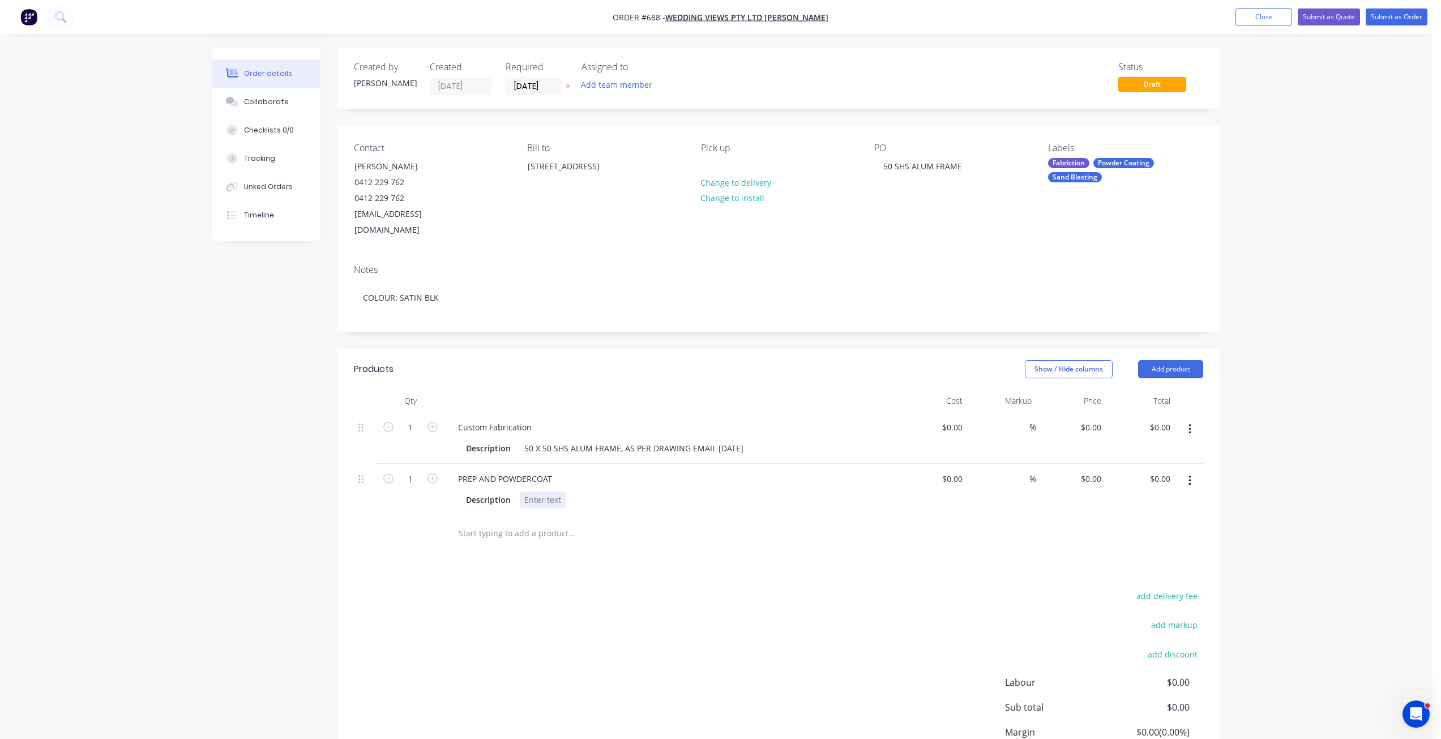
click at [536, 492] on div at bounding box center [543, 500] width 46 height 16
click at [715, 515] on div at bounding box center [649, 533] width 408 height 37
click at [1399, 23] on button "Submit as Order" at bounding box center [1397, 16] width 62 height 17
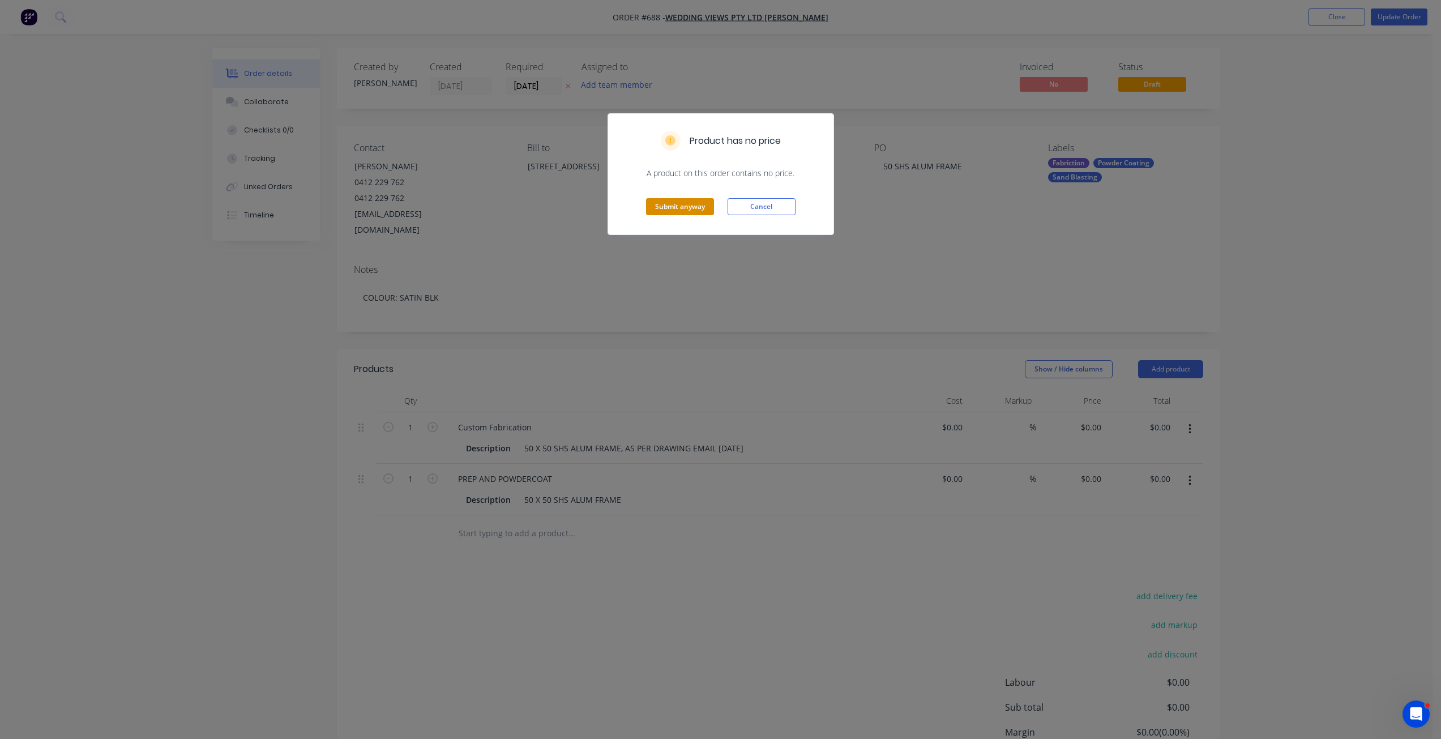
click at [673, 206] on button "Submit anyway" at bounding box center [680, 206] width 68 height 17
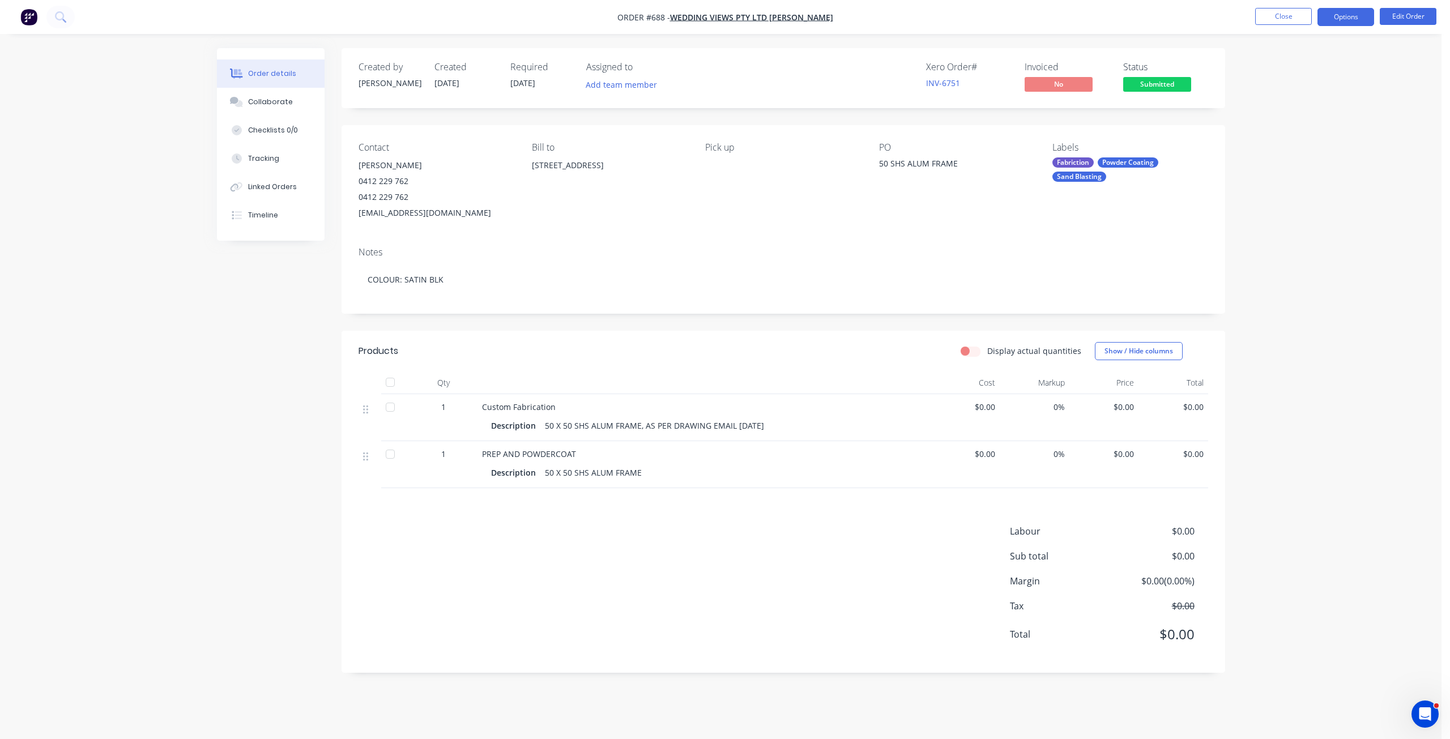
click at [1337, 19] on button "Options" at bounding box center [1345, 17] width 57 height 18
click at [1269, 135] on div "Work Order" at bounding box center [1311, 137] width 104 height 16
click at [1287, 116] on div "Without pricing" at bounding box center [1311, 114] width 104 height 16
drag, startPoint x: 267, startPoint y: 100, endPoint x: 152, endPoint y: 83, distance: 116.9
click at [268, 100] on div "Collaborate" at bounding box center [270, 102] width 45 height 10
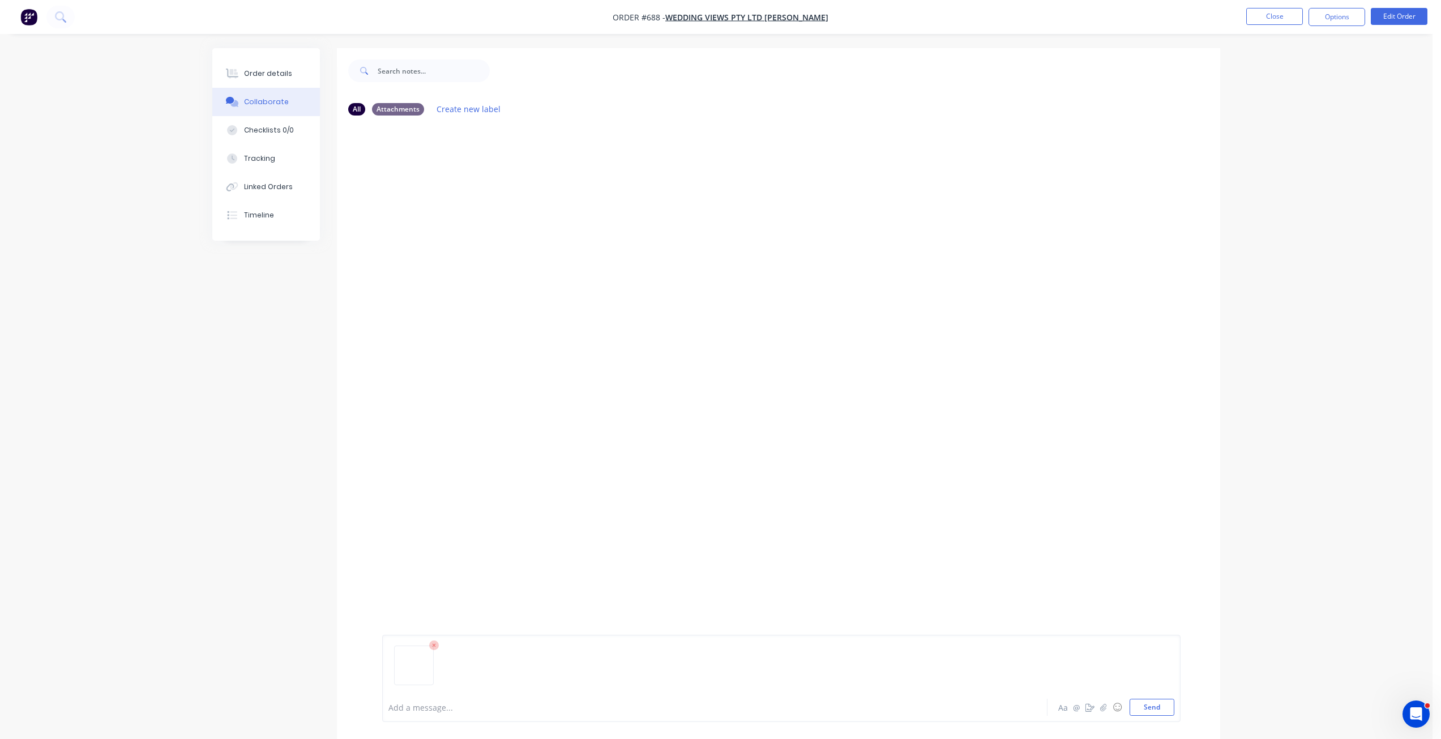
drag, startPoint x: 1150, startPoint y: 712, endPoint x: 1135, endPoint y: 716, distance: 15.9
click at [1150, 711] on button "Send" at bounding box center [1152, 707] width 45 height 17
click at [264, 73] on div "Order details" at bounding box center [268, 74] width 48 height 10
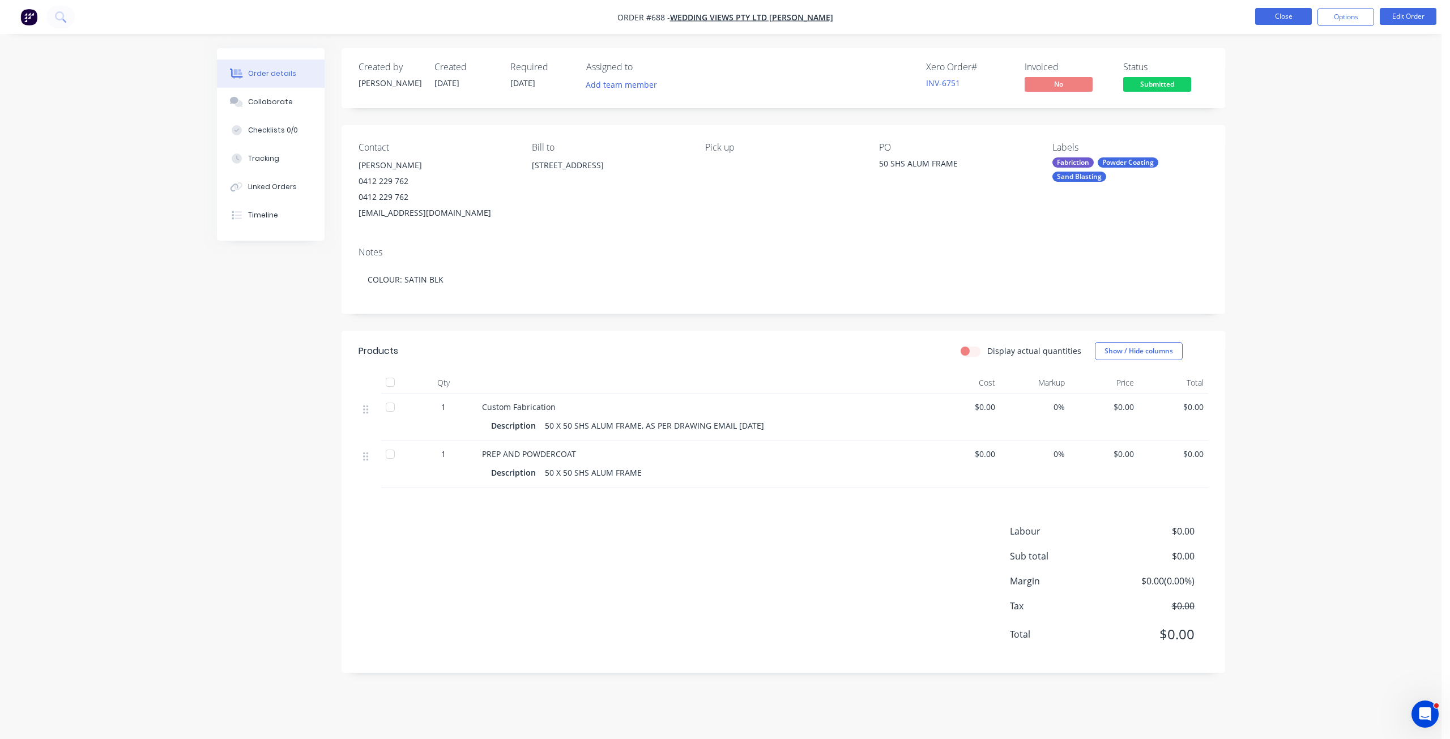
click at [1280, 21] on button "Close" at bounding box center [1283, 16] width 57 height 17
